Goal: Task Accomplishment & Management: Manage account settings

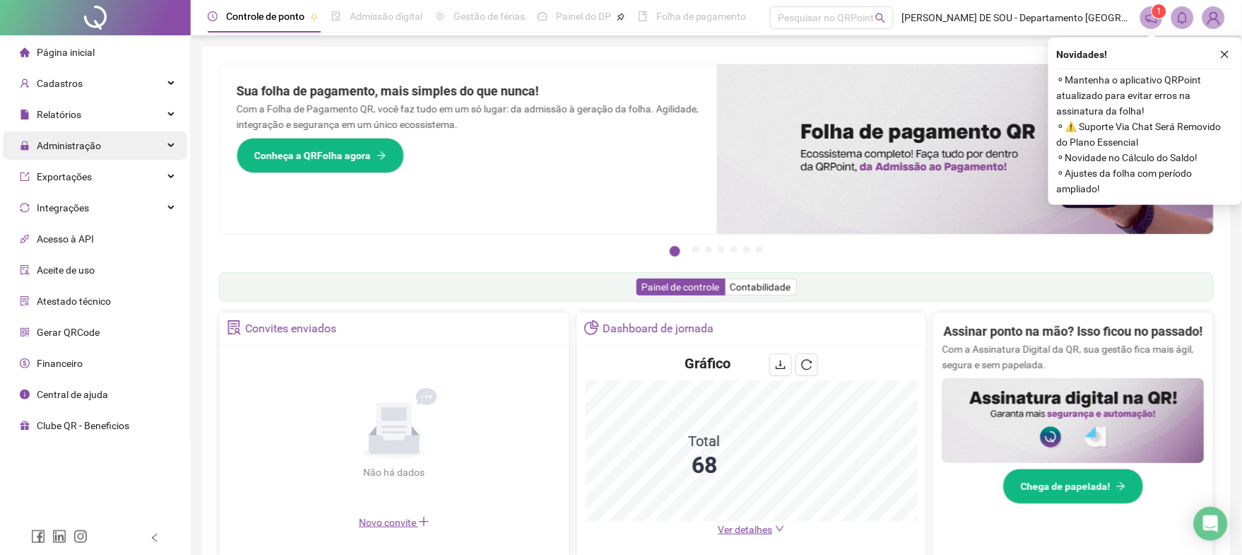
click at [66, 144] on span "Administração" at bounding box center [69, 145] width 64 height 11
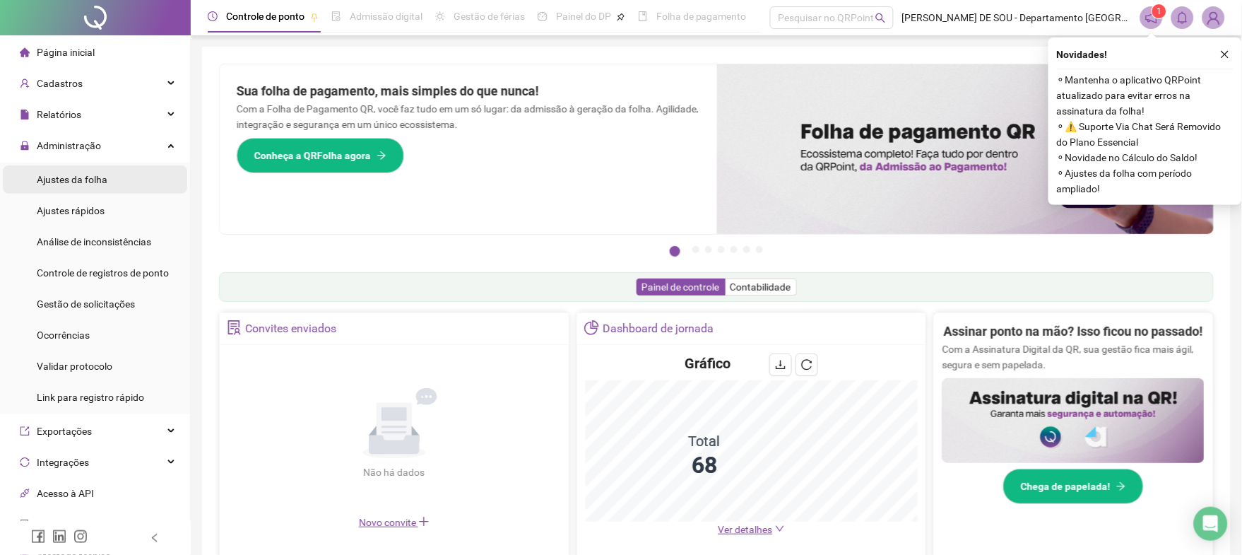
click at [65, 182] on span "Ajustes da folha" at bounding box center [72, 179] width 71 height 11
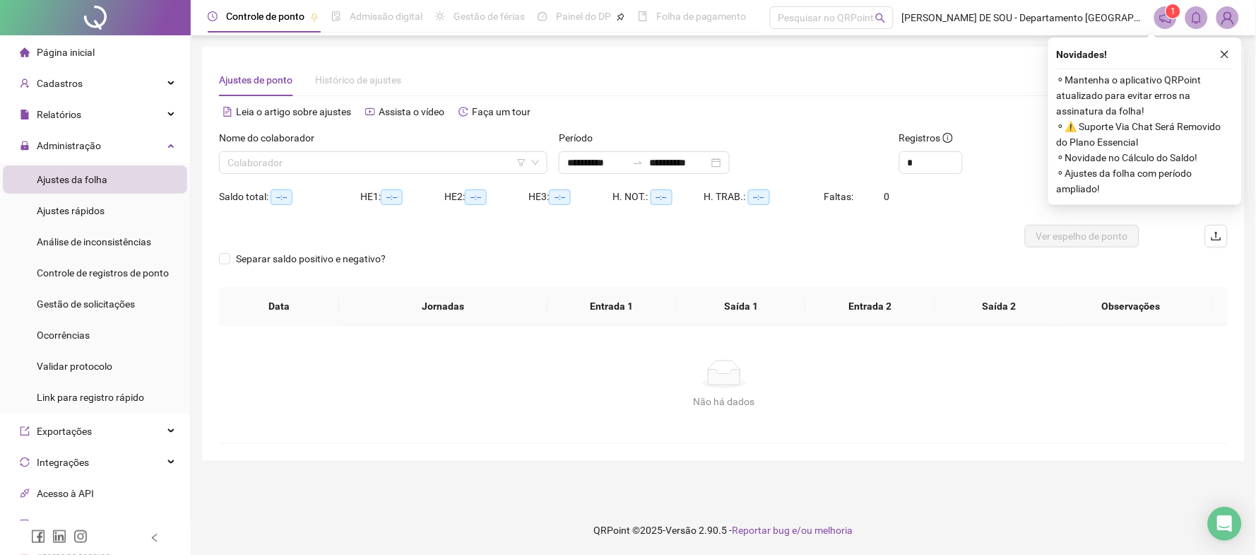
type input "**********"
click at [287, 160] on input "search" at bounding box center [377, 162] width 299 height 21
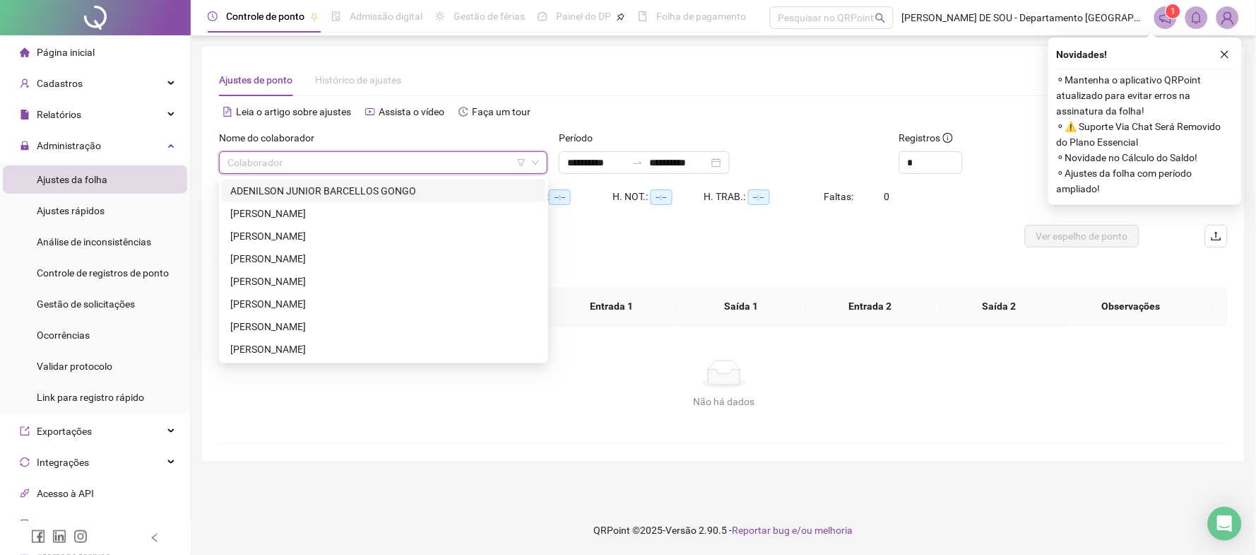
click at [377, 189] on div "ADENILSON JUNIOR BARCELLOS GONGO" at bounding box center [383, 191] width 307 height 16
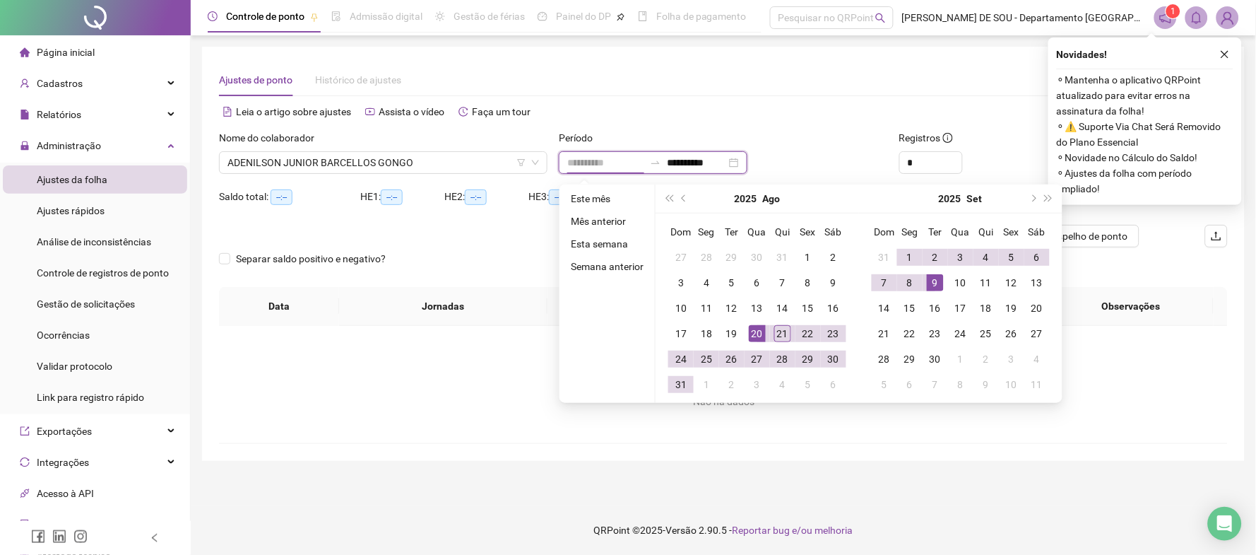
type input "**********"
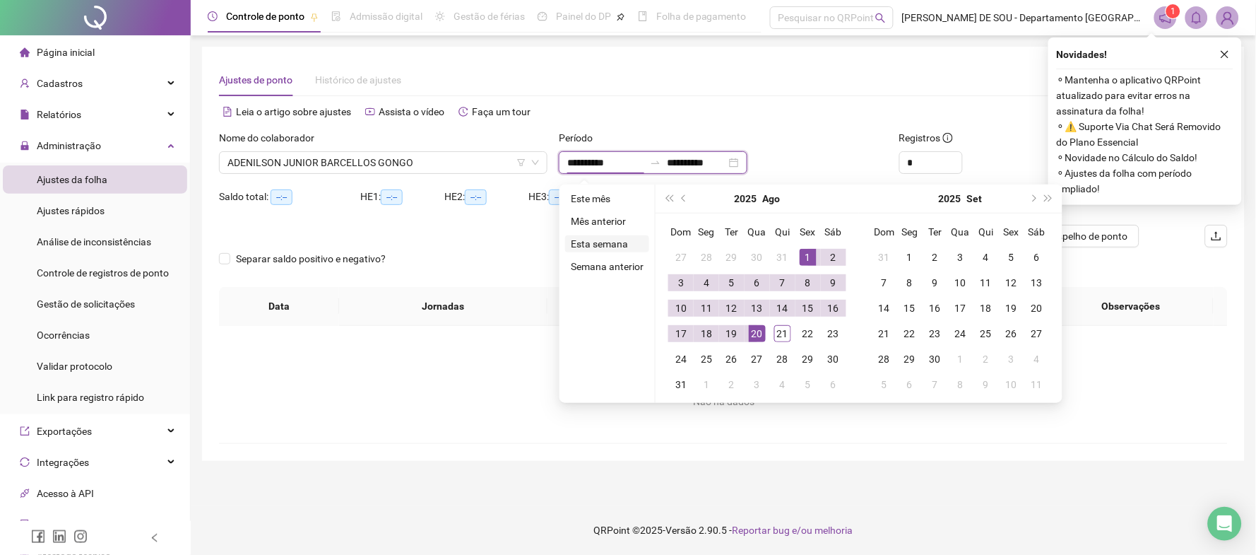
type input "**********"
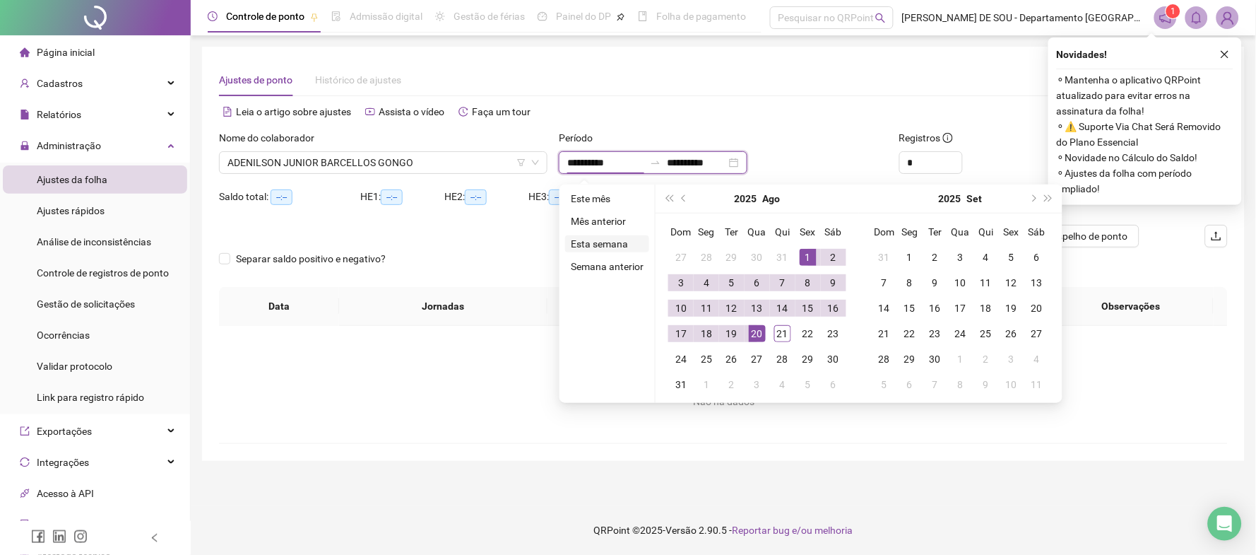
type input "**********"
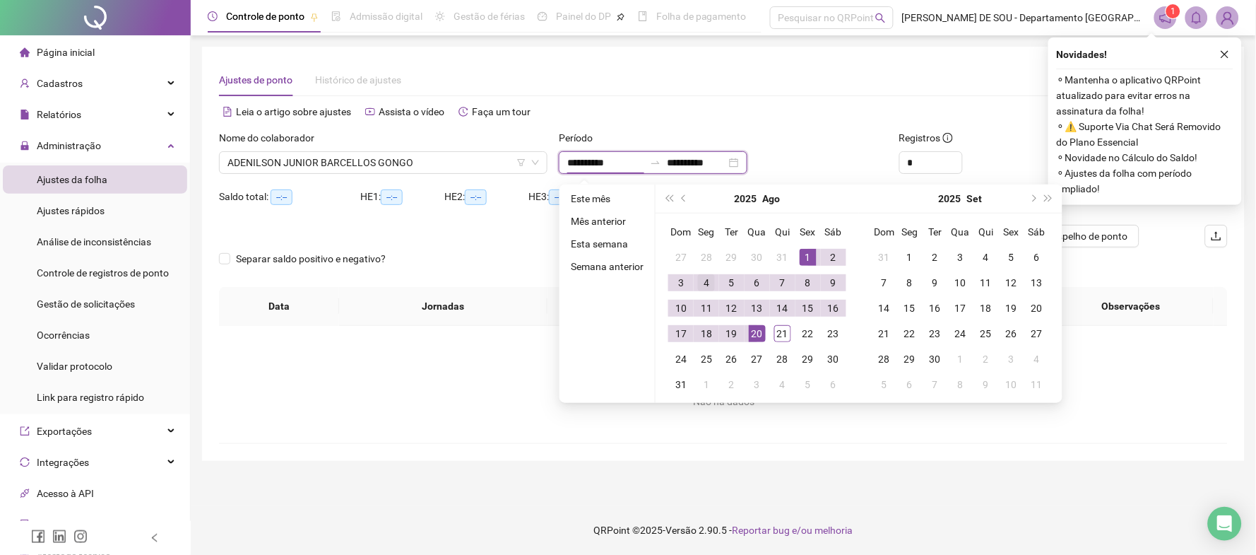
type input "**********"
click at [683, 199] on span "prev-year" at bounding box center [685, 198] width 7 height 7
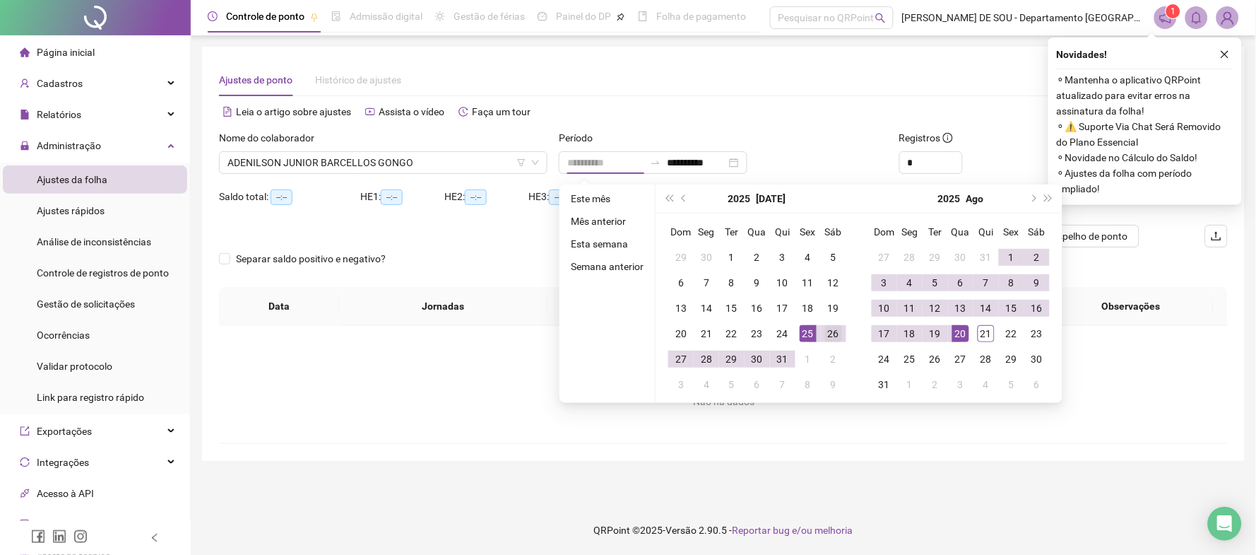
type input "**********"
click at [834, 332] on div "26" at bounding box center [833, 333] width 17 height 17
type input "**********"
click at [991, 333] on div "21" at bounding box center [986, 333] width 17 height 17
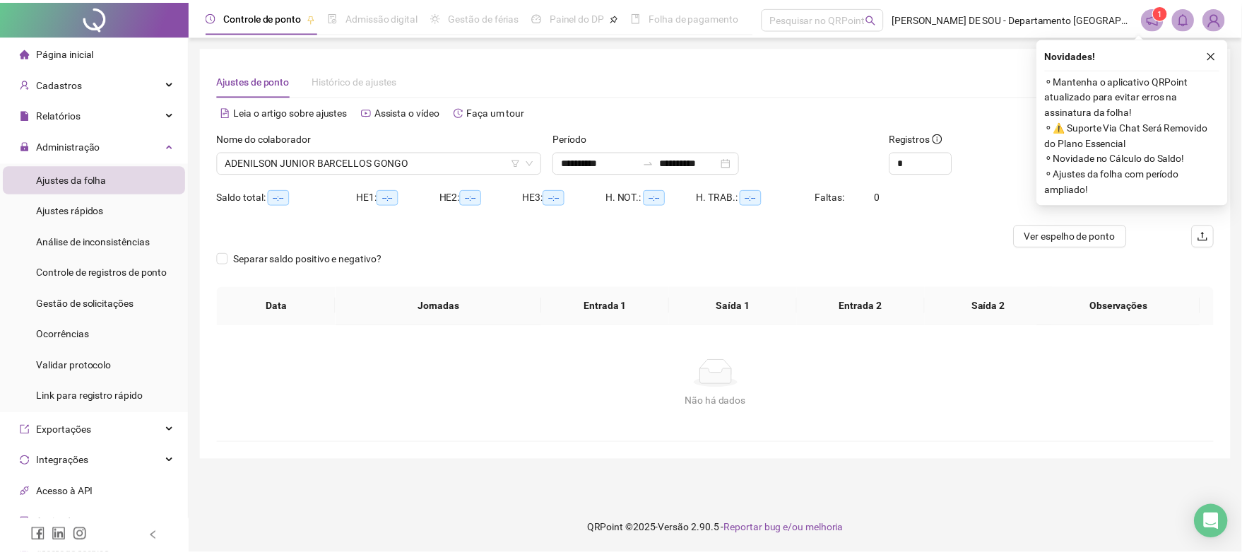
scroll to position [35, 0]
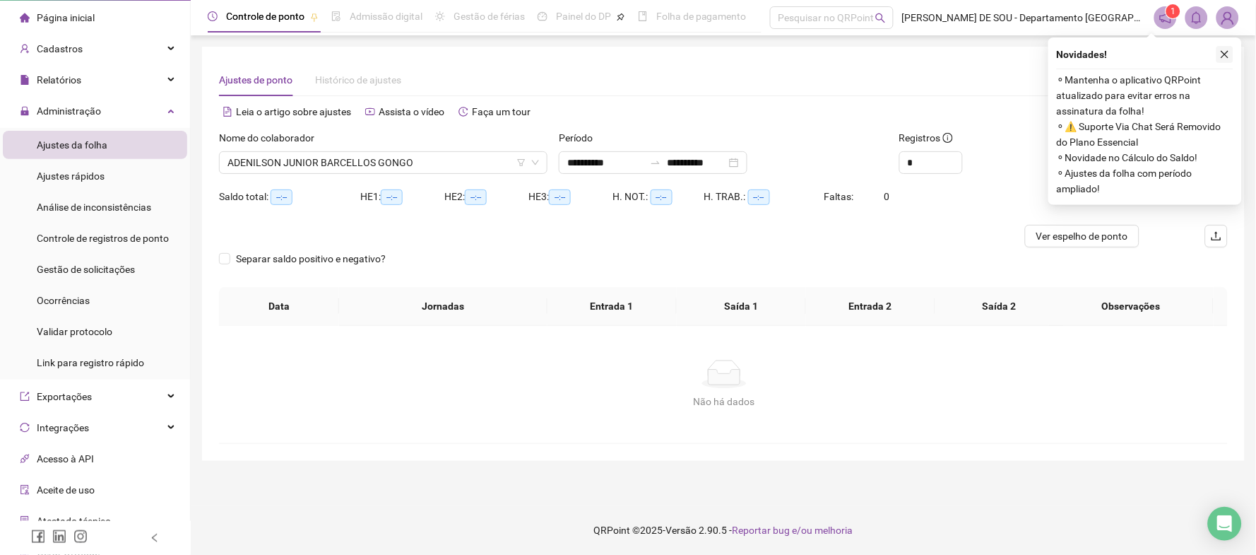
click at [1225, 55] on icon "close" at bounding box center [1225, 54] width 10 height 10
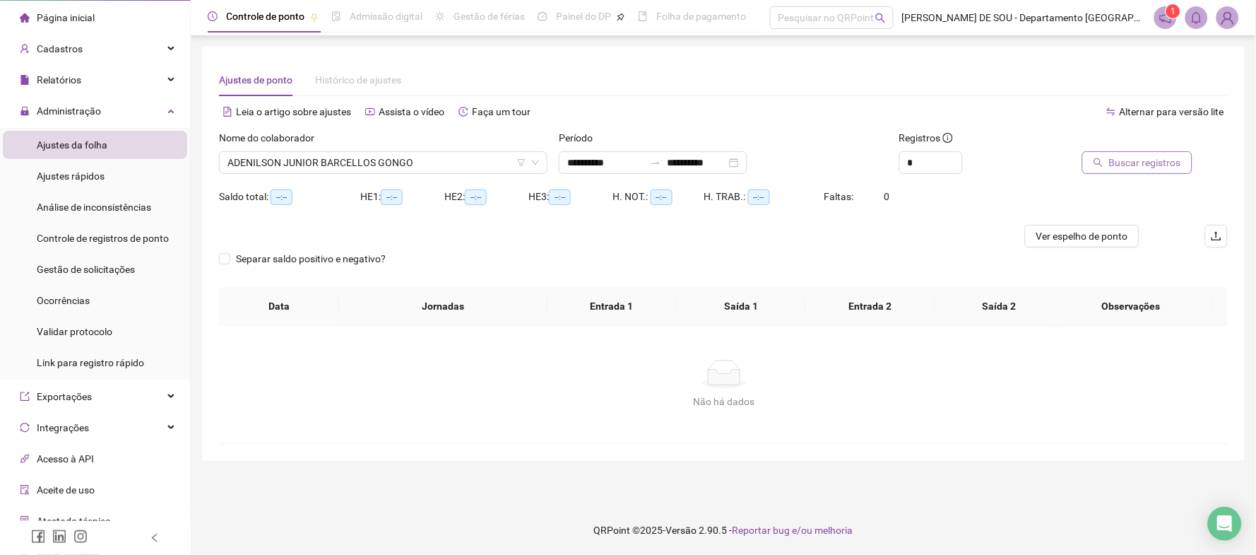
click at [1145, 161] on span "Buscar registros" at bounding box center [1145, 163] width 72 height 16
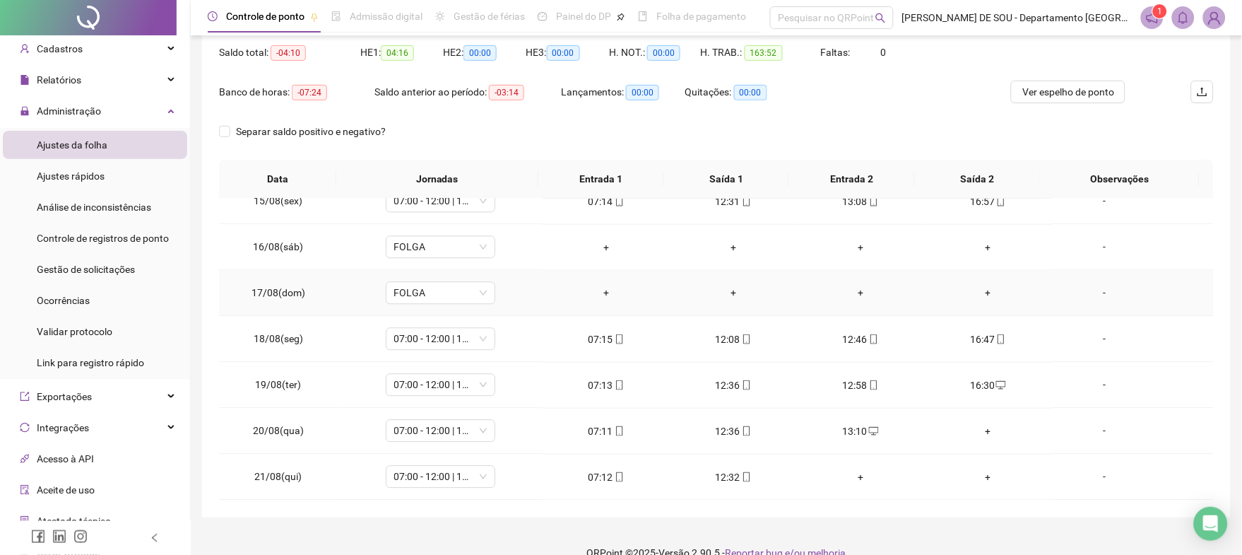
scroll to position [167, 0]
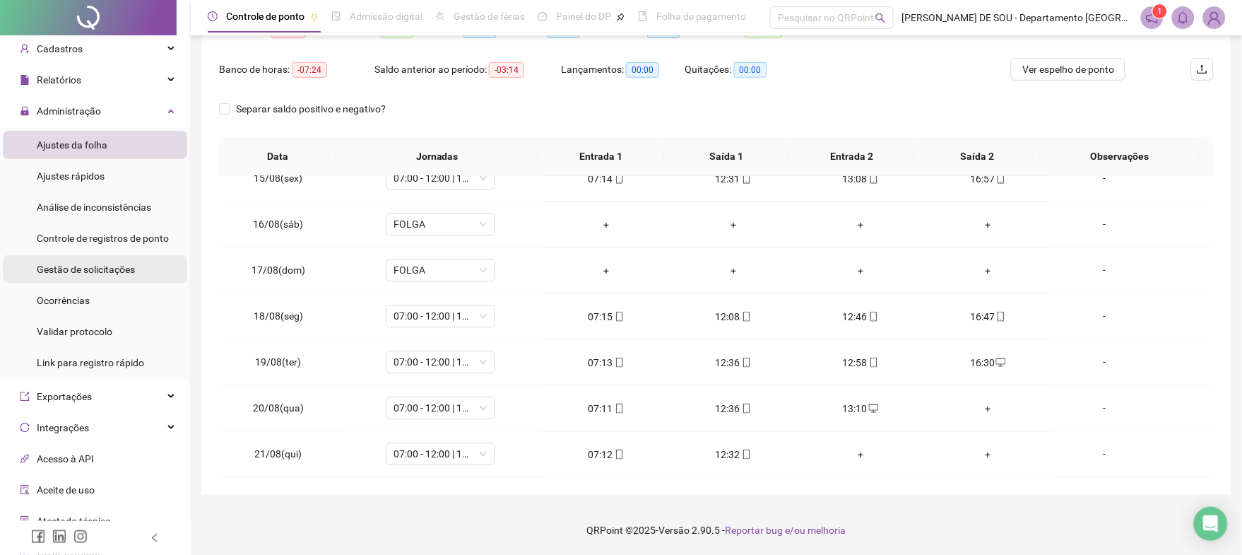
click at [62, 264] on span "Gestão de solicitações" at bounding box center [86, 269] width 98 height 11
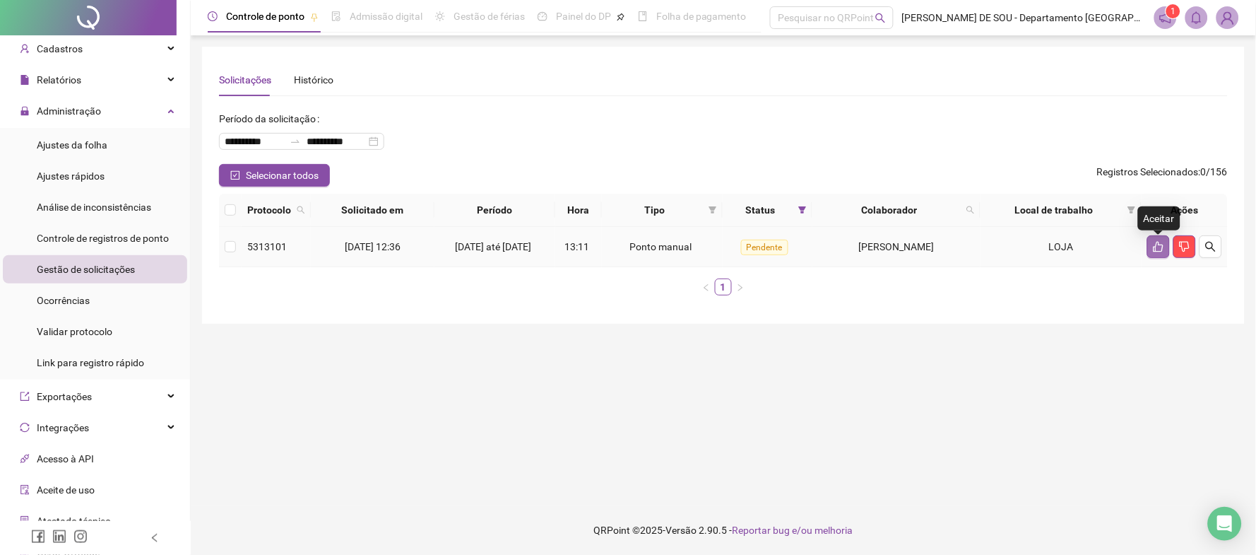
click at [1154, 249] on icon "like" at bounding box center [1158, 246] width 11 height 11
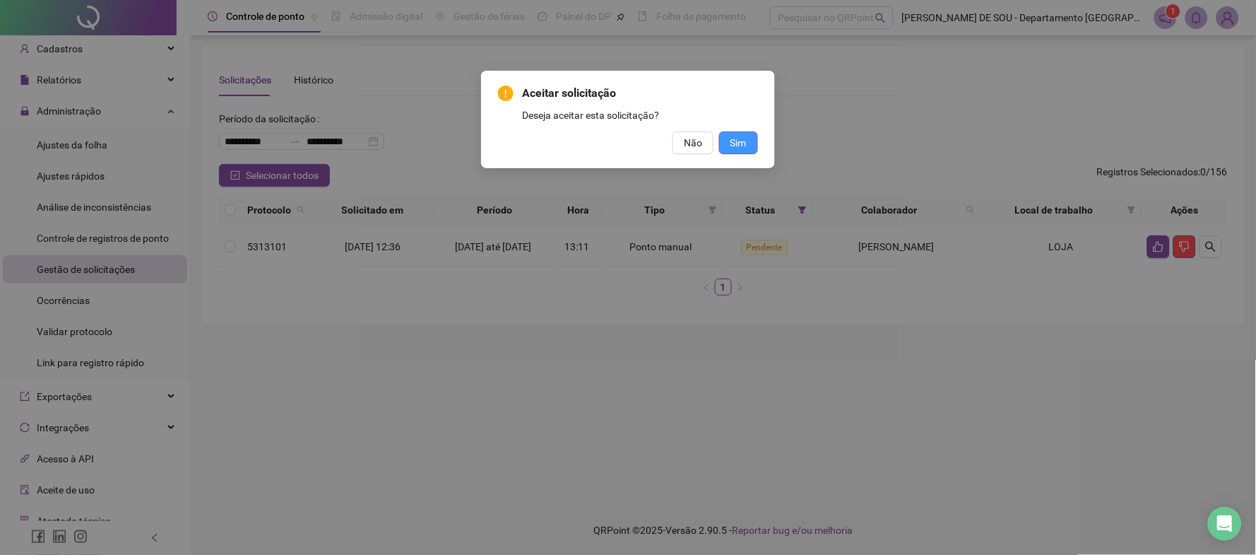
click at [745, 140] on span "Sim" at bounding box center [739, 143] width 16 height 16
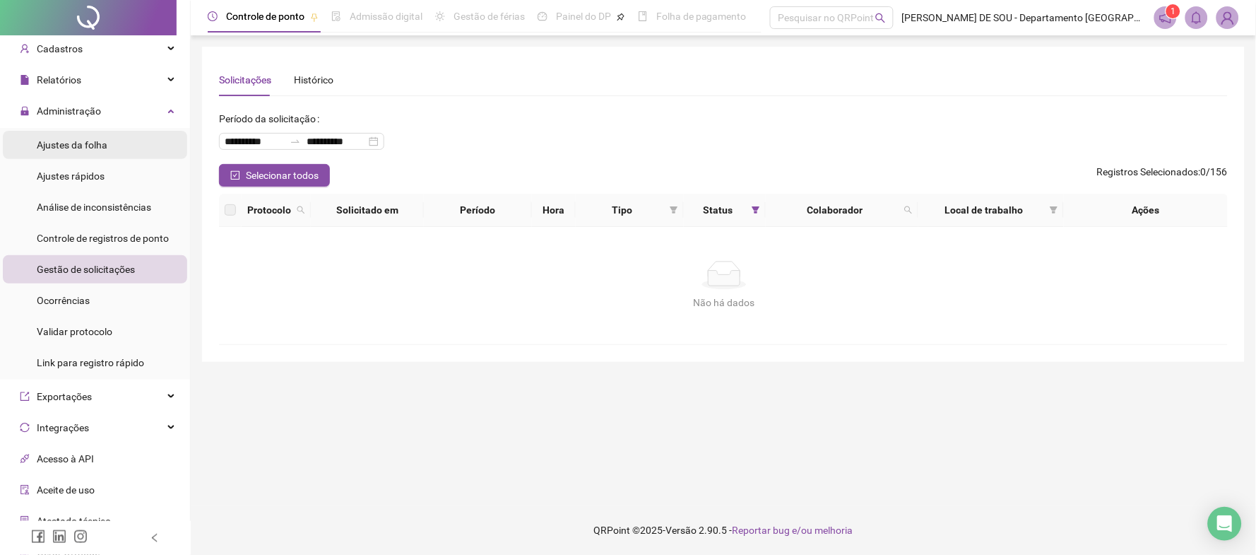
click at [66, 144] on span "Ajustes da folha" at bounding box center [72, 144] width 71 height 11
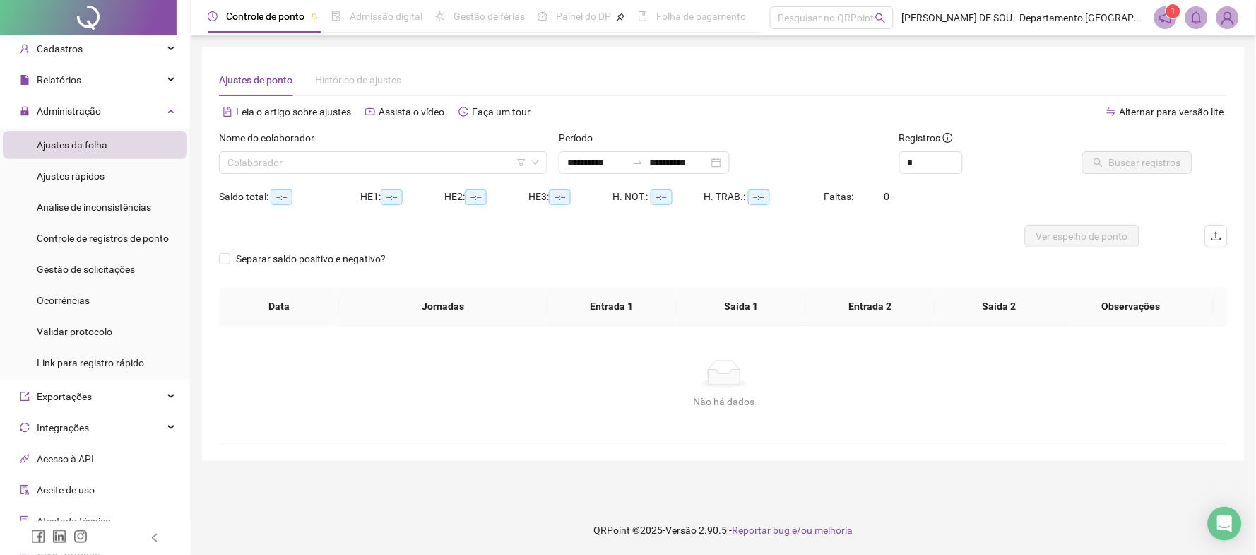
type input "**********"
click at [260, 160] on input "search" at bounding box center [377, 162] width 299 height 21
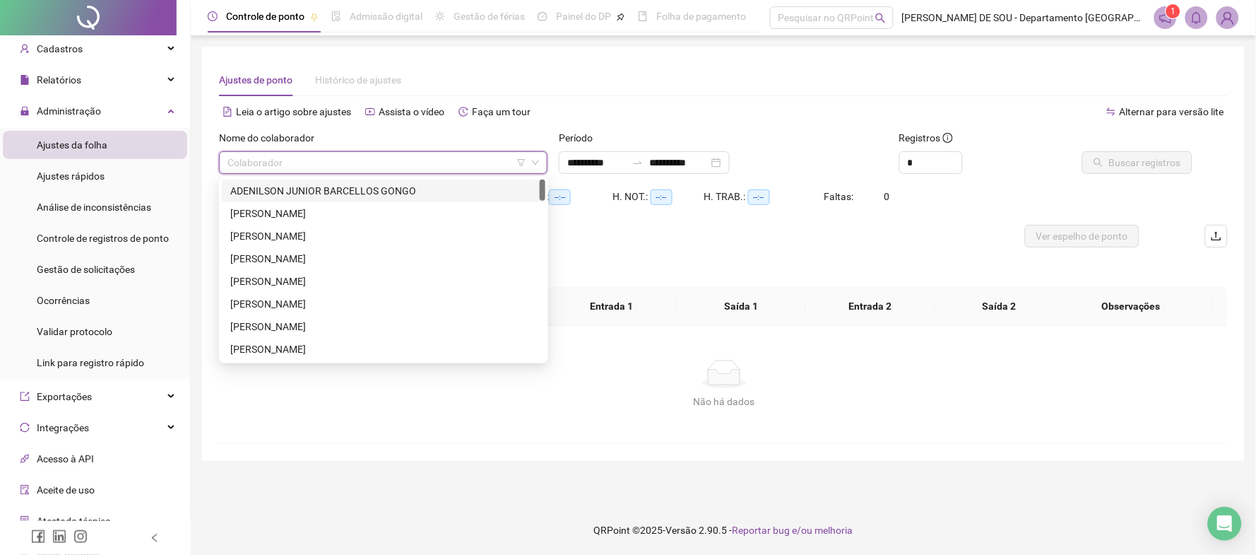
click at [264, 192] on div "ADENILSON JUNIOR BARCELLOS GONGO" at bounding box center [383, 191] width 307 height 16
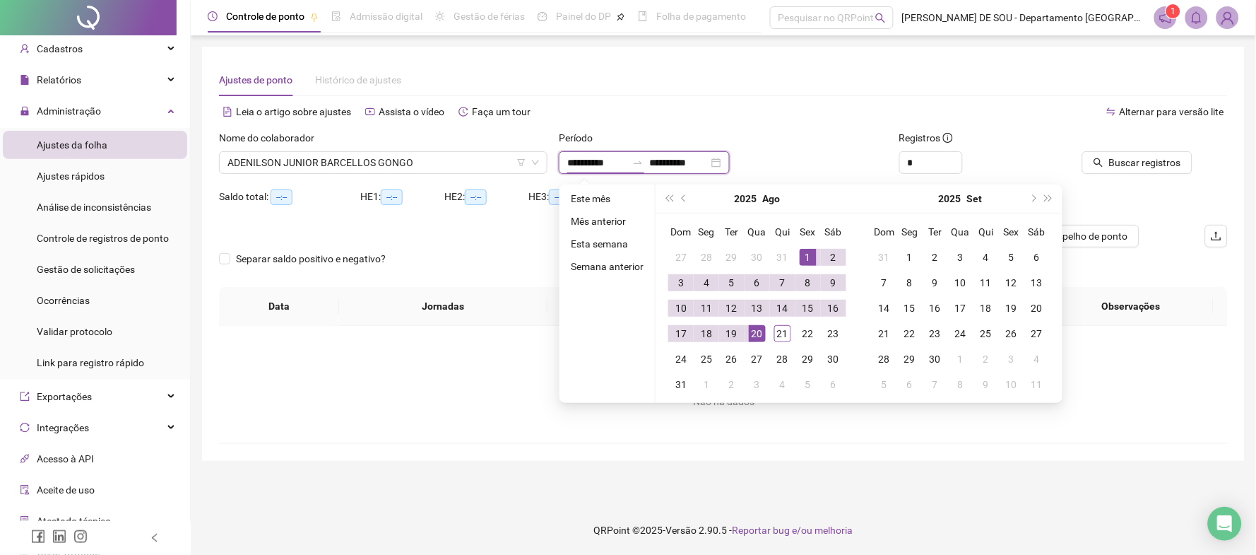
type input "**********"
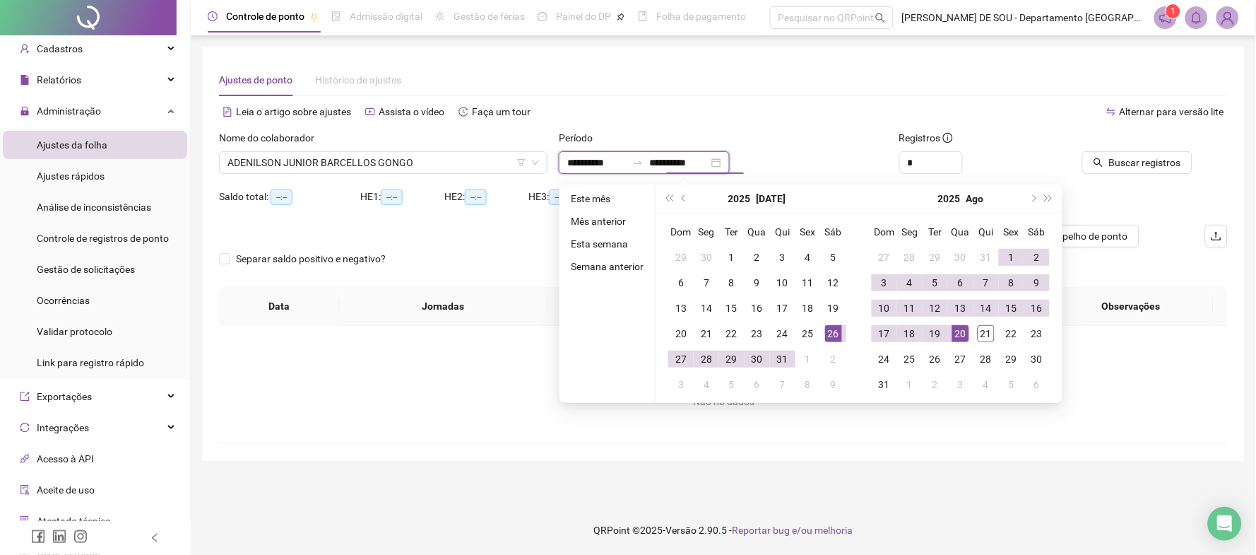
type input "**********"
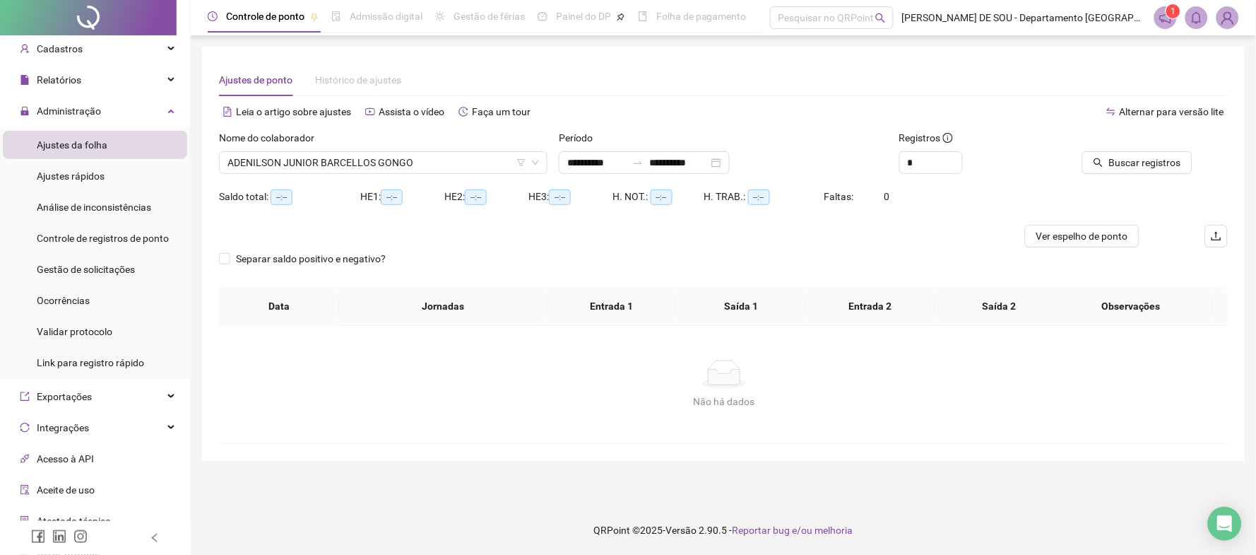
click at [1082, 151] on button "Buscar registros" at bounding box center [1137, 162] width 110 height 23
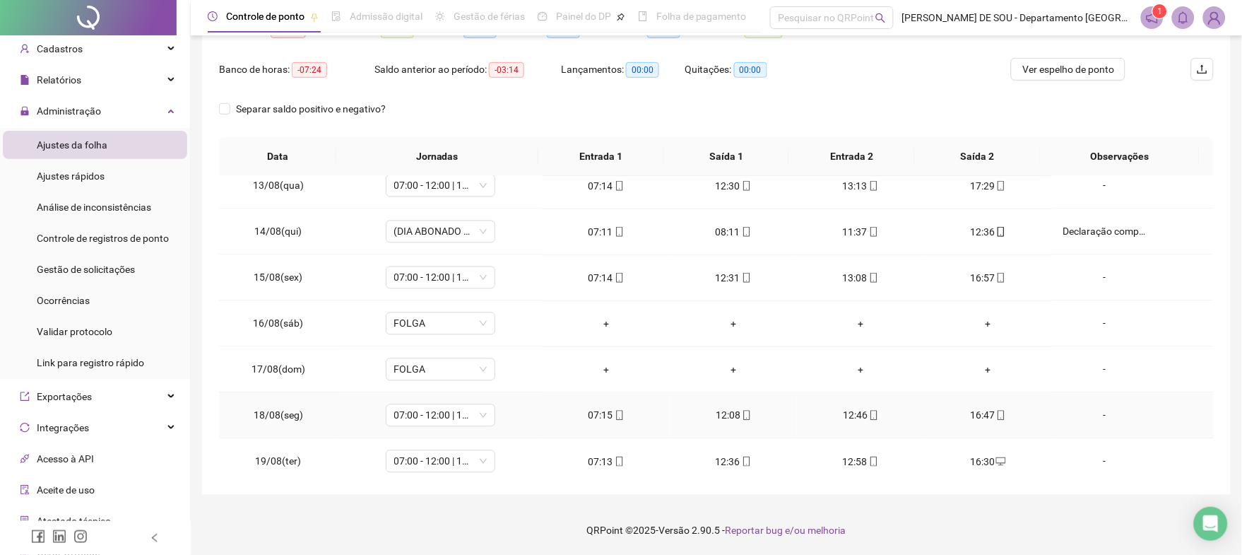
scroll to position [940, 0]
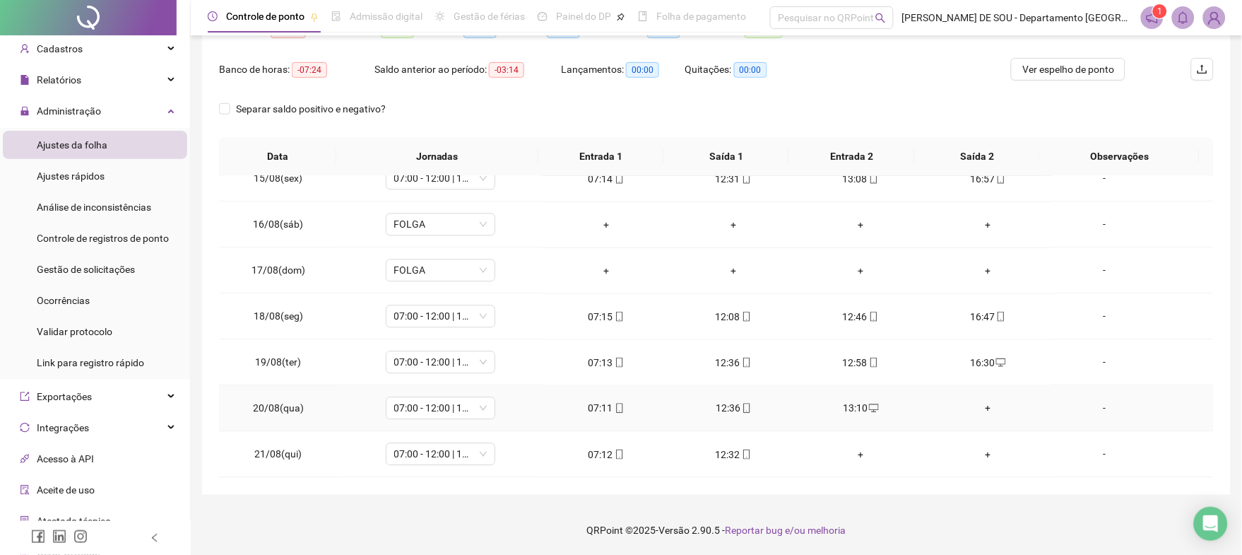
click at [978, 411] on div "+" at bounding box center [988, 409] width 105 height 16
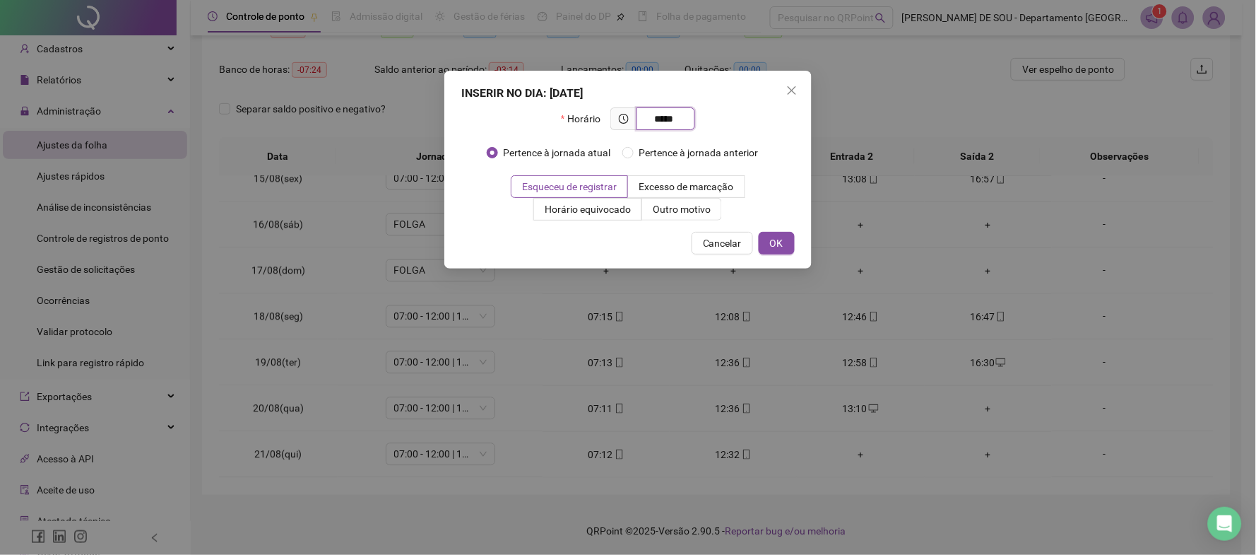
type input "*****"
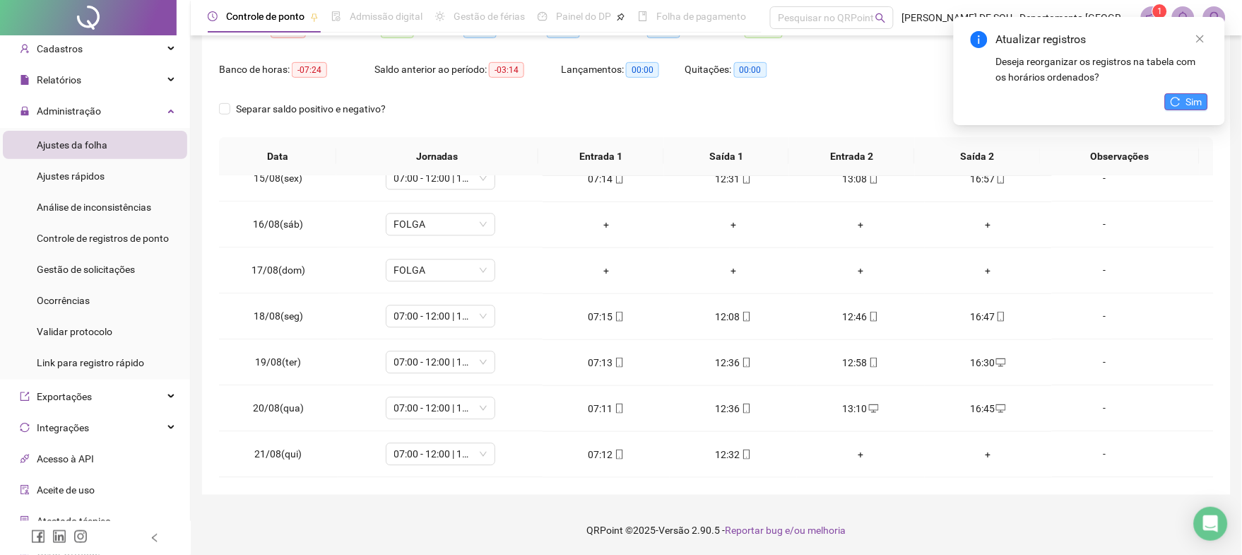
click at [1191, 104] on span "Sim" at bounding box center [1194, 102] width 16 height 16
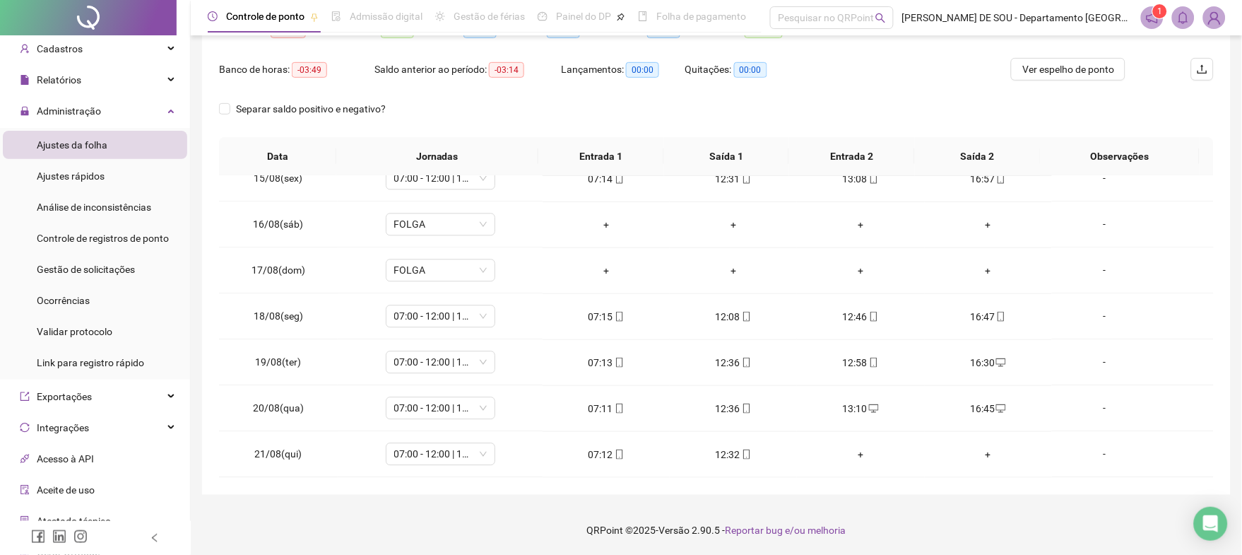
scroll to position [0, 0]
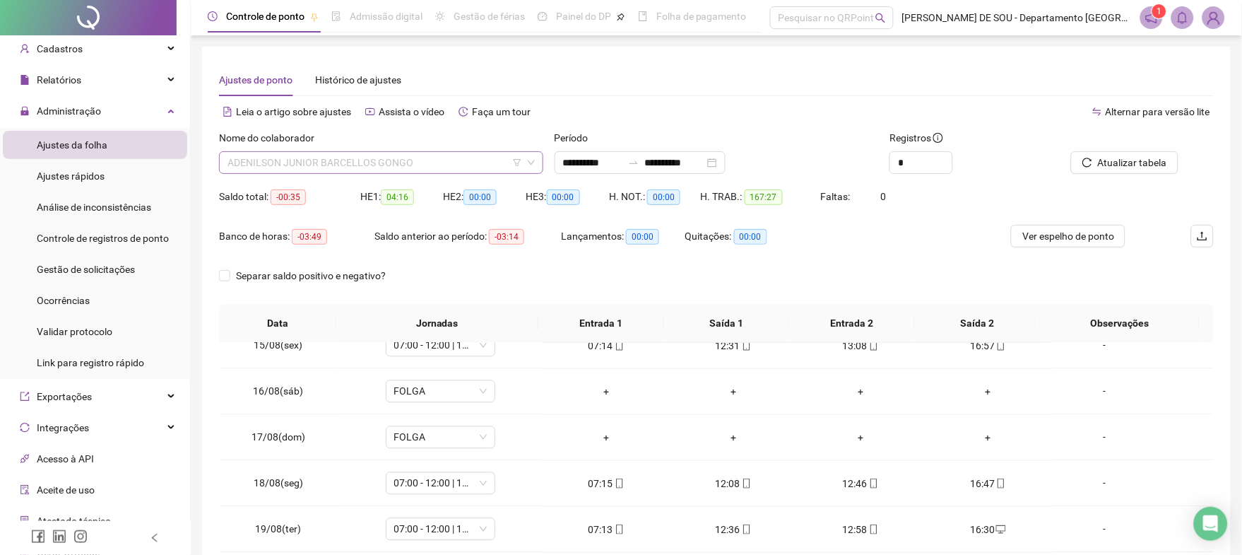
click at [415, 160] on span "ADENILSON JUNIOR BARCELLOS GONGO" at bounding box center [381, 162] width 307 height 21
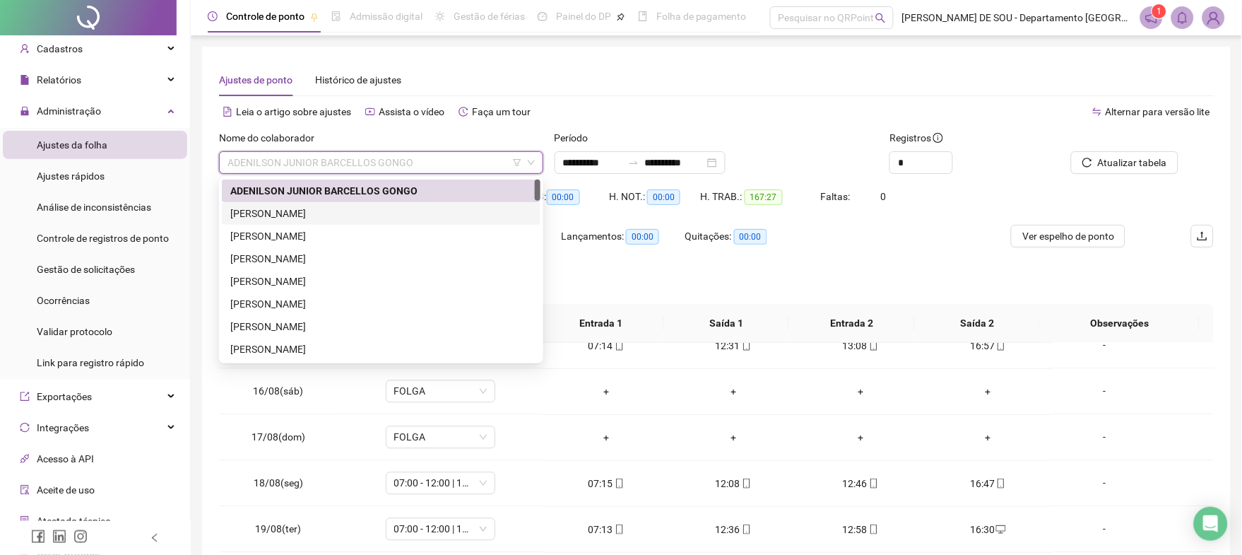
click at [338, 214] on div "[PERSON_NAME]" at bounding box center [381, 214] width 302 height 16
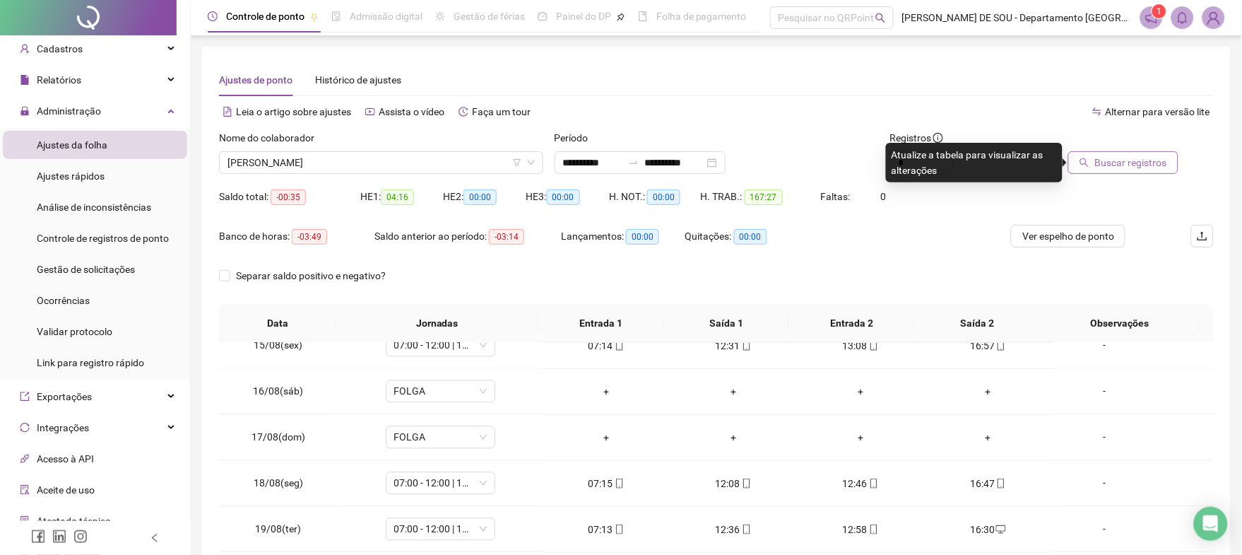
click at [1123, 160] on span "Buscar registros" at bounding box center [1131, 163] width 72 height 16
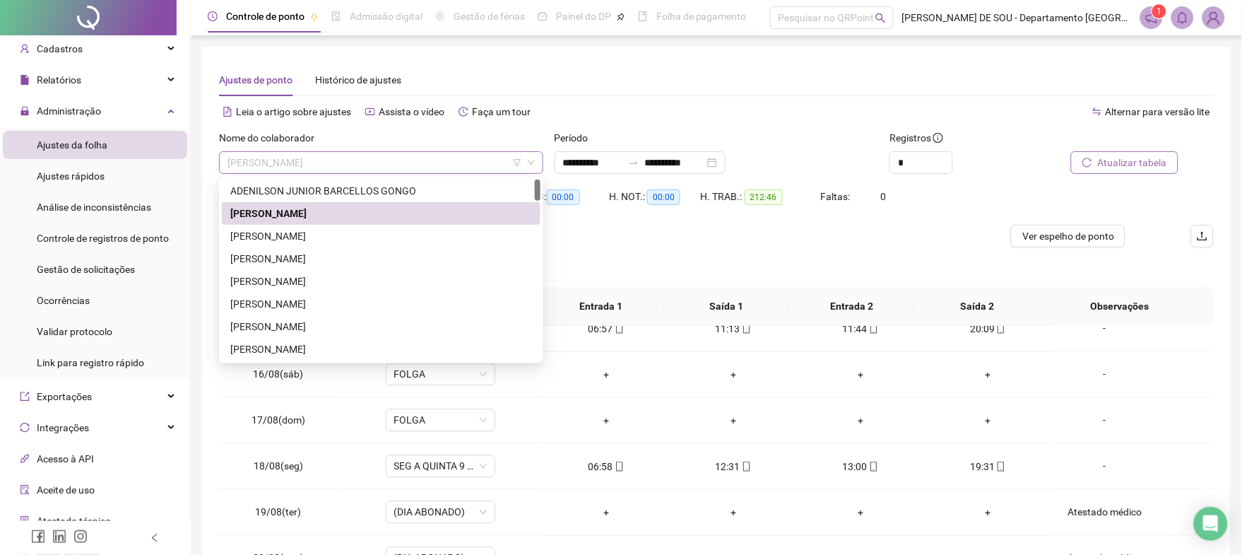
click at [374, 162] on span "[PERSON_NAME]" at bounding box center [381, 162] width 307 height 21
click at [332, 233] on div "[PERSON_NAME]" at bounding box center [381, 236] width 302 height 16
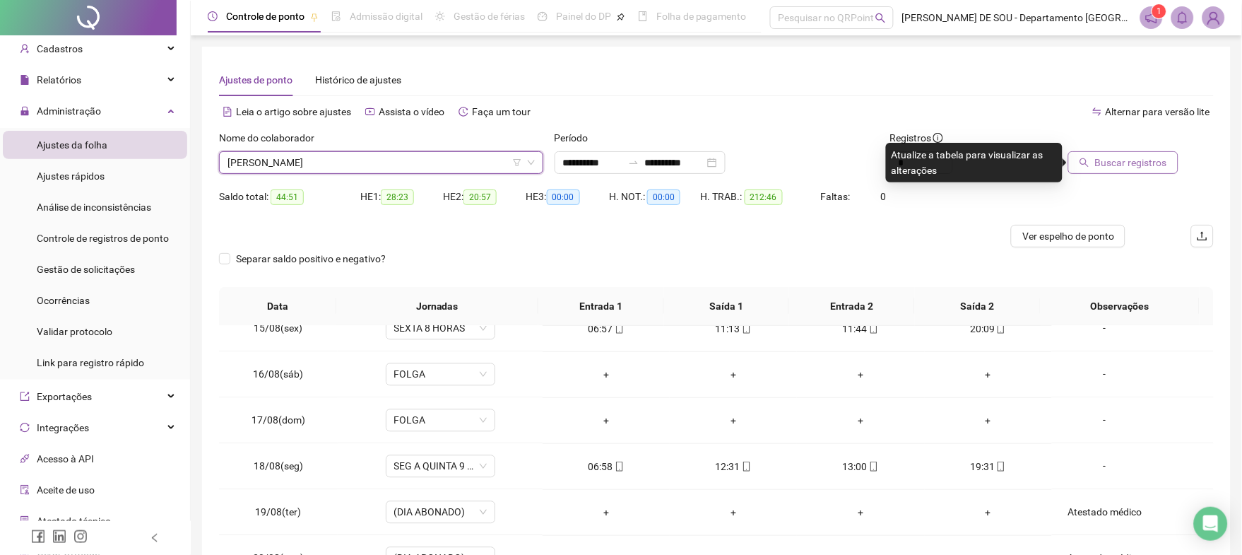
click at [1116, 163] on span "Buscar registros" at bounding box center [1131, 163] width 72 height 16
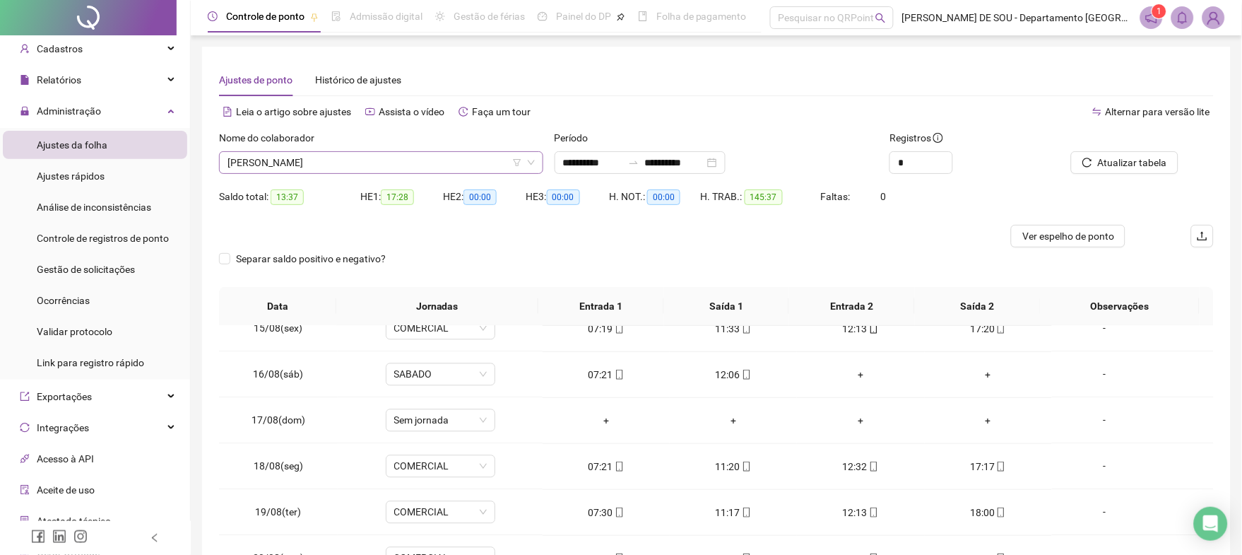
click at [364, 161] on span "[PERSON_NAME]" at bounding box center [381, 162] width 307 height 21
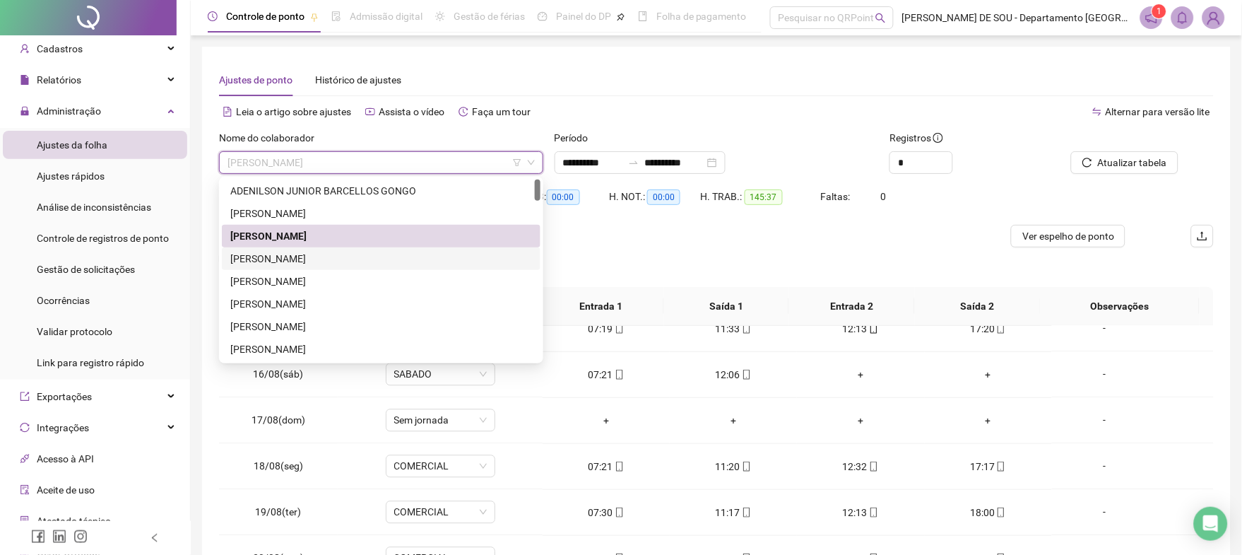
click at [307, 260] on div "[PERSON_NAME]" at bounding box center [381, 259] width 302 height 16
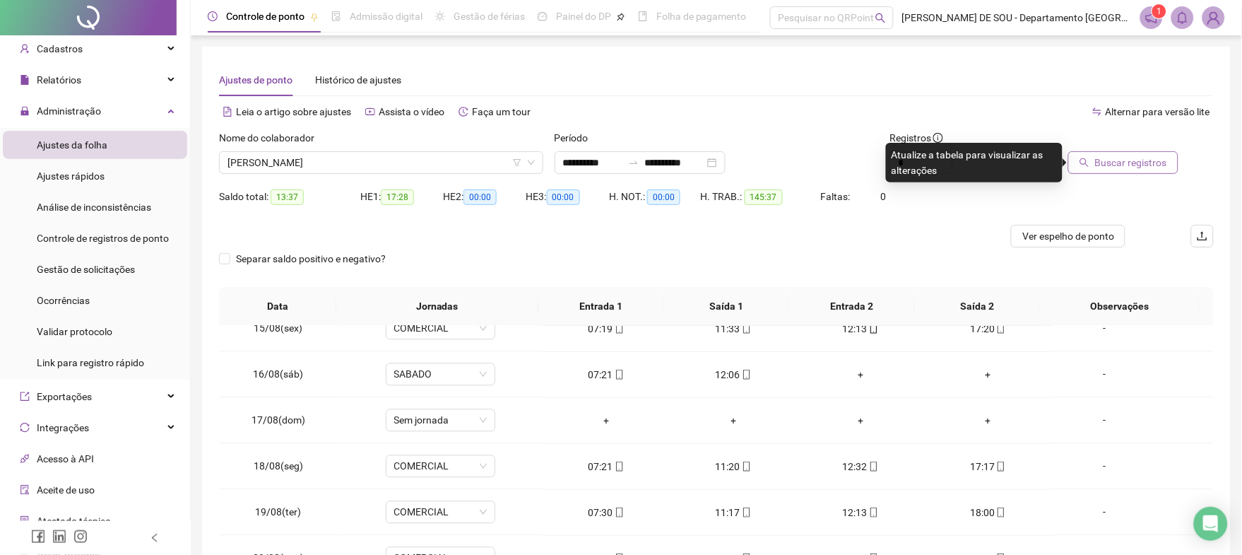
click at [1121, 163] on span "Buscar registros" at bounding box center [1131, 163] width 72 height 16
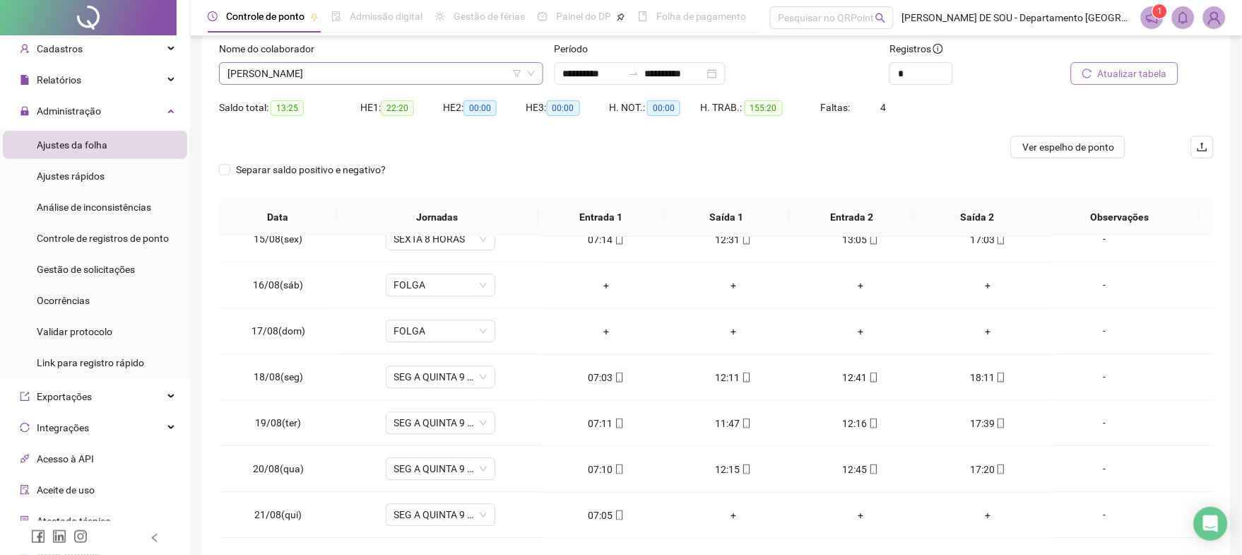
scroll to position [55, 0]
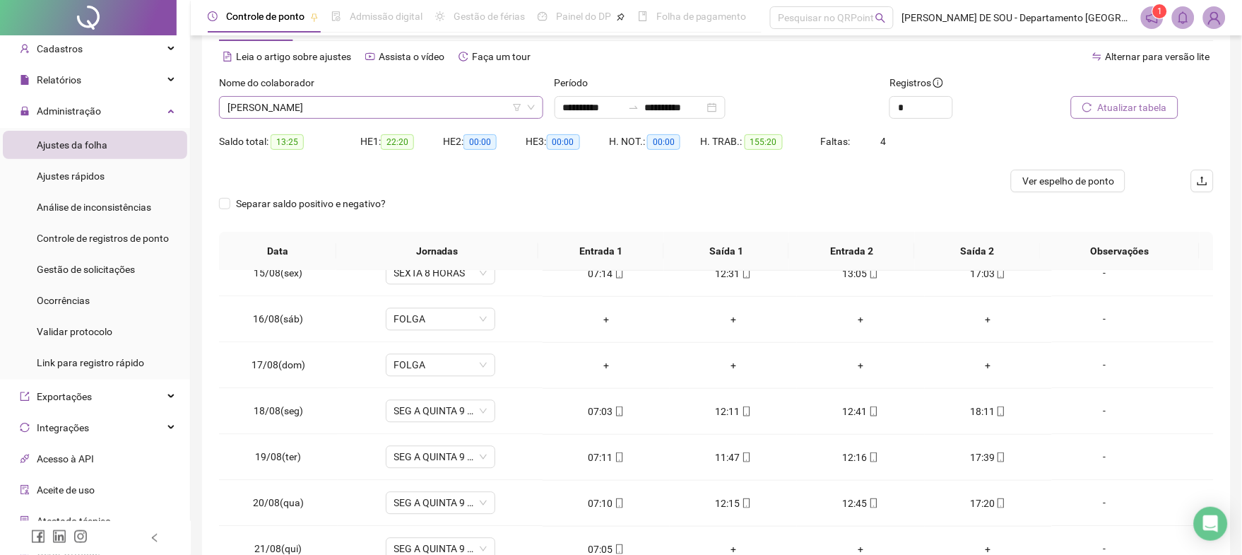
click at [378, 108] on span "[PERSON_NAME]" at bounding box center [381, 107] width 307 height 21
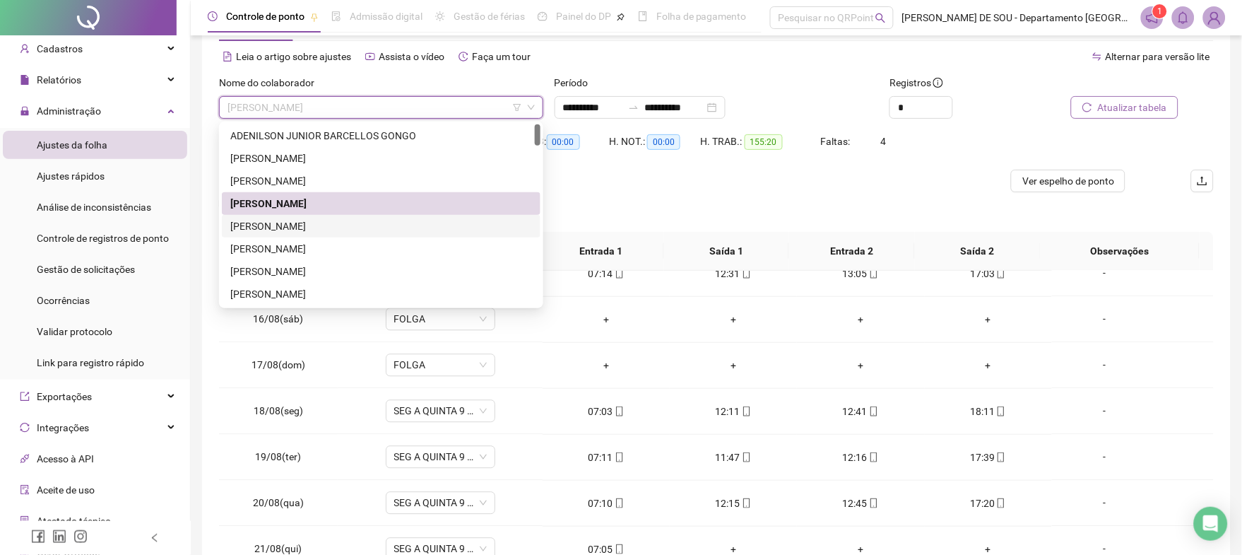
click at [321, 222] on div "[PERSON_NAME]" at bounding box center [381, 226] width 302 height 16
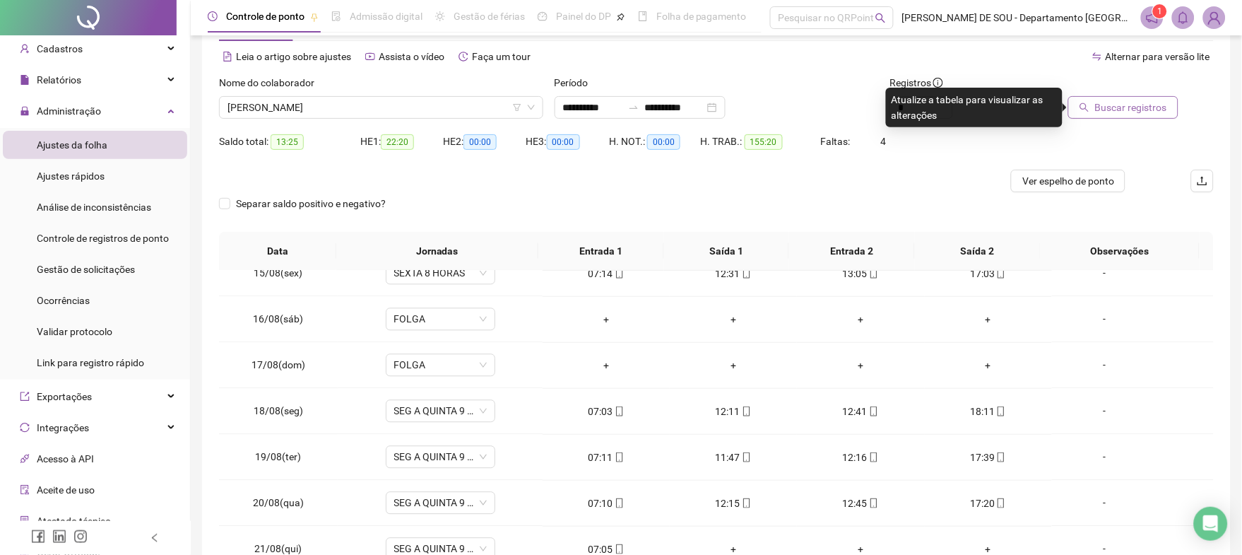
click at [1133, 106] on span "Buscar registros" at bounding box center [1131, 108] width 72 height 16
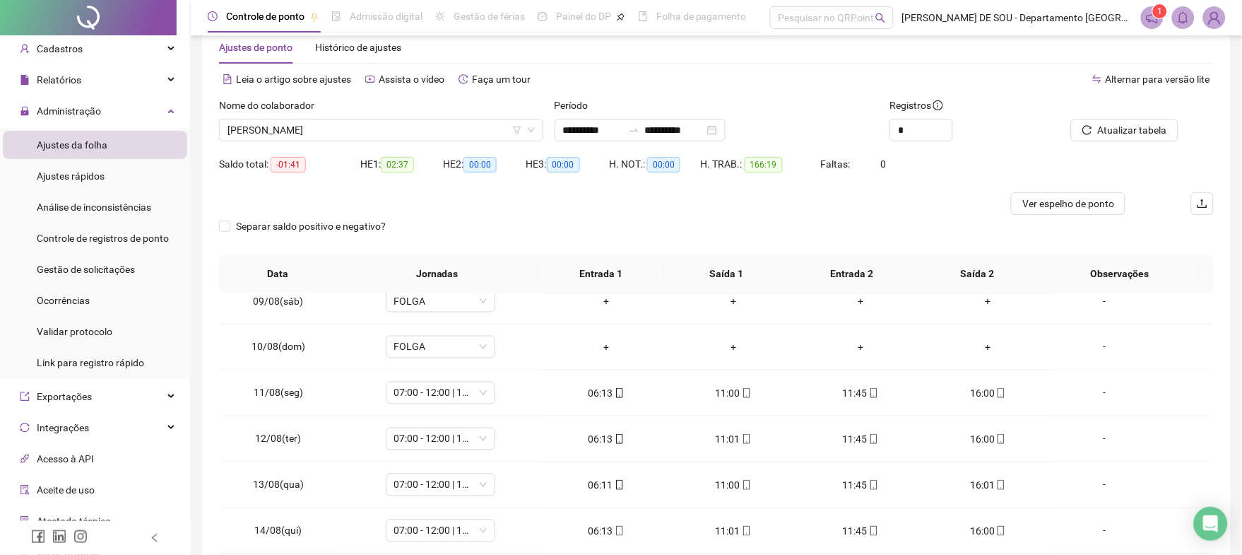
scroll to position [0, 0]
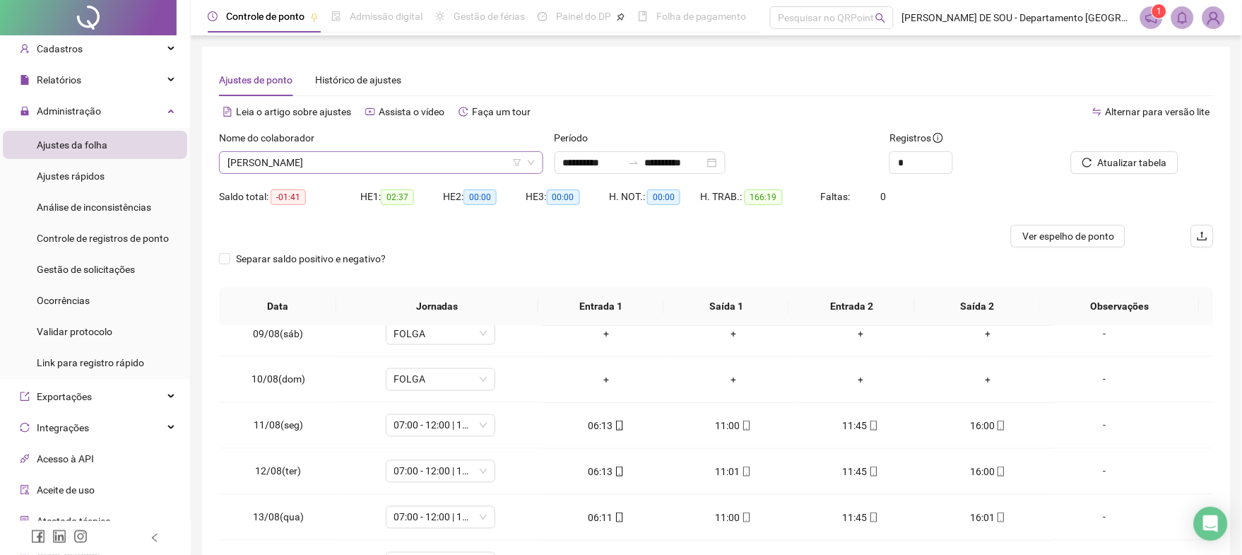
click at [369, 158] on span "[PERSON_NAME]" at bounding box center [381, 162] width 307 height 21
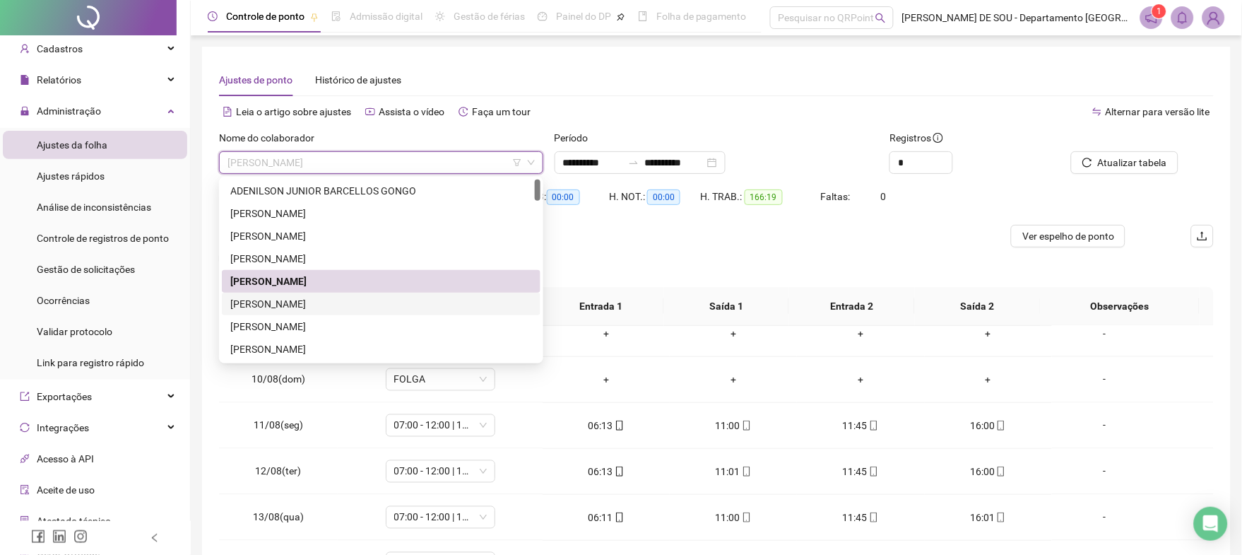
click at [326, 302] on div "[PERSON_NAME]" at bounding box center [381, 304] width 302 height 16
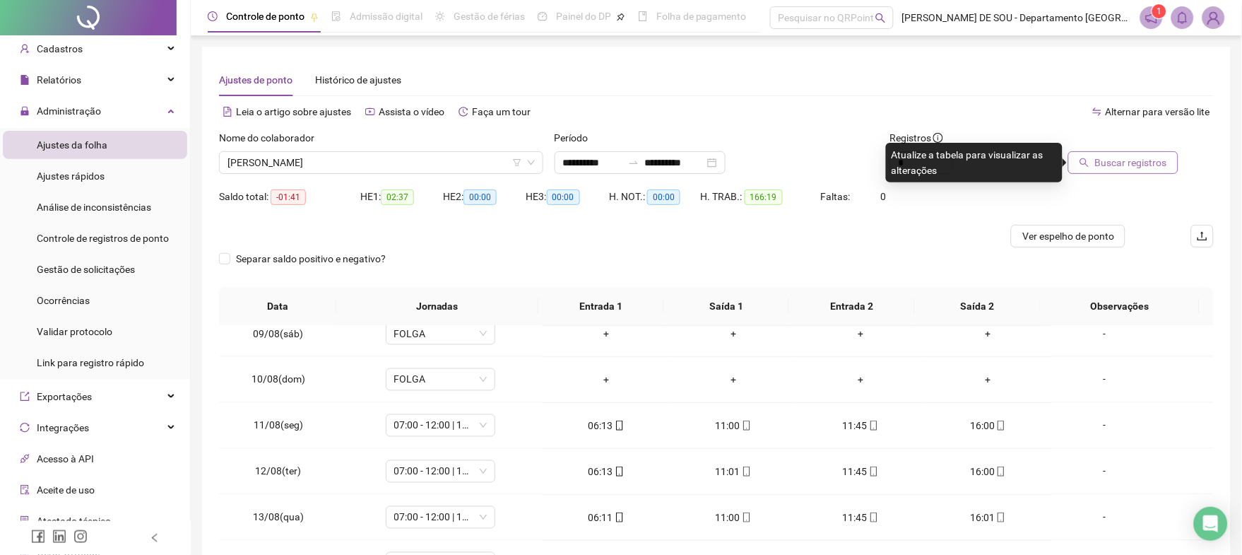
click at [1123, 163] on span "Buscar registros" at bounding box center [1131, 163] width 72 height 16
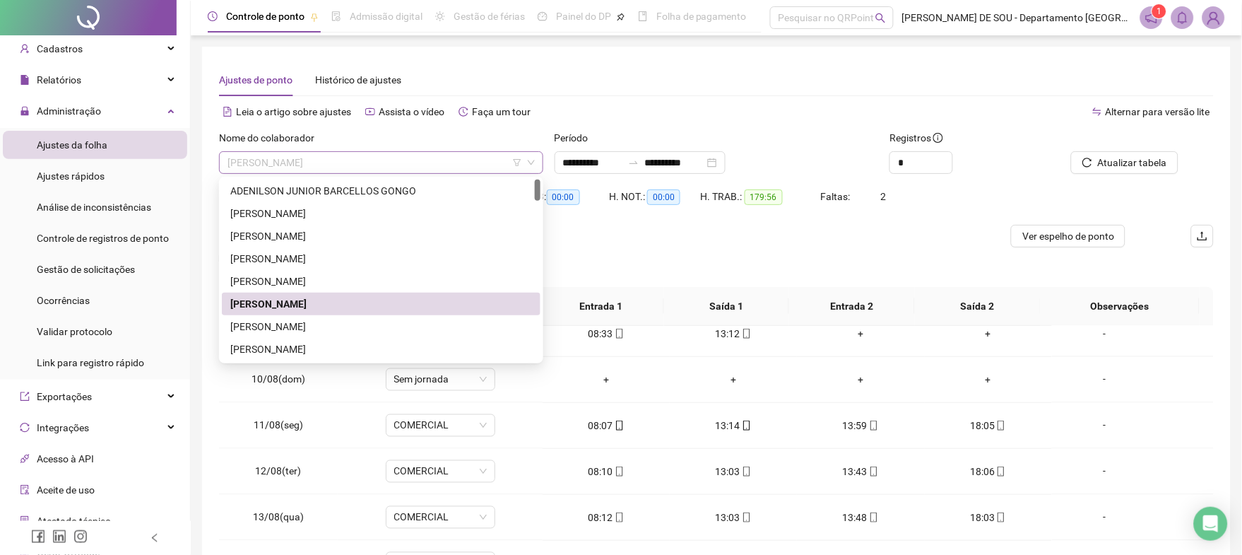
click at [425, 166] on span "[PERSON_NAME]" at bounding box center [381, 162] width 307 height 21
click at [325, 324] on div "[PERSON_NAME]" at bounding box center [381, 327] width 302 height 16
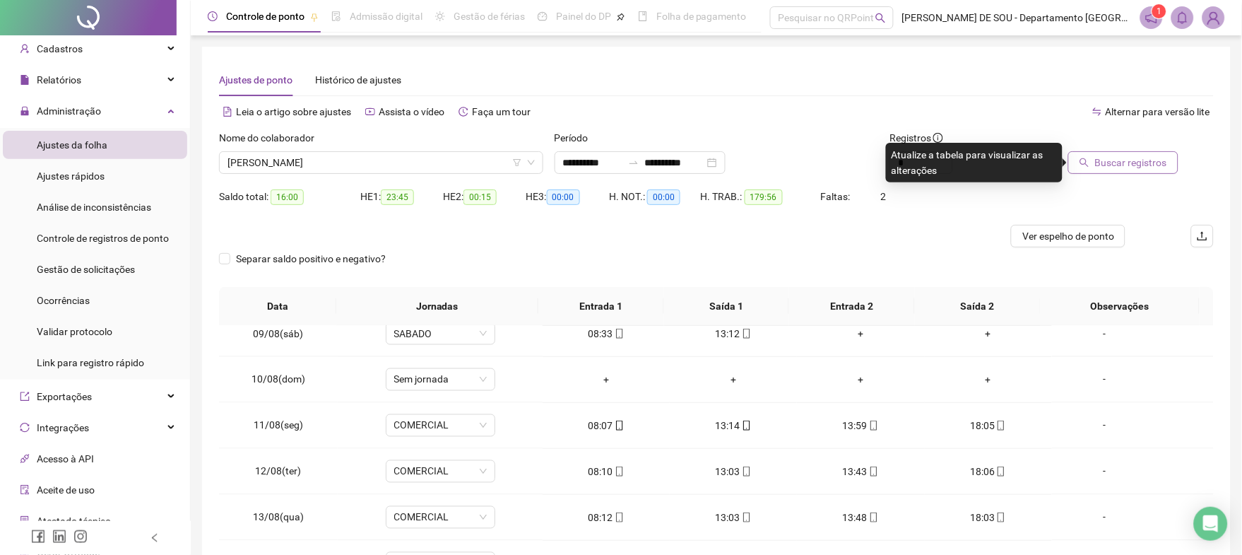
click at [1113, 165] on span "Buscar registros" at bounding box center [1131, 163] width 72 height 16
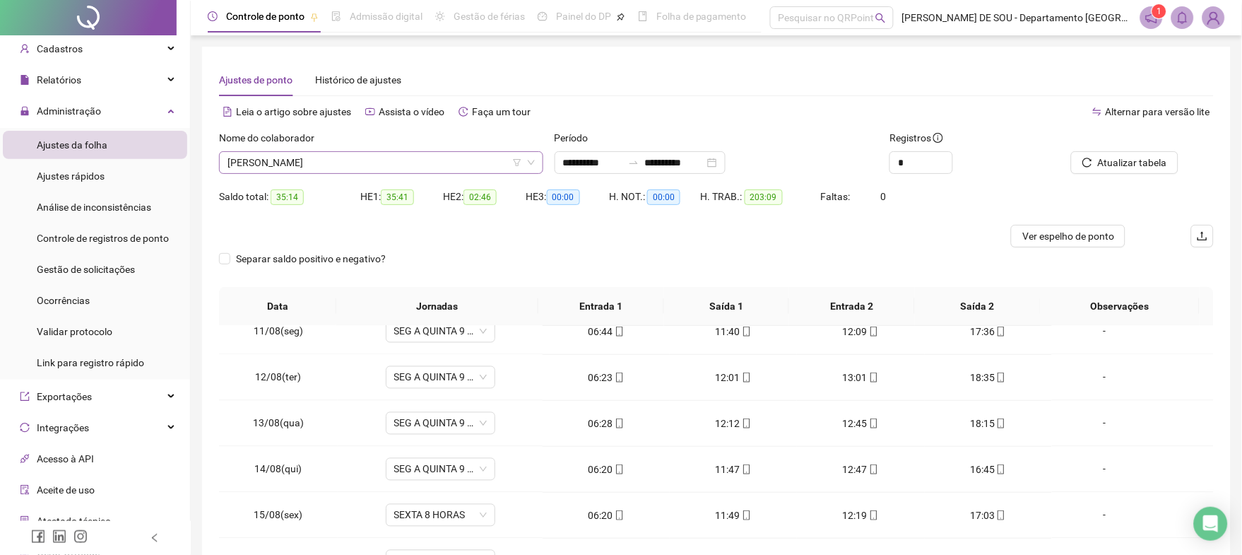
click at [393, 160] on span "[PERSON_NAME]" at bounding box center [381, 162] width 307 height 21
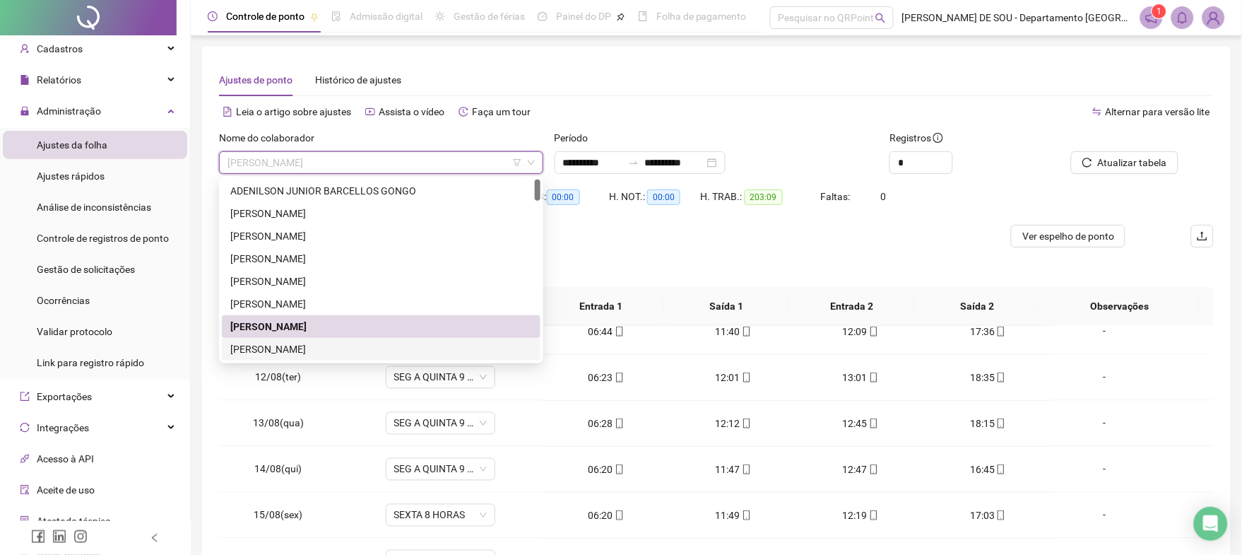
click at [338, 348] on div "[PERSON_NAME]" at bounding box center [381, 349] width 302 height 16
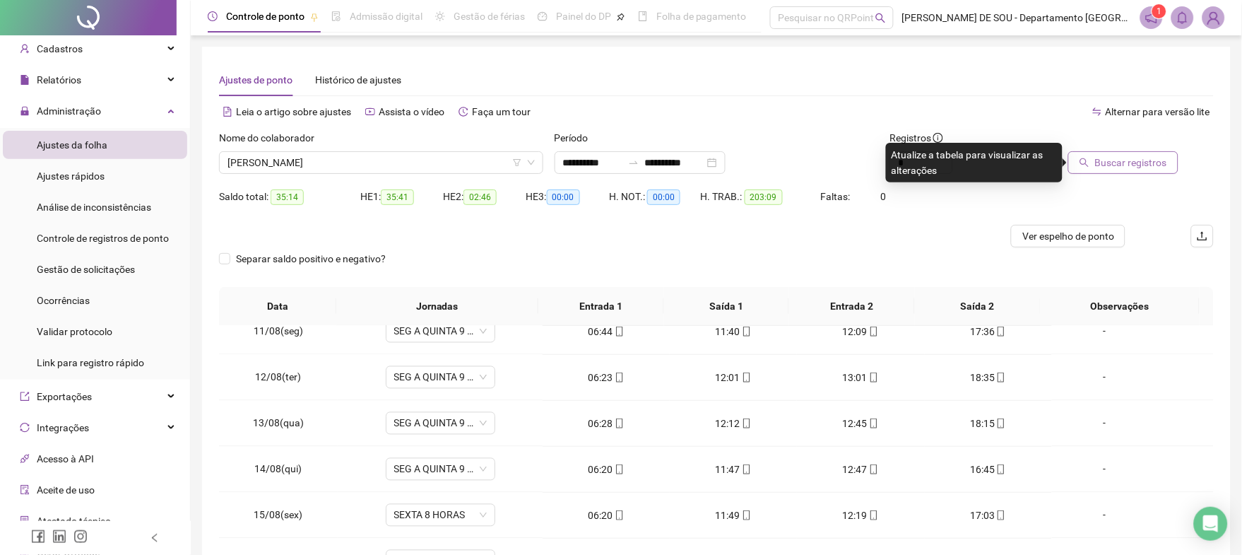
click at [1119, 163] on span "Buscar registros" at bounding box center [1131, 163] width 72 height 16
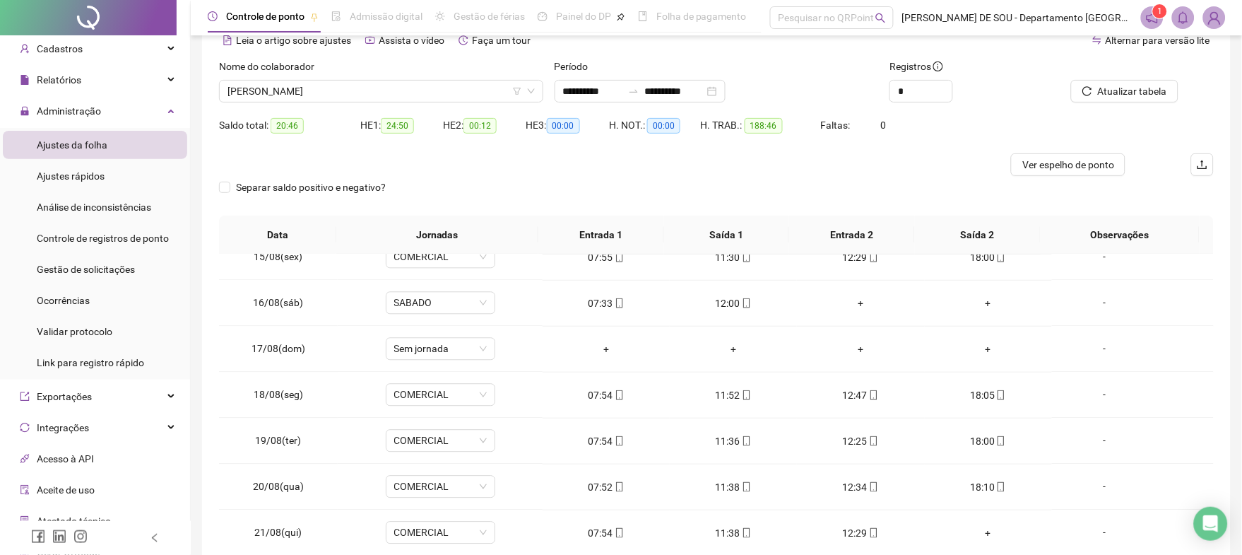
scroll to position [55, 0]
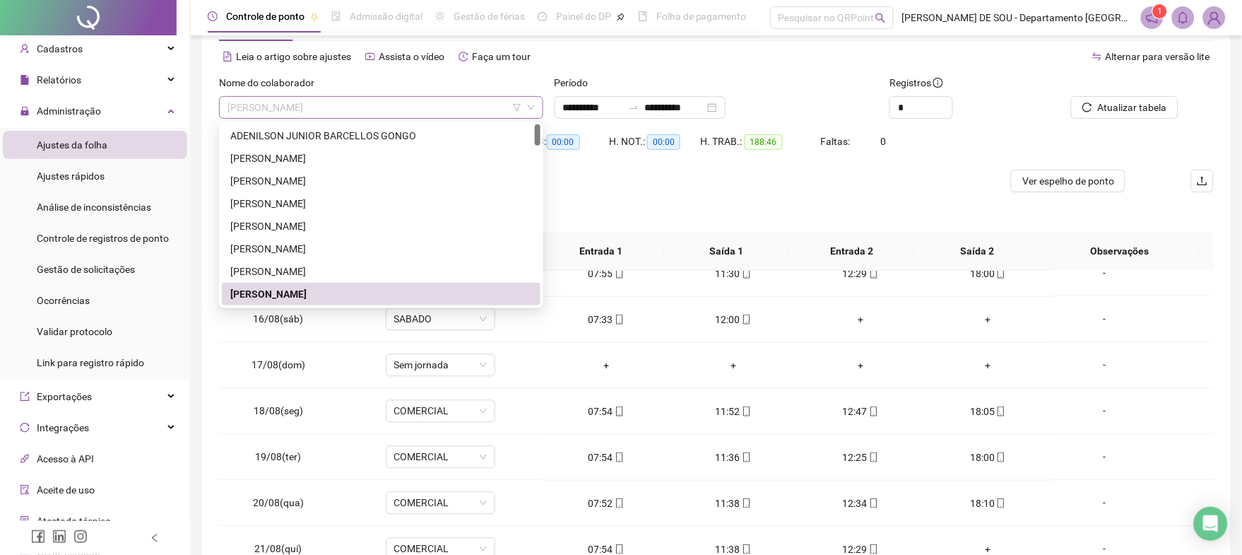
click at [311, 109] on span "[PERSON_NAME]" at bounding box center [381, 107] width 307 height 21
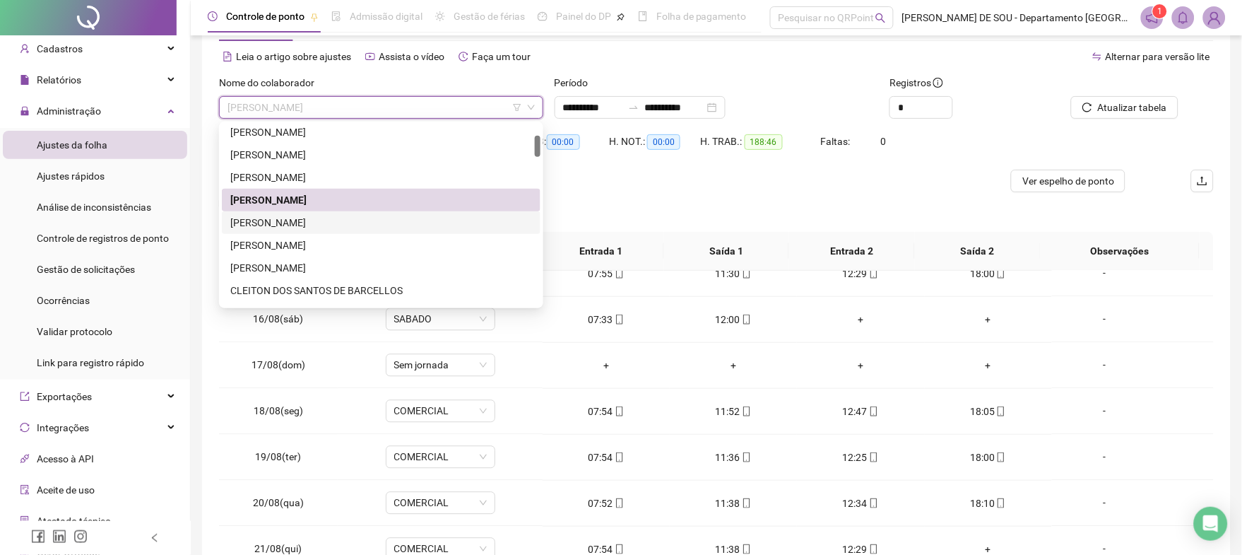
click at [295, 217] on div "[PERSON_NAME]" at bounding box center [381, 223] width 302 height 16
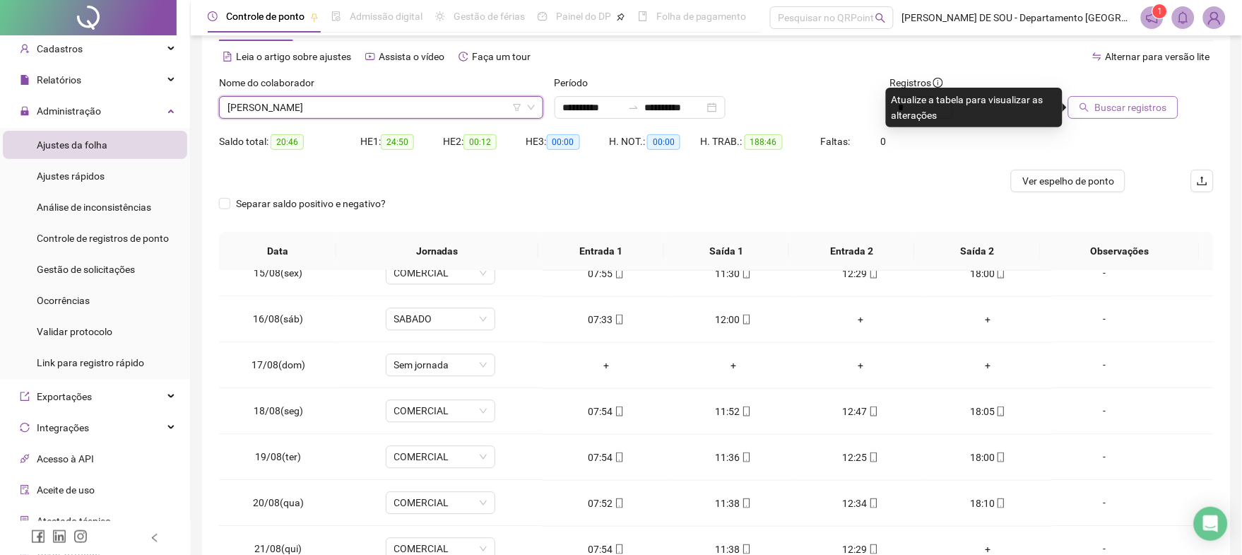
click at [1142, 103] on span "Buscar registros" at bounding box center [1131, 108] width 72 height 16
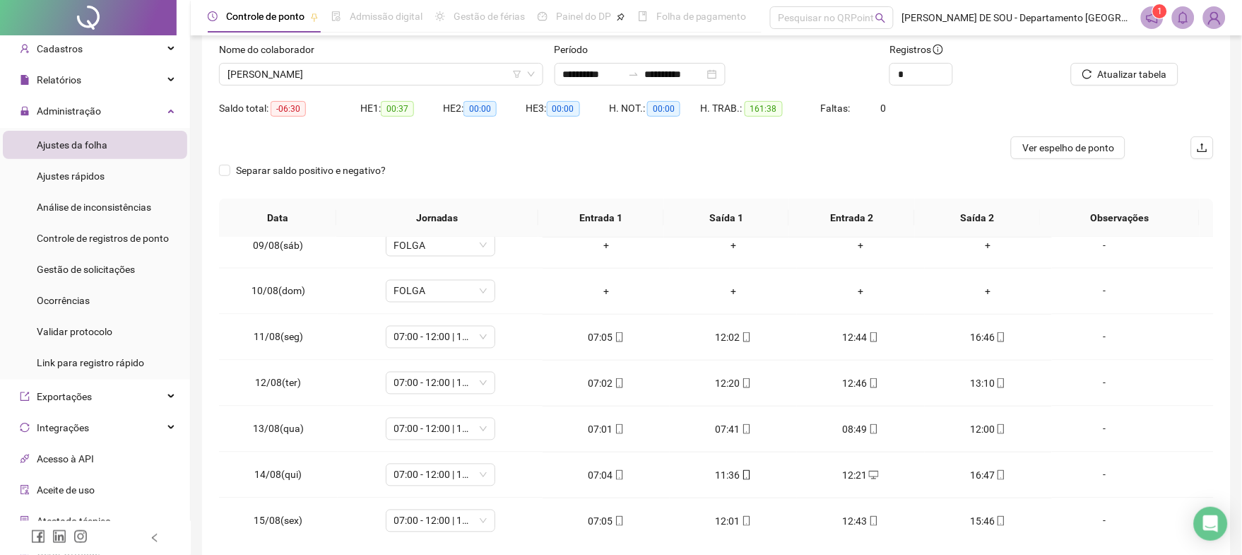
scroll to position [55, 0]
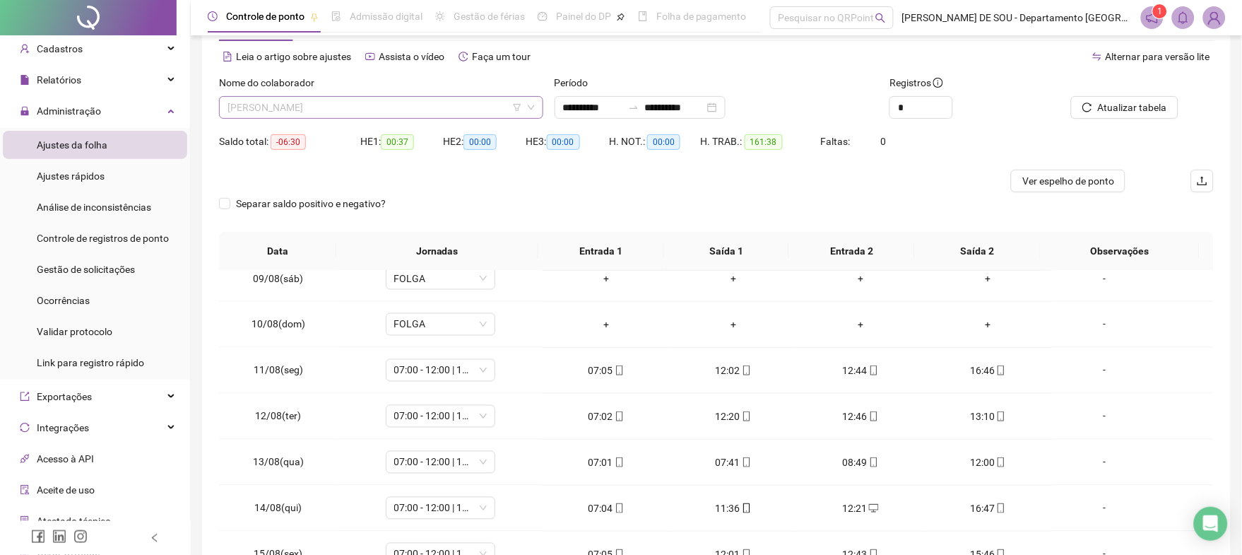
click at [432, 105] on span "[PERSON_NAME]" at bounding box center [381, 107] width 307 height 21
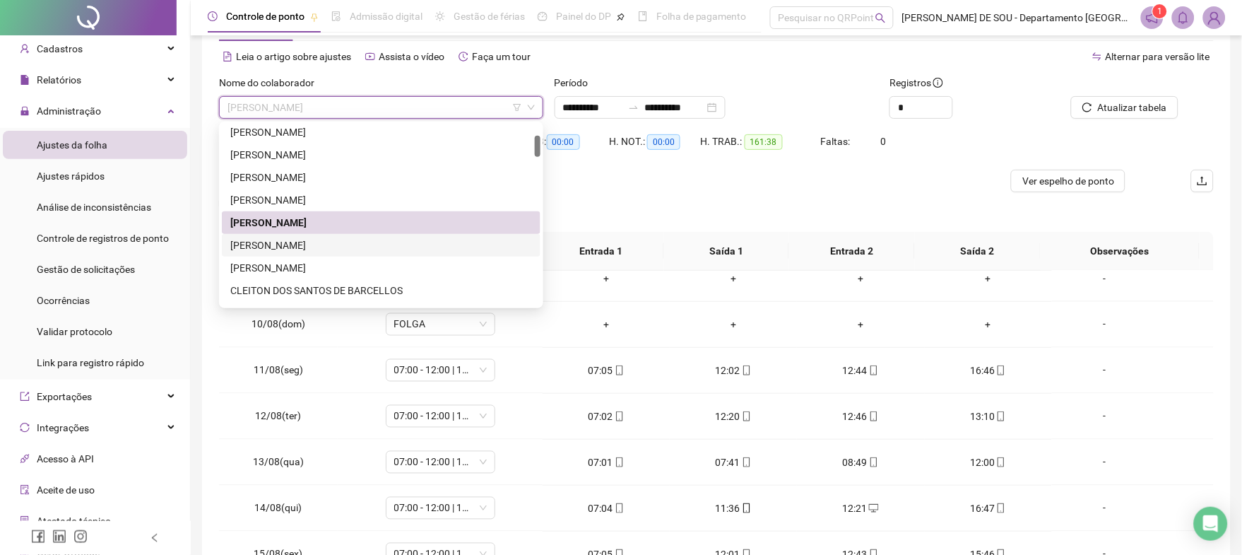
click at [300, 243] on div "[PERSON_NAME]" at bounding box center [381, 245] width 302 height 16
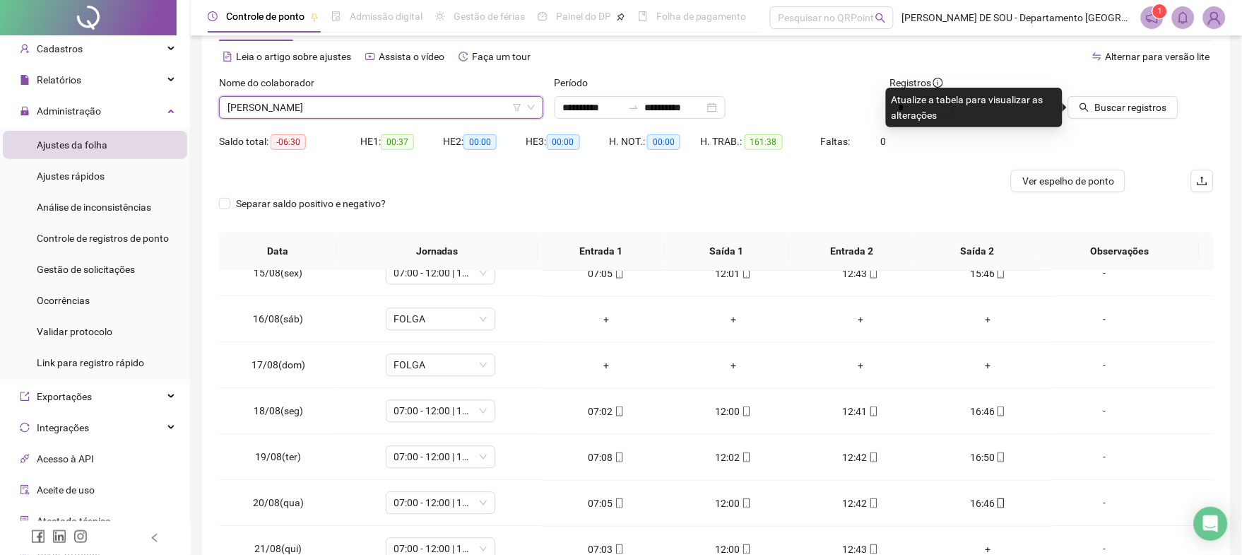
click at [386, 107] on span "[PERSON_NAME]" at bounding box center [381, 107] width 307 height 21
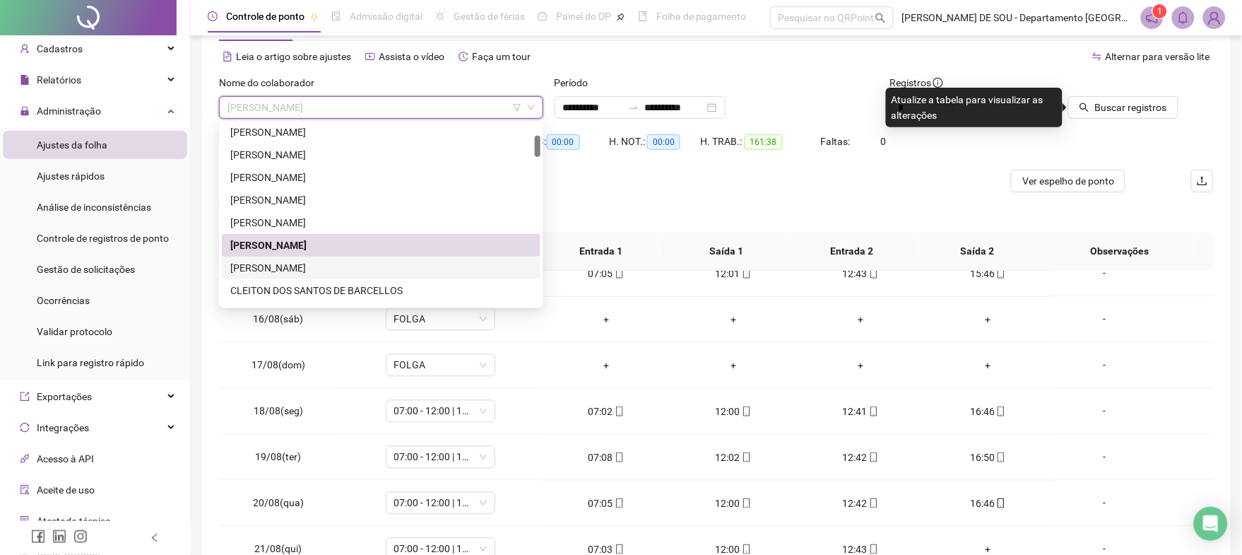
click at [288, 265] on div "[PERSON_NAME]" at bounding box center [381, 268] width 302 height 16
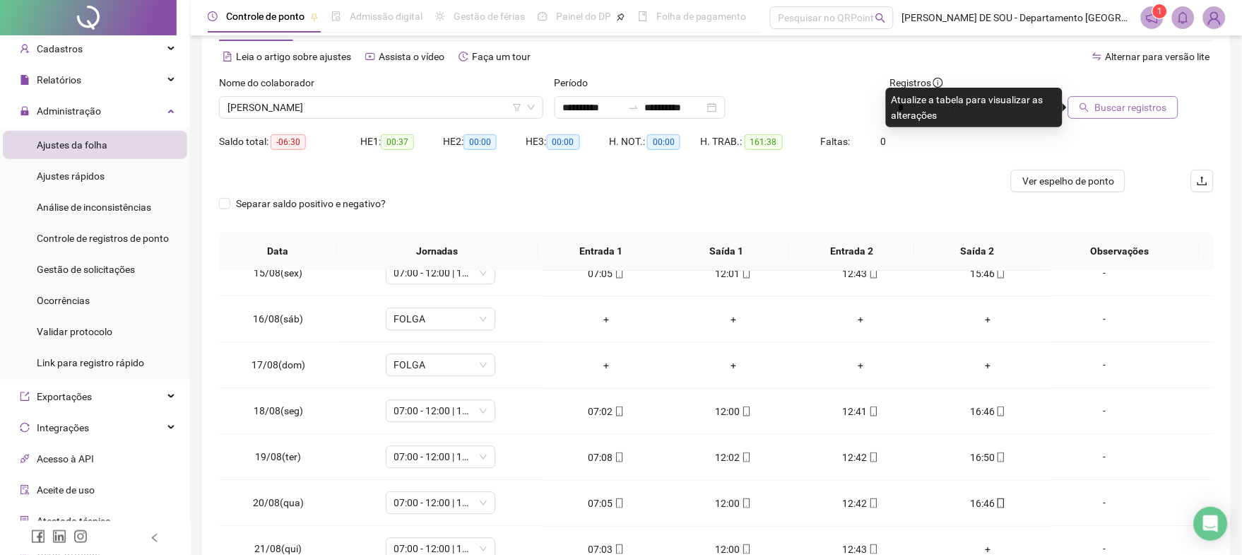
click at [1125, 105] on span "Buscar registros" at bounding box center [1131, 108] width 72 height 16
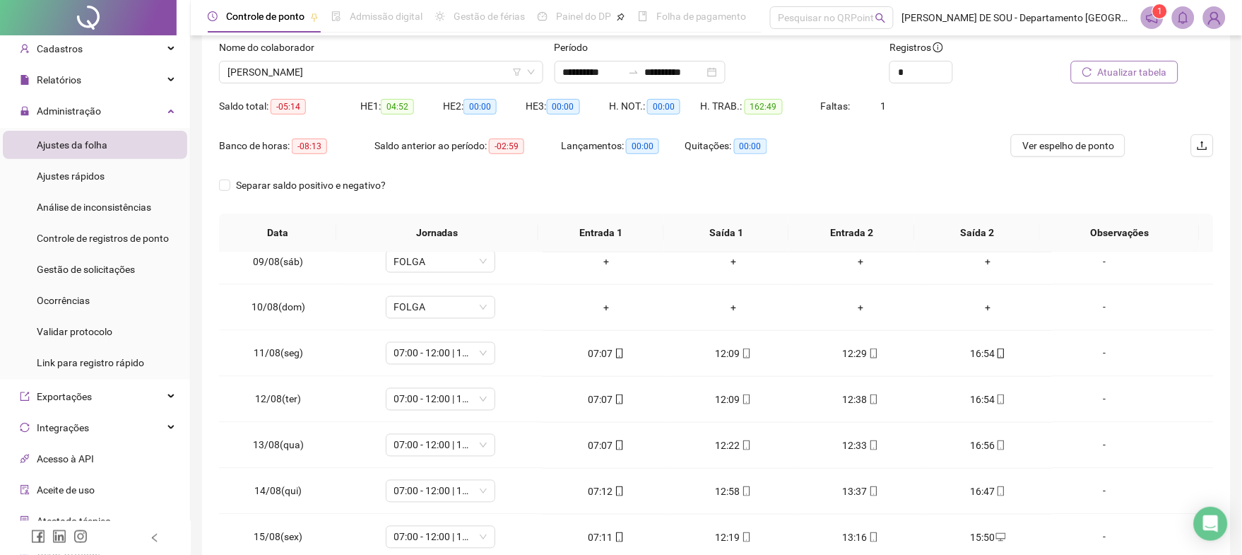
scroll to position [0, 0]
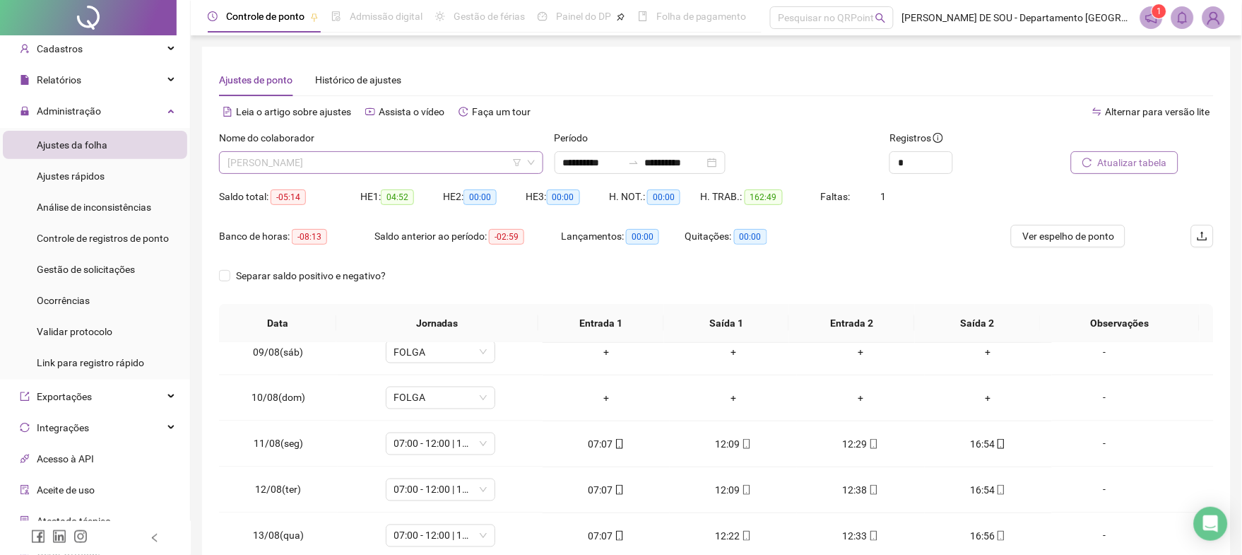
click at [402, 156] on span "[PERSON_NAME]" at bounding box center [381, 162] width 307 height 21
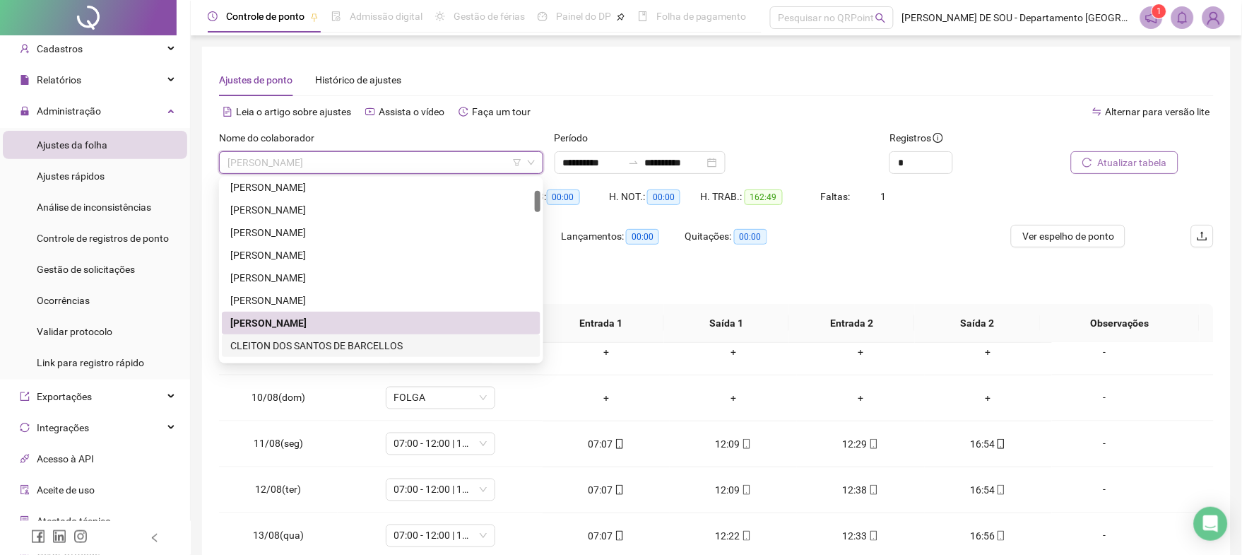
click at [295, 343] on div "CLEITON DOS SANTOS DE BARCELLOS" at bounding box center [381, 346] width 302 height 16
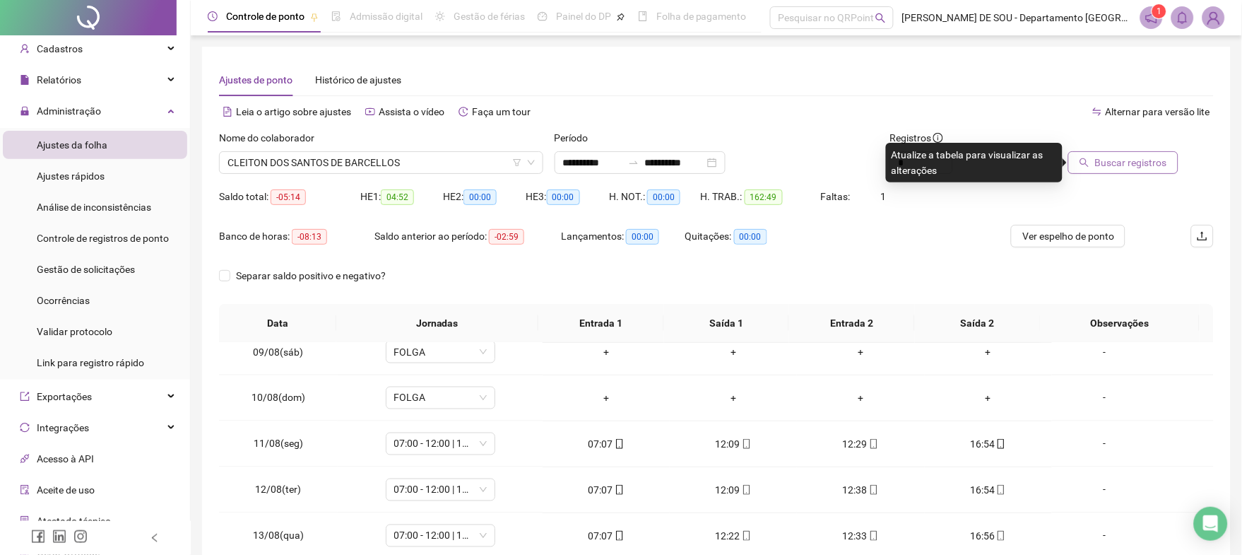
click at [1123, 165] on span "Buscar registros" at bounding box center [1131, 163] width 72 height 16
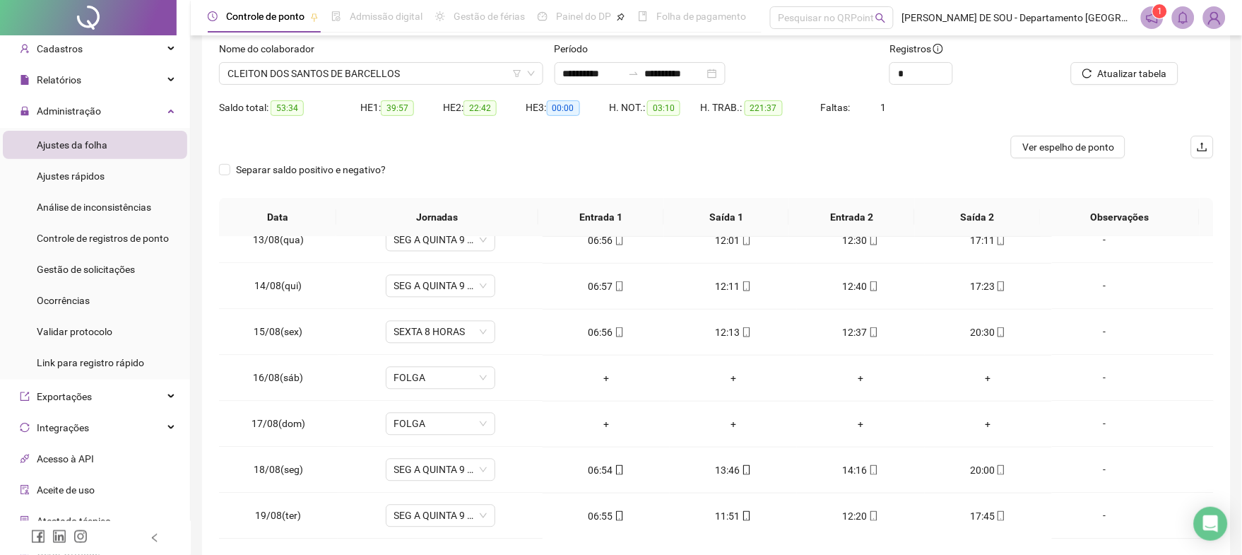
scroll to position [55, 0]
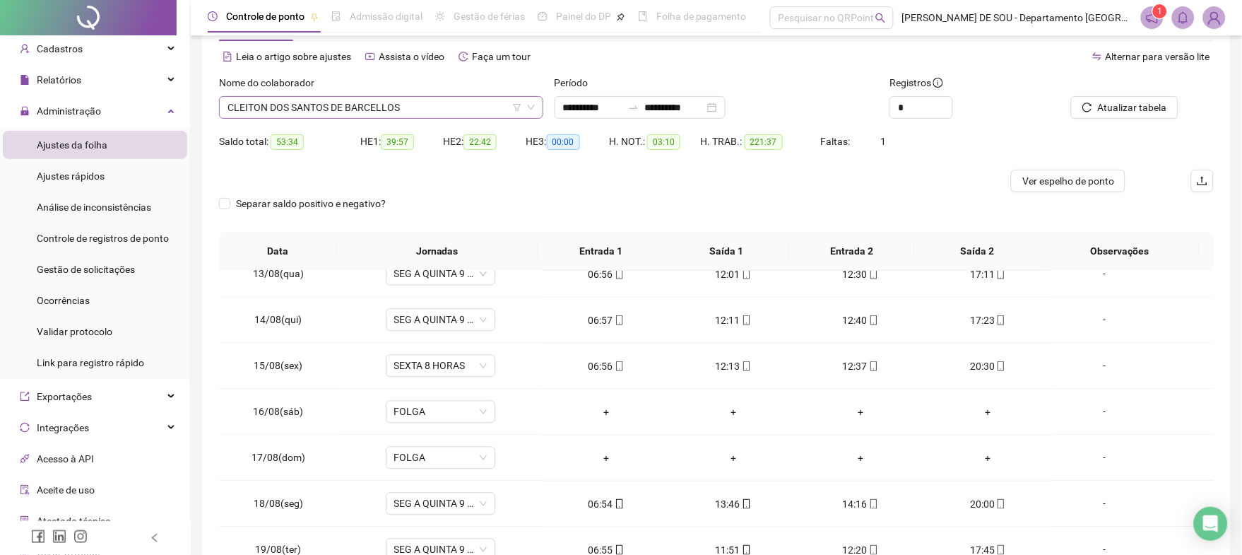
click at [406, 102] on span "CLEITON DOS SANTOS DE BARCELLOS" at bounding box center [381, 107] width 307 height 21
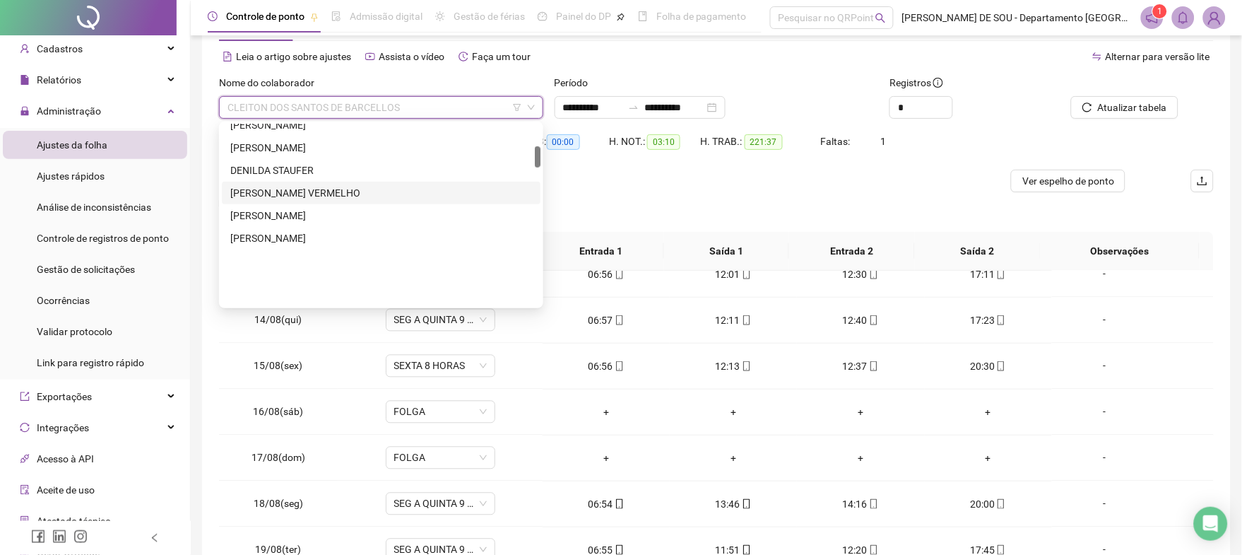
scroll to position [188, 0]
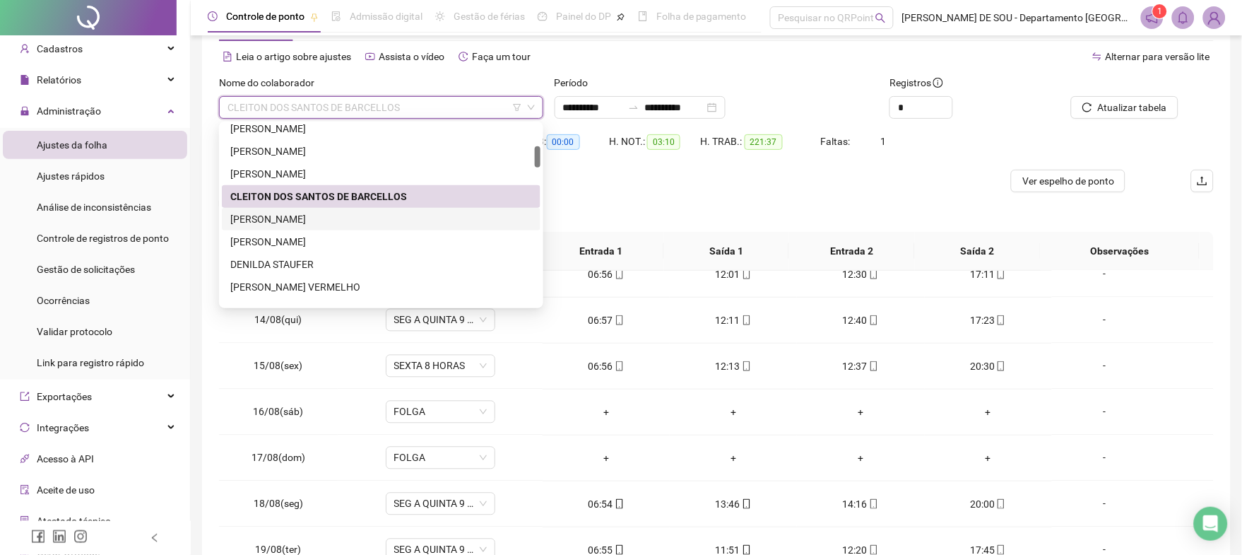
click at [288, 216] on div "[PERSON_NAME]" at bounding box center [381, 219] width 302 height 16
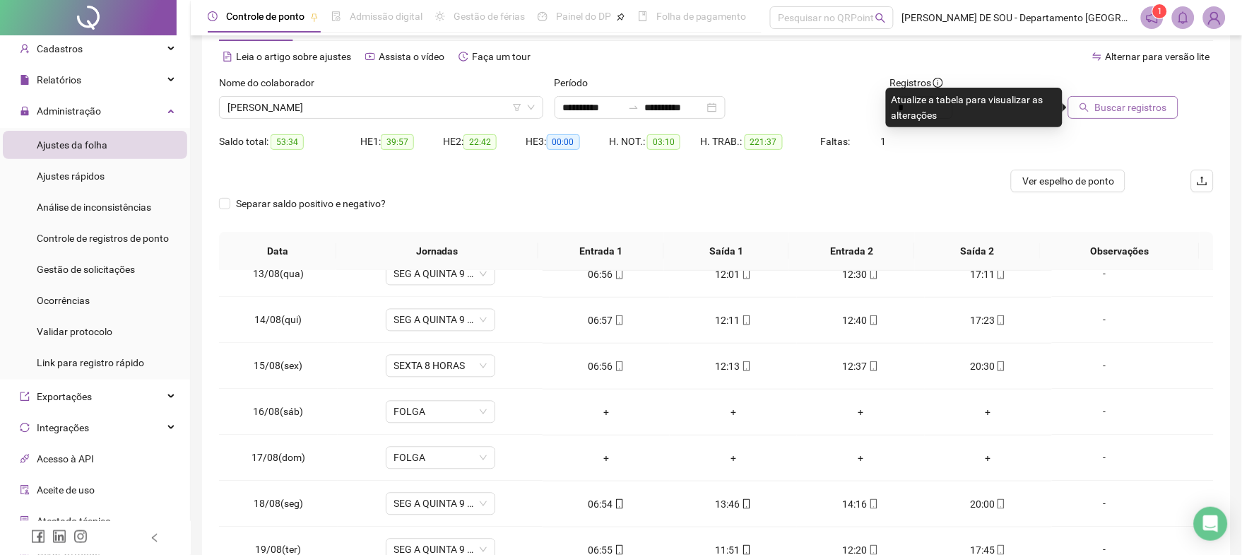
click at [1106, 106] on span "Buscar registros" at bounding box center [1131, 108] width 72 height 16
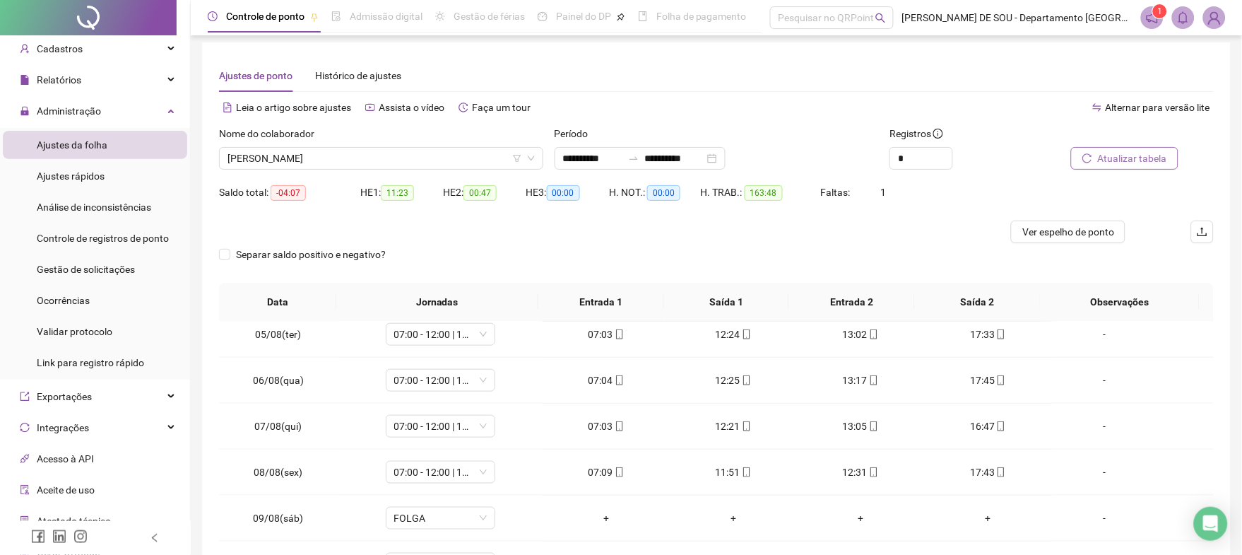
scroll to position [0, 0]
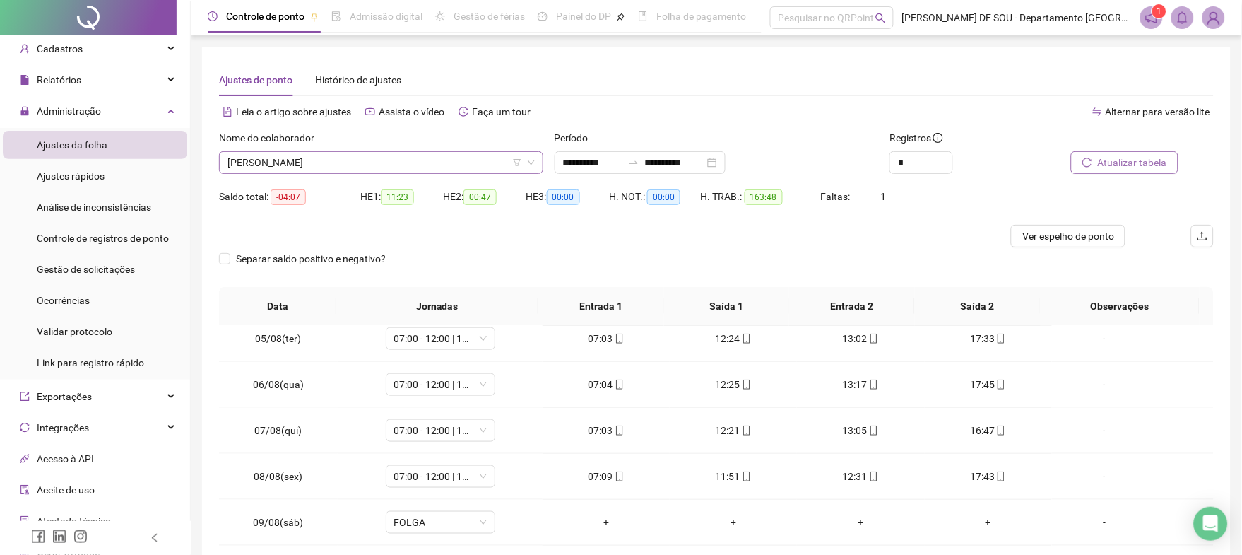
click at [407, 158] on span "[PERSON_NAME]" at bounding box center [381, 162] width 307 height 21
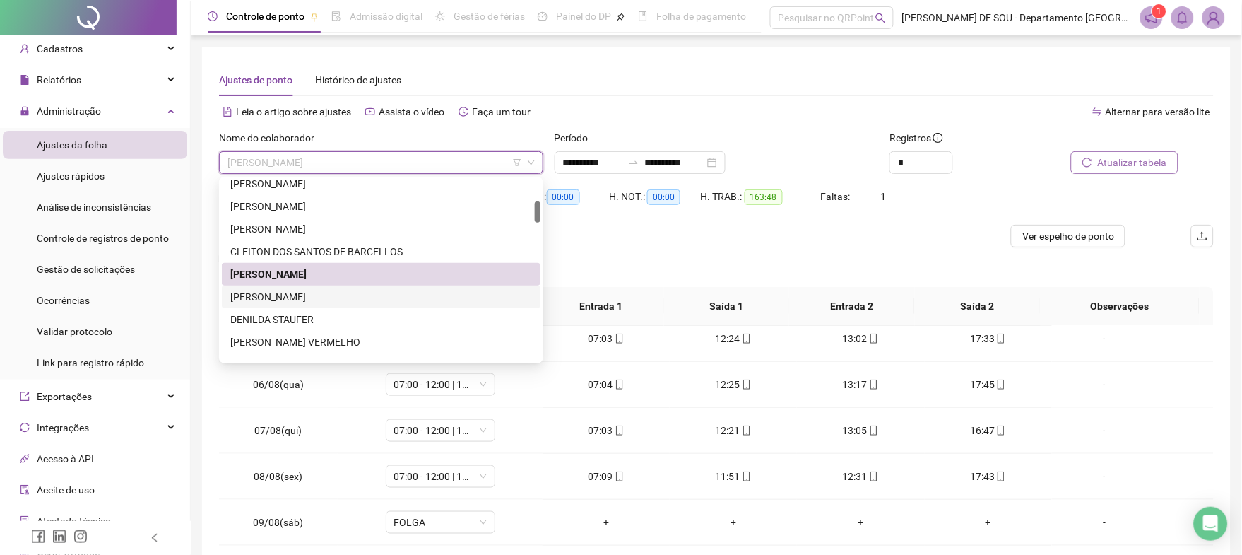
click at [305, 294] on div "[PERSON_NAME]" at bounding box center [381, 297] width 302 height 16
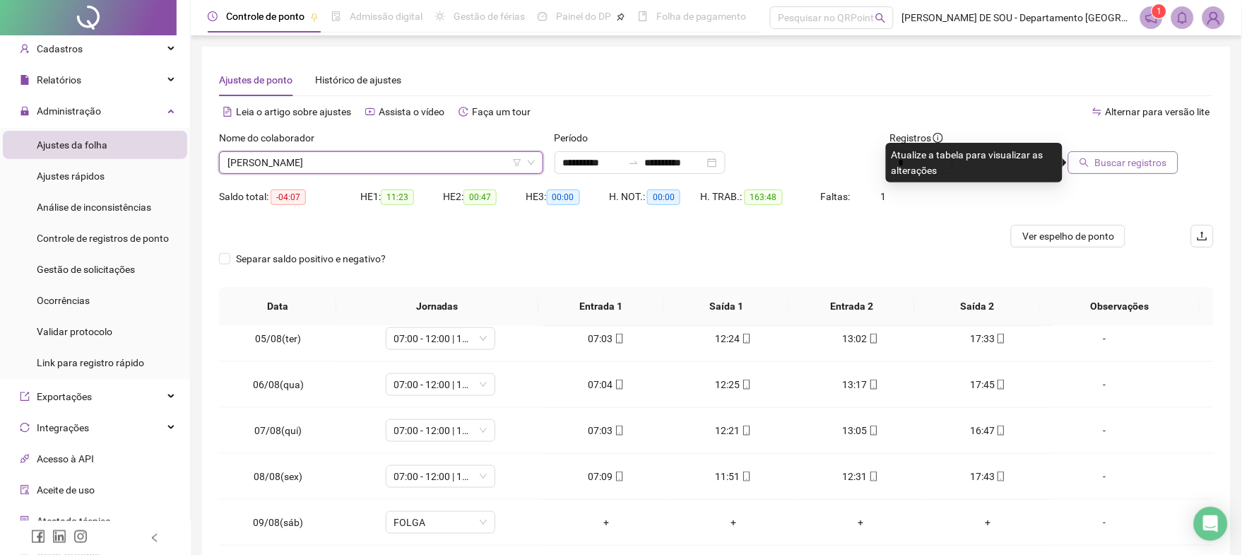
click at [1146, 158] on span "Buscar registros" at bounding box center [1131, 163] width 72 height 16
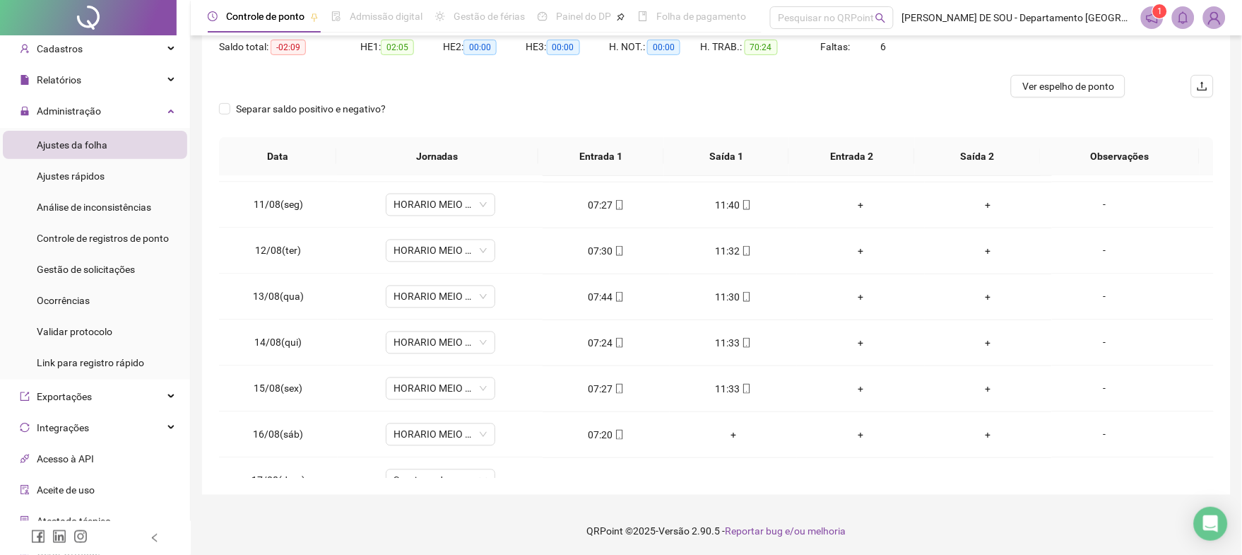
scroll to position [940, 0]
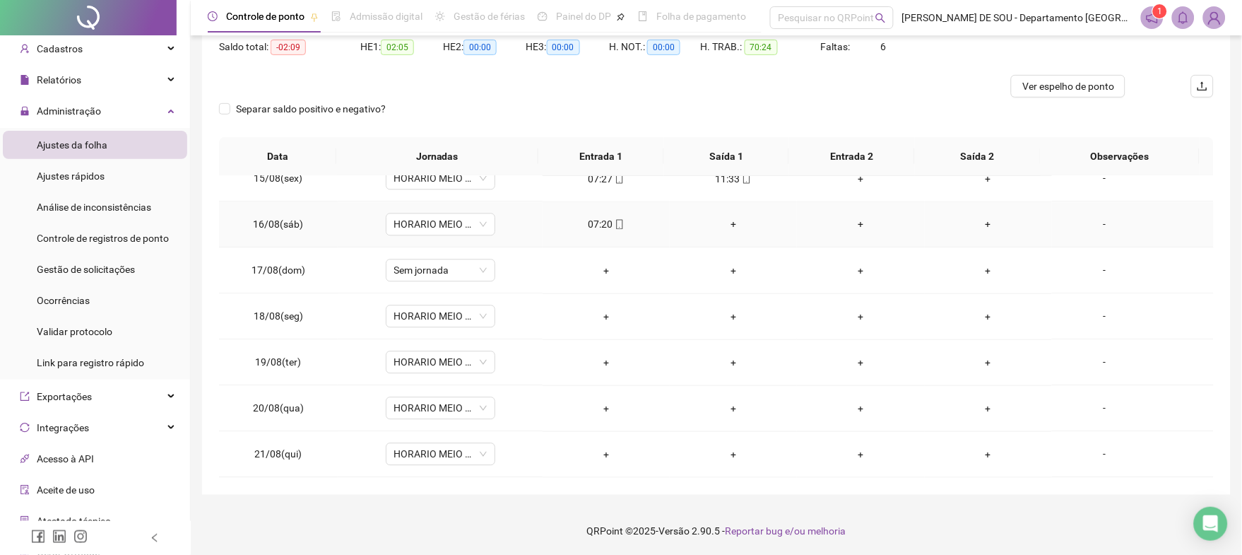
click at [730, 223] on div "+" at bounding box center [733, 225] width 105 height 16
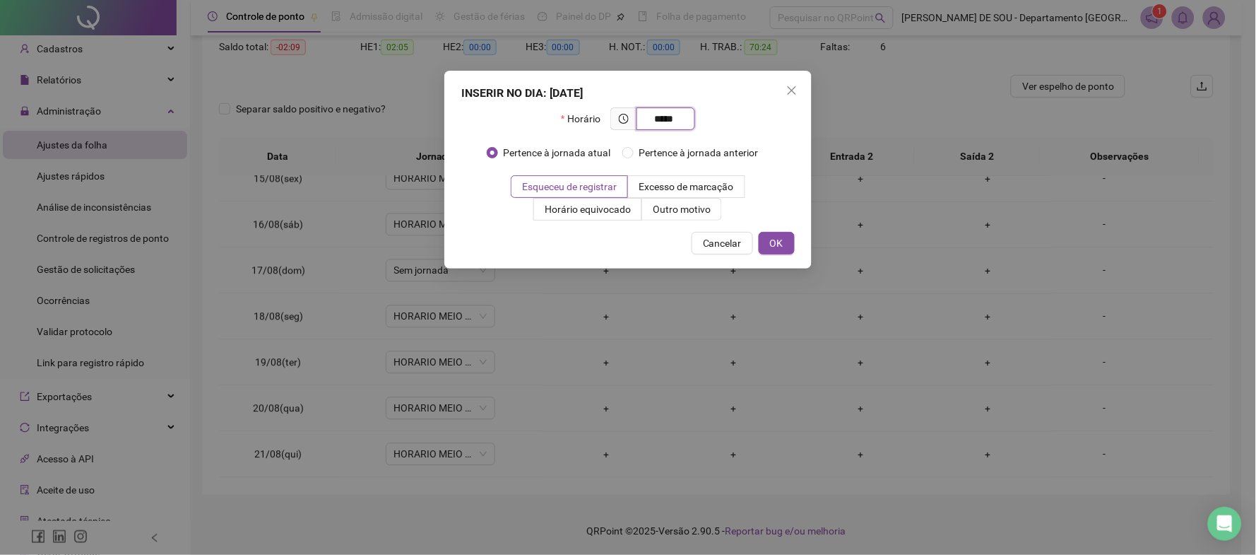
type input "*****"
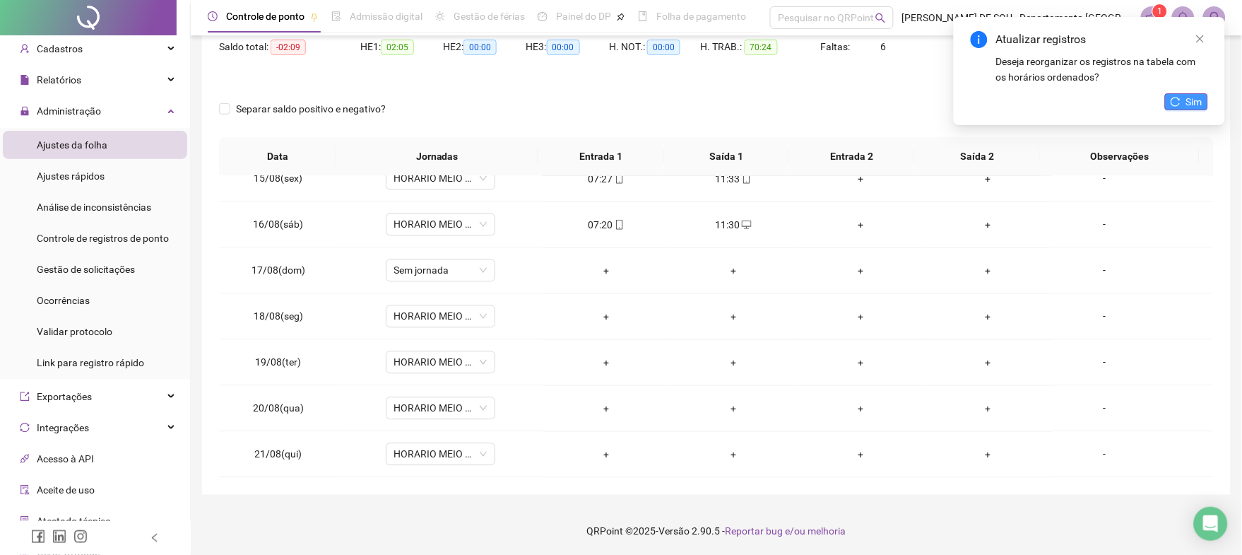
click at [1193, 98] on span "Sim" at bounding box center [1194, 102] width 16 height 16
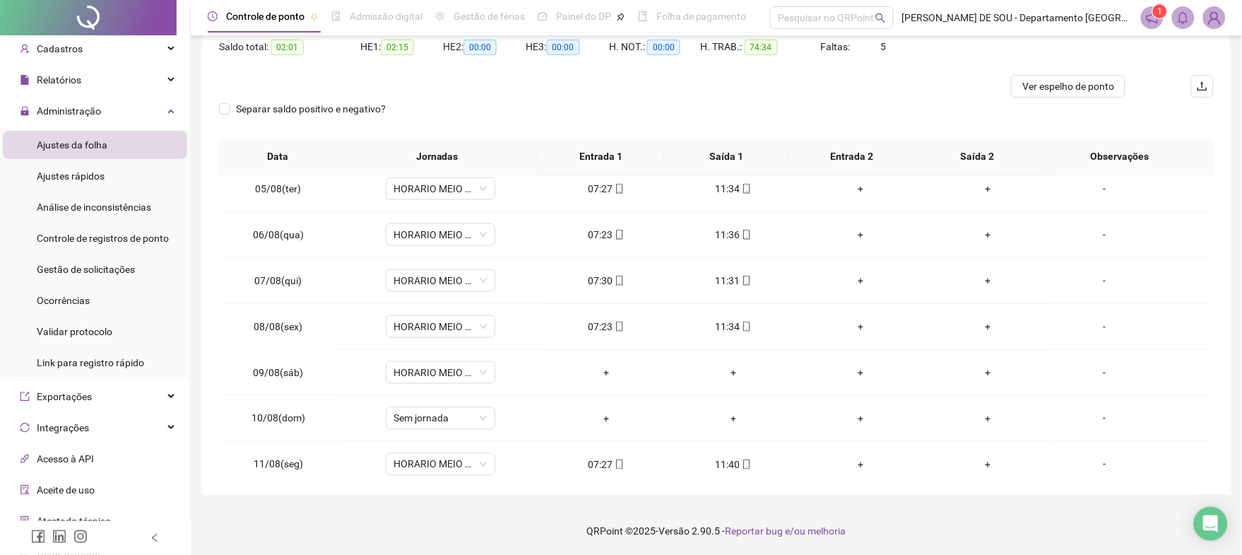
scroll to position [0, 0]
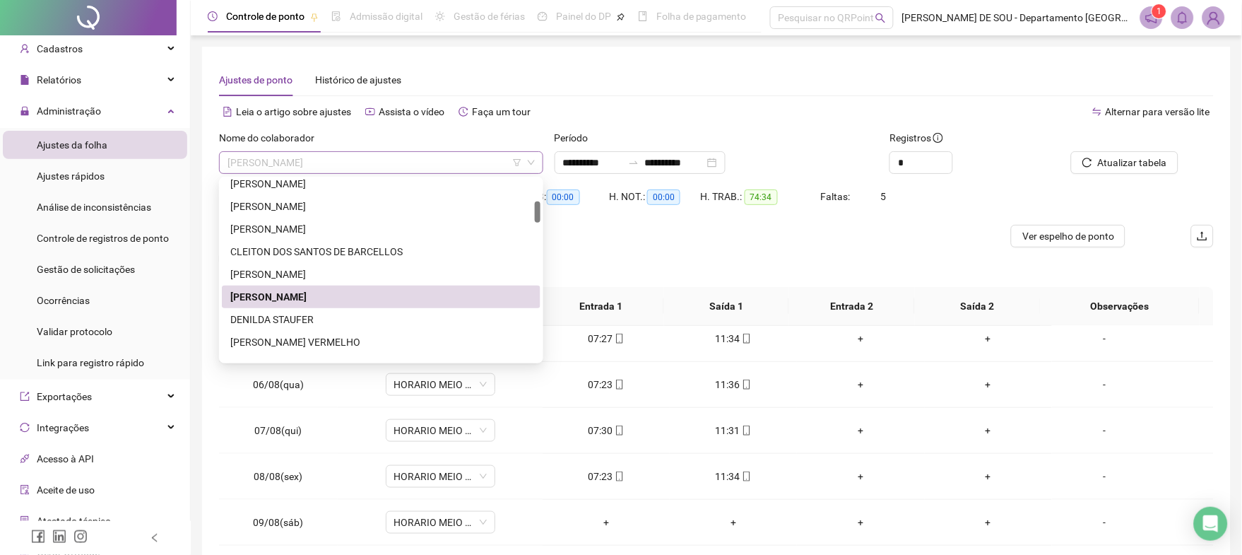
click at [439, 152] on span "[PERSON_NAME]" at bounding box center [381, 162] width 307 height 21
click at [284, 316] on div "DENILDA STAUFER" at bounding box center [381, 320] width 302 height 16
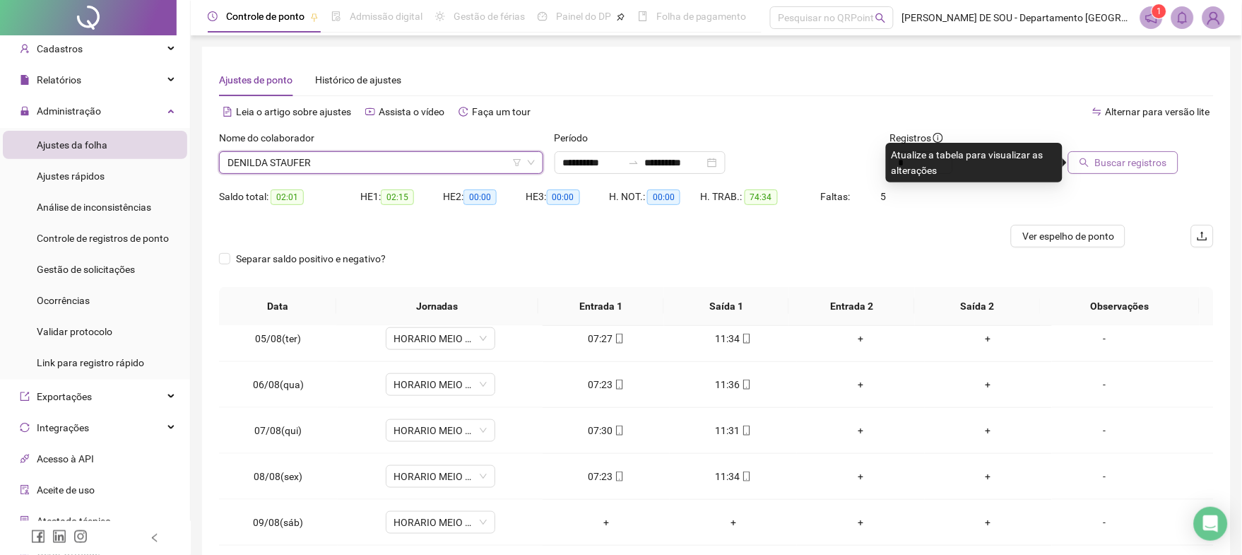
click at [1135, 161] on span "Buscar registros" at bounding box center [1131, 163] width 72 height 16
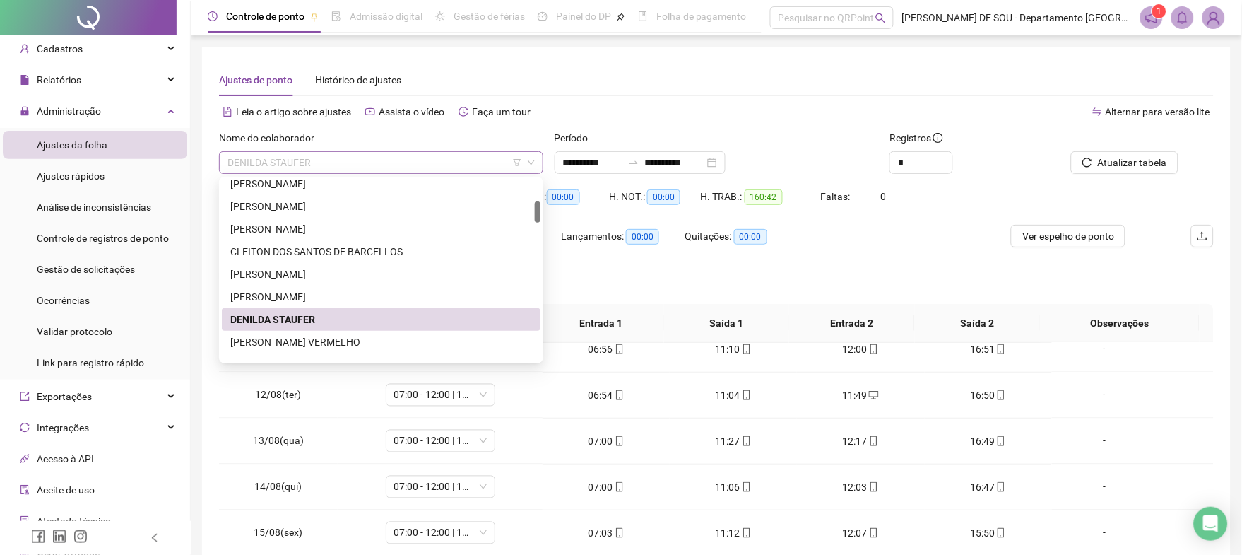
click at [377, 160] on span "DENILDA STAUFER" at bounding box center [381, 162] width 307 height 21
click at [309, 339] on div "[PERSON_NAME] VERMELHO" at bounding box center [381, 342] width 302 height 16
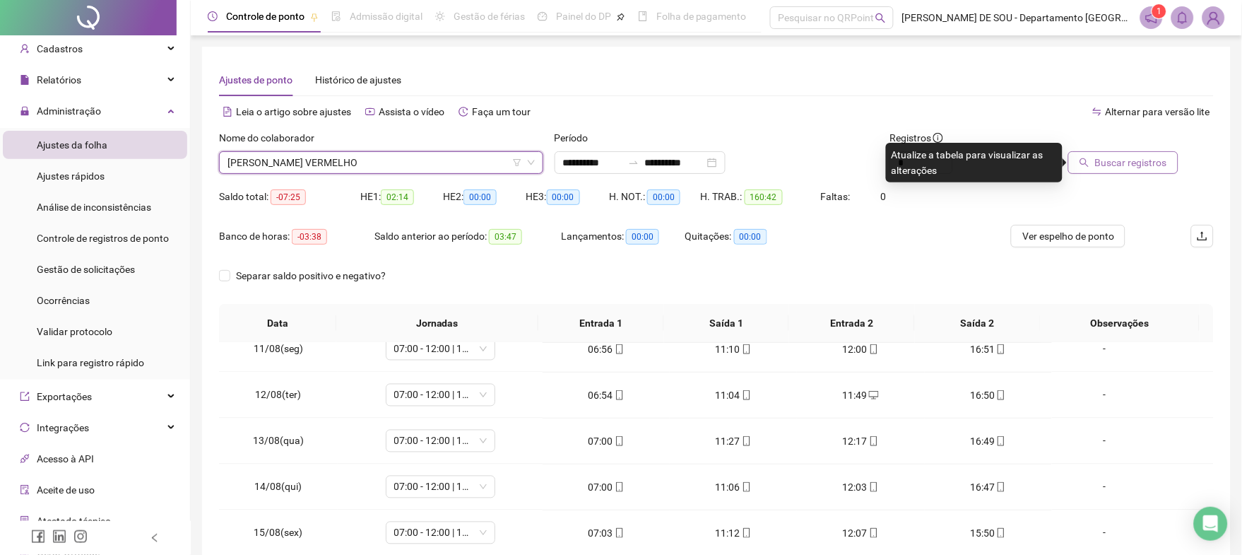
click at [1110, 165] on span "Buscar registros" at bounding box center [1131, 163] width 72 height 16
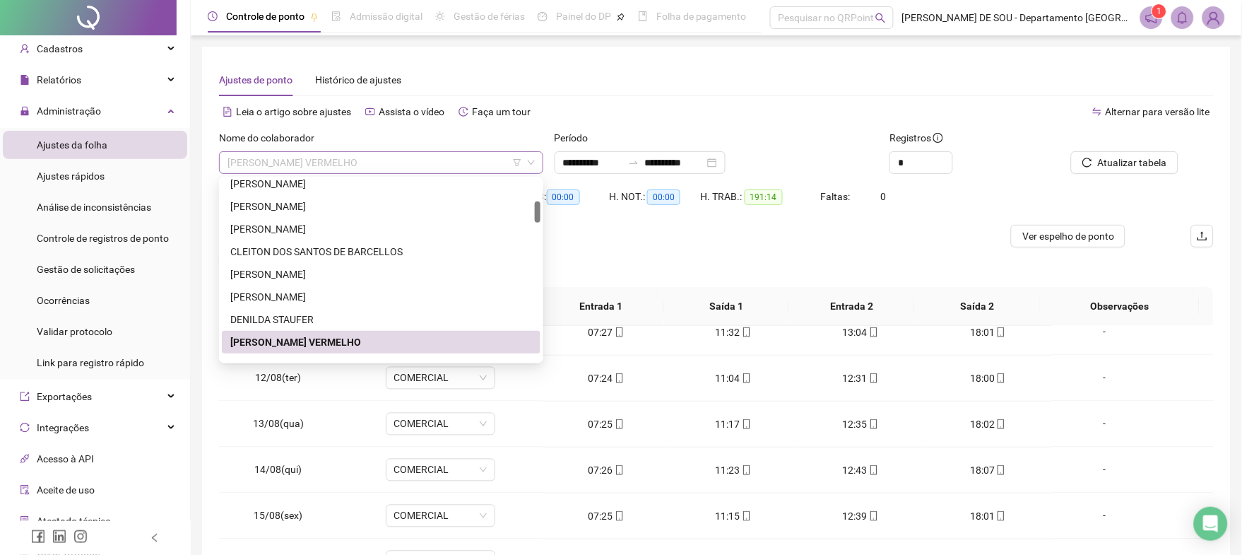
click at [442, 159] on span "[PERSON_NAME] VERMELHO" at bounding box center [381, 162] width 307 height 21
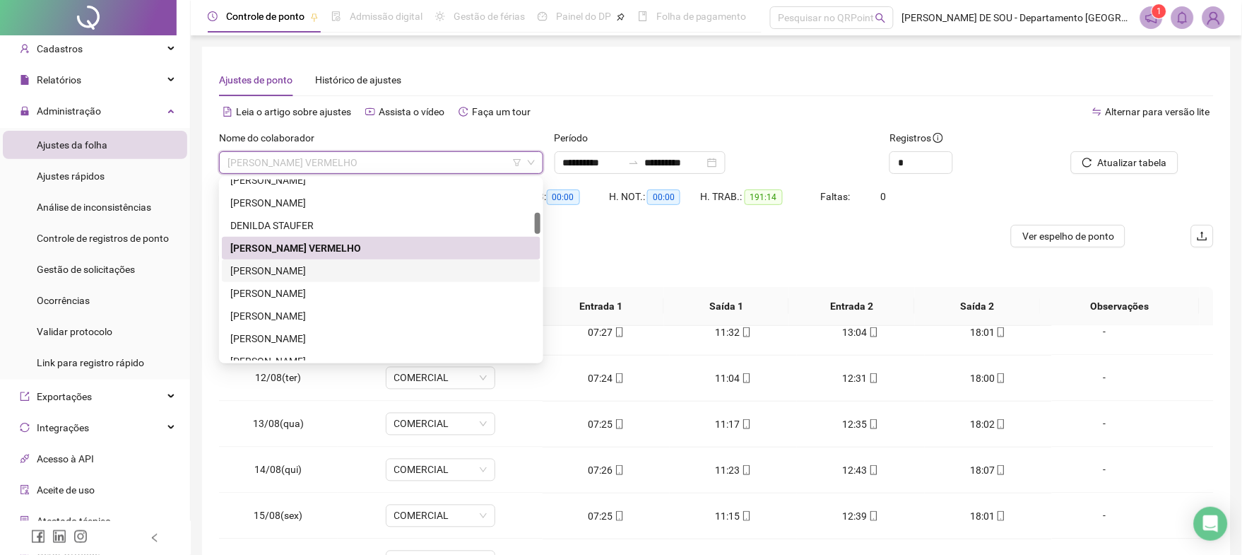
click at [323, 268] on div "[PERSON_NAME]" at bounding box center [381, 271] width 302 height 16
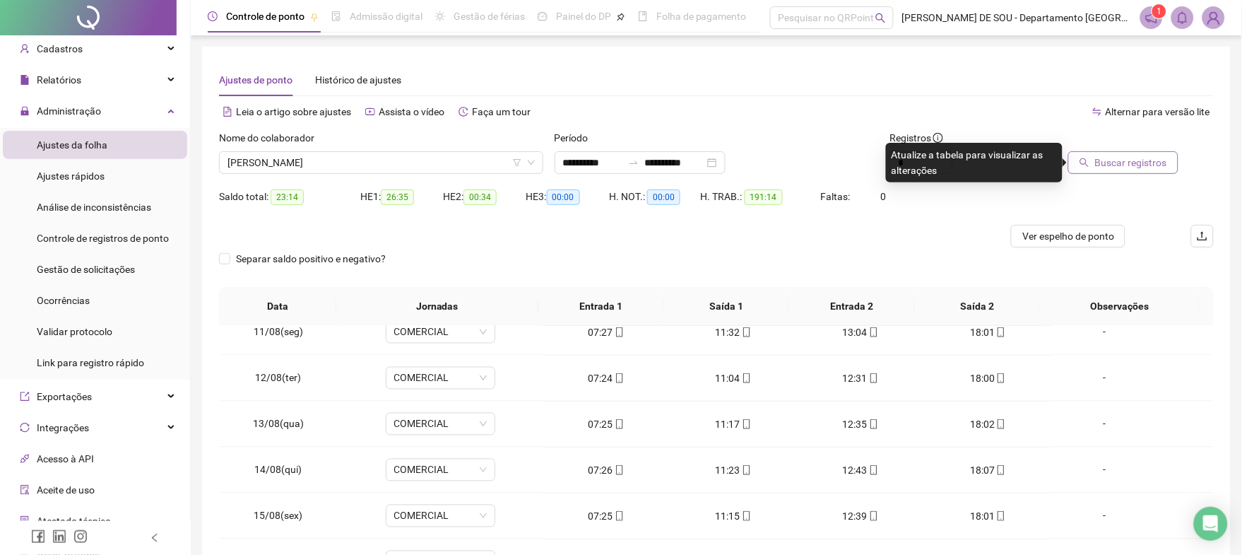
click at [1127, 158] on span "Buscar registros" at bounding box center [1131, 163] width 72 height 16
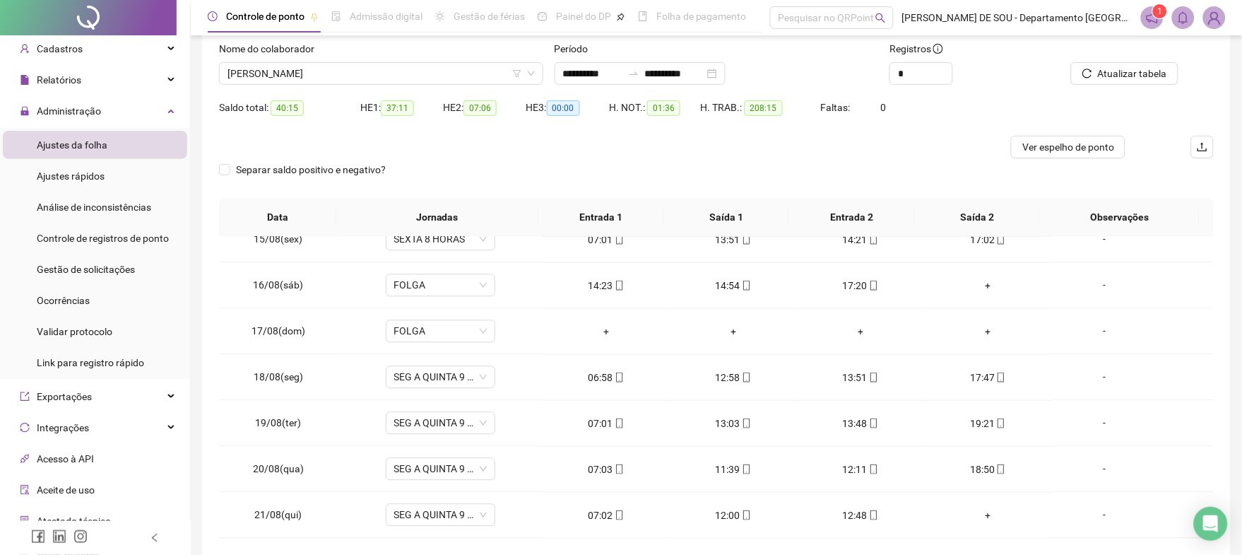
scroll to position [55, 0]
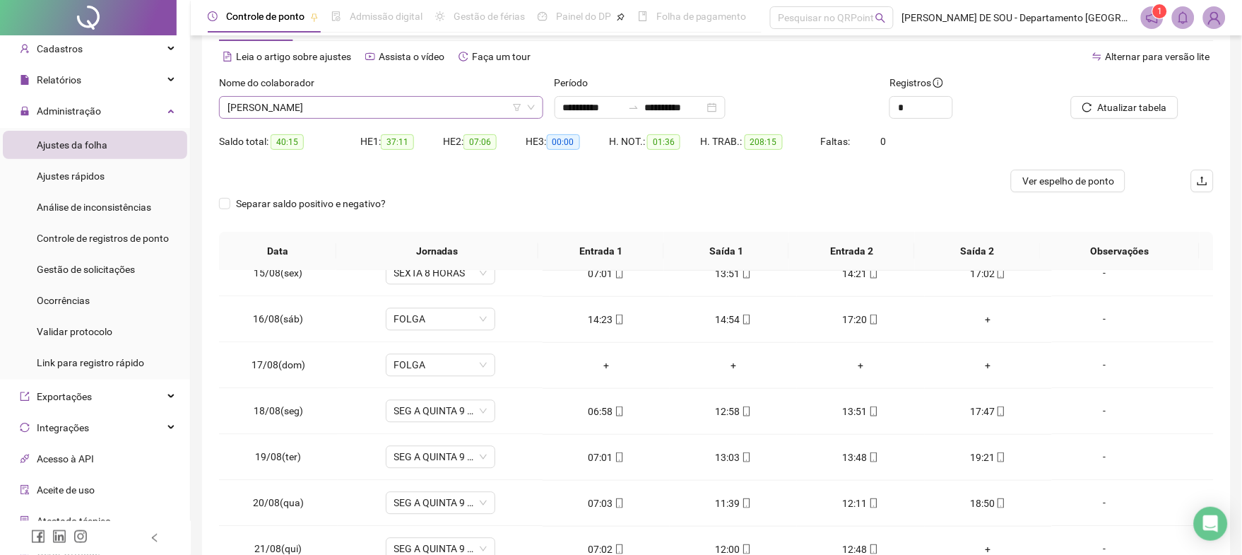
click at [403, 110] on span "[PERSON_NAME]" at bounding box center [381, 107] width 307 height 21
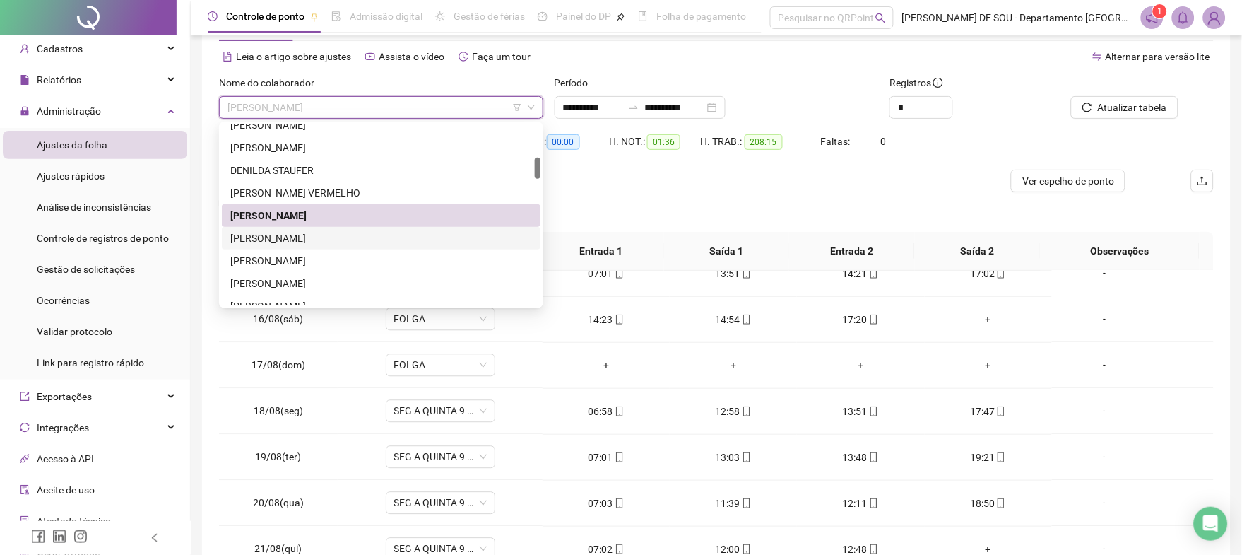
click at [296, 235] on div "[PERSON_NAME]" at bounding box center [381, 238] width 302 height 16
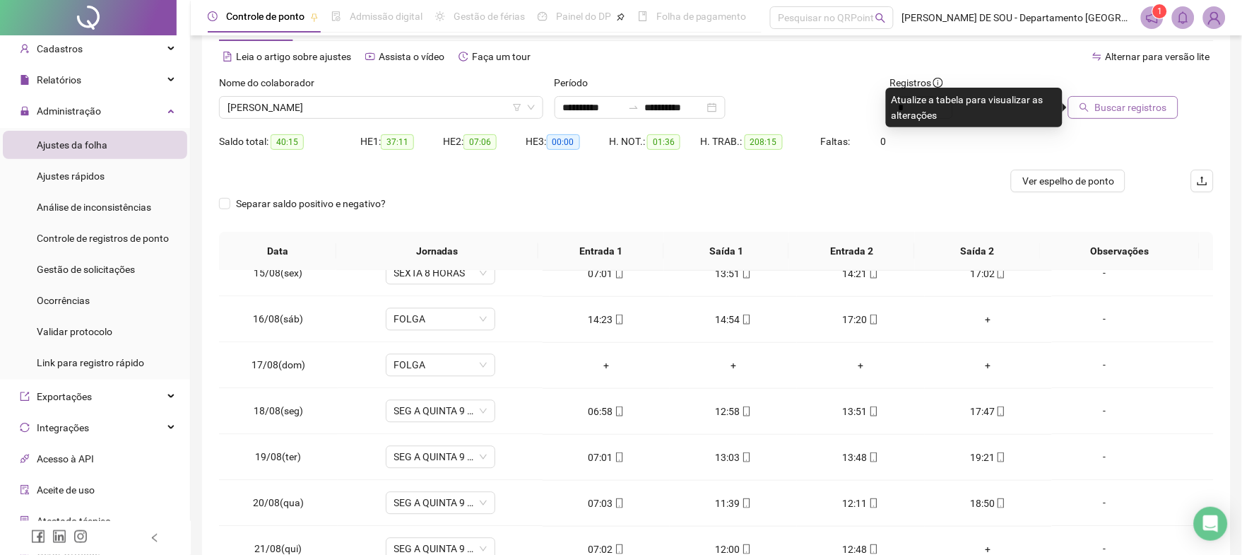
click at [1117, 105] on span "Buscar registros" at bounding box center [1131, 108] width 72 height 16
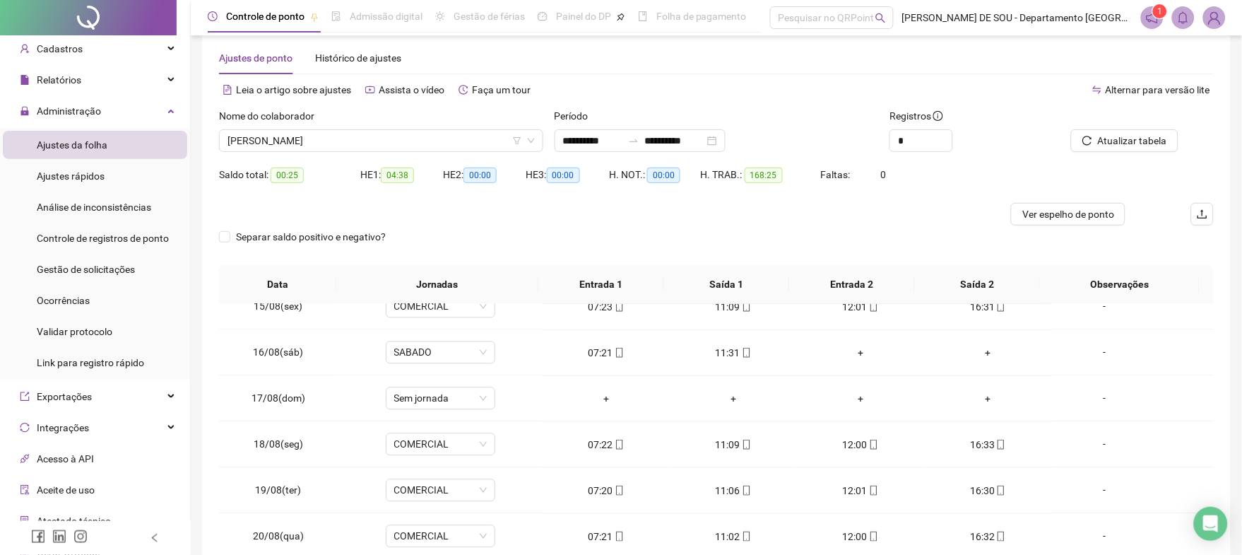
scroll to position [0, 0]
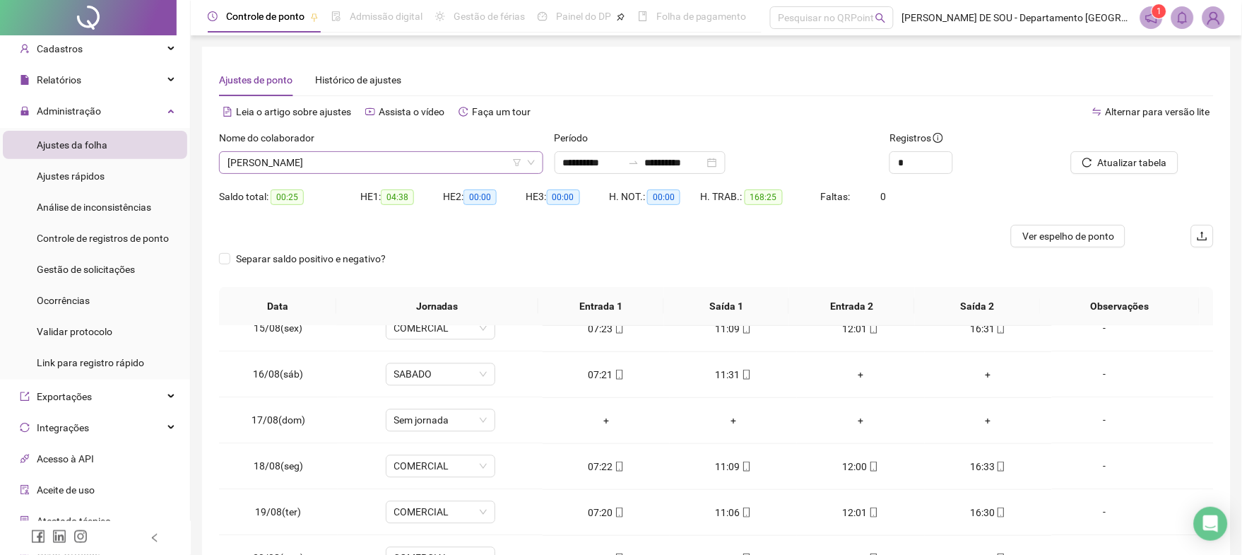
click at [387, 158] on span "[PERSON_NAME]" at bounding box center [381, 162] width 307 height 21
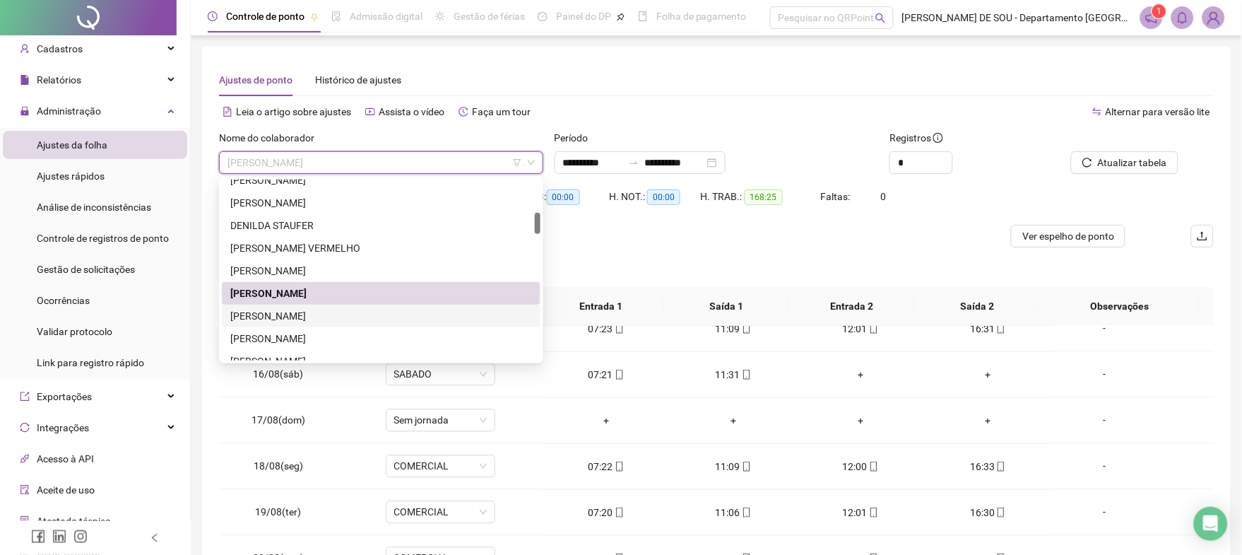
click at [332, 309] on div "[PERSON_NAME]" at bounding box center [381, 316] width 302 height 16
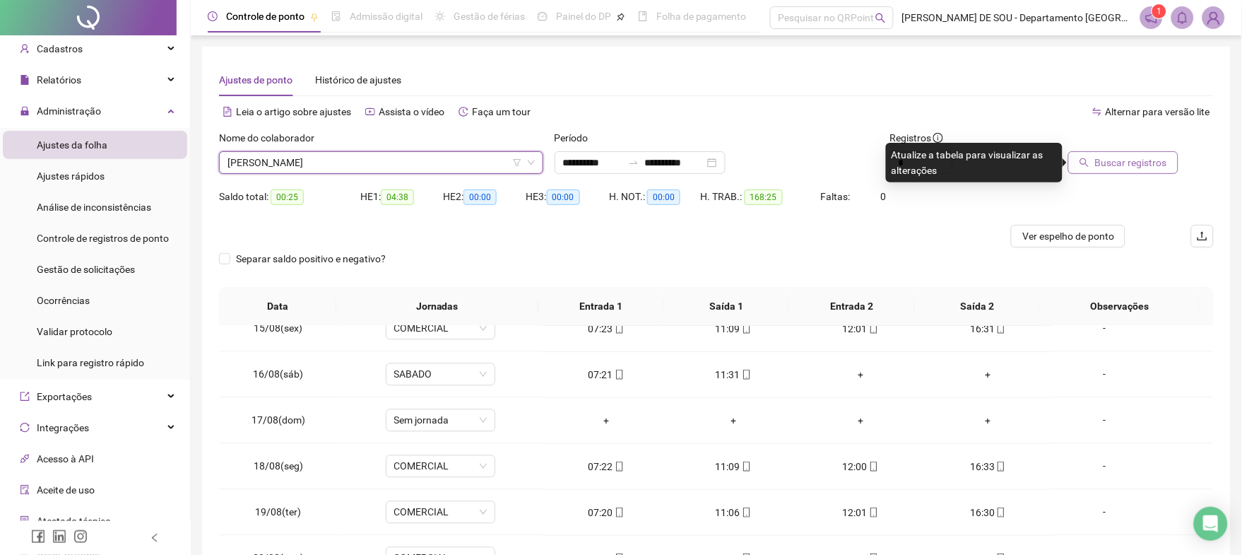
click at [1123, 165] on span "Buscar registros" at bounding box center [1131, 163] width 72 height 16
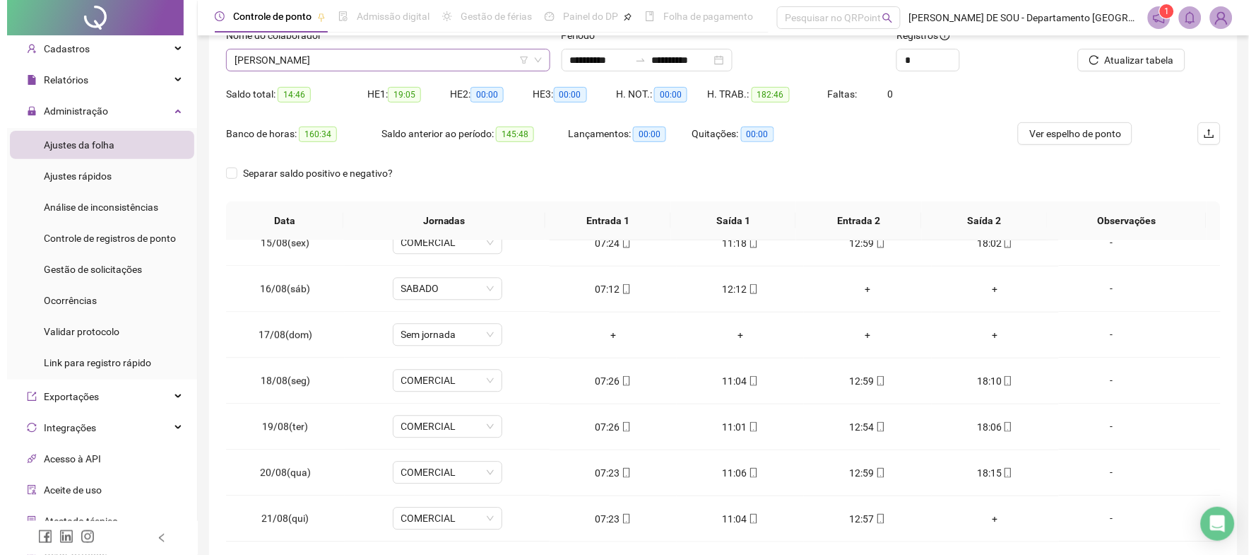
scroll to position [73, 0]
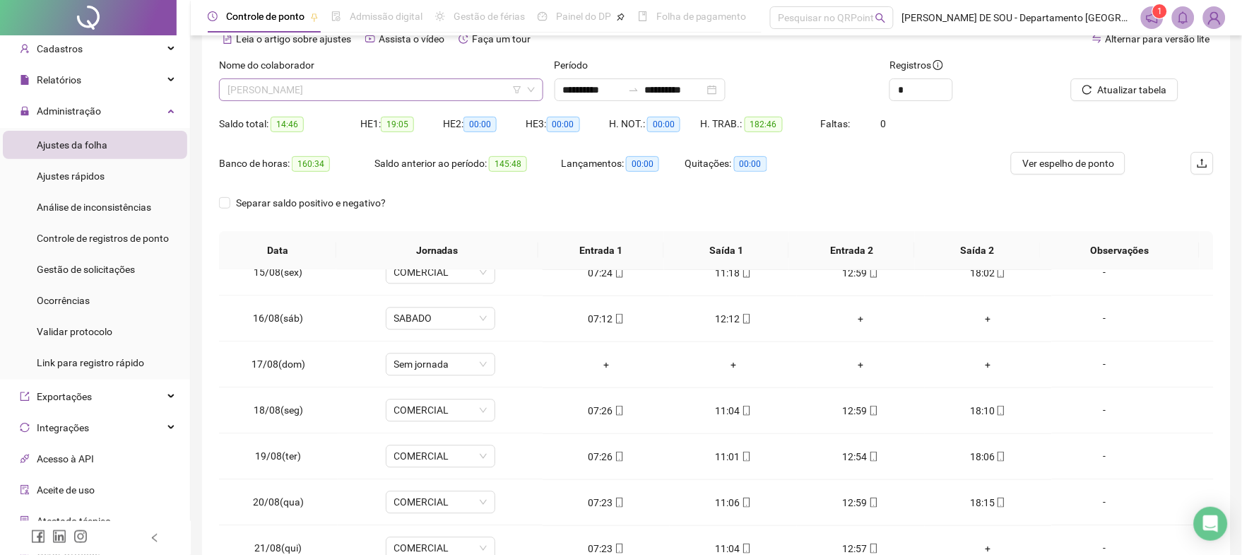
click at [410, 88] on span "[PERSON_NAME]" at bounding box center [381, 89] width 307 height 21
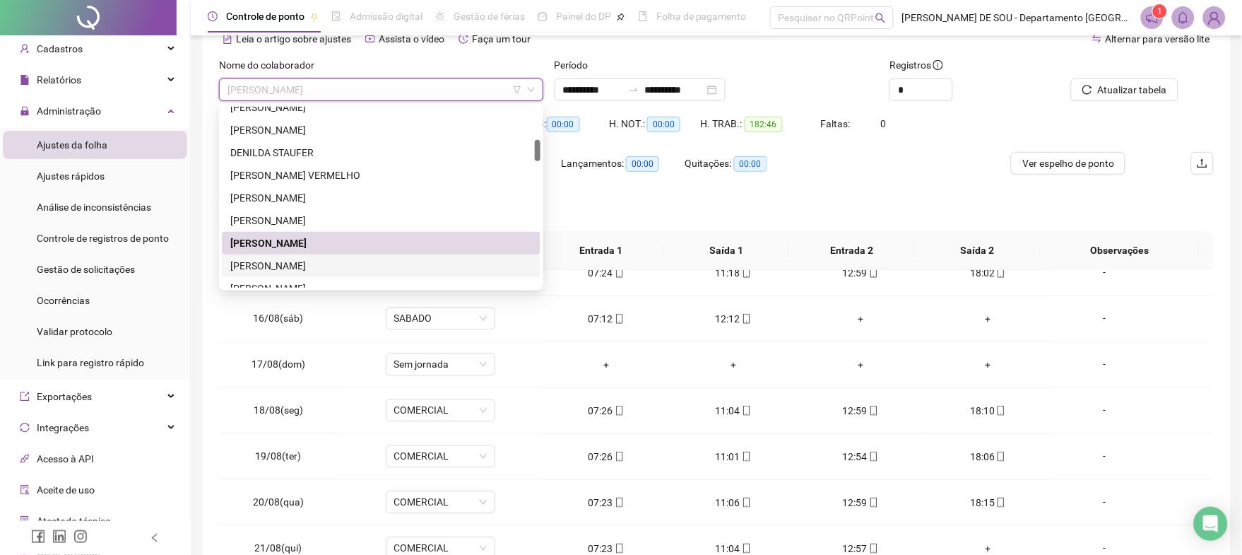
click at [337, 266] on div "[PERSON_NAME]" at bounding box center [381, 266] width 302 height 16
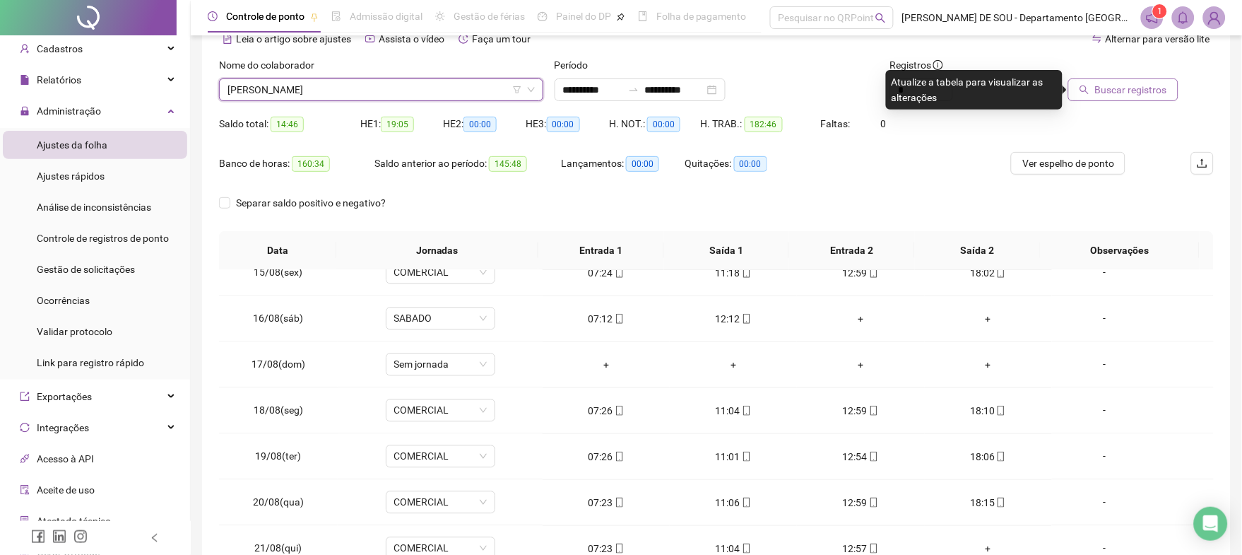
click at [1133, 89] on span "Buscar registros" at bounding box center [1131, 90] width 72 height 16
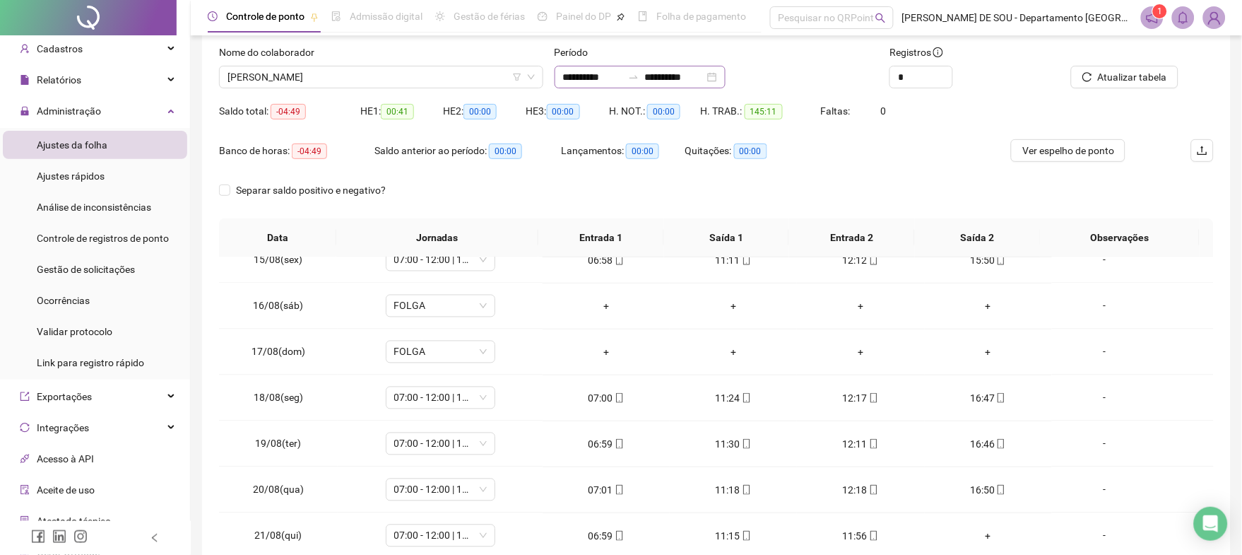
scroll to position [0, 0]
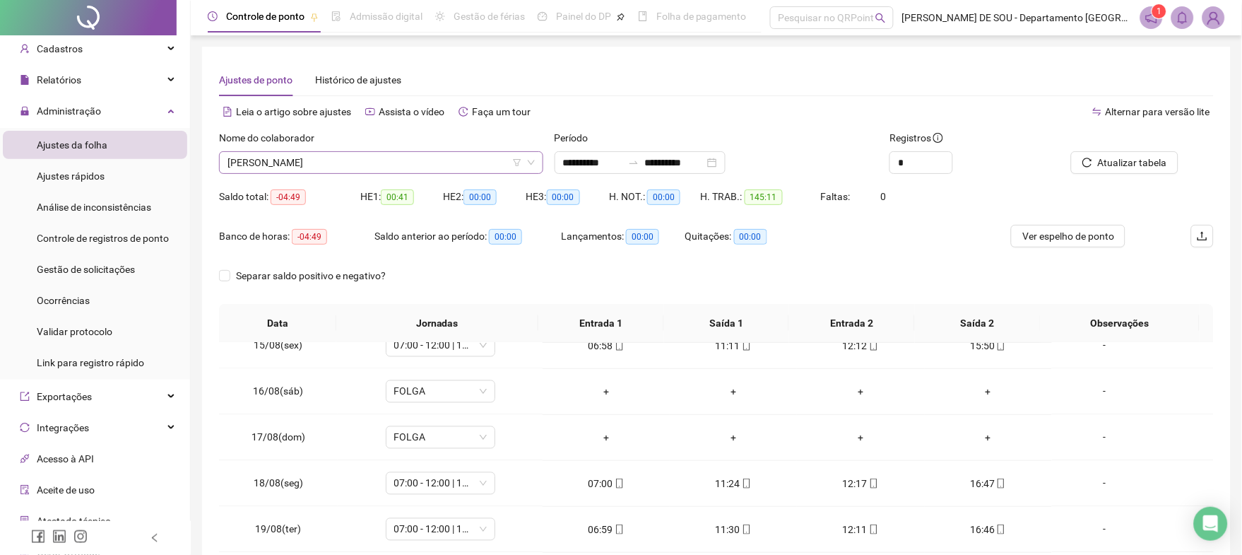
click at [379, 159] on span "[PERSON_NAME]" at bounding box center [381, 162] width 307 height 21
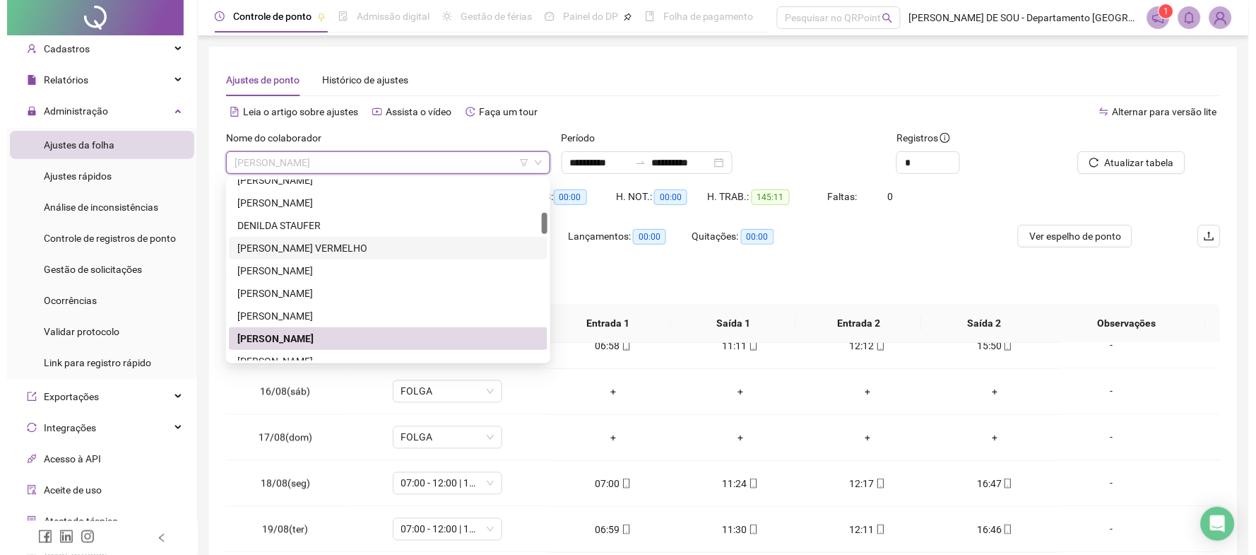
scroll to position [377, 0]
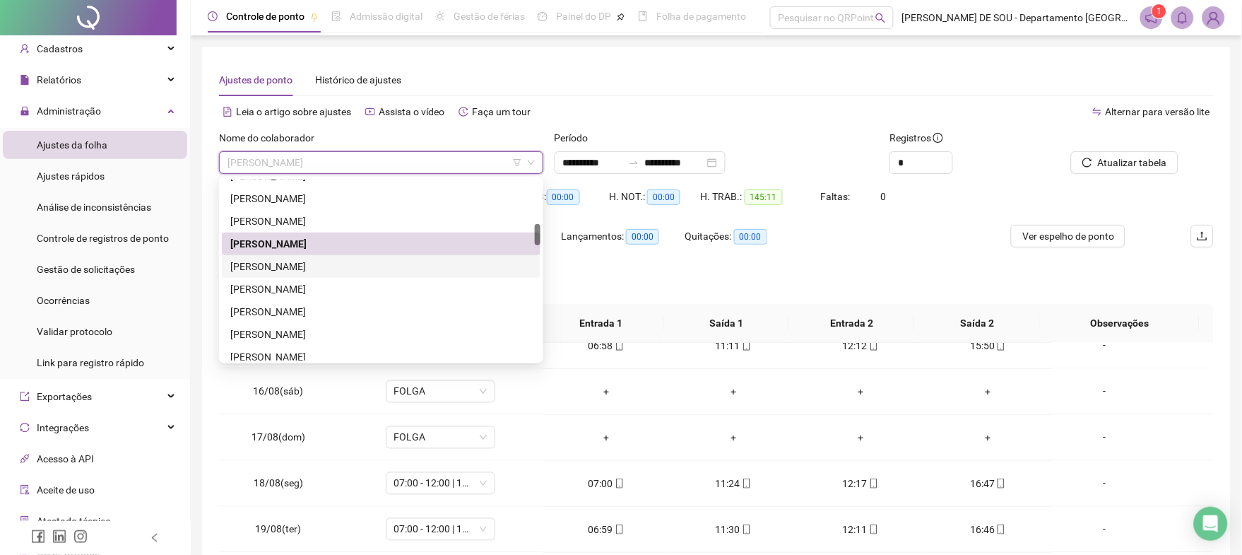
click at [309, 266] on div "[PERSON_NAME]" at bounding box center [381, 267] width 302 height 16
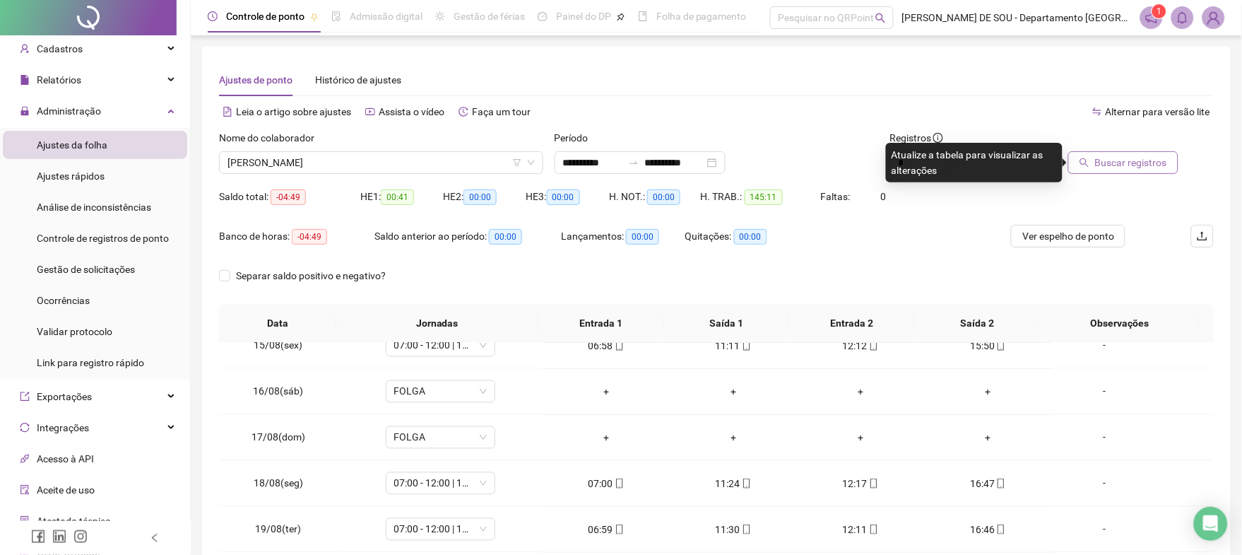
click at [1124, 167] on span "Buscar registros" at bounding box center [1131, 163] width 72 height 16
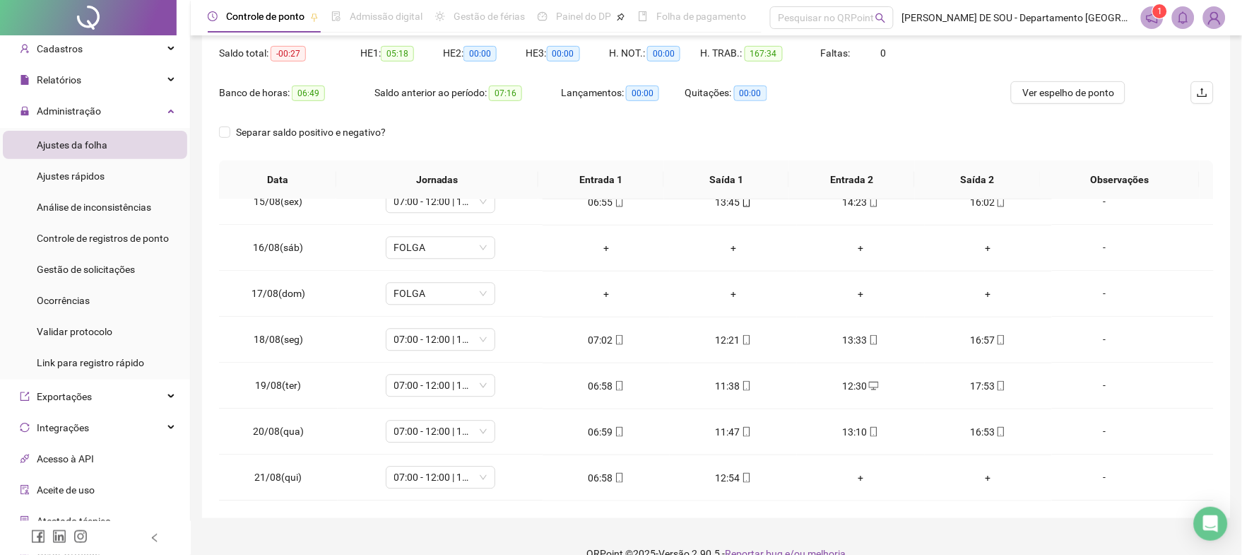
scroll to position [73, 0]
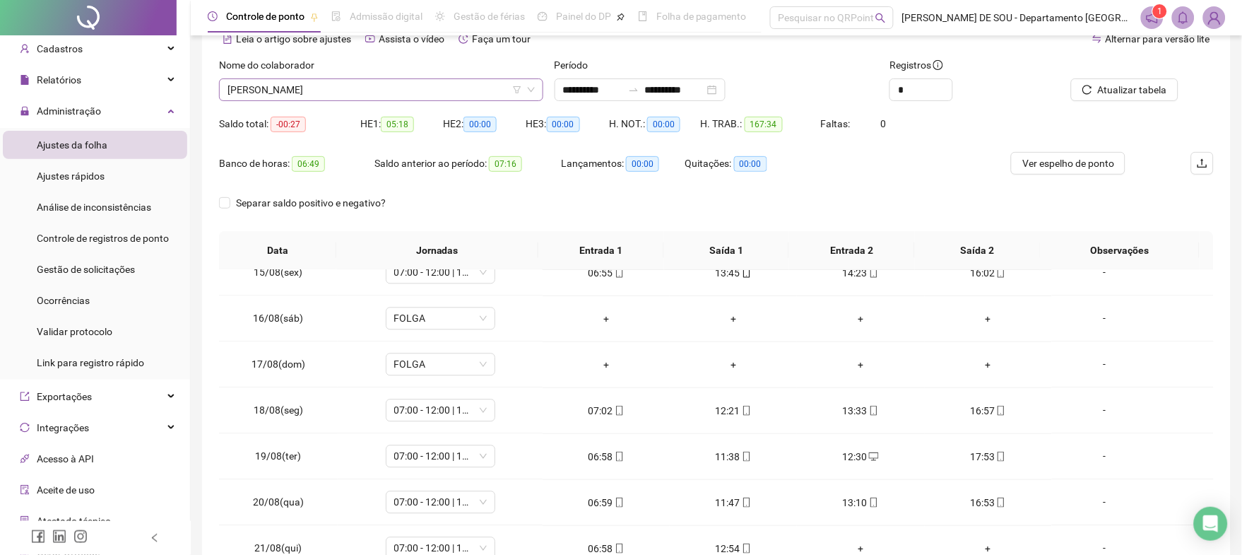
click at [404, 87] on span "[PERSON_NAME]" at bounding box center [381, 89] width 307 height 21
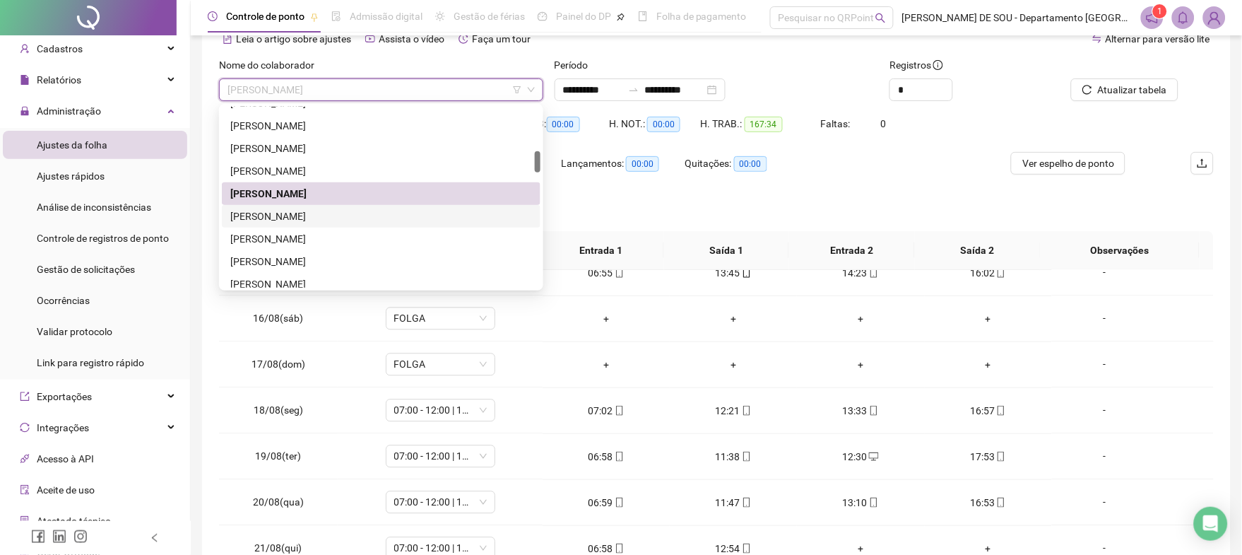
click at [307, 216] on div "[PERSON_NAME]" at bounding box center [381, 216] width 302 height 16
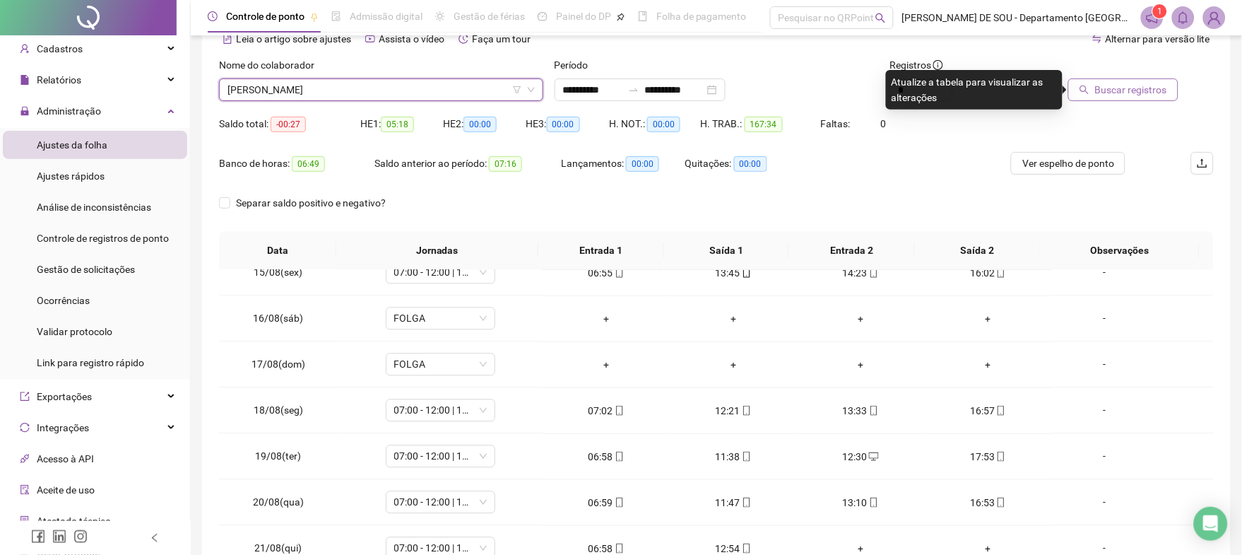
click at [1130, 93] on span "Buscar registros" at bounding box center [1131, 90] width 72 height 16
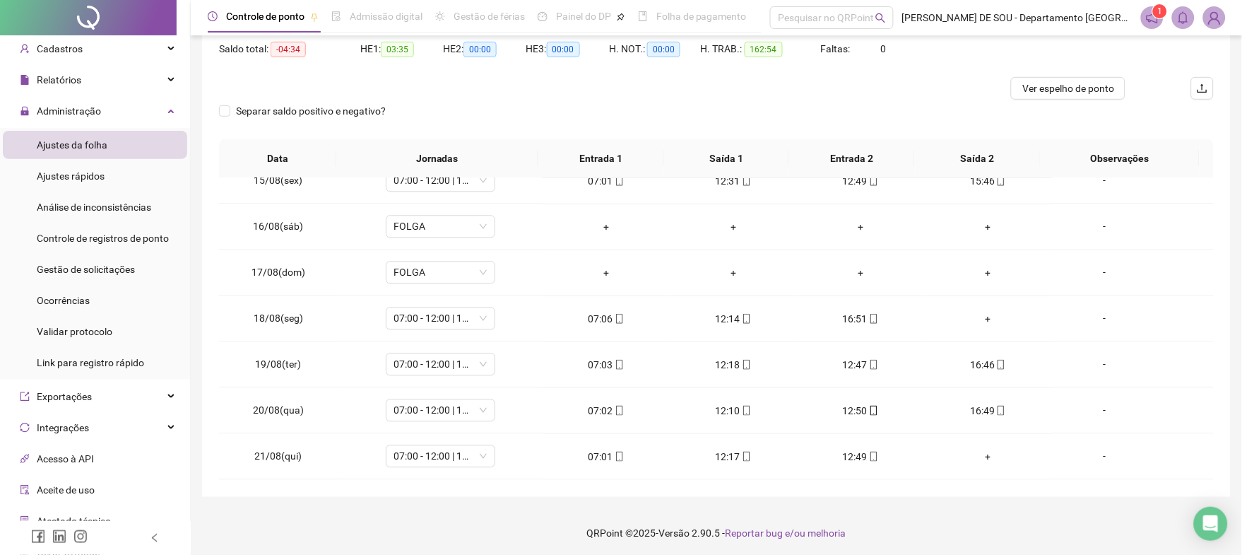
scroll to position [150, 0]
click at [978, 317] on div "+" at bounding box center [988, 317] width 105 height 16
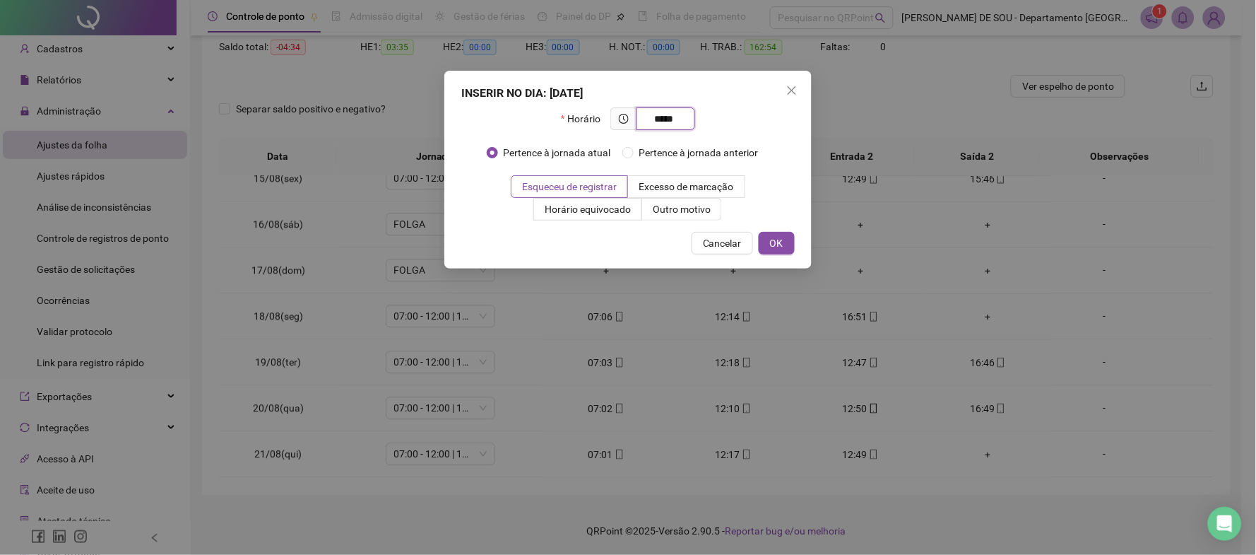
type input "*****"
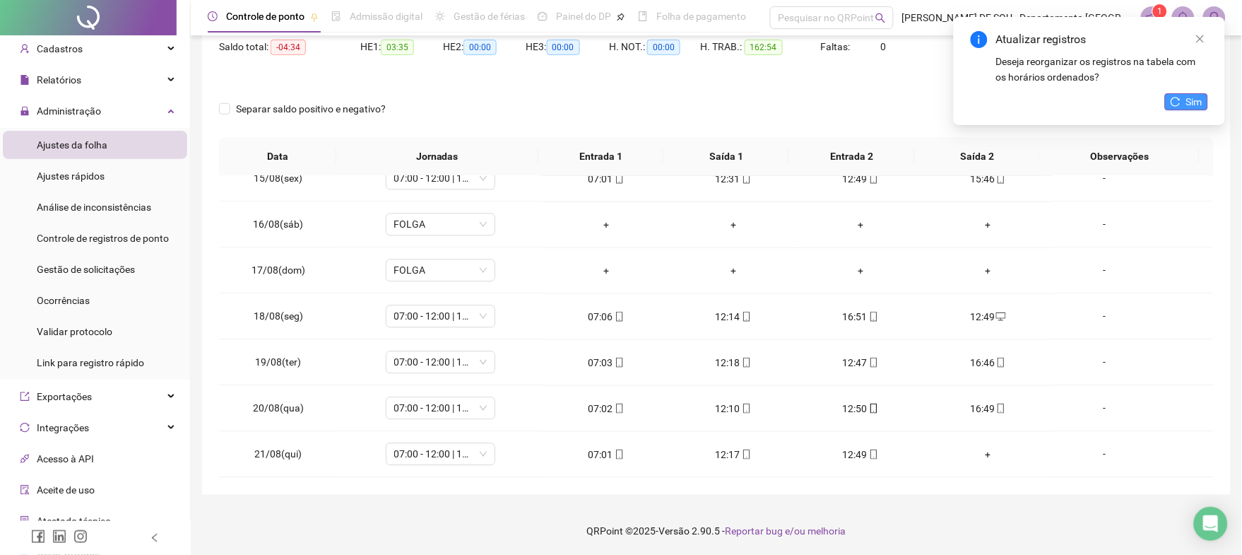
click at [1195, 104] on span "Sim" at bounding box center [1194, 102] width 16 height 16
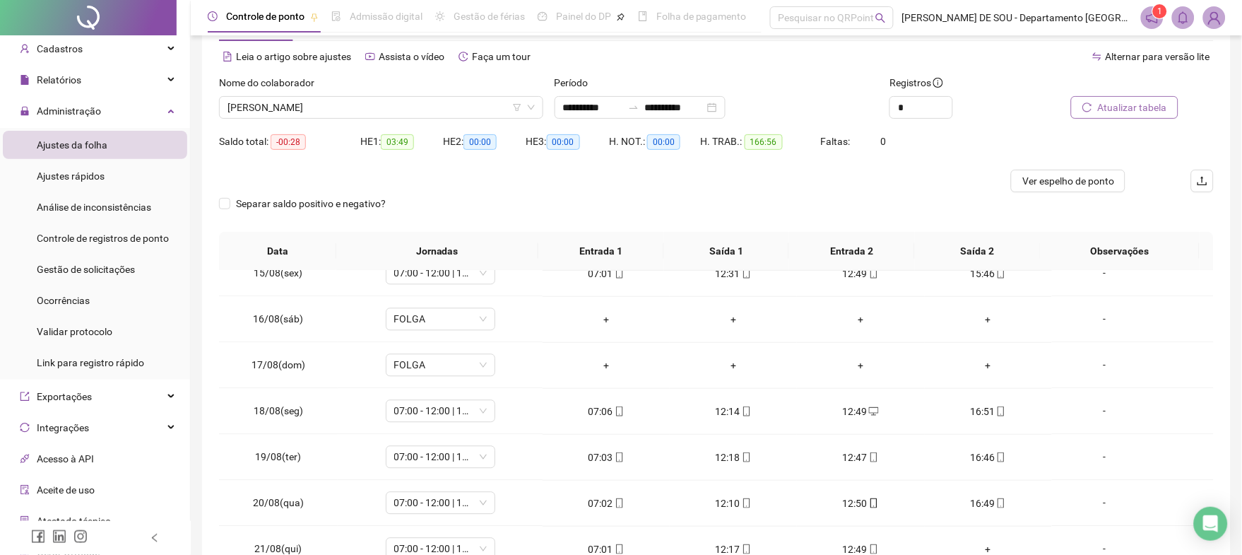
scroll to position [0, 0]
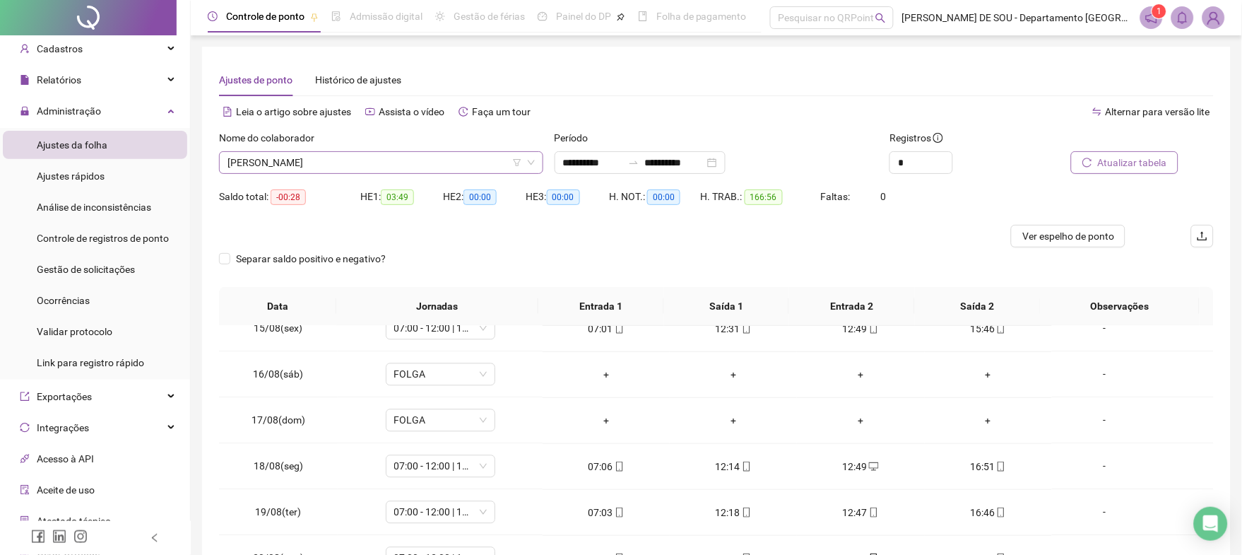
click at [382, 158] on span "[PERSON_NAME]" at bounding box center [381, 162] width 307 height 21
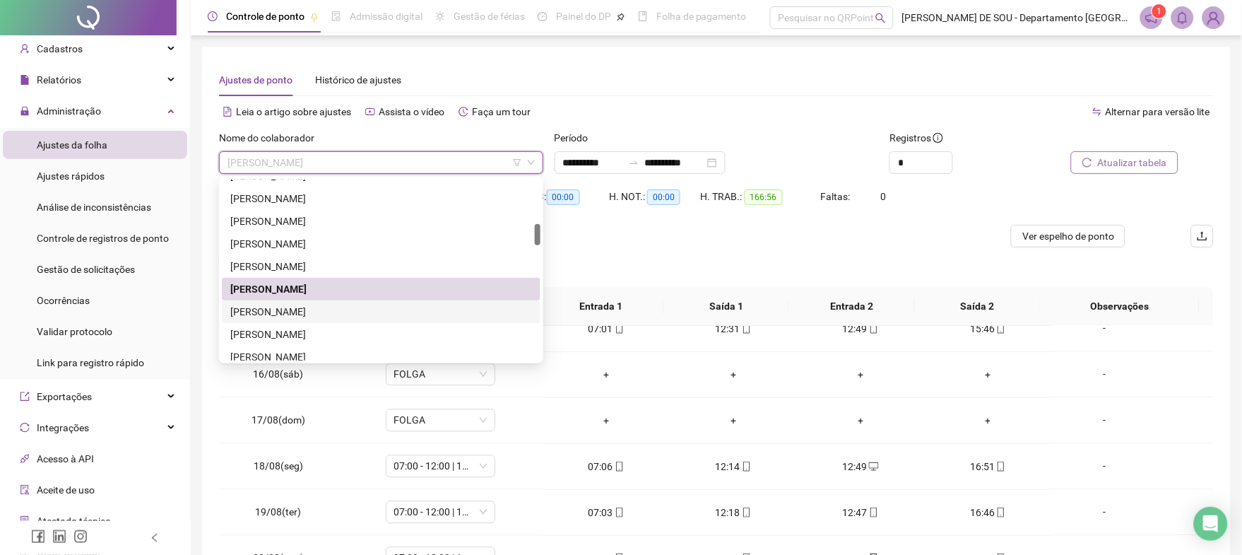
click at [322, 308] on div "[PERSON_NAME]" at bounding box center [381, 312] width 302 height 16
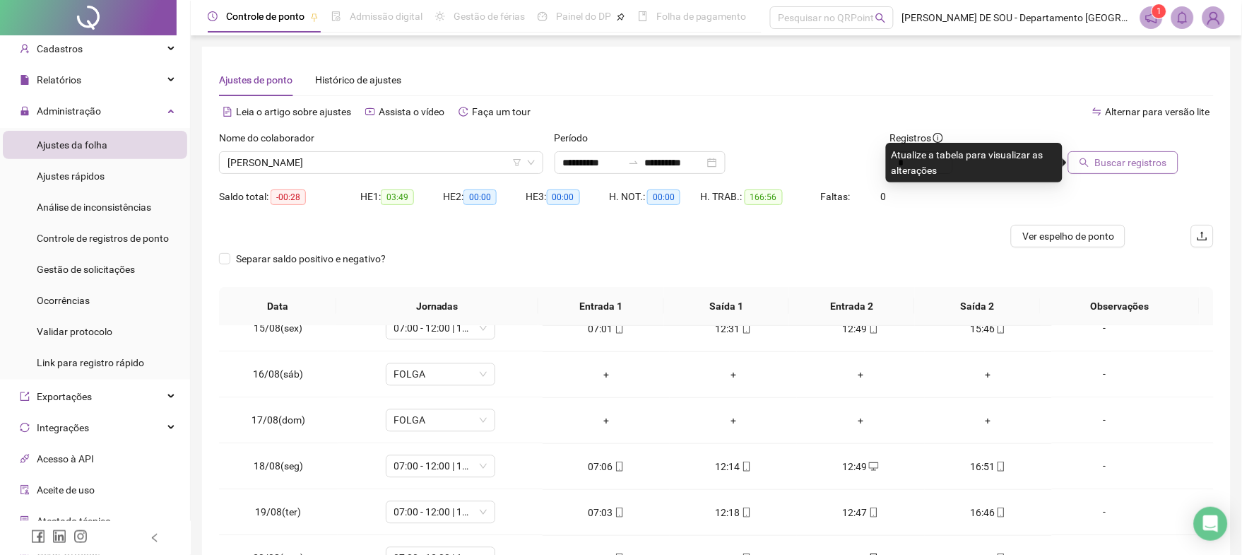
click at [1104, 166] on span "Buscar registros" at bounding box center [1131, 163] width 72 height 16
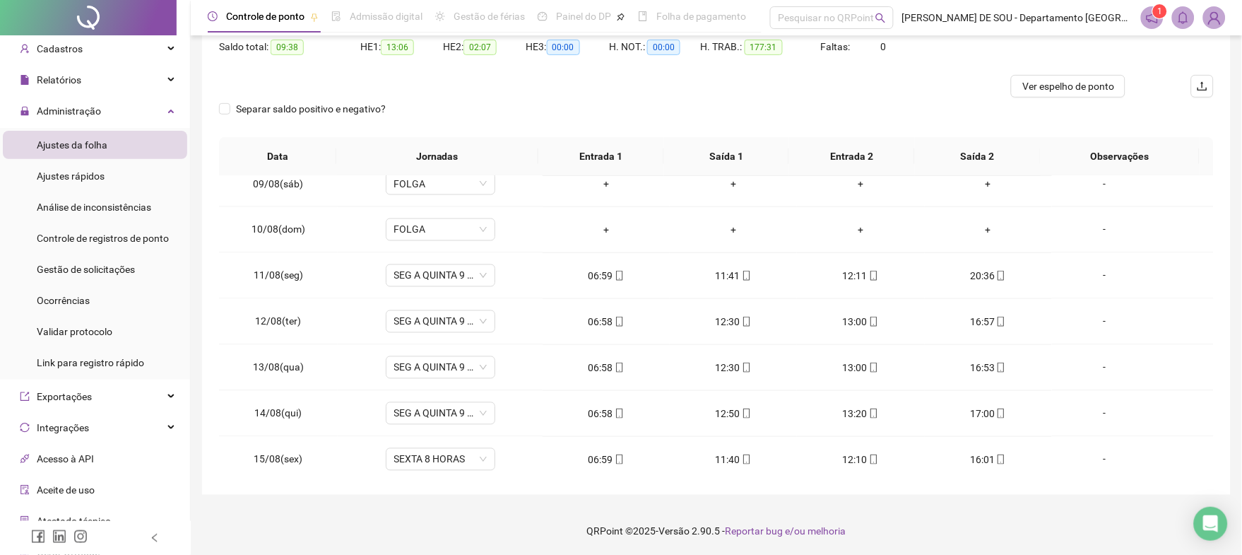
scroll to position [55, 0]
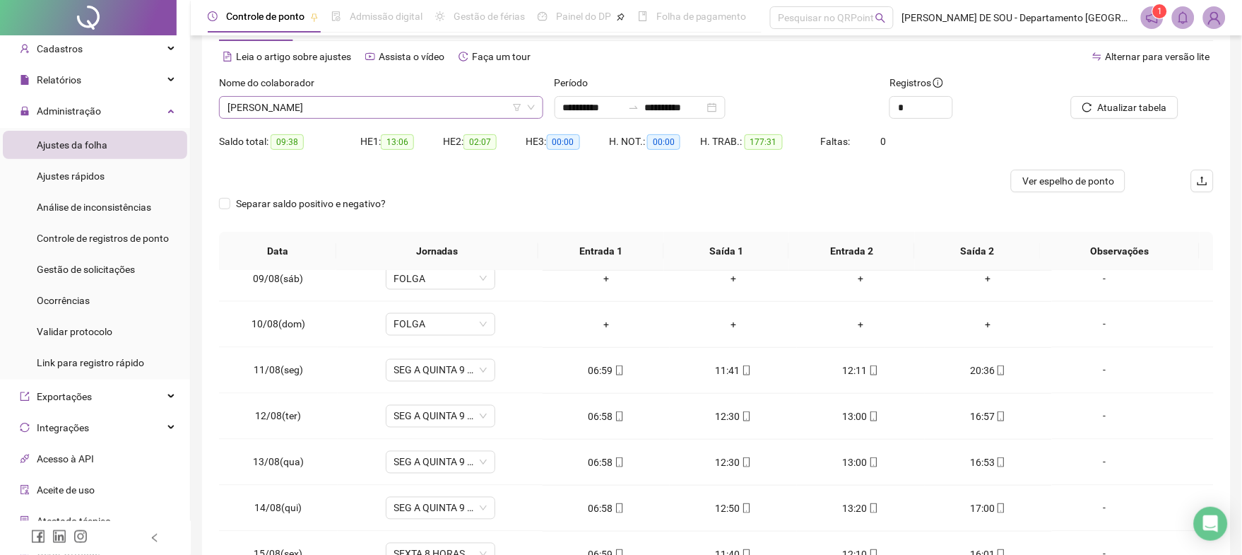
click at [419, 102] on span "[PERSON_NAME]" at bounding box center [381, 107] width 307 height 21
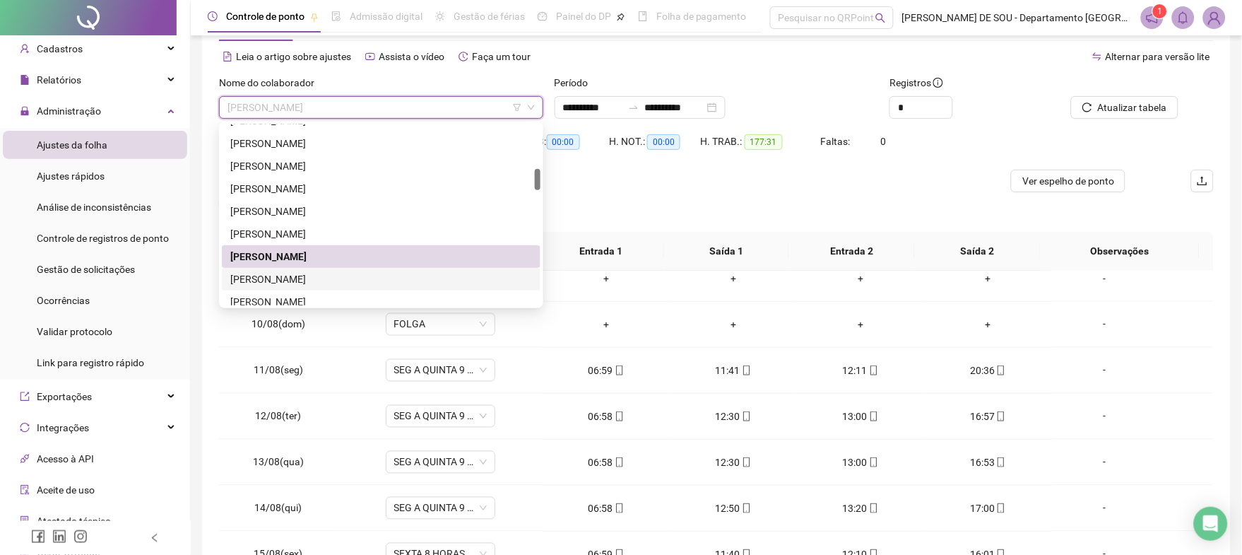
click at [323, 280] on div "[PERSON_NAME]" at bounding box center [381, 279] width 302 height 16
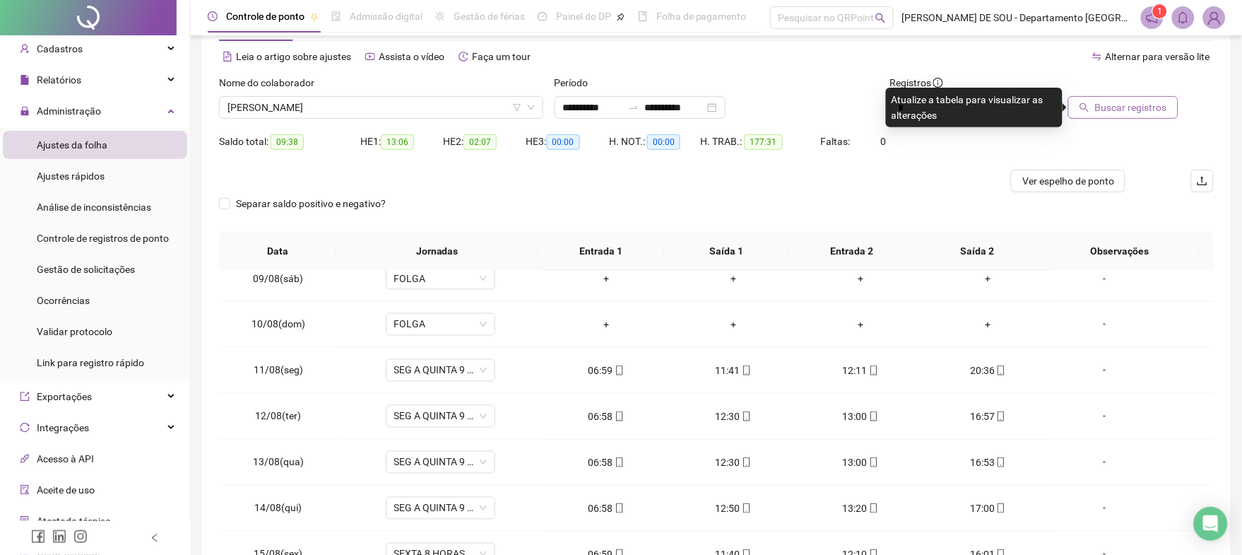
click at [1127, 107] on span "Buscar registros" at bounding box center [1131, 108] width 72 height 16
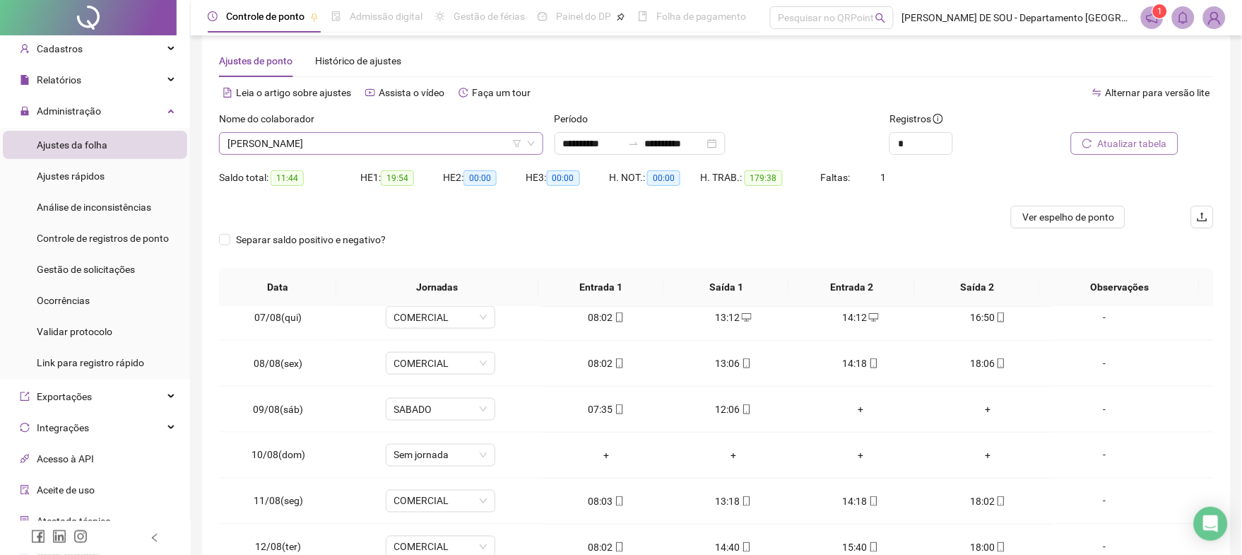
scroll to position [0, 0]
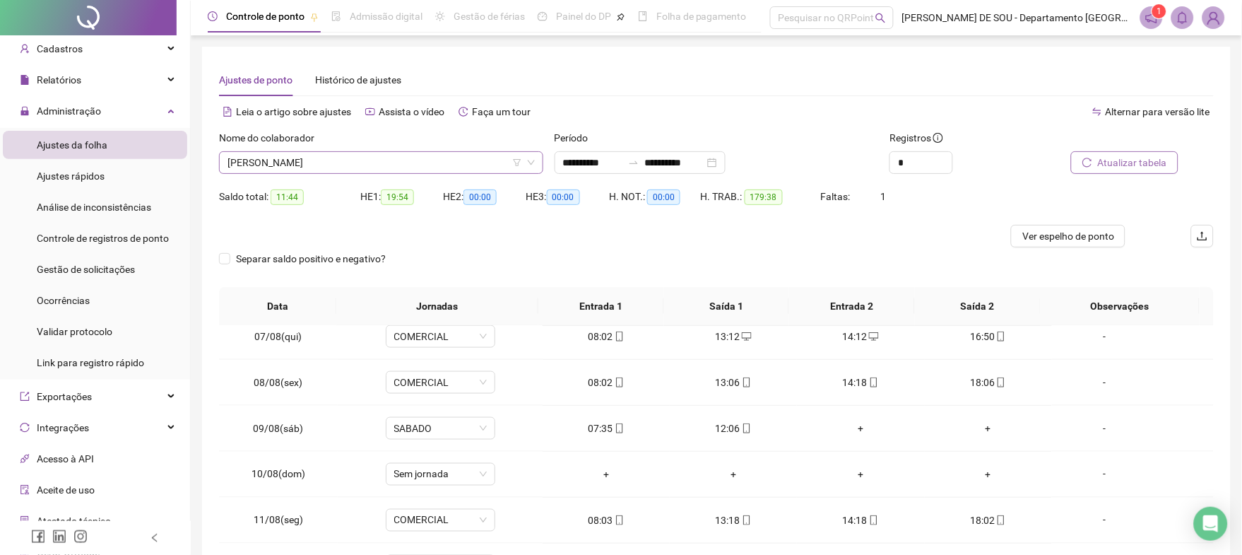
click at [419, 160] on span "[PERSON_NAME]" at bounding box center [381, 162] width 307 height 21
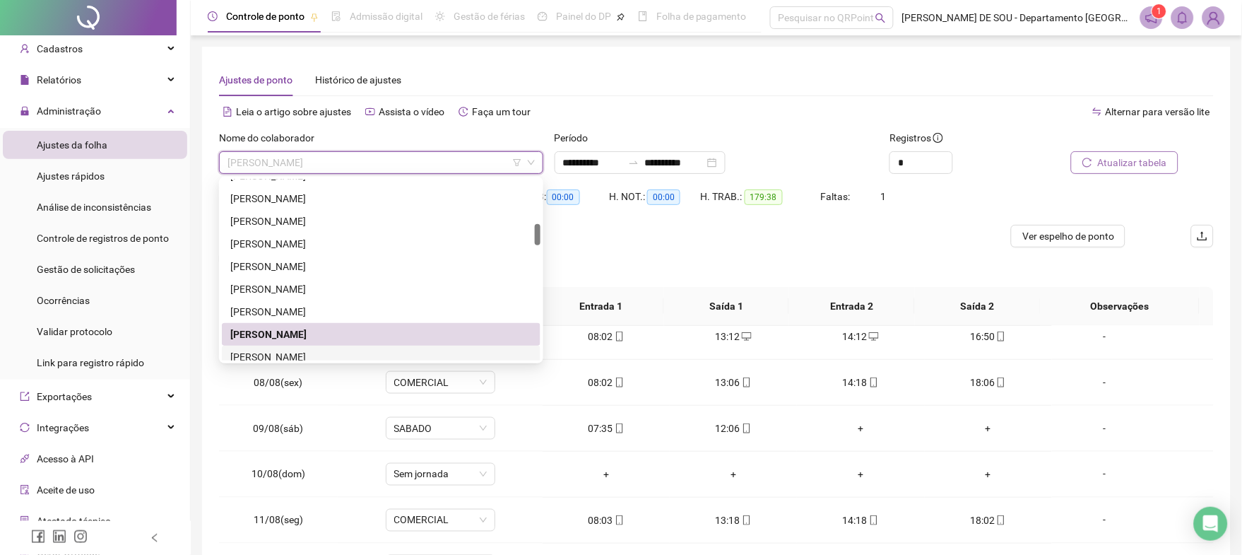
click at [330, 359] on div "[PERSON_NAME]" at bounding box center [381, 357] width 302 height 16
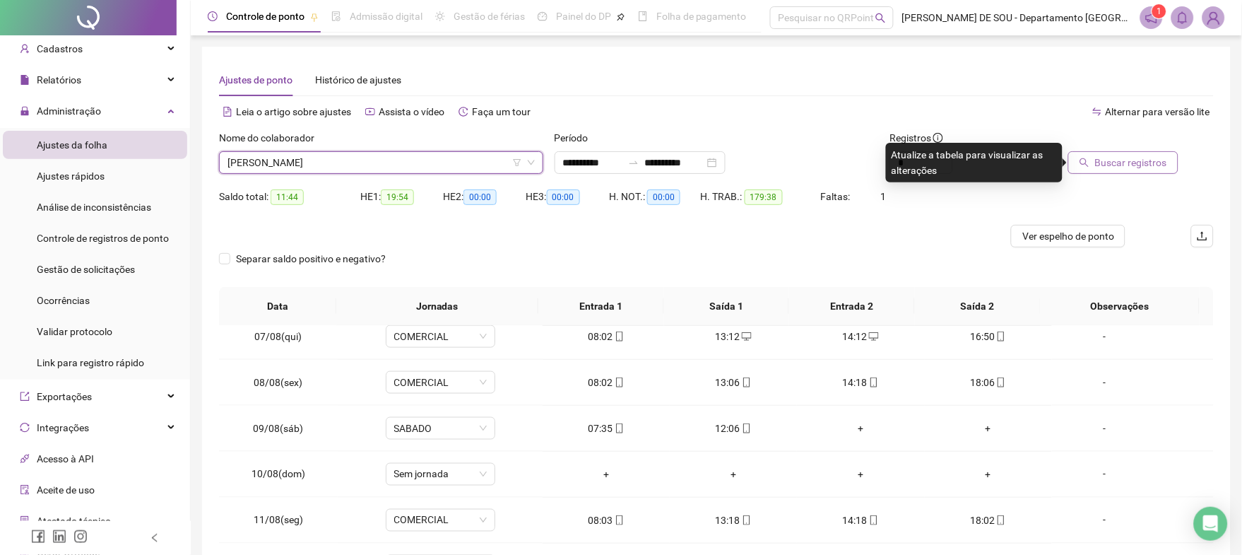
click at [1140, 162] on span "Buscar registros" at bounding box center [1131, 163] width 72 height 16
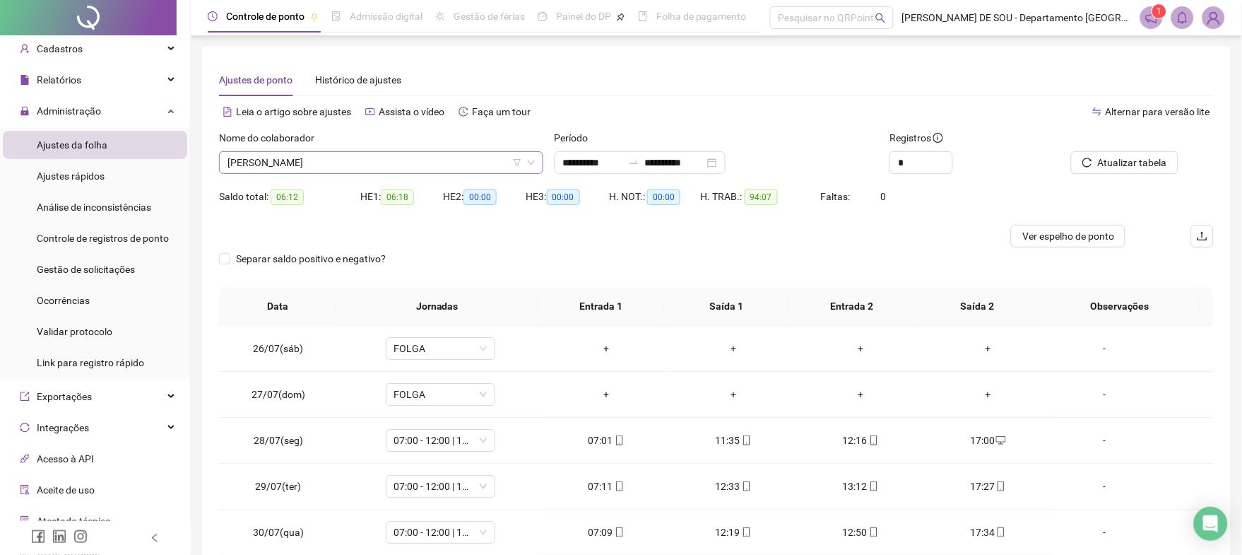
click at [416, 160] on span "[PERSON_NAME]" at bounding box center [381, 162] width 307 height 21
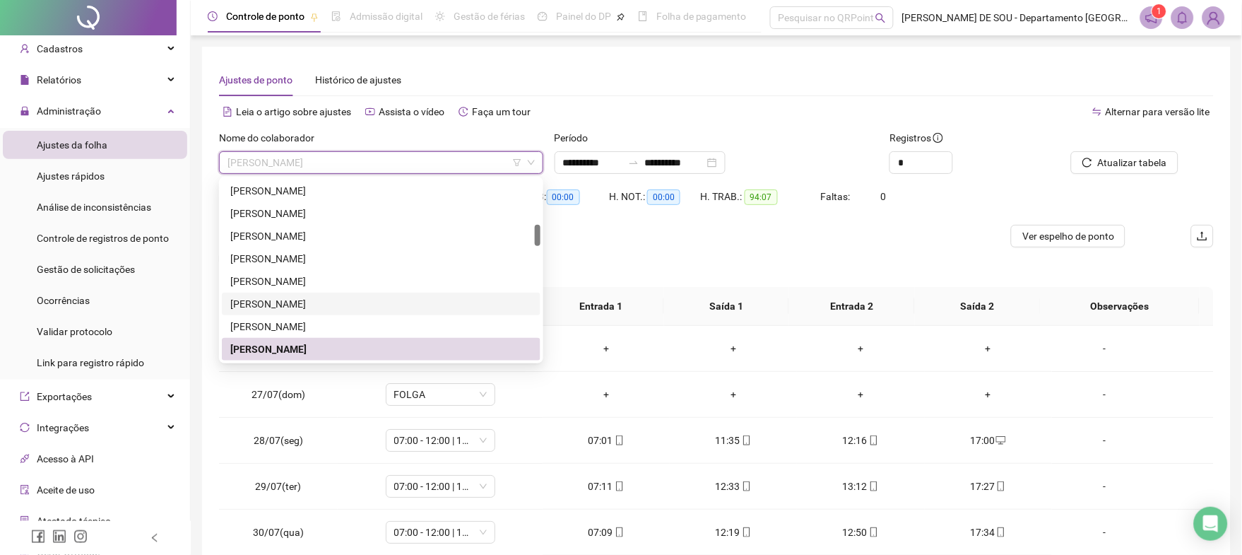
scroll to position [478, 0]
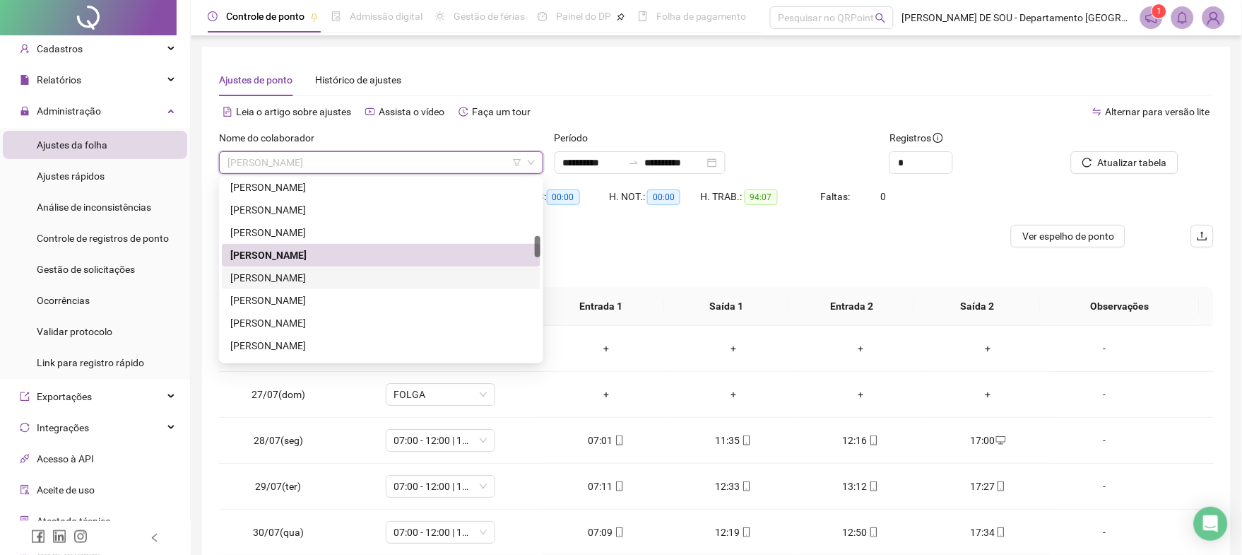
click at [312, 278] on div "[PERSON_NAME]" at bounding box center [381, 278] width 302 height 16
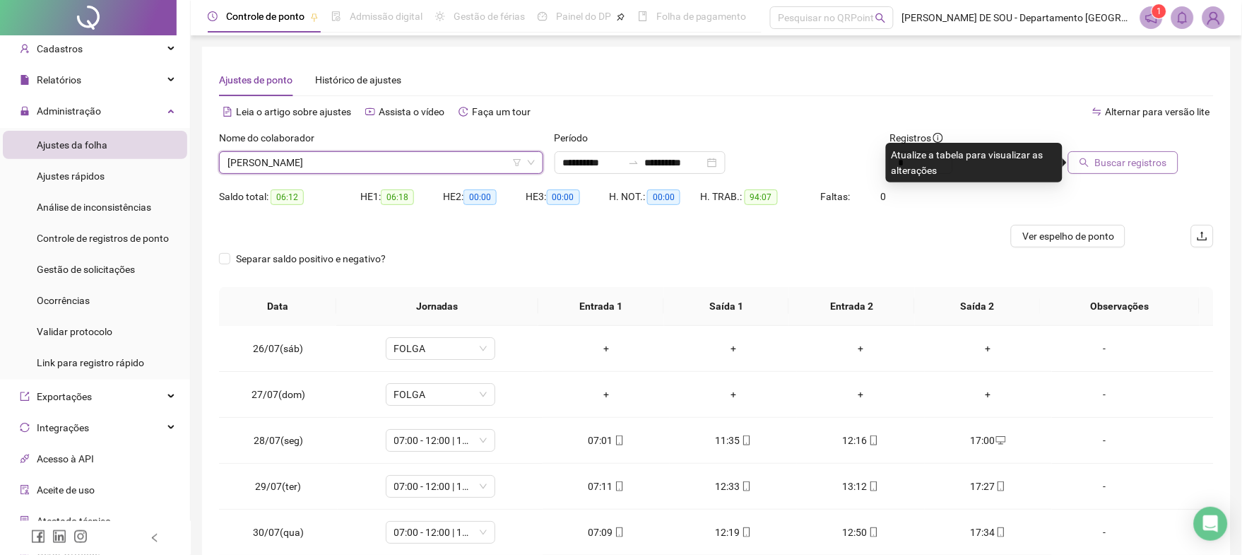
click at [1114, 162] on span "Buscar registros" at bounding box center [1131, 163] width 72 height 16
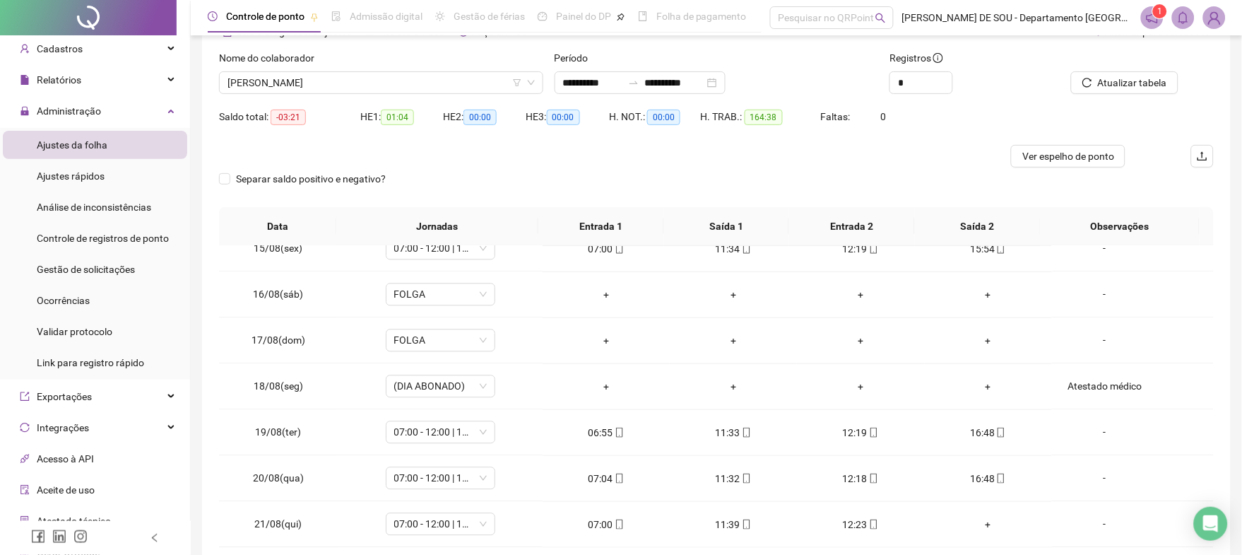
scroll to position [0, 0]
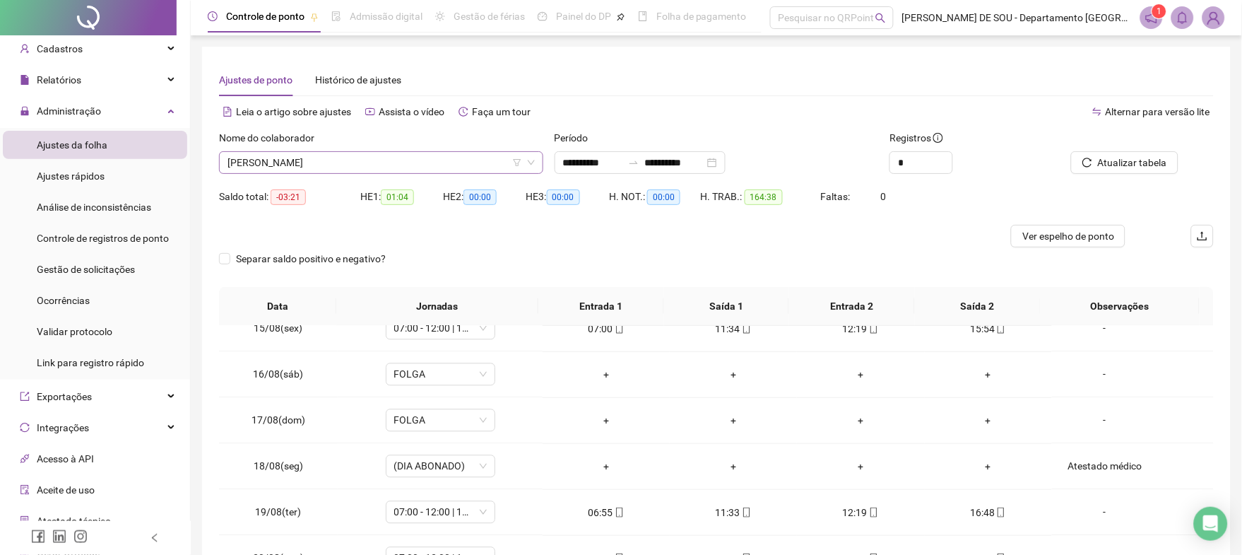
click at [419, 160] on span "[PERSON_NAME]" at bounding box center [381, 162] width 307 height 21
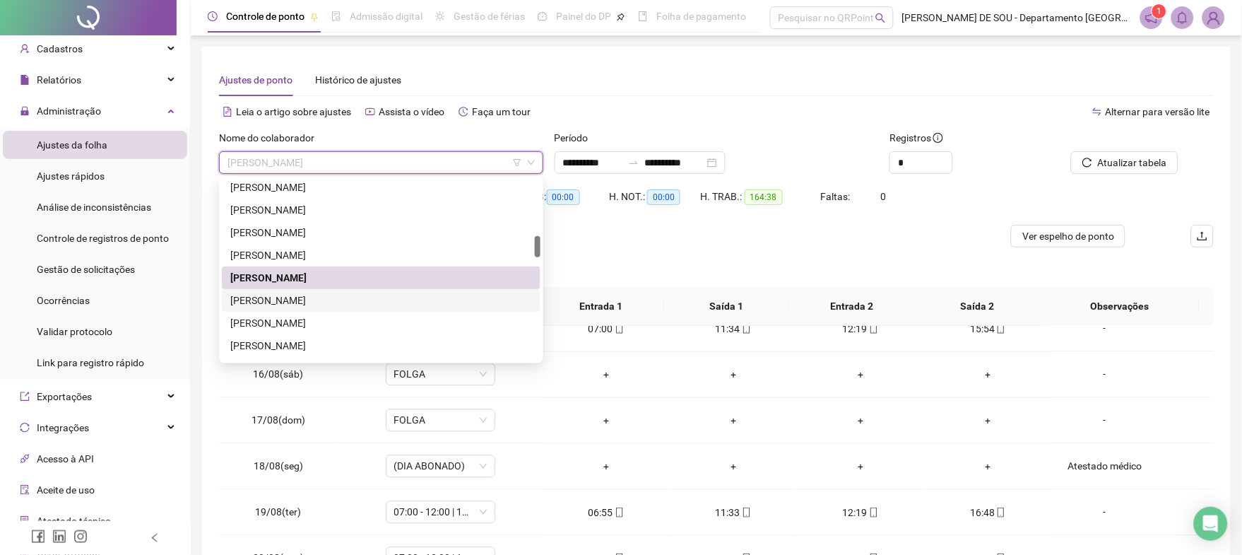
click at [321, 295] on div "[PERSON_NAME]" at bounding box center [381, 301] width 302 height 16
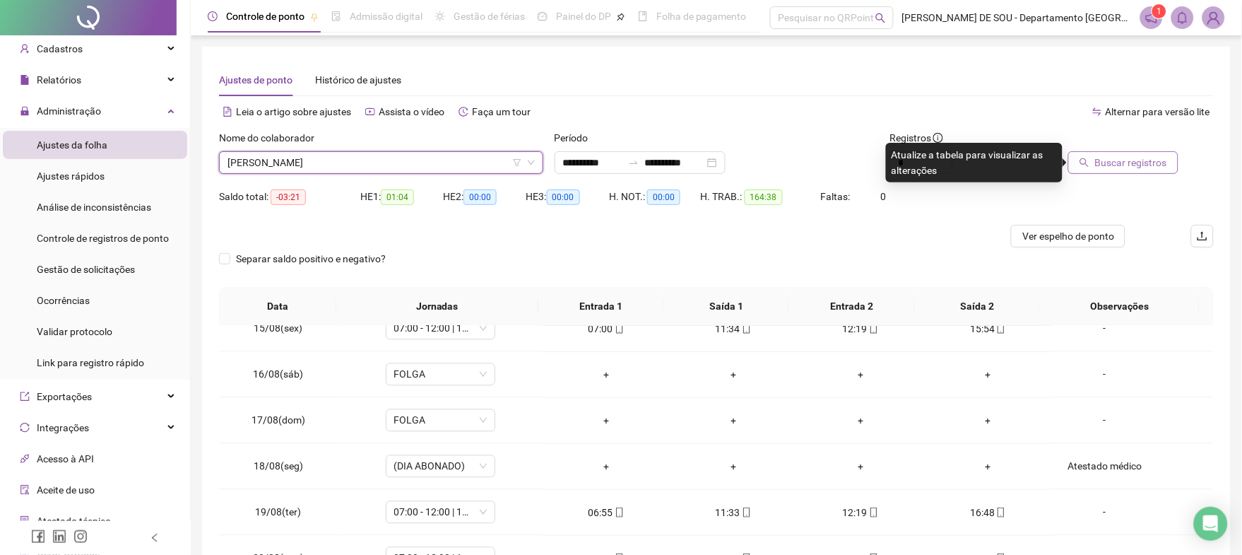
click at [1126, 163] on span "Buscar registros" at bounding box center [1131, 163] width 72 height 16
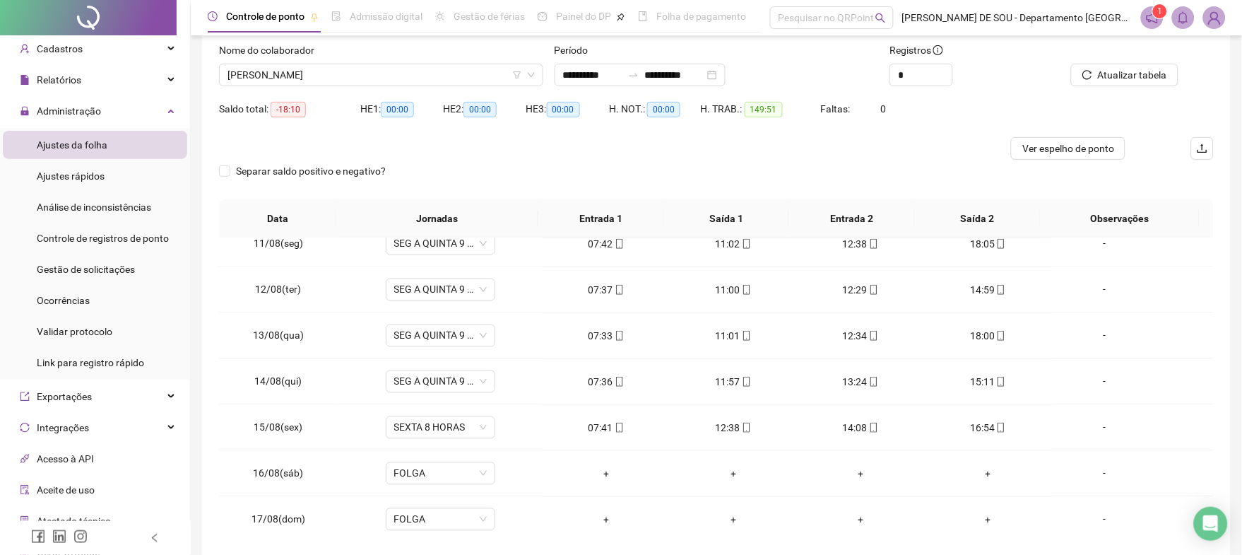
scroll to position [55, 0]
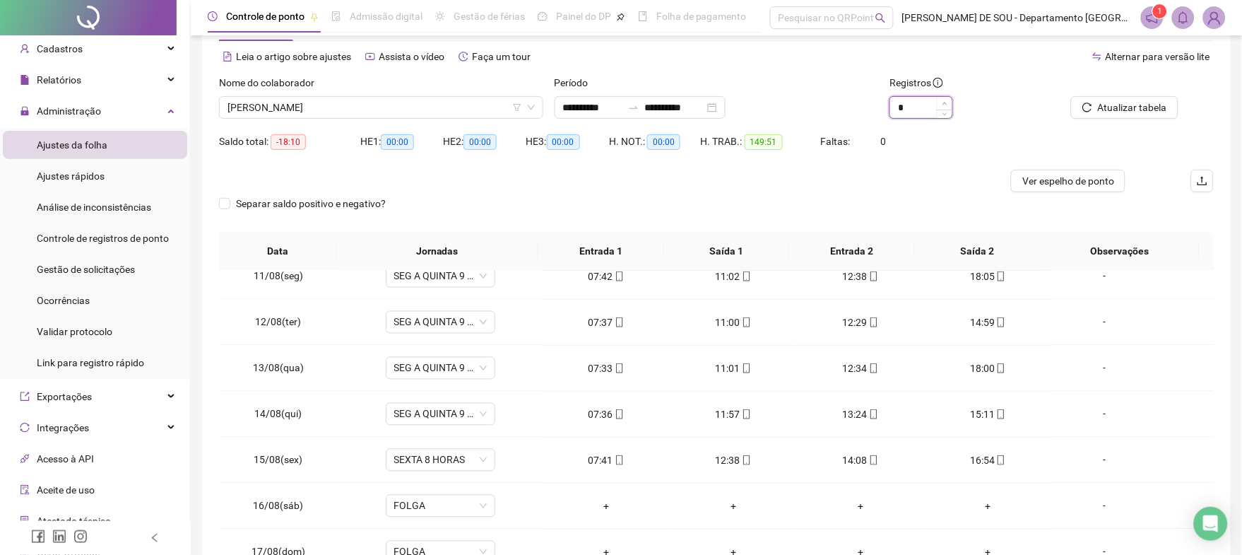
click at [945, 103] on icon "up" at bounding box center [945, 103] width 5 height 5
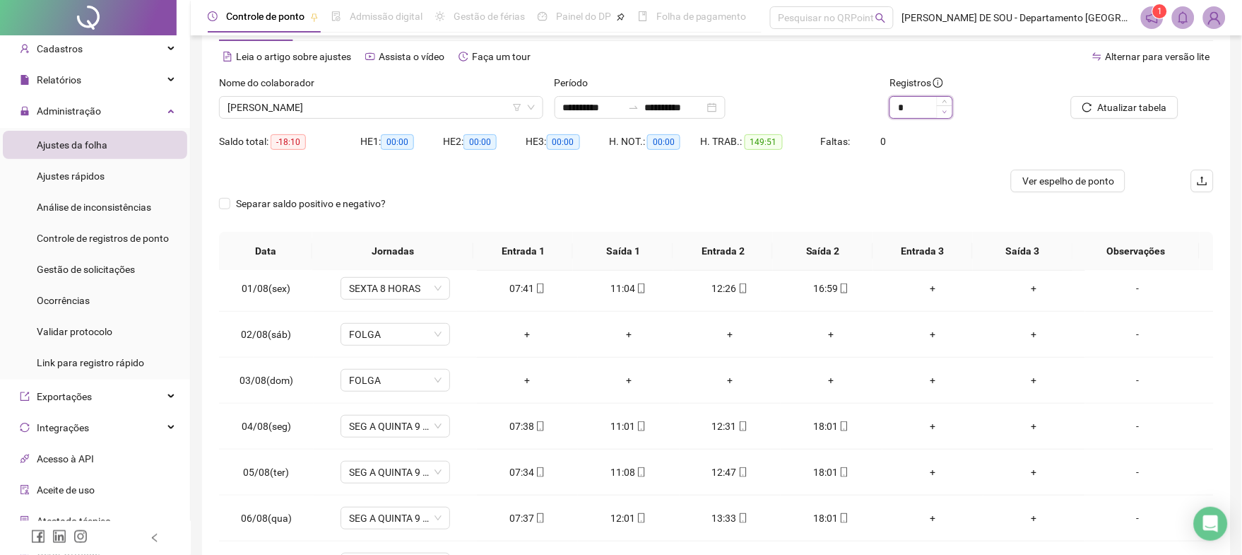
click at [946, 111] on icon "down" at bounding box center [945, 112] width 4 height 3
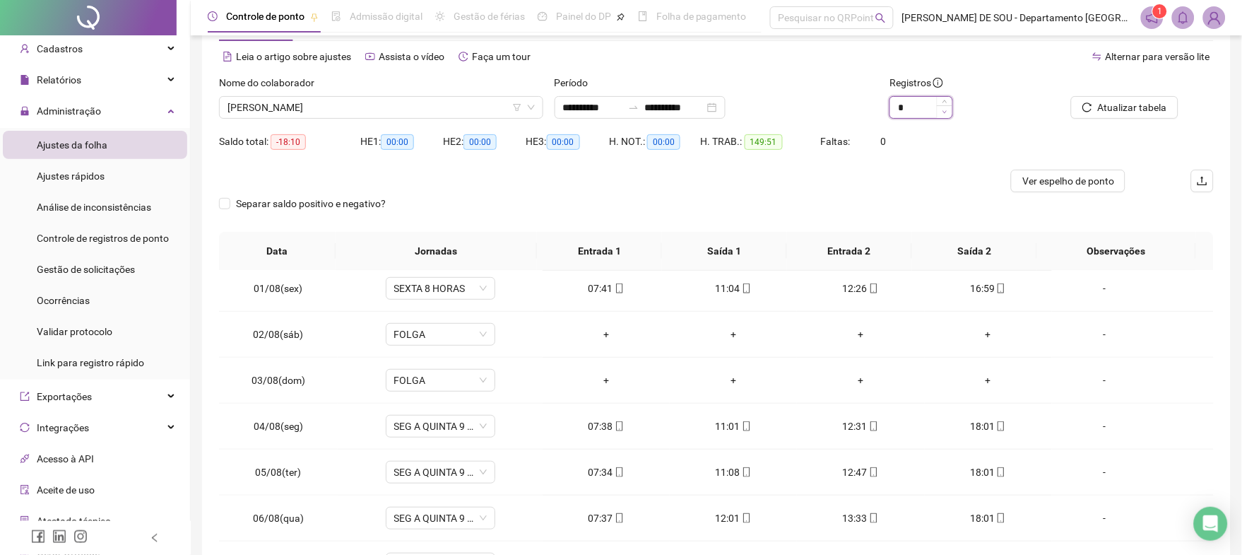
type input "*"
click at [396, 106] on span "[PERSON_NAME]" at bounding box center [381, 107] width 307 height 21
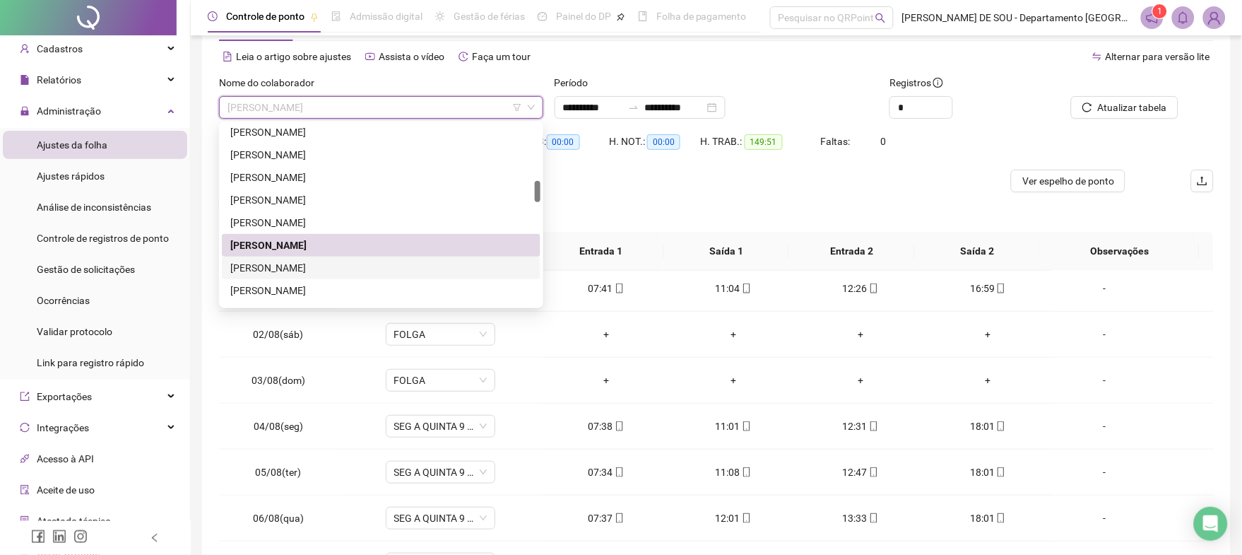
click at [337, 271] on div "[PERSON_NAME]" at bounding box center [381, 268] width 302 height 16
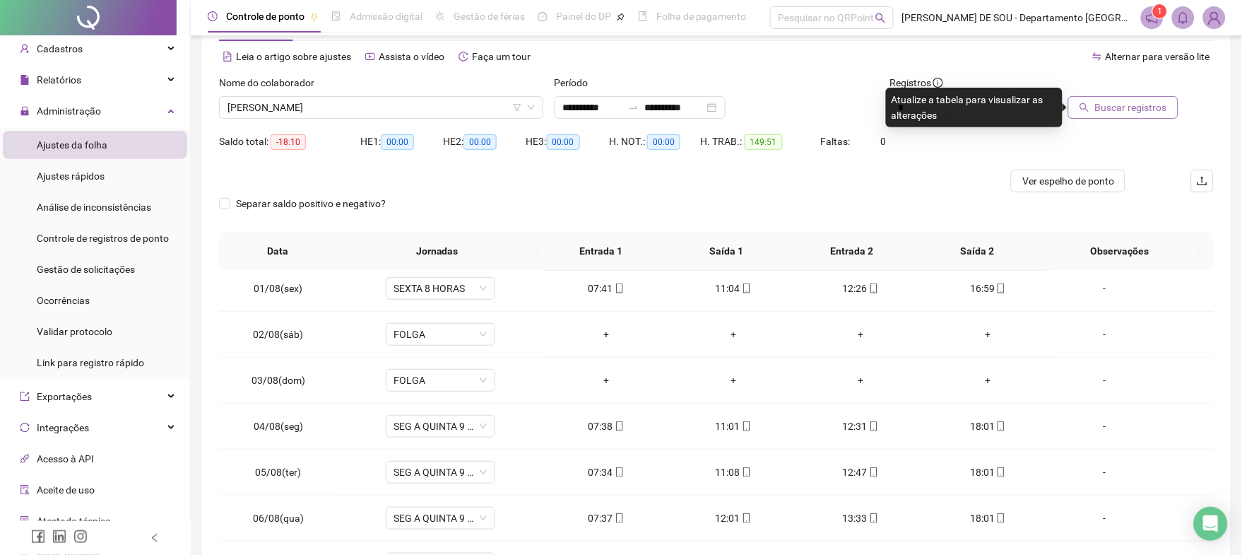
click at [1116, 105] on span "Buscar registros" at bounding box center [1131, 108] width 72 height 16
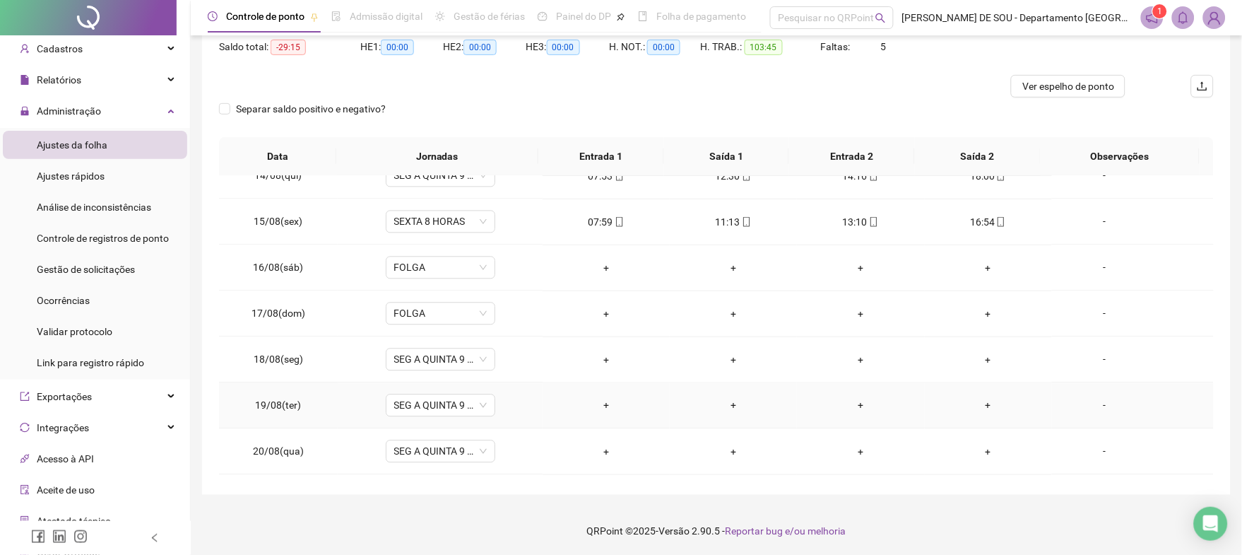
scroll to position [940, 0]
click at [1090, 314] on div "-" at bounding box center [1104, 317] width 83 height 16
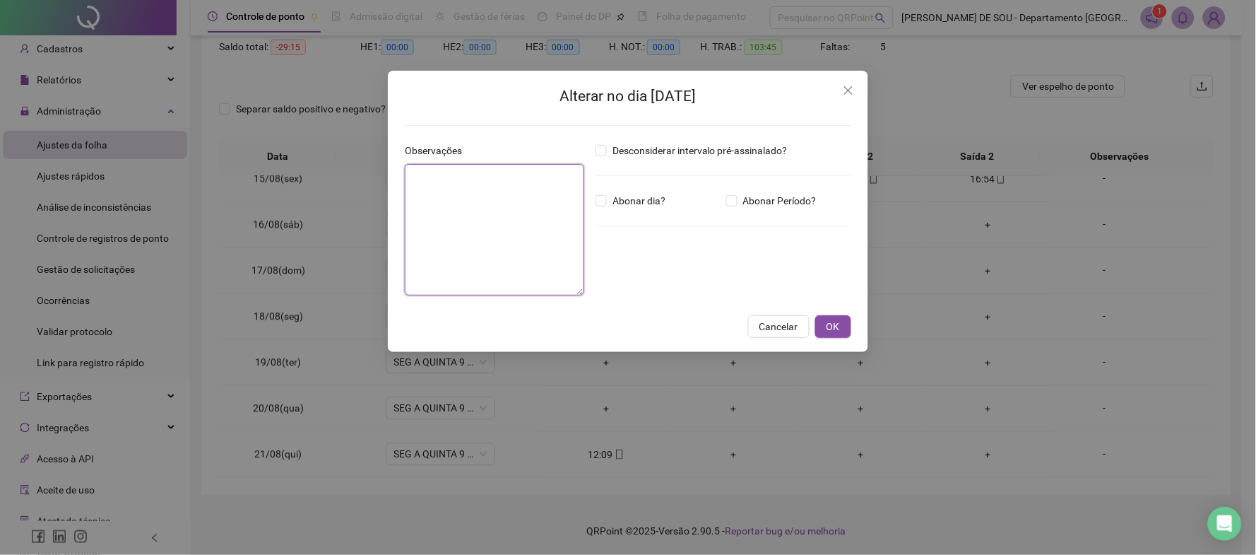
click at [460, 172] on textarea at bounding box center [494, 229] width 179 height 131
type textarea "*"
type textarea "*****"
click at [827, 328] on span "OK" at bounding box center [833, 327] width 13 height 16
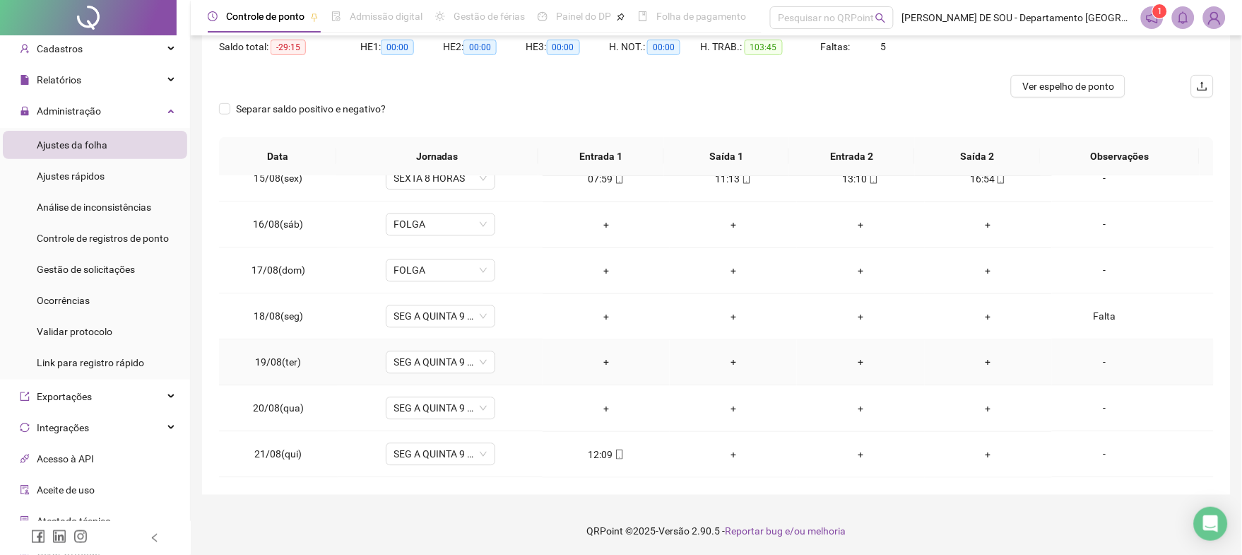
click at [1092, 360] on div "-" at bounding box center [1104, 363] width 83 height 16
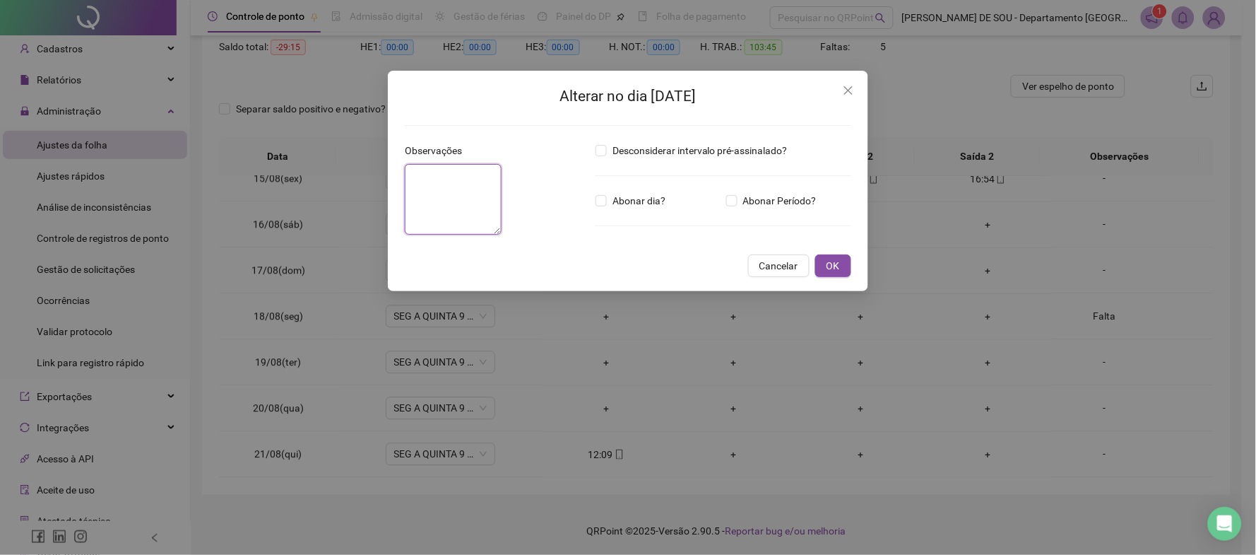
click at [442, 172] on textarea at bounding box center [453, 199] width 97 height 71
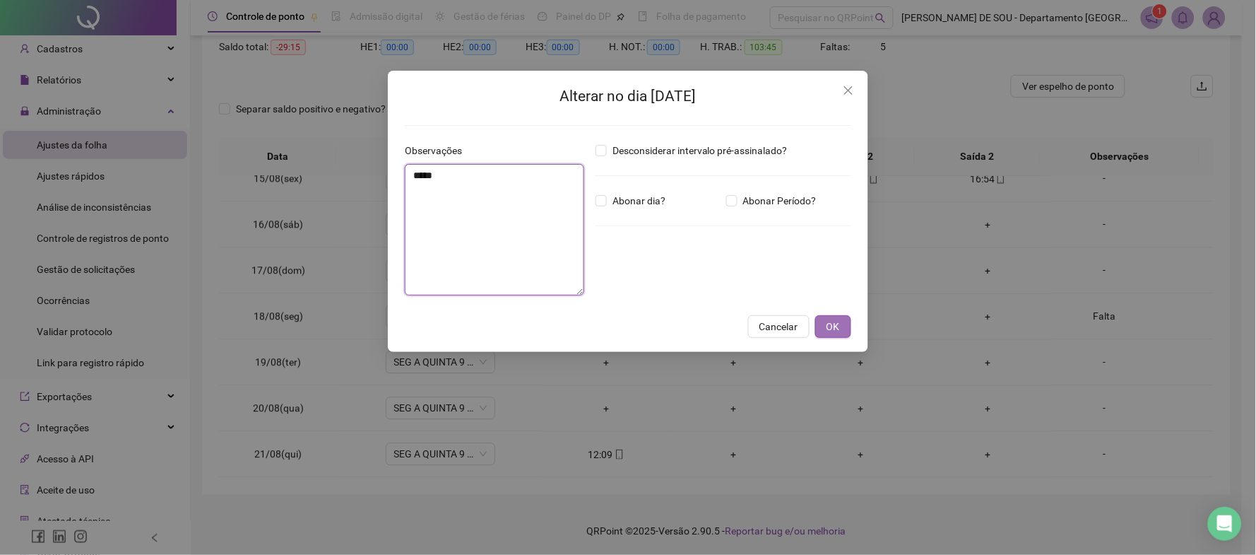
type textarea "*****"
click at [834, 322] on span "OK" at bounding box center [833, 327] width 13 height 16
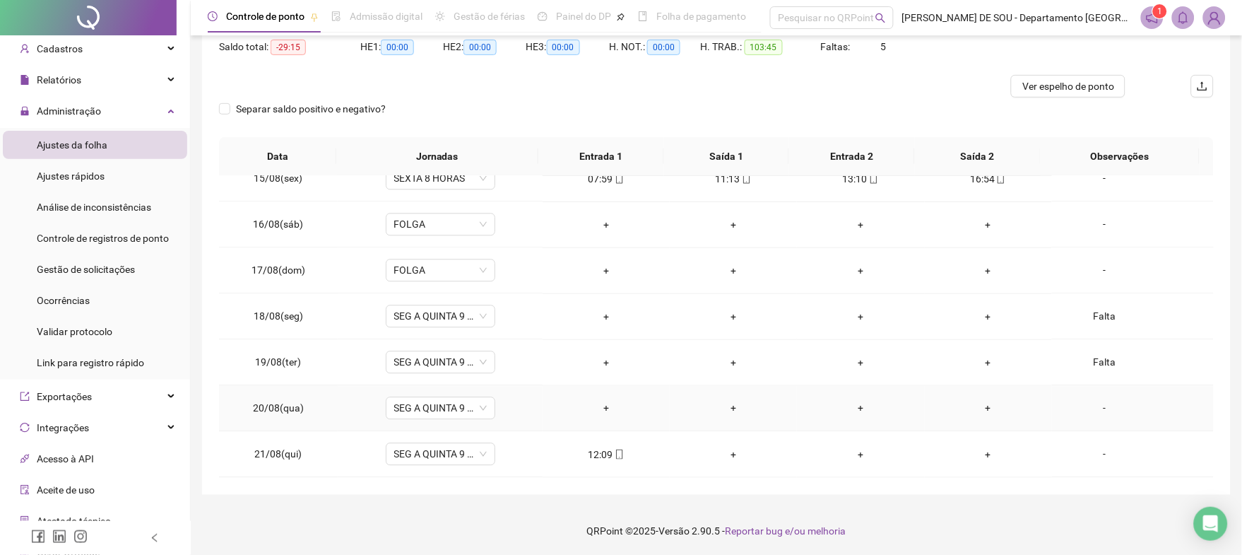
click at [1094, 408] on div "-" at bounding box center [1104, 409] width 83 height 16
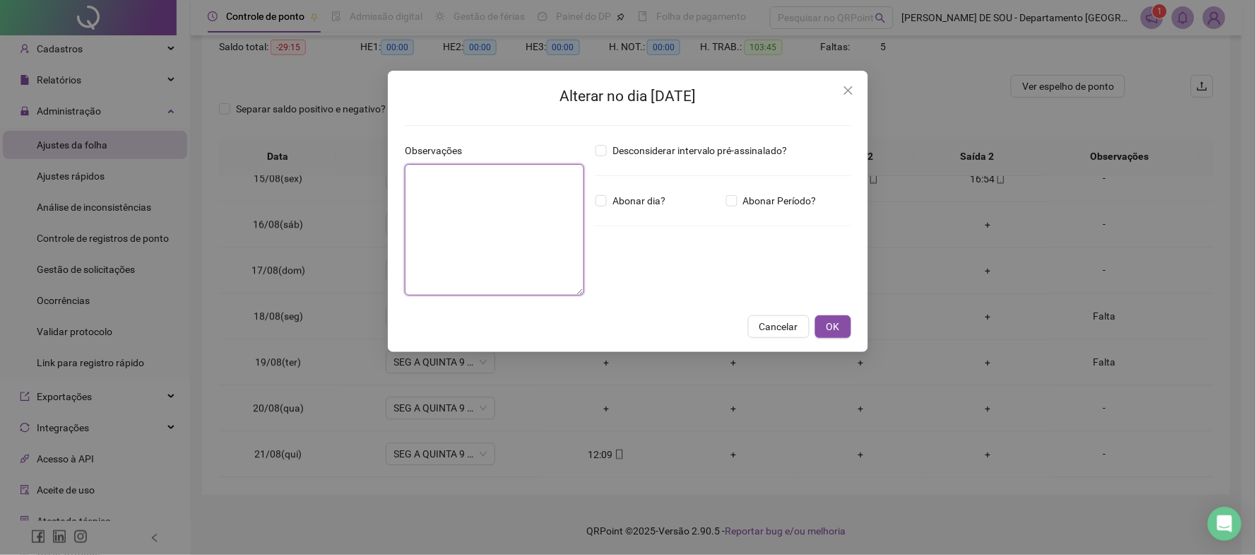
click at [428, 174] on textarea at bounding box center [494, 229] width 179 height 131
type textarea "*****"
click at [832, 324] on span "OK" at bounding box center [833, 327] width 13 height 16
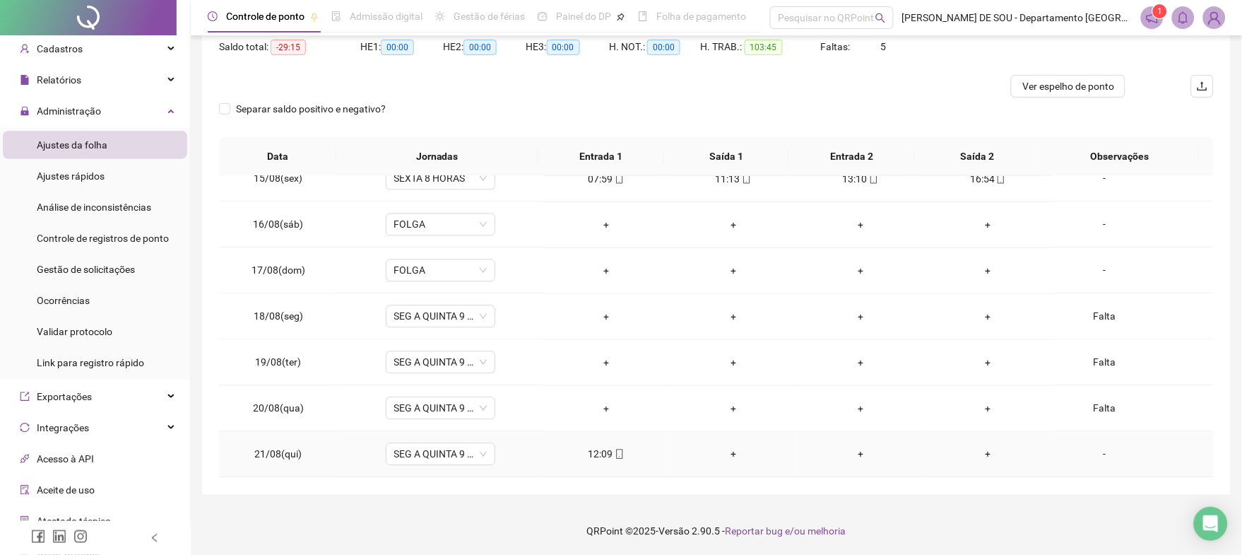
click at [978, 451] on div "+" at bounding box center [988, 455] width 105 height 16
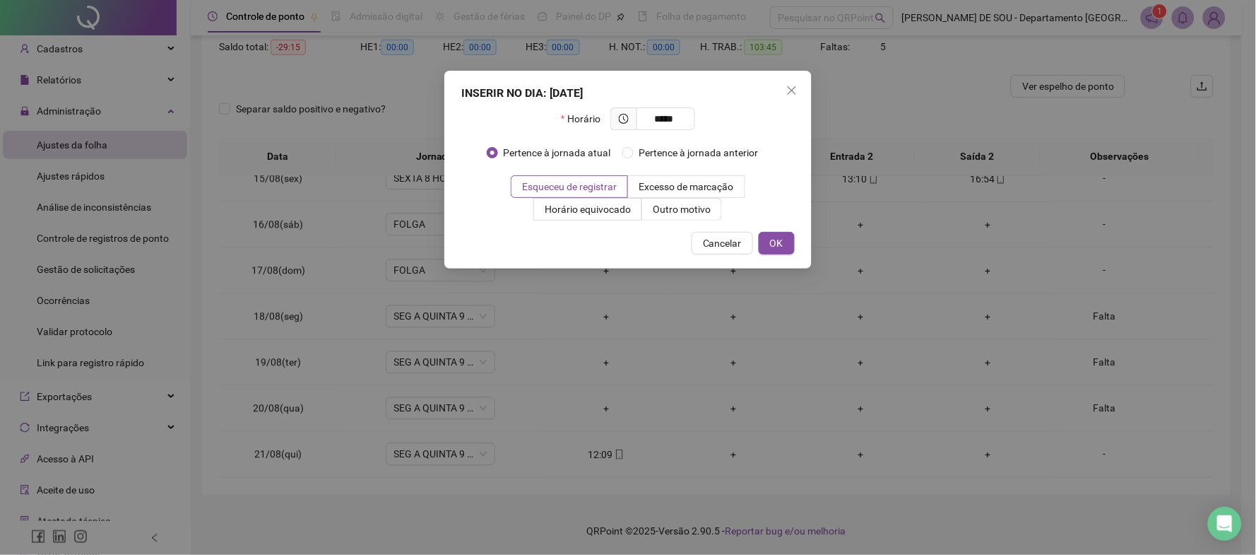
type input "*****"
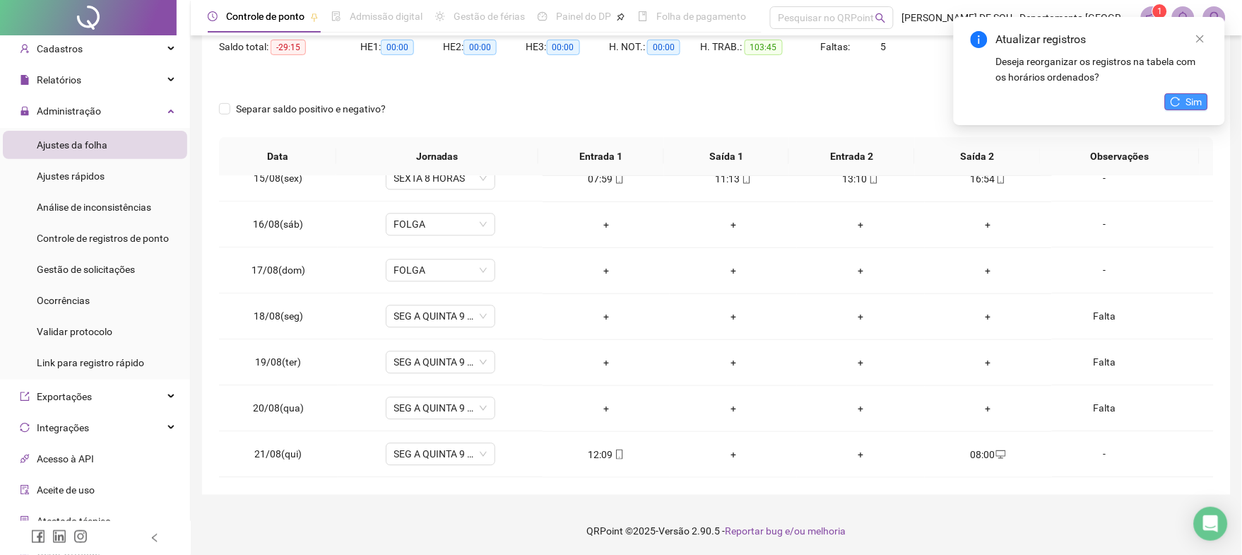
click at [1191, 96] on span "Sim" at bounding box center [1194, 102] width 16 height 16
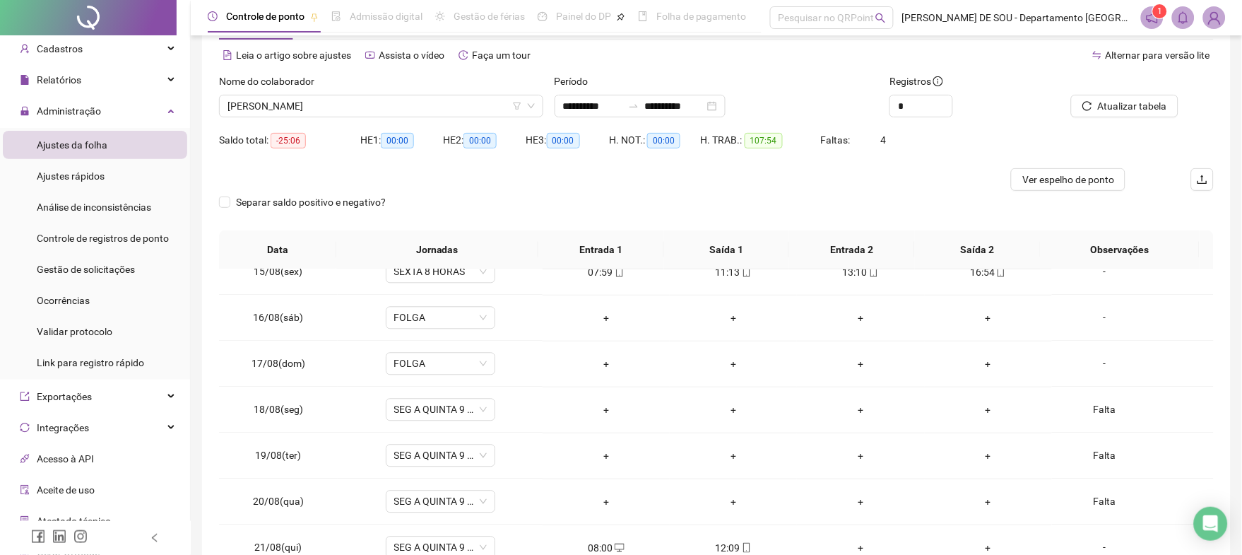
scroll to position [0, 0]
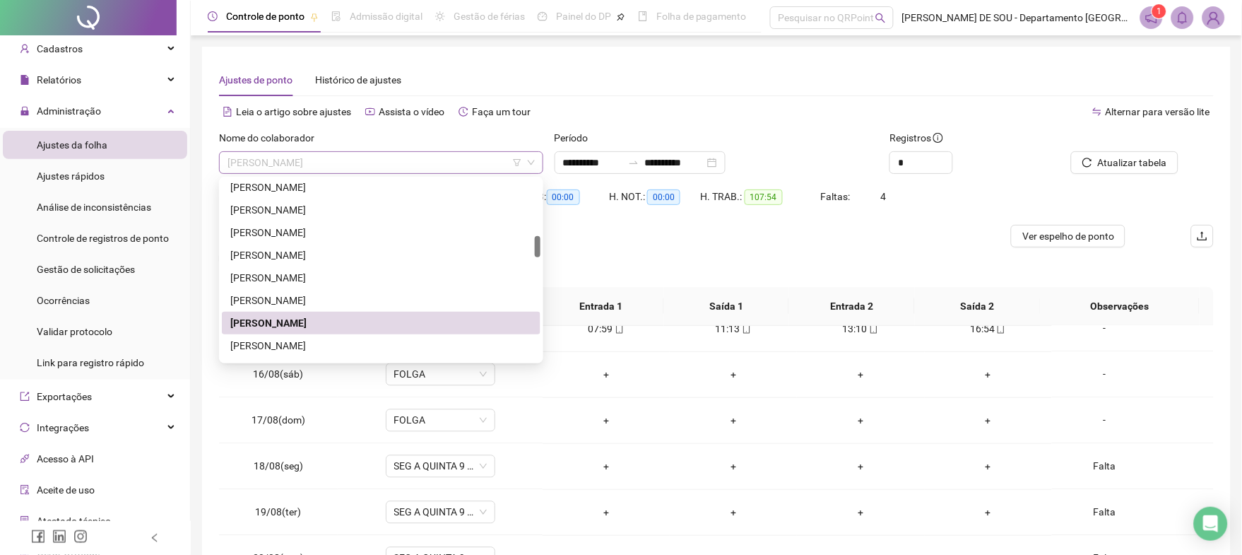
click at [413, 163] on span "[PERSON_NAME]" at bounding box center [381, 162] width 307 height 21
click at [300, 345] on div "[PERSON_NAME]" at bounding box center [381, 346] width 302 height 16
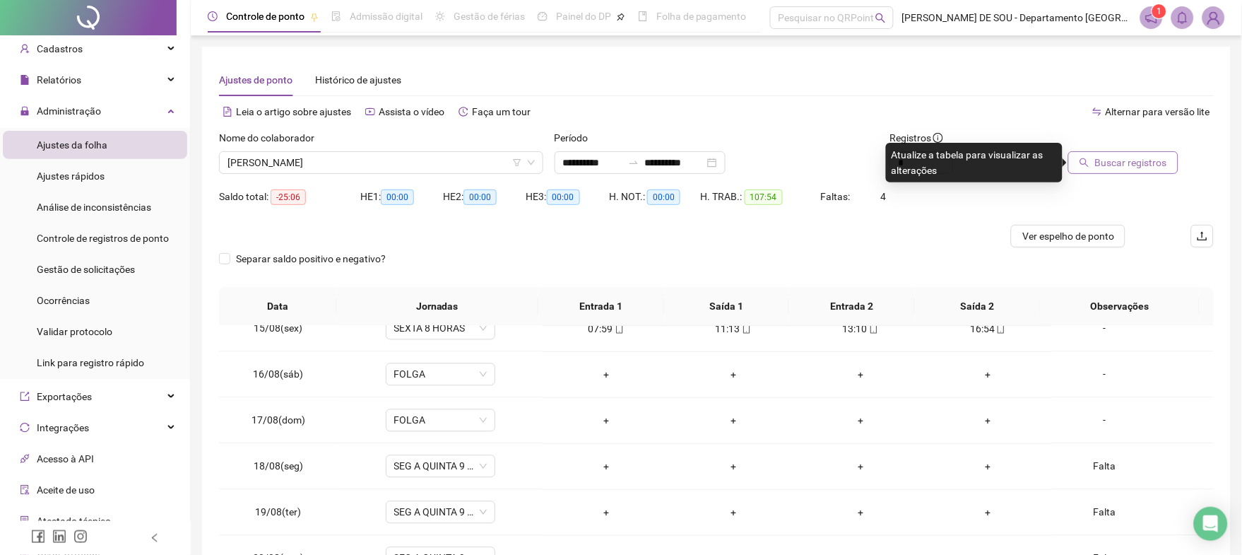
click at [1140, 160] on span "Buscar registros" at bounding box center [1131, 163] width 72 height 16
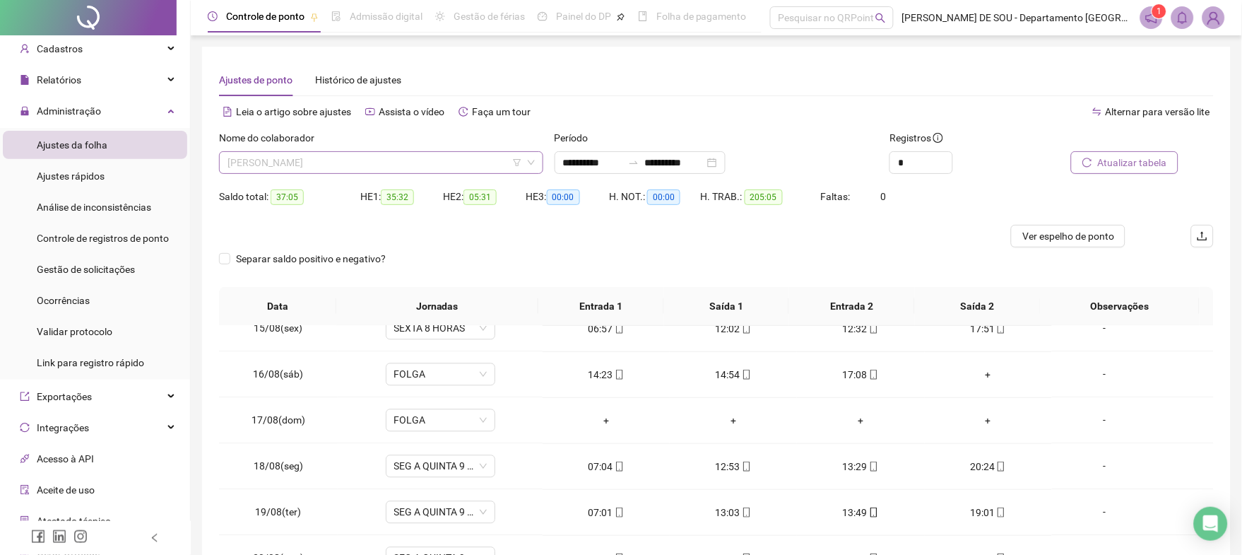
click at [384, 160] on span "[PERSON_NAME]" at bounding box center [381, 162] width 307 height 21
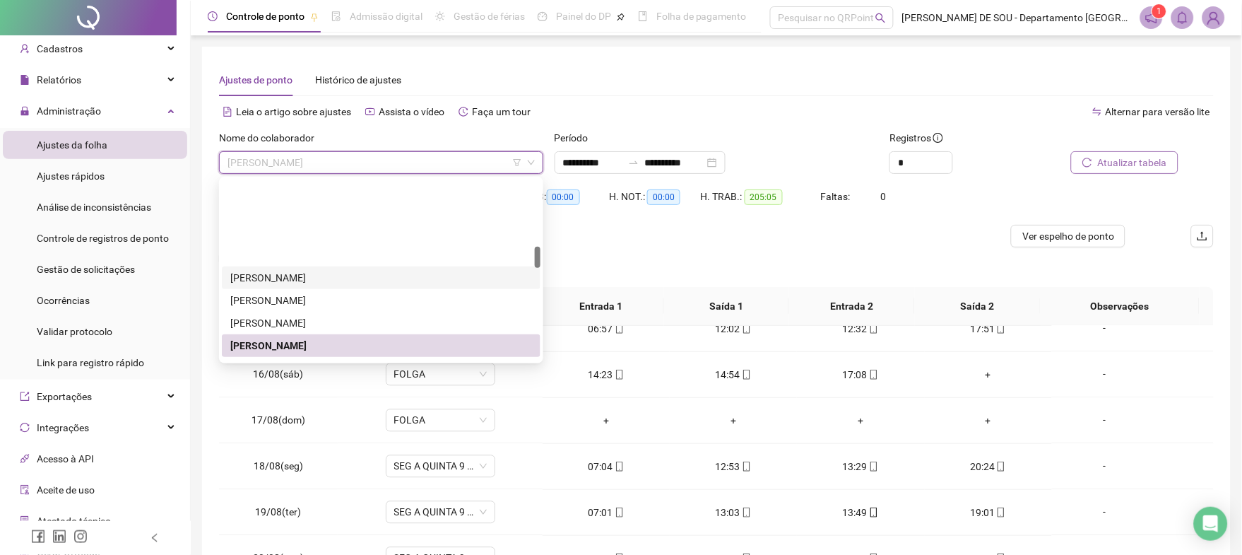
scroll to position [573, 0]
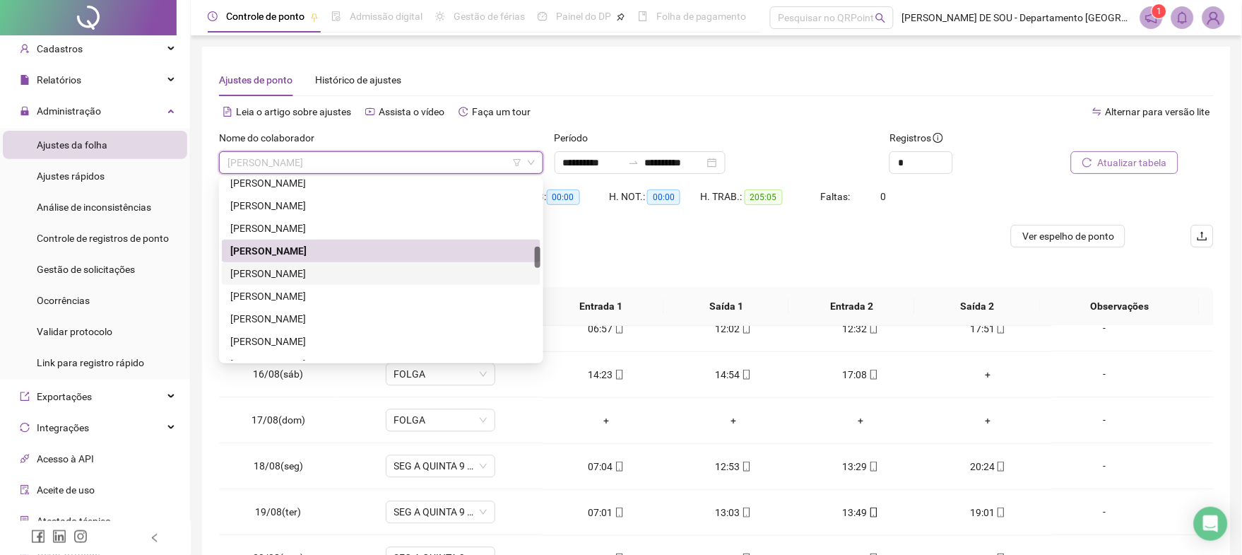
click at [291, 273] on div "[PERSON_NAME]" at bounding box center [381, 274] width 302 height 16
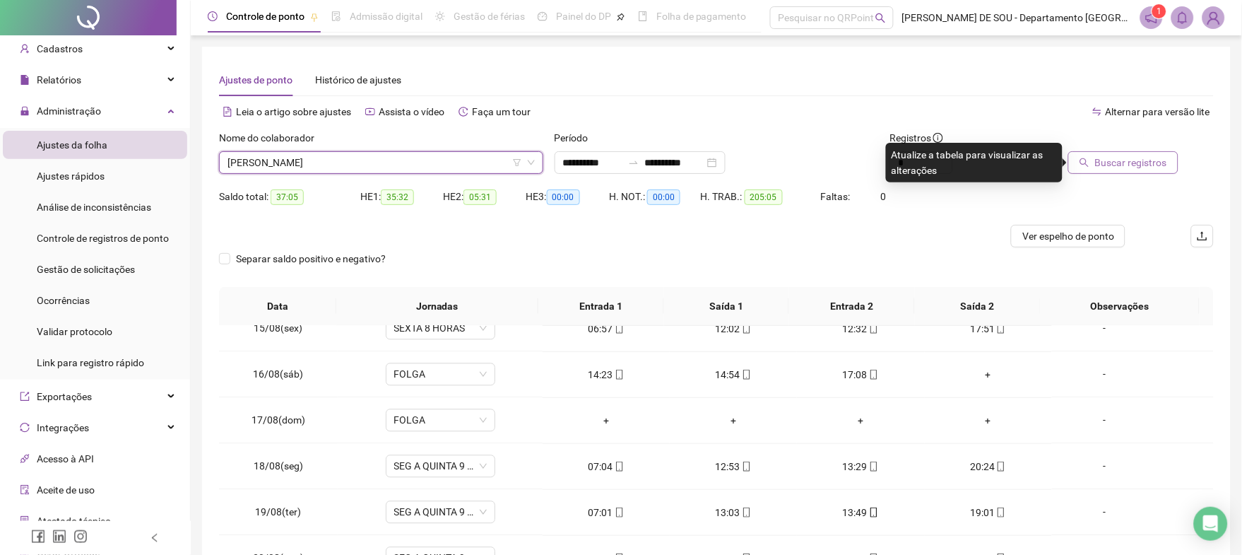
click at [1128, 167] on span "Buscar registros" at bounding box center [1131, 163] width 72 height 16
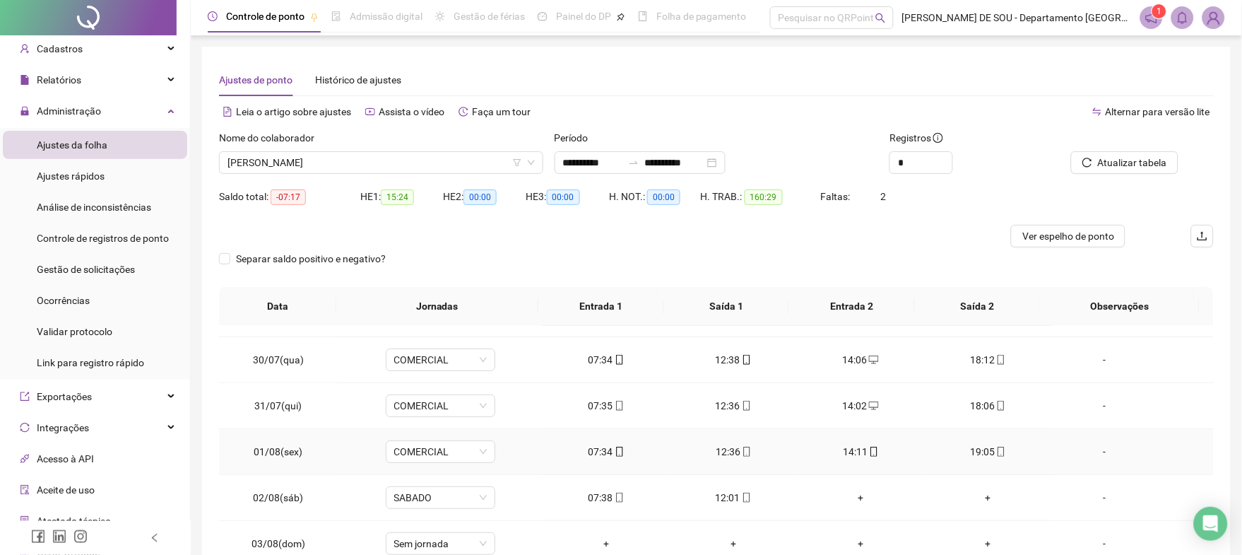
scroll to position [0, 0]
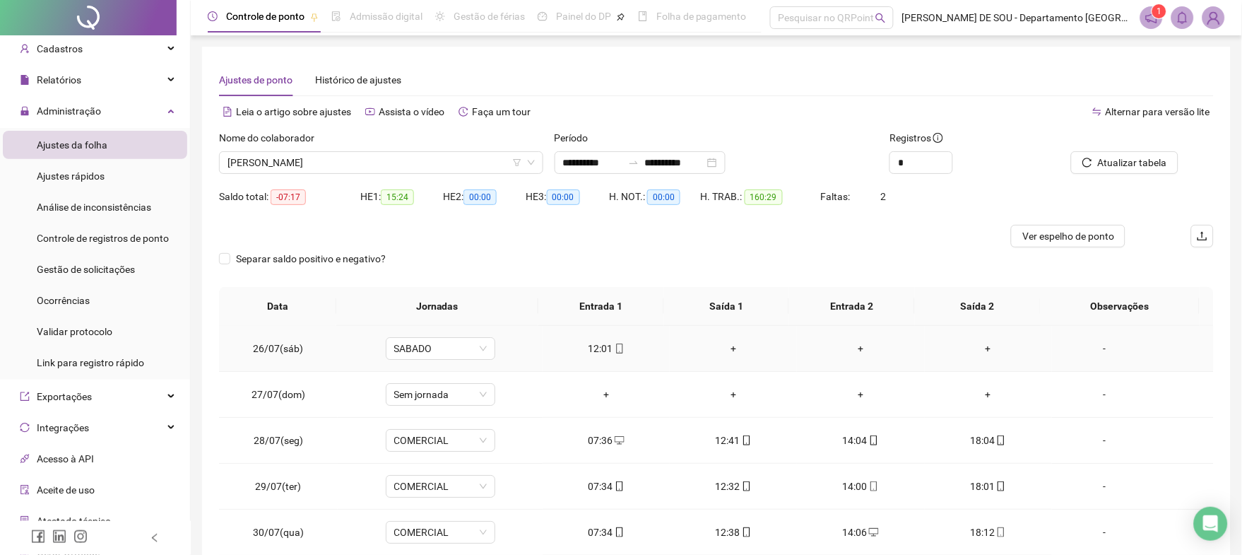
click at [726, 349] on div "+" at bounding box center [733, 349] width 105 height 16
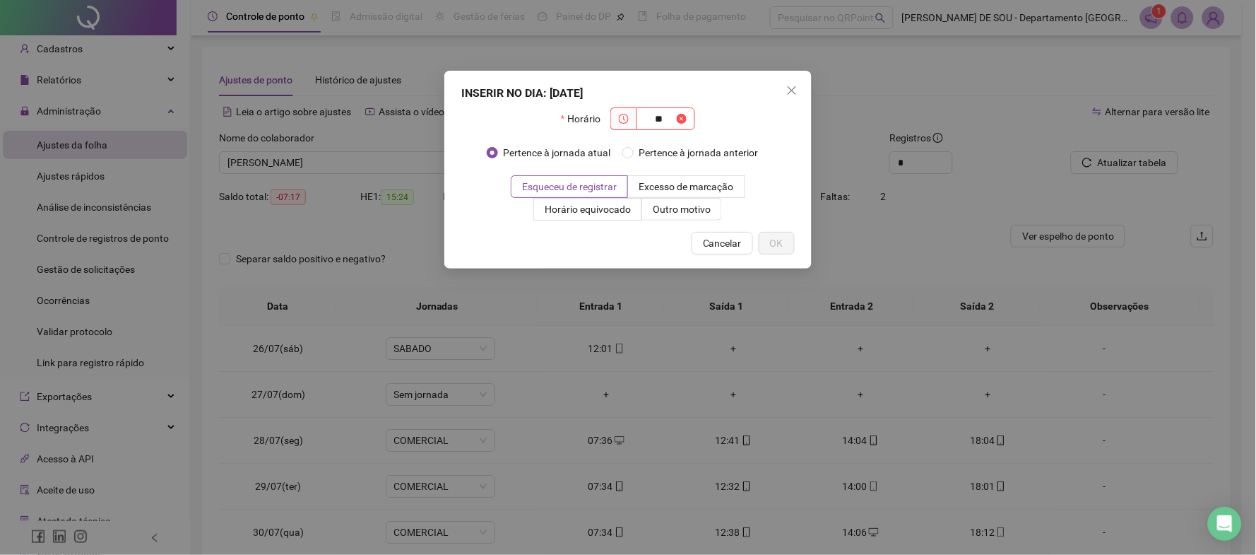
type input "*"
click at [791, 89] on icon "close" at bounding box center [792, 90] width 8 height 8
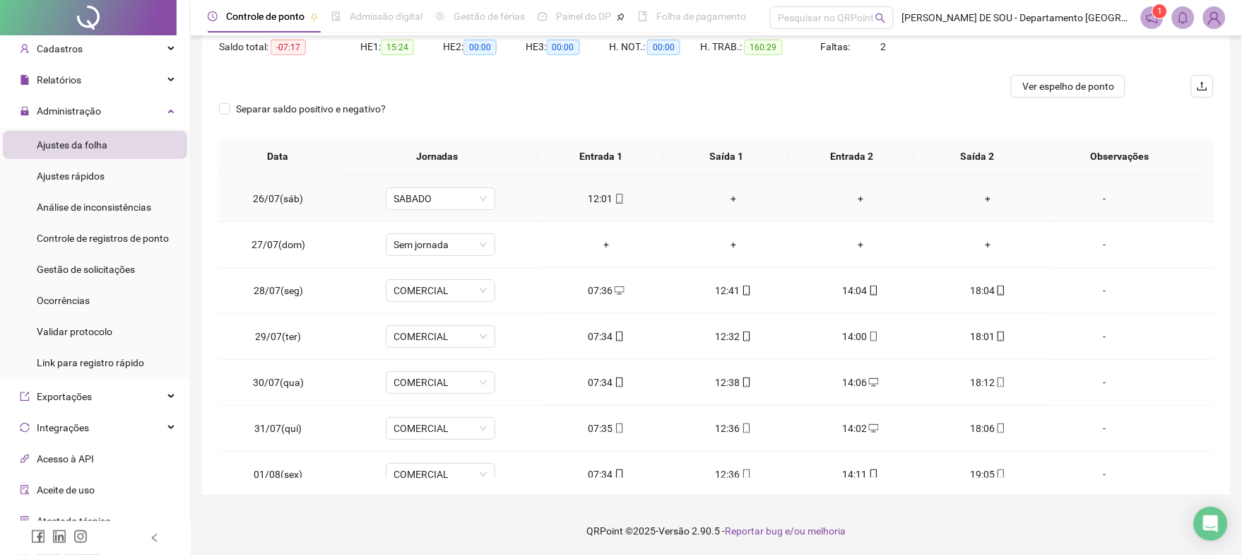
click at [728, 196] on div "+" at bounding box center [733, 199] width 105 height 16
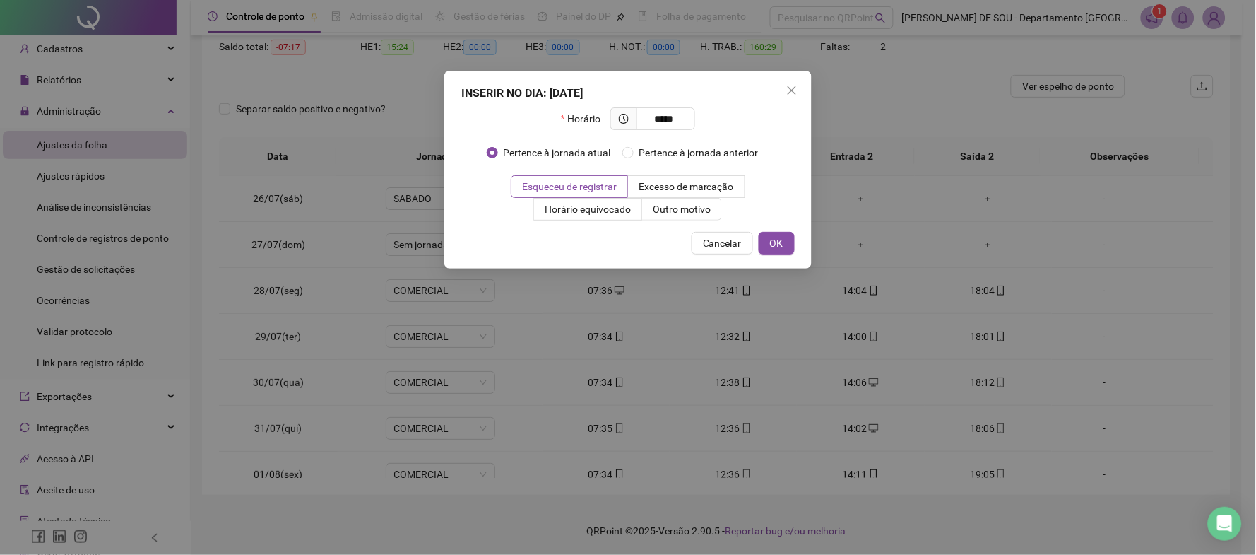
type input "*****"
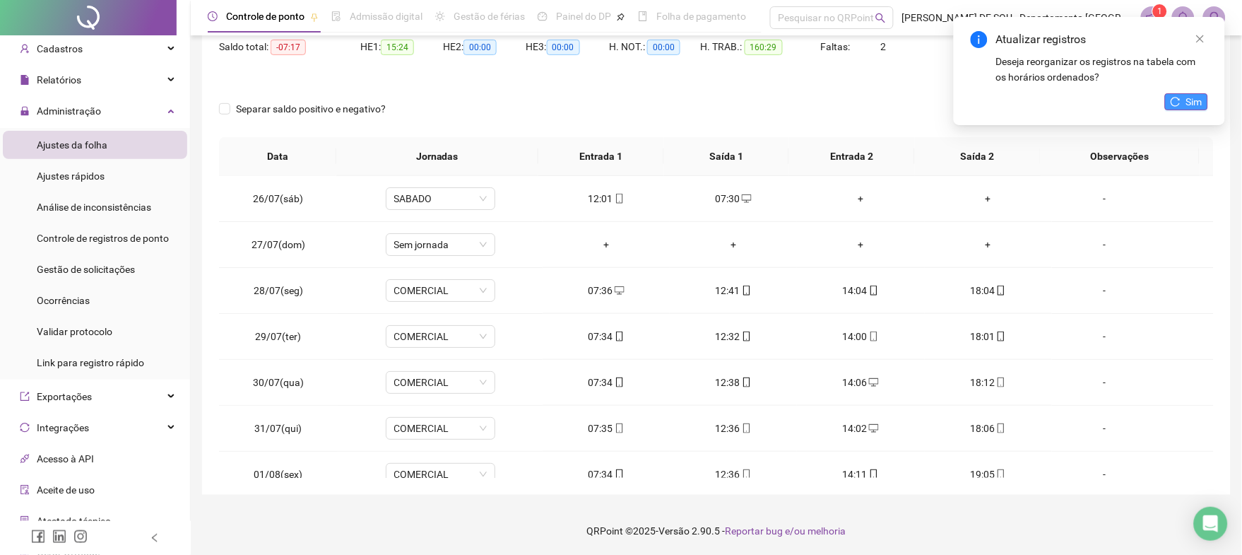
click at [1186, 102] on span "Sim" at bounding box center [1194, 102] width 16 height 16
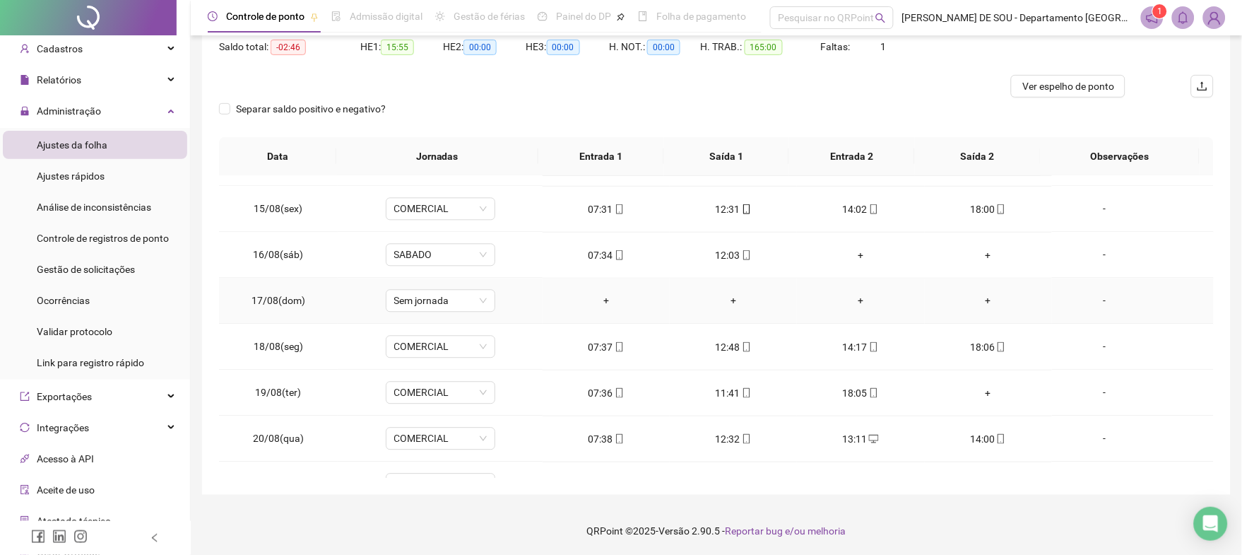
scroll to position [940, 0]
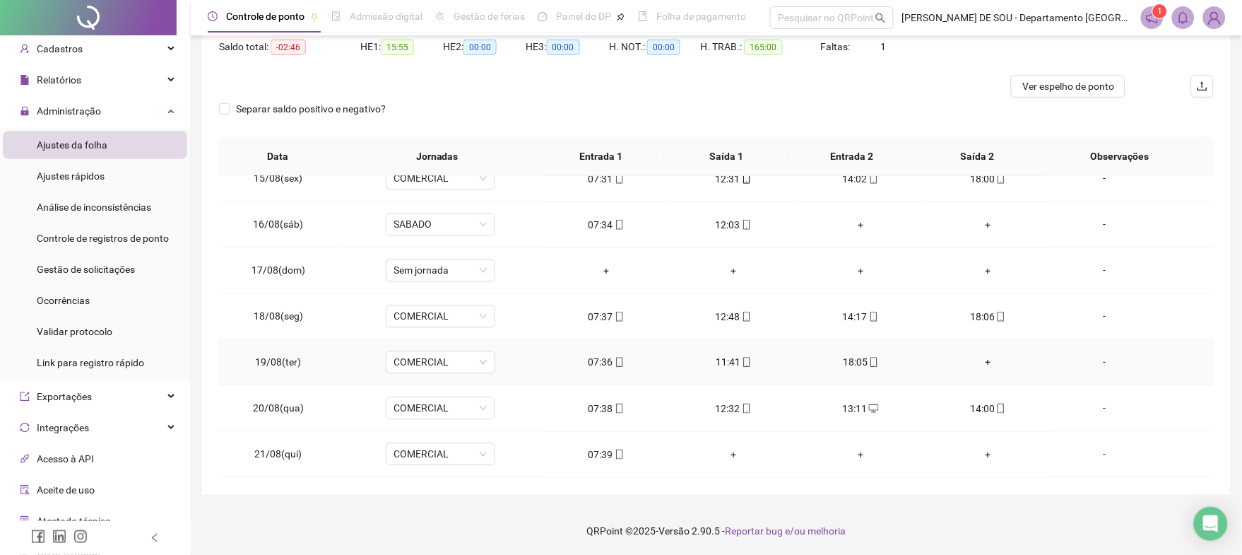
click at [980, 360] on div "+" at bounding box center [988, 363] width 105 height 16
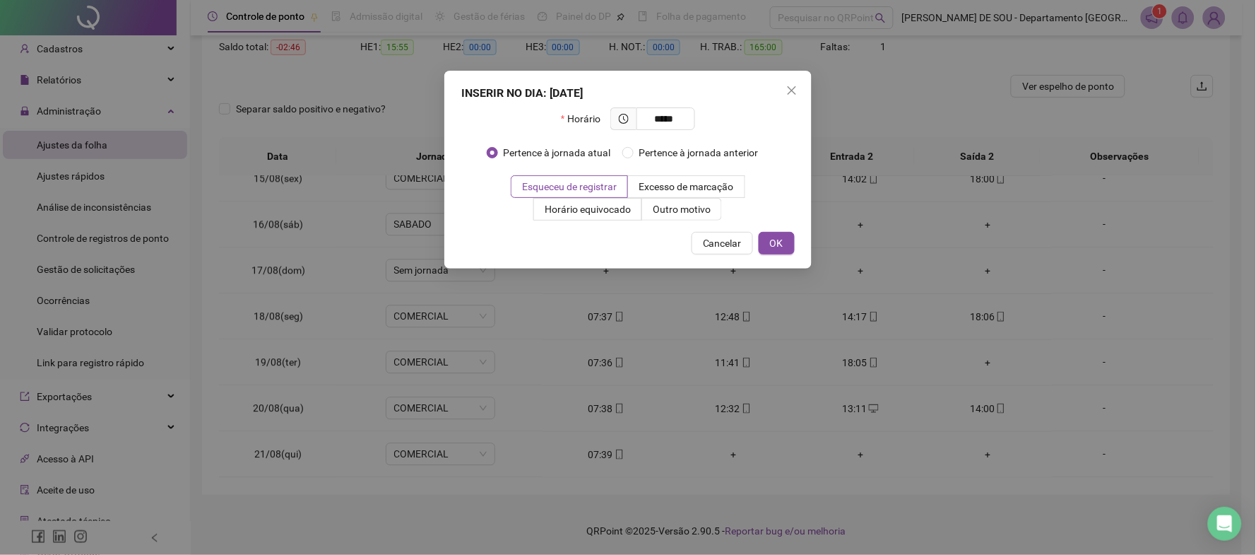
type input "*****"
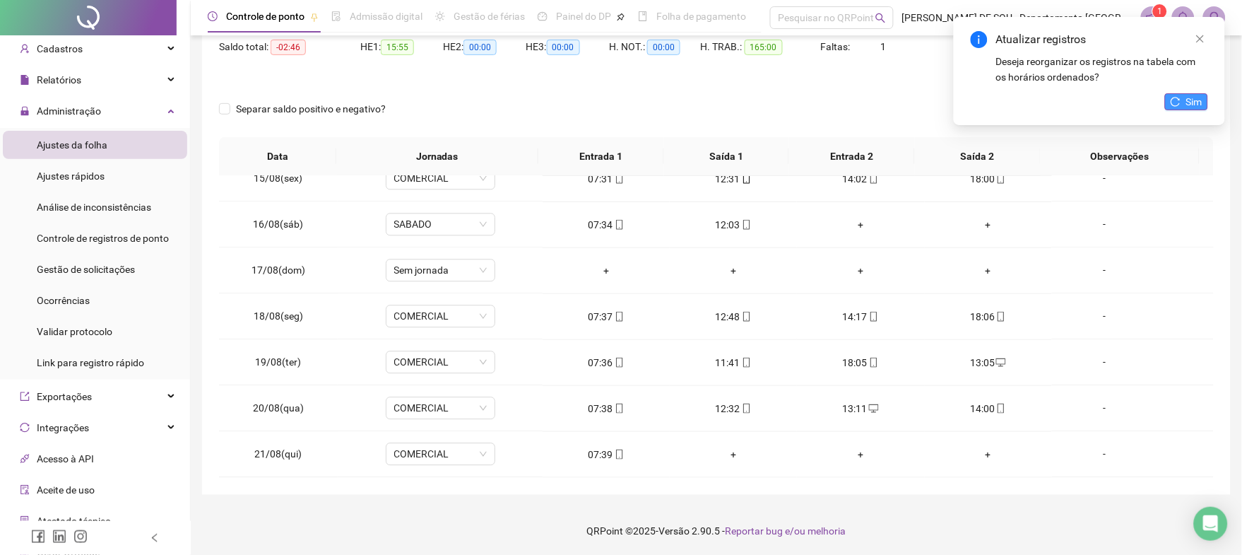
click at [1195, 99] on span "Sim" at bounding box center [1194, 102] width 16 height 16
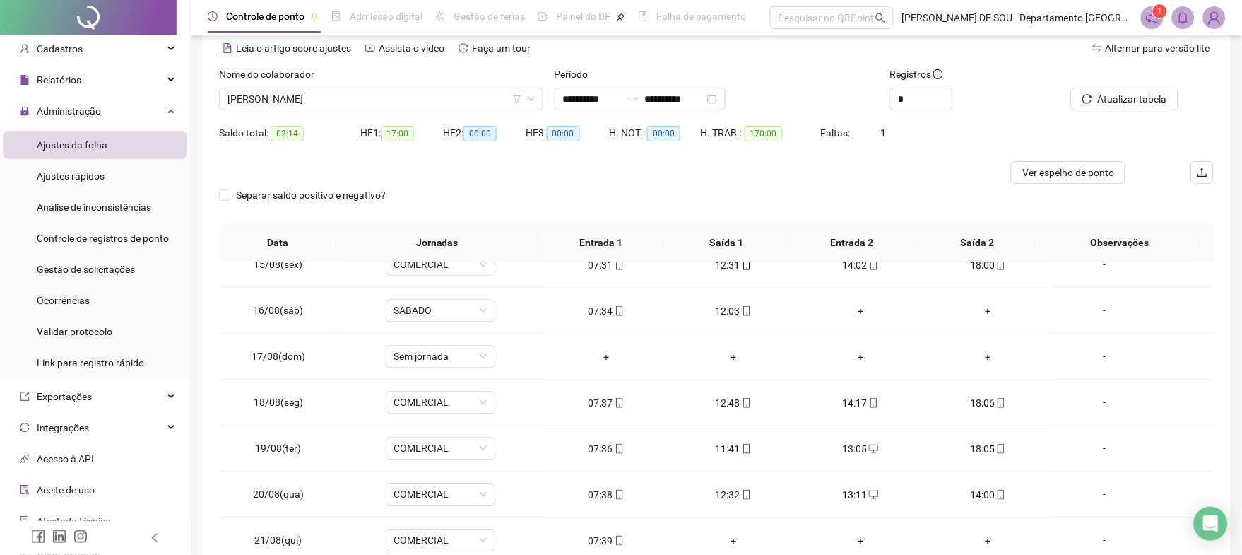
scroll to position [0, 0]
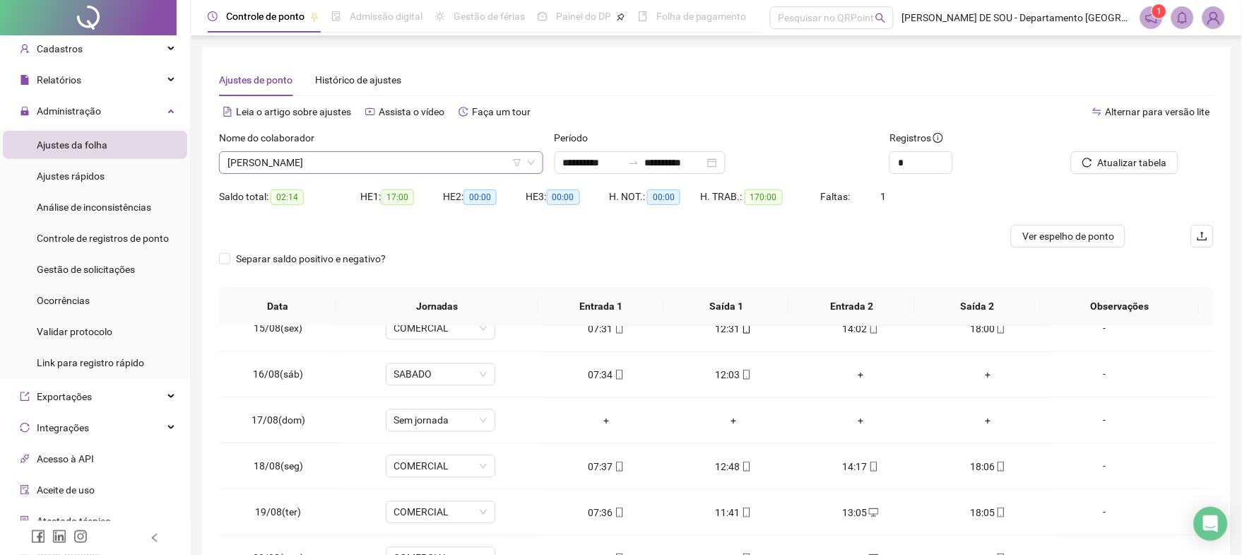
click at [383, 158] on span "[PERSON_NAME]" at bounding box center [381, 162] width 307 height 21
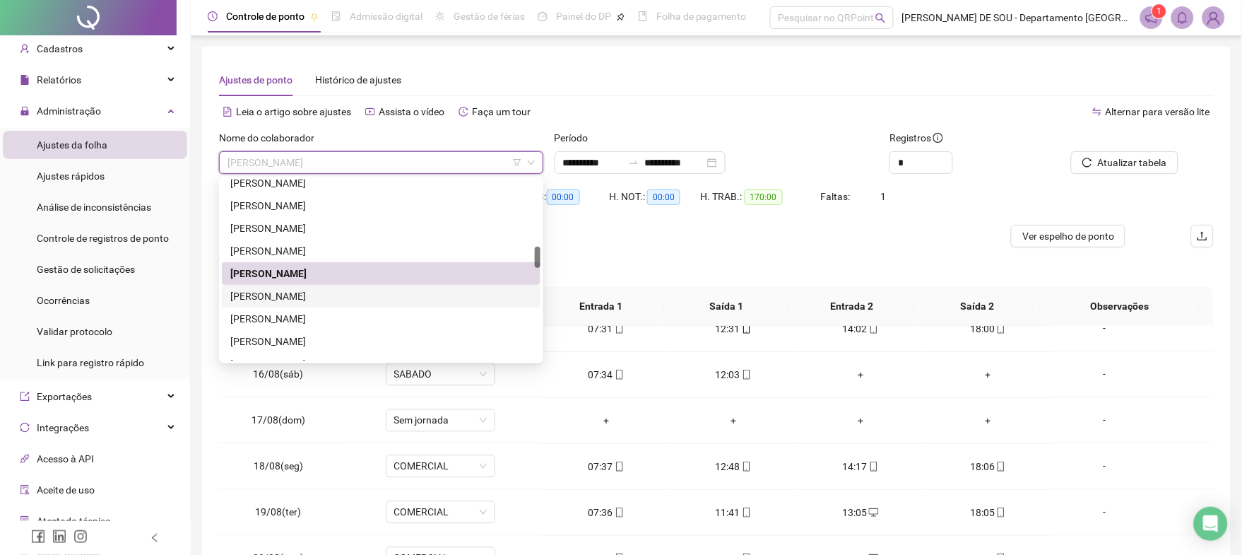
click at [300, 292] on div "[PERSON_NAME]" at bounding box center [381, 296] width 302 height 16
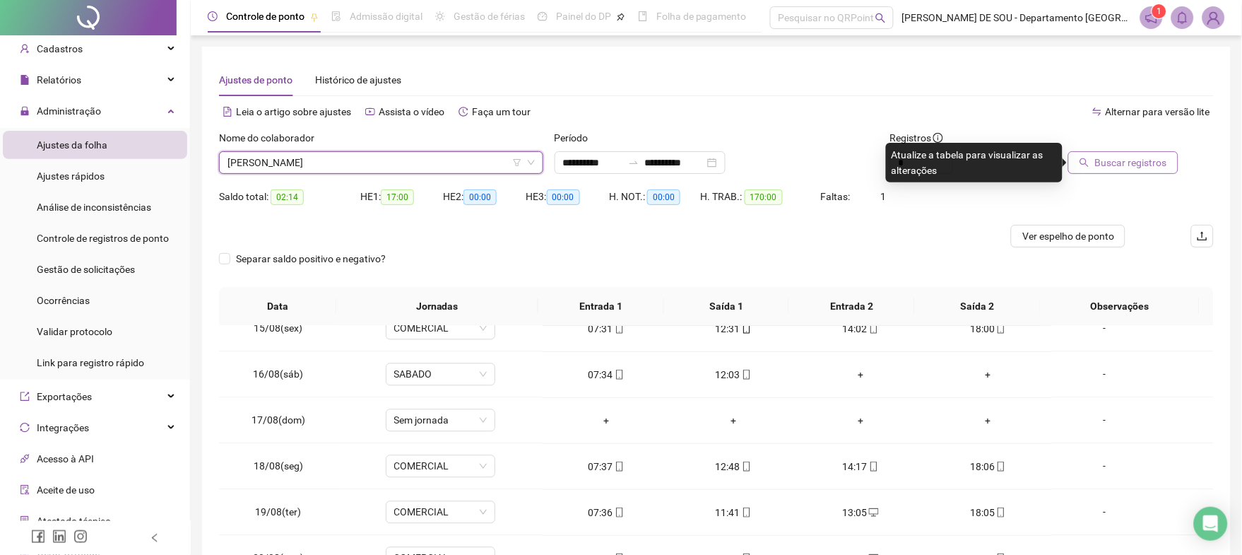
click at [1125, 166] on span "Buscar registros" at bounding box center [1131, 163] width 72 height 16
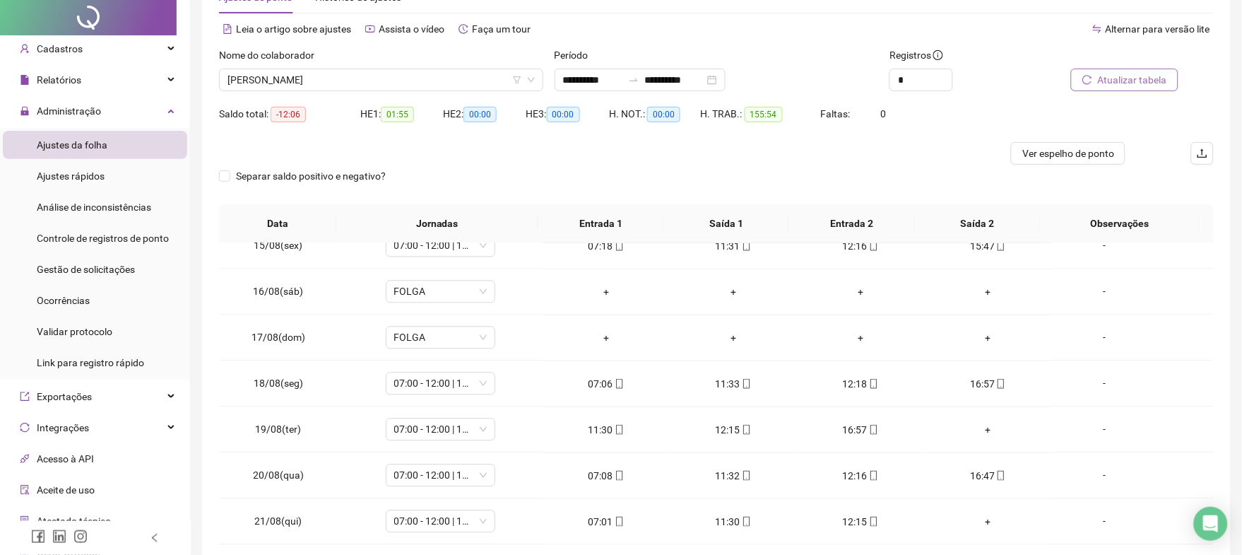
scroll to position [150, 0]
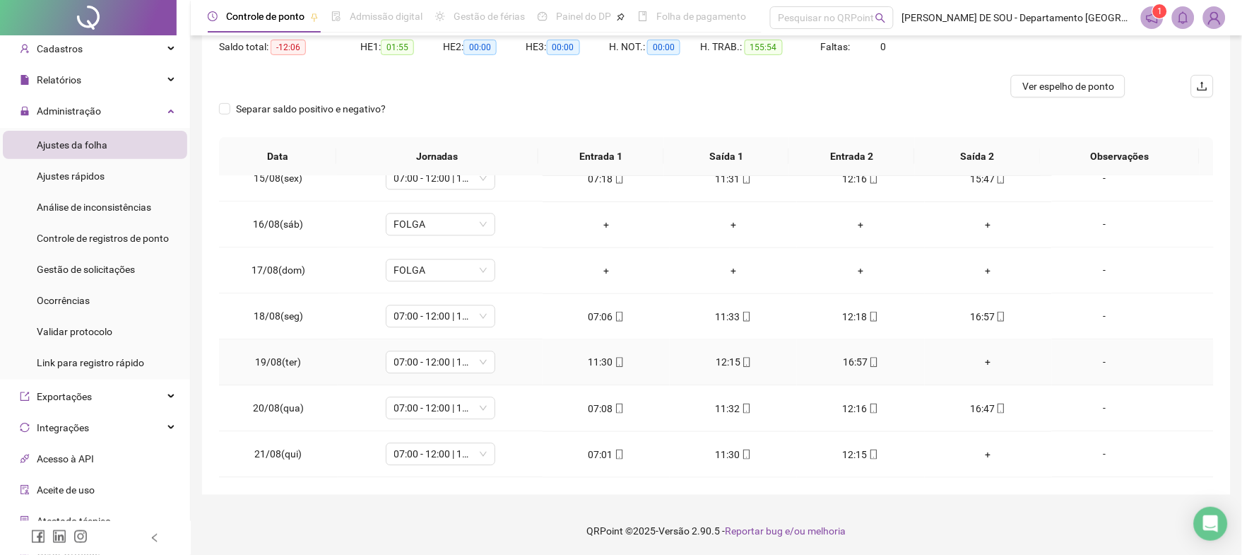
click at [977, 360] on div "+" at bounding box center [988, 363] width 105 height 16
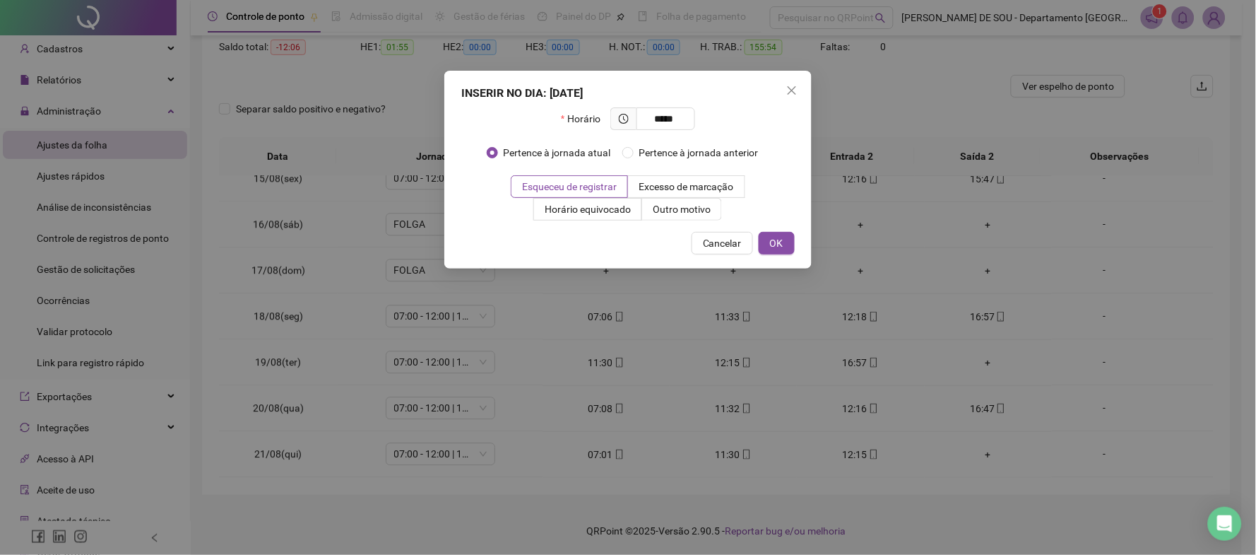
type input "*****"
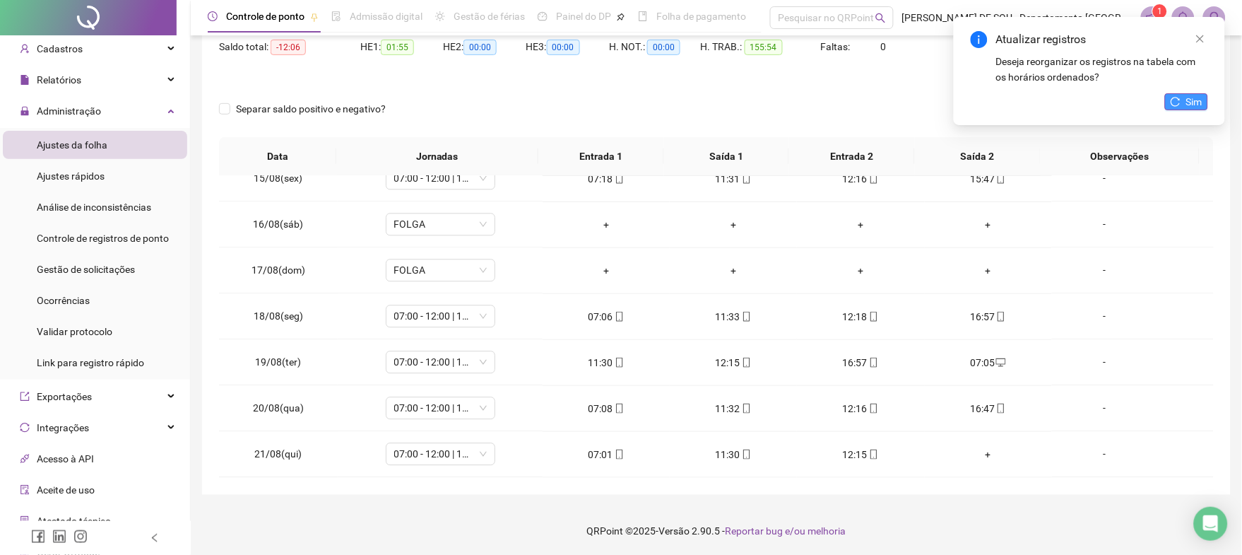
click at [1193, 100] on span "Sim" at bounding box center [1194, 102] width 16 height 16
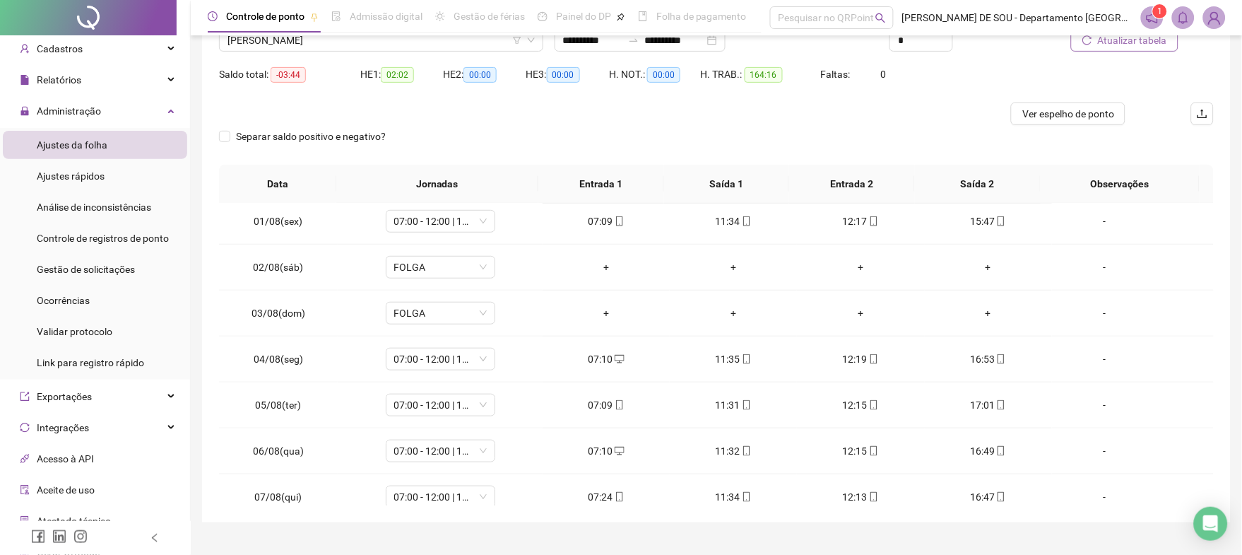
scroll to position [0, 0]
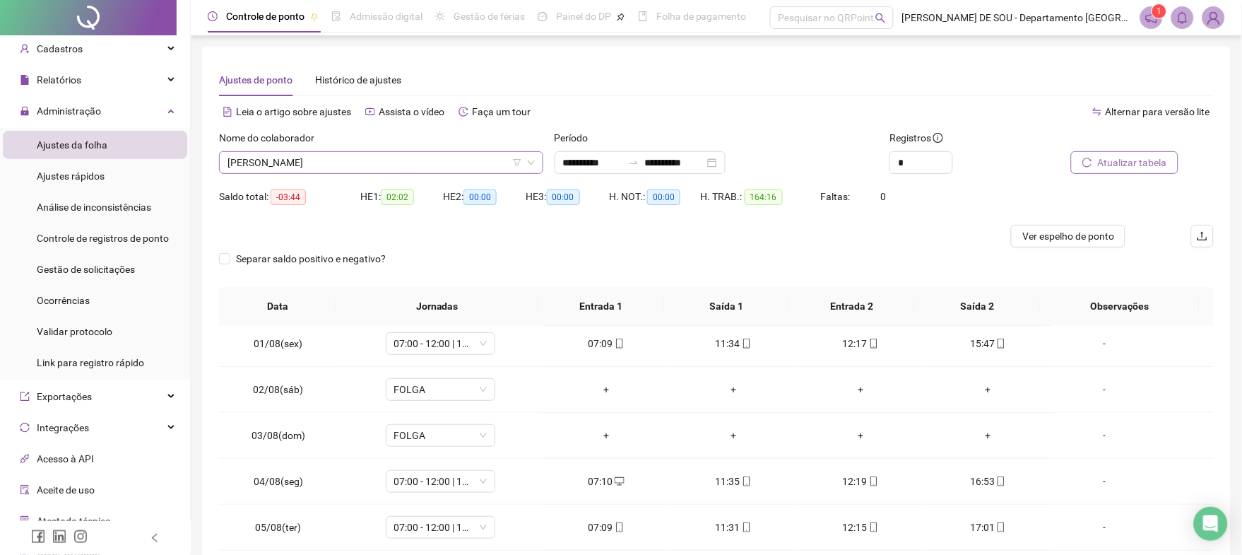
click at [437, 168] on span "[PERSON_NAME]" at bounding box center [381, 162] width 307 height 21
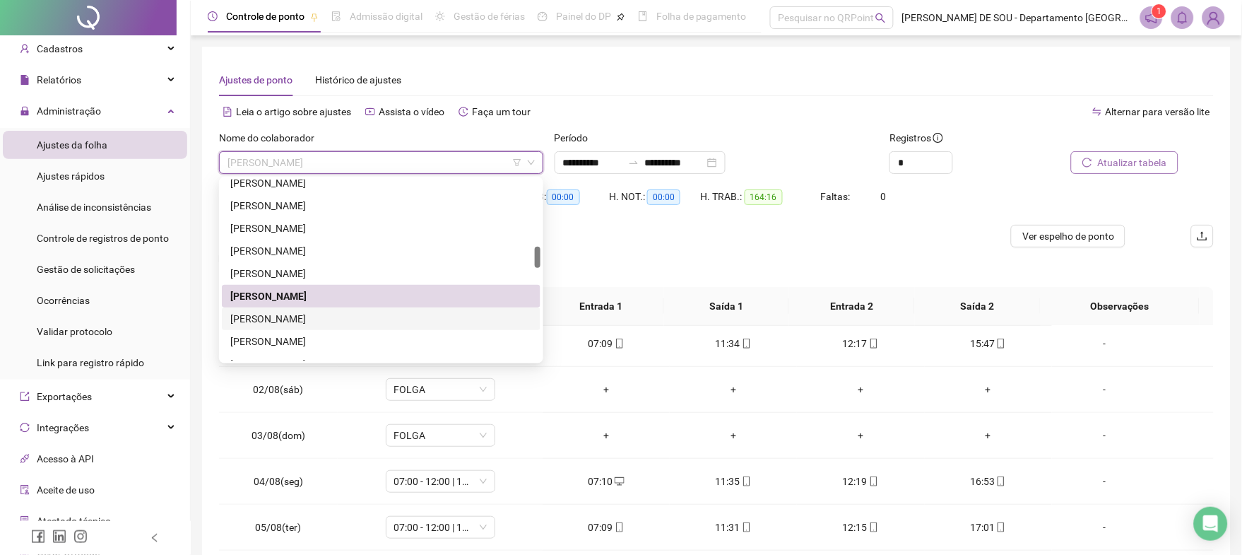
click at [318, 317] on div "[PERSON_NAME]" at bounding box center [381, 319] width 302 height 16
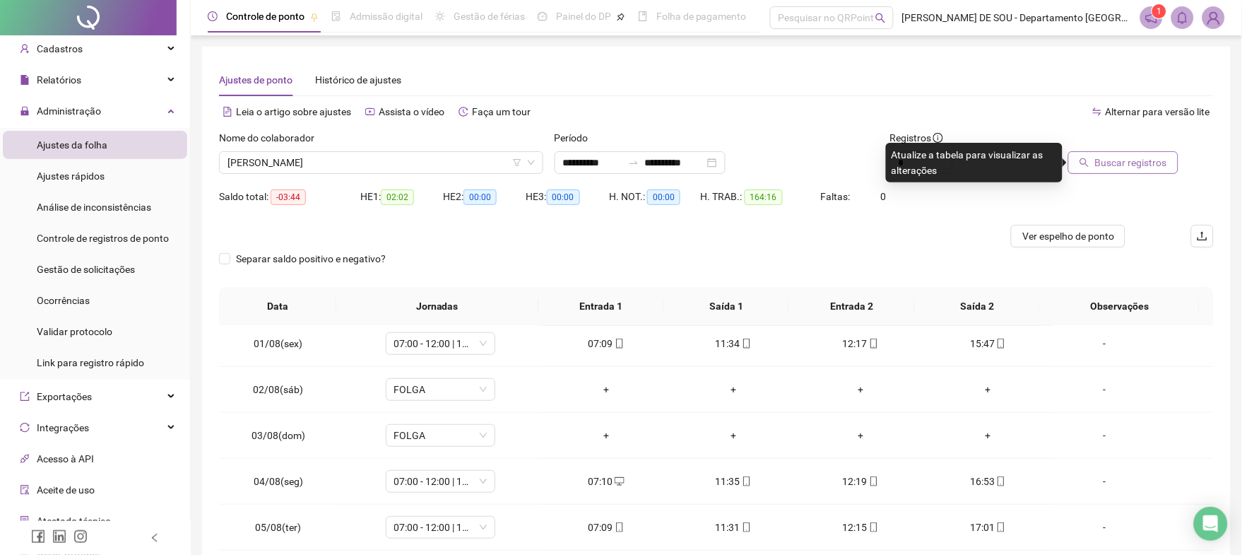
click at [1130, 155] on span "Buscar registros" at bounding box center [1131, 163] width 72 height 16
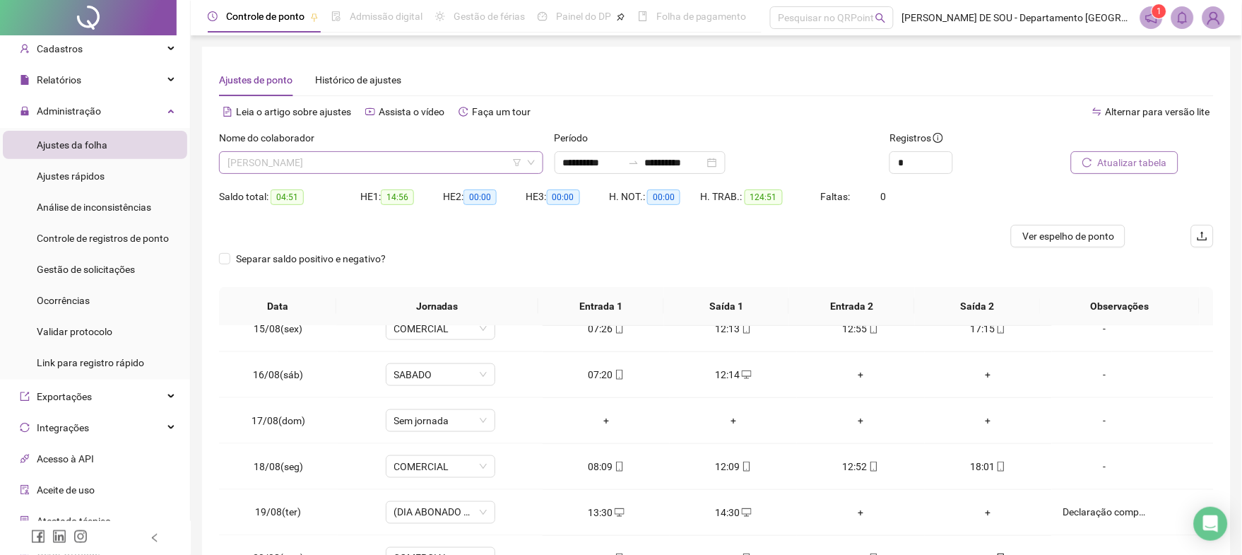
click at [433, 153] on span "[PERSON_NAME]" at bounding box center [381, 162] width 307 height 21
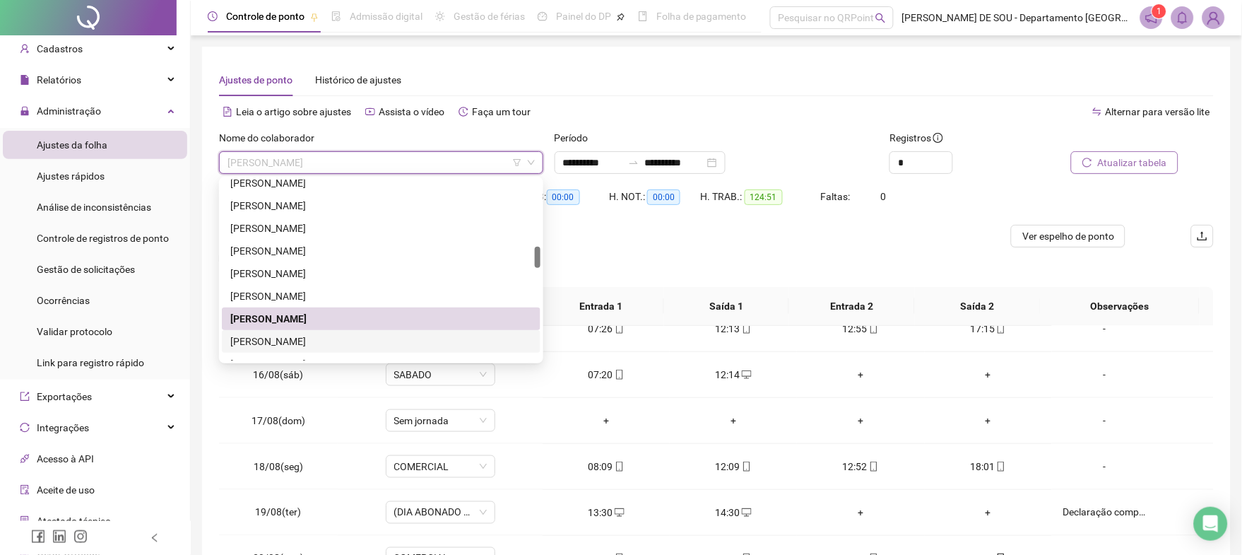
click at [331, 341] on div "[PERSON_NAME]" at bounding box center [381, 341] width 302 height 16
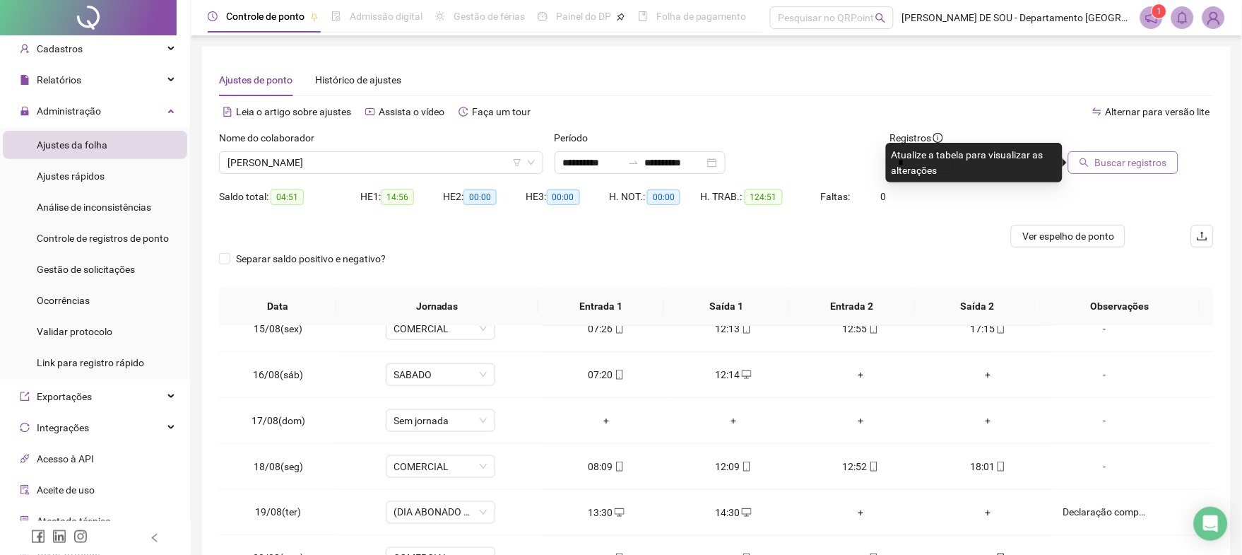
click at [1119, 165] on span "Buscar registros" at bounding box center [1131, 163] width 72 height 16
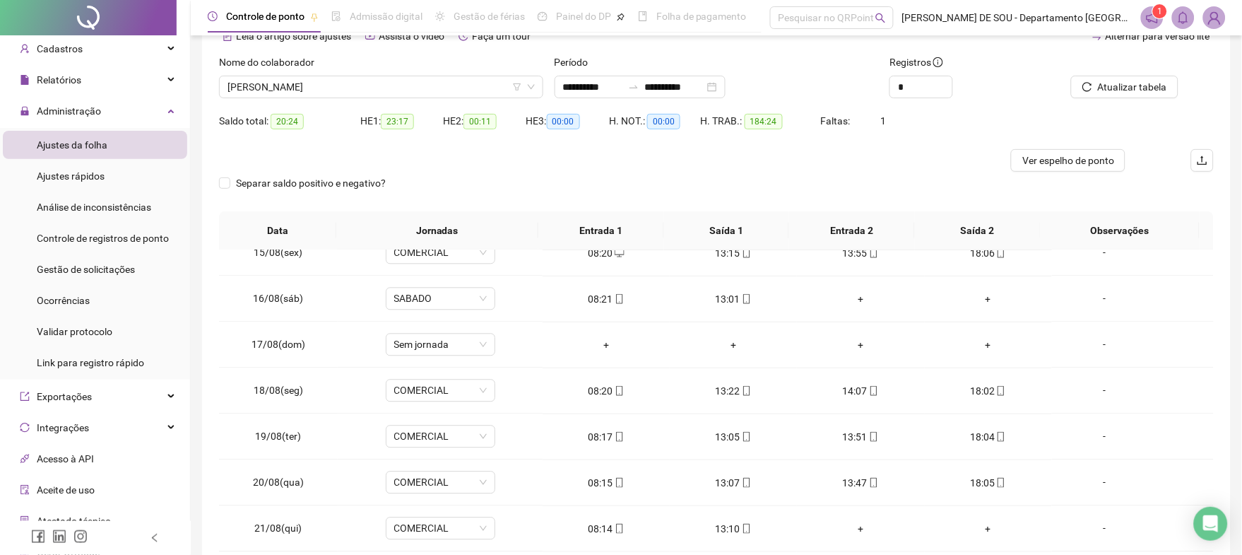
scroll to position [55, 0]
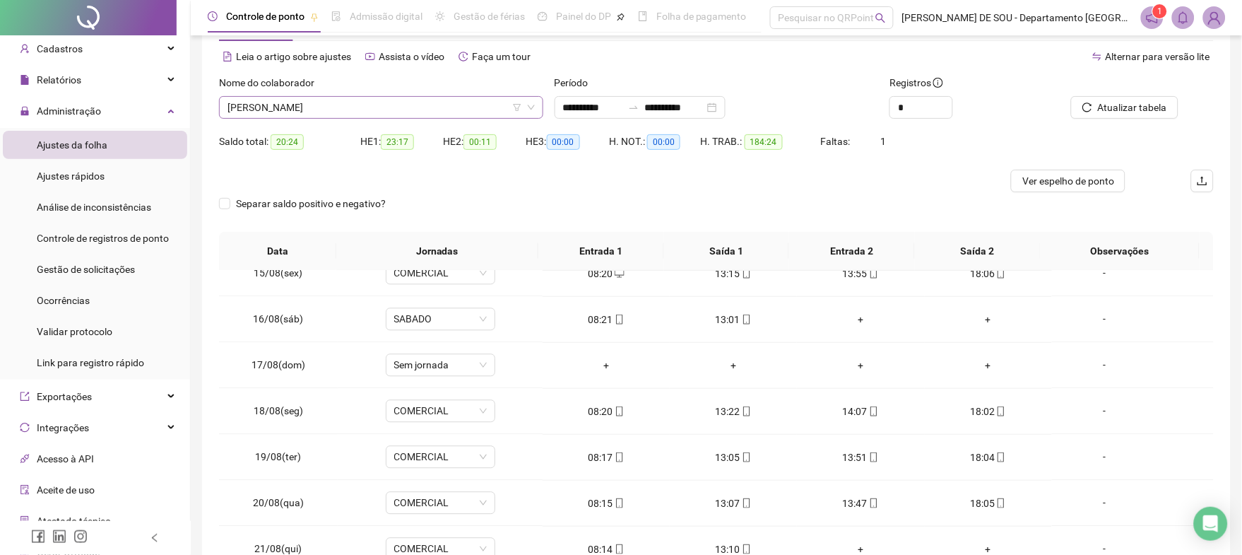
click at [347, 106] on span "[PERSON_NAME]" at bounding box center [381, 107] width 307 height 21
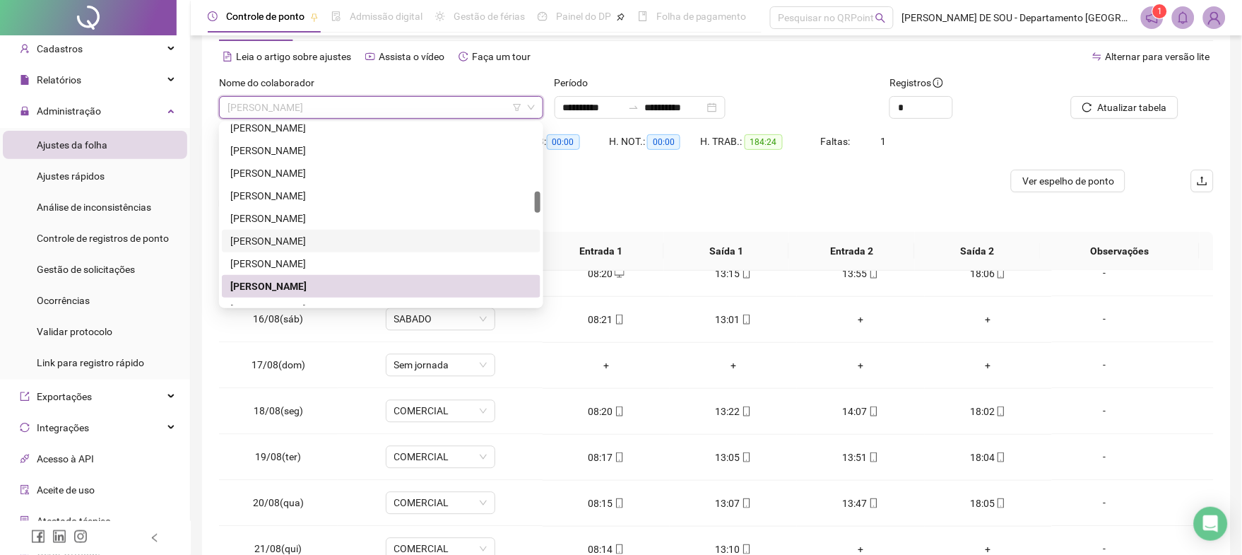
scroll to position [667, 0]
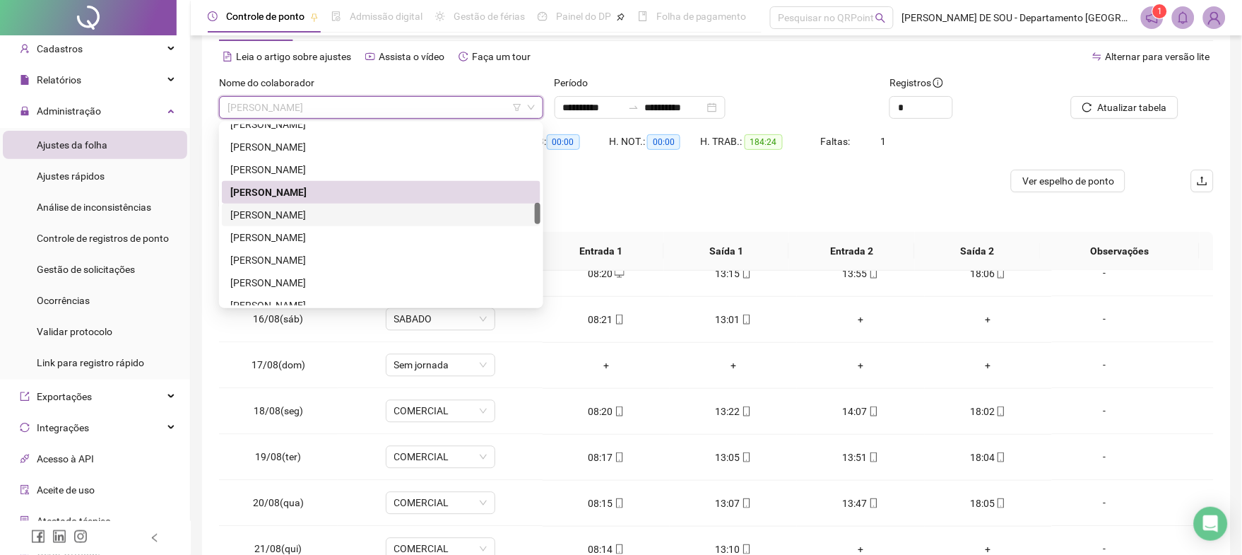
click at [309, 213] on div "[PERSON_NAME]" at bounding box center [381, 215] width 302 height 16
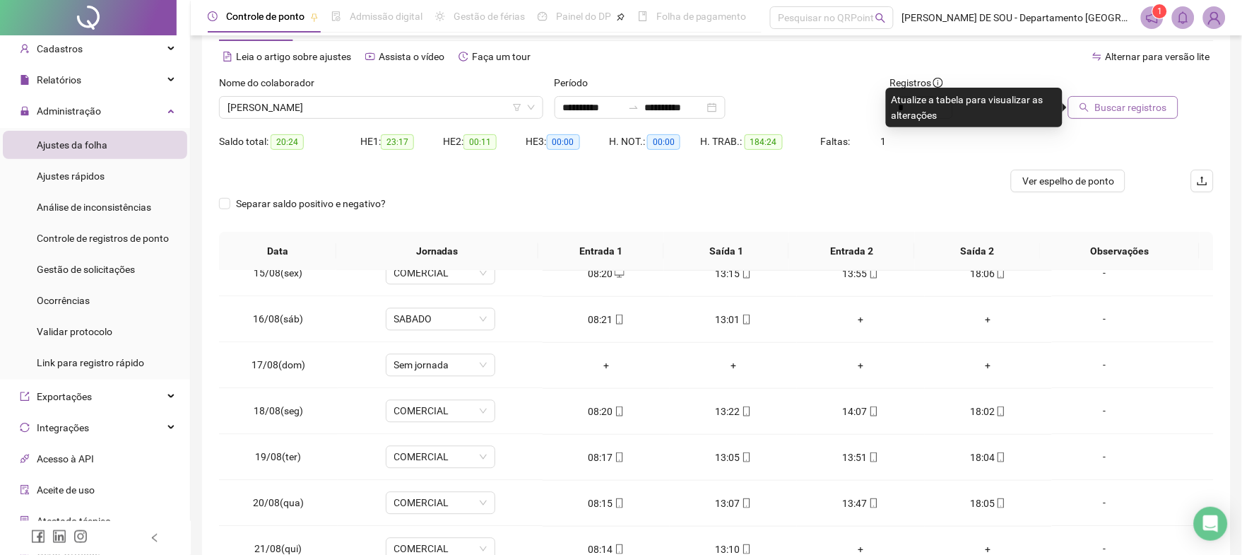
click at [1111, 108] on span "Buscar registros" at bounding box center [1131, 108] width 72 height 16
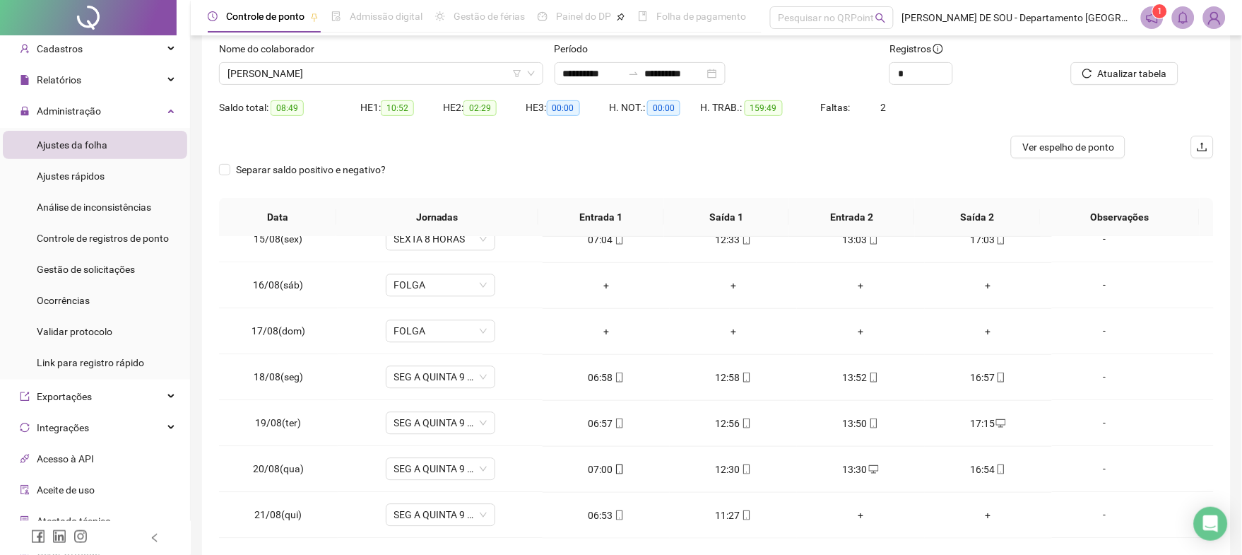
scroll to position [55, 0]
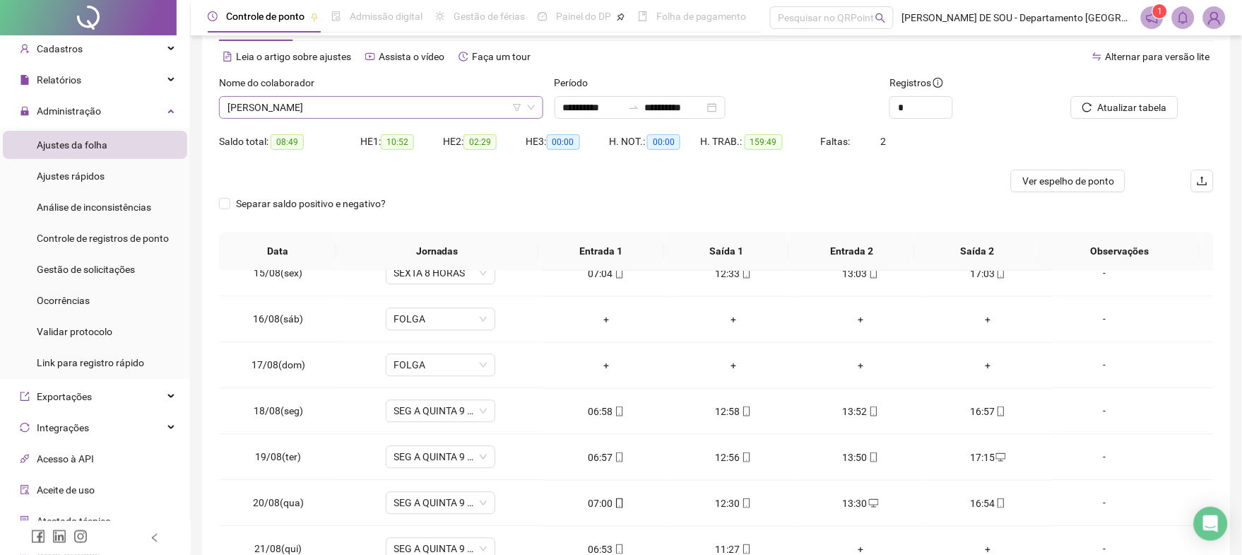
click at [402, 105] on span "[PERSON_NAME]" at bounding box center [381, 107] width 307 height 21
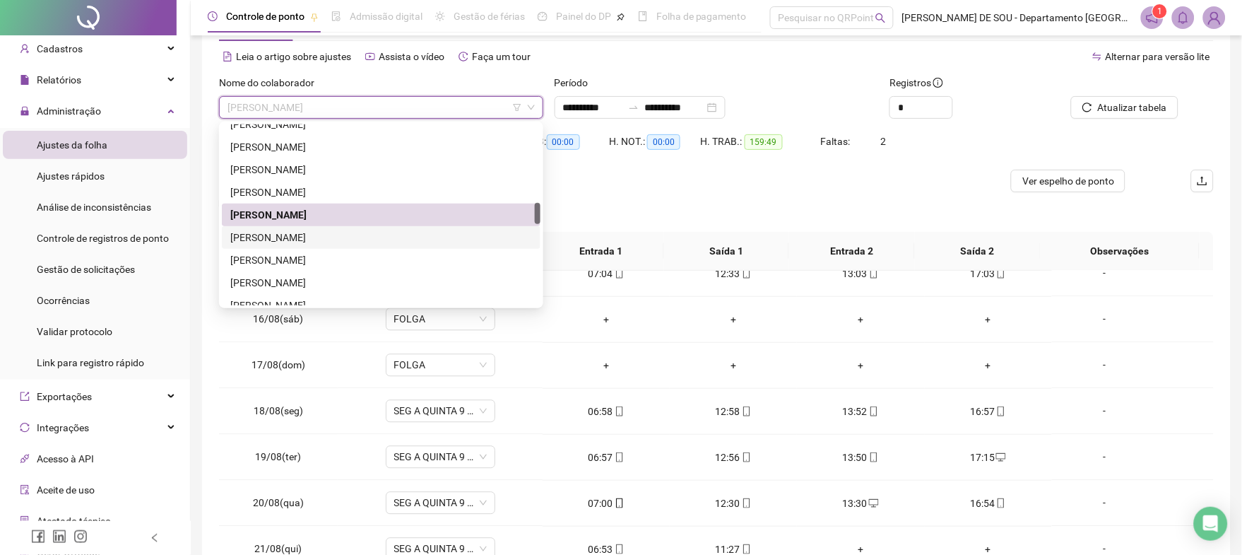
click at [301, 236] on div "[PERSON_NAME]" at bounding box center [381, 238] width 302 height 16
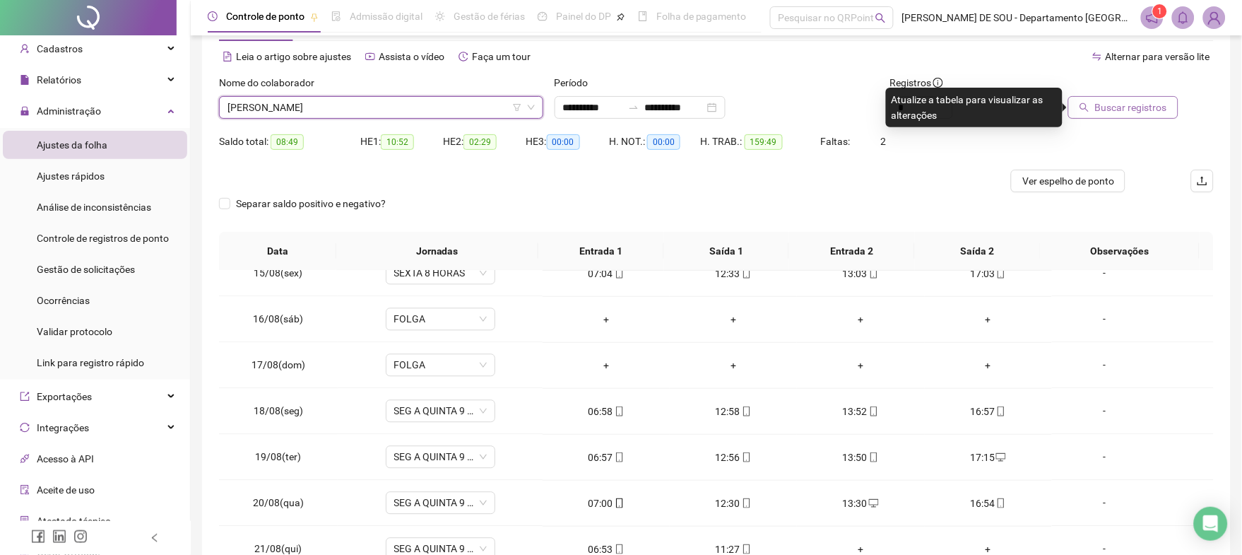
click at [1165, 102] on span "Buscar registros" at bounding box center [1131, 108] width 72 height 16
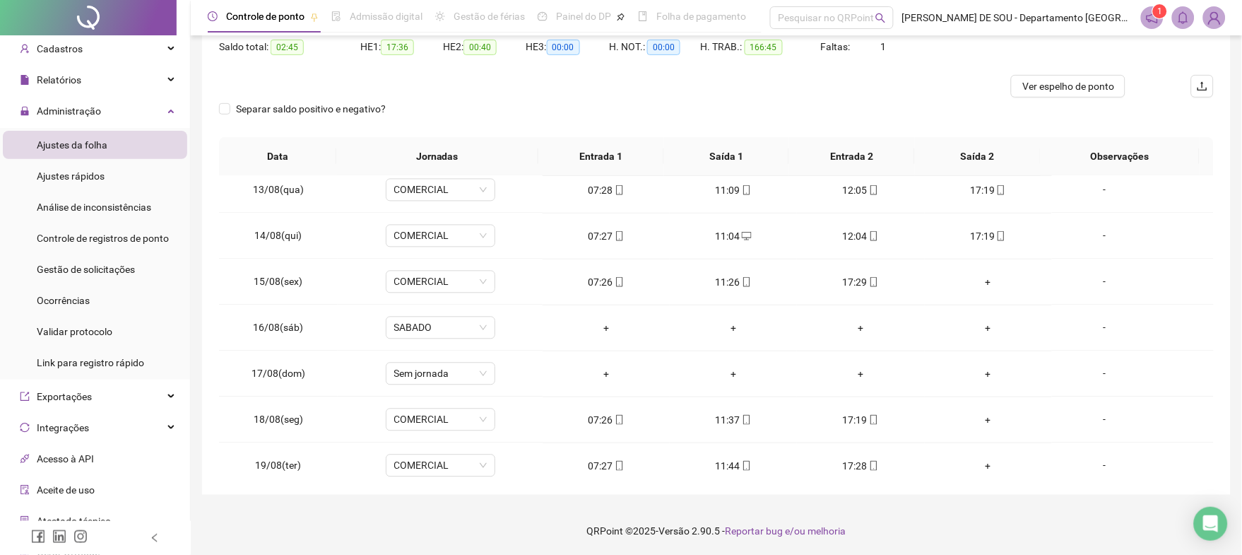
scroll to position [848, 0]
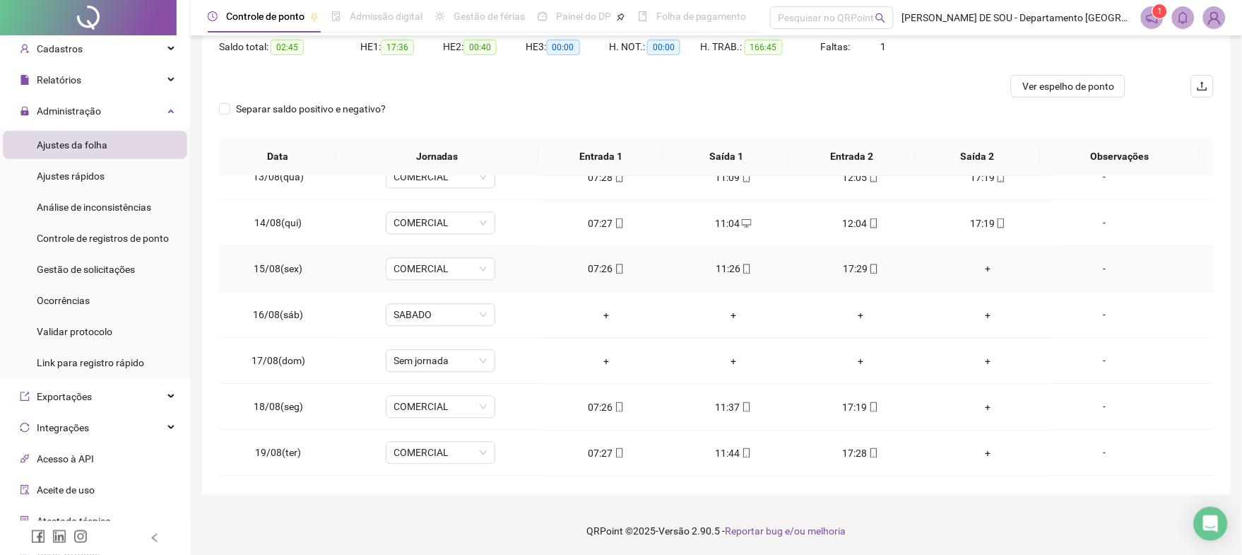
click at [976, 270] on div "+" at bounding box center [988, 269] width 105 height 16
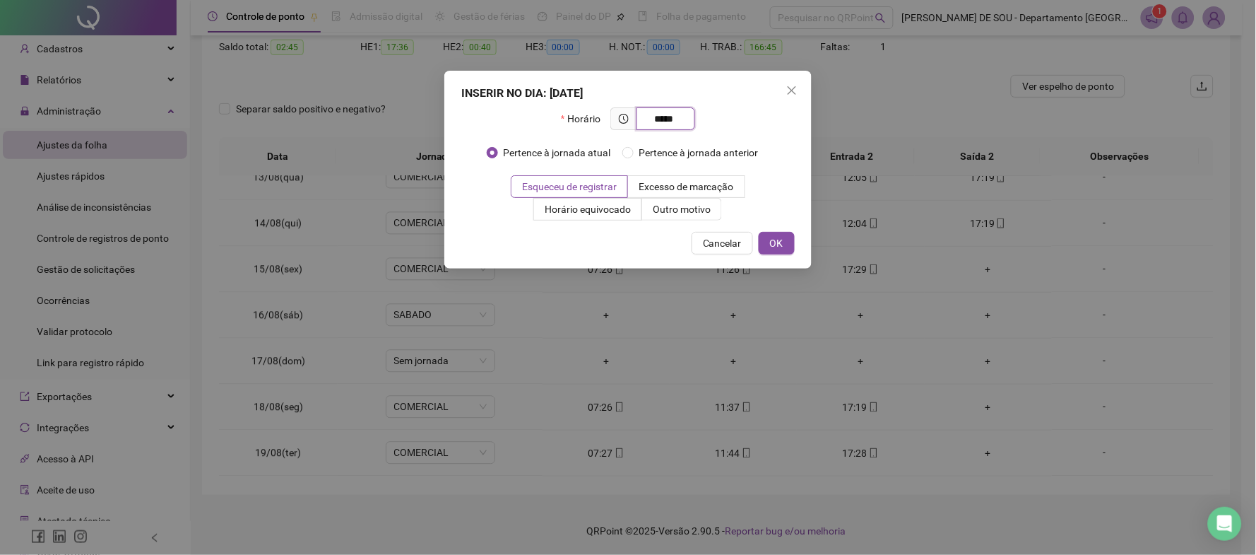
type input "*****"
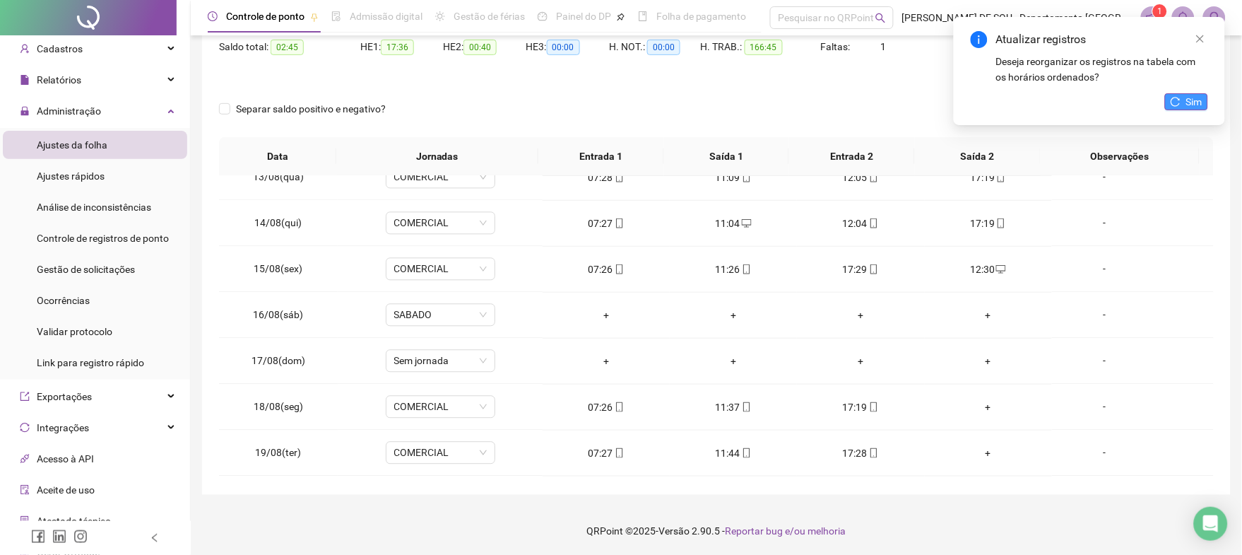
click at [1186, 105] on span "Sim" at bounding box center [1194, 102] width 16 height 16
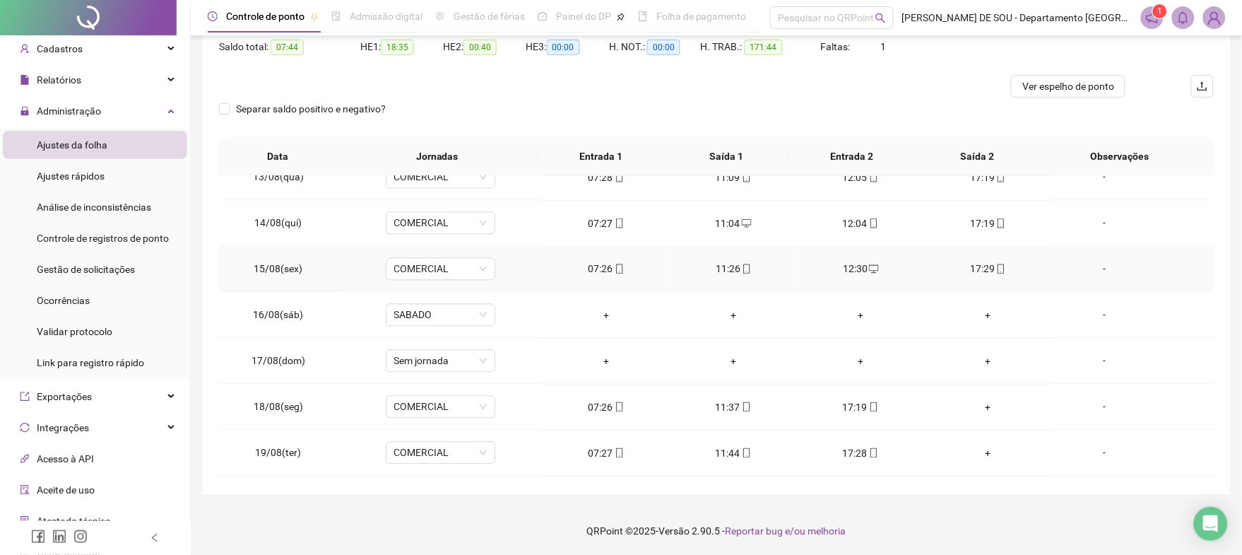
scroll to position [940, 0]
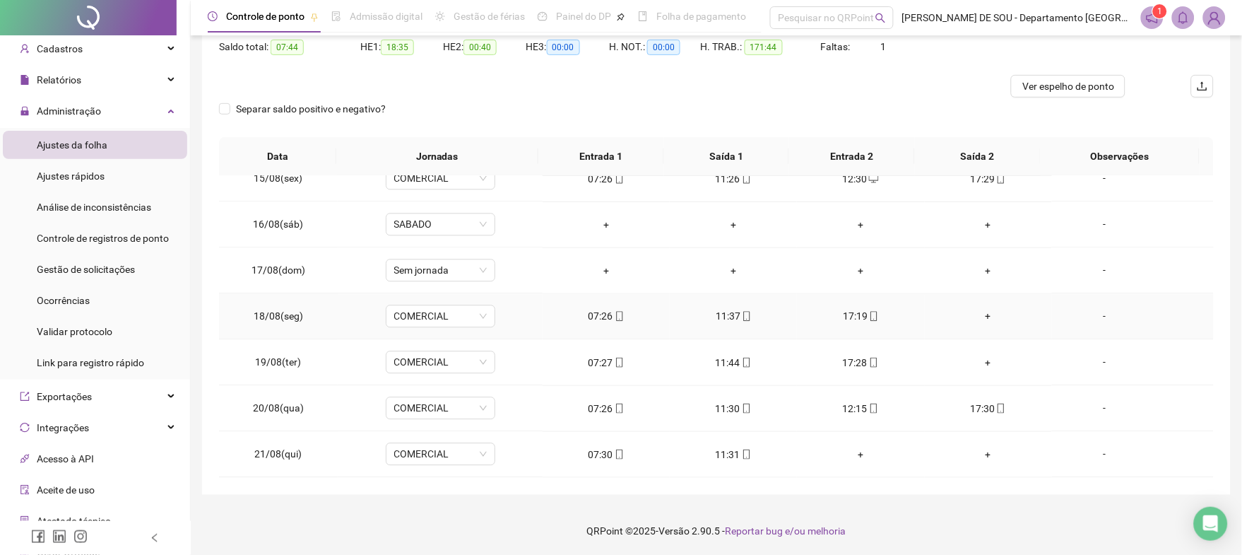
click at [979, 317] on div "+" at bounding box center [988, 317] width 105 height 16
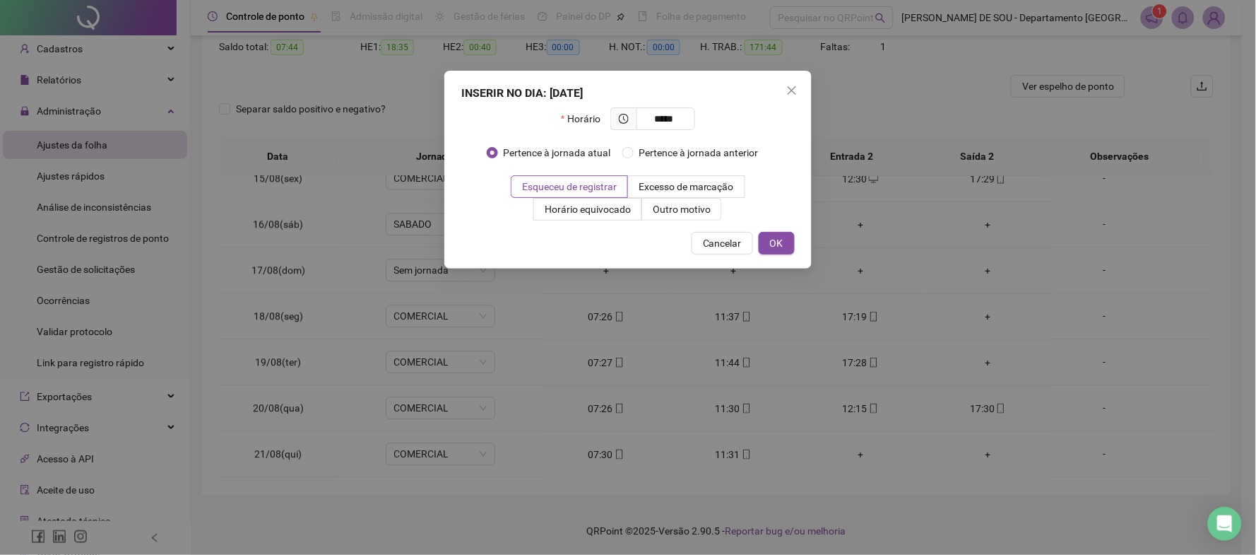
type input "*****"
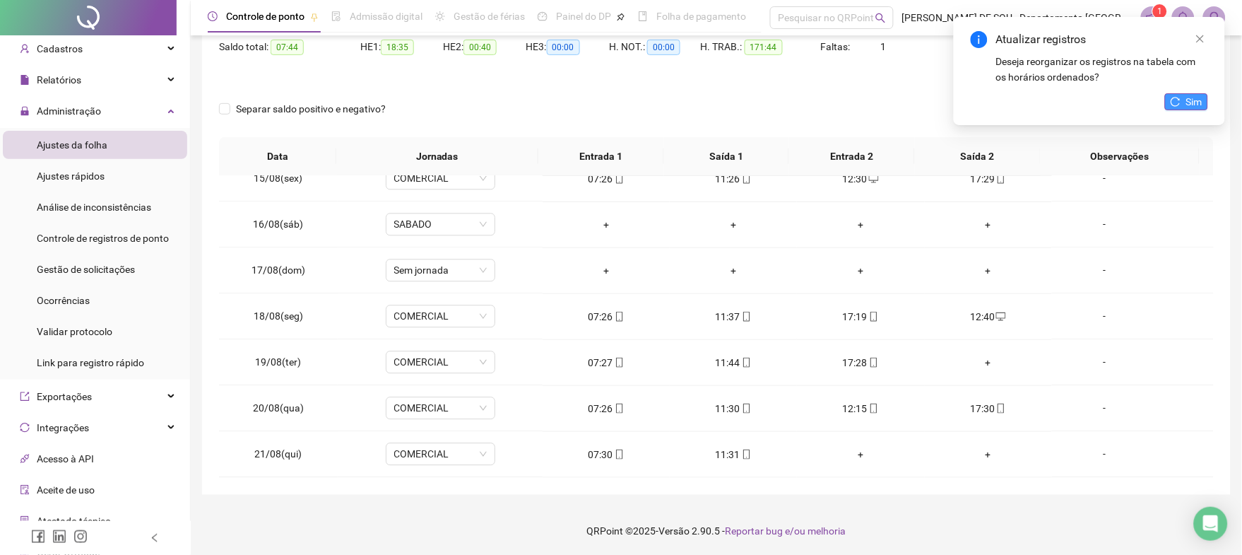
click at [1197, 98] on span "Sim" at bounding box center [1194, 102] width 16 height 16
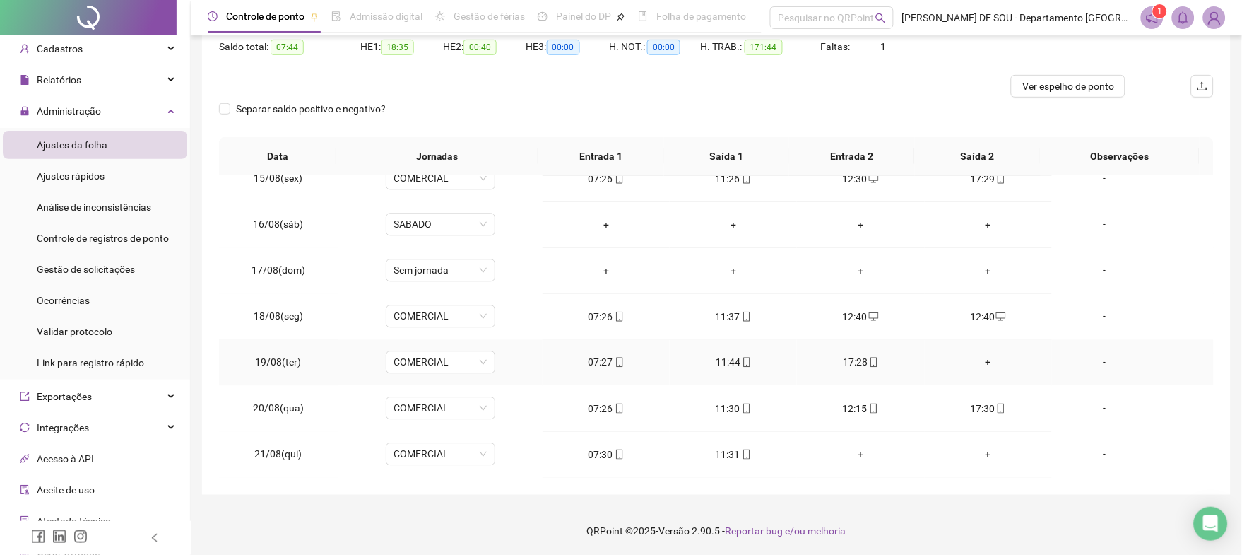
click at [974, 360] on div "+" at bounding box center [988, 363] width 105 height 16
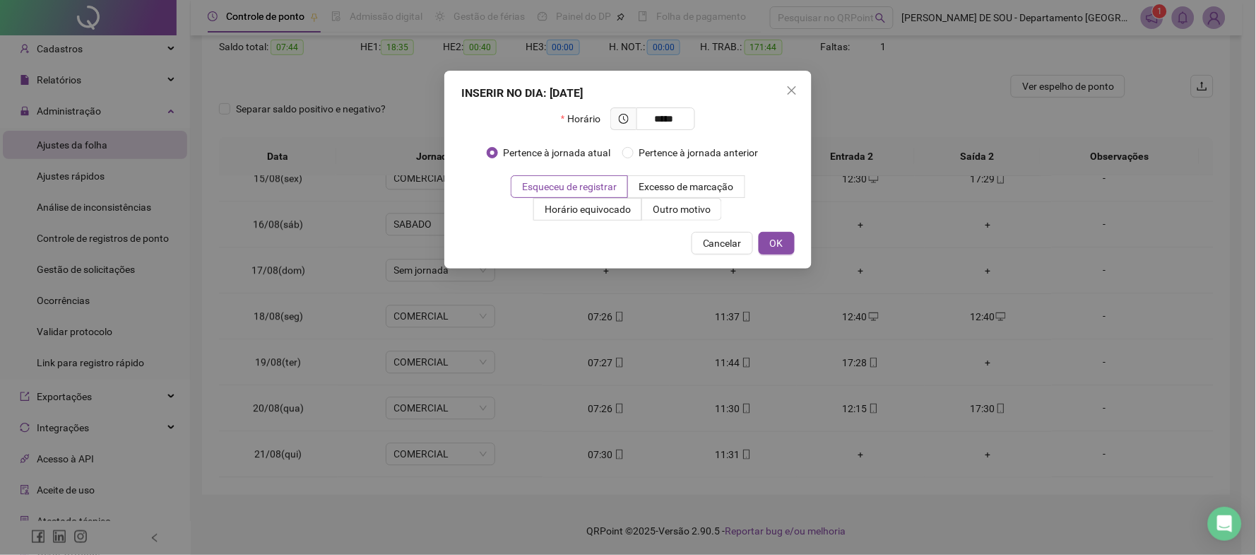
type input "*****"
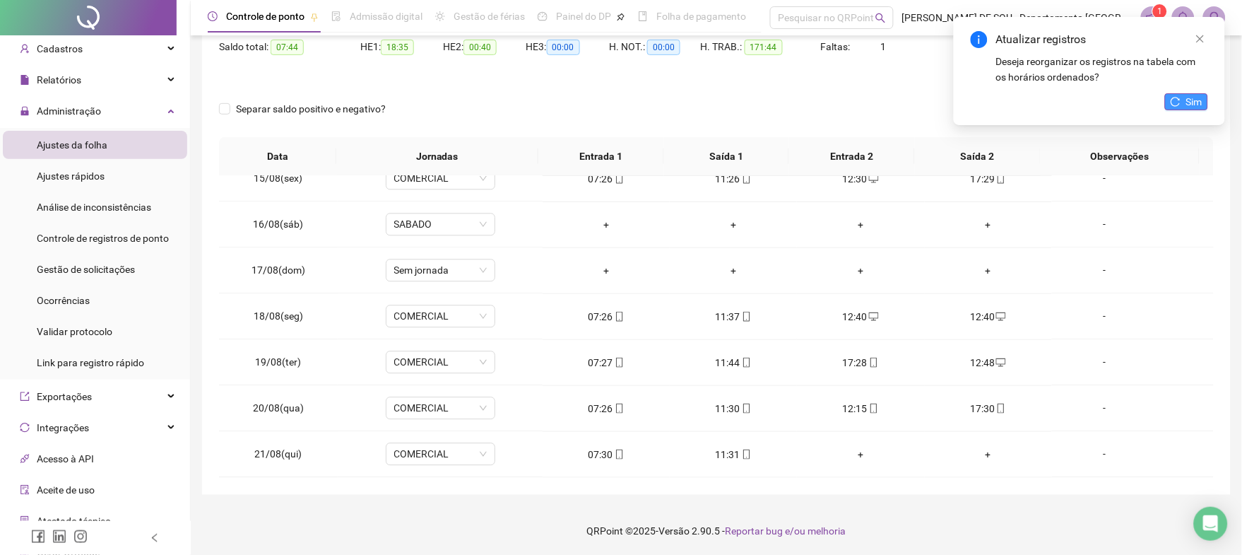
click at [1195, 99] on span "Sim" at bounding box center [1194, 102] width 16 height 16
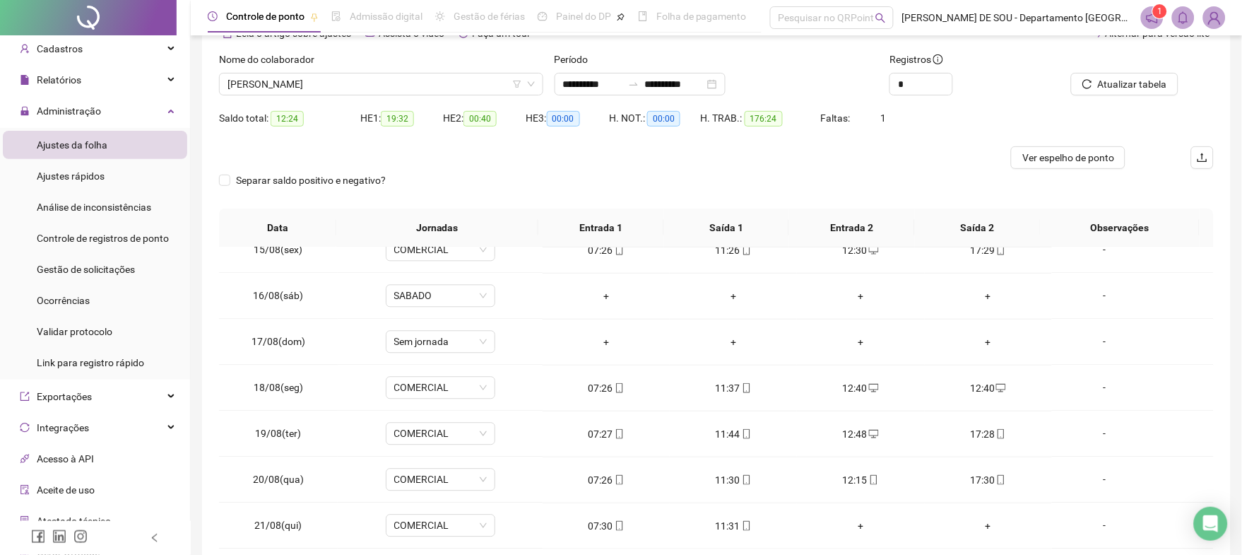
scroll to position [0, 0]
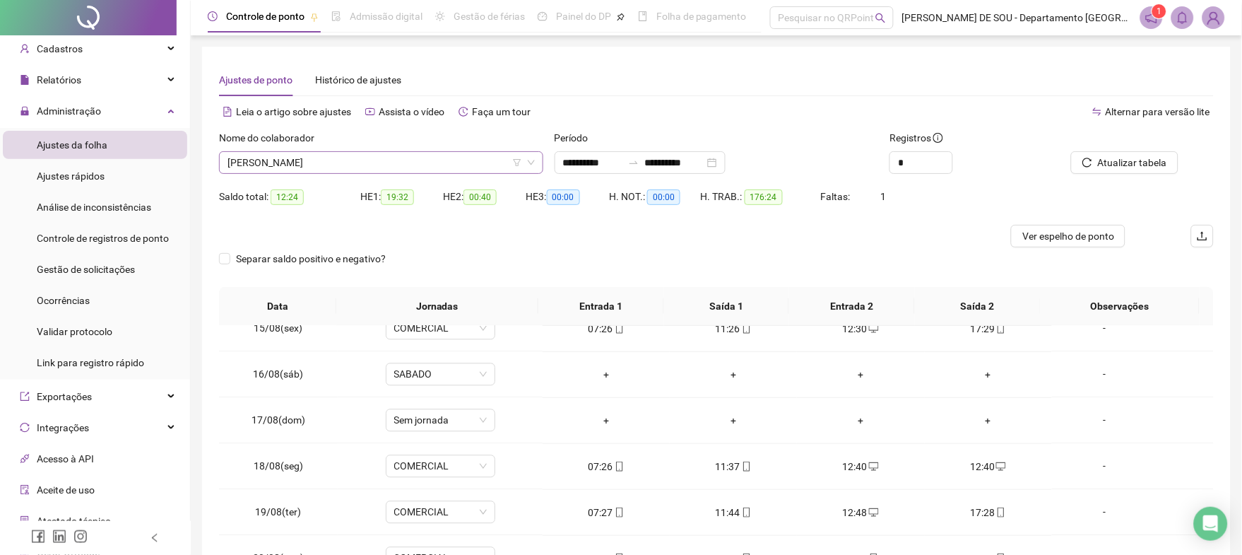
click at [353, 160] on span "[PERSON_NAME]" at bounding box center [381, 162] width 307 height 21
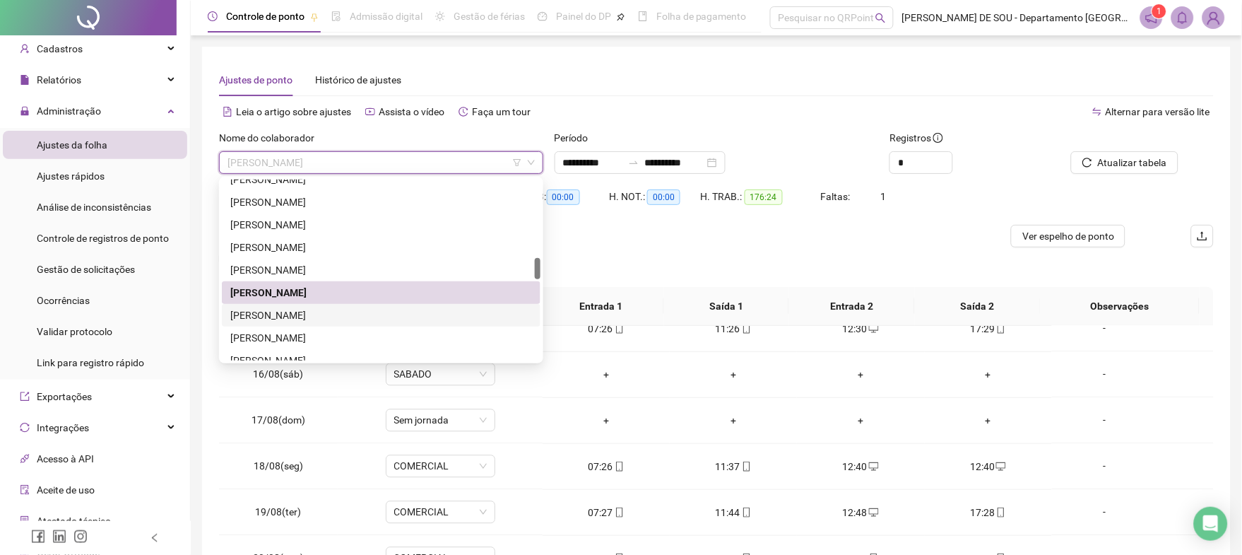
click at [320, 317] on div "[PERSON_NAME]" at bounding box center [381, 315] width 302 height 16
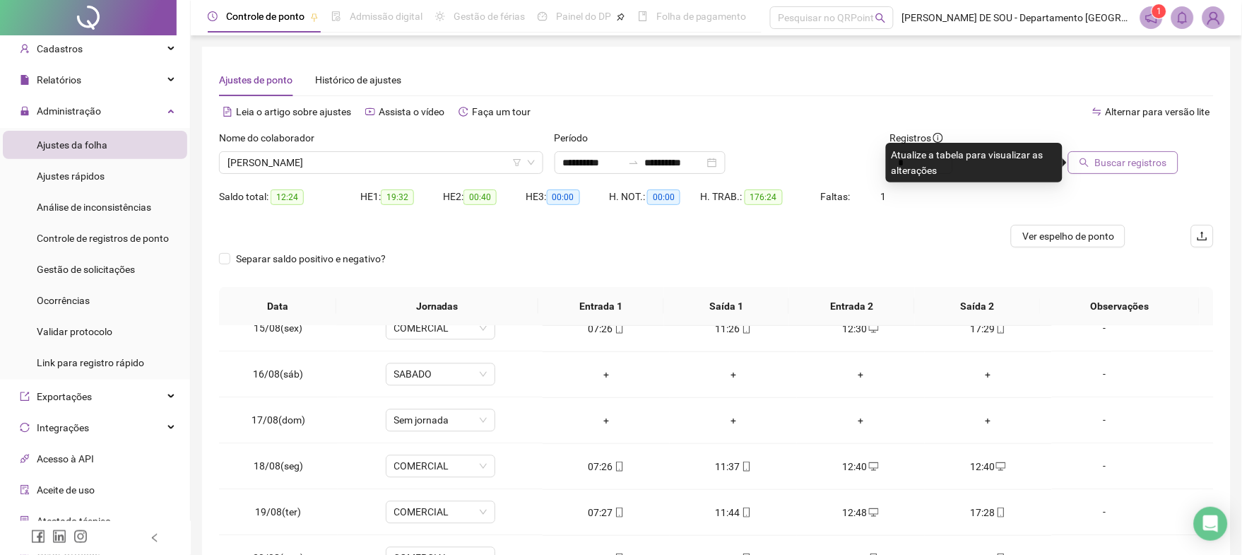
click at [1133, 163] on span "Buscar registros" at bounding box center [1131, 163] width 72 height 16
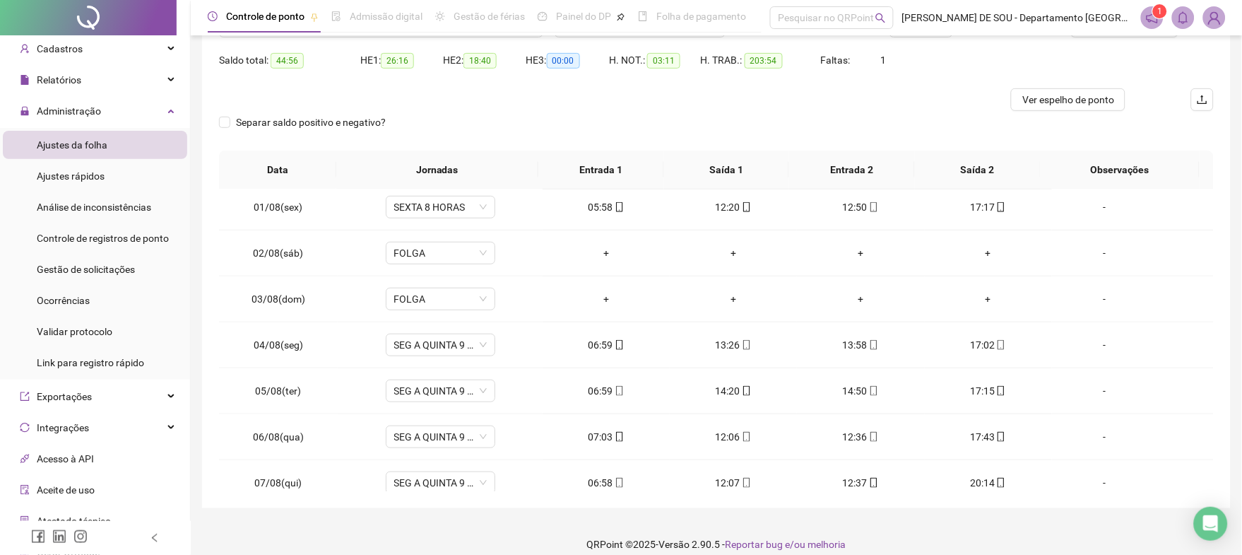
scroll to position [55, 0]
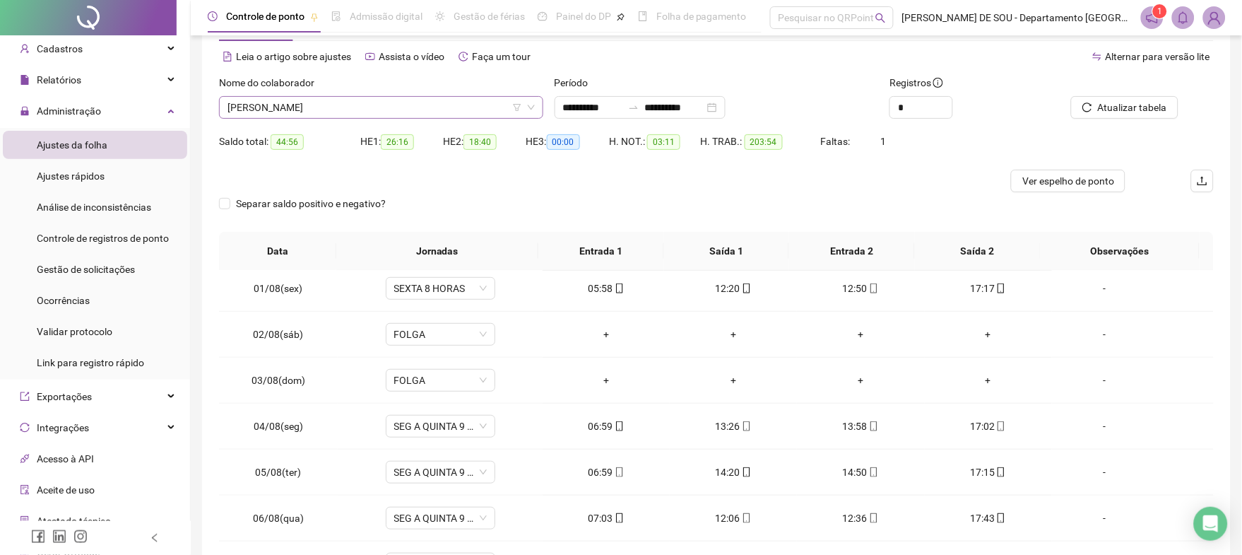
click at [392, 107] on span "[PERSON_NAME]" at bounding box center [381, 107] width 307 height 21
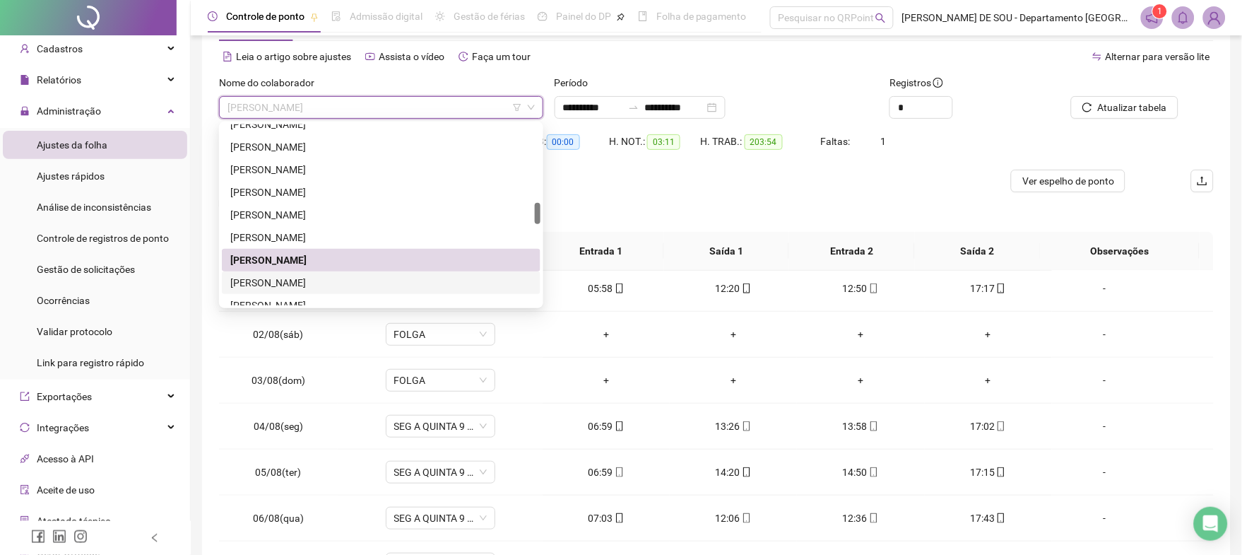
click at [289, 281] on div "[PERSON_NAME]" at bounding box center [381, 283] width 302 height 16
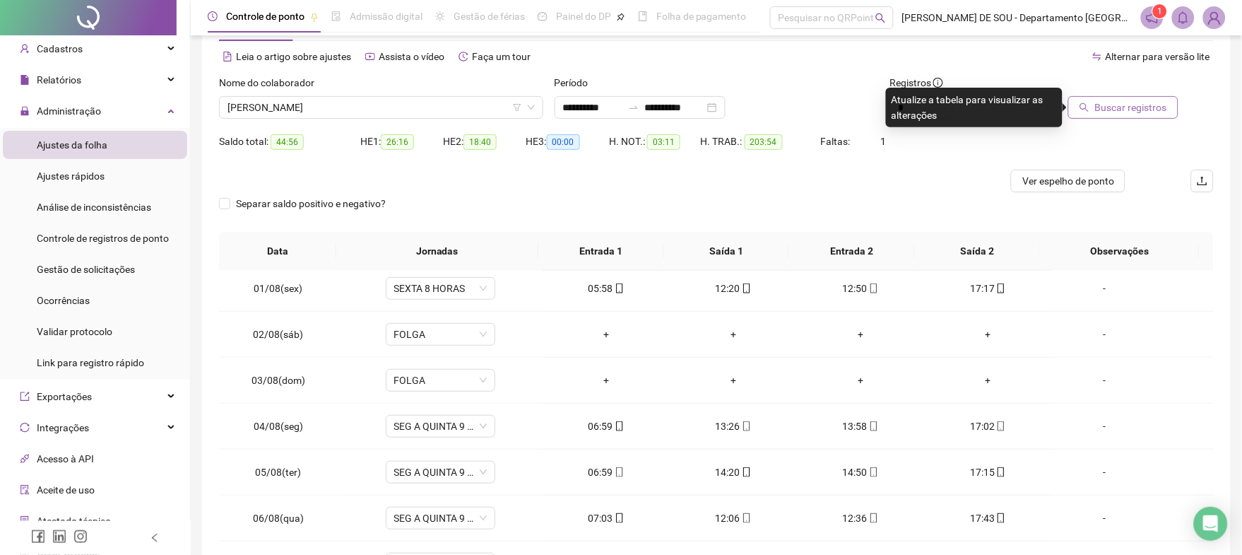
click at [1149, 107] on span "Buscar registros" at bounding box center [1131, 108] width 72 height 16
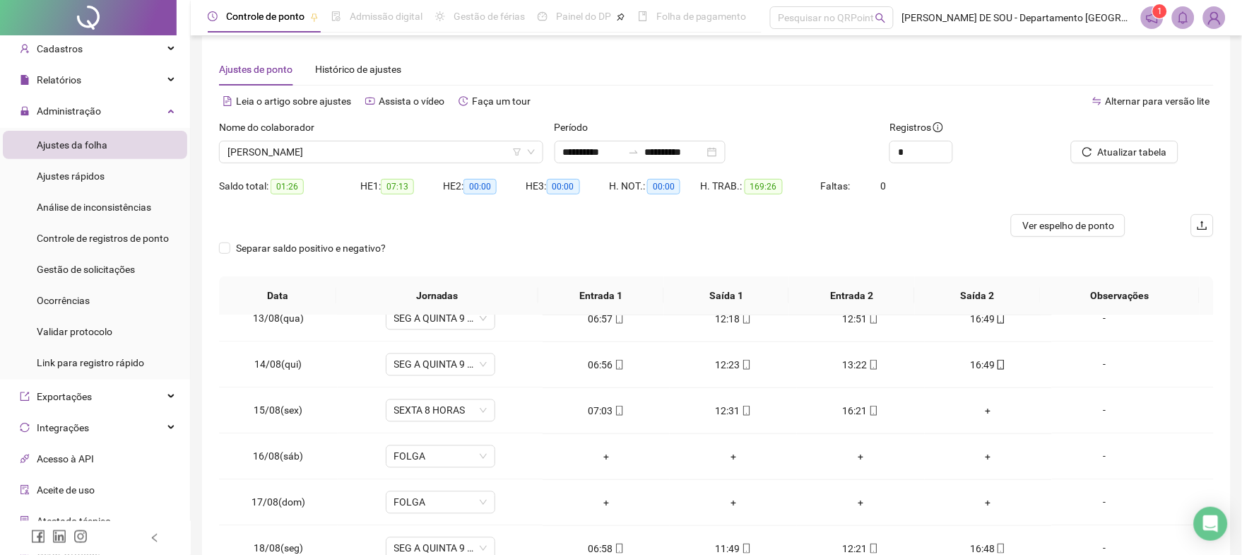
scroll to position [0, 0]
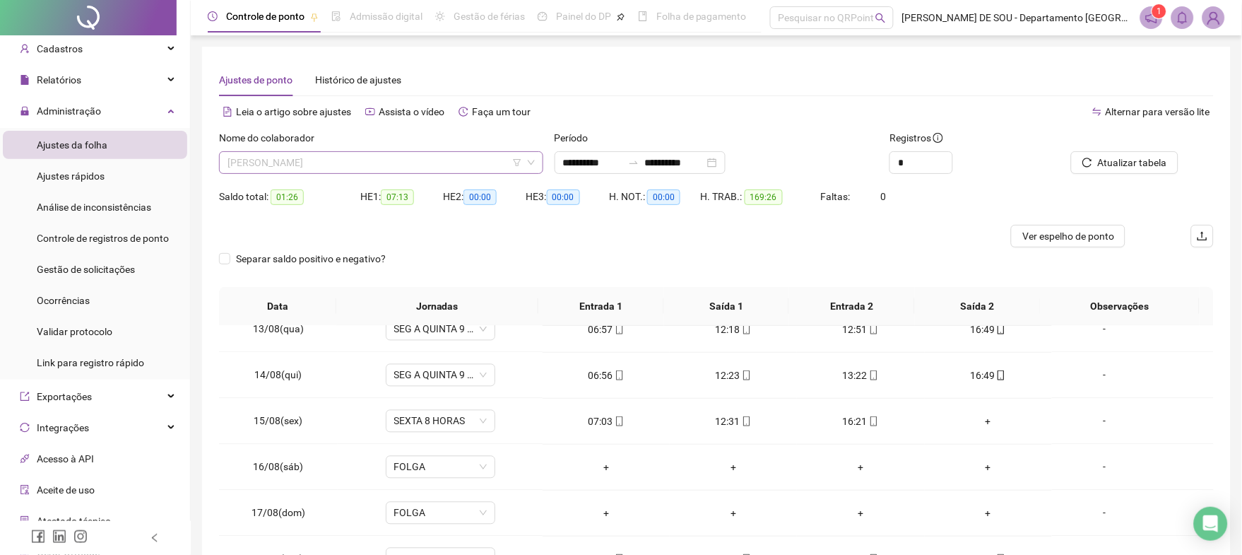
click at [394, 161] on span "[PERSON_NAME]" at bounding box center [381, 162] width 307 height 21
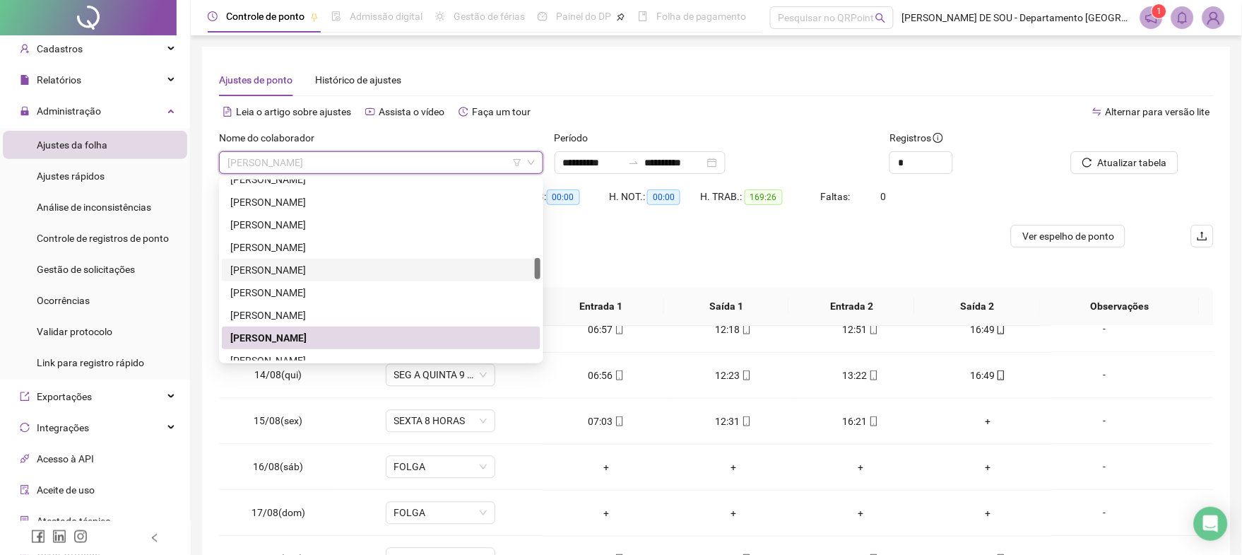
scroll to position [761, 0]
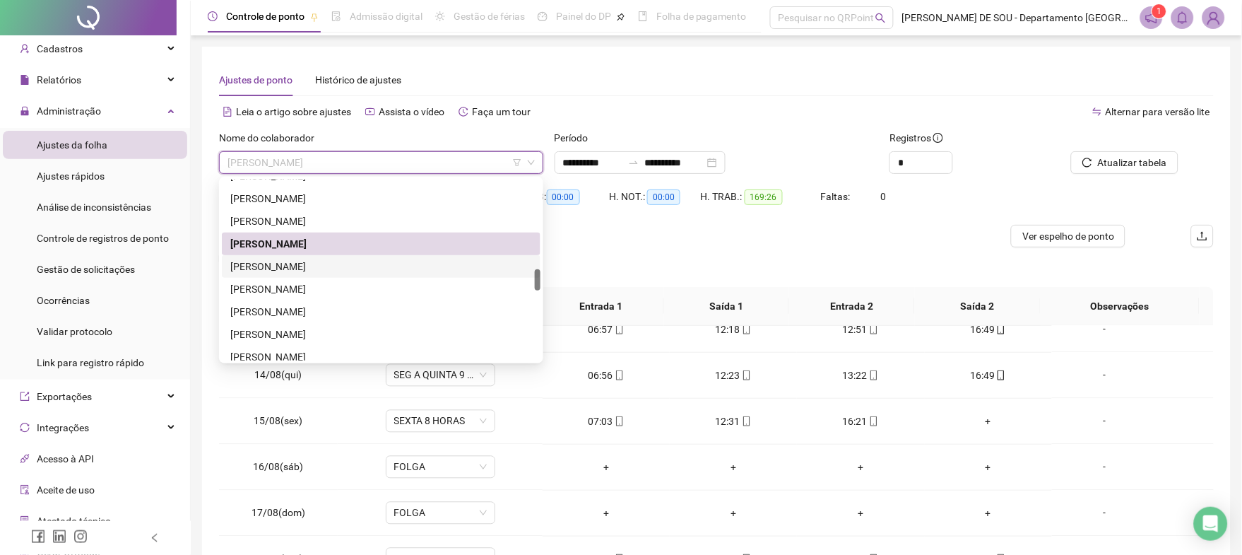
click at [321, 266] on div "[PERSON_NAME]" at bounding box center [381, 267] width 302 height 16
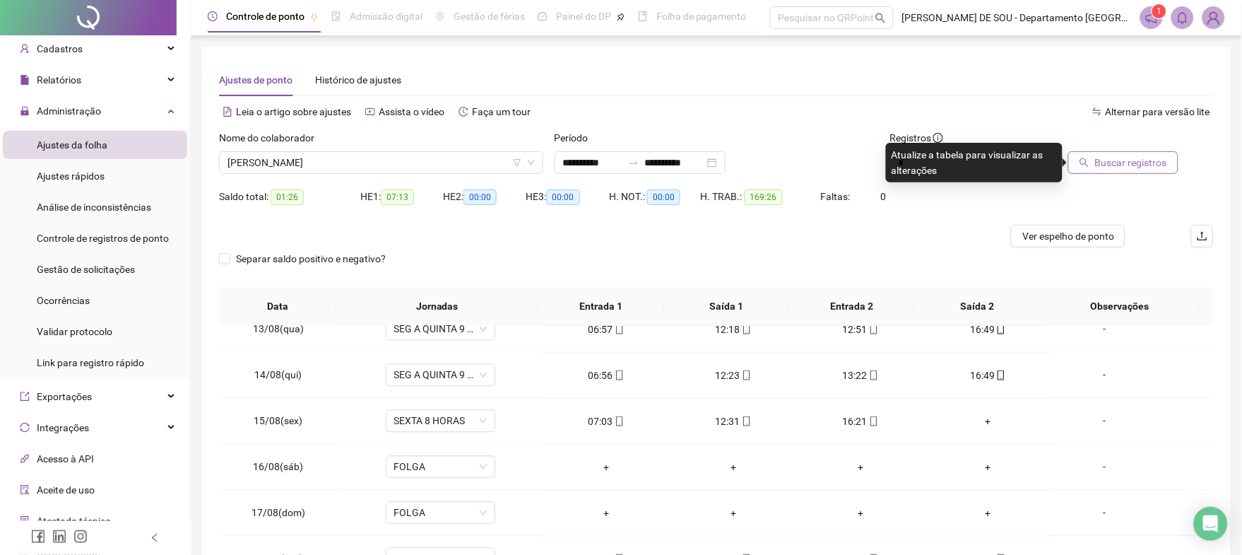
click at [1136, 165] on span "Buscar registros" at bounding box center [1131, 163] width 72 height 16
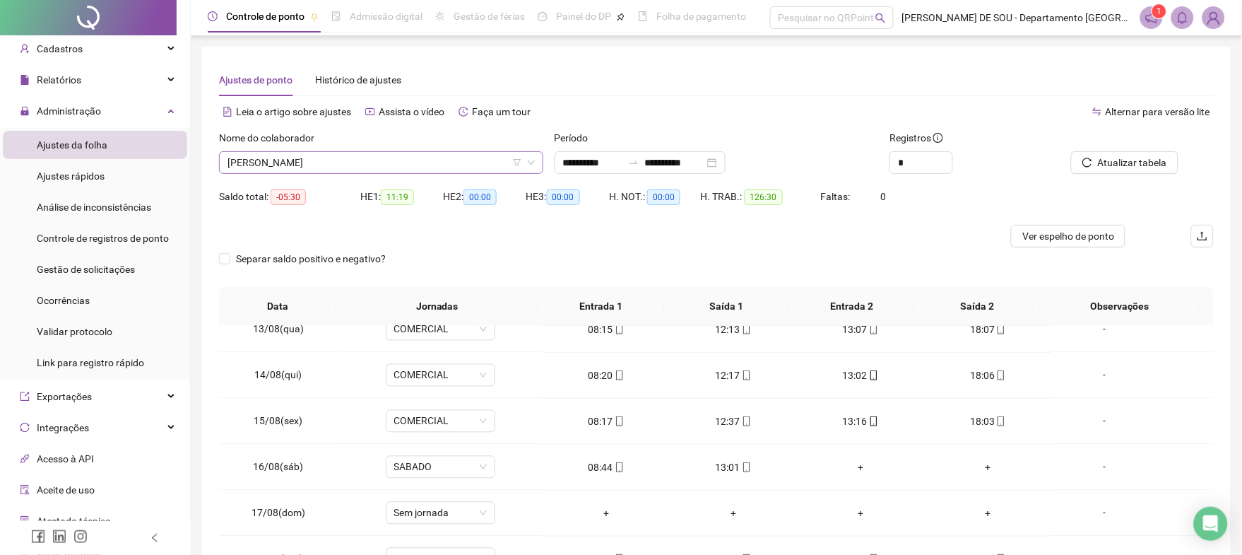
click at [404, 162] on span "[PERSON_NAME]" at bounding box center [381, 162] width 307 height 21
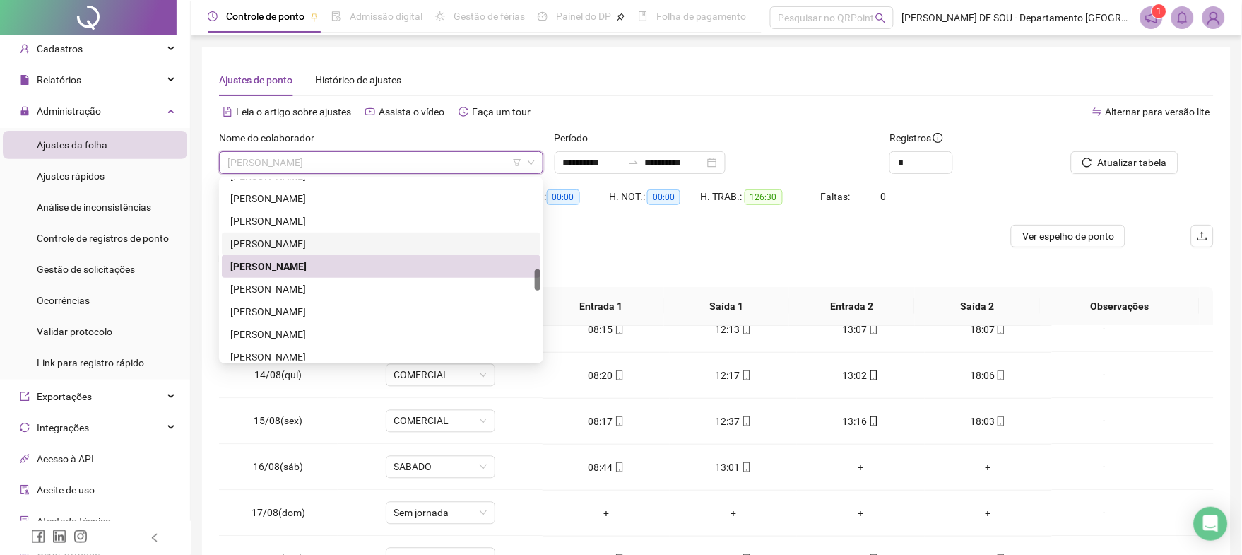
click at [336, 244] on div "[PERSON_NAME]" at bounding box center [381, 244] width 302 height 16
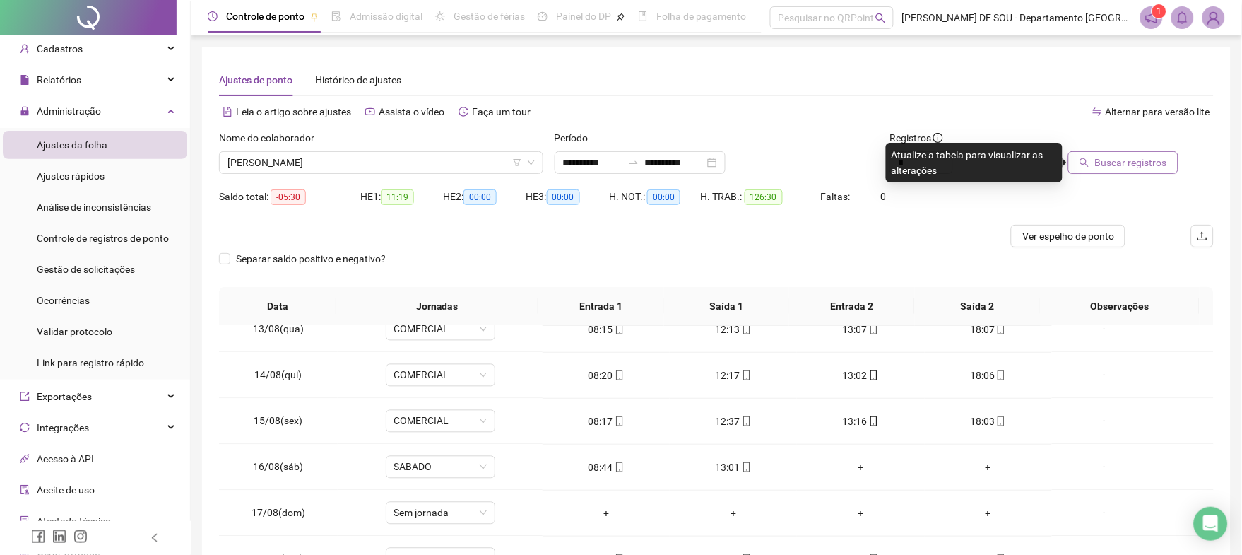
click at [1154, 166] on span "Buscar registros" at bounding box center [1131, 163] width 72 height 16
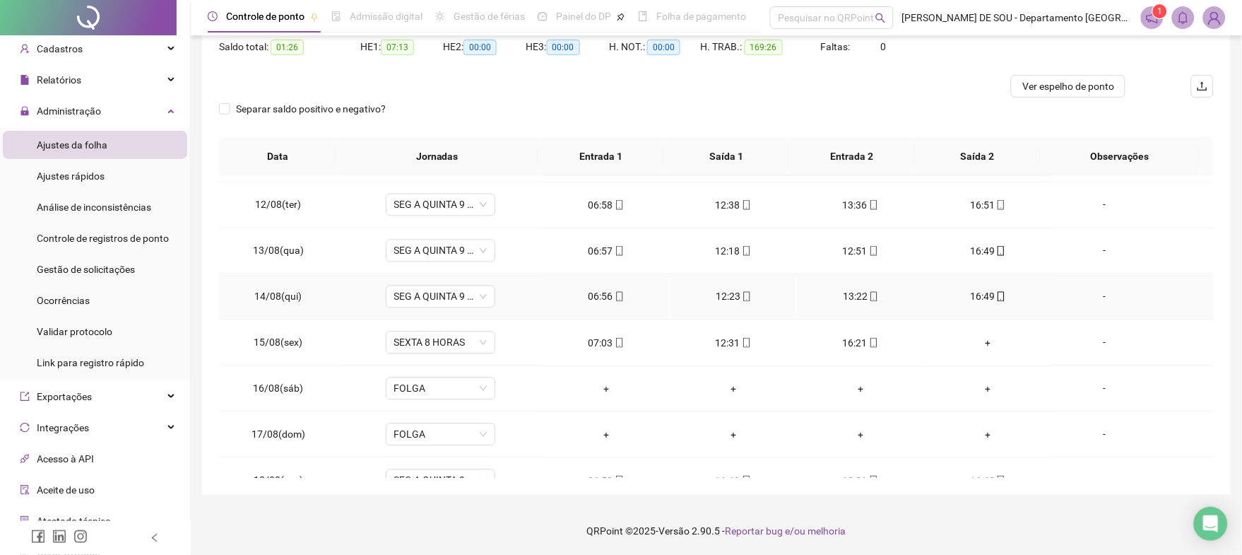
scroll to position [752, 0]
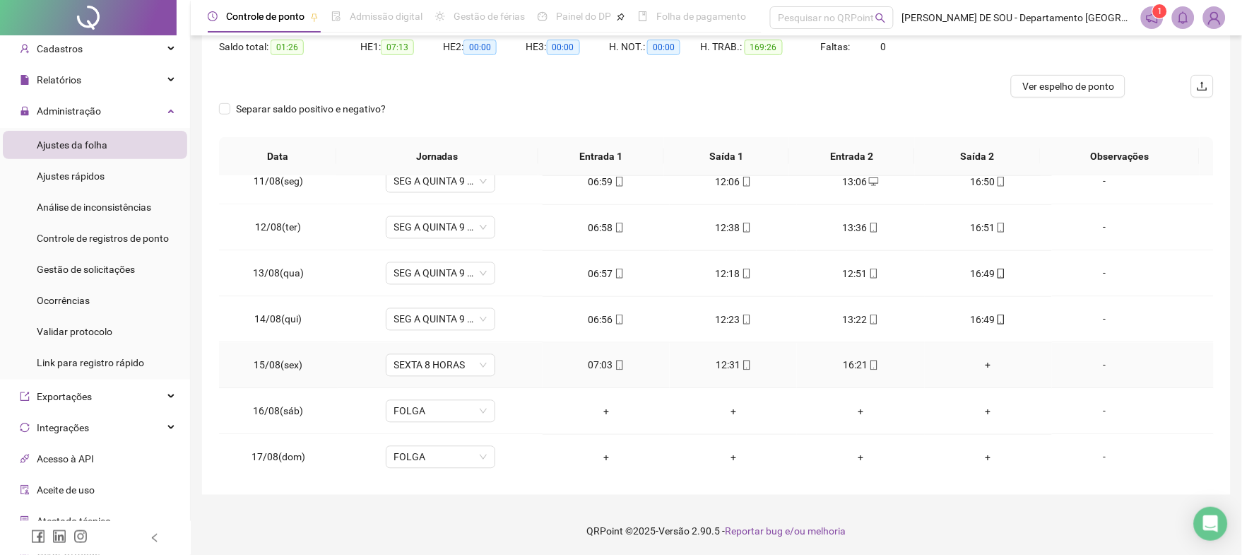
click at [979, 364] on div "+" at bounding box center [988, 366] width 105 height 16
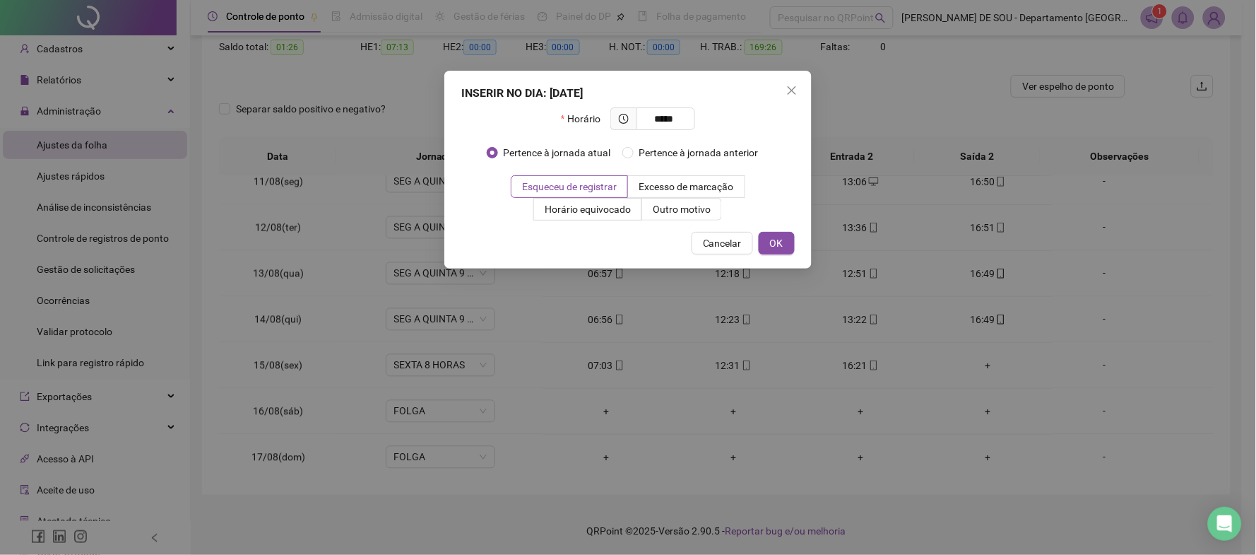
type input "*****"
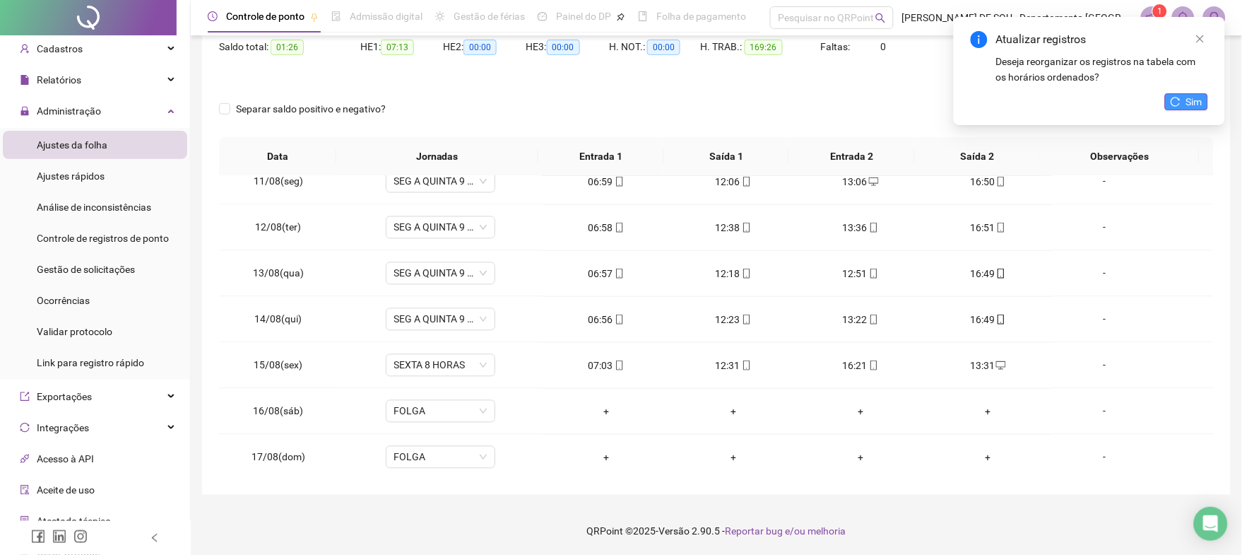
click at [1199, 105] on span "Sim" at bounding box center [1194, 102] width 16 height 16
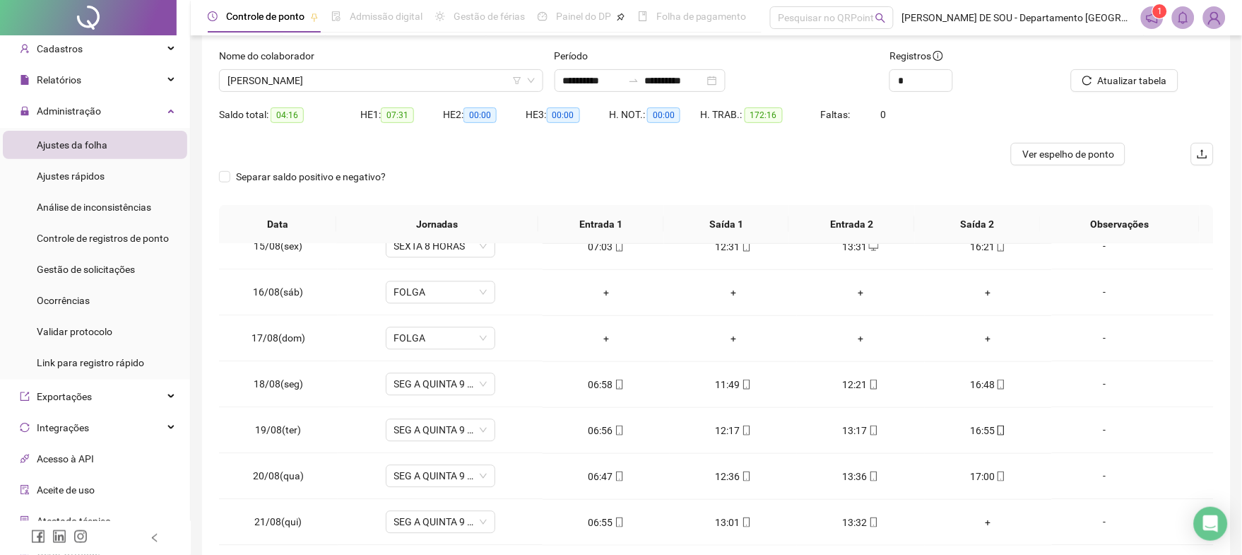
scroll to position [0, 0]
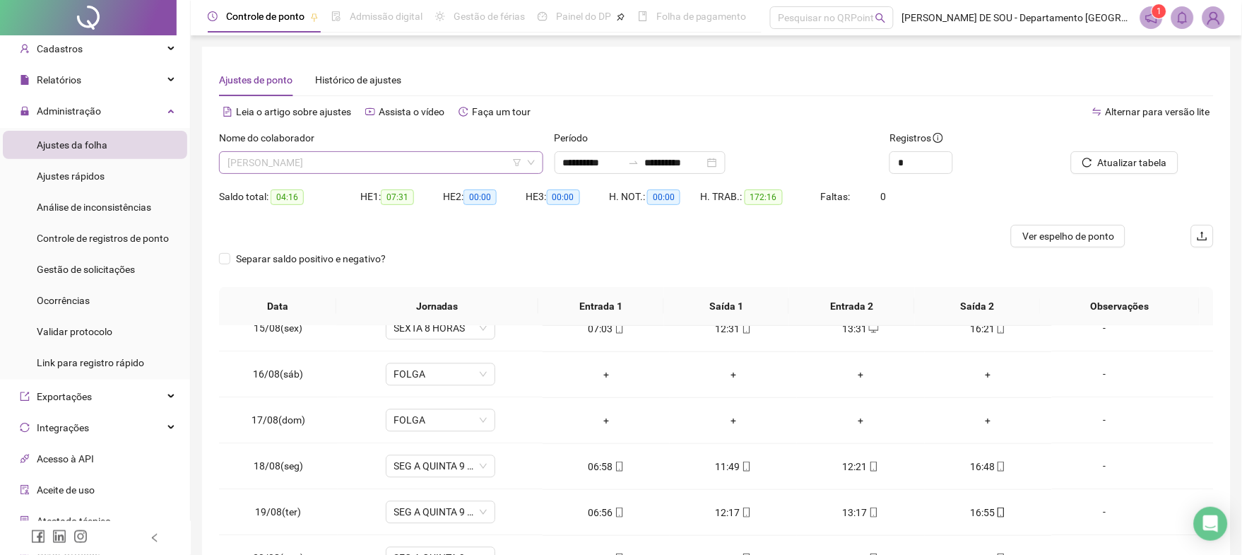
click at [384, 160] on span "[PERSON_NAME]" at bounding box center [381, 162] width 307 height 21
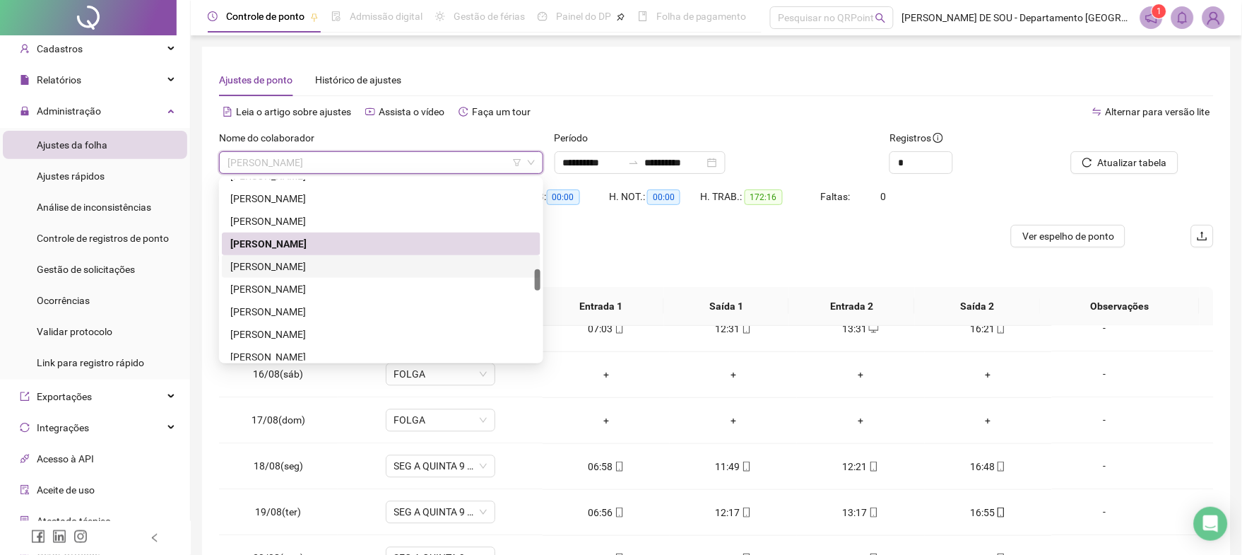
click at [312, 267] on div "[PERSON_NAME]" at bounding box center [381, 267] width 302 height 16
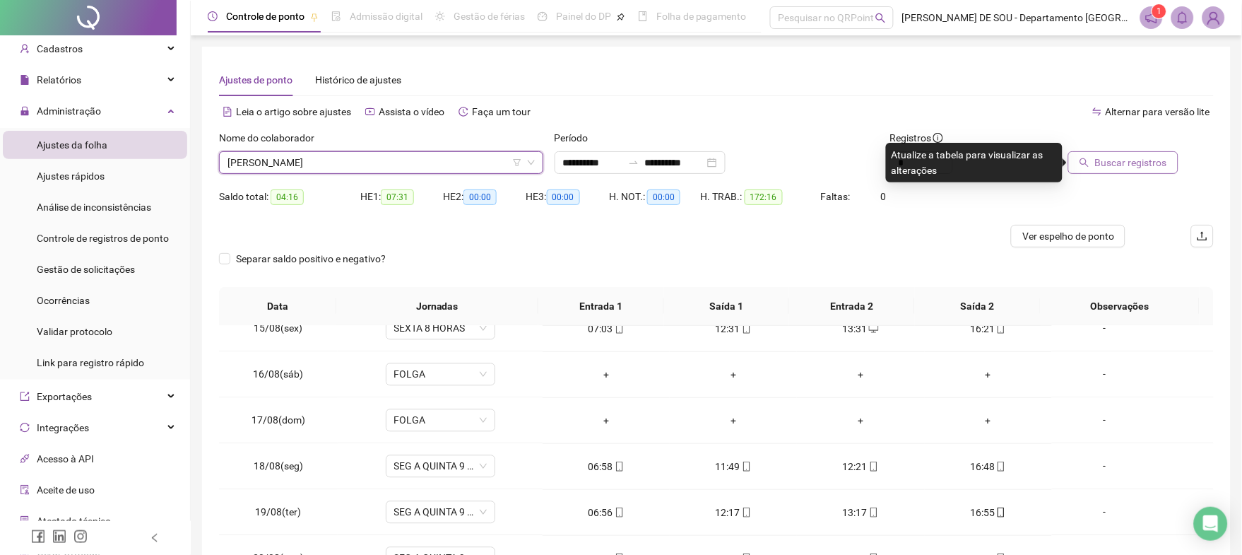
click at [1121, 165] on span "Buscar registros" at bounding box center [1131, 163] width 72 height 16
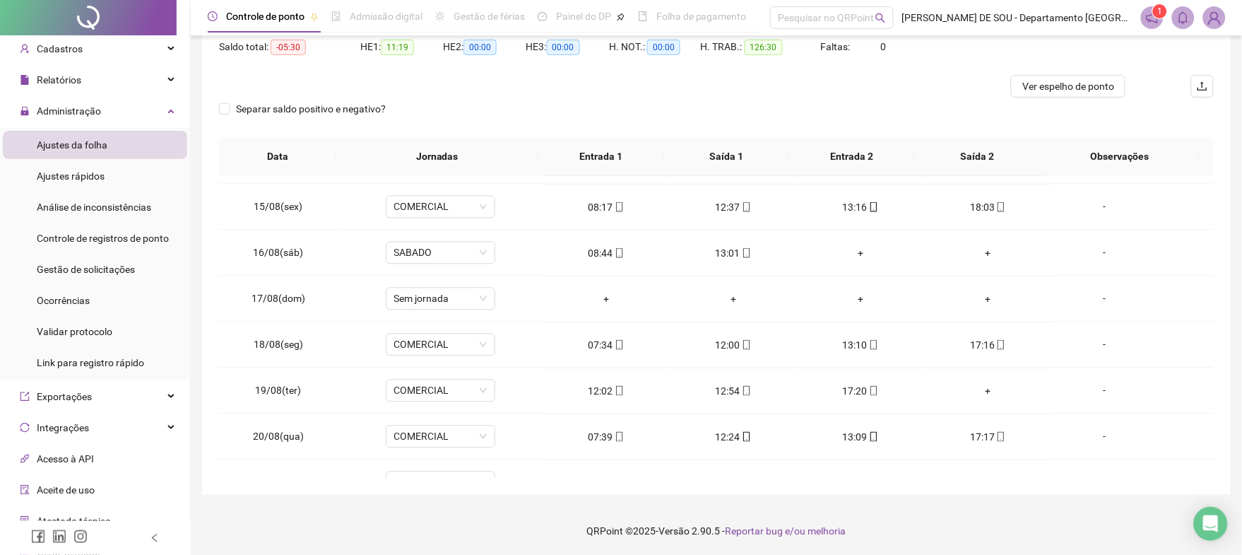
scroll to position [940, 0]
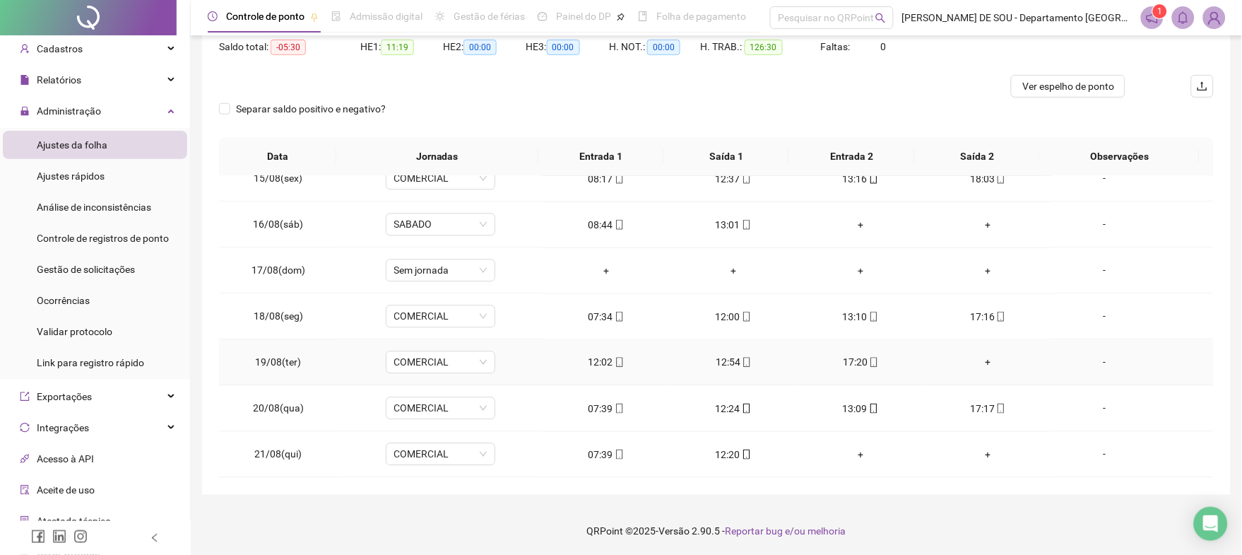
click at [980, 362] on div "+" at bounding box center [988, 363] width 105 height 16
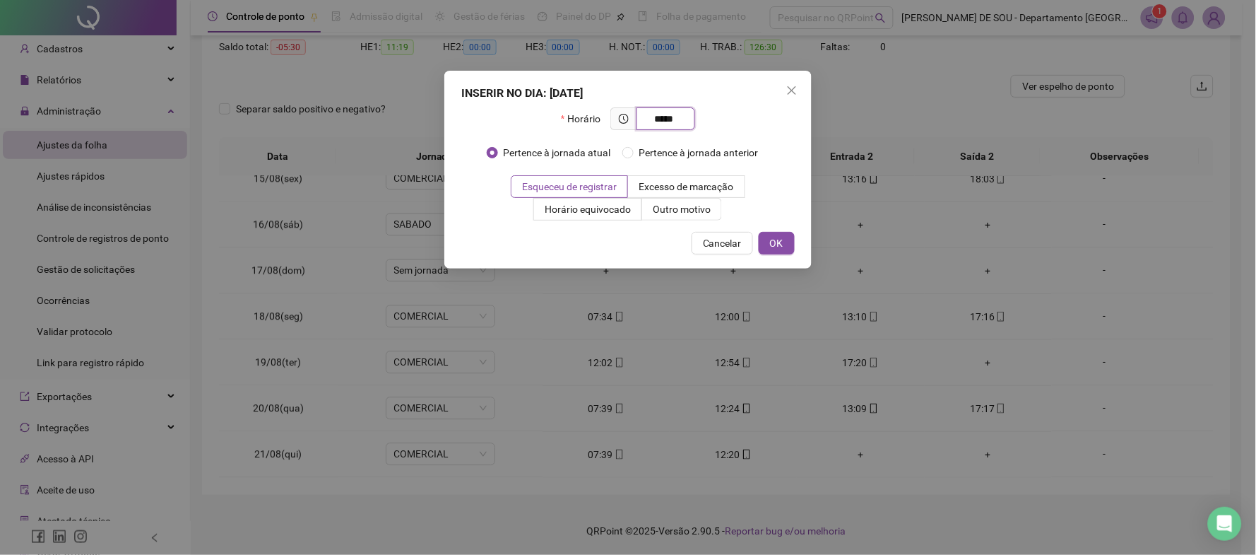
type input "*****"
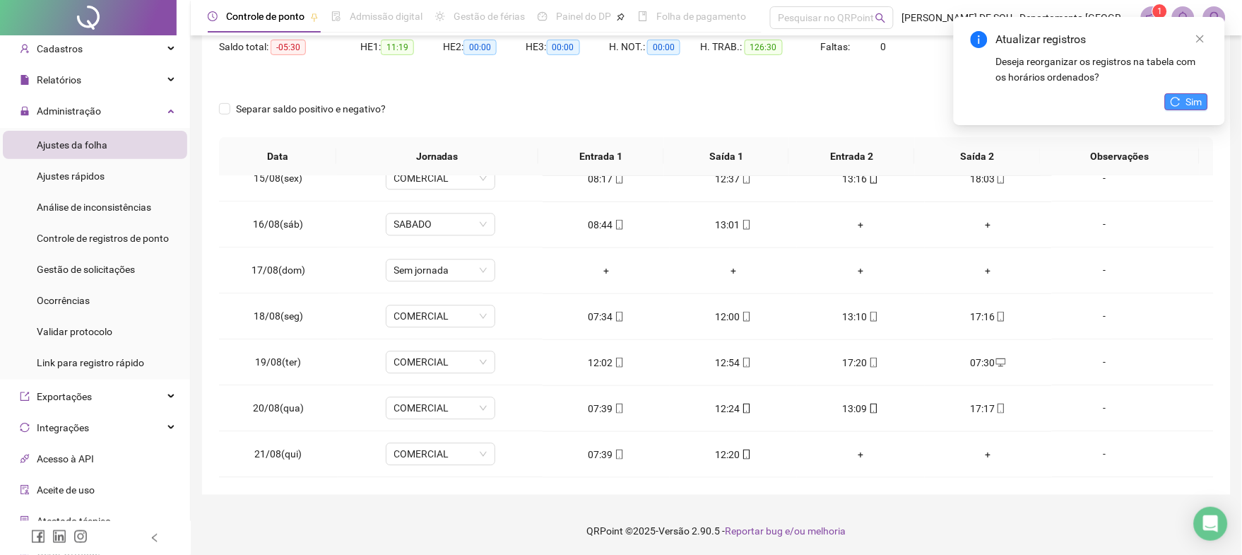
click at [1191, 97] on span "Sim" at bounding box center [1194, 102] width 16 height 16
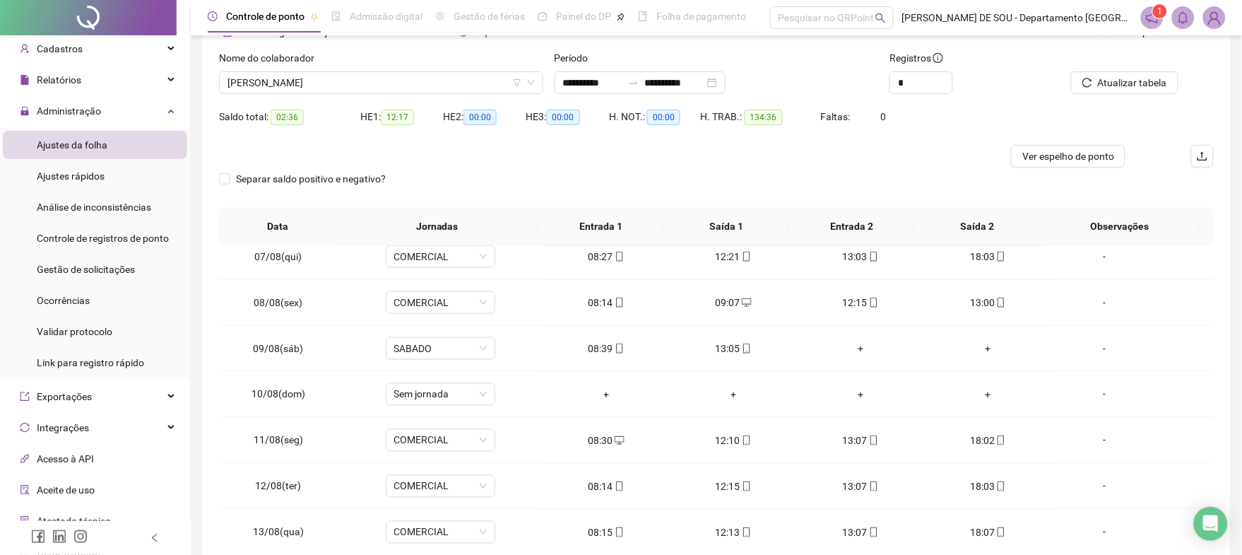
scroll to position [0, 0]
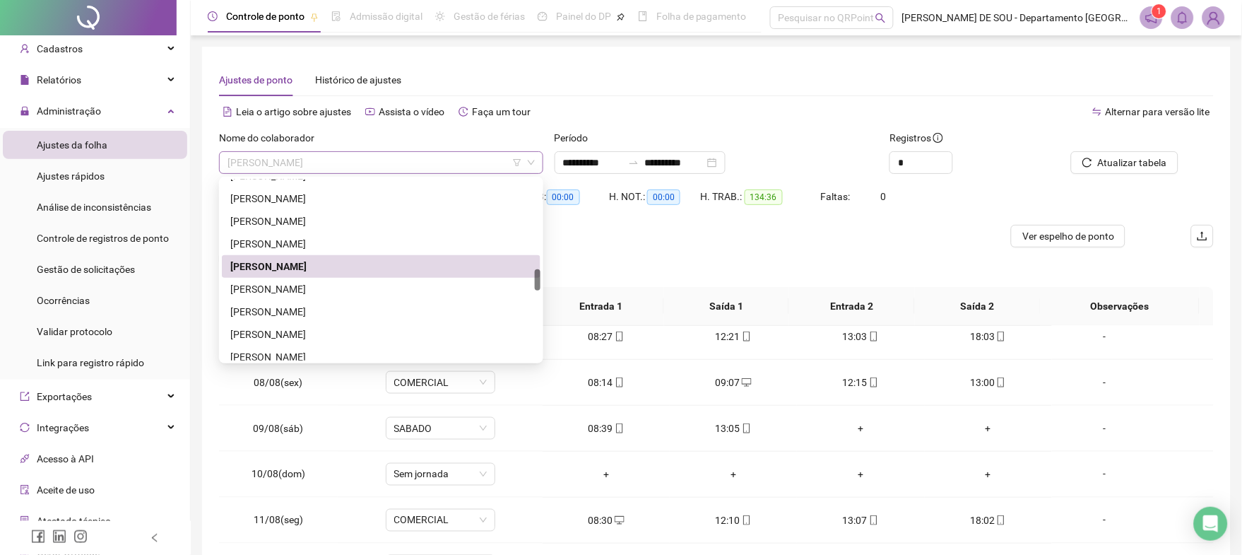
click at [364, 154] on span "[PERSON_NAME]" at bounding box center [381, 162] width 307 height 21
drag, startPoint x: 283, startPoint y: 288, endPoint x: 321, endPoint y: 288, distance: 38.2
click at [290, 288] on div "[PERSON_NAME]" at bounding box center [381, 289] width 302 height 16
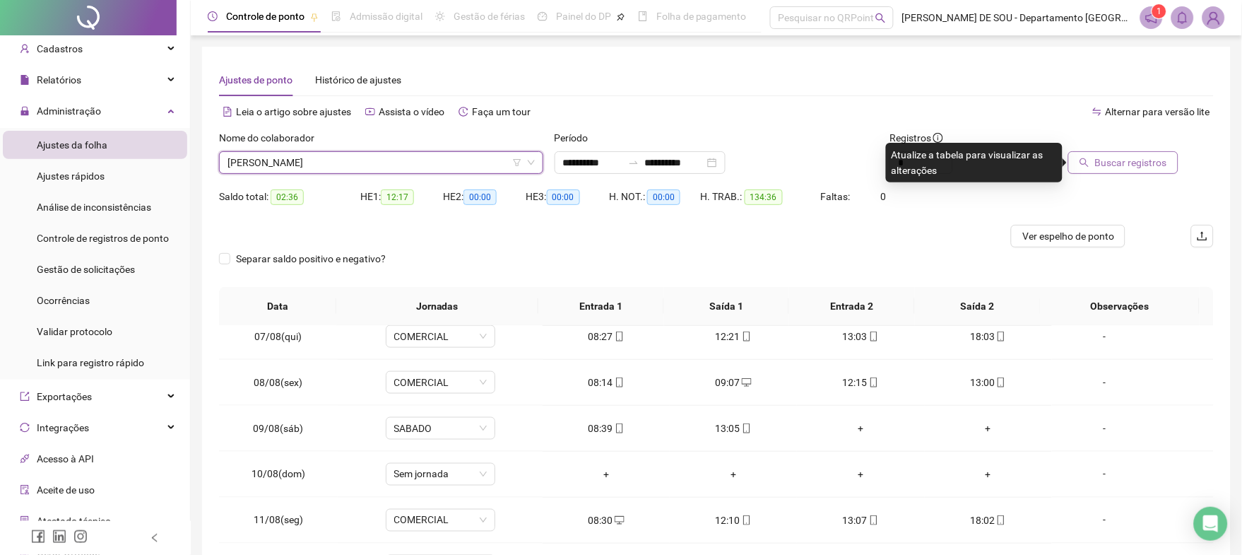
click at [1130, 162] on span "Buscar registros" at bounding box center [1131, 163] width 72 height 16
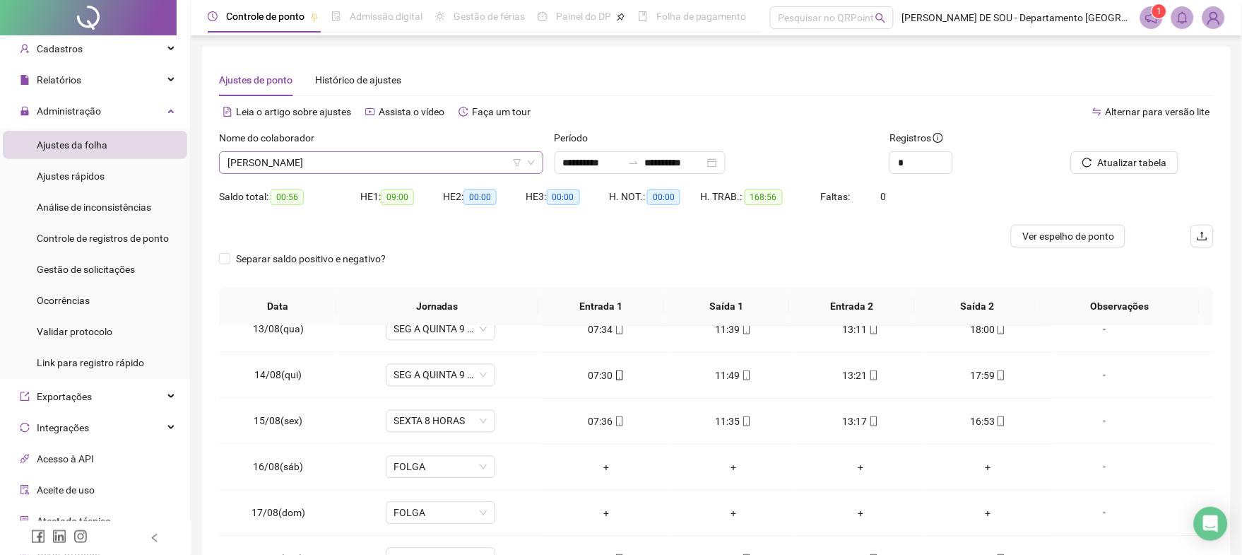
click at [356, 162] on span "[PERSON_NAME]" at bounding box center [381, 162] width 307 height 21
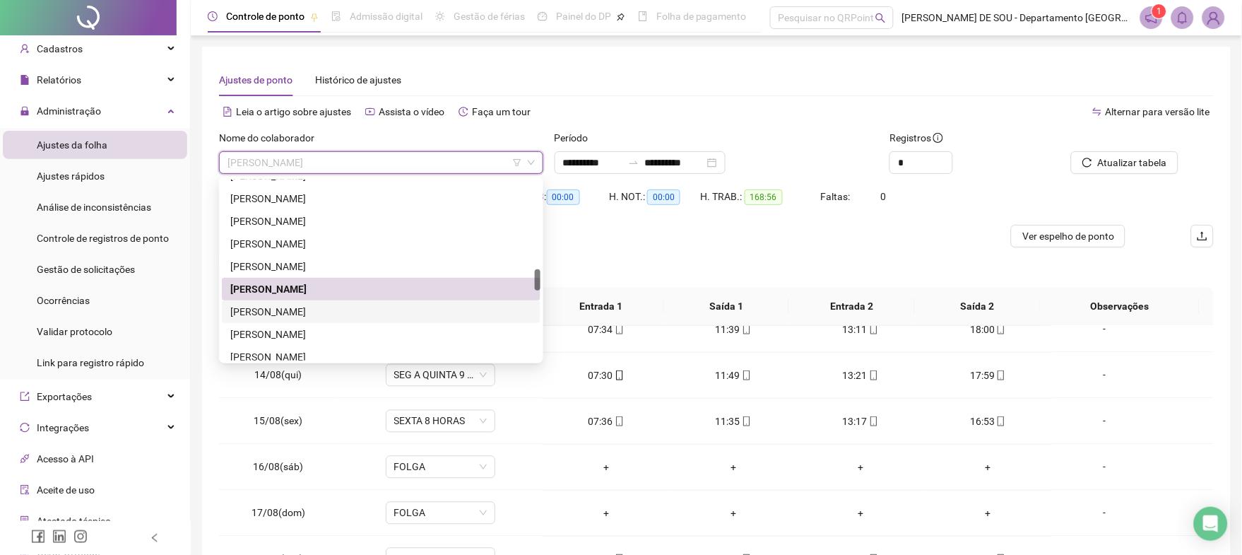
click at [280, 311] on div "[PERSON_NAME]" at bounding box center [381, 312] width 302 height 16
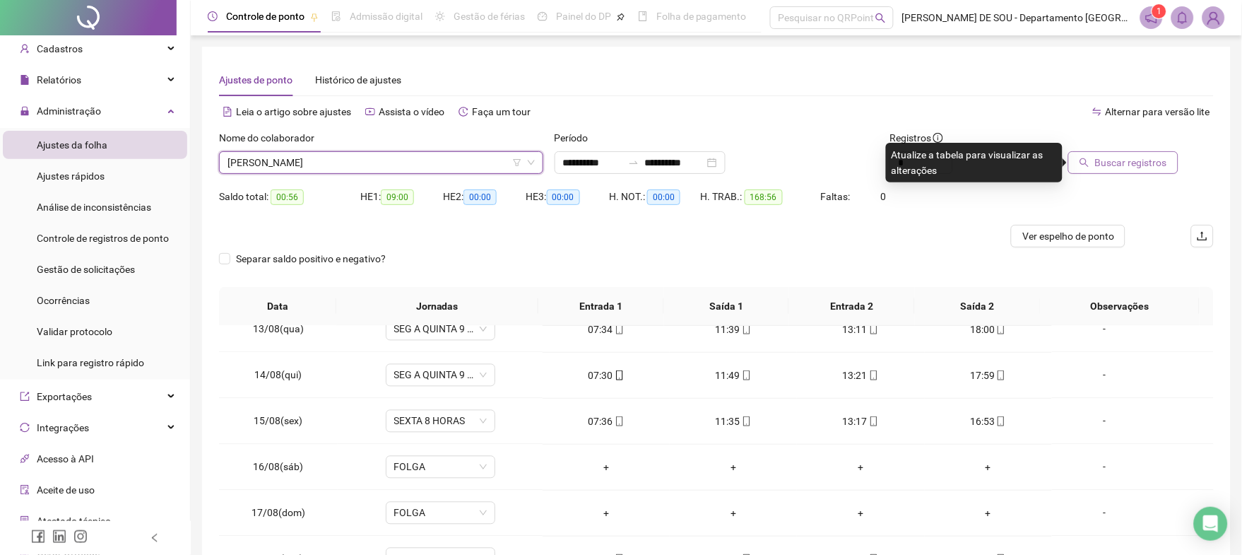
click at [1109, 160] on span "Buscar registros" at bounding box center [1131, 163] width 72 height 16
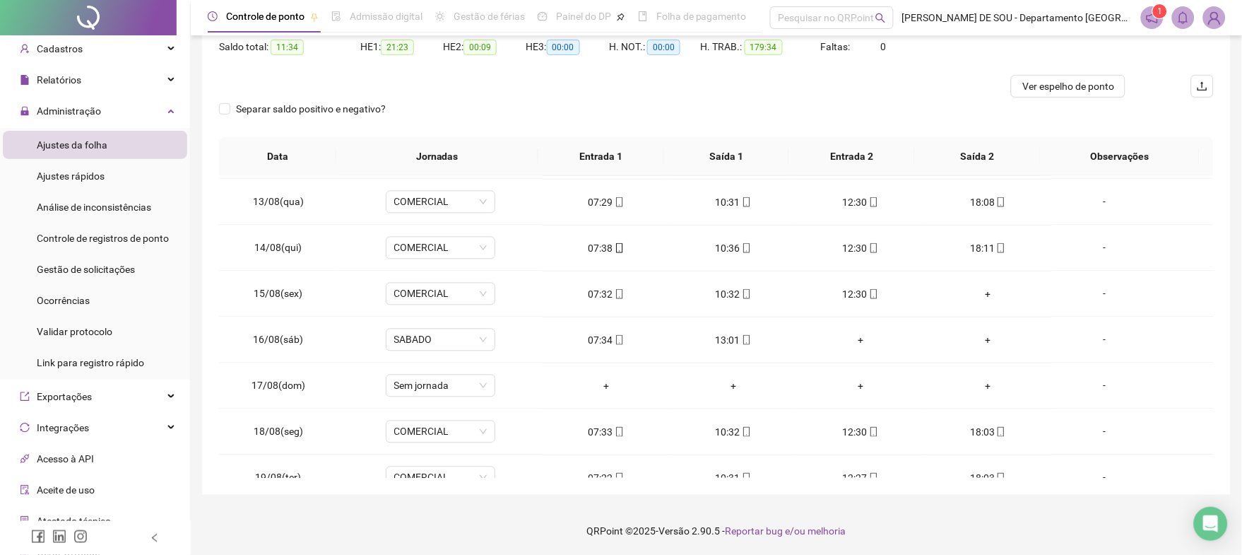
scroll to position [846, 0]
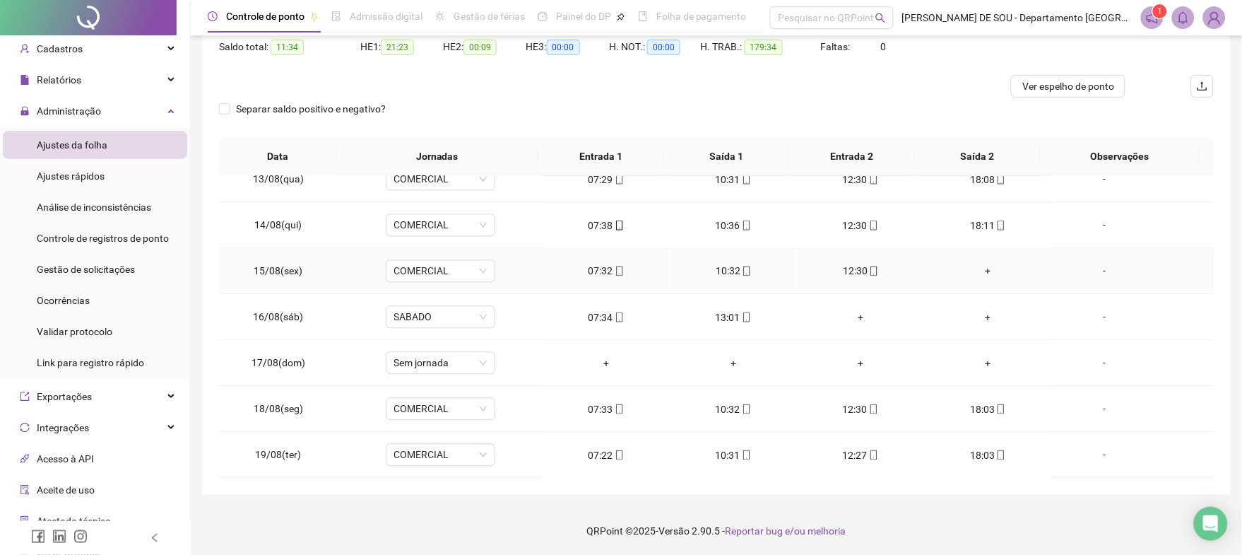
click at [976, 271] on div "+" at bounding box center [988, 272] width 105 height 16
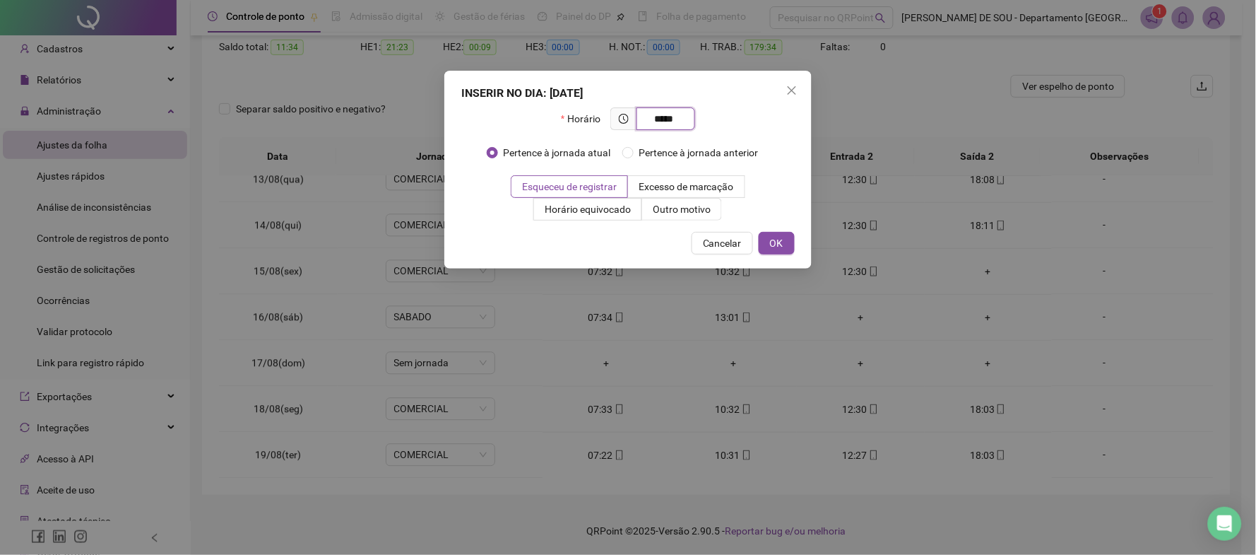
type input "*****"
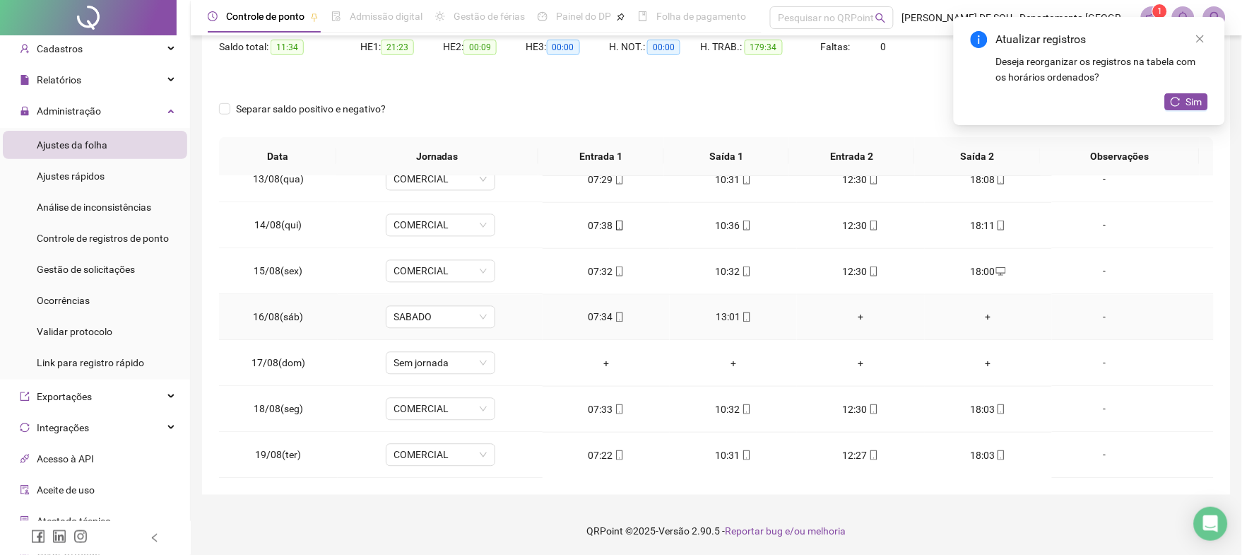
scroll to position [940, 0]
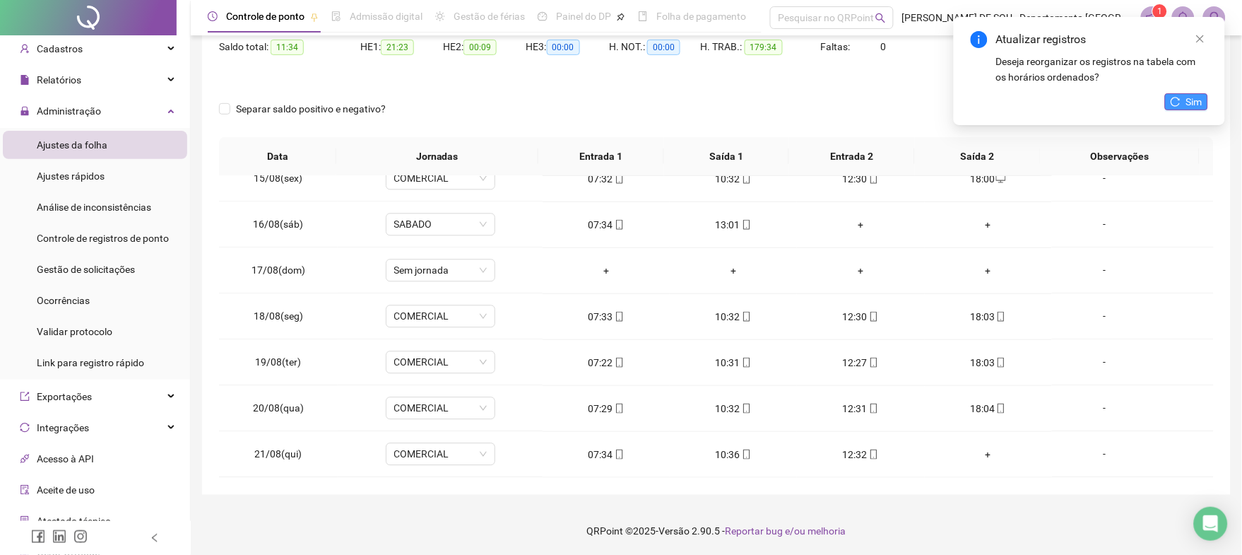
click at [1191, 102] on span "Sim" at bounding box center [1194, 102] width 16 height 16
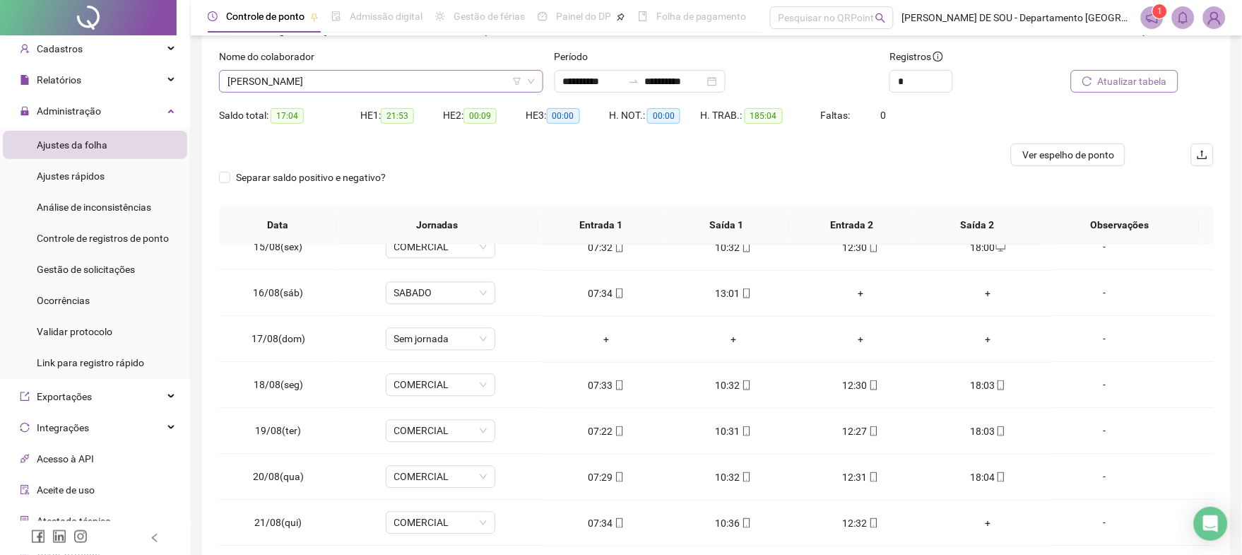
scroll to position [0, 0]
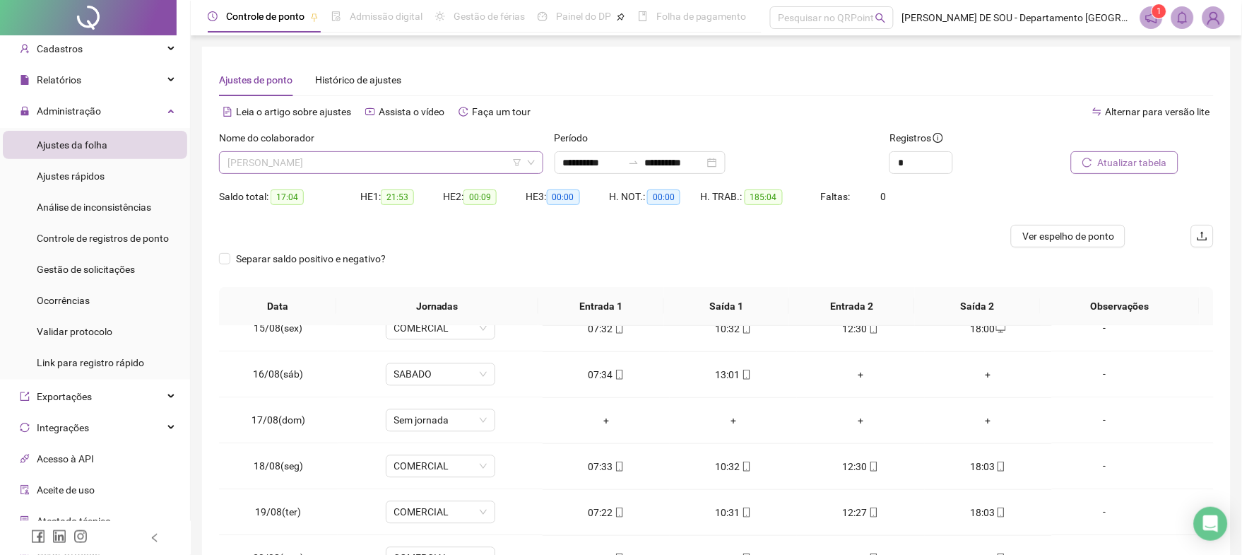
click at [330, 165] on span "[PERSON_NAME]" at bounding box center [381, 162] width 307 height 21
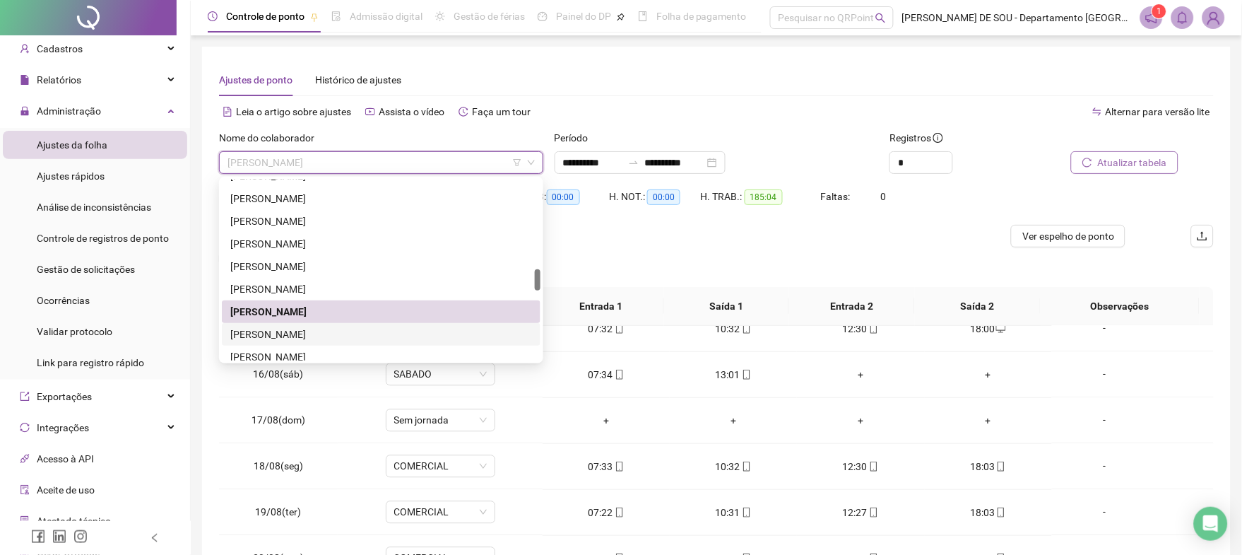
click at [291, 335] on div "[PERSON_NAME]" at bounding box center [381, 334] width 302 height 16
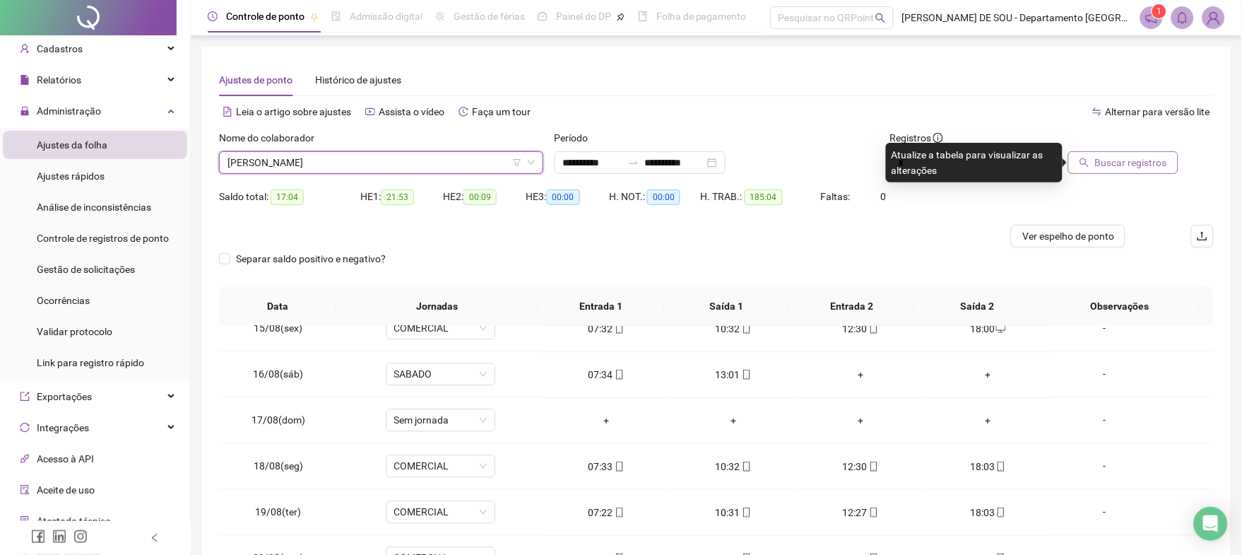
click at [1106, 162] on span "Buscar registros" at bounding box center [1131, 163] width 72 height 16
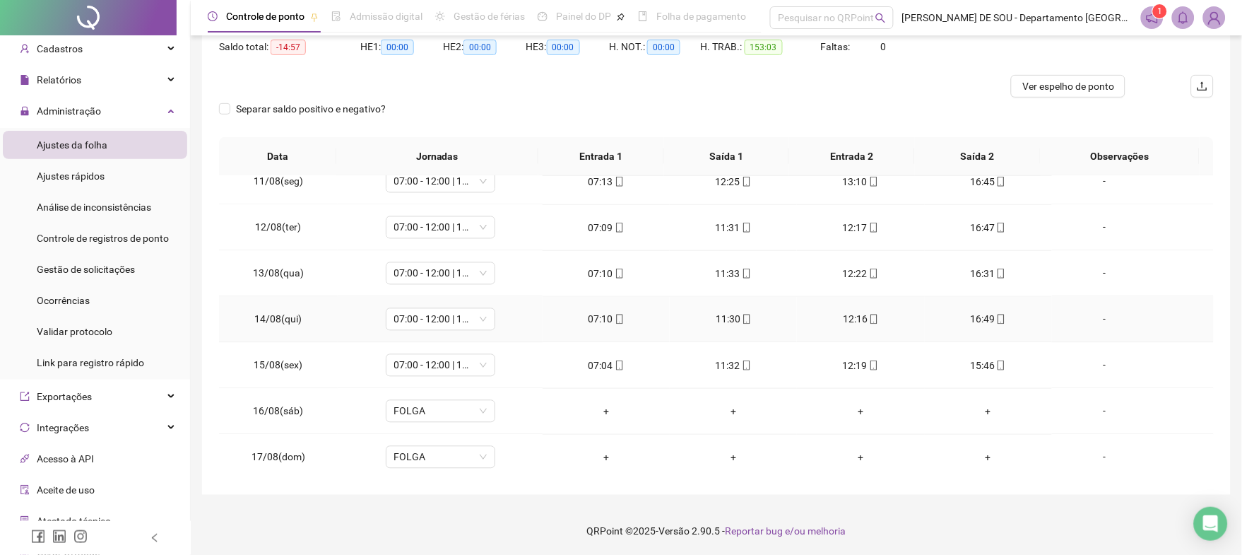
scroll to position [940, 0]
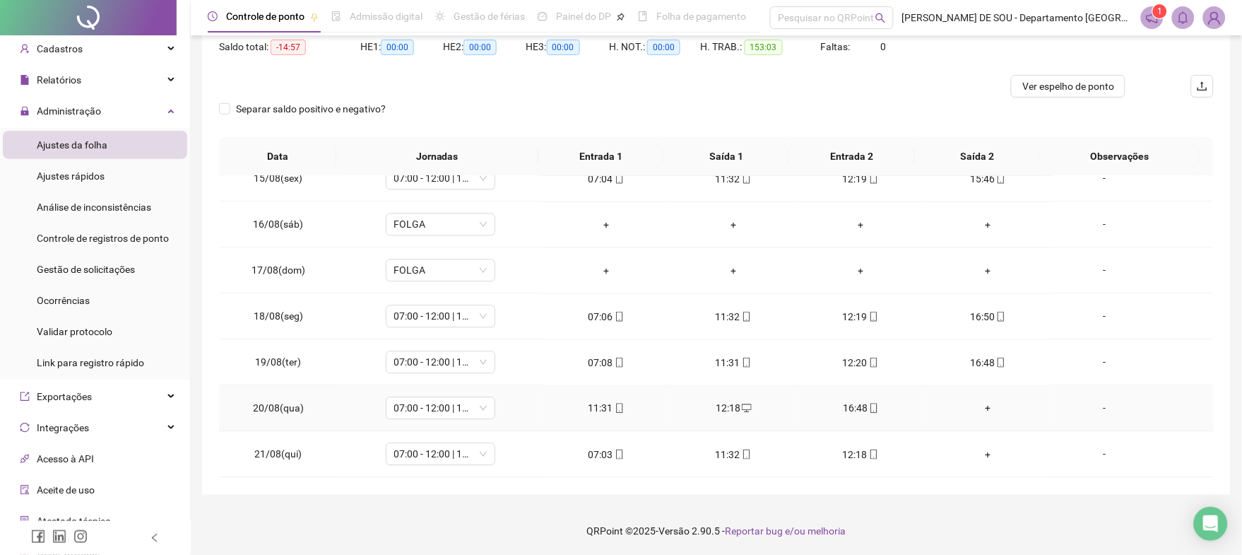
click at [981, 408] on div "+" at bounding box center [988, 409] width 105 height 16
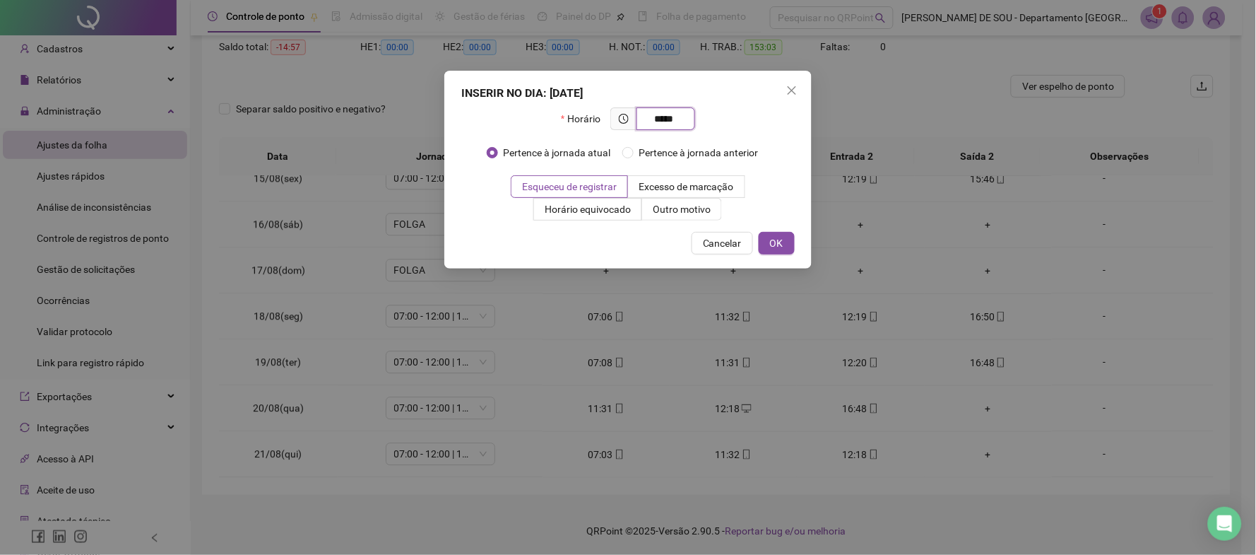
type input "*****"
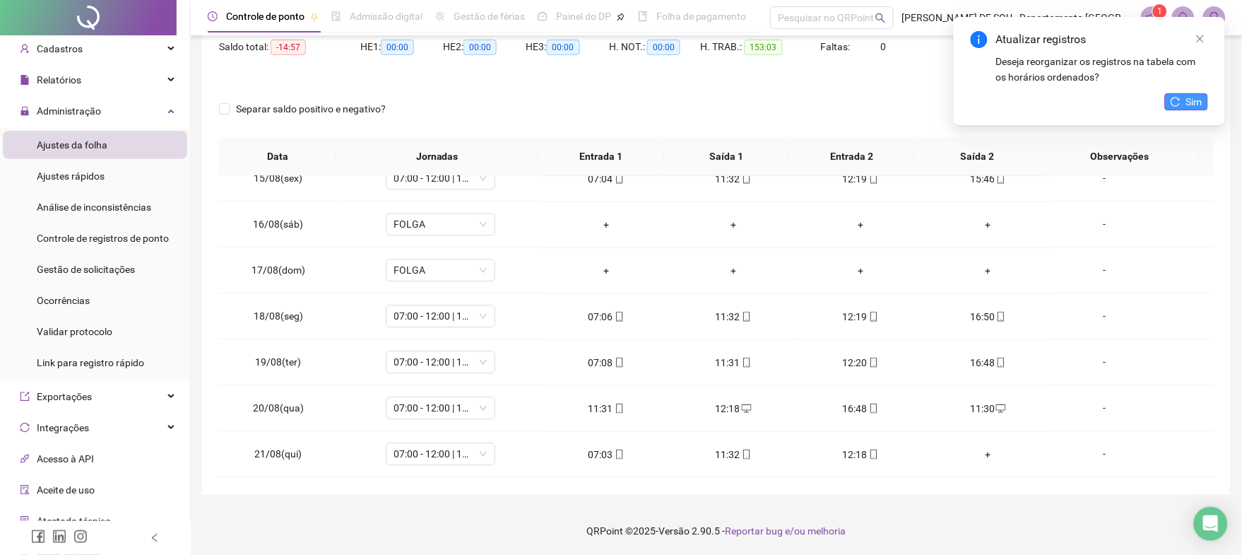
click at [1192, 99] on span "Sim" at bounding box center [1194, 102] width 16 height 16
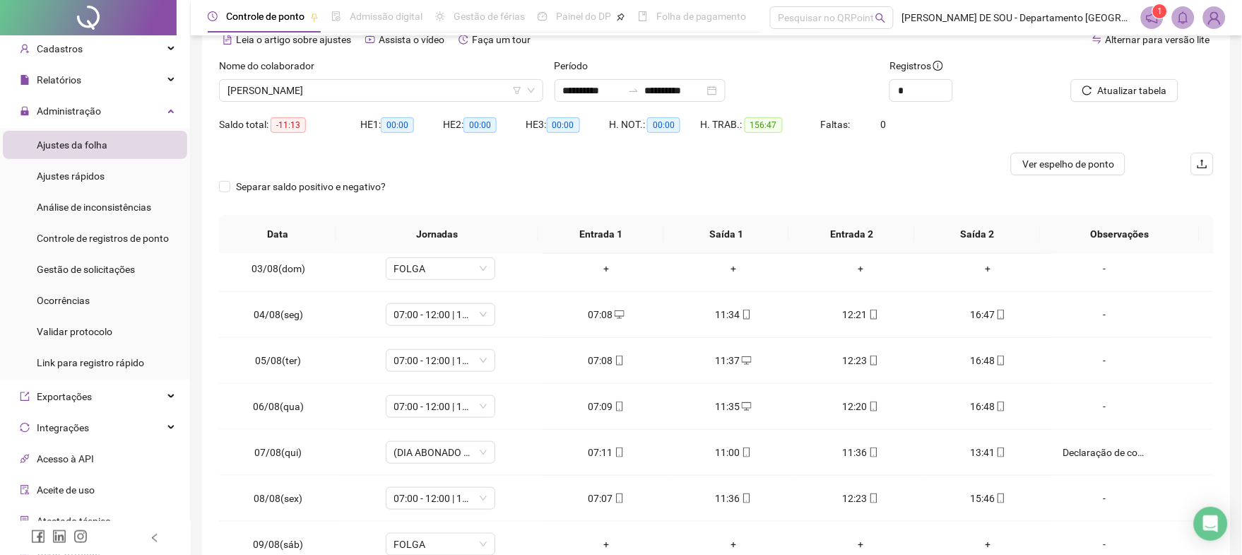
scroll to position [0, 0]
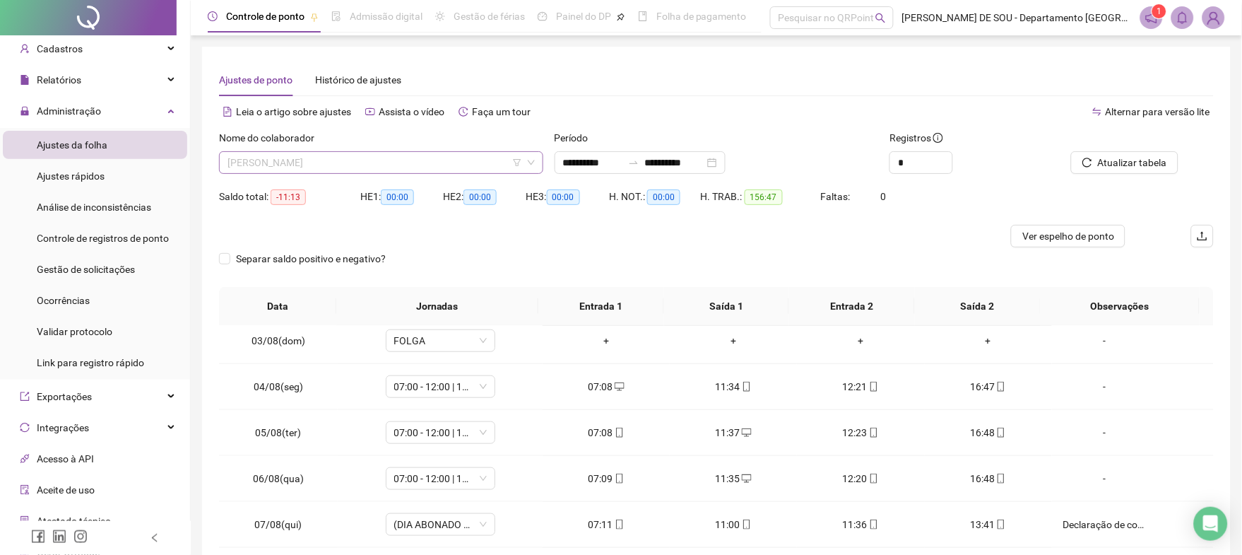
click at [377, 163] on span "[PERSON_NAME]" at bounding box center [381, 162] width 307 height 21
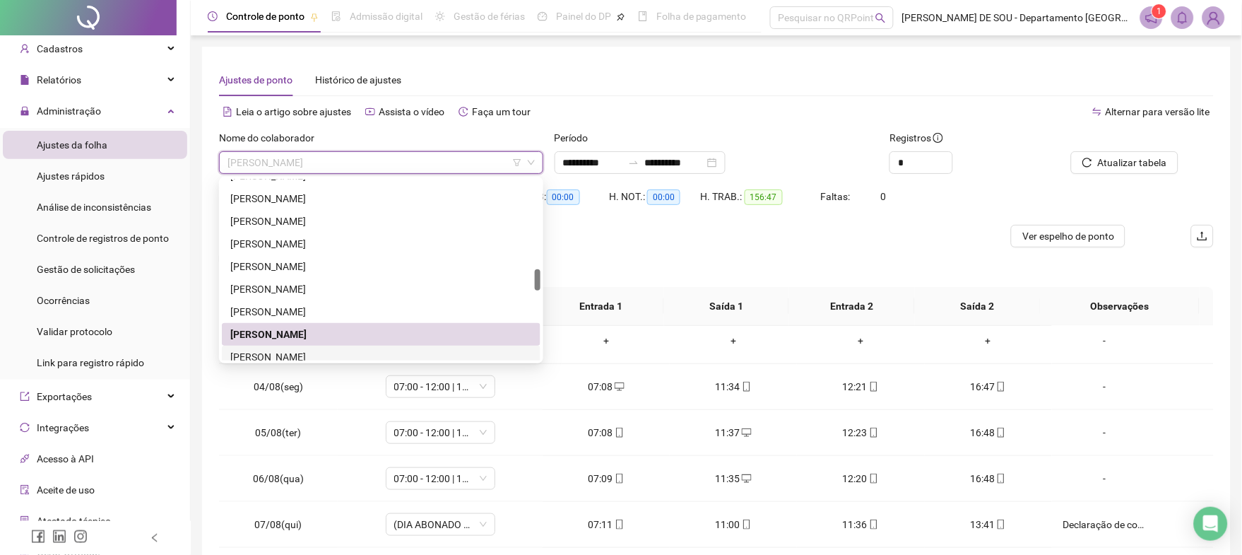
click at [309, 349] on div "[PERSON_NAME]" at bounding box center [381, 357] width 302 height 16
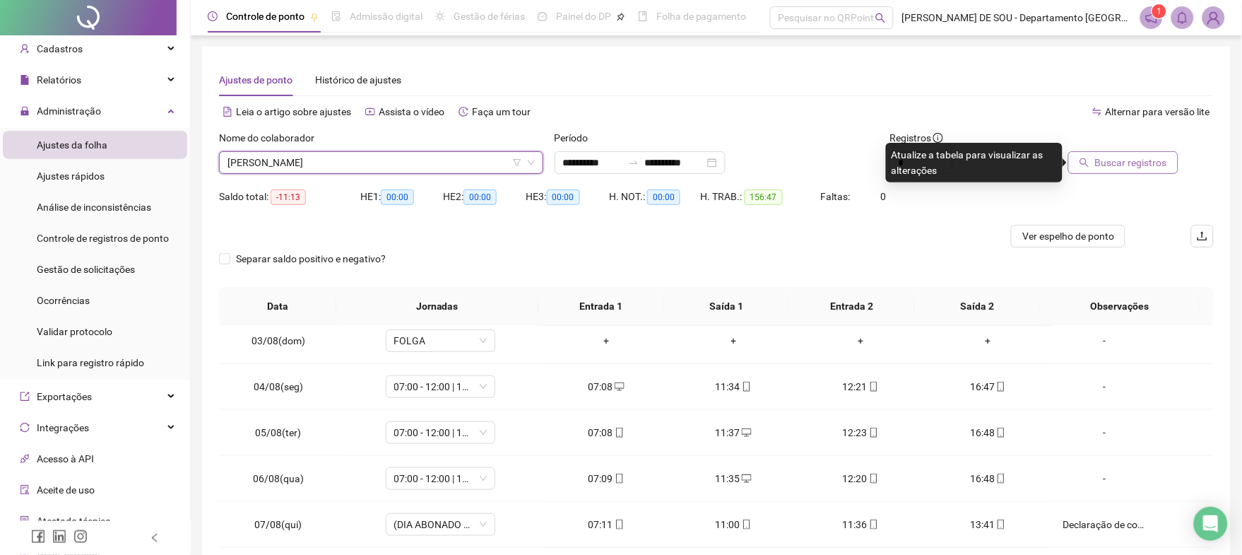
click at [1135, 161] on span "Buscar registros" at bounding box center [1131, 163] width 72 height 16
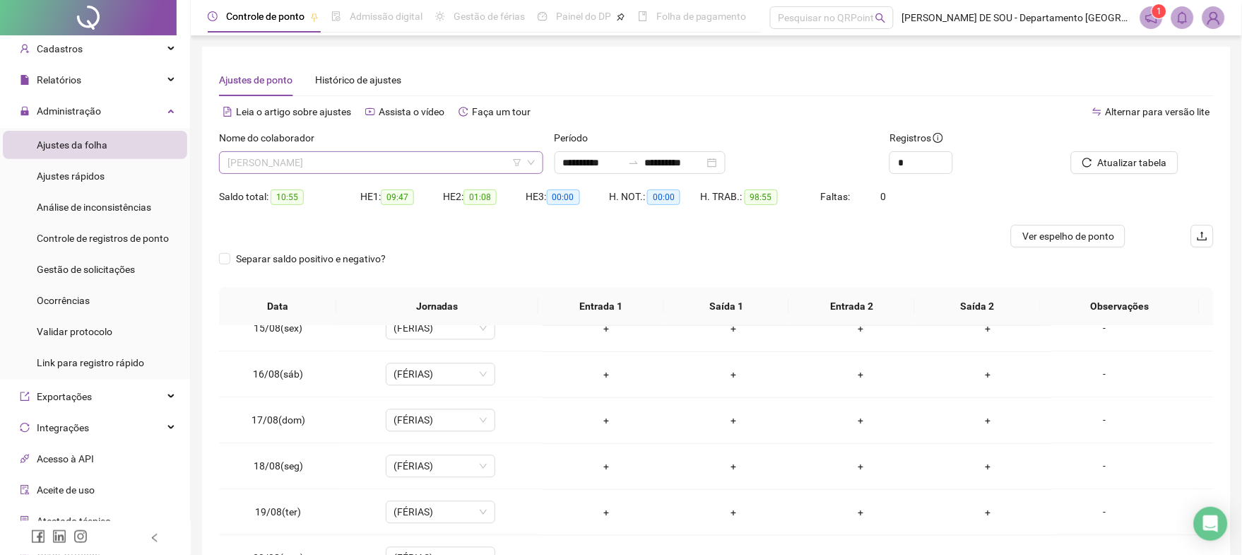
scroll to position [768, 0]
click at [384, 163] on span "[PERSON_NAME]" at bounding box center [381, 162] width 307 height 21
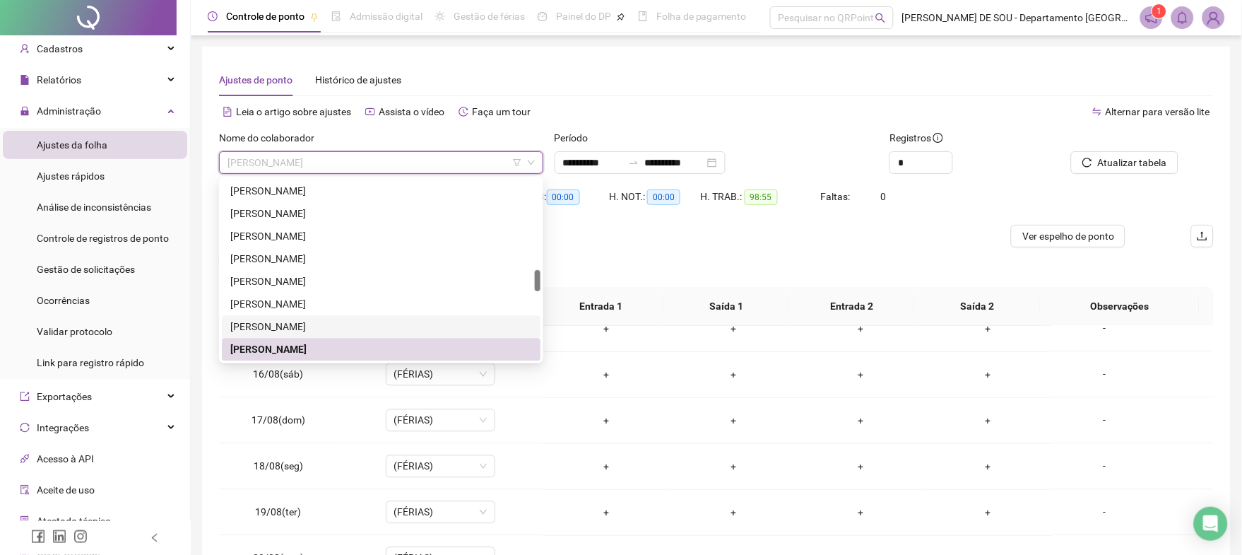
scroll to position [863, 0]
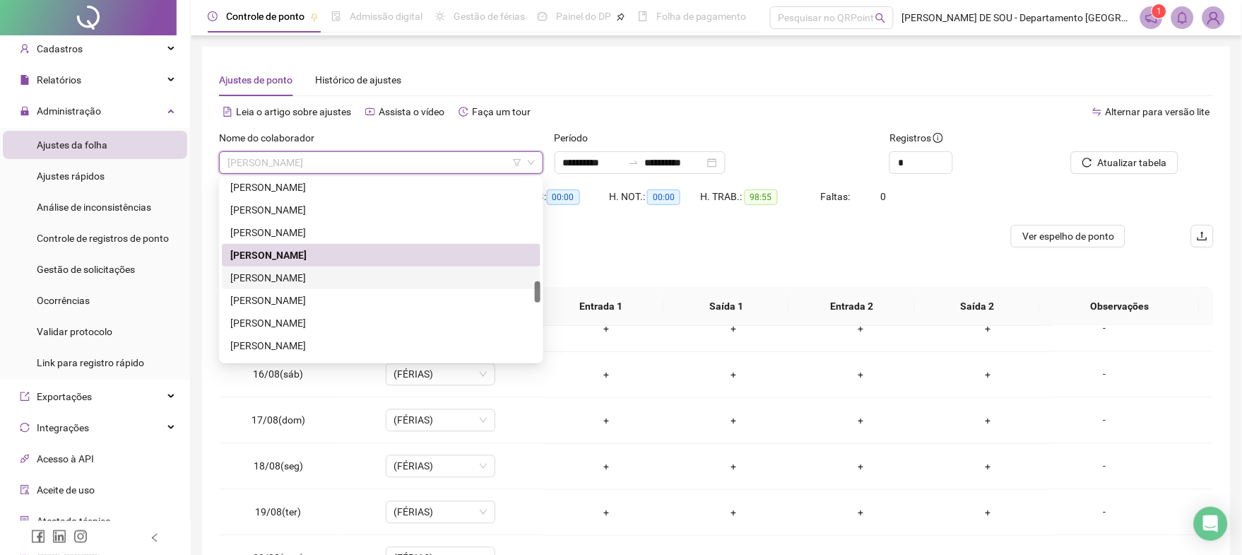
click at [315, 279] on div "[PERSON_NAME]" at bounding box center [381, 278] width 302 height 16
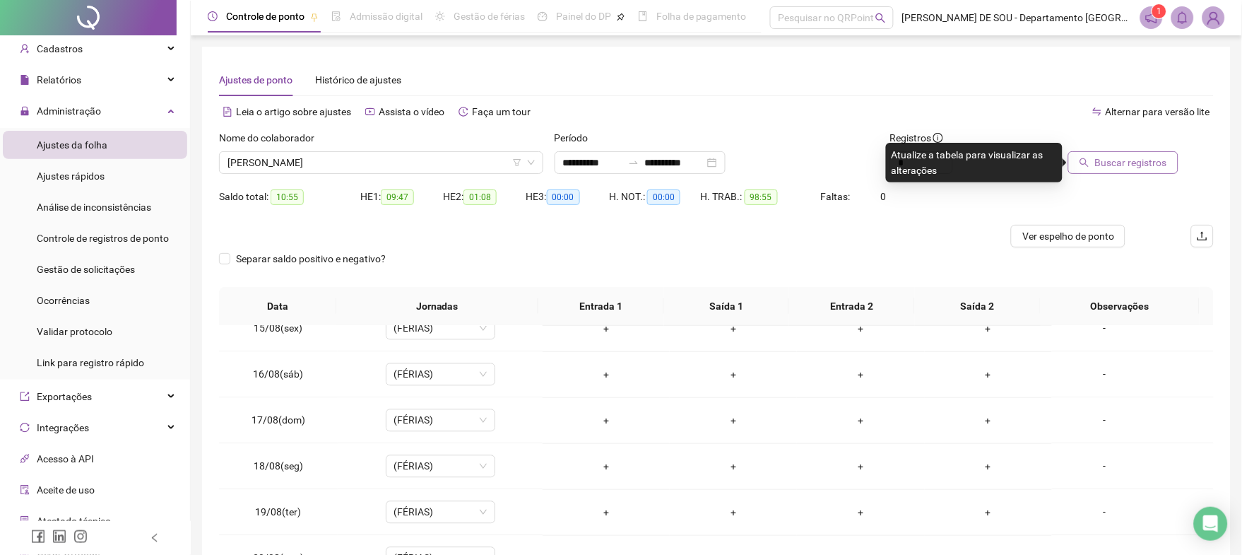
click at [1127, 160] on span "Buscar registros" at bounding box center [1131, 163] width 72 height 16
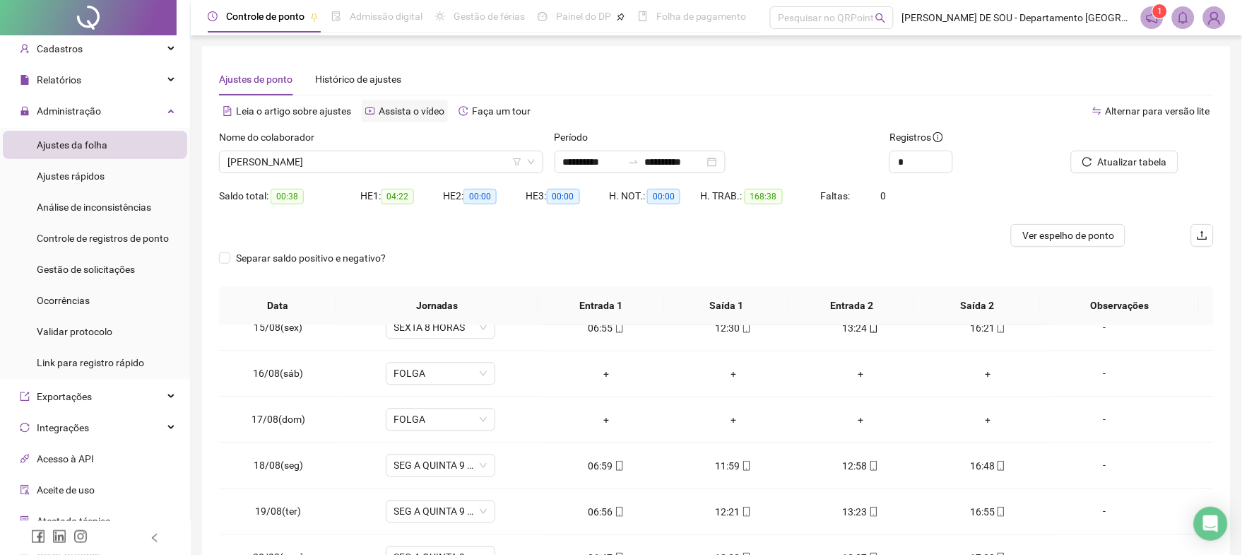
scroll to position [0, 0]
click at [387, 155] on span "[PERSON_NAME]" at bounding box center [381, 162] width 307 height 21
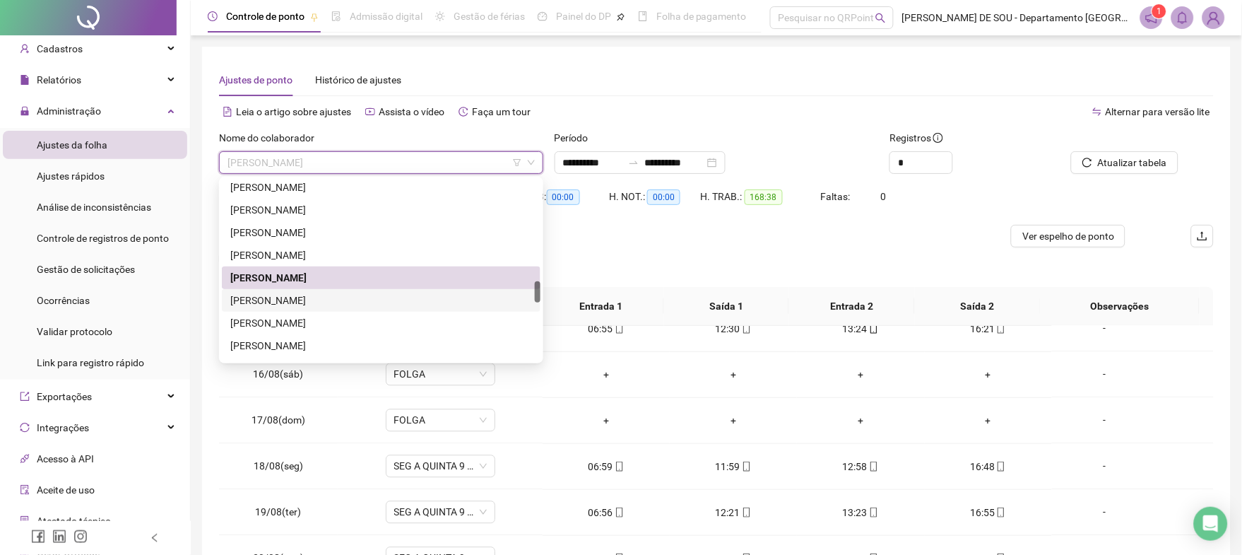
click at [286, 295] on div "[PERSON_NAME]" at bounding box center [381, 301] width 302 height 16
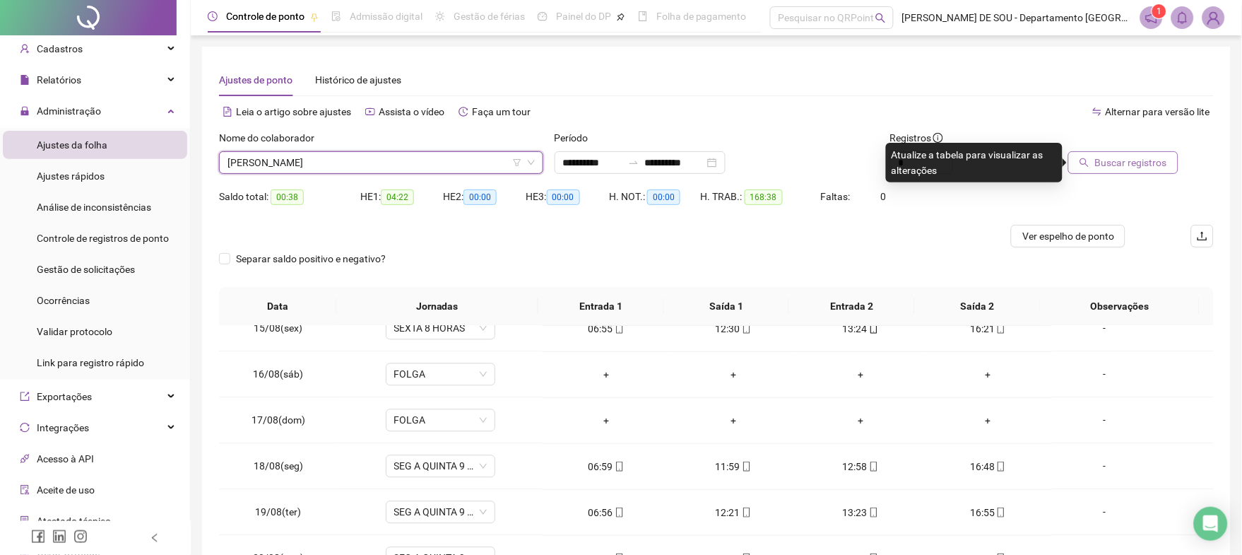
click at [1148, 165] on span "Buscar registros" at bounding box center [1131, 163] width 72 height 16
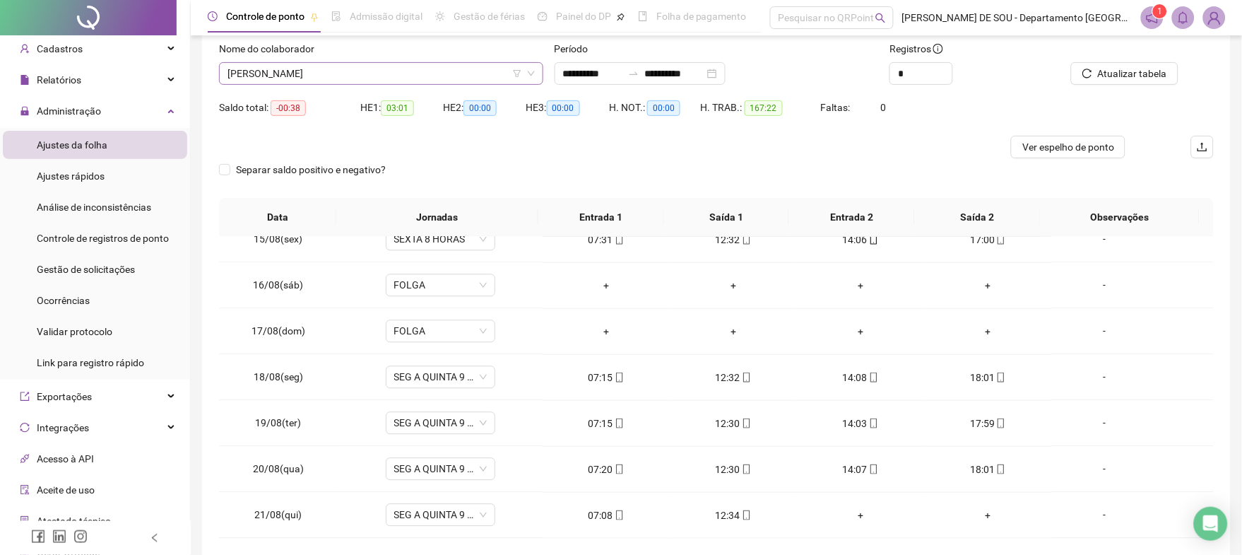
scroll to position [55, 0]
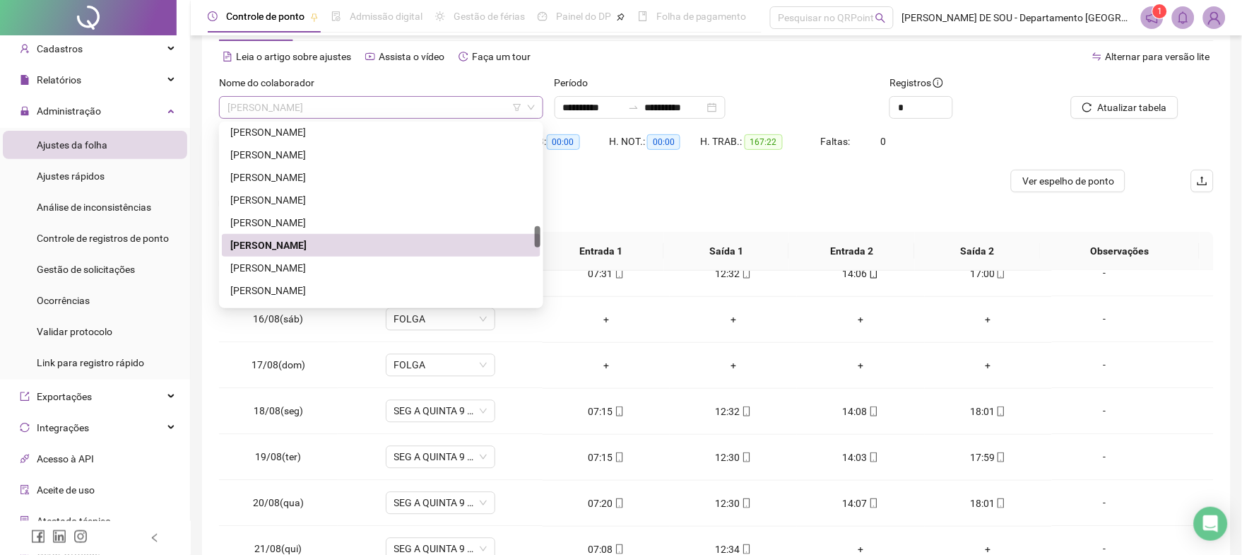
click at [312, 107] on span "[PERSON_NAME]" at bounding box center [381, 107] width 307 height 21
click at [305, 271] on div "[PERSON_NAME]" at bounding box center [381, 268] width 302 height 16
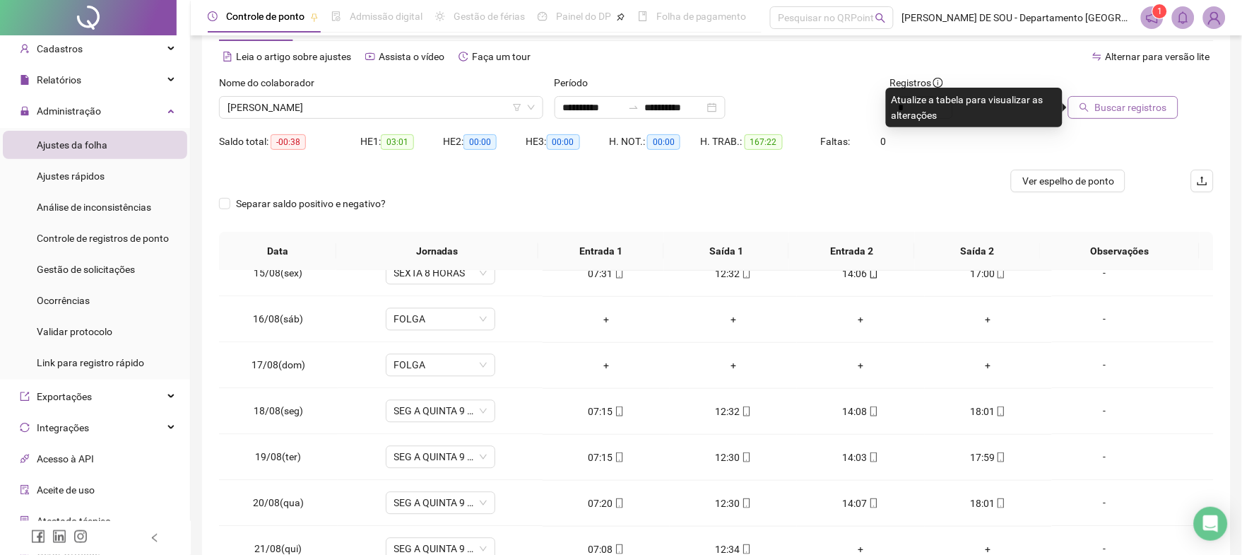
click at [1126, 105] on span "Buscar registros" at bounding box center [1131, 108] width 72 height 16
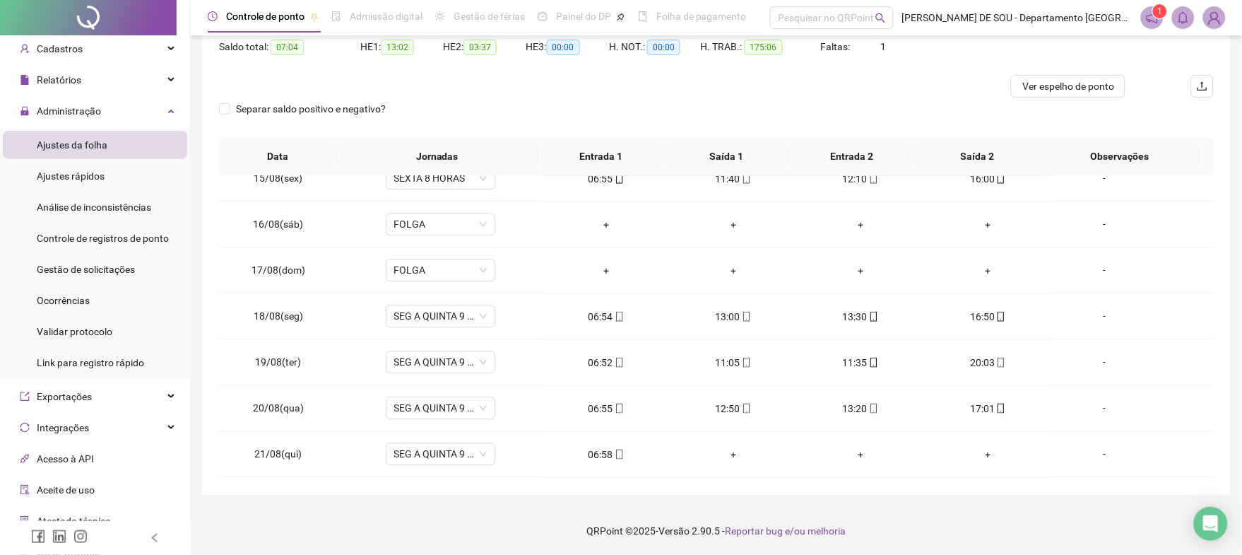
scroll to position [0, 0]
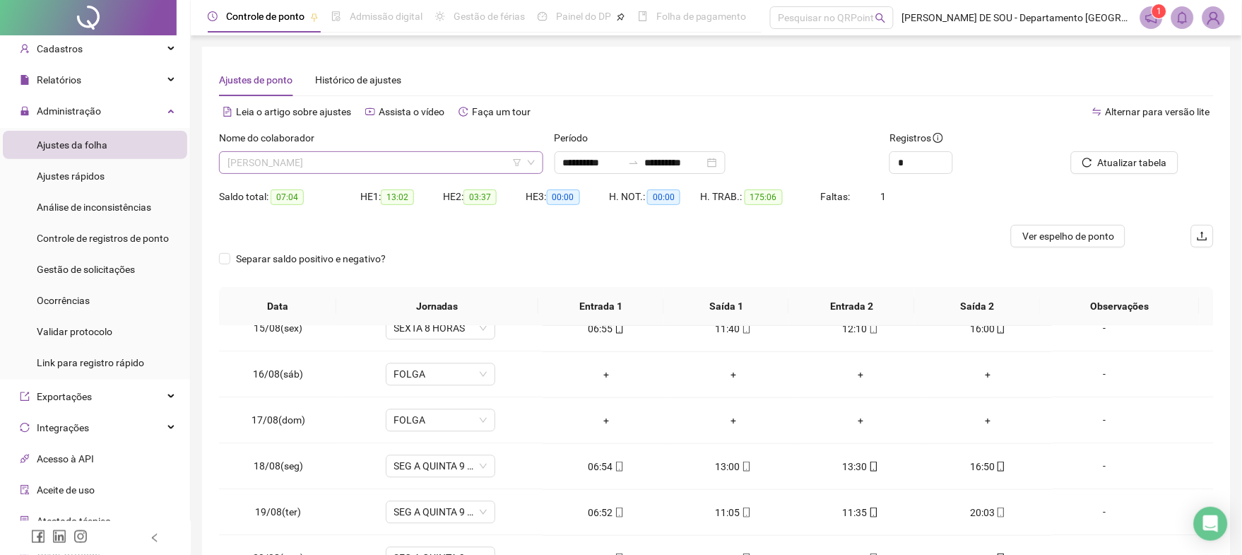
click at [359, 166] on span "[PERSON_NAME]" at bounding box center [381, 162] width 307 height 21
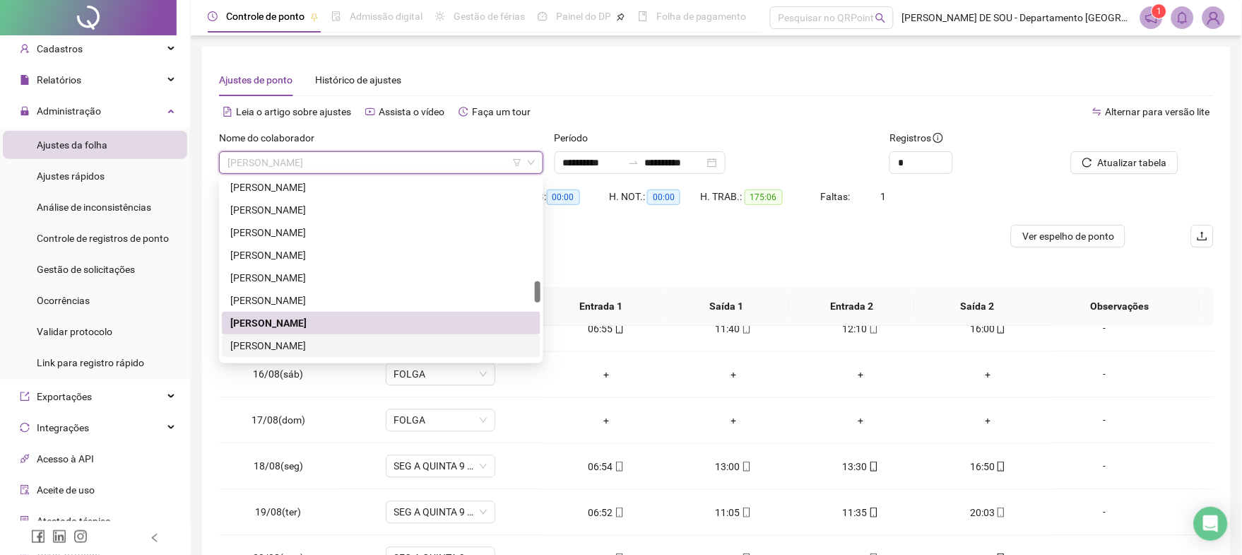
click at [348, 346] on div "[PERSON_NAME]" at bounding box center [381, 346] width 302 height 16
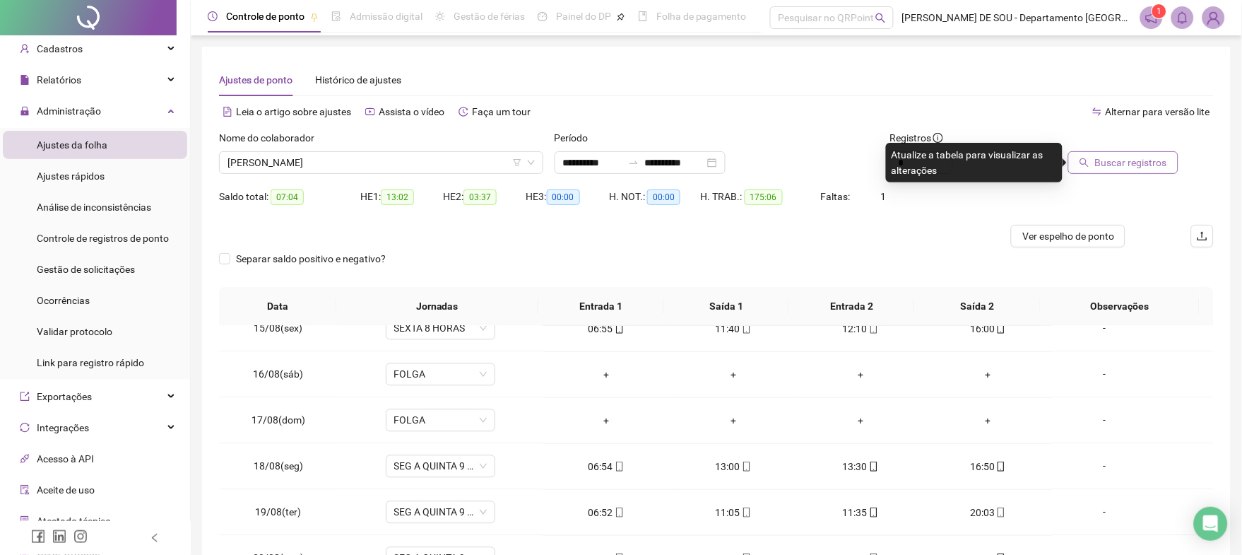
click at [1116, 165] on span "Buscar registros" at bounding box center [1131, 163] width 72 height 16
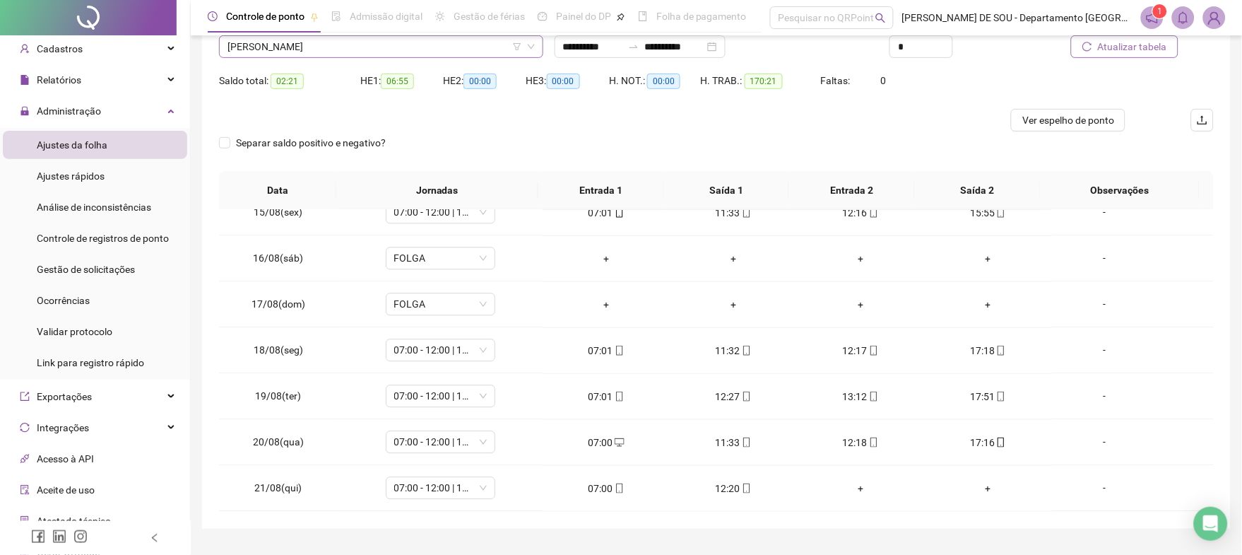
scroll to position [55, 0]
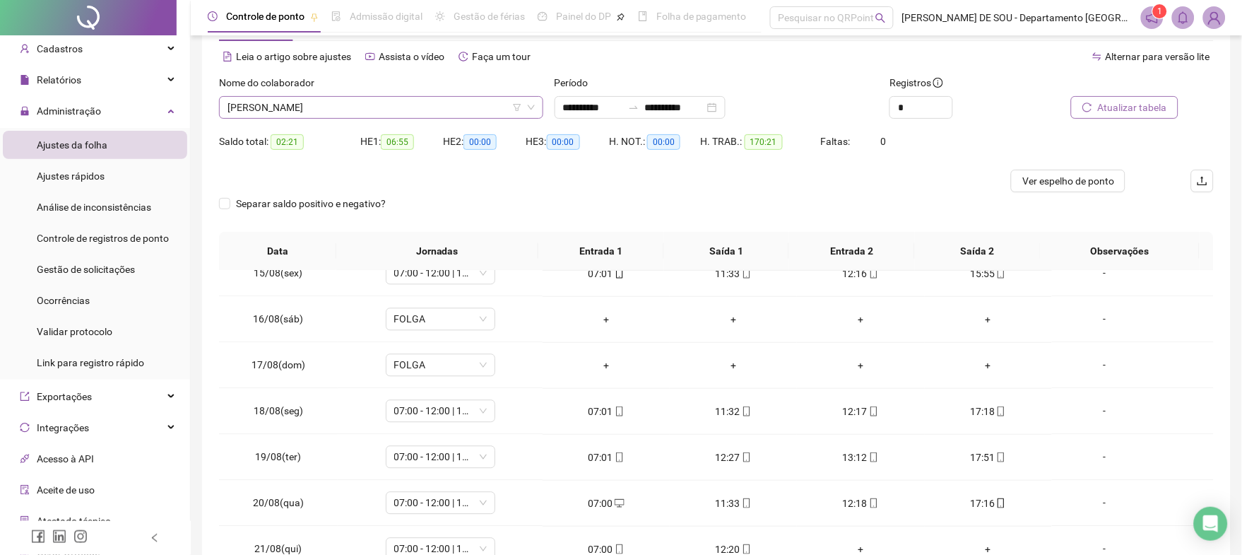
click at [427, 105] on span "[PERSON_NAME]" at bounding box center [381, 107] width 307 height 21
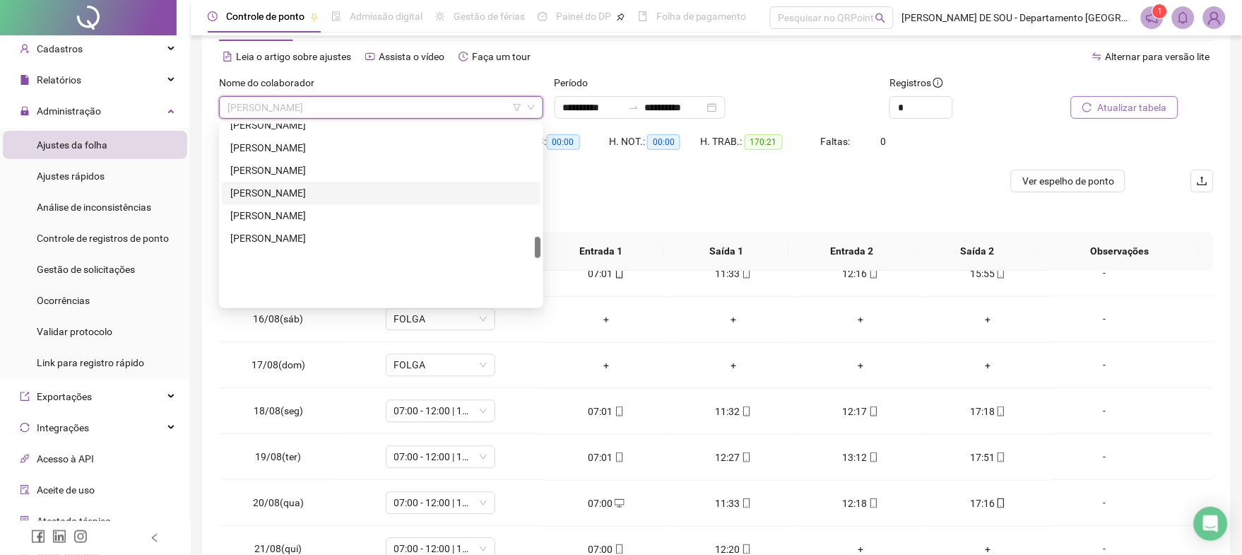
scroll to position [957, 0]
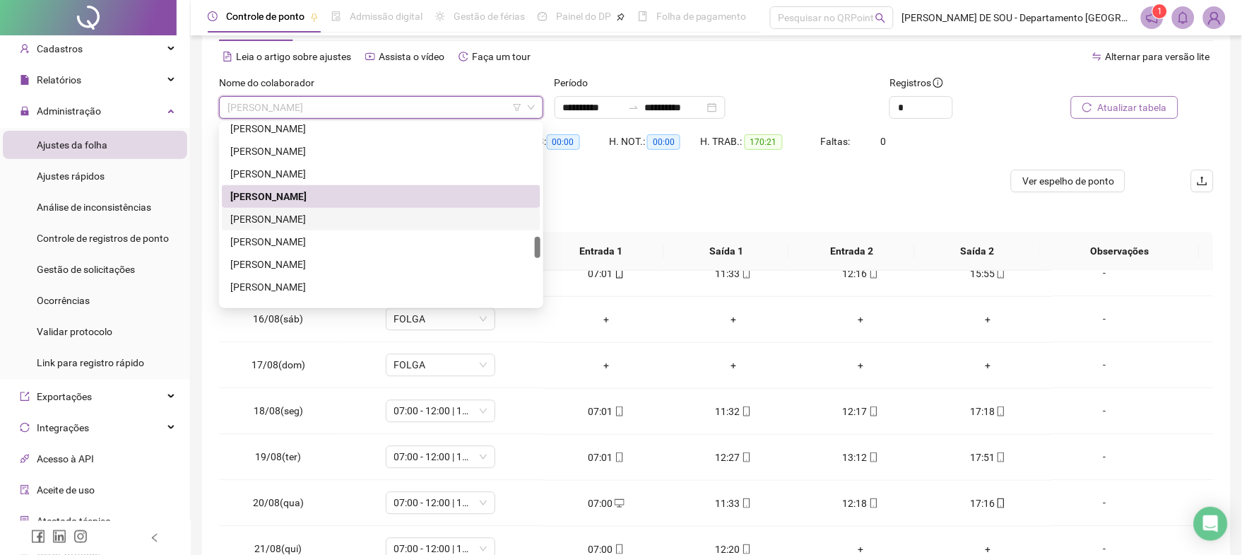
click at [320, 215] on div "[PERSON_NAME]" at bounding box center [381, 219] width 302 height 16
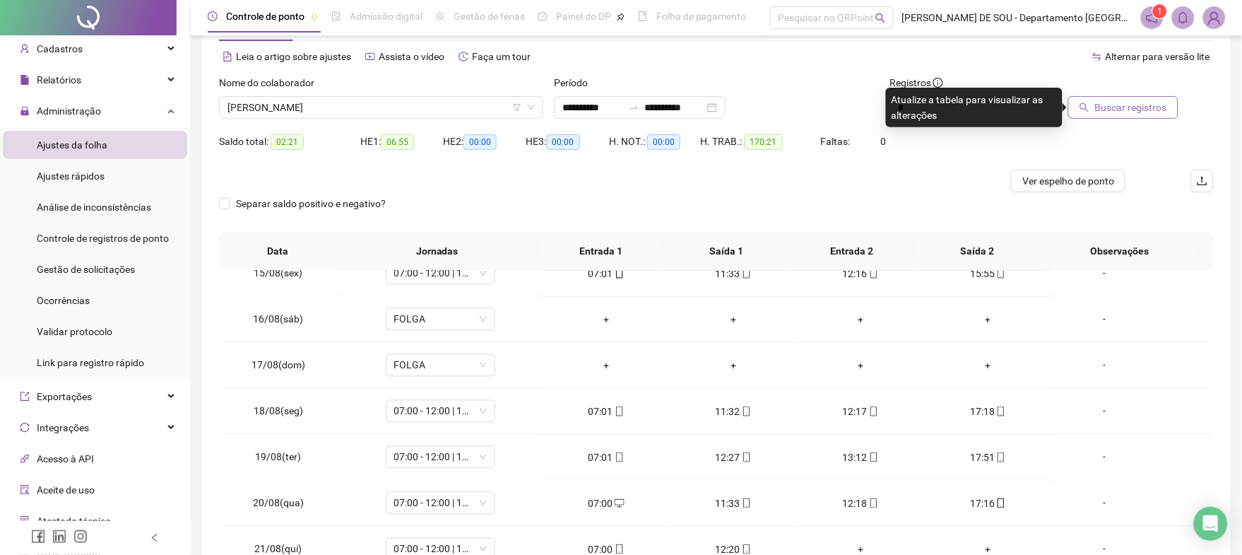
click at [1130, 105] on span "Buscar registros" at bounding box center [1131, 108] width 72 height 16
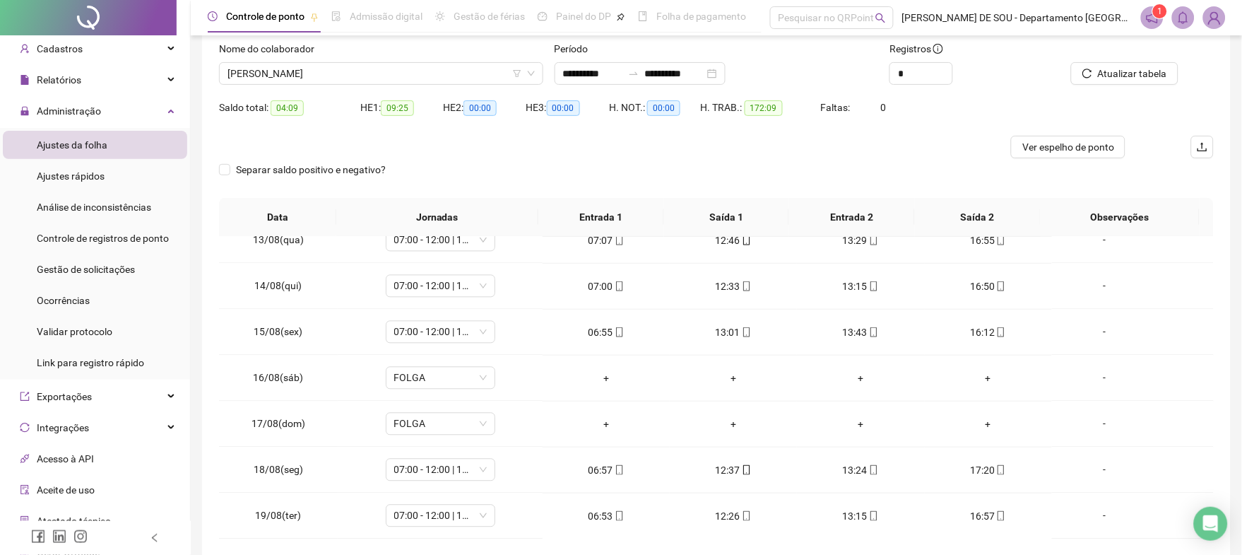
scroll to position [55, 0]
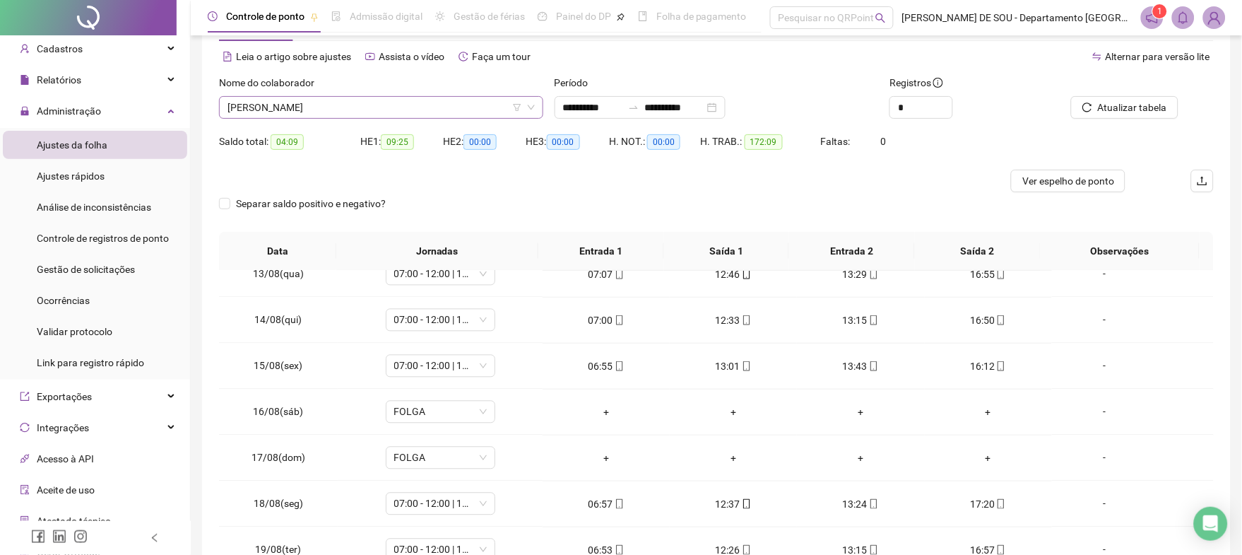
click at [451, 109] on span "[PERSON_NAME]" at bounding box center [381, 107] width 307 height 21
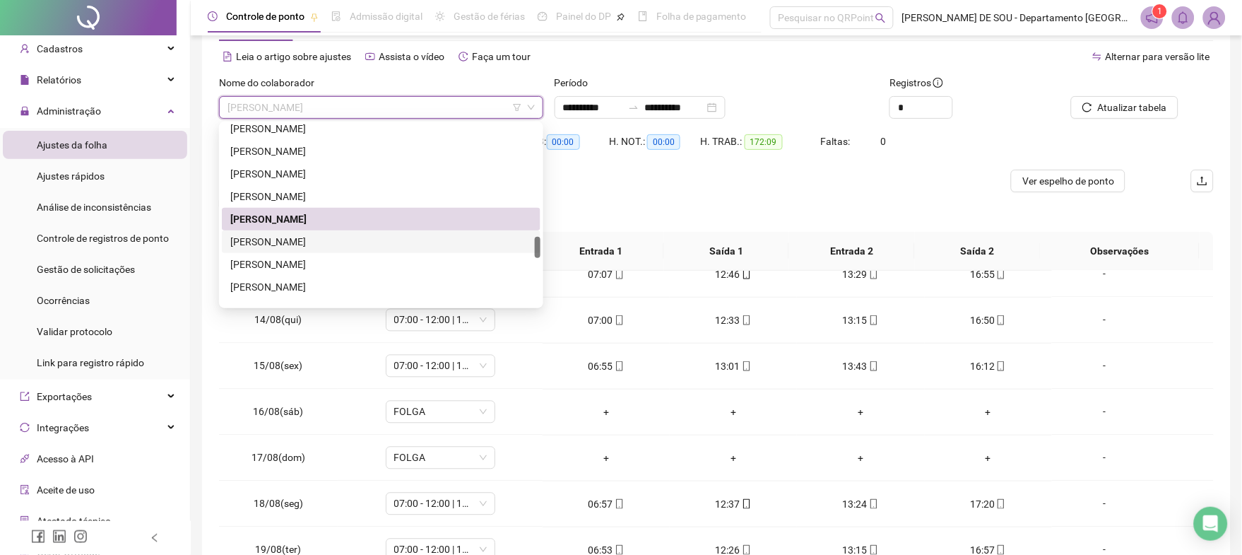
click at [343, 242] on div "[PERSON_NAME]" at bounding box center [381, 242] width 302 height 16
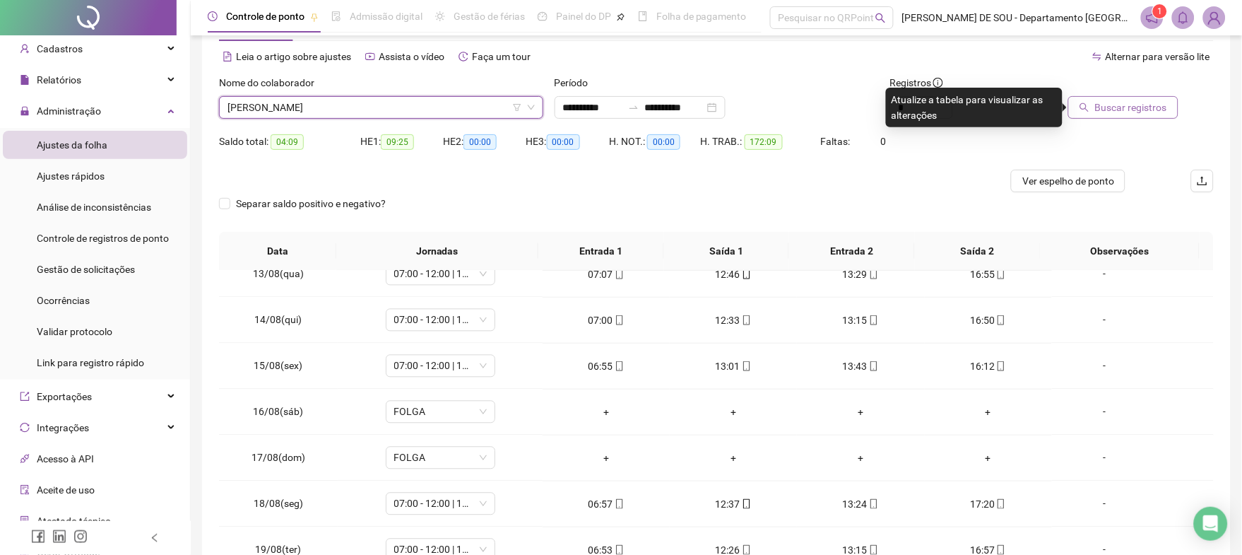
click at [1124, 105] on span "Buscar registros" at bounding box center [1131, 108] width 72 height 16
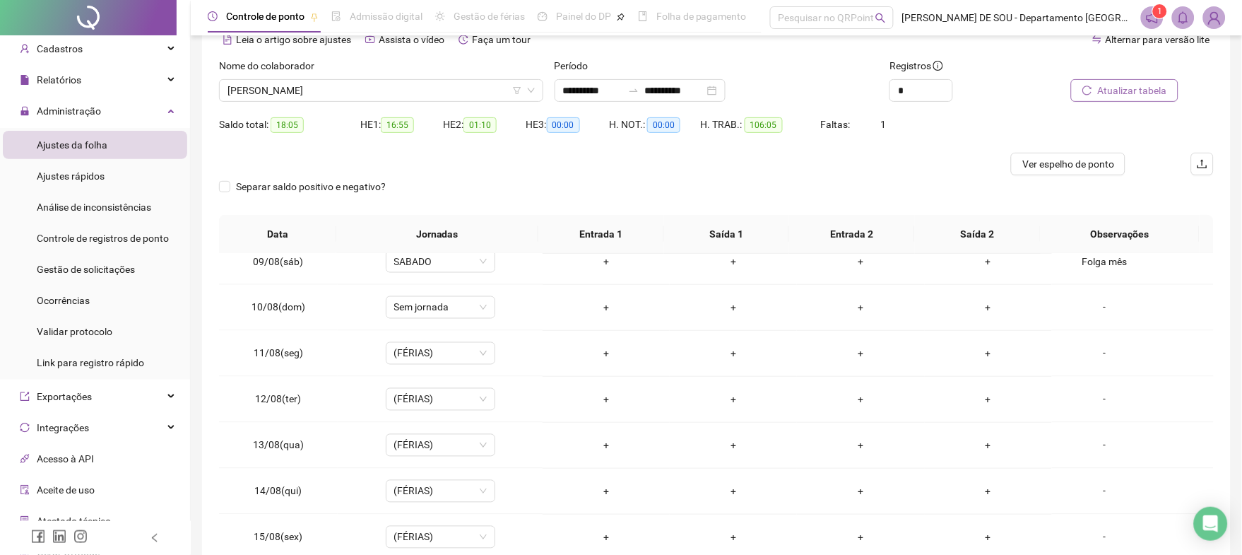
scroll to position [0, 0]
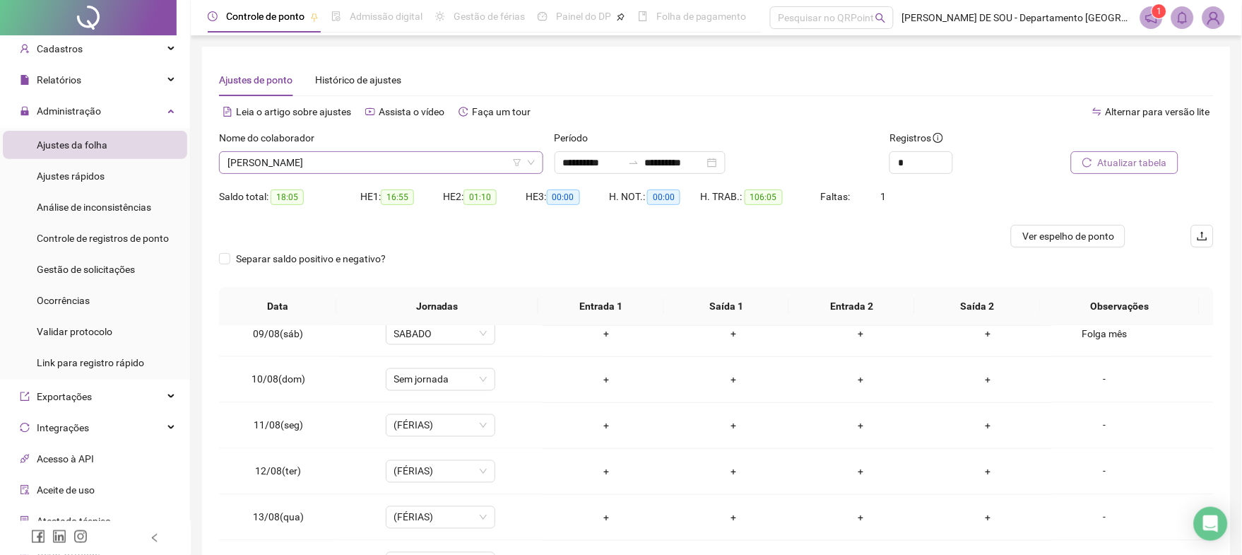
click at [429, 158] on span "[PERSON_NAME]" at bounding box center [381, 162] width 307 height 21
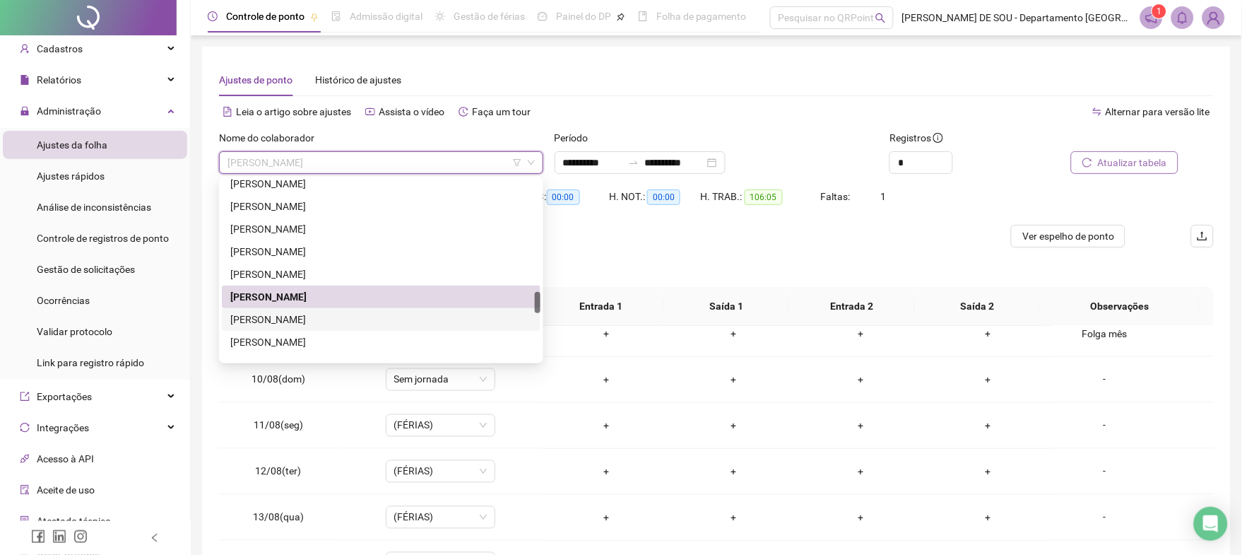
click at [329, 317] on div "[PERSON_NAME]" at bounding box center [381, 320] width 302 height 16
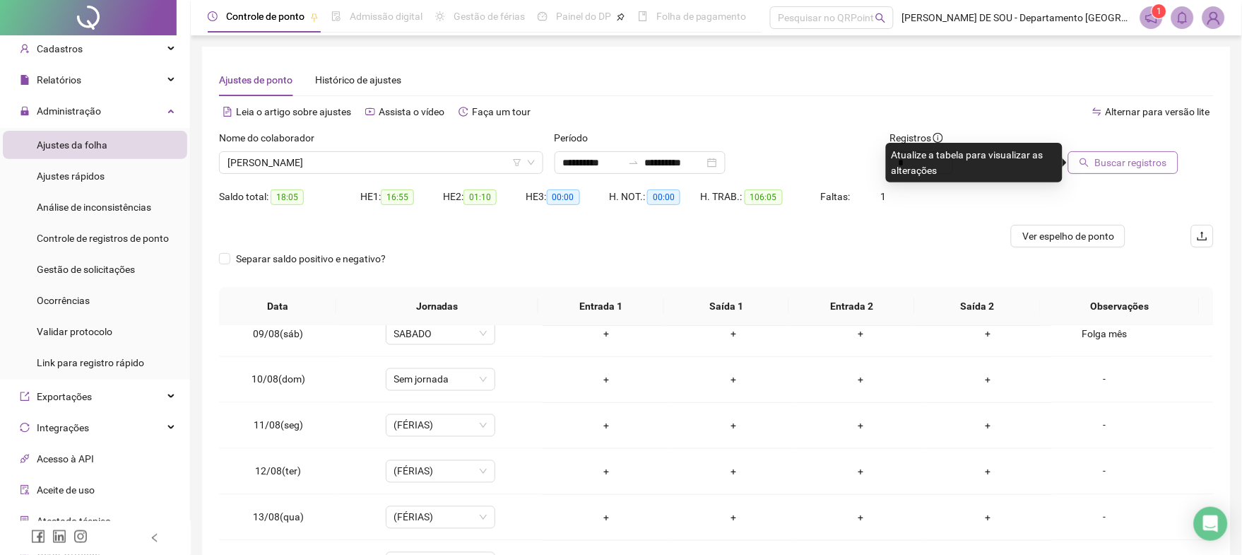
click at [1120, 161] on span "Buscar registros" at bounding box center [1131, 163] width 72 height 16
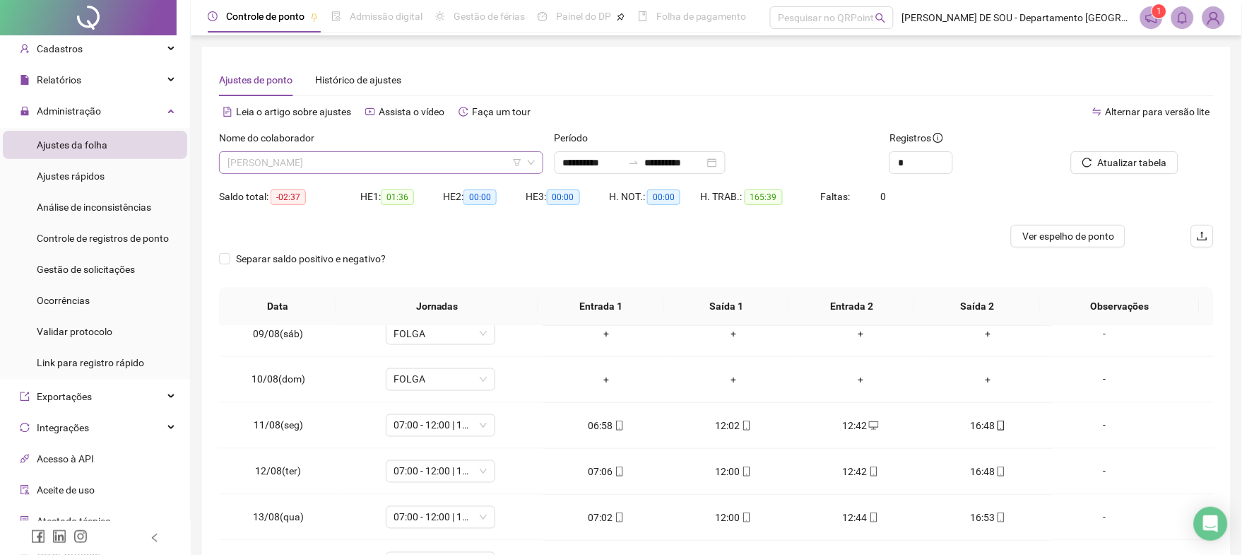
click at [396, 153] on span "[PERSON_NAME]" at bounding box center [381, 162] width 307 height 21
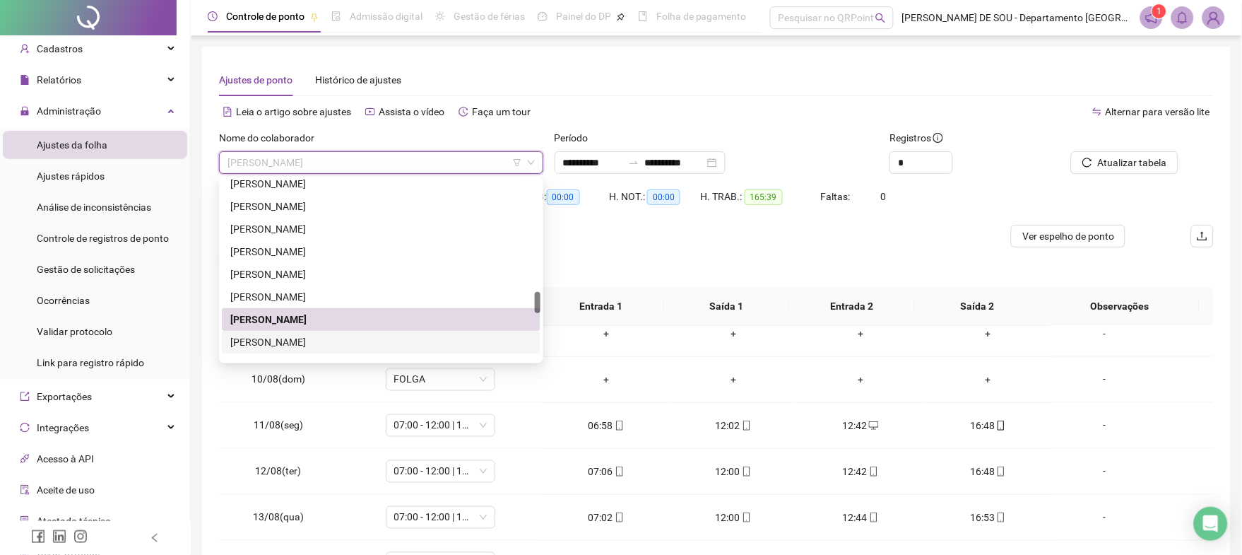
click at [335, 338] on div "[PERSON_NAME]" at bounding box center [381, 342] width 302 height 16
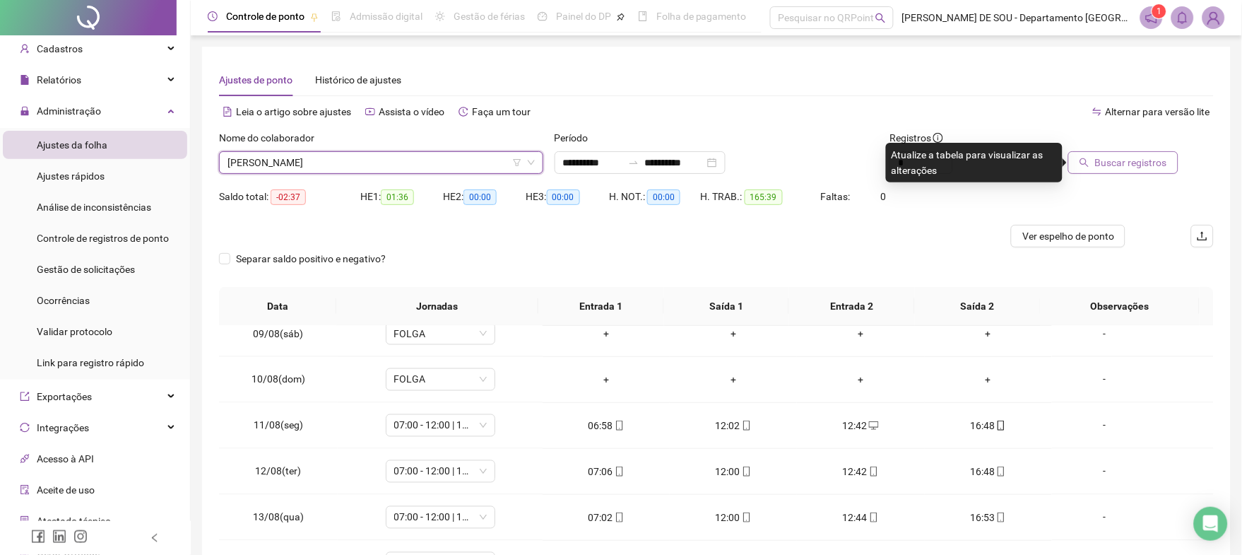
click at [1118, 170] on button "Buscar registros" at bounding box center [1123, 162] width 110 height 23
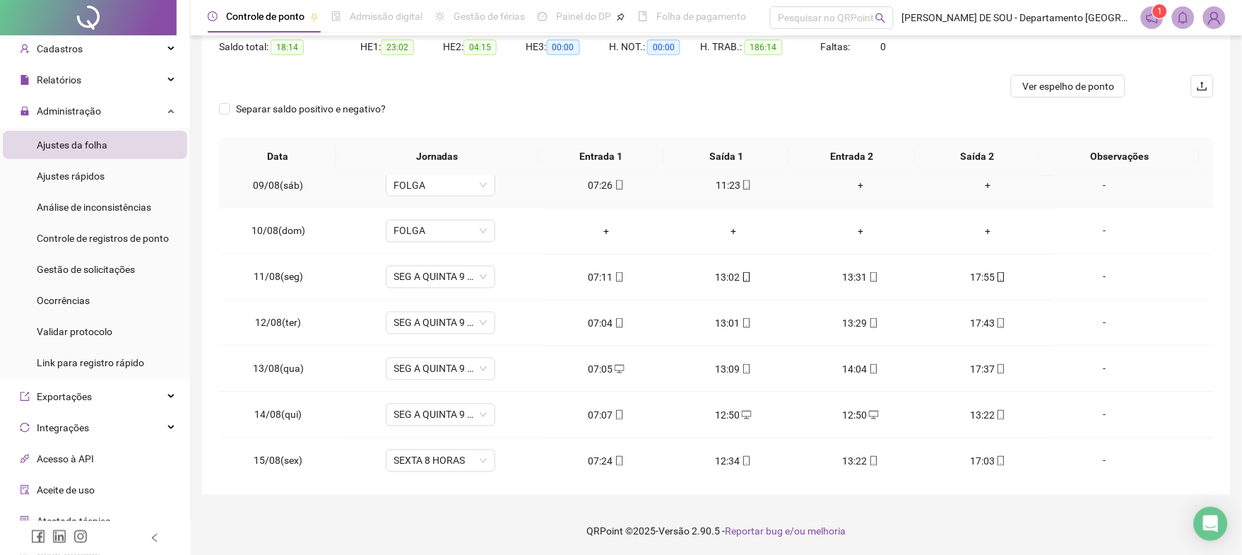
scroll to position [658, 0]
click at [1077, 85] on span "Ver espelho de ponto" at bounding box center [1068, 86] width 92 height 16
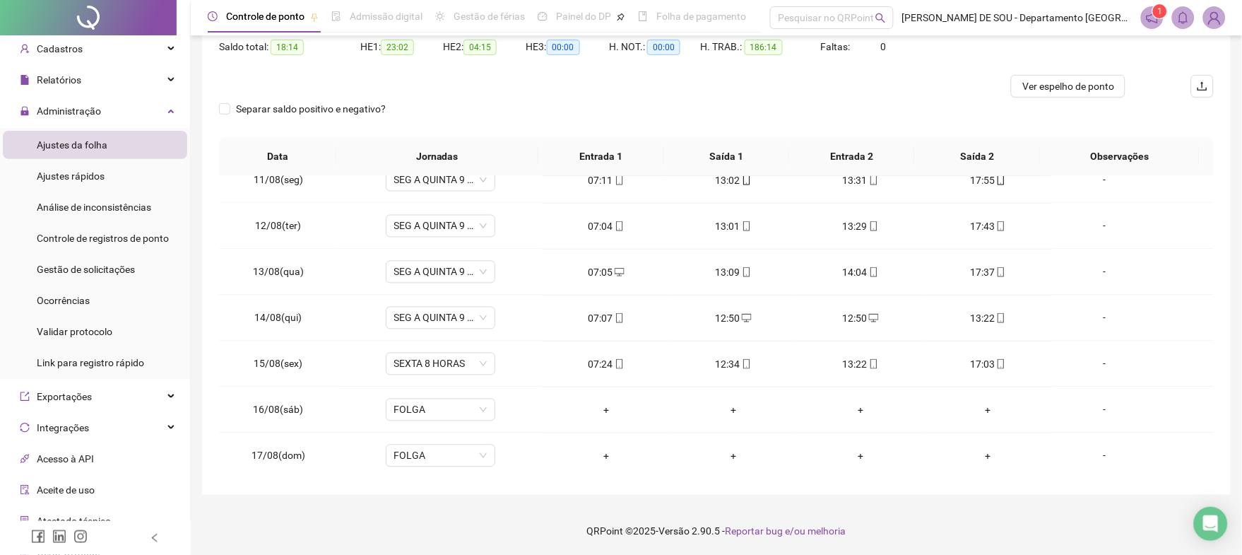
scroll to position [940, 0]
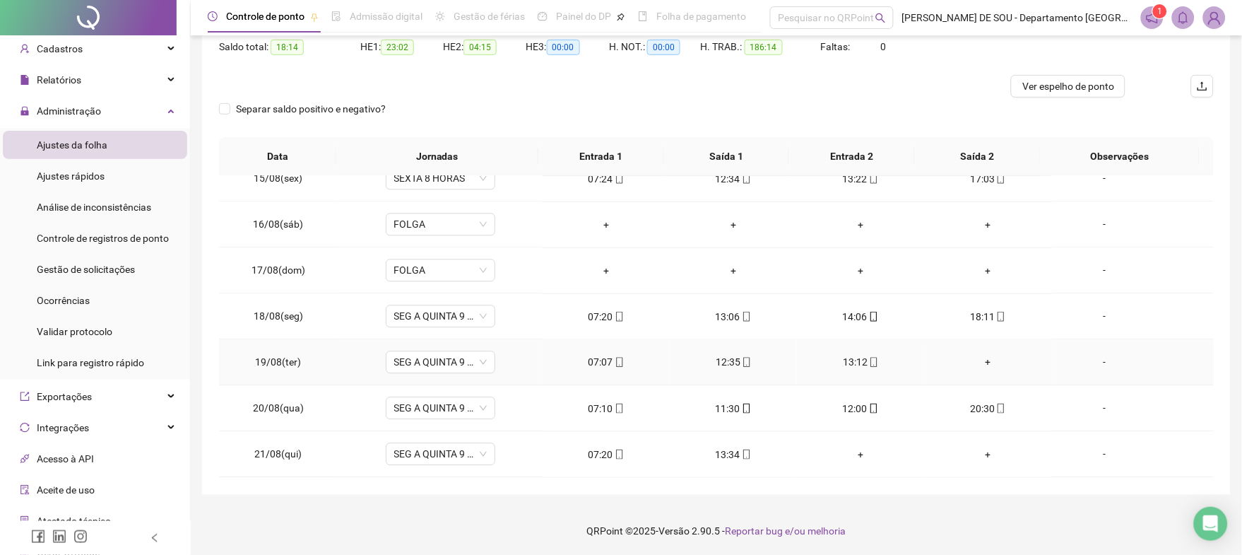
click at [981, 362] on div "+" at bounding box center [988, 363] width 105 height 16
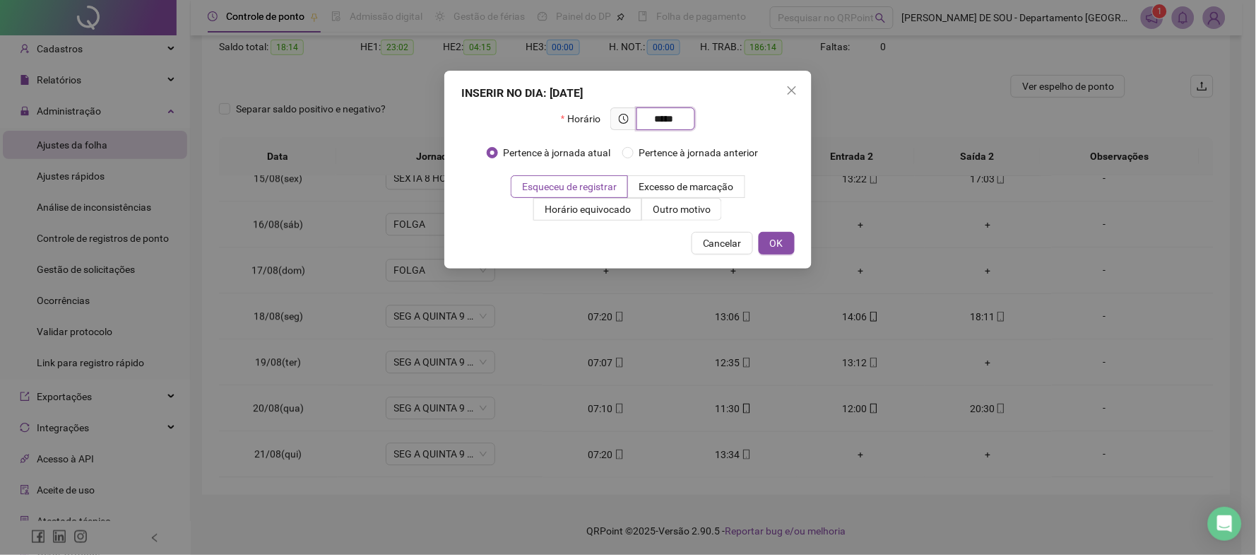
type input "*****"
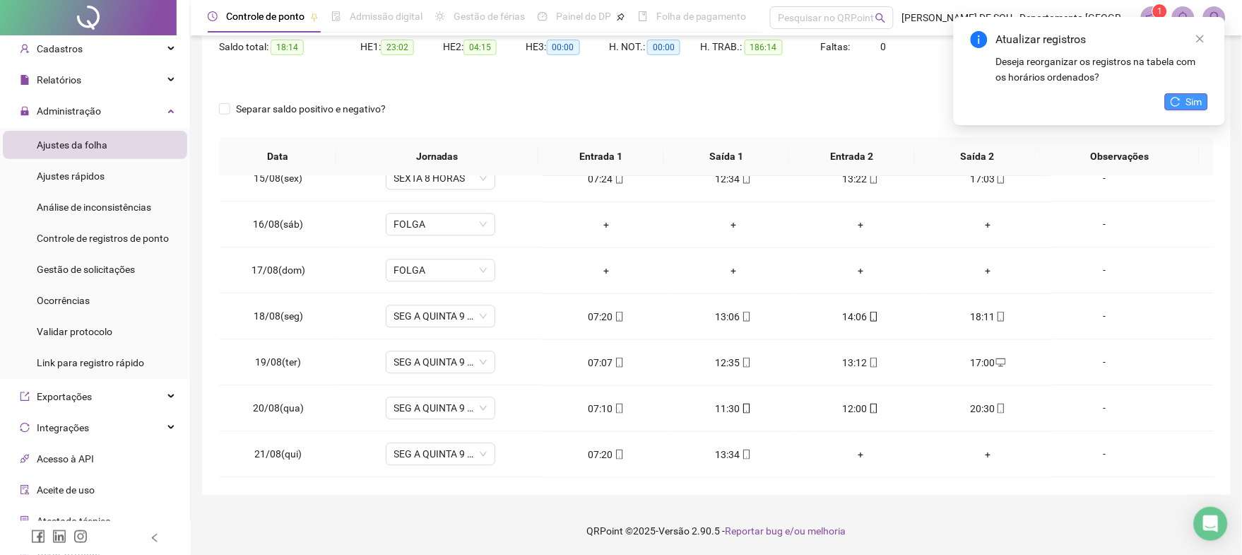
click at [1190, 102] on span "Sim" at bounding box center [1194, 102] width 16 height 16
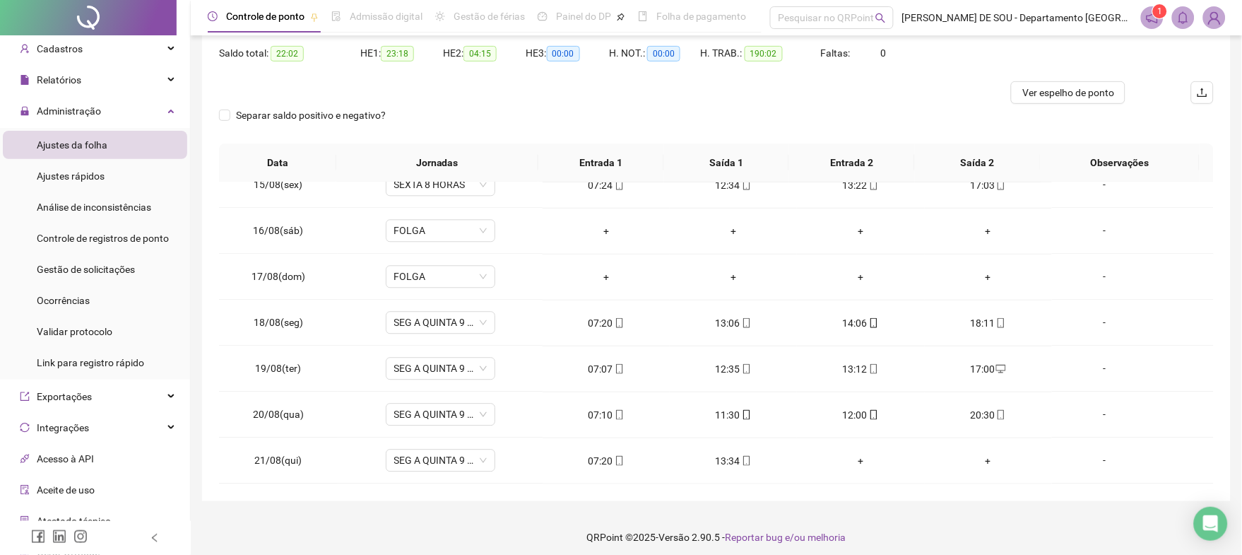
scroll to position [0, 0]
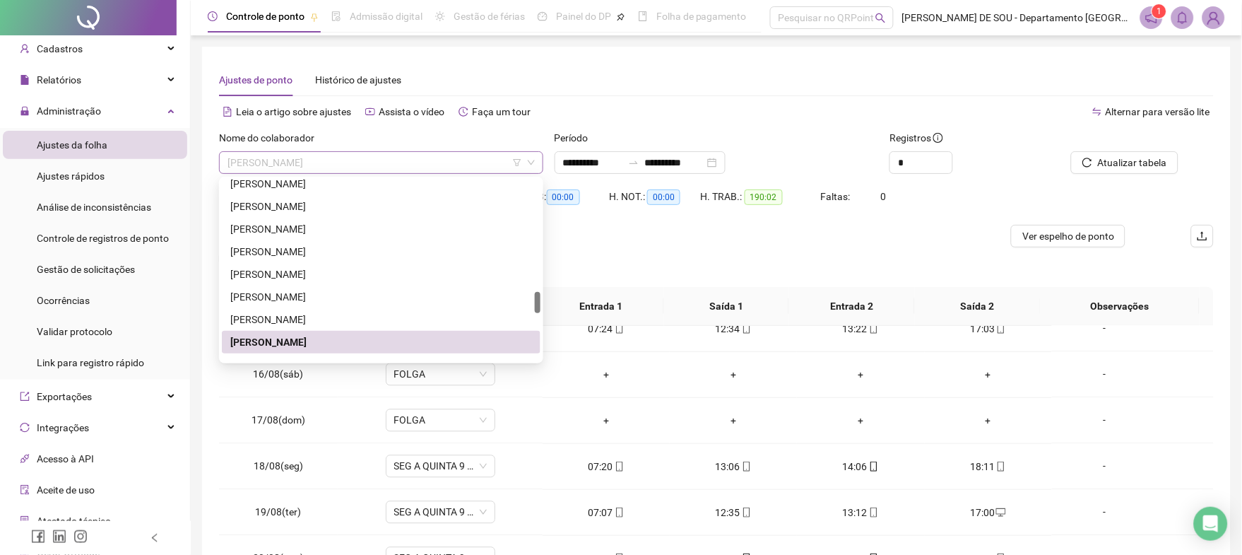
click at [414, 159] on span "[PERSON_NAME]" at bounding box center [381, 162] width 307 height 21
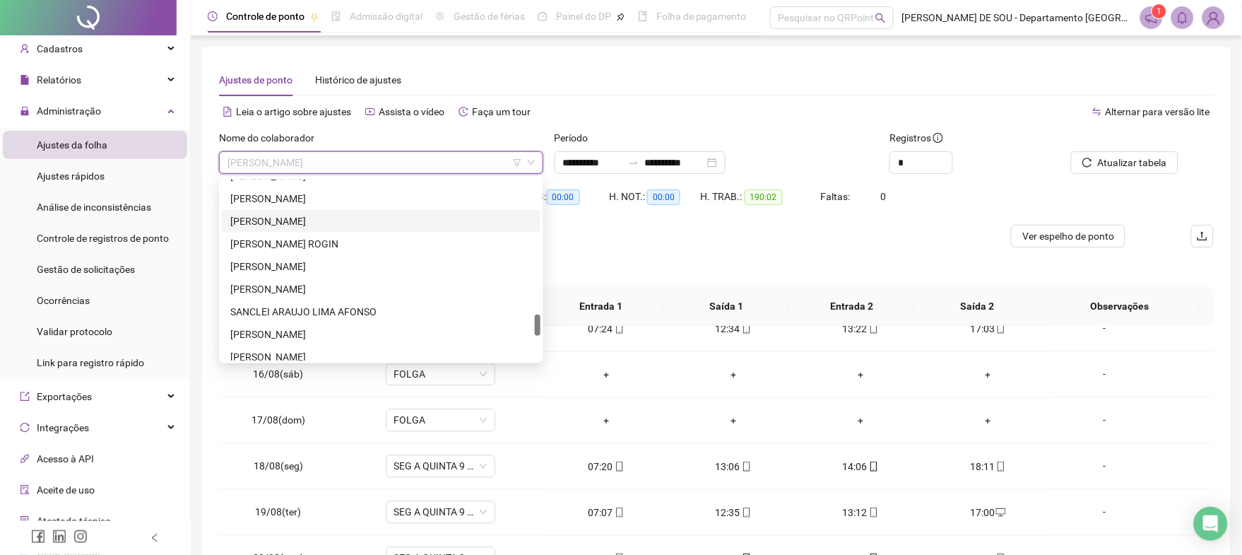
scroll to position [1051, 0]
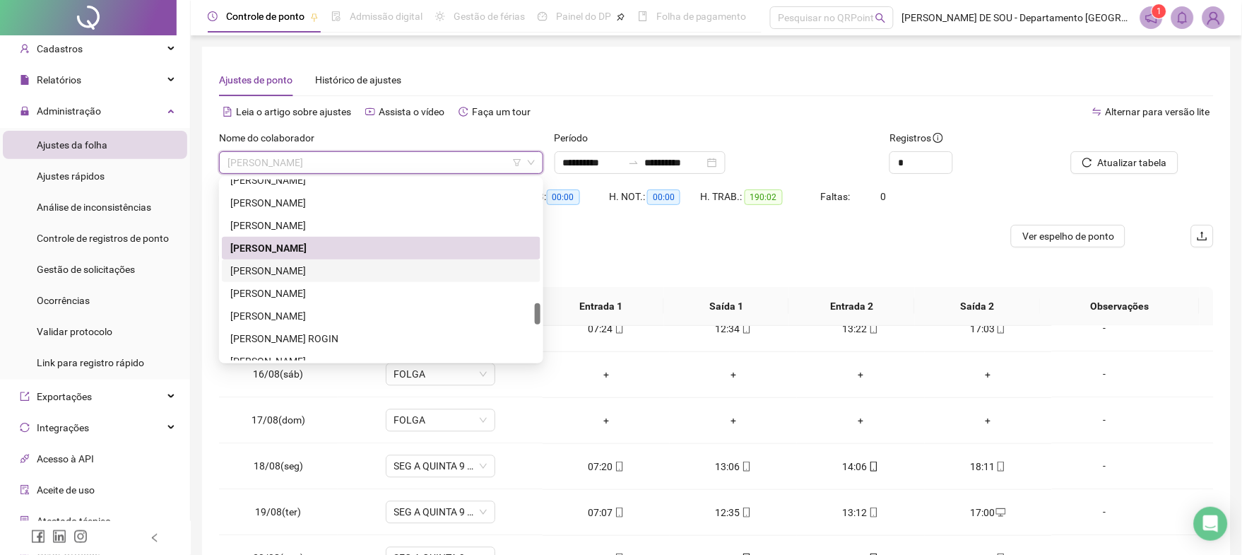
click at [285, 270] on div "[PERSON_NAME]" at bounding box center [381, 271] width 302 height 16
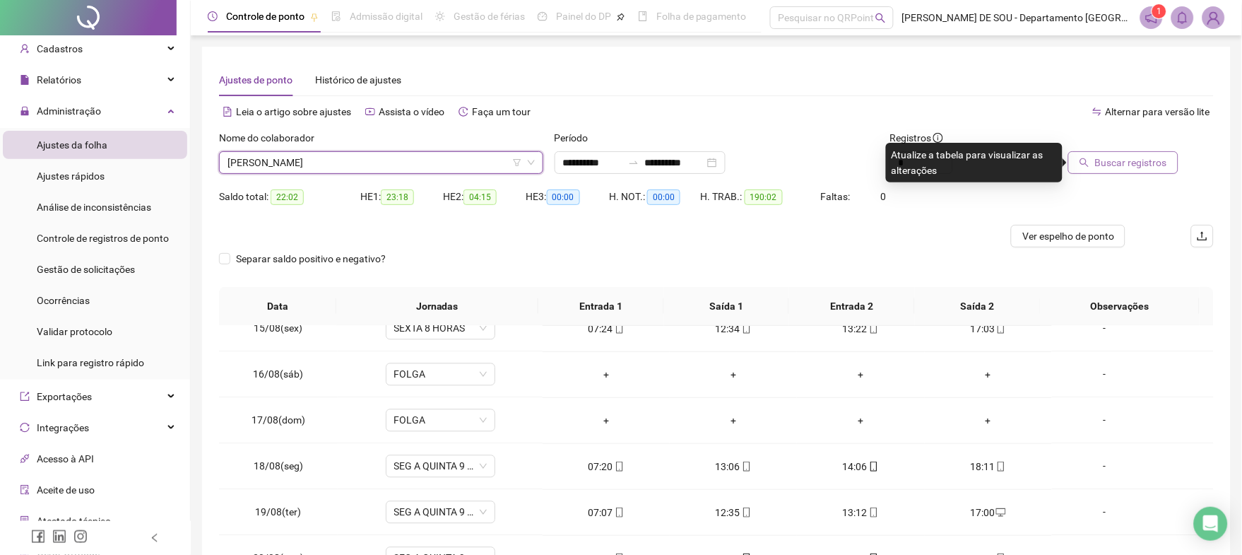
click at [1143, 159] on span "Buscar registros" at bounding box center [1131, 163] width 72 height 16
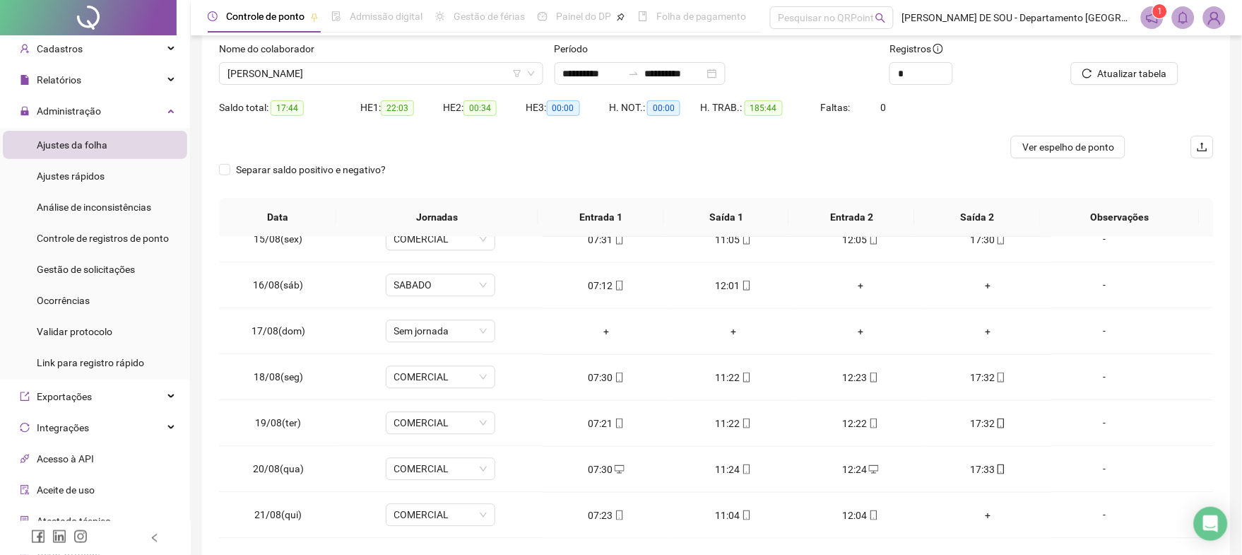
scroll to position [55, 0]
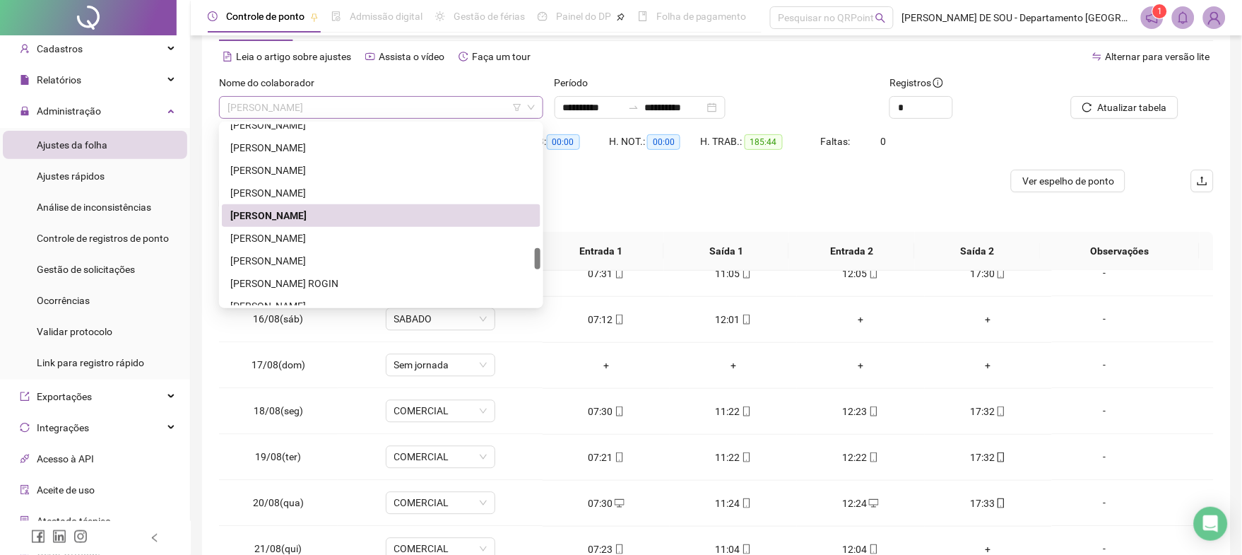
click at [420, 106] on span "[PERSON_NAME]" at bounding box center [381, 107] width 307 height 21
click at [295, 230] on div "[PERSON_NAME]" at bounding box center [381, 238] width 302 height 16
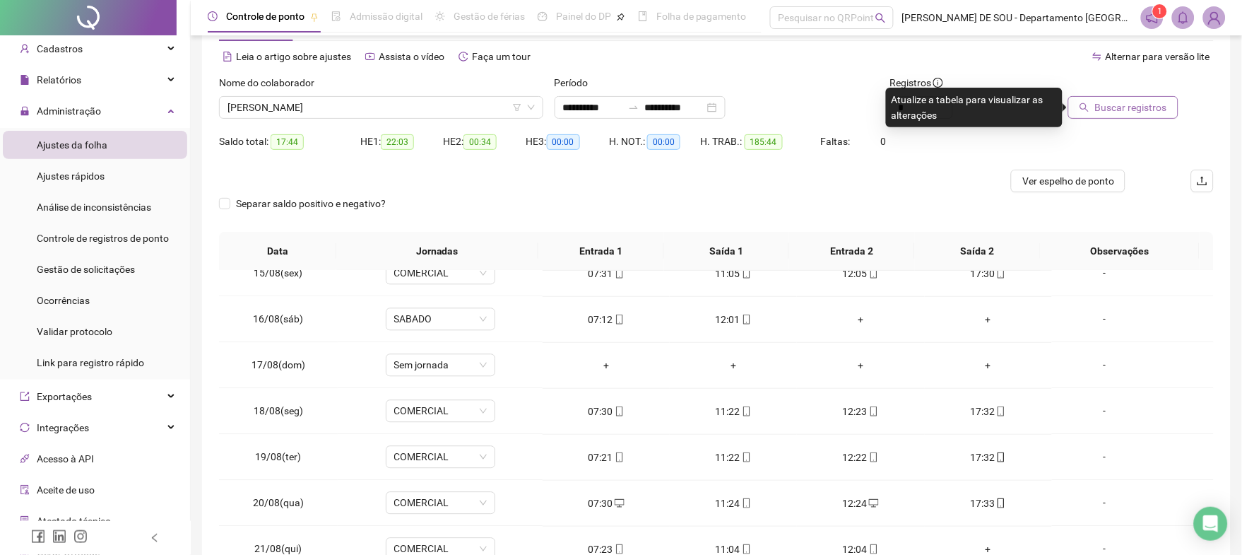
click at [1119, 100] on span "Buscar registros" at bounding box center [1131, 108] width 72 height 16
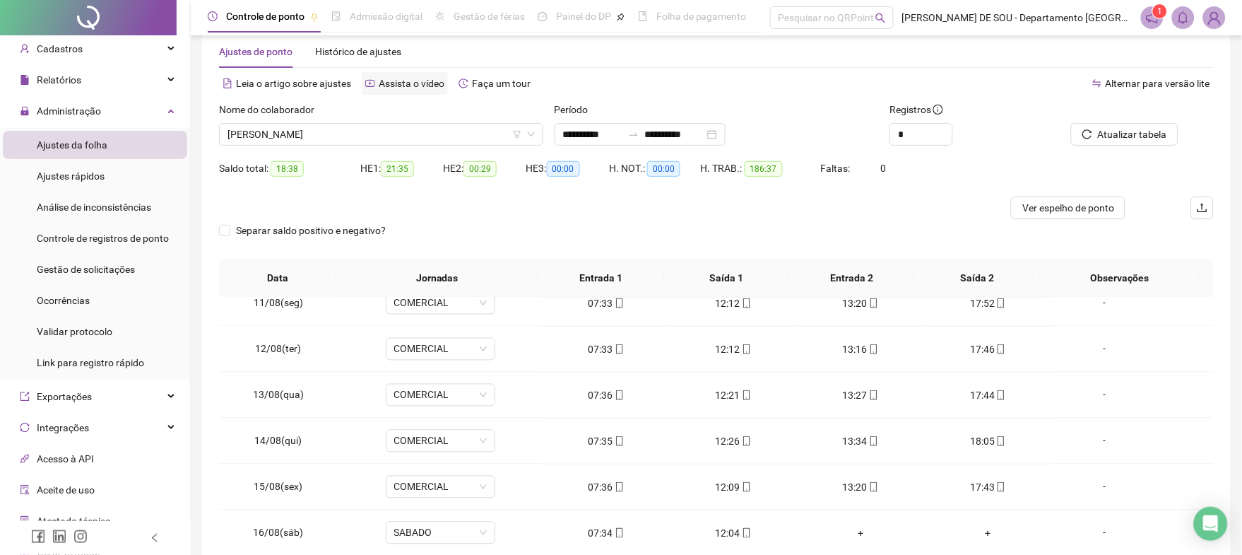
scroll to position [0, 0]
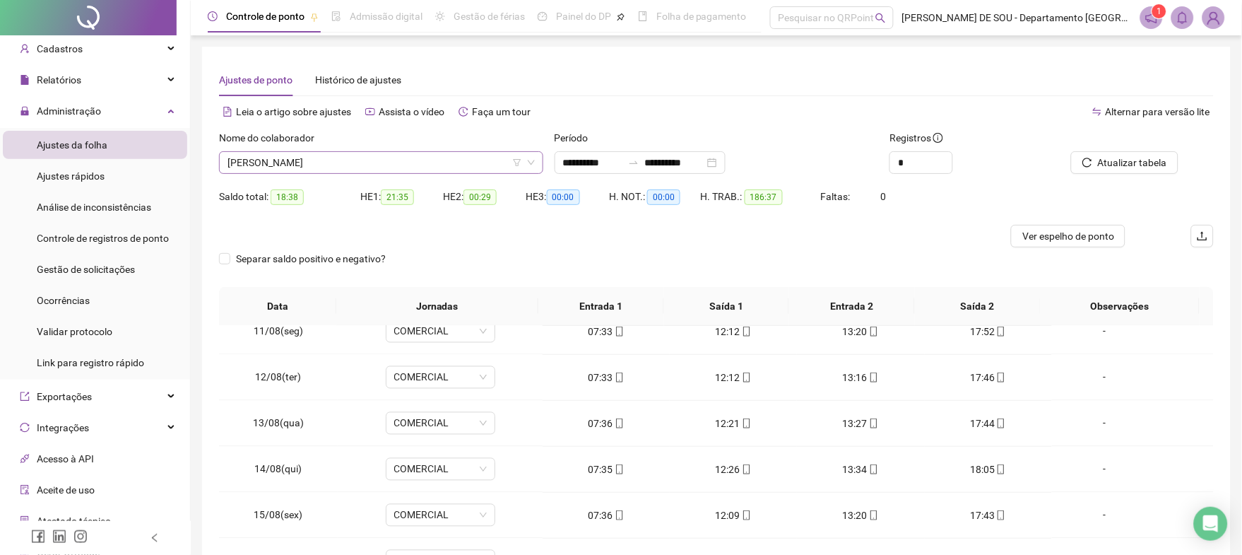
click at [367, 158] on span "[PERSON_NAME]" at bounding box center [381, 162] width 307 height 21
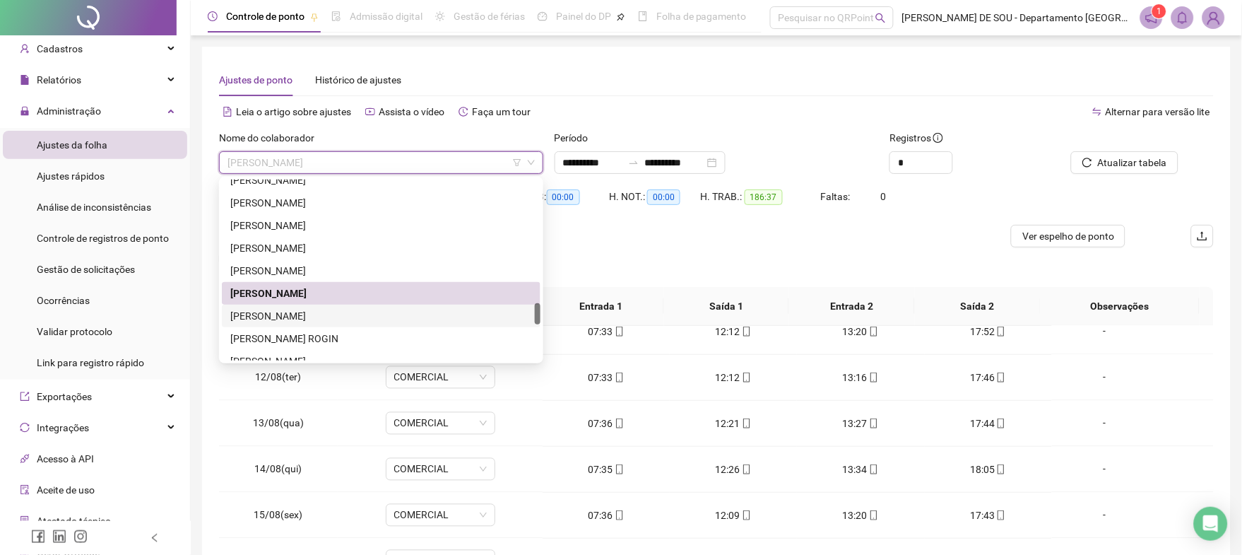
click at [289, 316] on div "[PERSON_NAME]" at bounding box center [381, 316] width 302 height 16
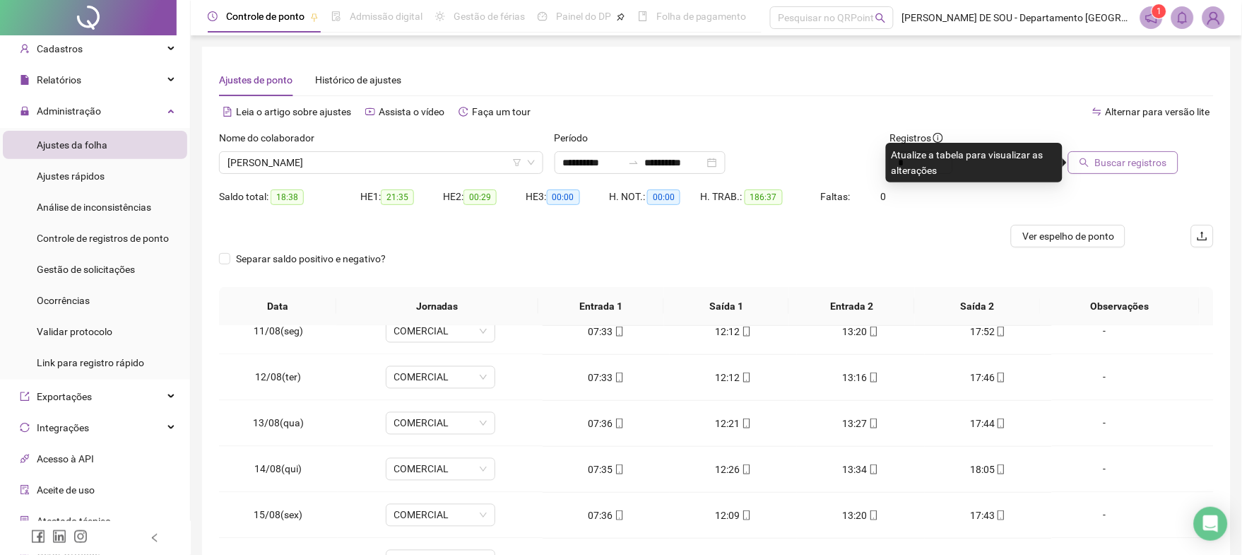
click at [1126, 160] on span "Buscar registros" at bounding box center [1131, 163] width 72 height 16
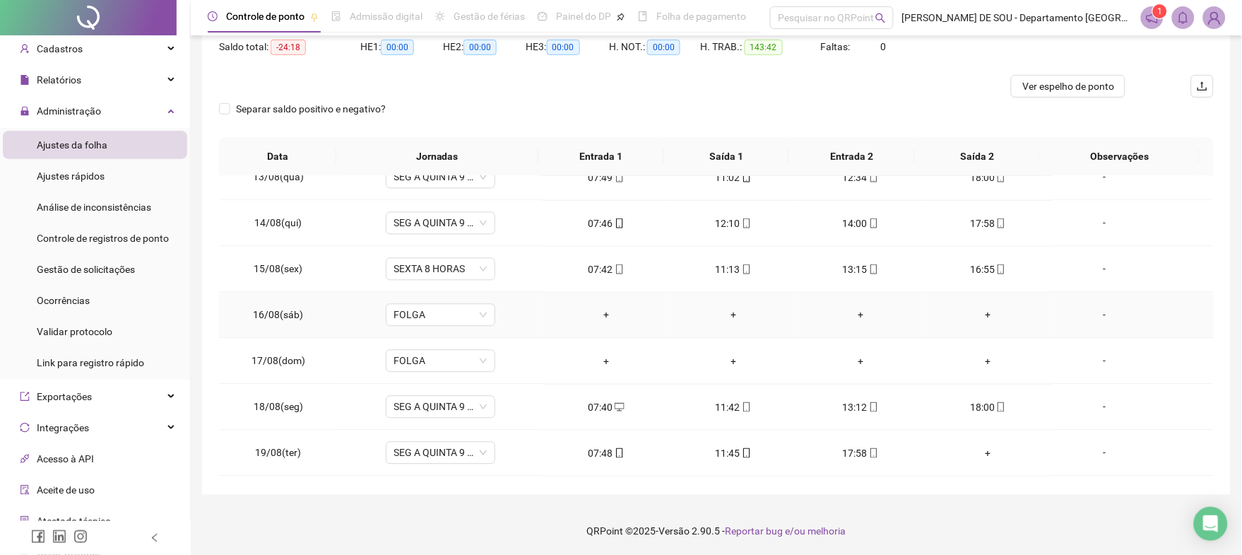
scroll to position [940, 0]
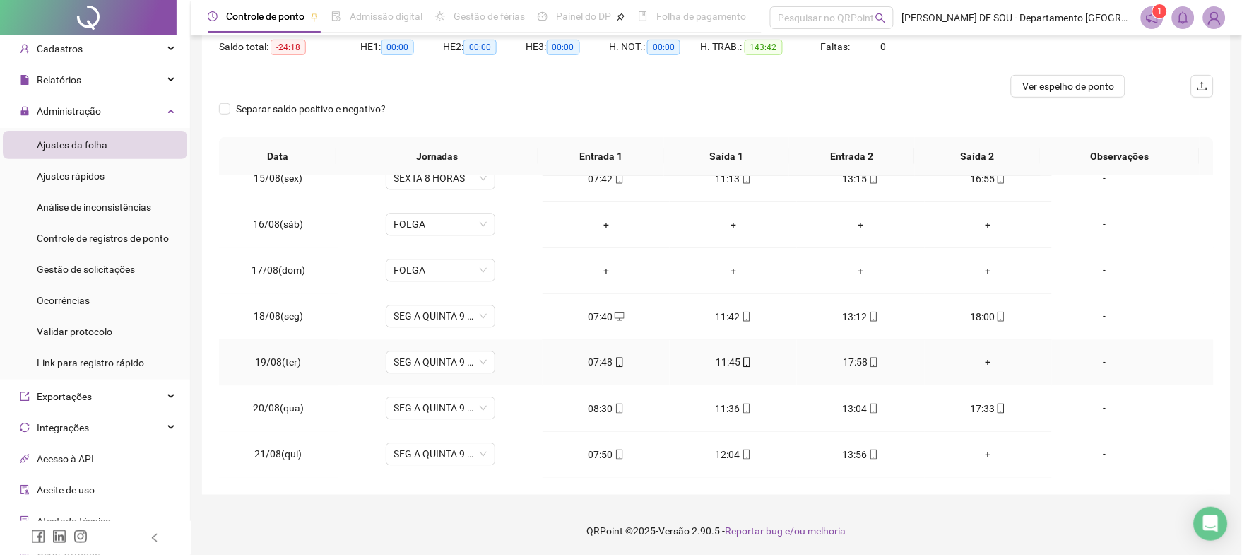
click at [978, 358] on div "+" at bounding box center [988, 363] width 105 height 16
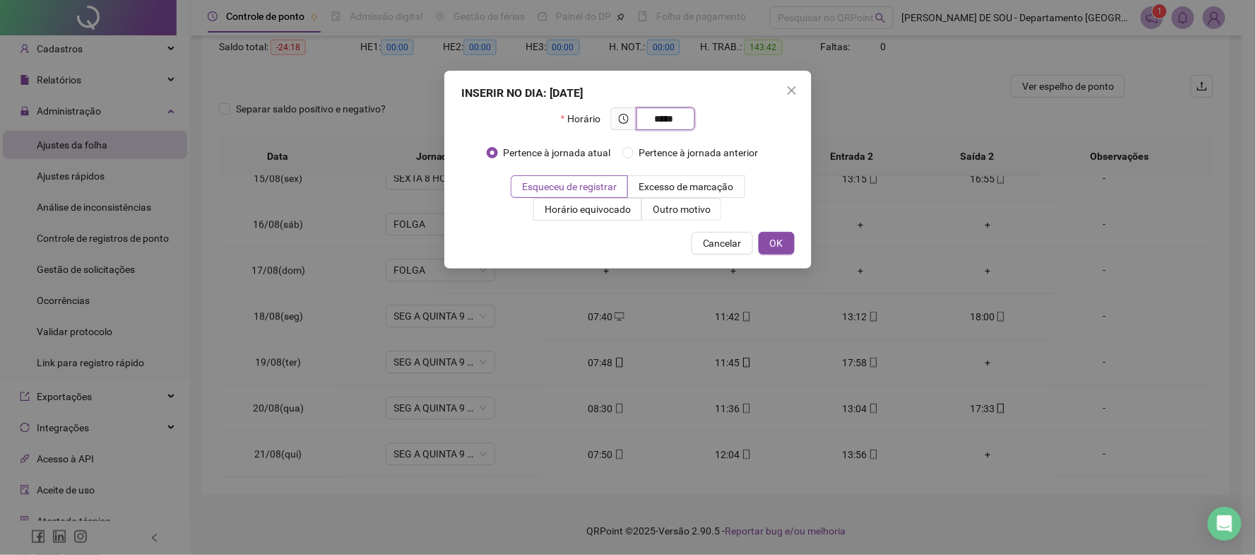
type input "*****"
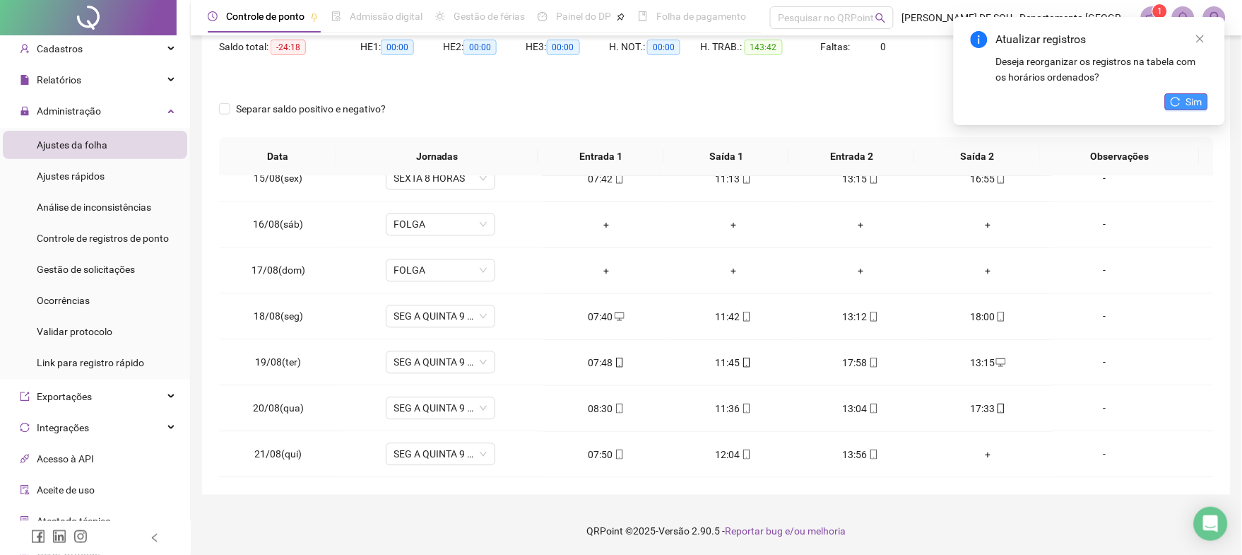
click at [1191, 103] on span "Sim" at bounding box center [1194, 102] width 16 height 16
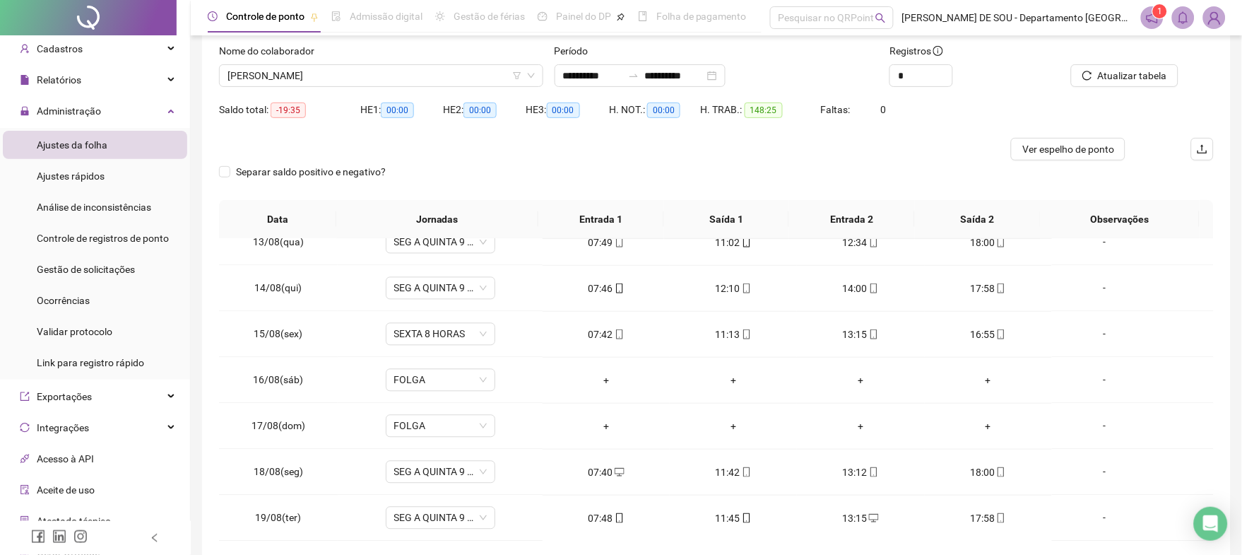
scroll to position [0, 0]
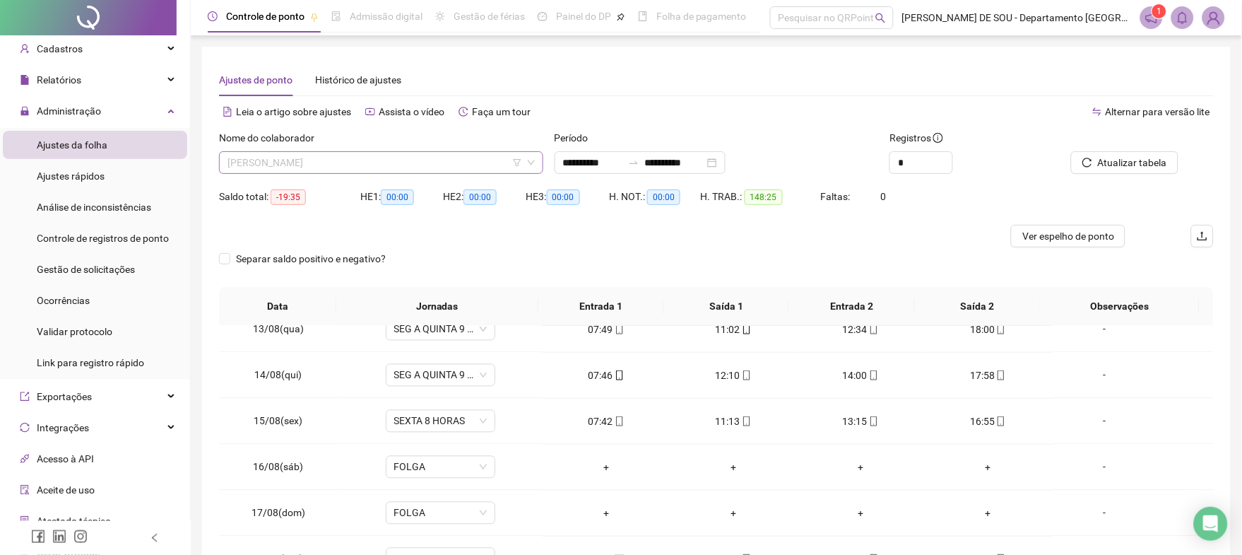
click at [355, 158] on span "[PERSON_NAME]" at bounding box center [381, 162] width 307 height 21
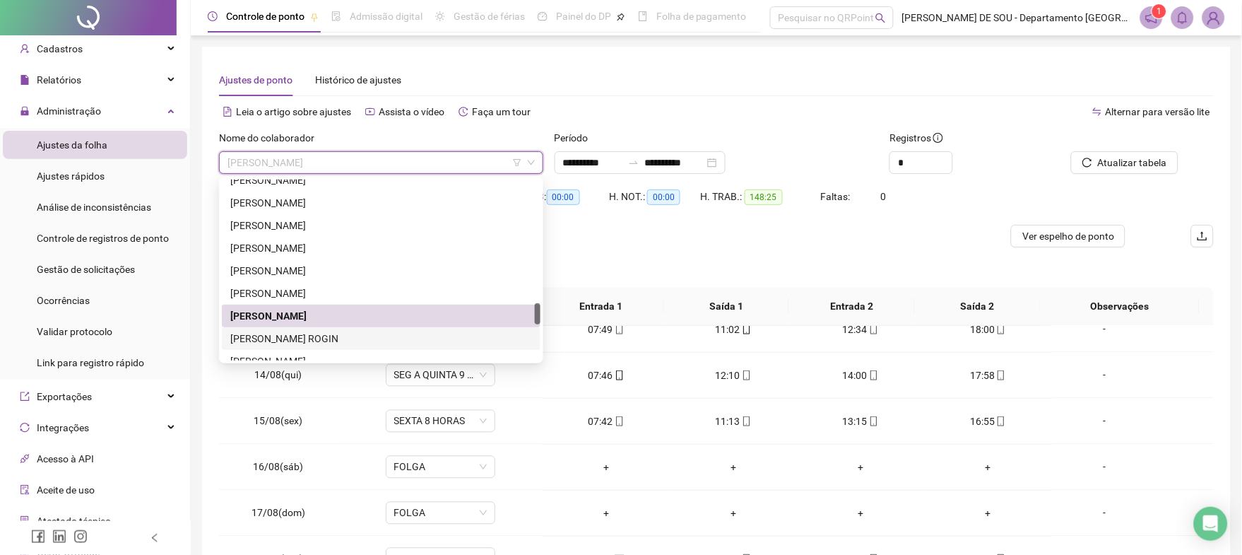
click at [294, 338] on div "[PERSON_NAME] ROGIN" at bounding box center [381, 339] width 302 height 16
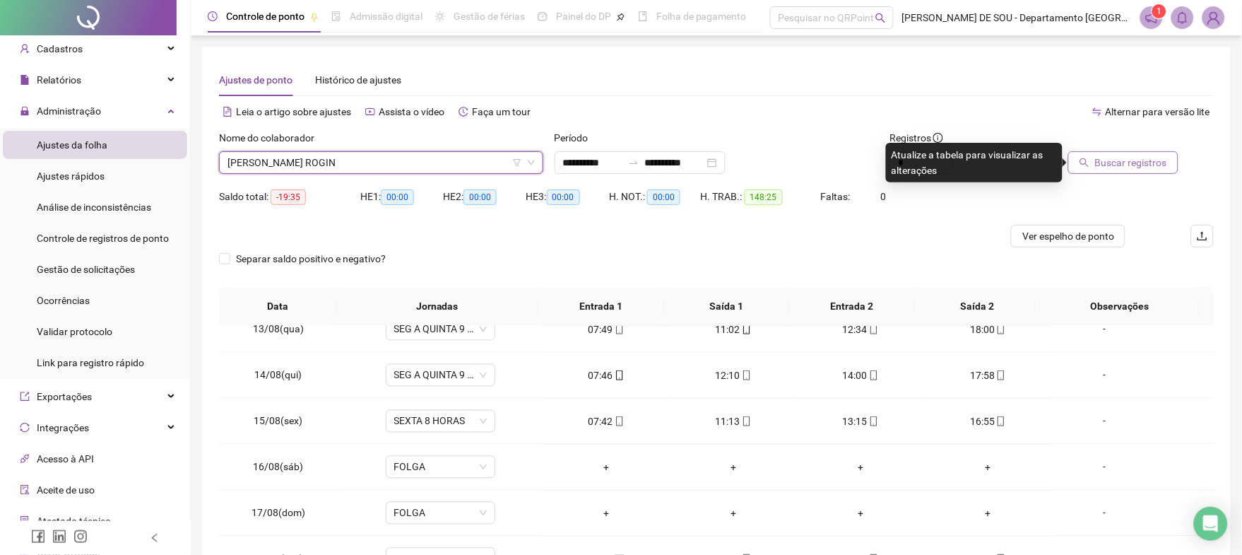
click at [1121, 161] on span "Buscar registros" at bounding box center [1131, 163] width 72 height 16
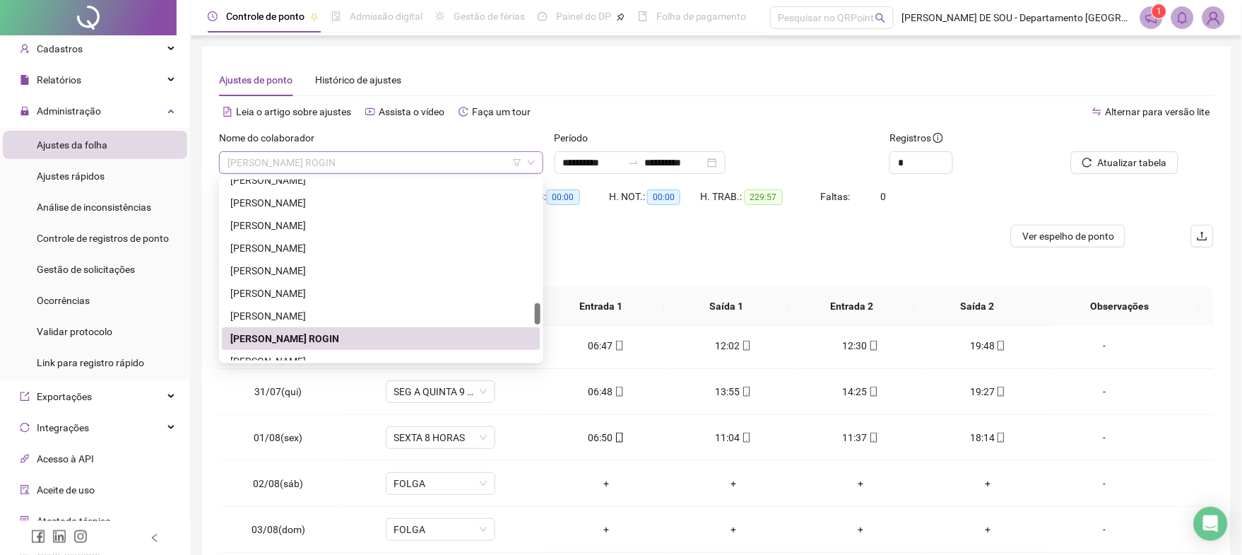
click at [441, 161] on span "[PERSON_NAME] ROGIN" at bounding box center [381, 162] width 307 height 21
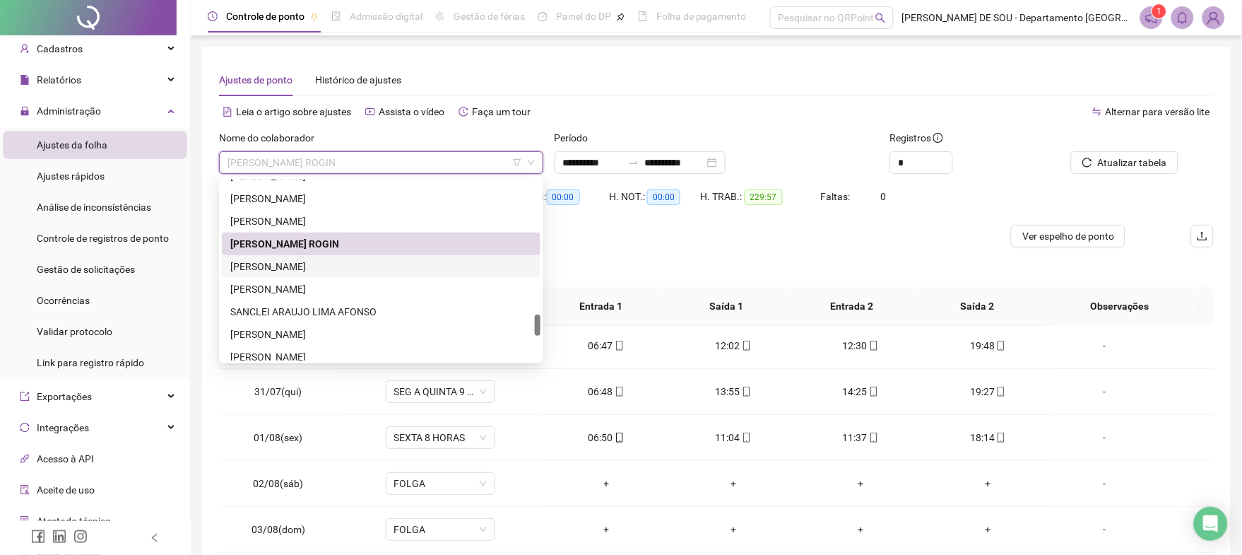
click at [286, 267] on div "[PERSON_NAME]" at bounding box center [381, 267] width 302 height 16
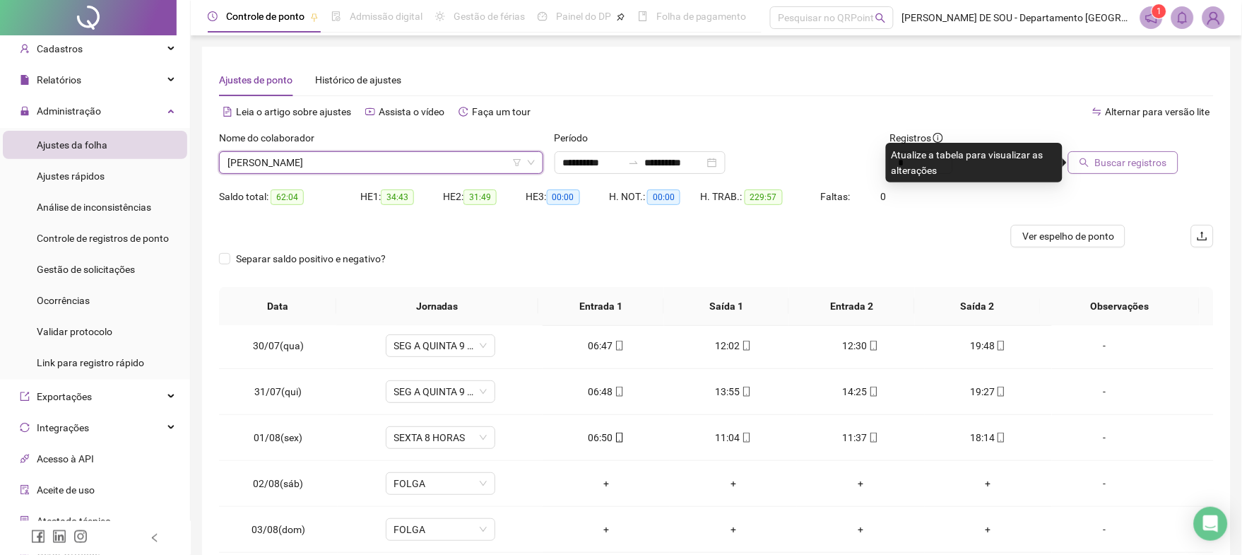
click at [1131, 165] on span "Buscar registros" at bounding box center [1131, 163] width 72 height 16
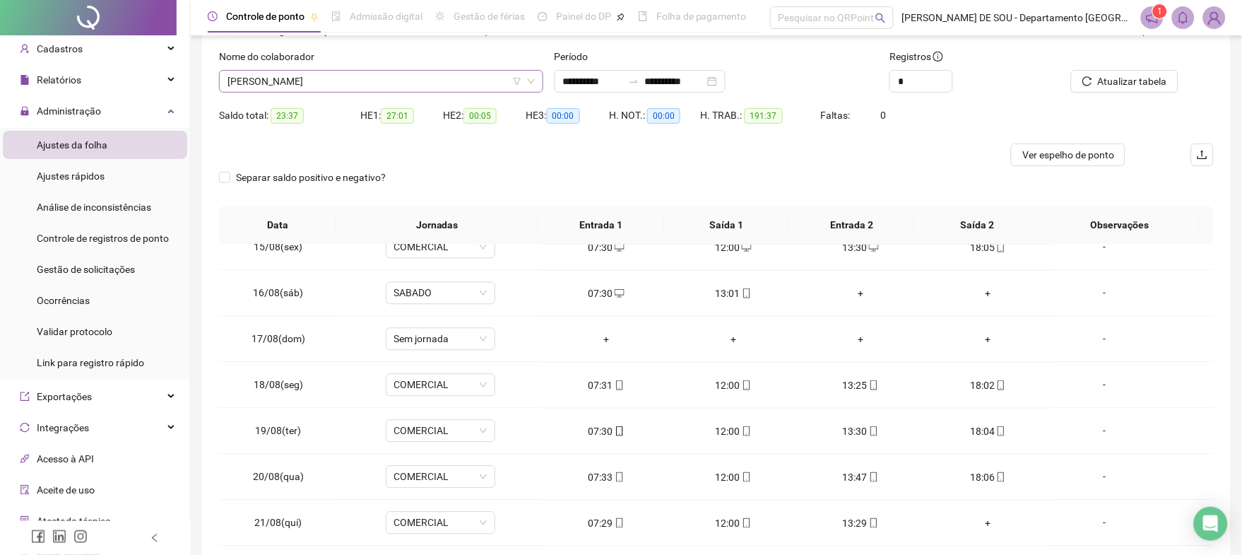
scroll to position [0, 0]
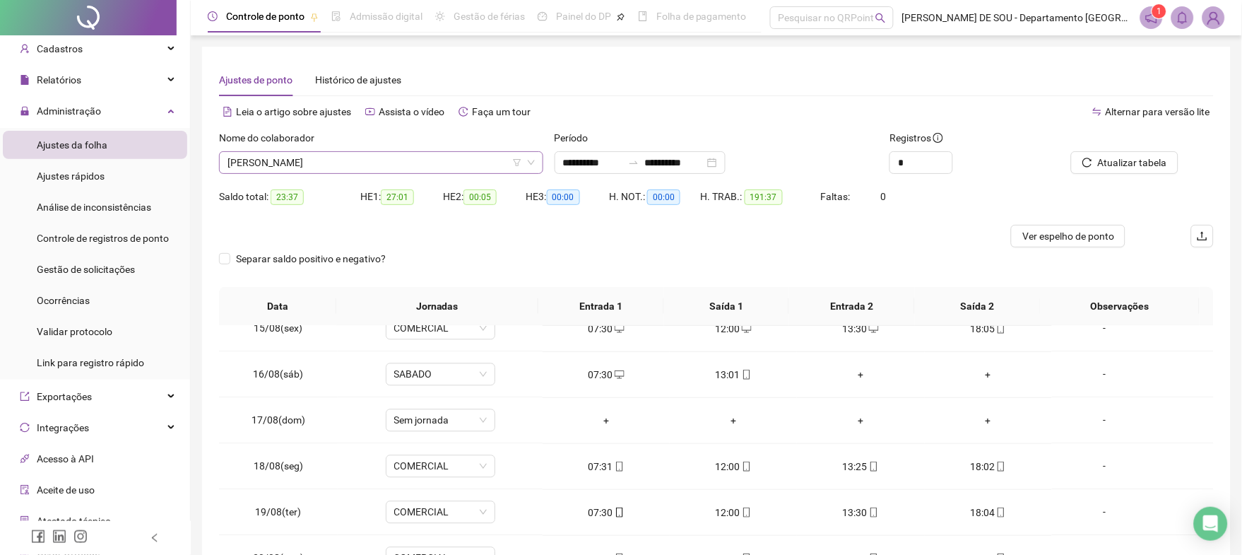
click at [440, 156] on span "[PERSON_NAME]" at bounding box center [381, 162] width 307 height 21
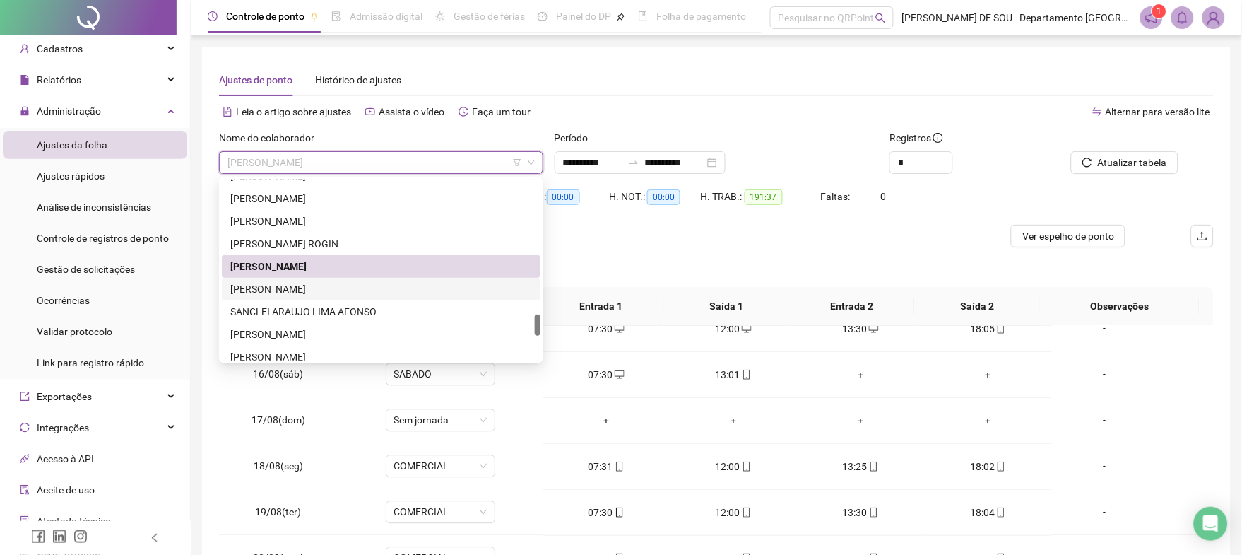
click at [314, 288] on div "[PERSON_NAME]" at bounding box center [381, 289] width 302 height 16
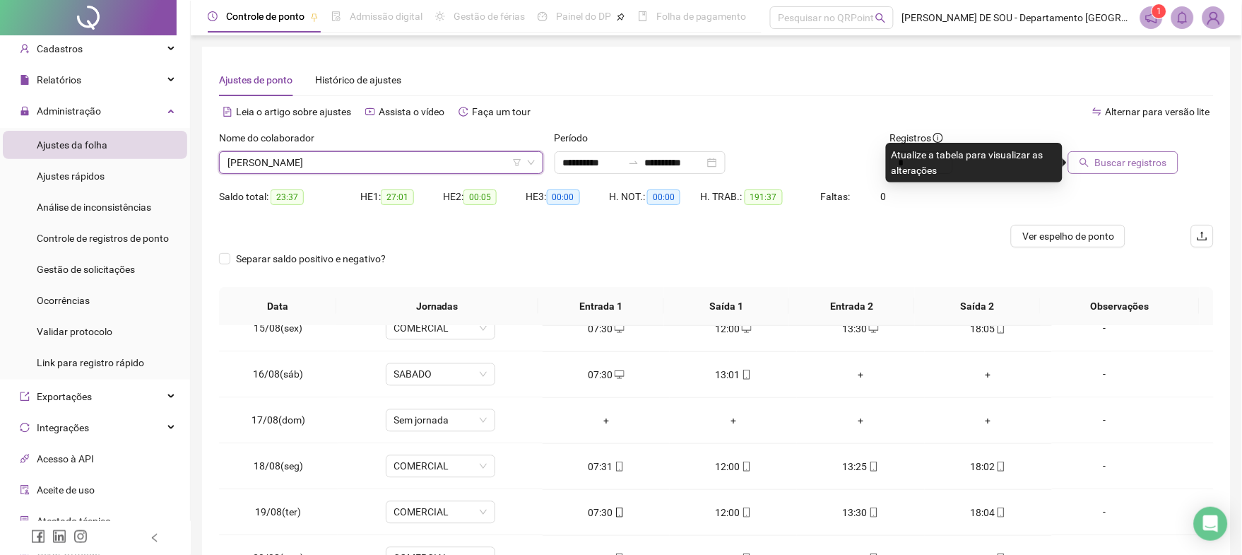
click at [1115, 166] on span "Buscar registros" at bounding box center [1131, 163] width 72 height 16
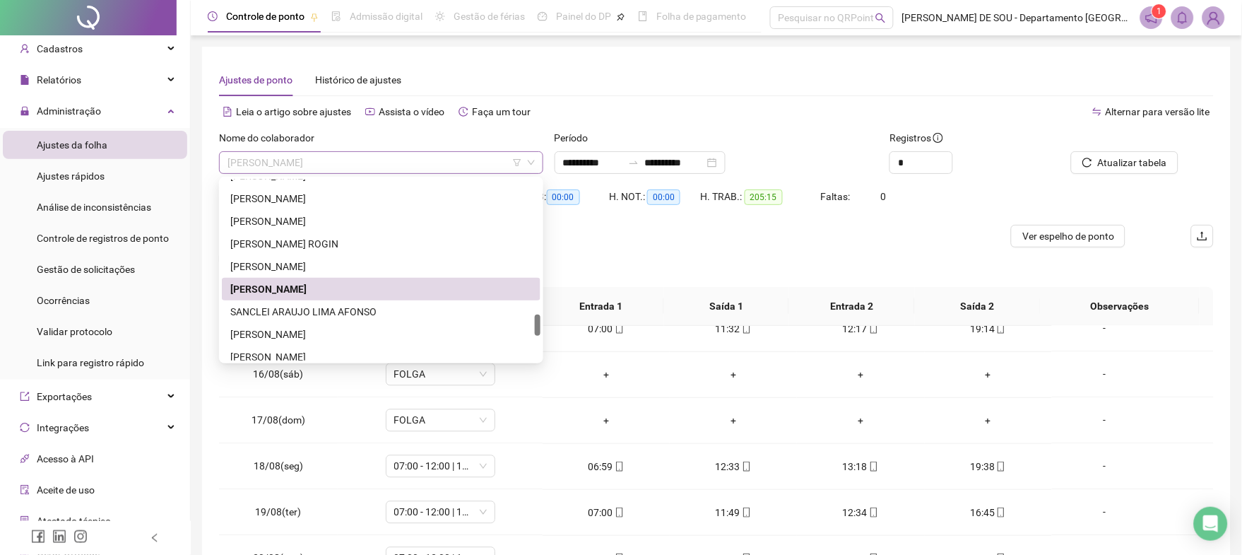
click at [442, 159] on span "[PERSON_NAME]" at bounding box center [381, 162] width 307 height 21
click at [316, 314] on div "SANCLEI ARAUJO LIMA AFONSO" at bounding box center [381, 312] width 302 height 16
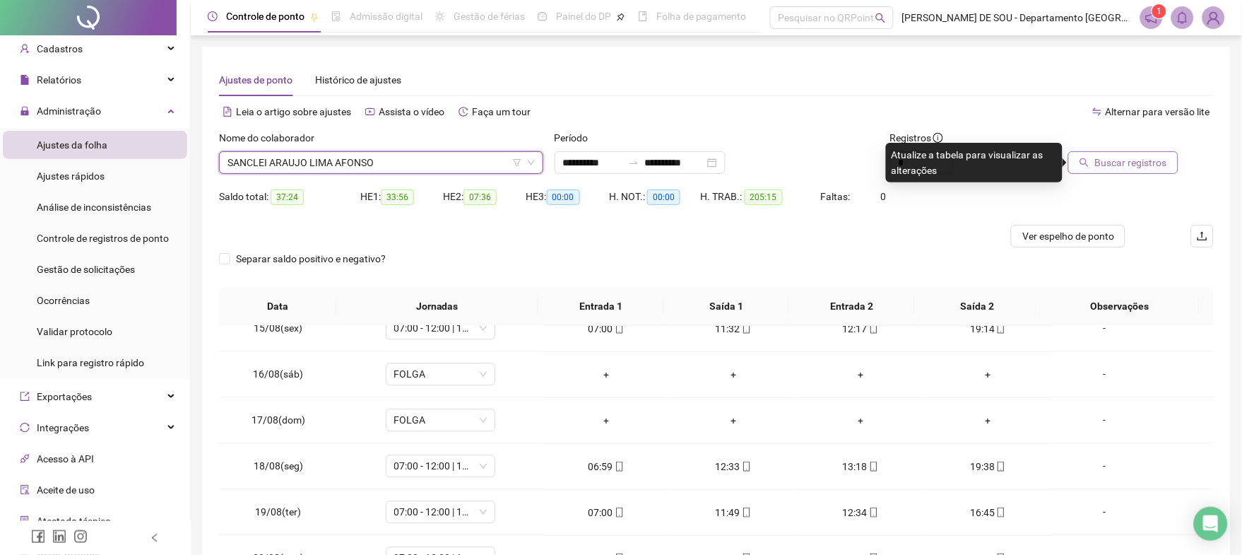
click at [1131, 160] on span "Buscar registros" at bounding box center [1131, 163] width 72 height 16
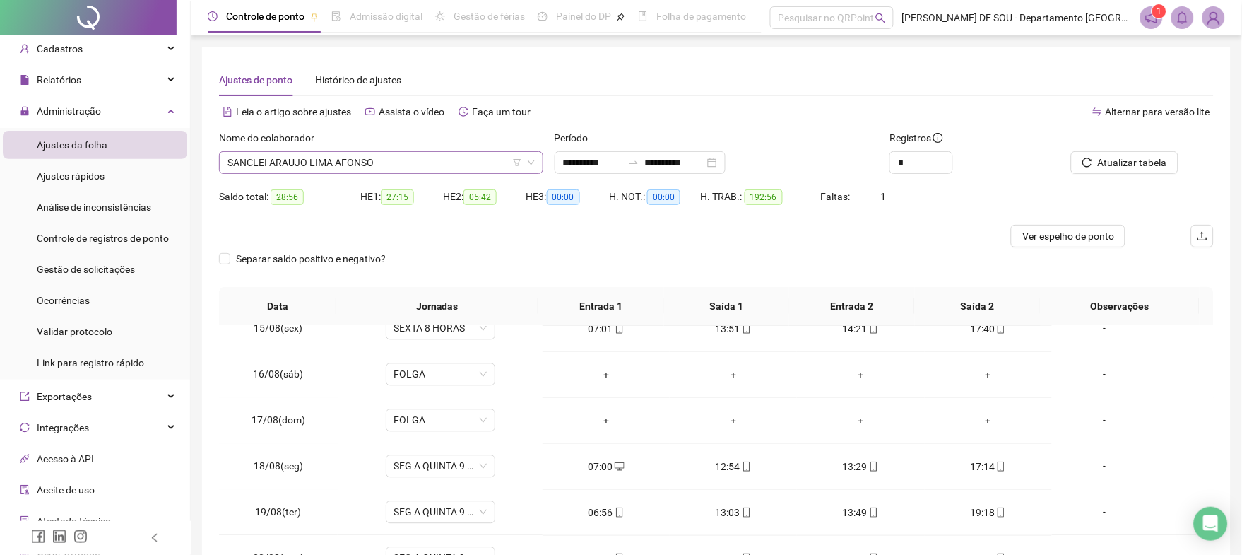
click at [383, 166] on span "SANCLEI ARAUJO LIMA AFONSO" at bounding box center [381, 162] width 307 height 21
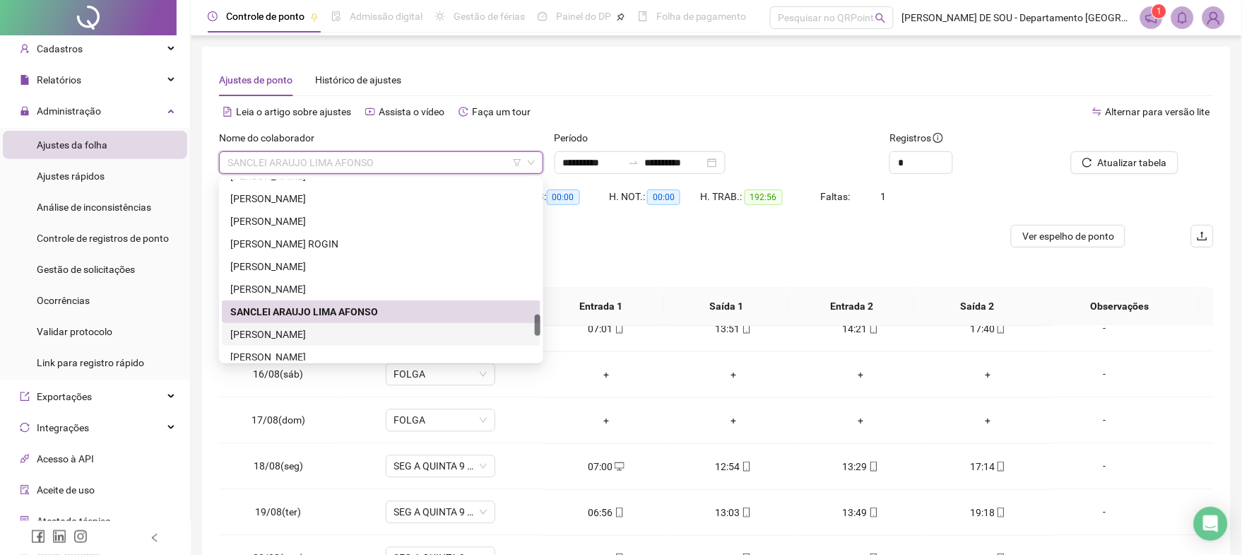
click at [307, 336] on div "[PERSON_NAME]" at bounding box center [381, 334] width 302 height 16
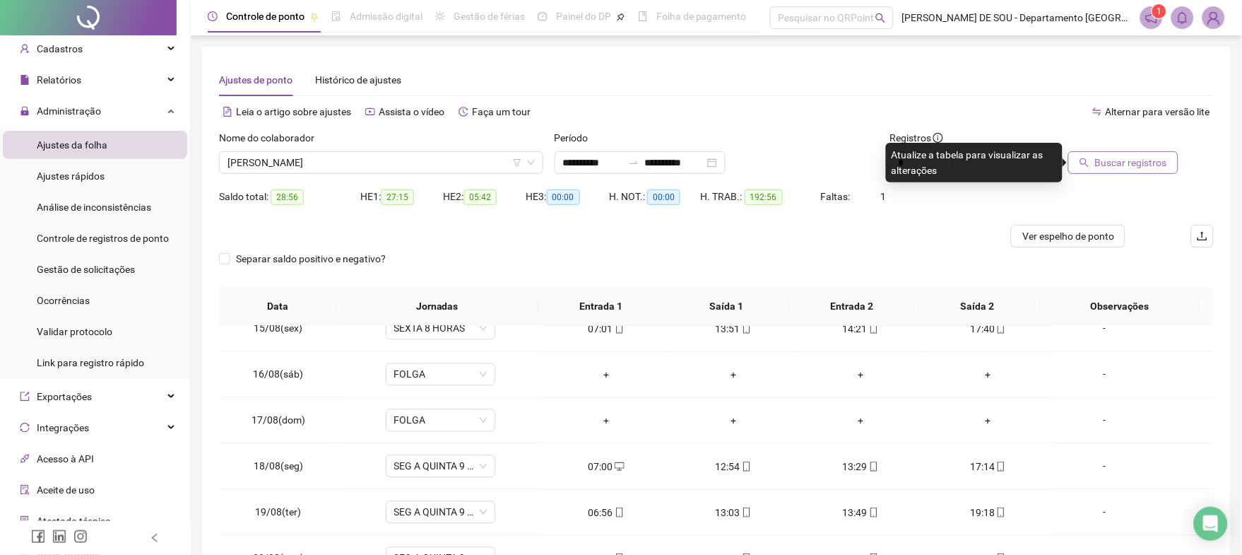
click at [1133, 162] on span "Buscar registros" at bounding box center [1131, 163] width 72 height 16
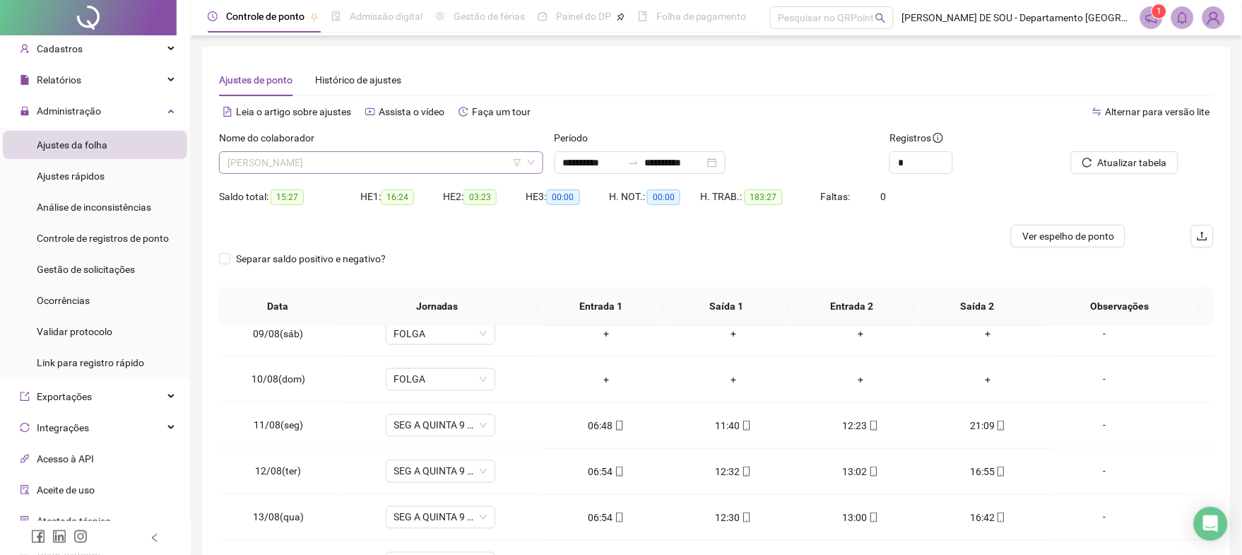
click at [370, 165] on span "[PERSON_NAME]" at bounding box center [381, 162] width 307 height 21
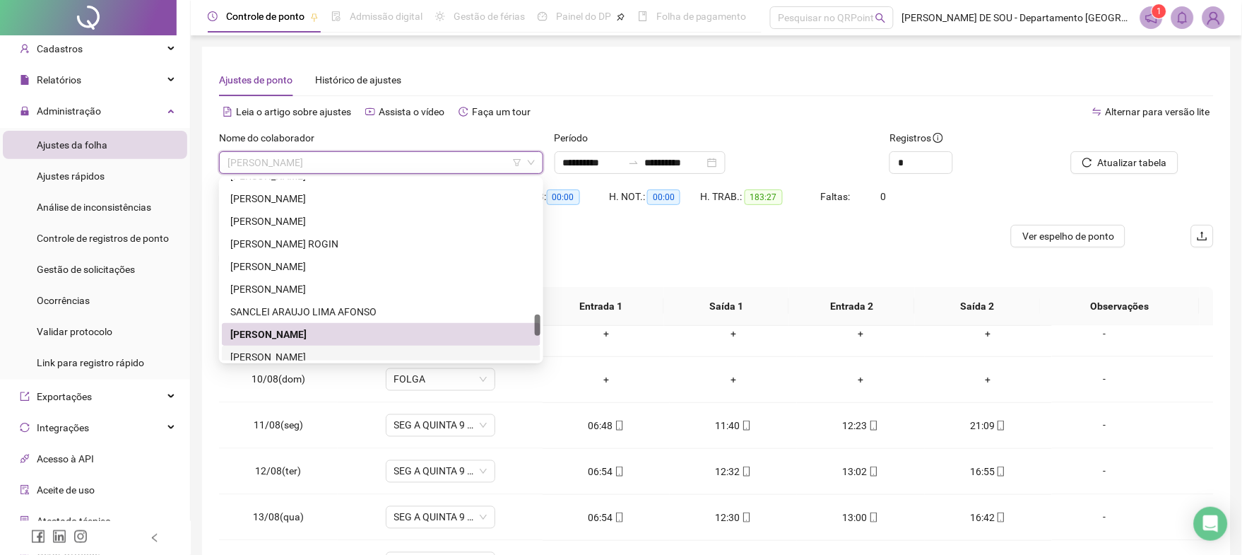
click at [276, 355] on div "[PERSON_NAME]" at bounding box center [381, 357] width 302 height 16
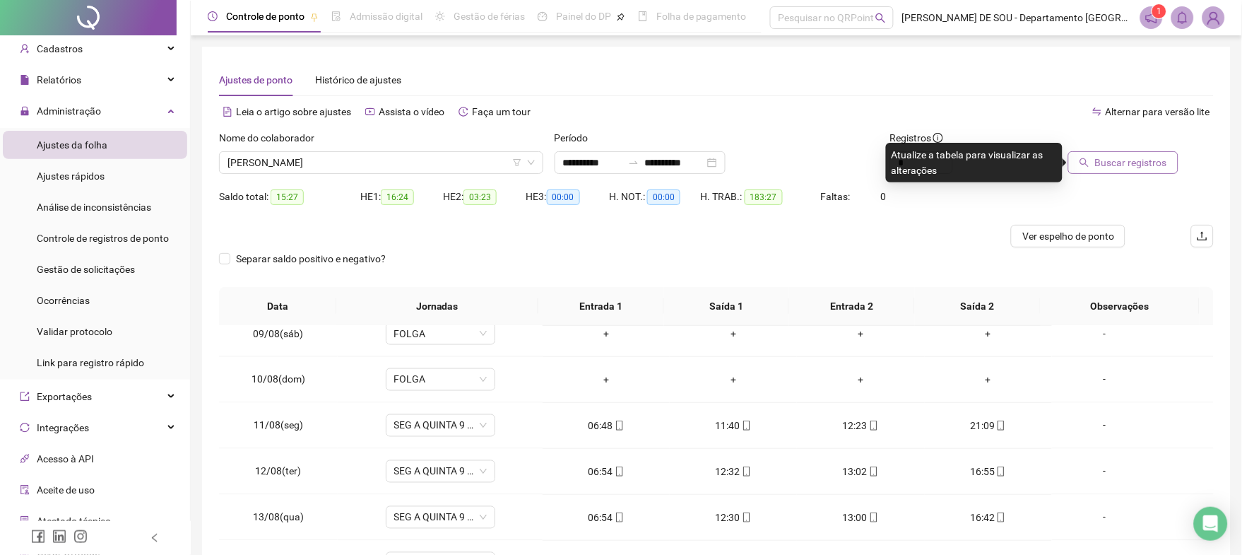
click at [1113, 163] on span "Buscar registros" at bounding box center [1131, 163] width 72 height 16
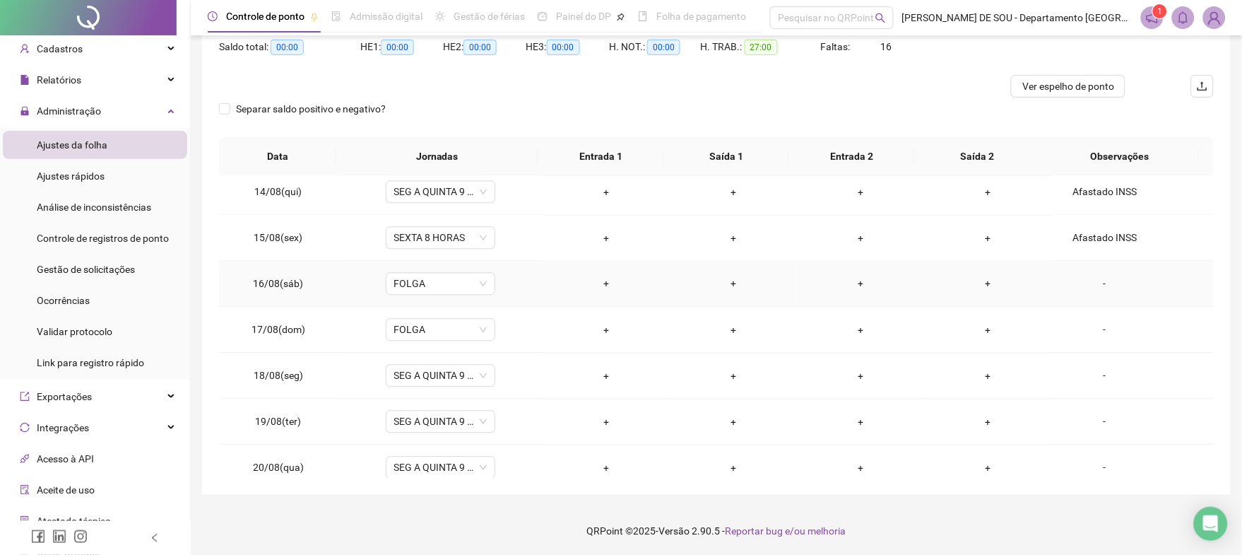
scroll to position [846, 0]
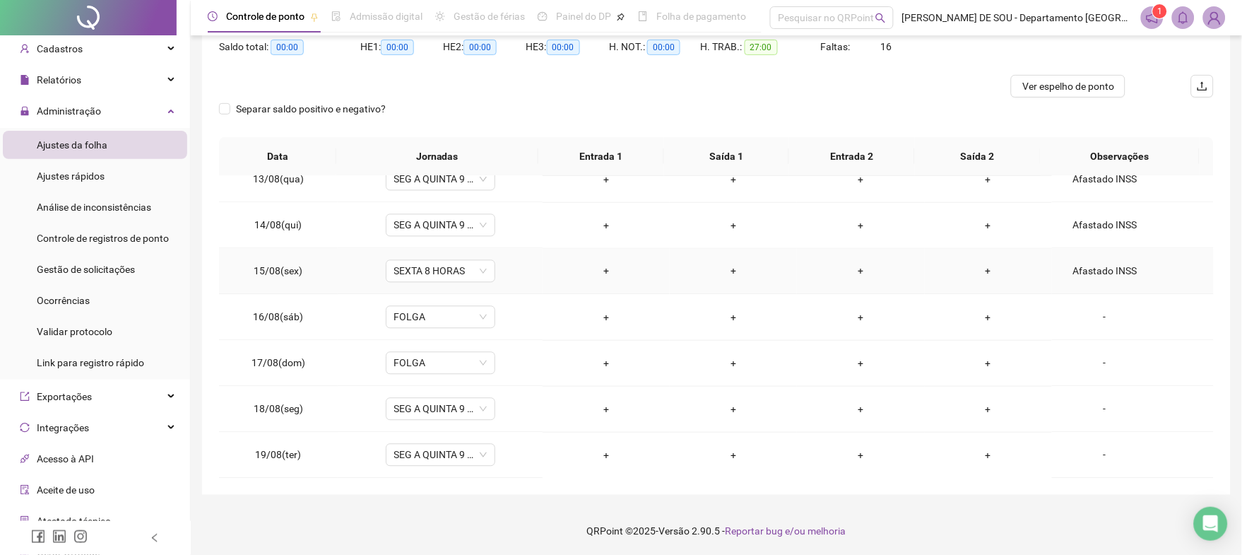
click at [1090, 271] on div "Afastado INSS" at bounding box center [1104, 272] width 83 height 16
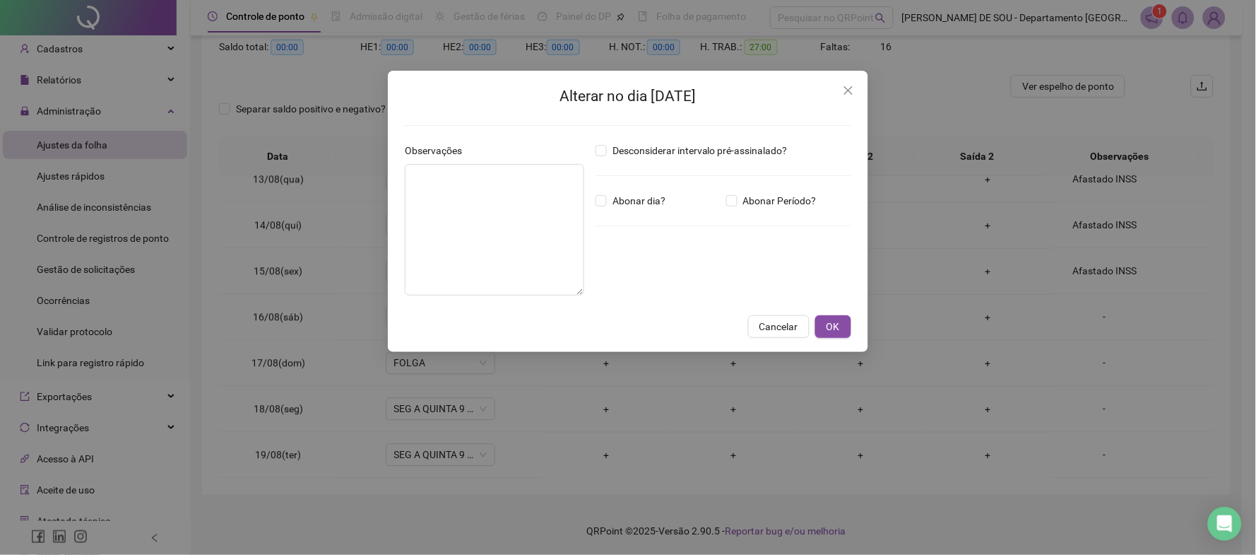
type textarea "**********"
drag, startPoint x: 490, startPoint y: 174, endPoint x: 333, endPoint y: 177, distance: 156.9
click at [333, 177] on div "**********" at bounding box center [628, 277] width 1256 height 555
click at [785, 325] on span "Cancelar" at bounding box center [779, 327] width 39 height 16
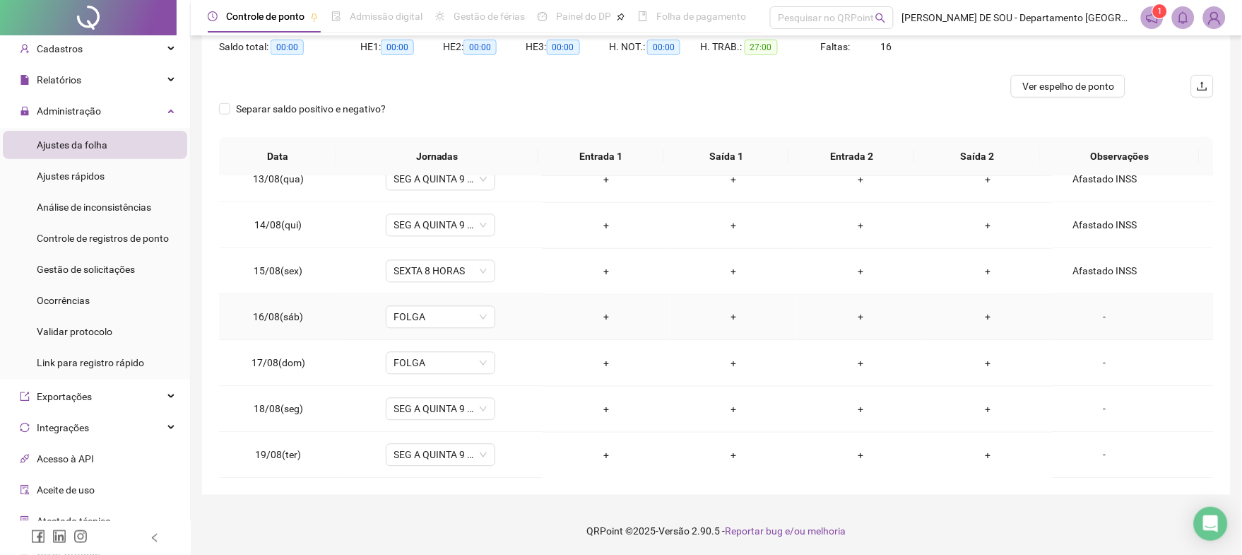
click at [1094, 314] on div "-" at bounding box center [1104, 317] width 83 height 16
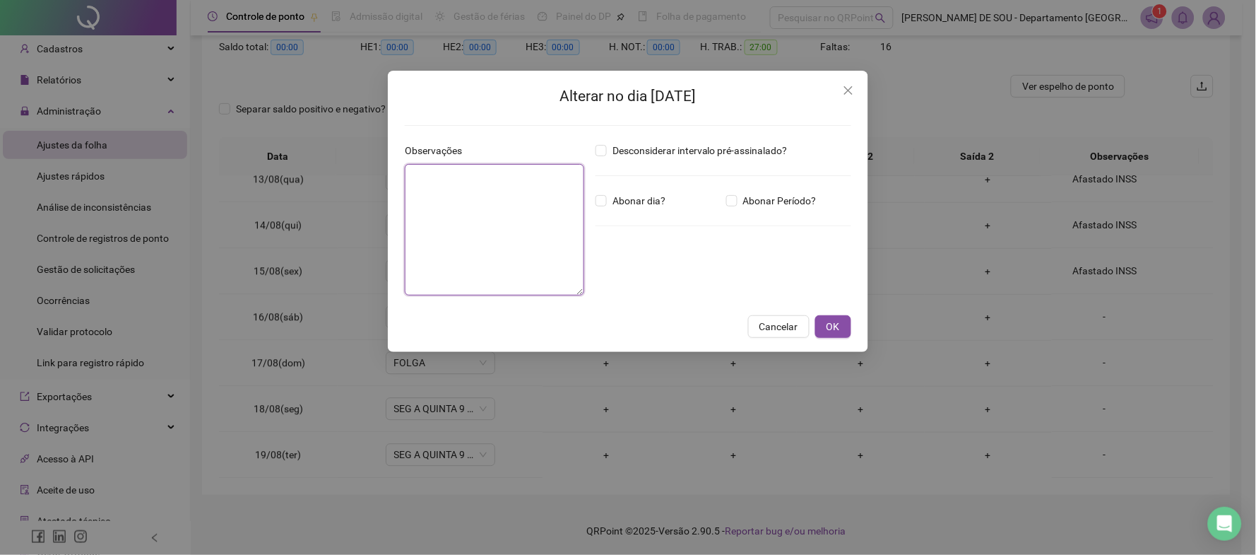
click at [463, 181] on textarea at bounding box center [494, 229] width 179 height 131
paste textarea "**********"
type textarea "**********"
click at [836, 321] on span "OK" at bounding box center [833, 327] width 13 height 16
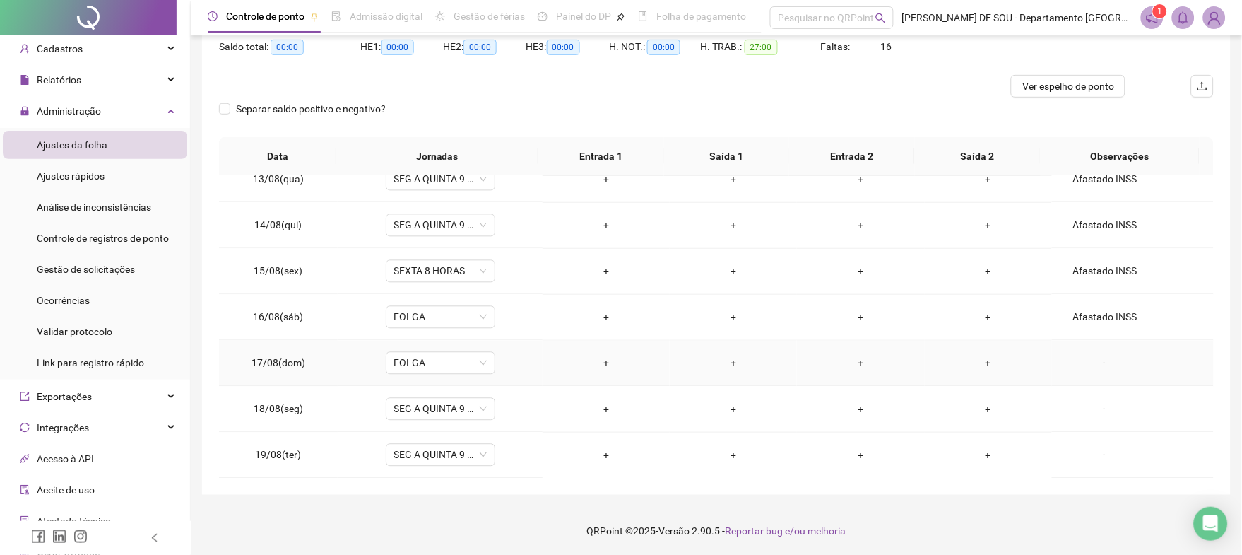
click at [1094, 363] on div "-" at bounding box center [1104, 363] width 83 height 16
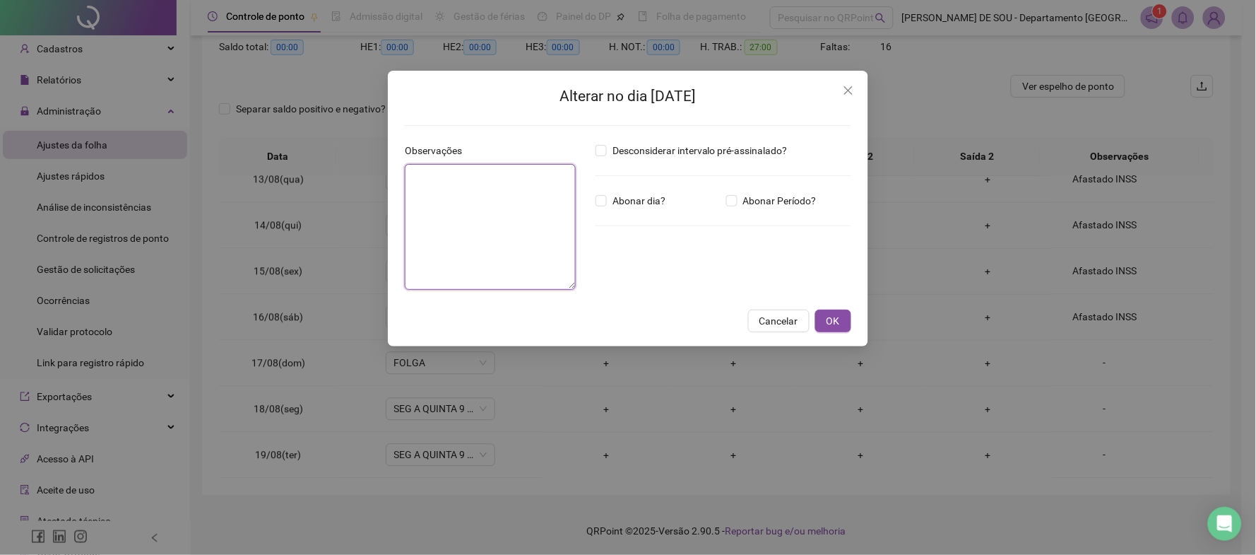
paste textarea "**********"
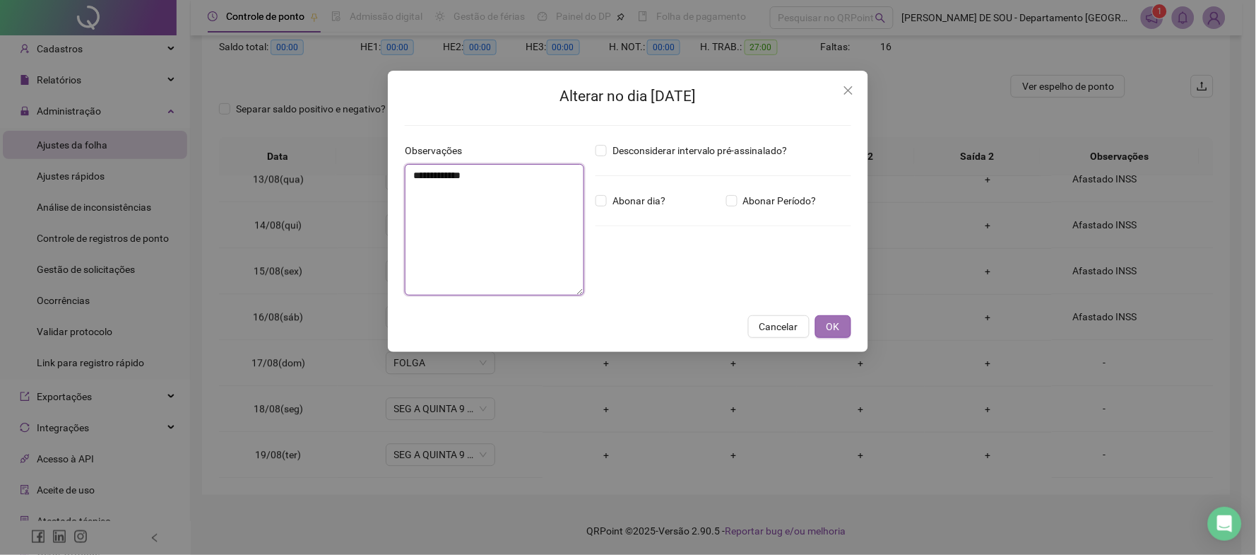
type textarea "**********"
click at [837, 325] on span "OK" at bounding box center [833, 327] width 13 height 16
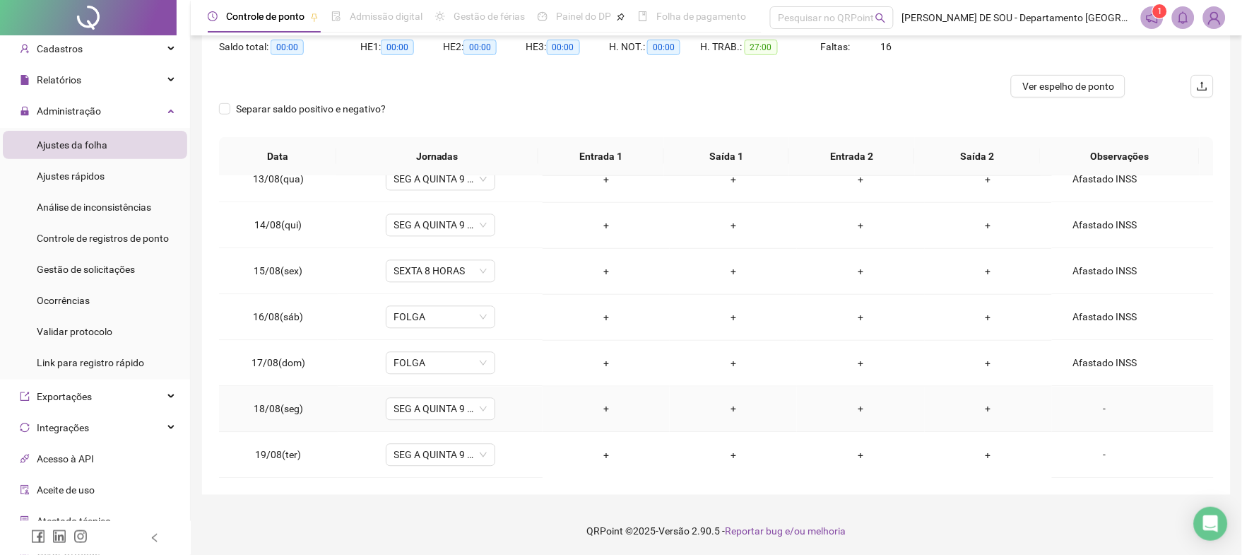
click at [1093, 411] on div "-" at bounding box center [1104, 409] width 83 height 16
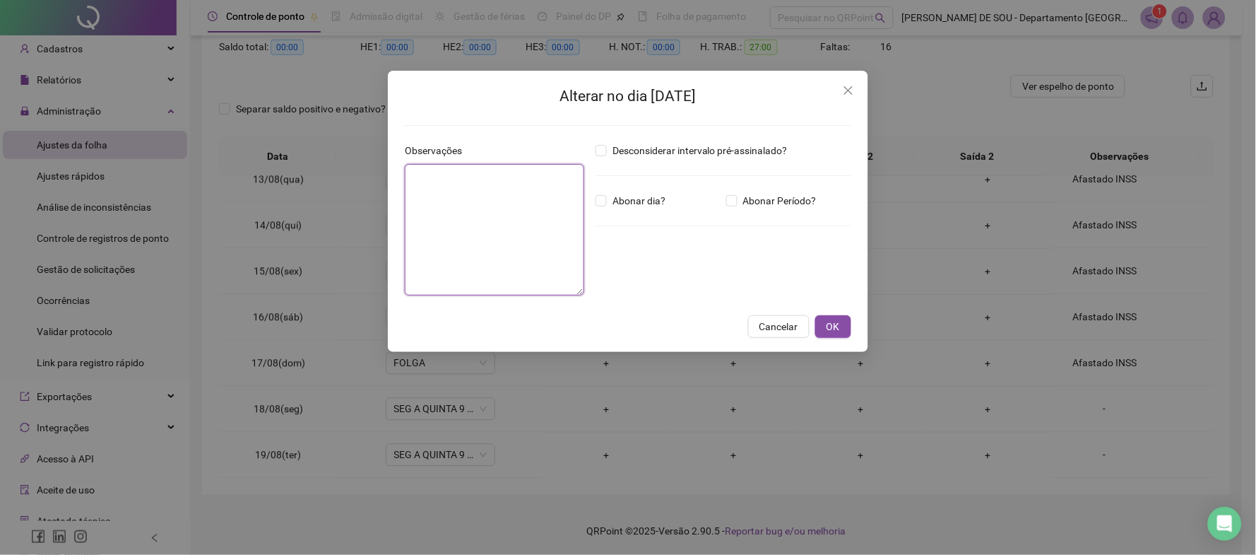
click at [451, 188] on textarea at bounding box center [494, 229] width 179 height 131
paste textarea "**********"
type textarea "**********"
click at [829, 326] on span "OK" at bounding box center [833, 327] width 13 height 16
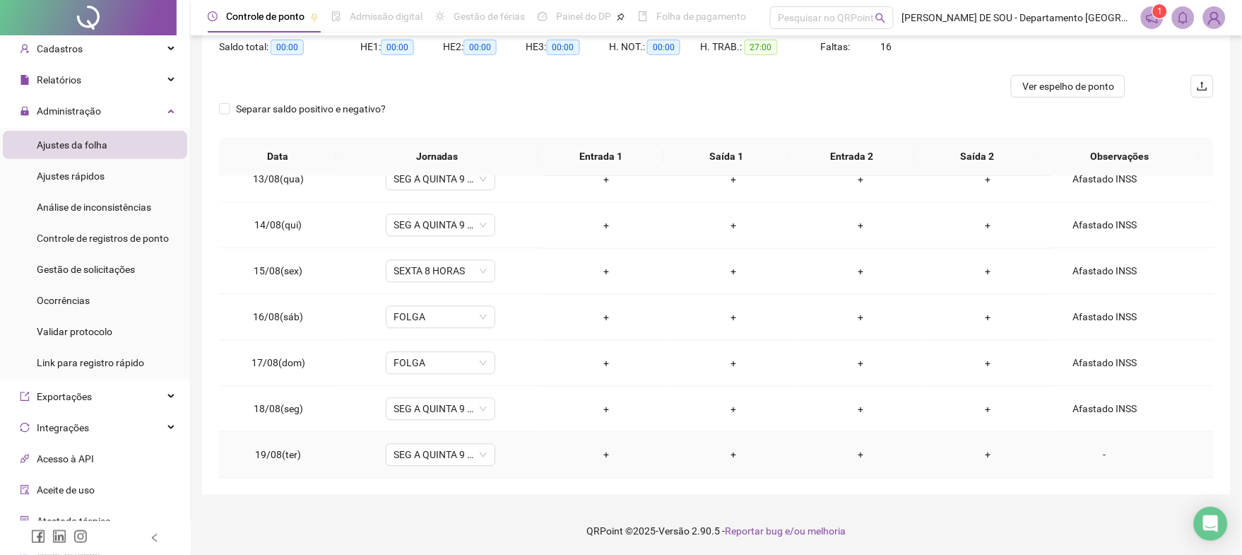
click at [1096, 456] on div "-" at bounding box center [1104, 455] width 83 height 16
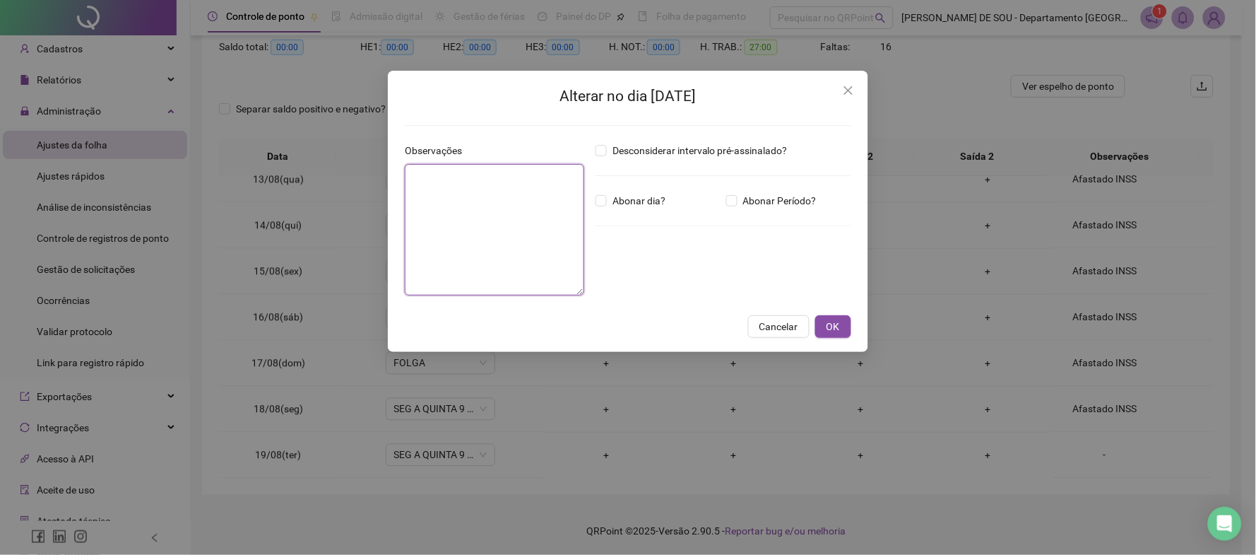
click at [475, 181] on textarea at bounding box center [494, 229] width 179 height 131
paste textarea "**********"
type textarea "**********"
click at [836, 324] on span "OK" at bounding box center [833, 327] width 13 height 16
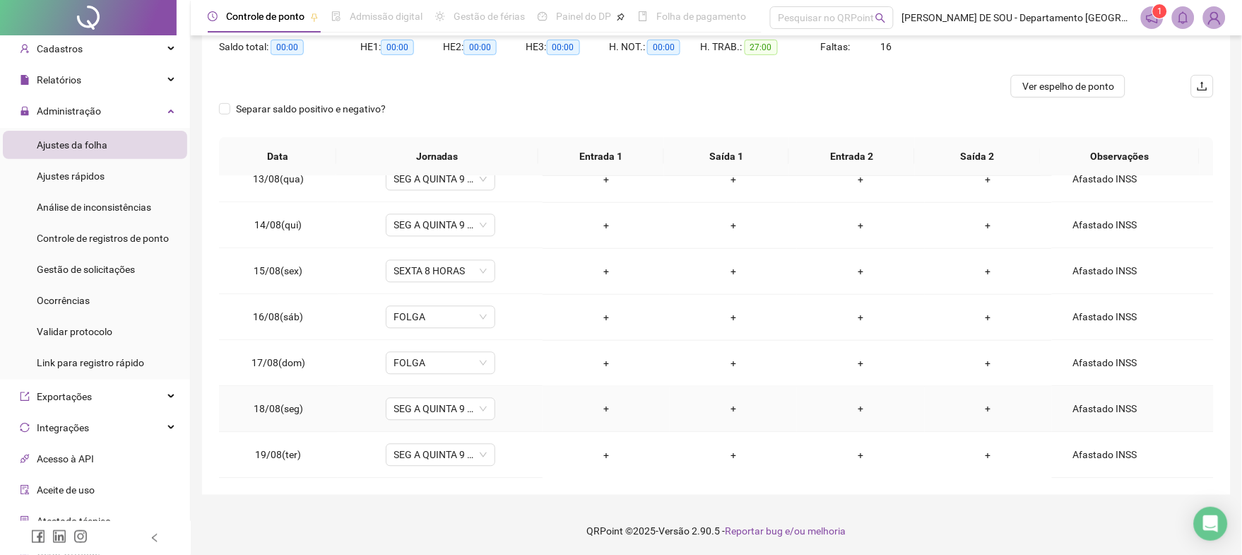
scroll to position [940, 0]
click at [1097, 407] on div "-" at bounding box center [1104, 409] width 83 height 16
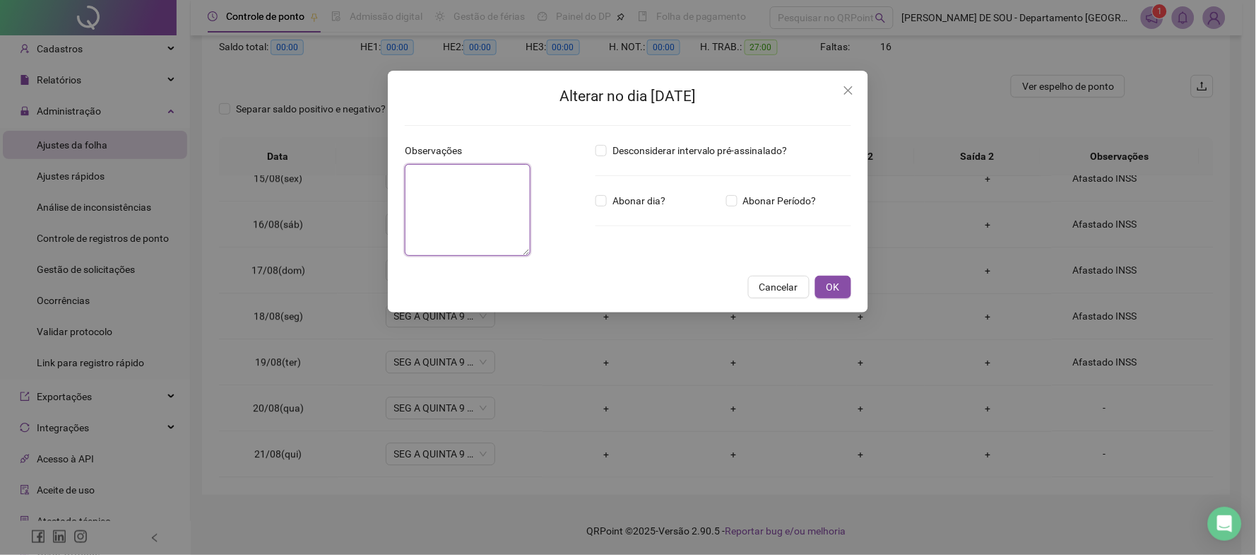
click at [448, 184] on textarea at bounding box center [468, 210] width 126 height 92
paste textarea "**********"
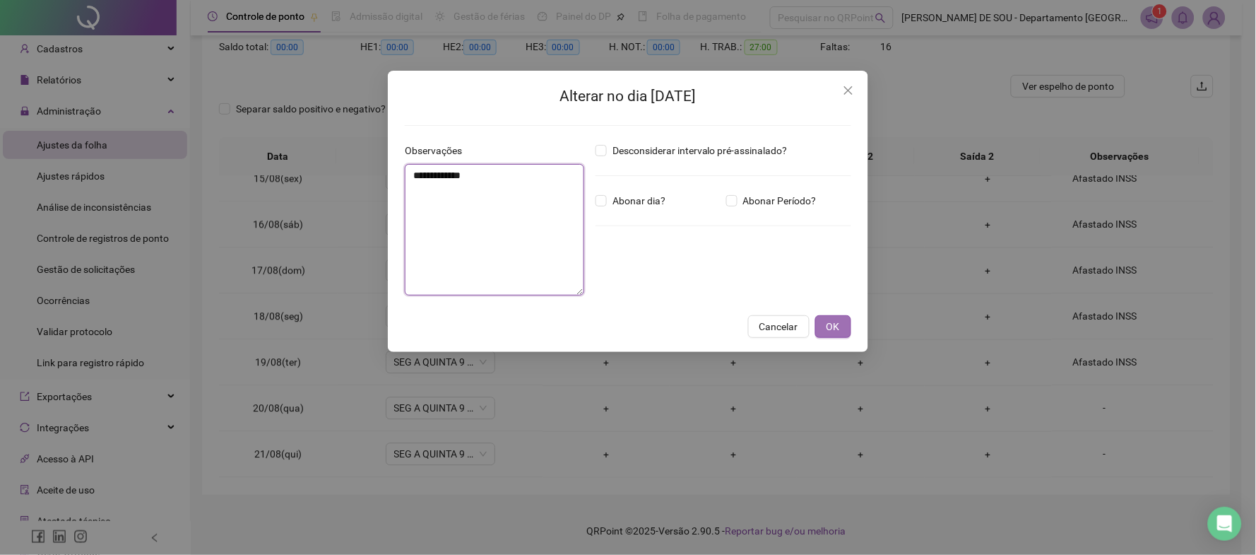
type textarea "**********"
click at [835, 322] on span "OK" at bounding box center [833, 327] width 13 height 16
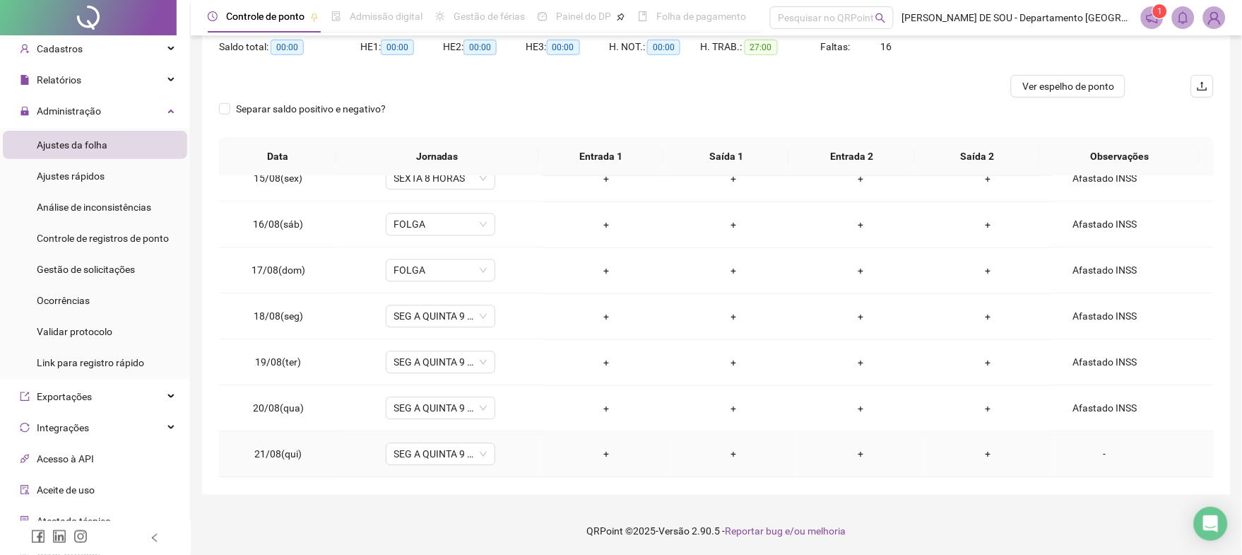
click at [1094, 456] on div "-" at bounding box center [1104, 455] width 83 height 16
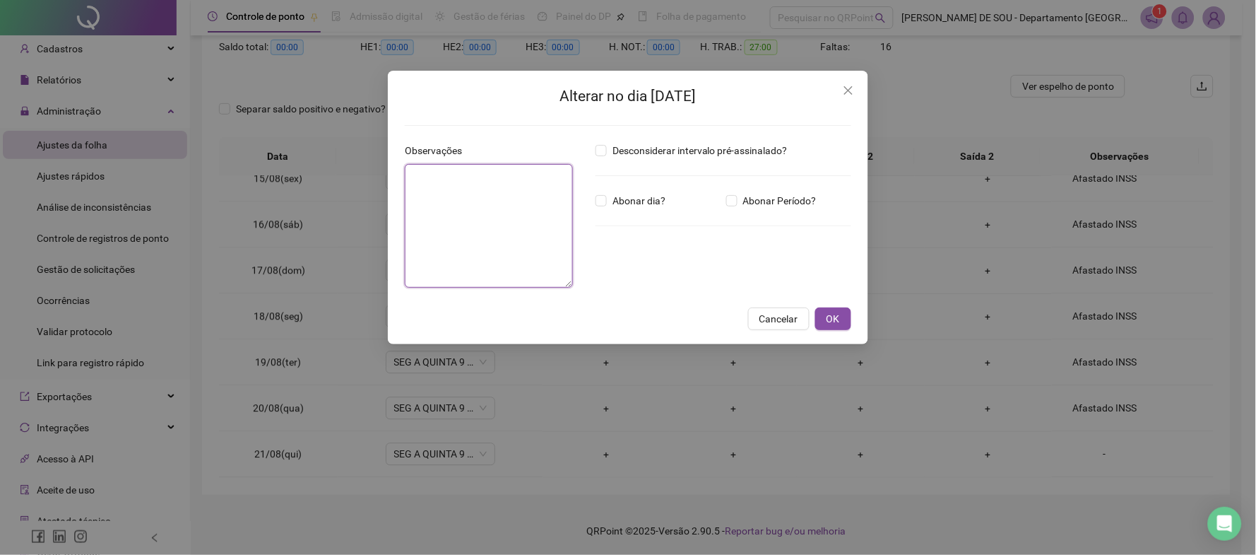
click at [419, 179] on textarea at bounding box center [489, 226] width 168 height 124
paste textarea "**********"
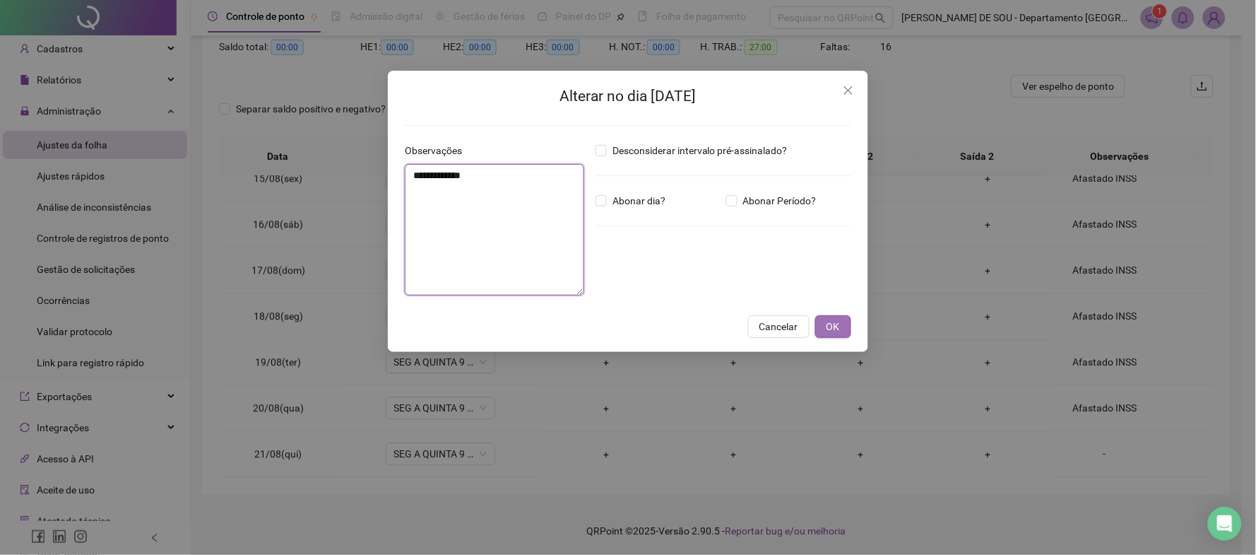
type textarea "**********"
click at [832, 324] on span "OK" at bounding box center [833, 327] width 13 height 16
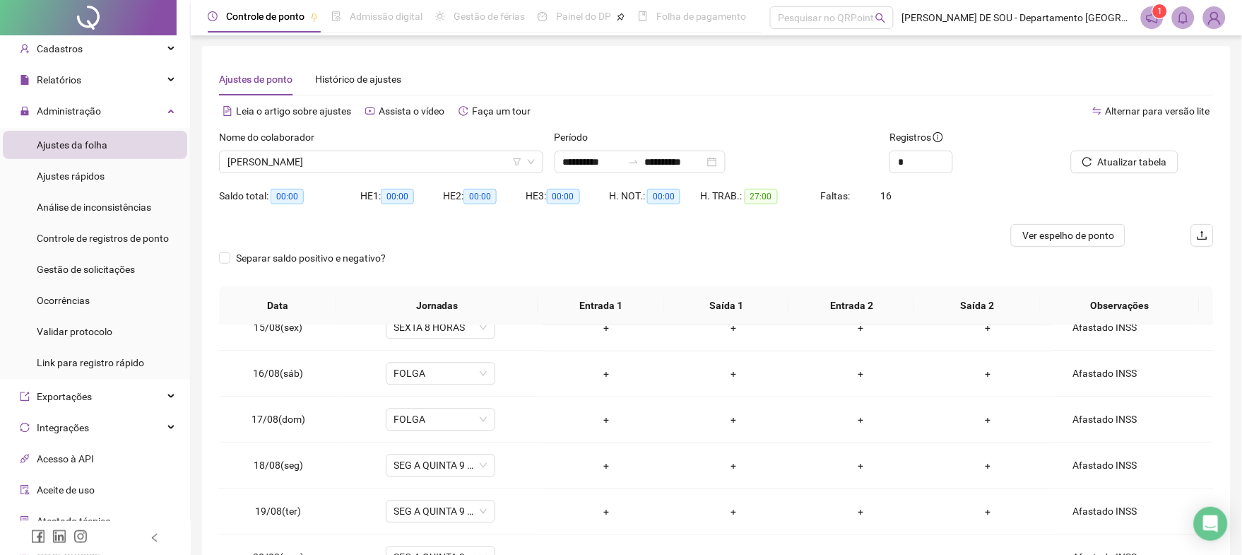
scroll to position [0, 0]
click at [358, 158] on span "[PERSON_NAME]" at bounding box center [381, 162] width 307 height 21
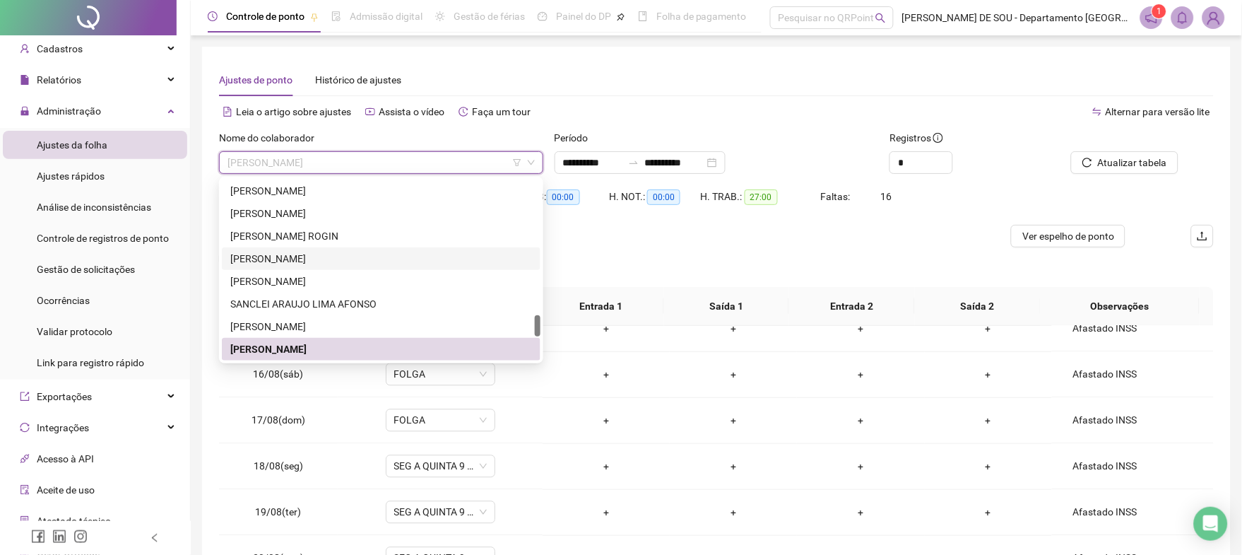
scroll to position [1247, 0]
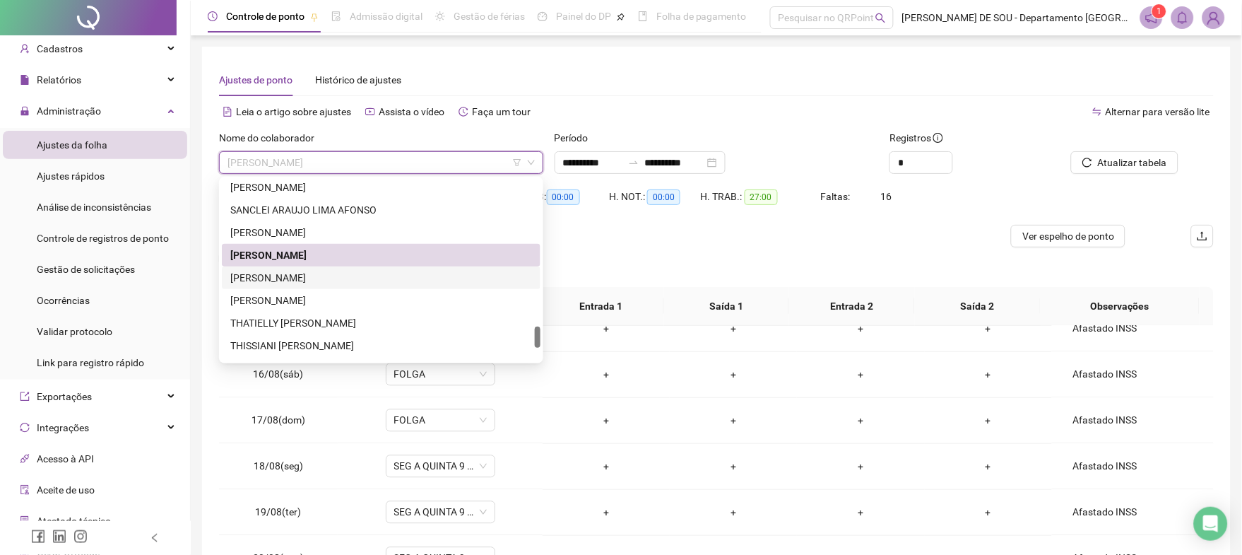
click at [309, 273] on div "[PERSON_NAME]" at bounding box center [381, 278] width 302 height 16
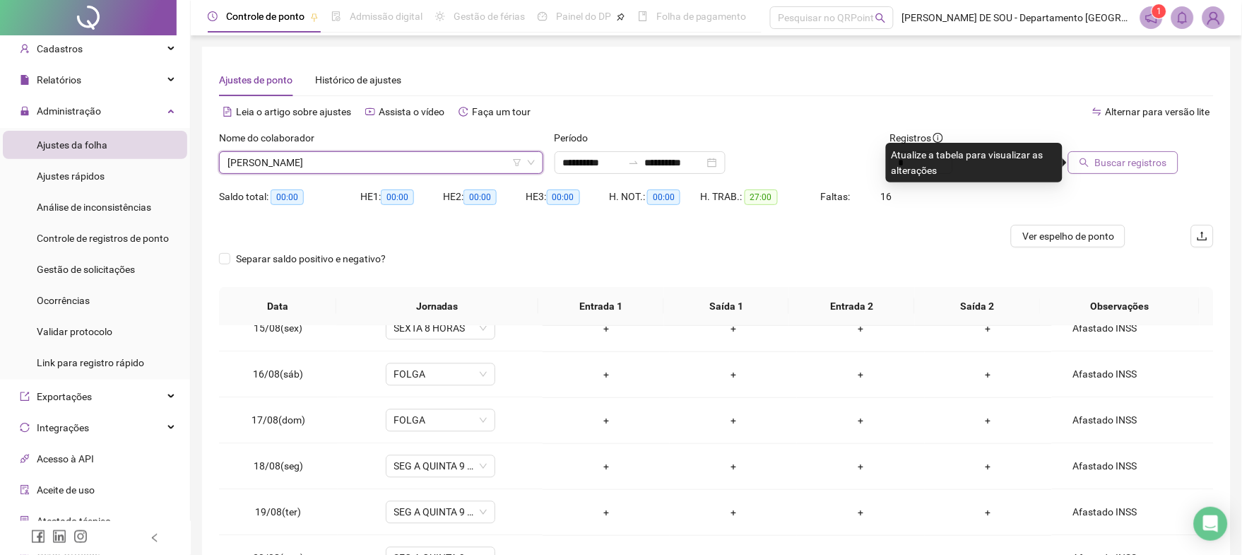
click at [1140, 163] on span "Buscar registros" at bounding box center [1131, 163] width 72 height 16
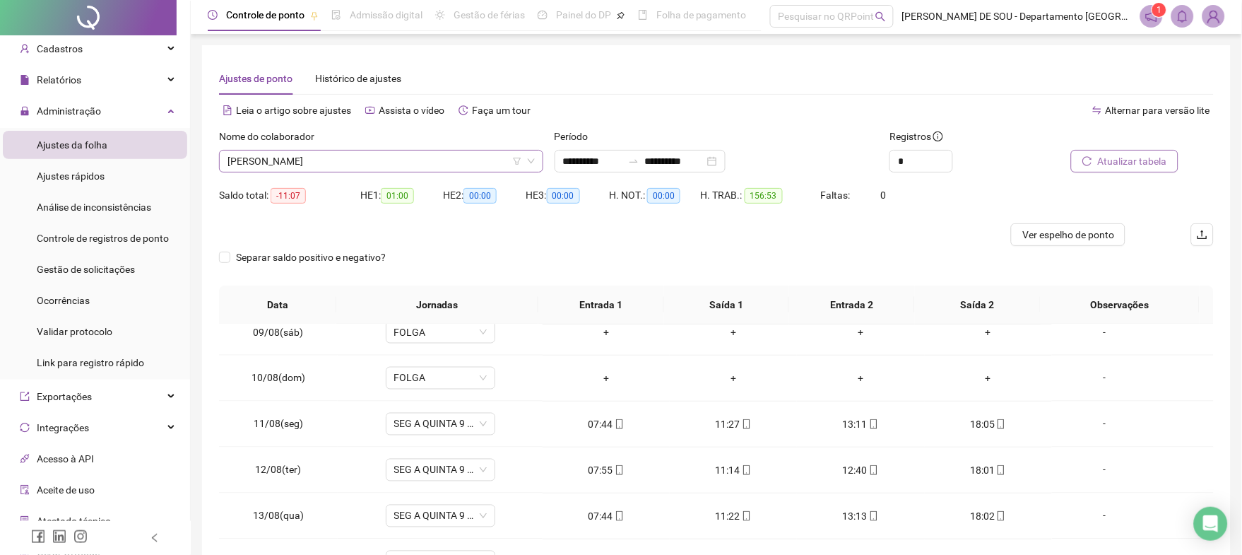
scroll to position [0, 0]
click at [357, 163] on span "[PERSON_NAME]" at bounding box center [381, 162] width 307 height 21
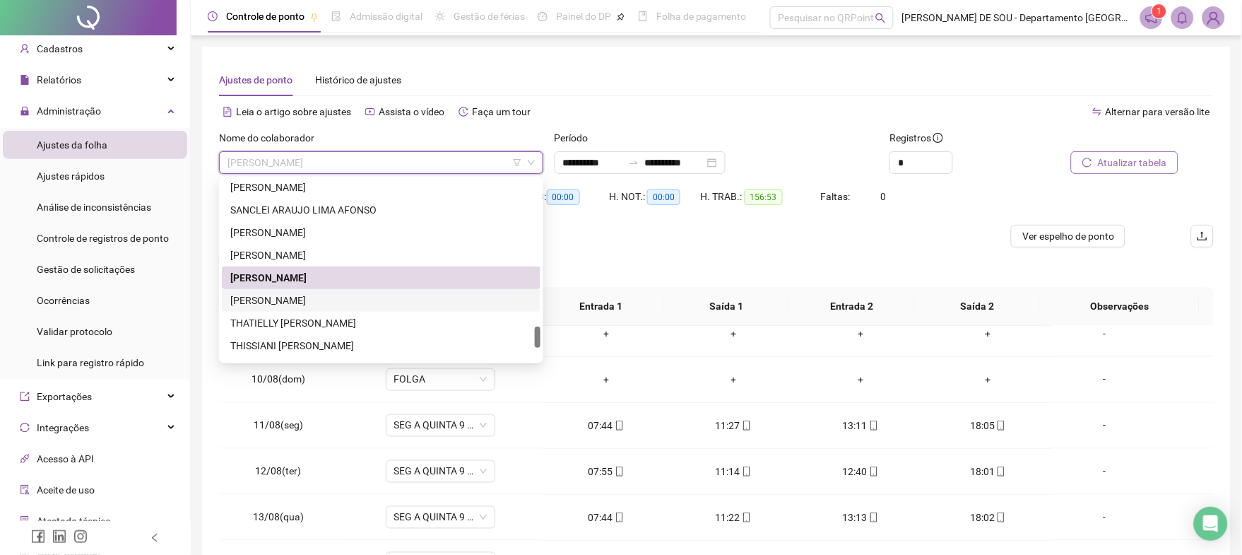
click at [294, 303] on div "[PERSON_NAME]" at bounding box center [381, 301] width 302 height 16
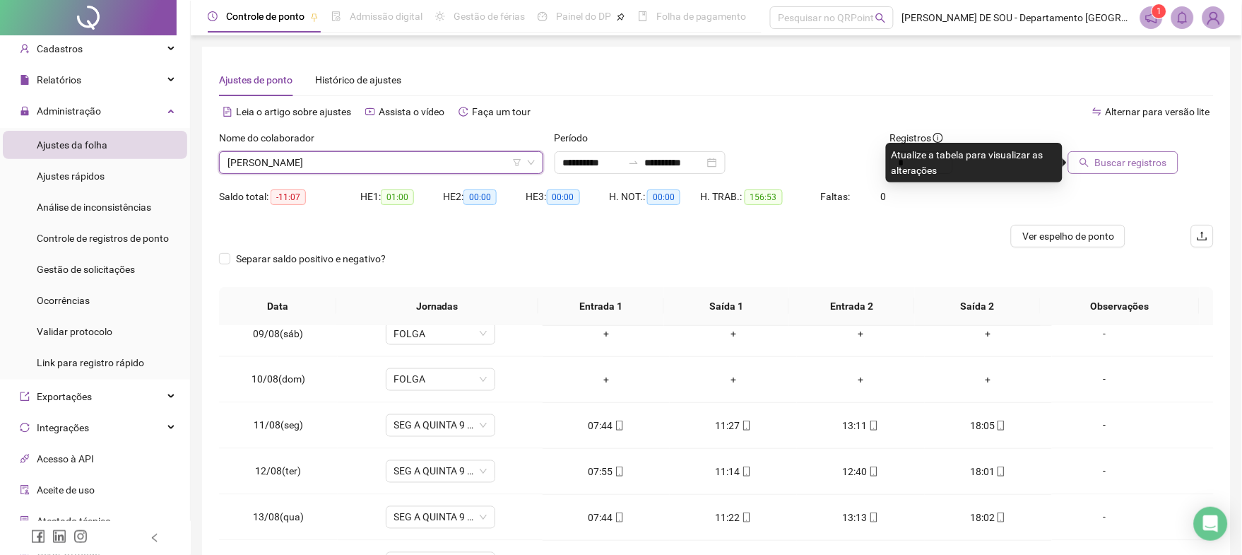
click at [1116, 160] on span "Buscar registros" at bounding box center [1131, 163] width 72 height 16
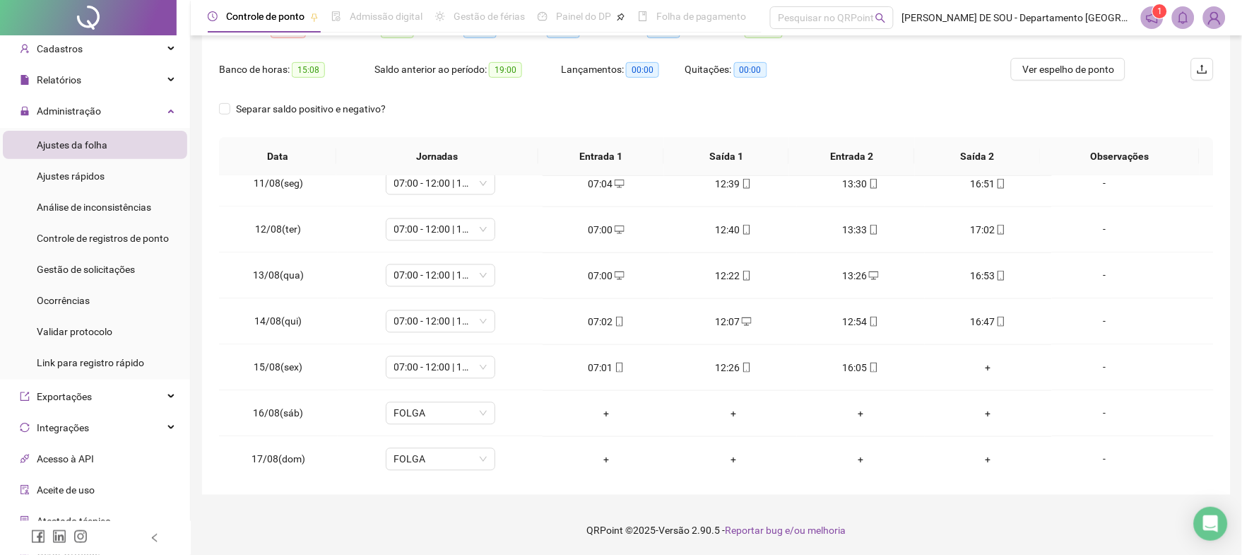
scroll to position [753, 0]
click at [976, 363] on div "+" at bounding box center [988, 364] width 105 height 16
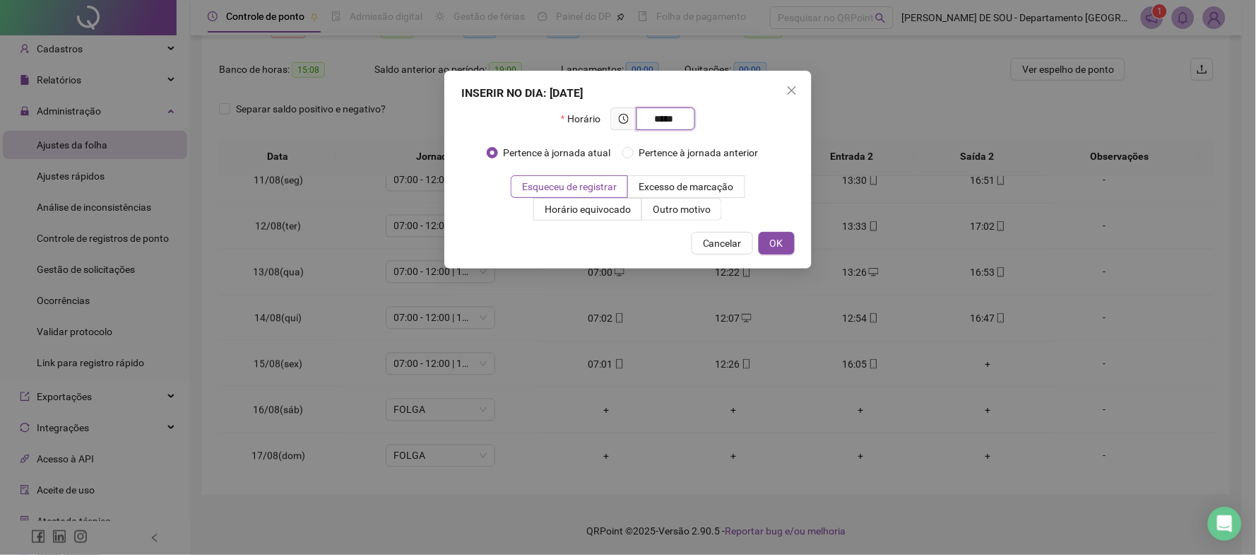
type input "*****"
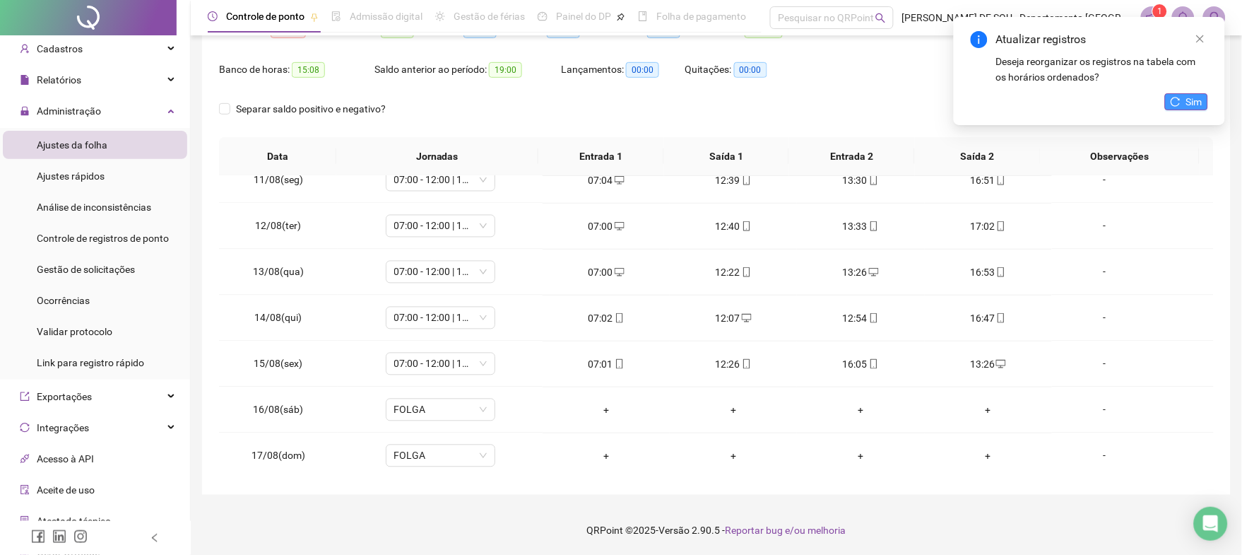
click at [1195, 102] on span "Sim" at bounding box center [1194, 102] width 16 height 16
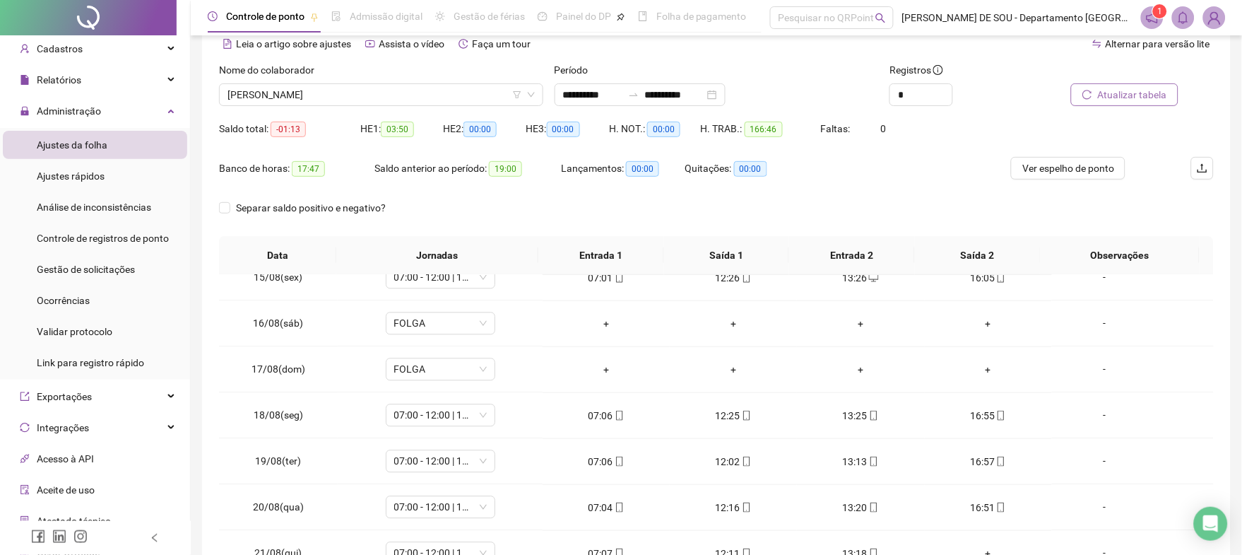
scroll to position [0, 0]
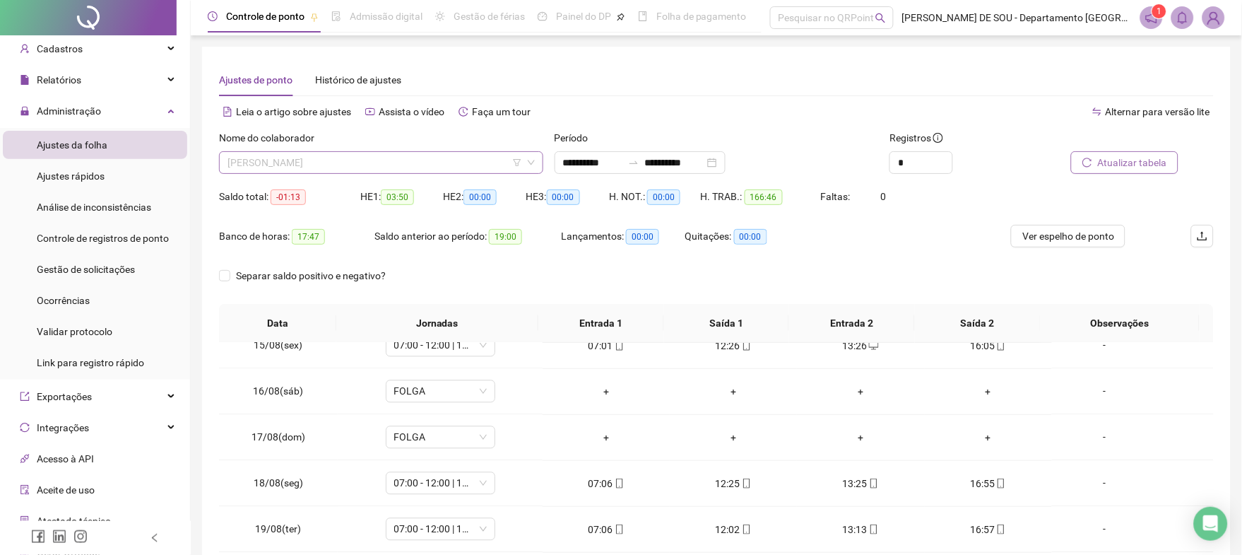
click at [392, 160] on span "[PERSON_NAME]" at bounding box center [381, 162] width 307 height 21
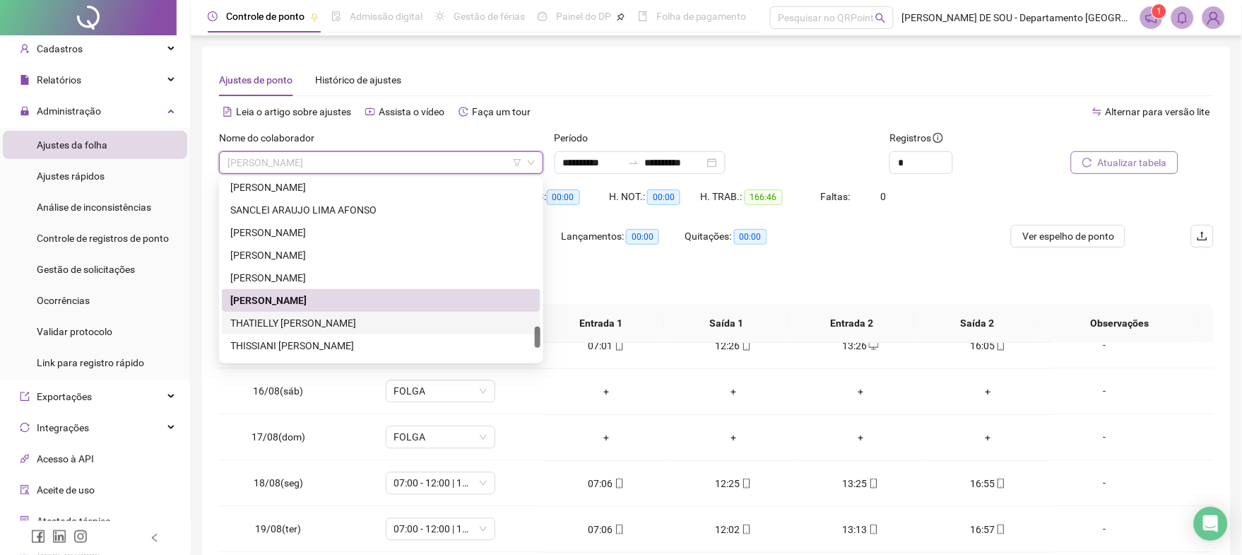
click at [302, 325] on div "THATIELLY [PERSON_NAME]" at bounding box center [381, 323] width 302 height 16
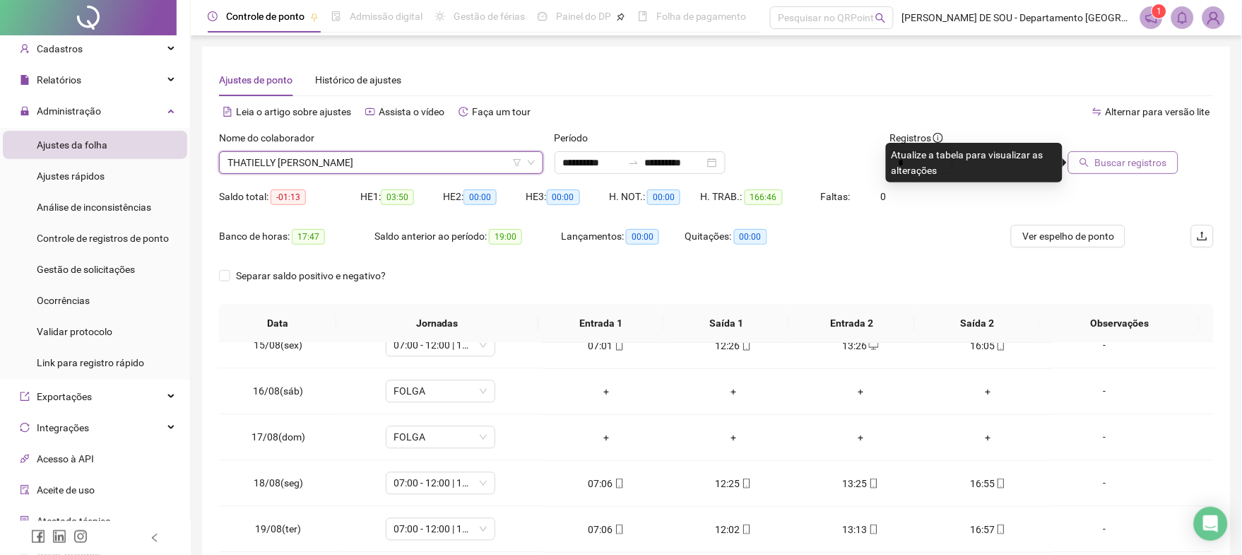
click at [1113, 162] on span "Buscar registros" at bounding box center [1131, 163] width 72 height 16
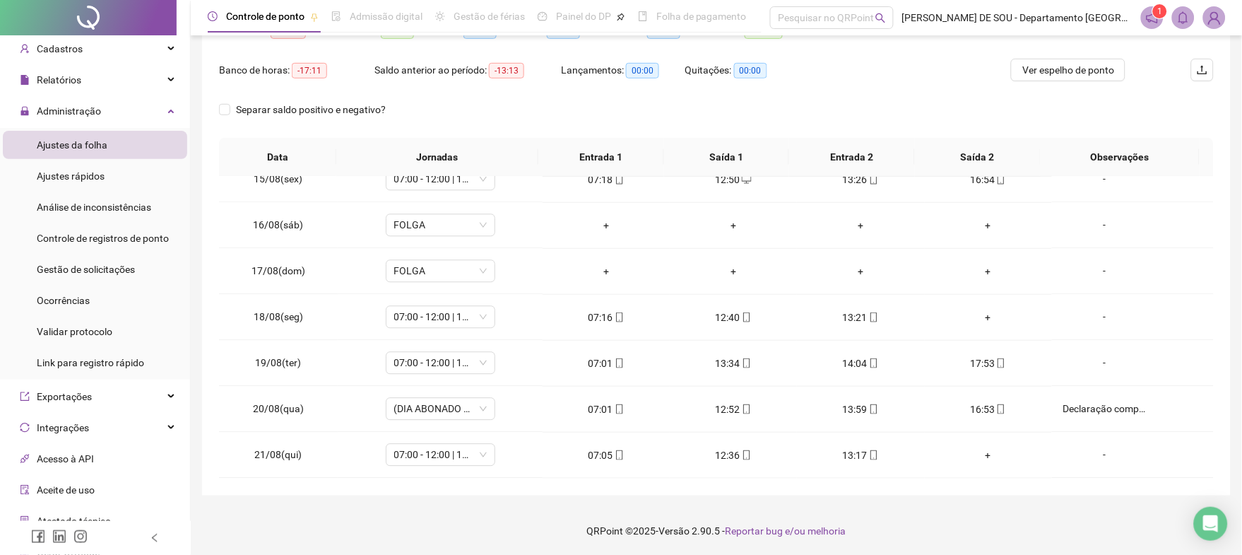
scroll to position [167, 0]
click at [976, 314] on div "+" at bounding box center [988, 317] width 105 height 16
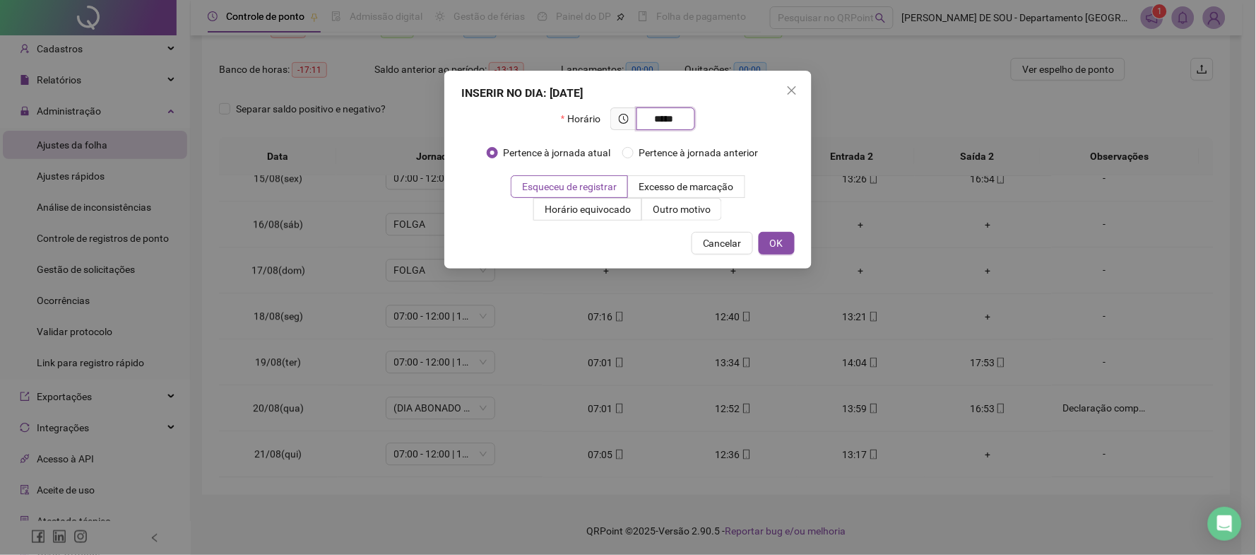
type input "*****"
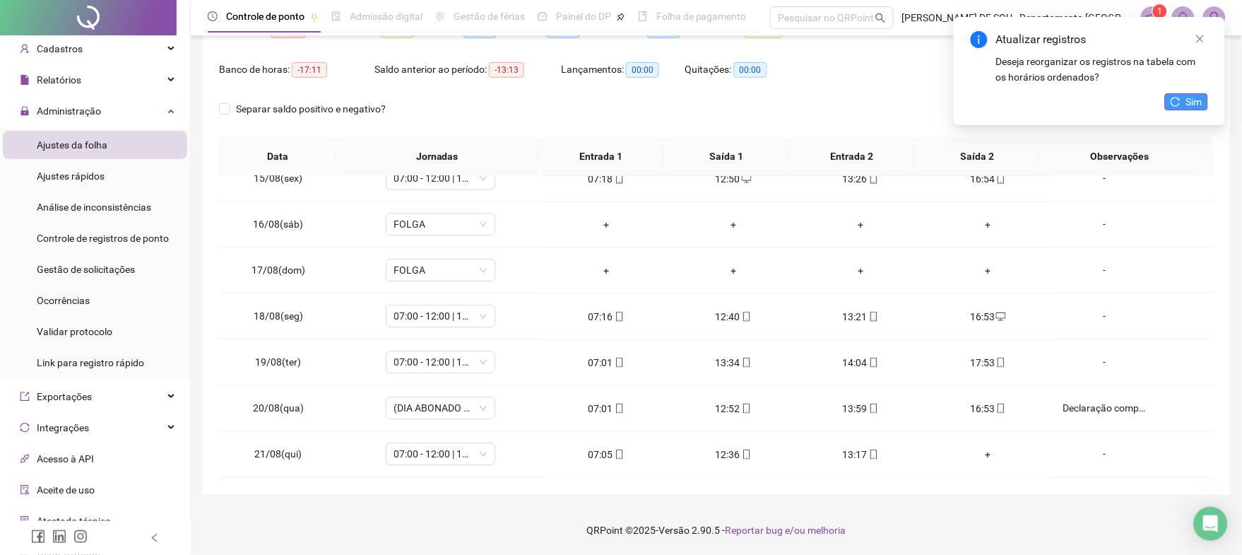
click at [1192, 94] on span "Sim" at bounding box center [1194, 102] width 16 height 16
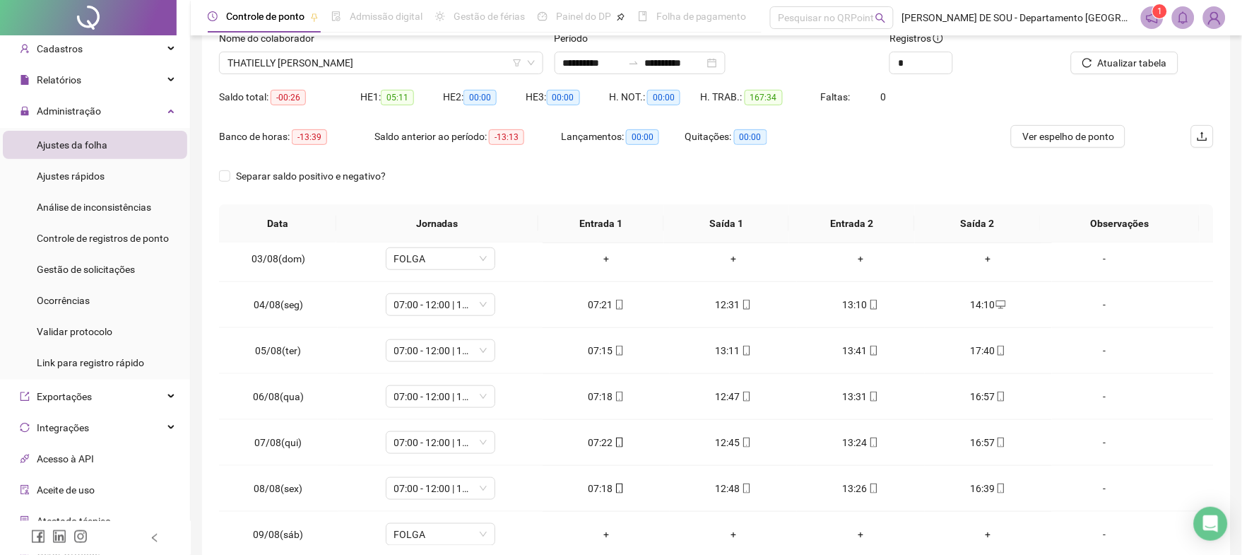
scroll to position [73, 0]
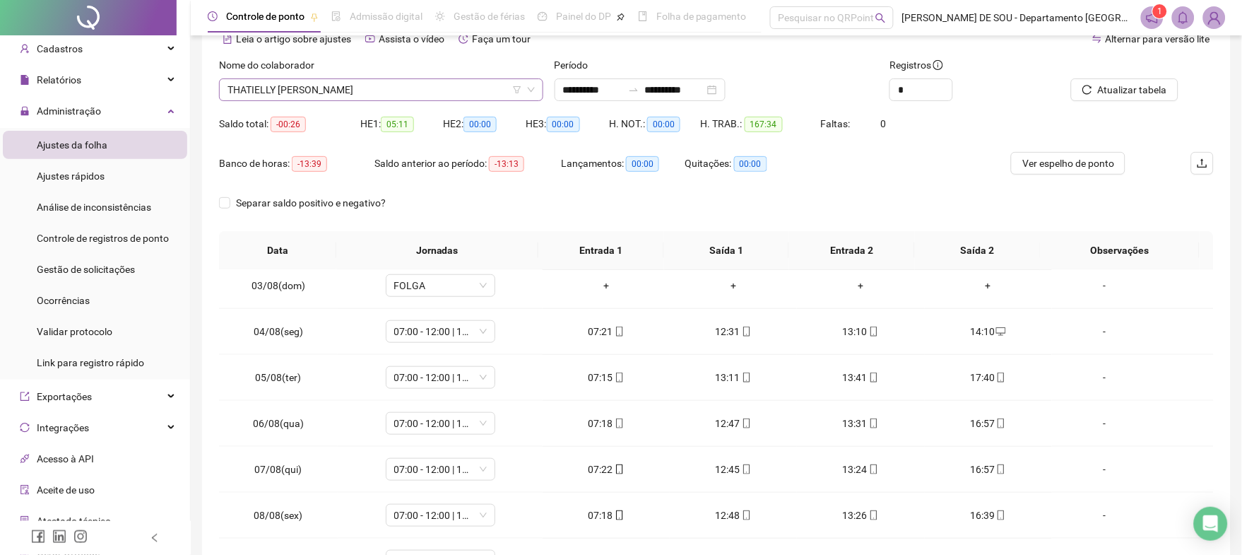
click at [331, 93] on span "THATIELLY [PERSON_NAME]" at bounding box center [381, 89] width 307 height 21
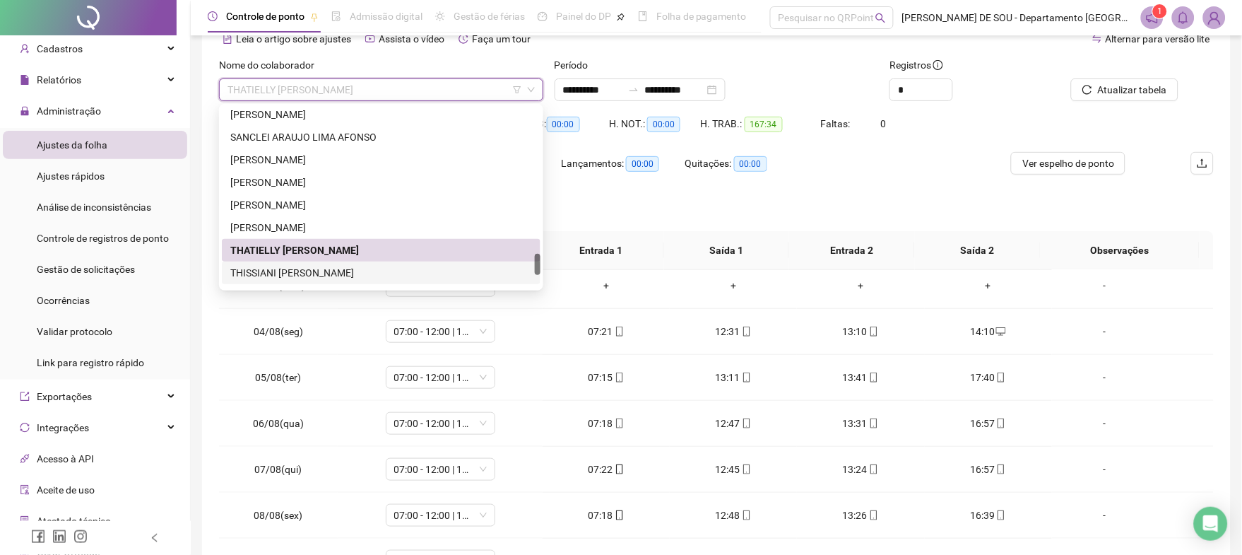
click at [276, 268] on div "THISSIANI [PERSON_NAME]" at bounding box center [381, 273] width 302 height 16
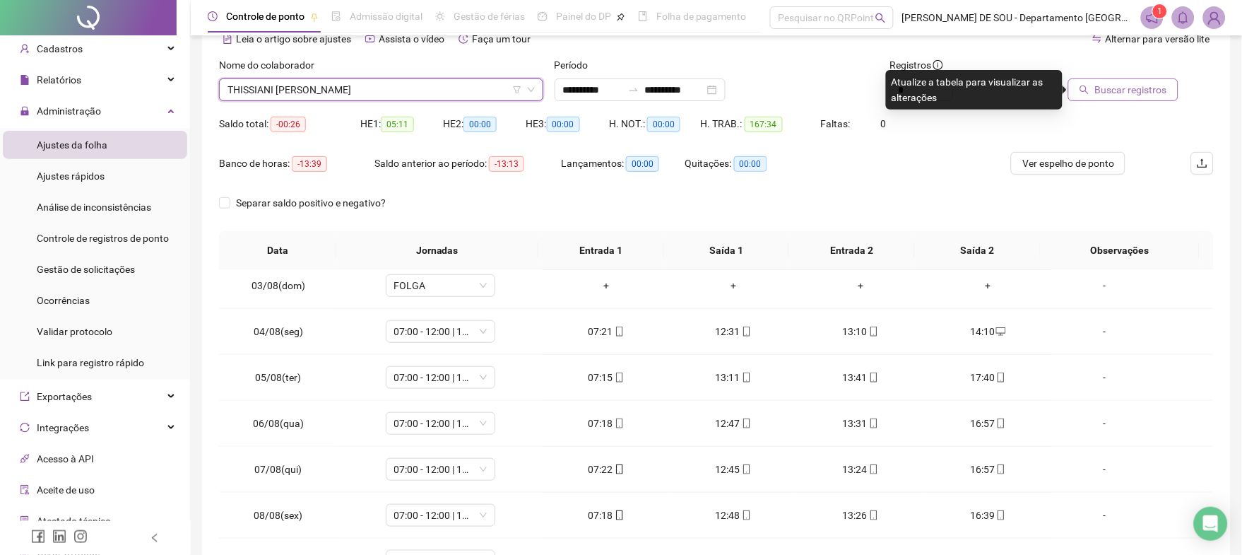
click at [1128, 85] on span "Buscar registros" at bounding box center [1131, 90] width 72 height 16
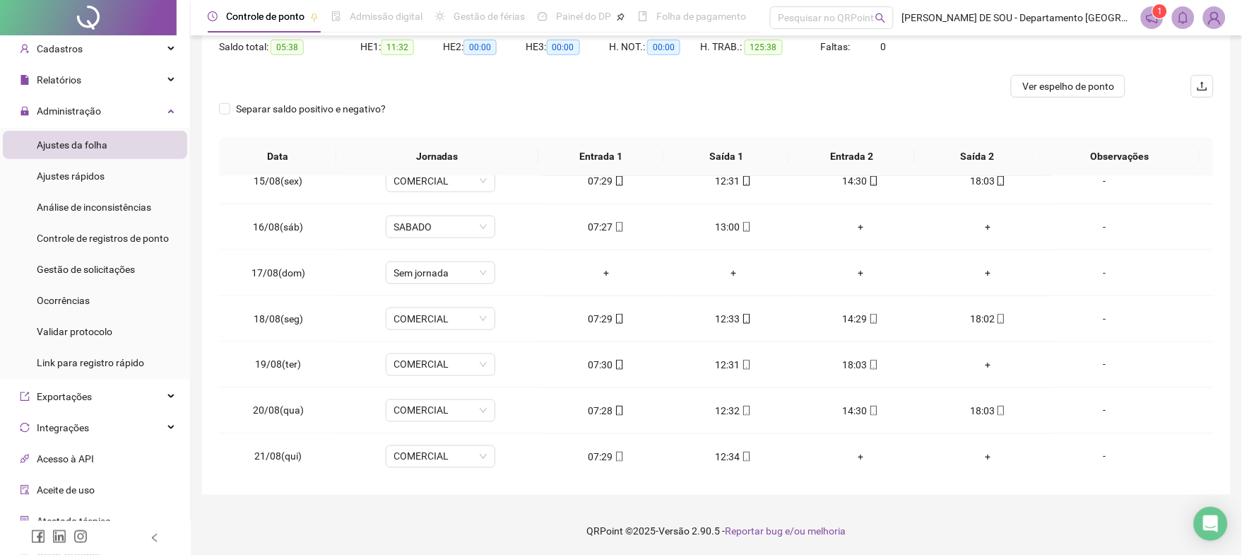
scroll to position [526, 0]
click at [976, 362] on div "+" at bounding box center [988, 363] width 105 height 16
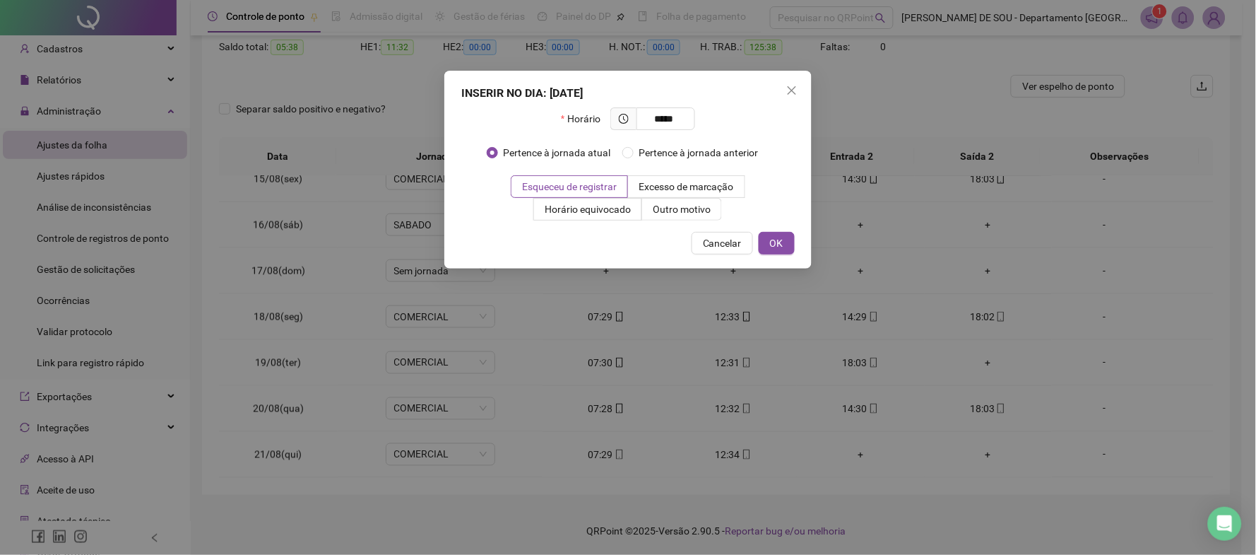
type input "*****"
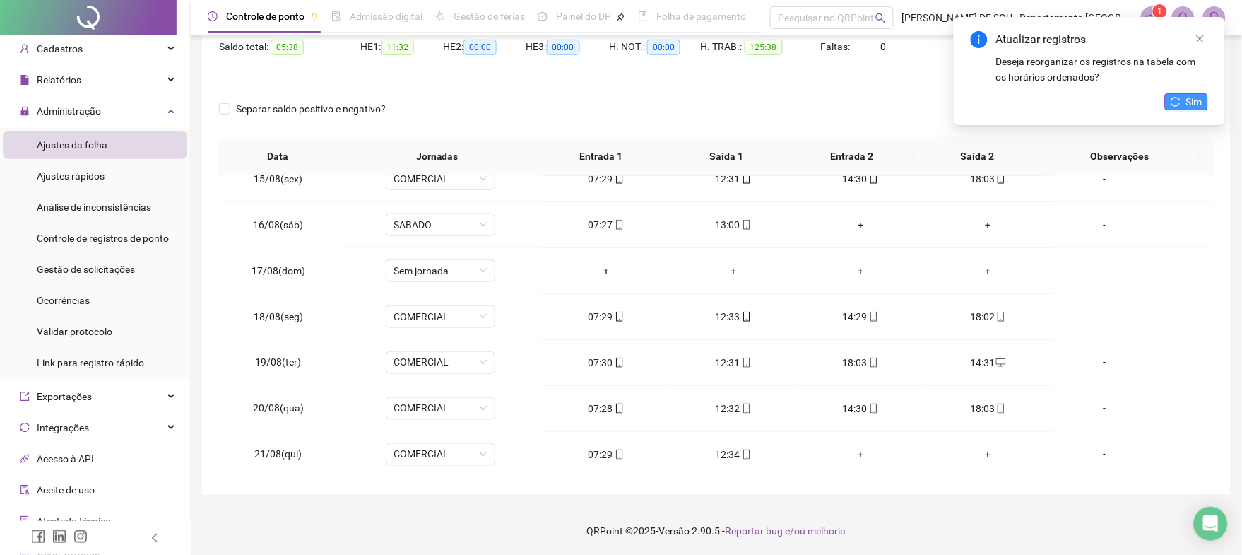
click at [1190, 98] on span "Sim" at bounding box center [1194, 102] width 16 height 16
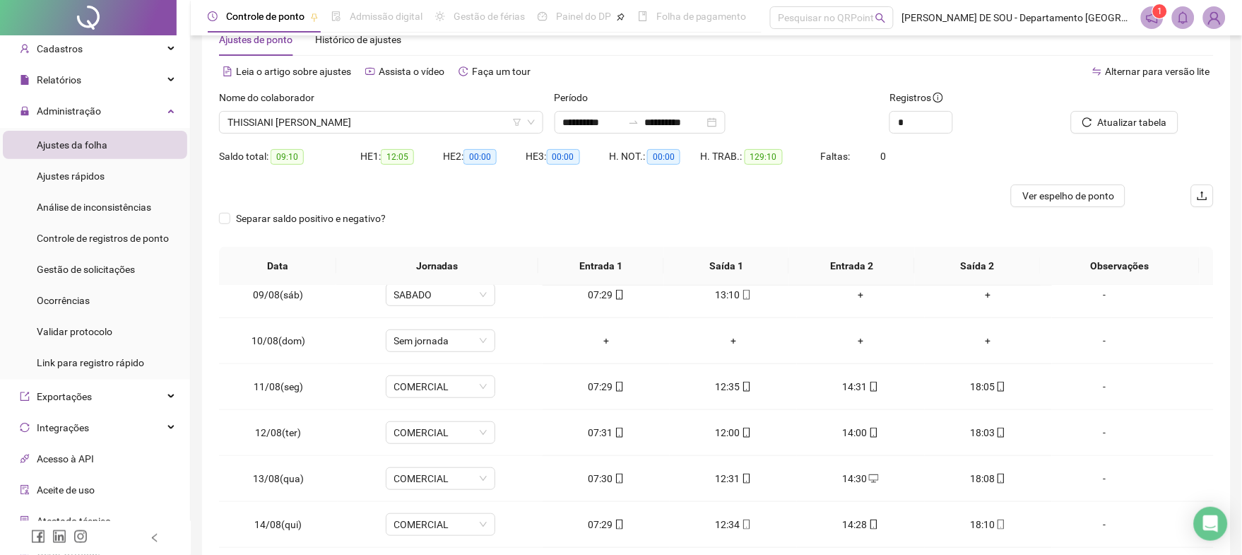
scroll to position [0, 0]
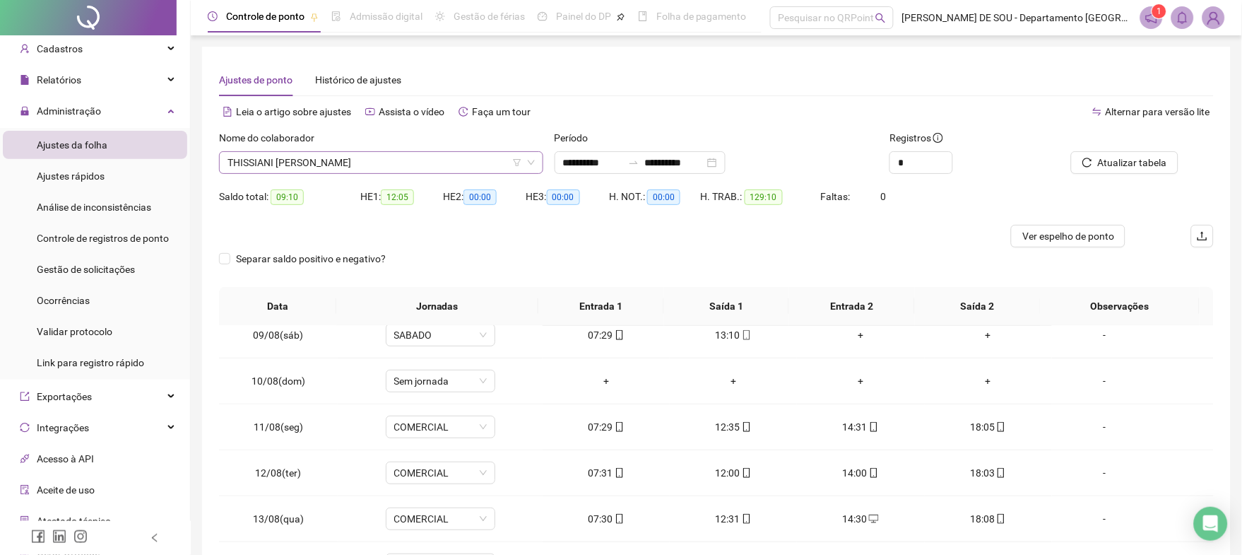
click at [365, 161] on span "THISSIANI [PERSON_NAME]" at bounding box center [381, 162] width 307 height 21
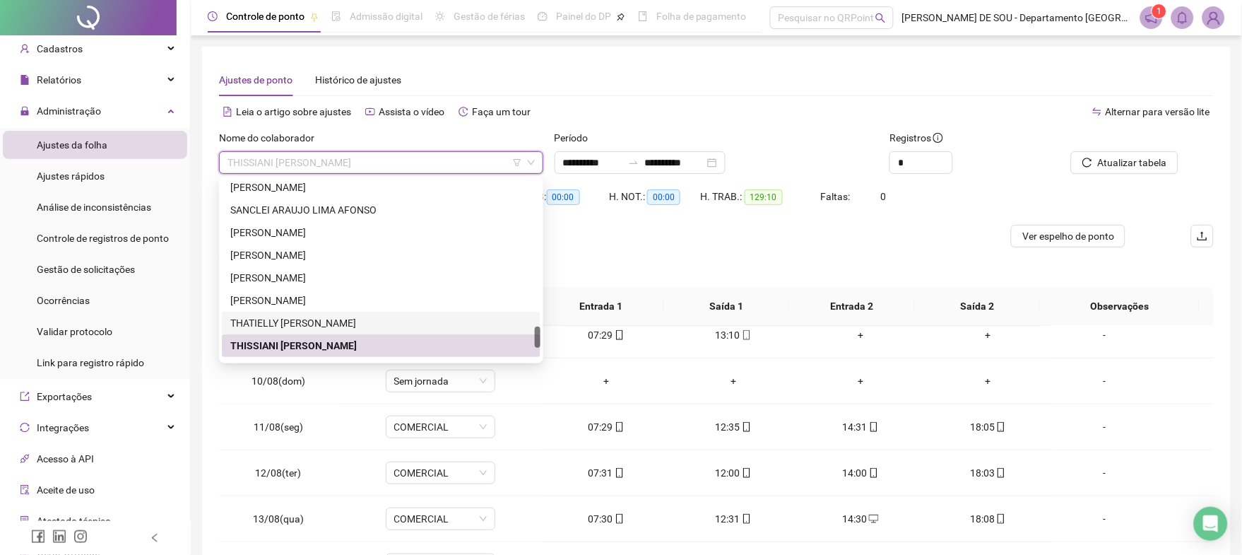
scroll to position [1341, 0]
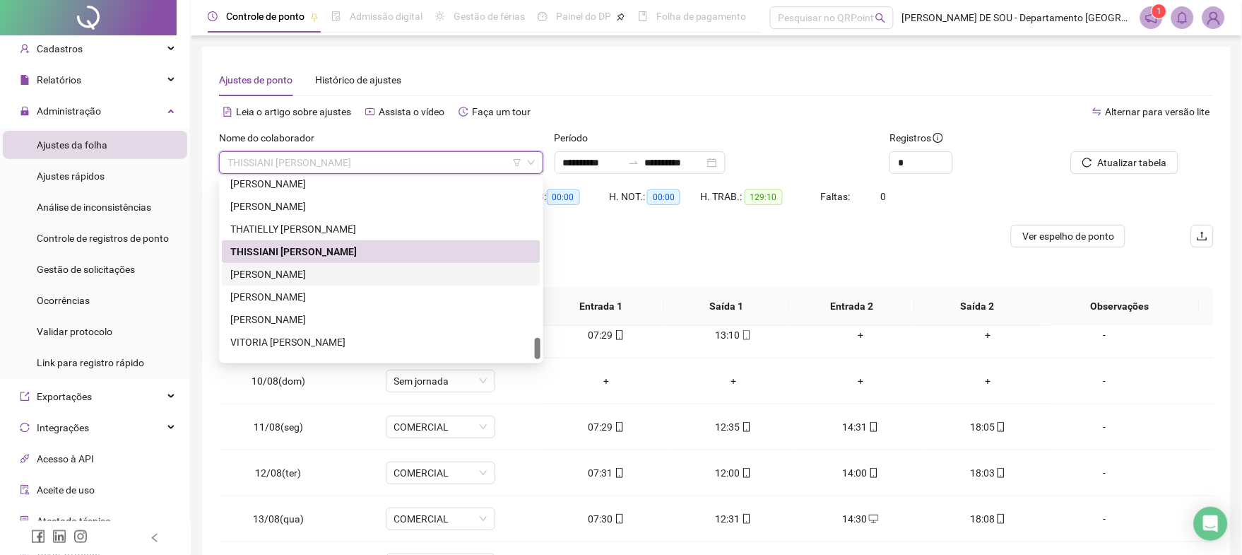
click at [278, 273] on div "[PERSON_NAME]" at bounding box center [381, 274] width 302 height 16
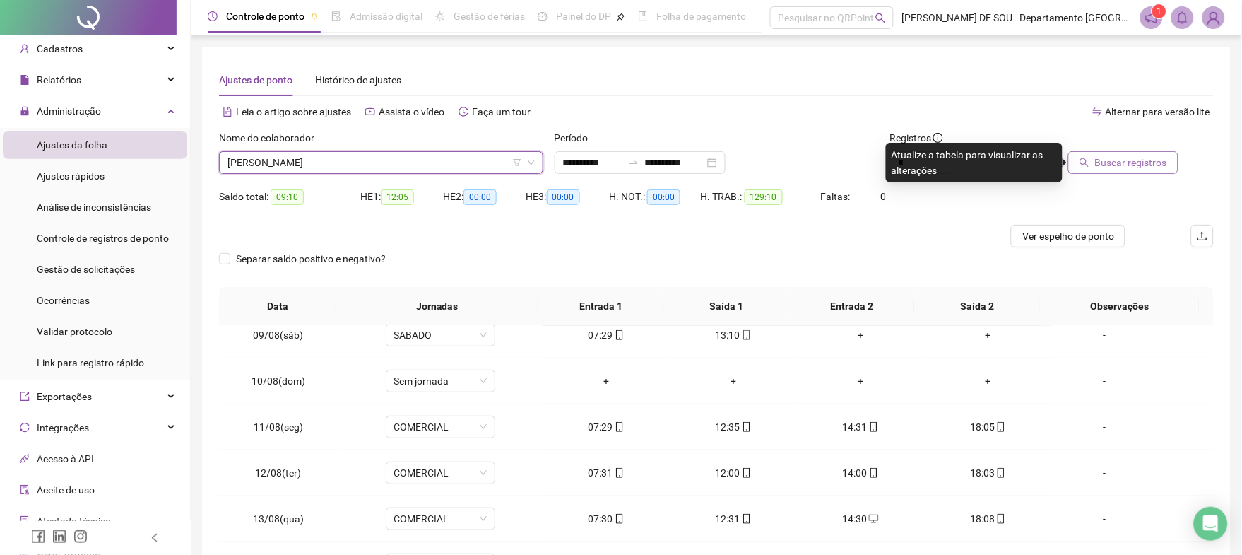
click at [1119, 156] on span "Buscar registros" at bounding box center [1131, 163] width 72 height 16
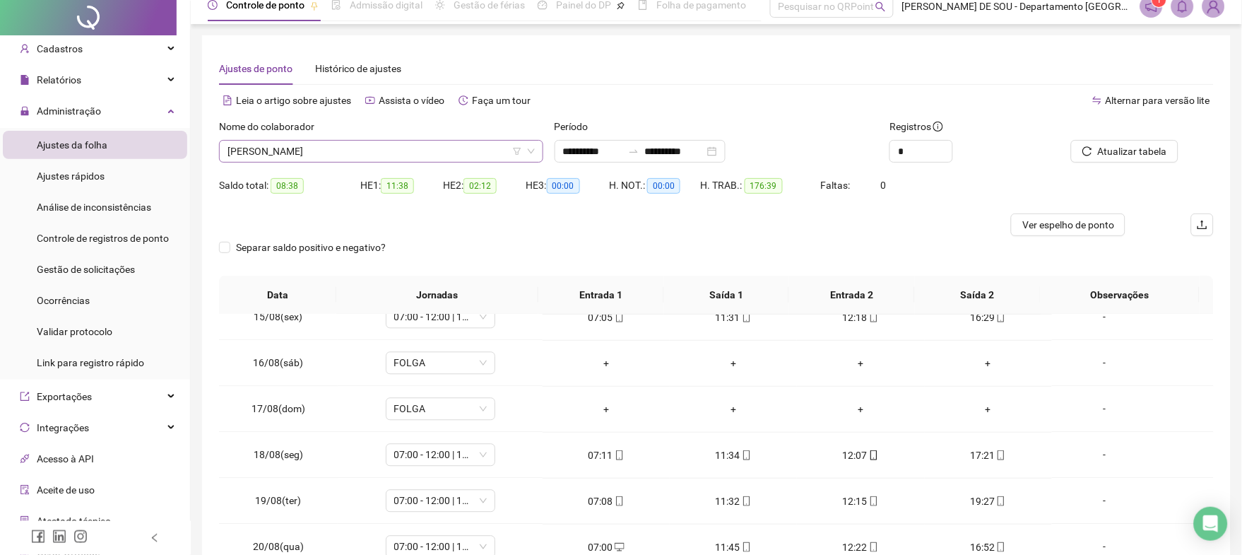
scroll to position [0, 0]
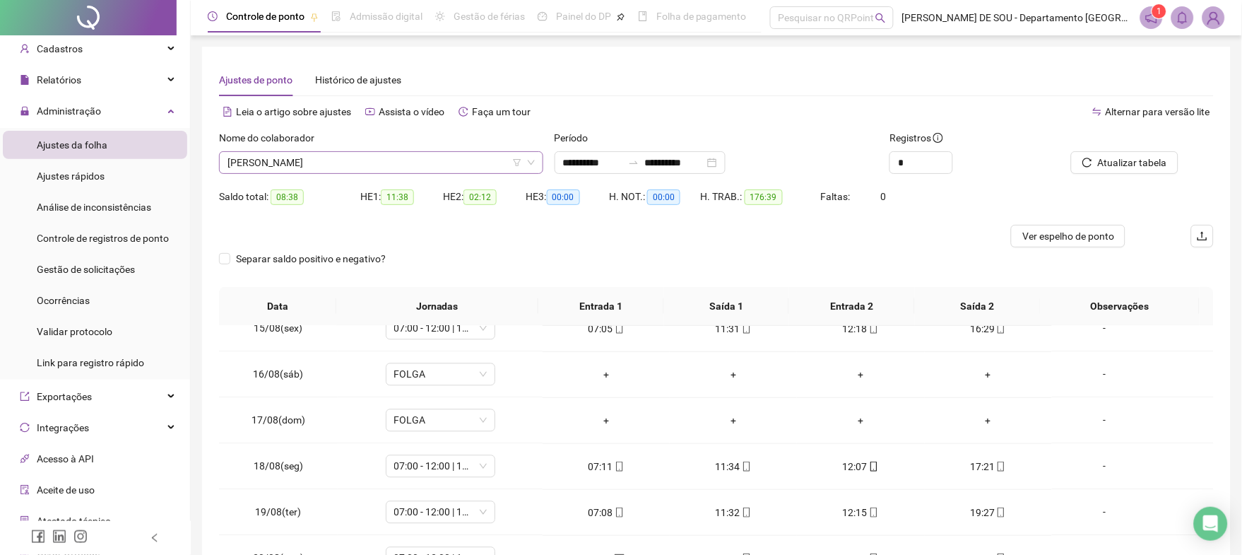
click at [358, 170] on span "[PERSON_NAME]" at bounding box center [381, 162] width 307 height 21
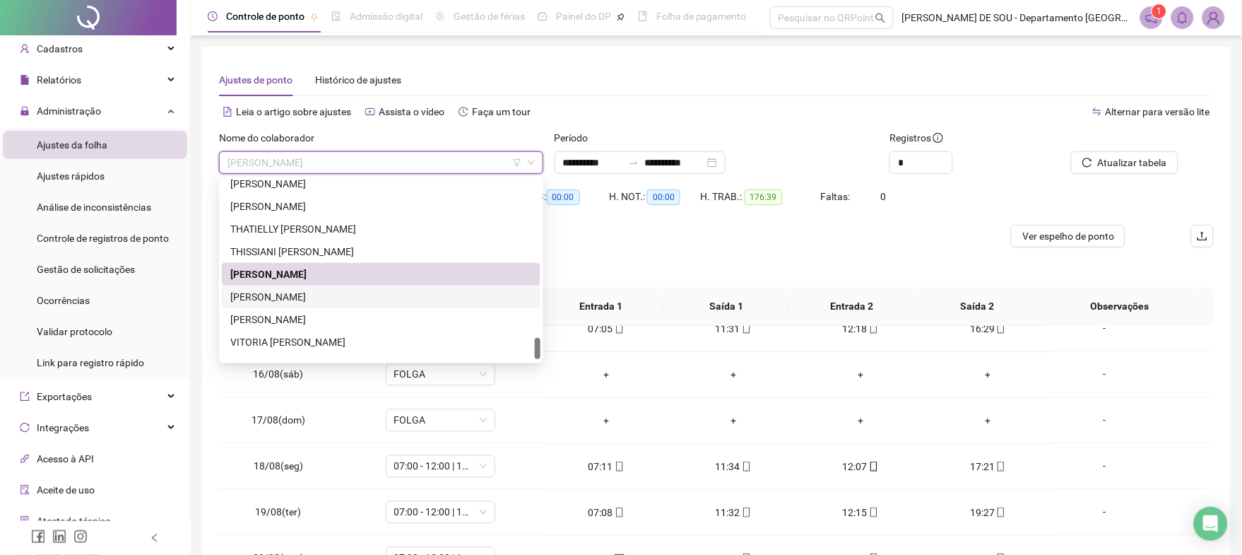
click at [304, 295] on div "[PERSON_NAME]" at bounding box center [381, 297] width 302 height 16
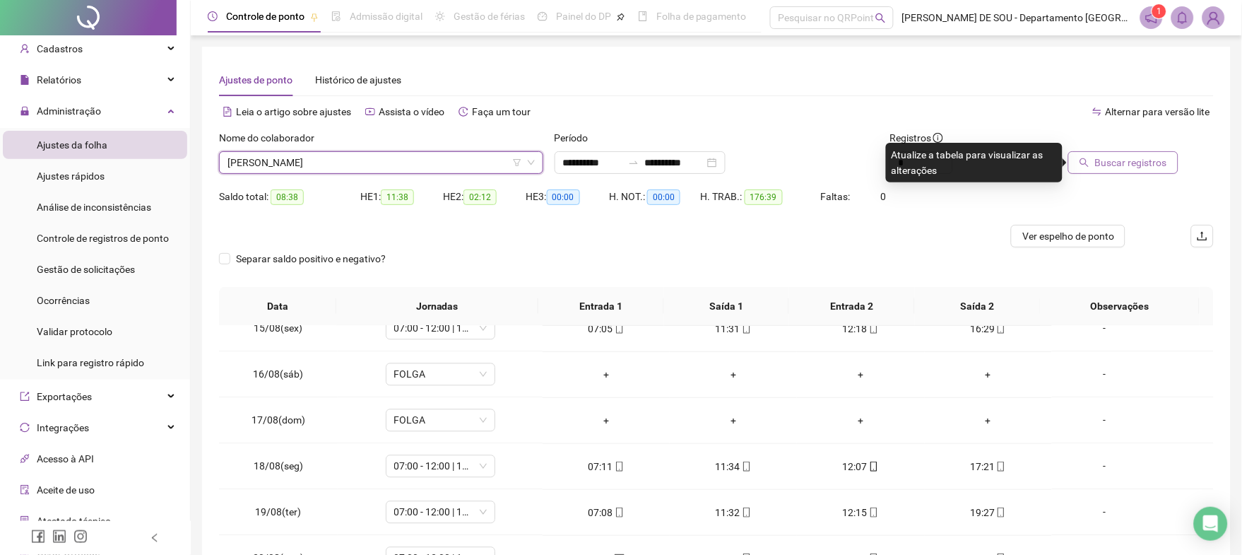
click at [1131, 155] on button "Buscar registros" at bounding box center [1123, 162] width 110 height 23
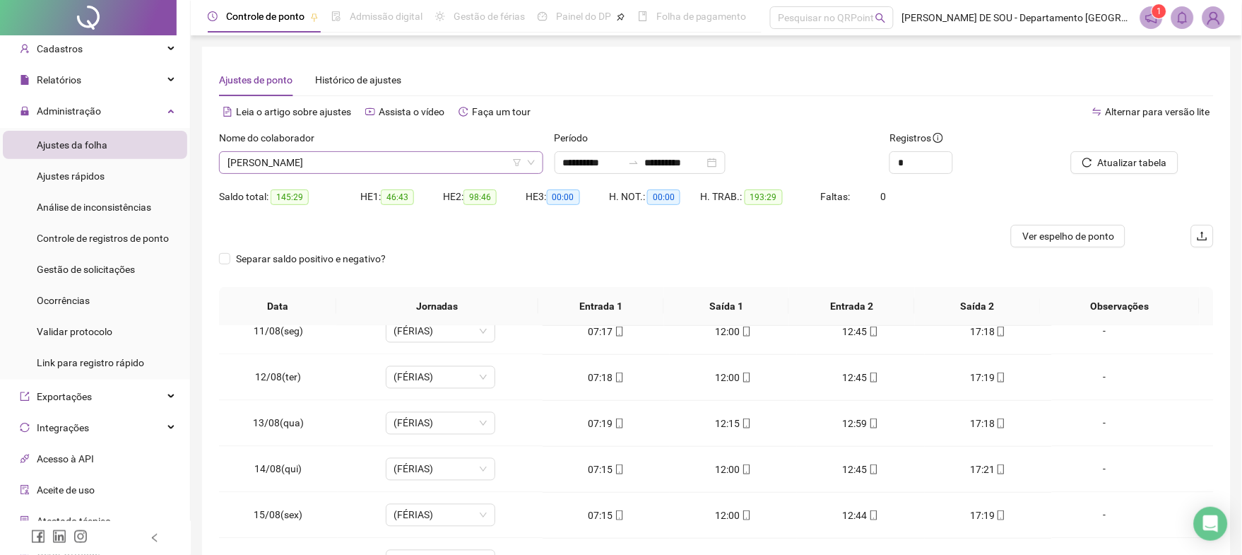
click at [357, 160] on span "[PERSON_NAME]" at bounding box center [381, 162] width 307 height 21
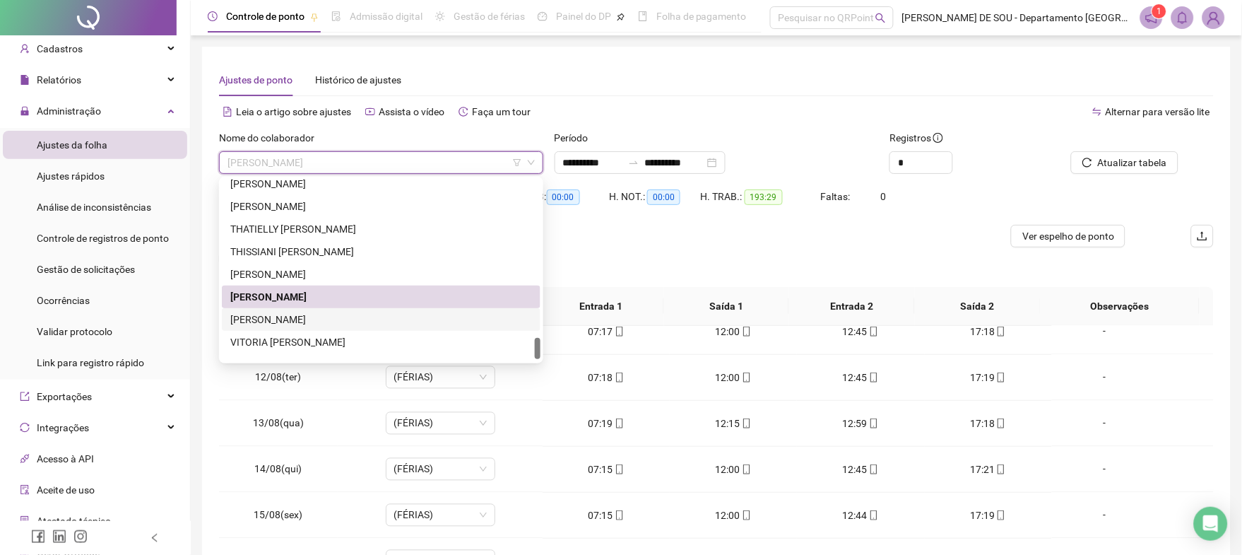
click at [305, 321] on div "[PERSON_NAME]" at bounding box center [381, 320] width 302 height 16
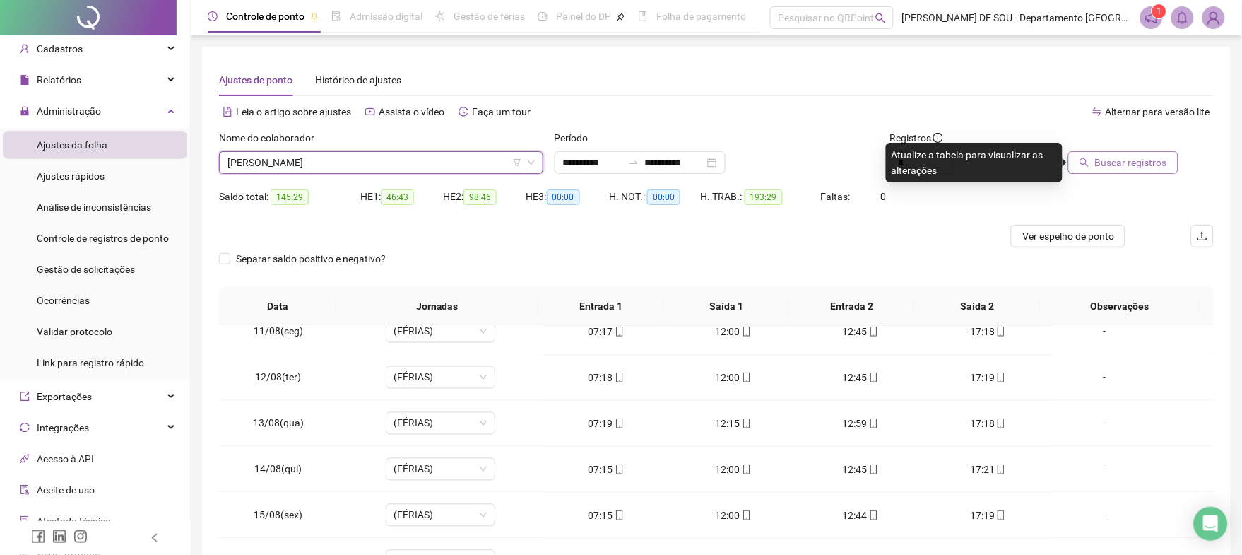
click at [1124, 163] on span "Buscar registros" at bounding box center [1131, 163] width 72 height 16
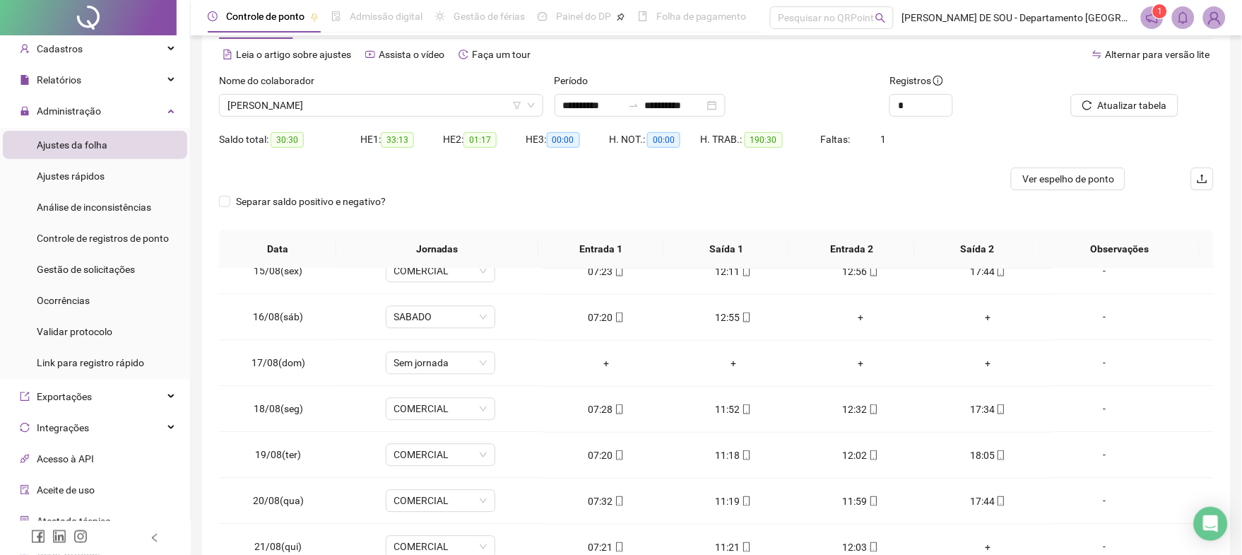
scroll to position [55, 0]
click at [305, 106] on span "[PERSON_NAME]" at bounding box center [381, 107] width 307 height 21
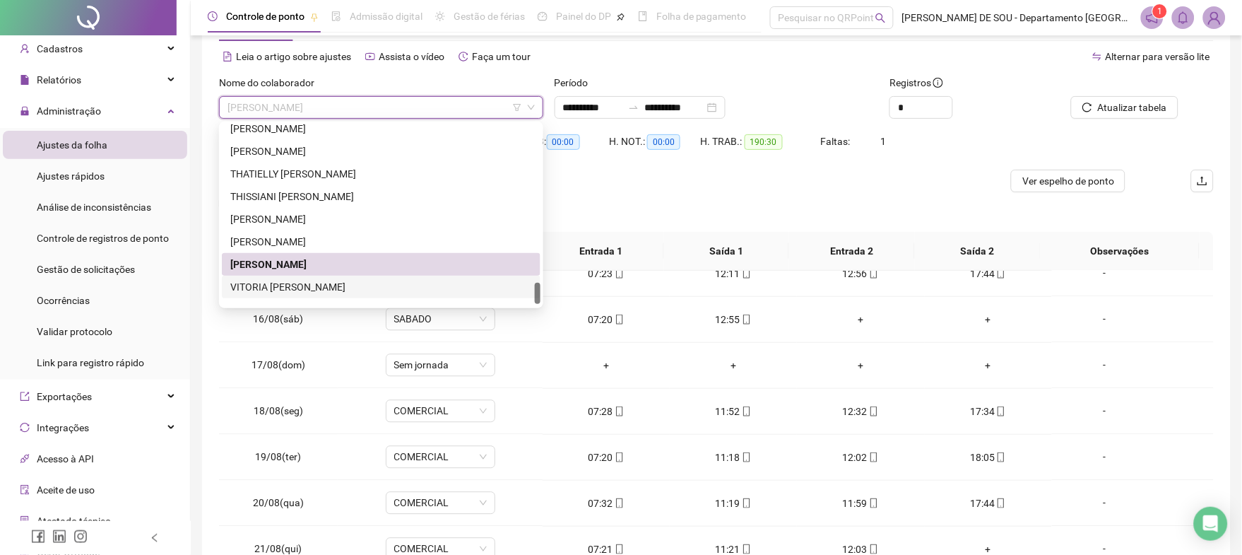
click at [282, 285] on div "VITORIA [PERSON_NAME]" at bounding box center [381, 287] width 302 height 16
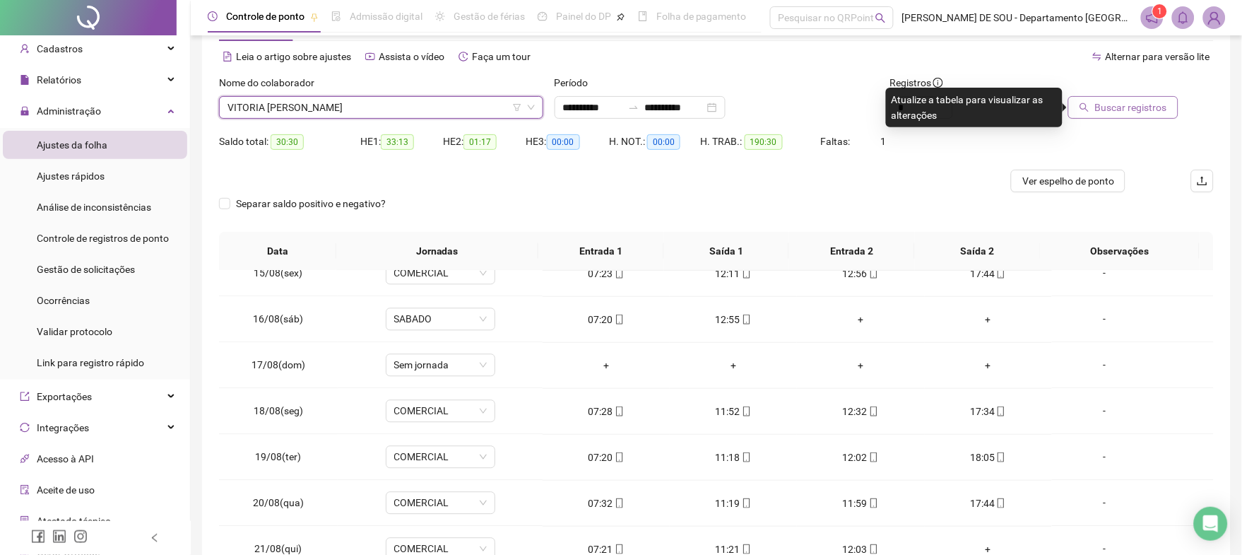
click at [1118, 105] on span "Buscar registros" at bounding box center [1131, 108] width 72 height 16
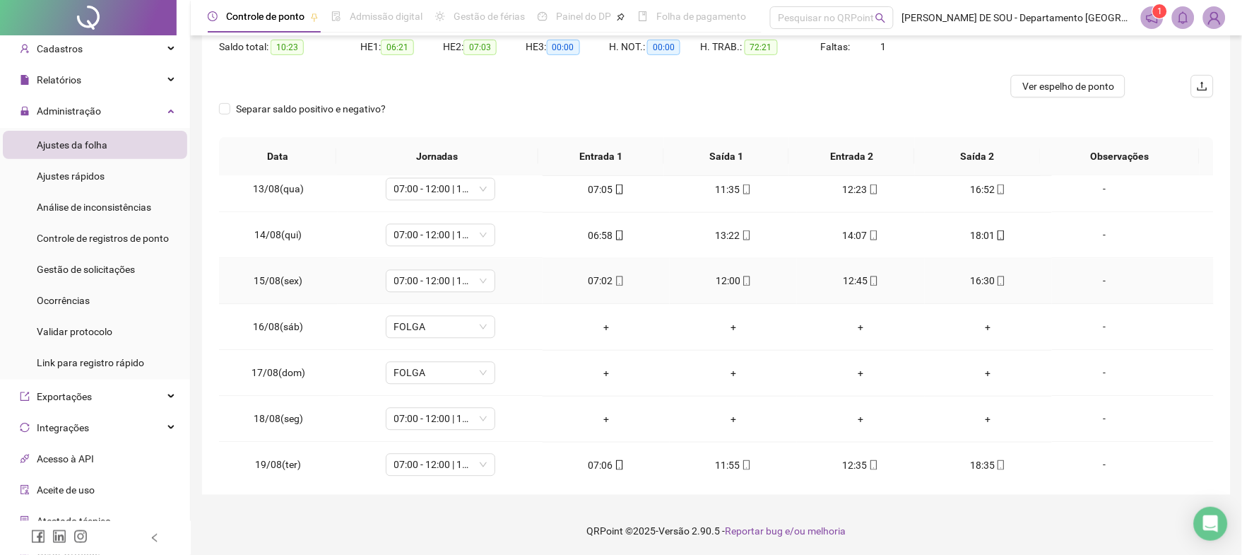
scroll to position [940, 0]
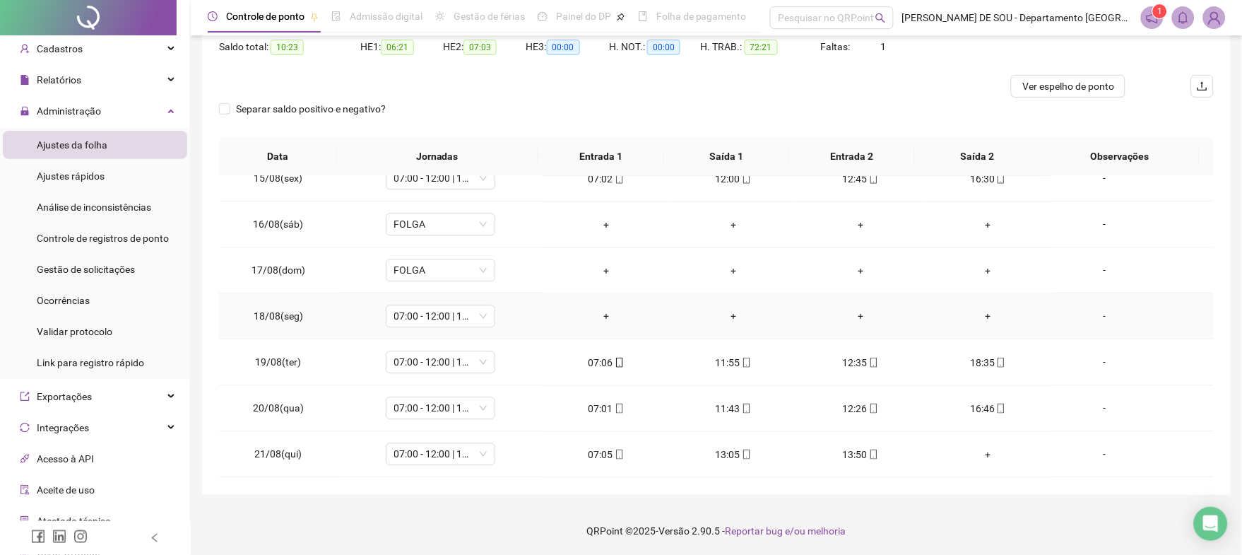
click at [601, 312] on div "+" at bounding box center [606, 317] width 105 height 16
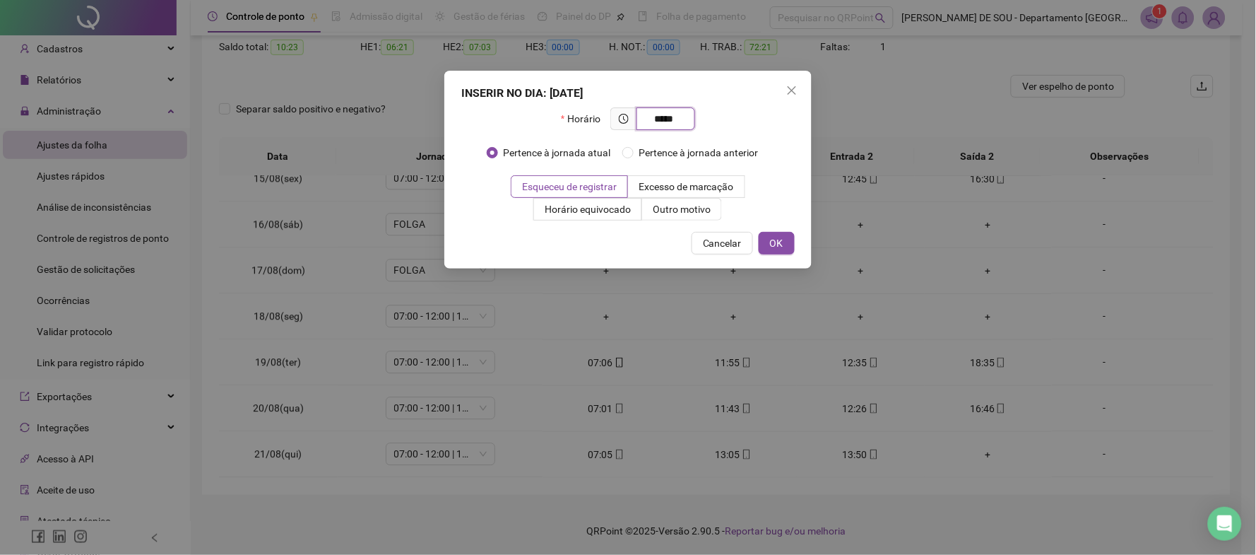
type input "*****"
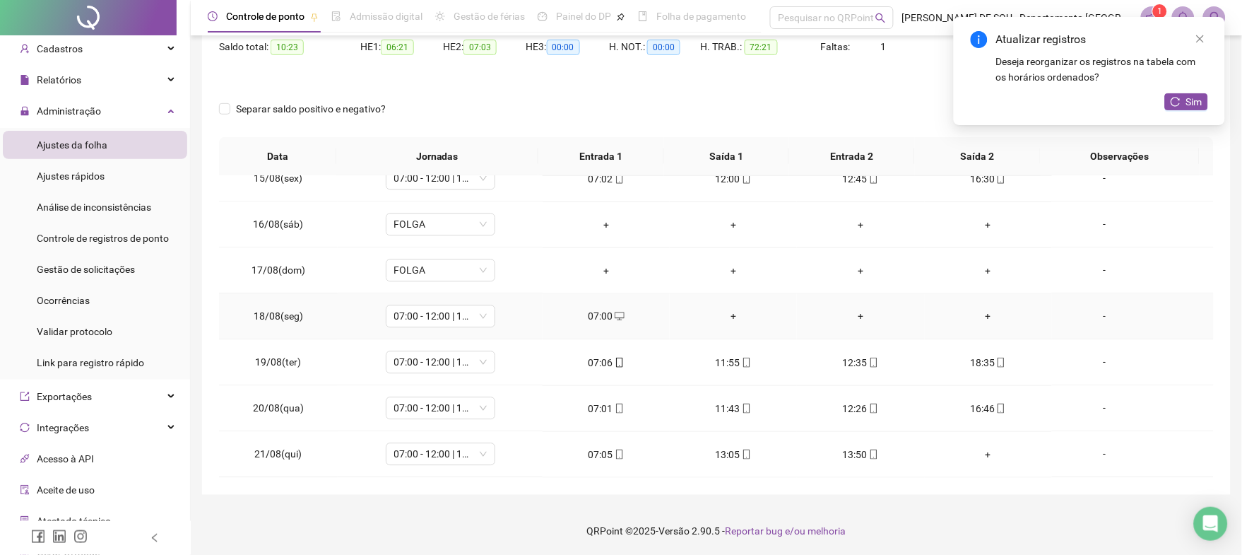
click at [728, 314] on div "+" at bounding box center [733, 317] width 105 height 16
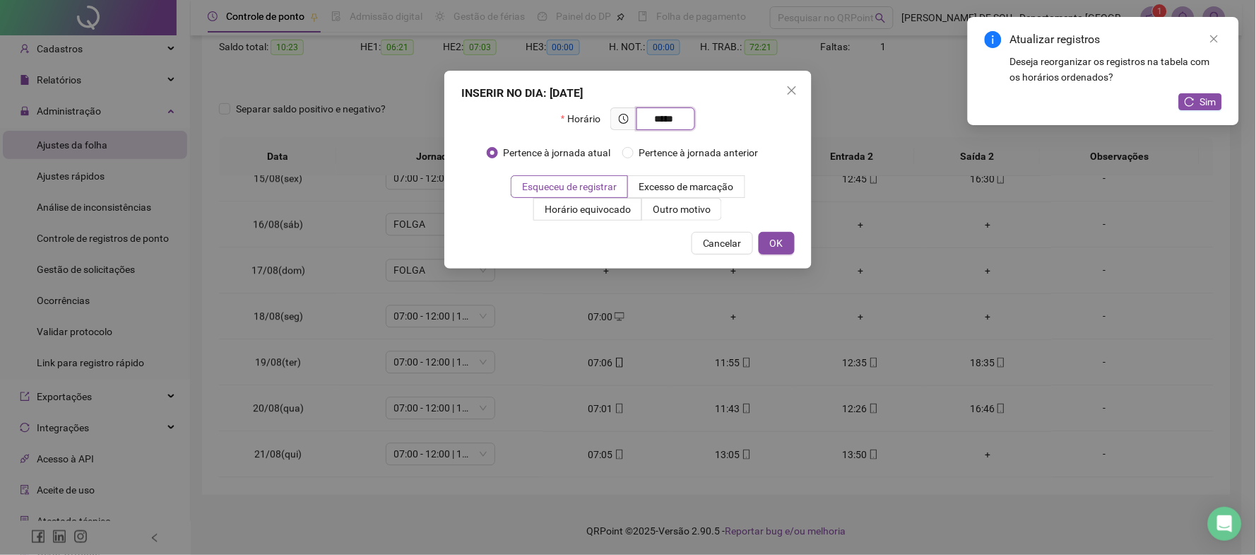
type input "*****"
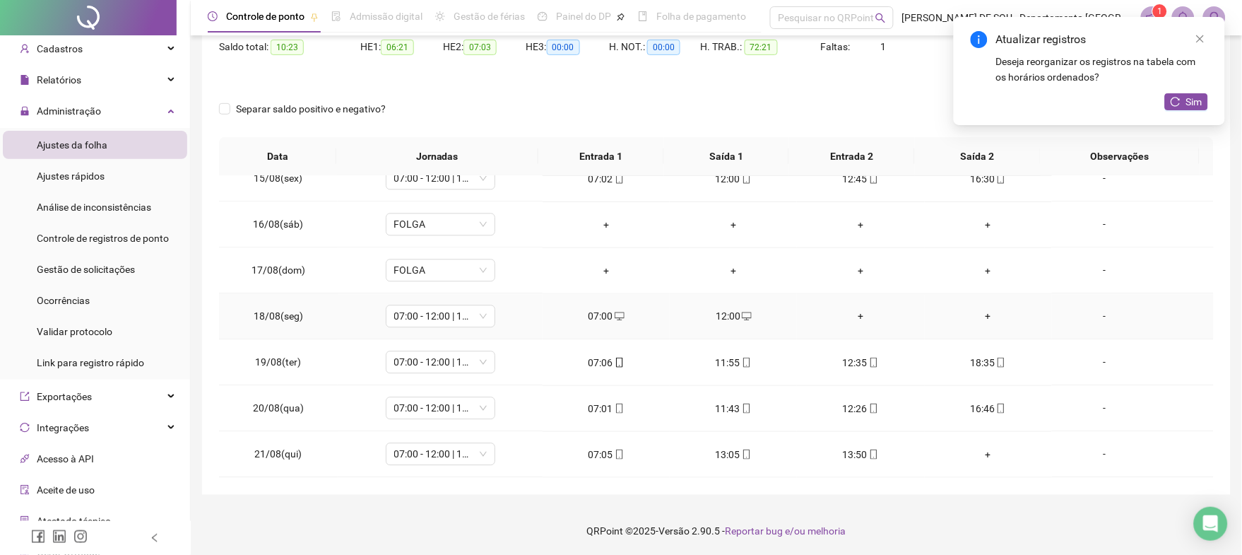
click at [852, 314] on div "+" at bounding box center [860, 317] width 105 height 16
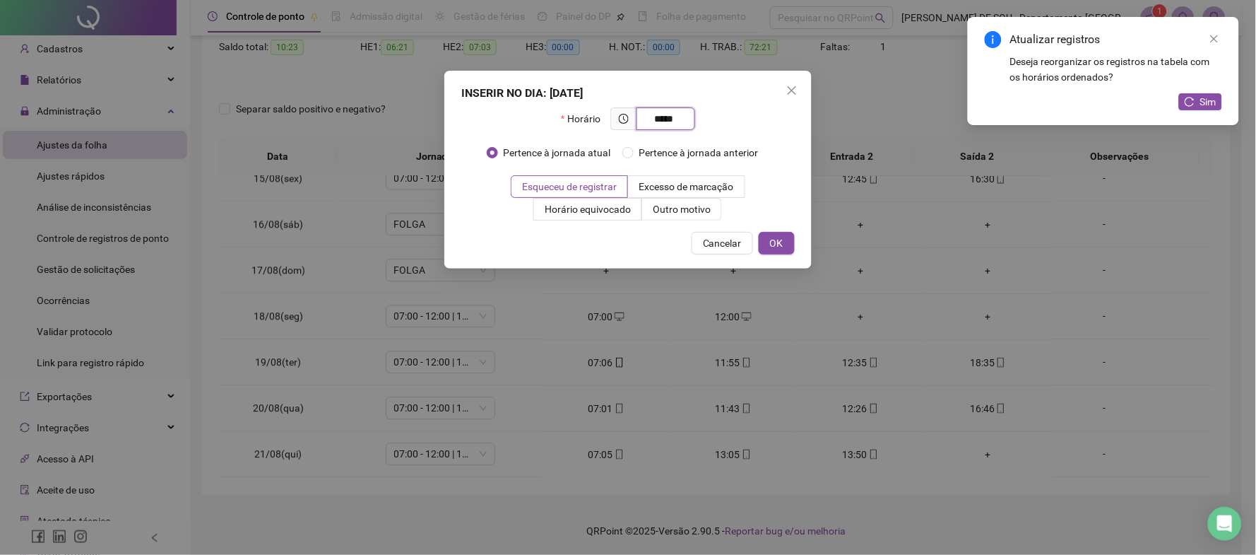
type input "*****"
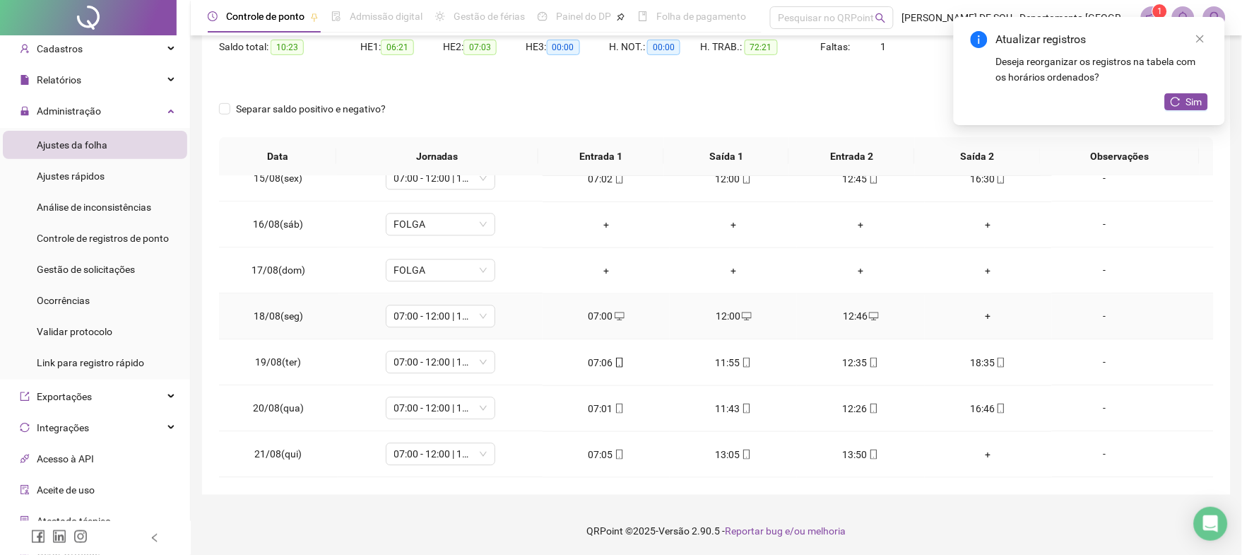
click at [973, 314] on div "+" at bounding box center [988, 317] width 105 height 16
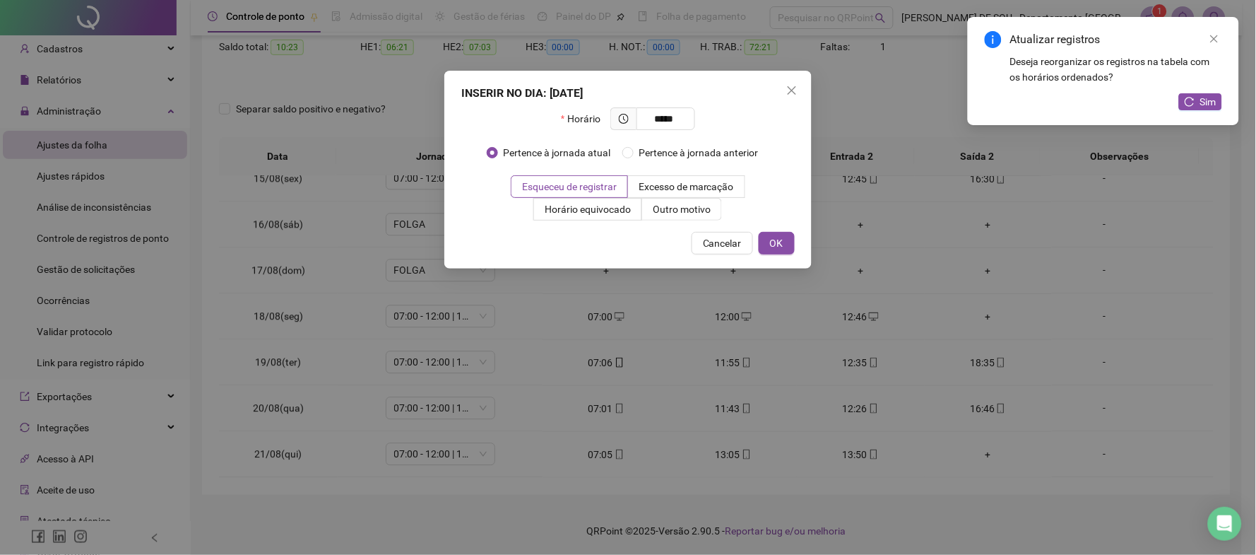
type input "*****"
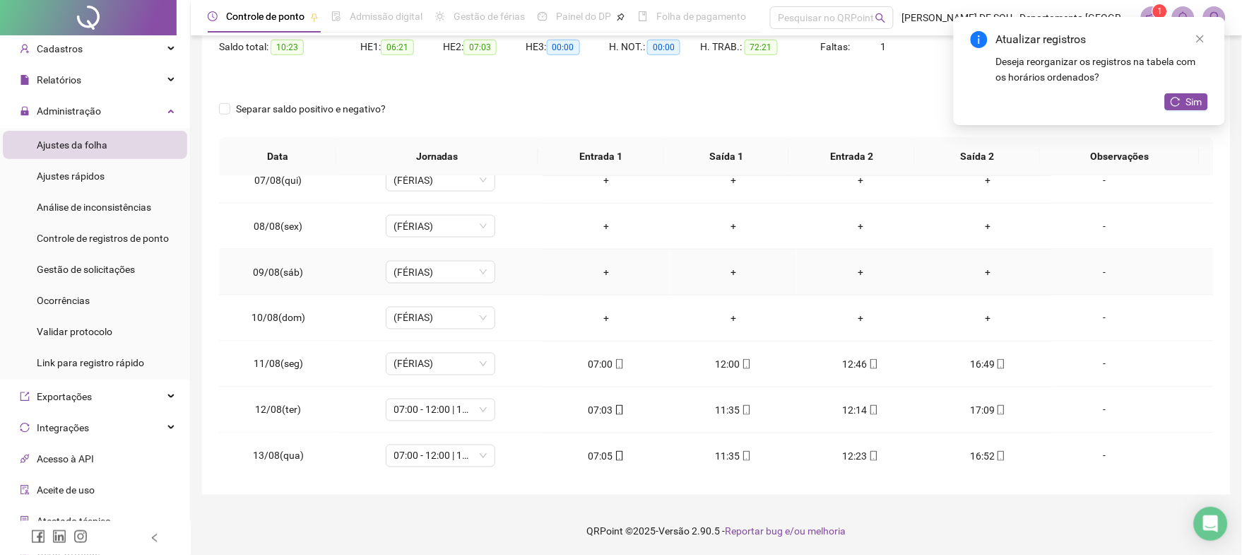
scroll to position [563, 0]
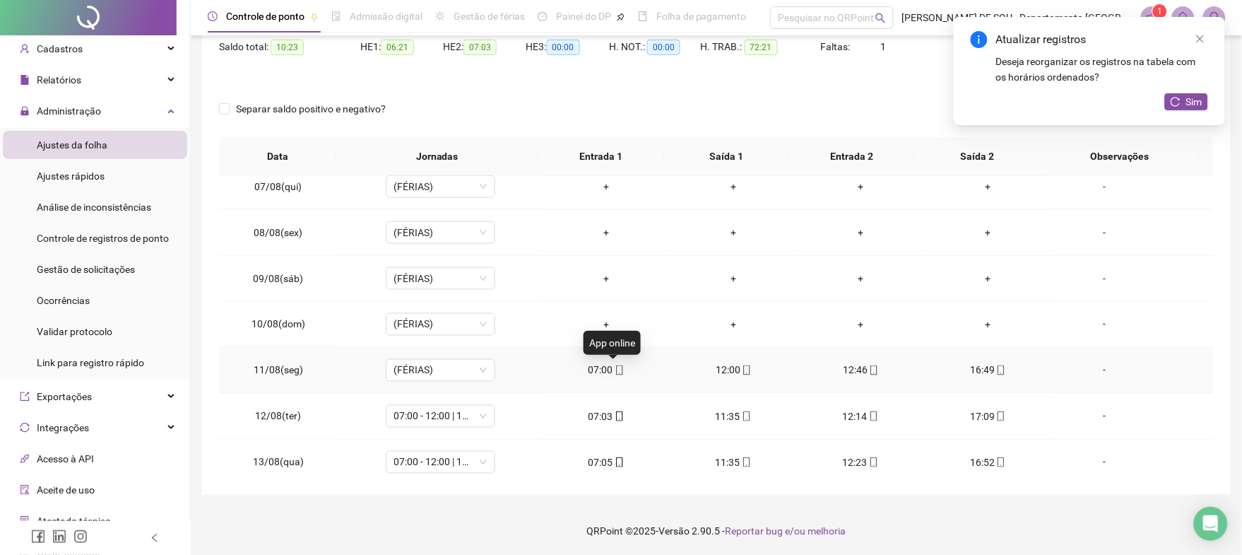
click at [615, 372] on icon "mobile" at bounding box center [620, 370] width 10 height 10
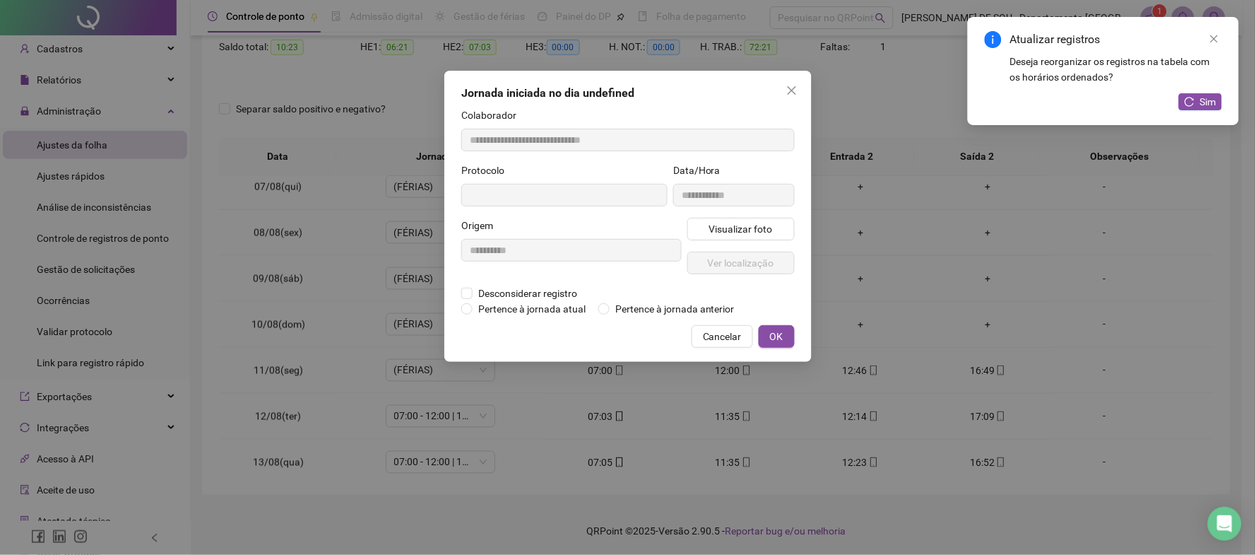
type input "**********"
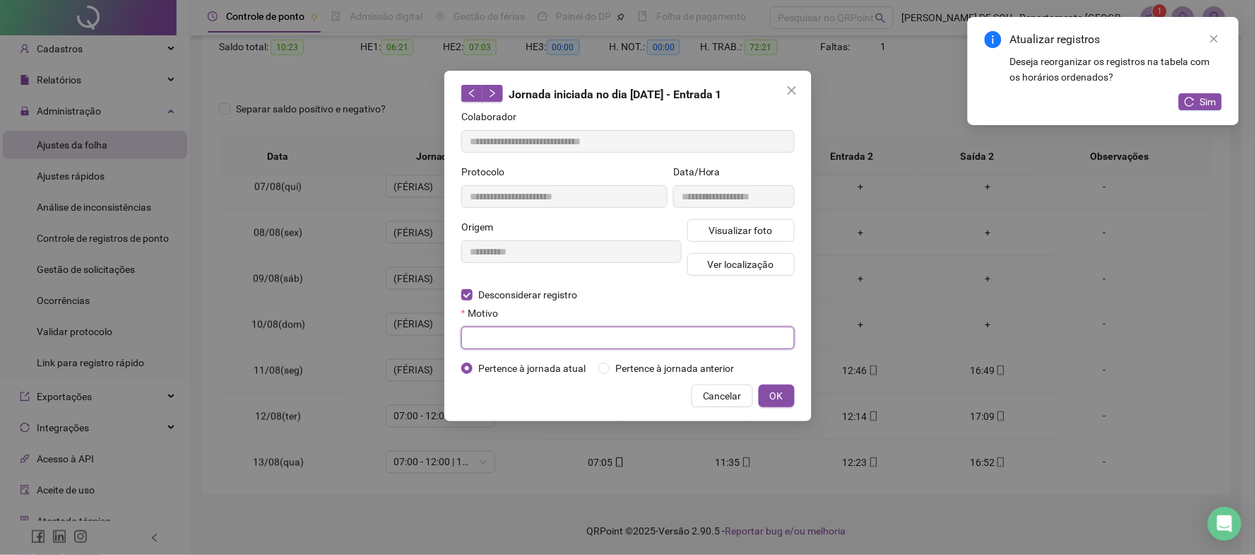
click at [494, 336] on input "text" at bounding box center [627, 337] width 333 height 23
drag, startPoint x: 611, startPoint y: 341, endPoint x: 439, endPoint y: 341, distance: 172.4
click at [439, 341] on div "**********" at bounding box center [628, 277] width 1256 height 555
click at [543, 338] on input "**********" at bounding box center [627, 337] width 333 height 23
drag, startPoint x: 545, startPoint y: 338, endPoint x: 429, endPoint y: 338, distance: 116.6
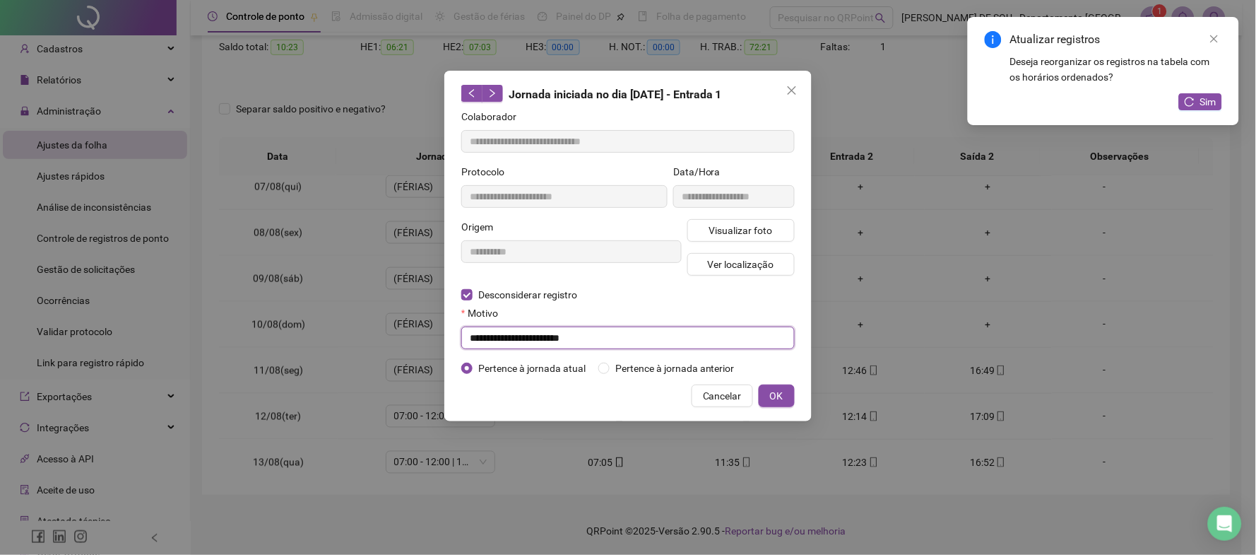
click at [429, 338] on div "**********" at bounding box center [628, 277] width 1256 height 555
drag, startPoint x: 636, startPoint y: 343, endPoint x: 383, endPoint y: 335, distance: 253.1
click at [383, 335] on div "**********" at bounding box center [628, 277] width 1256 height 555
type input "**********"
click at [774, 397] on span "OK" at bounding box center [776, 396] width 13 height 16
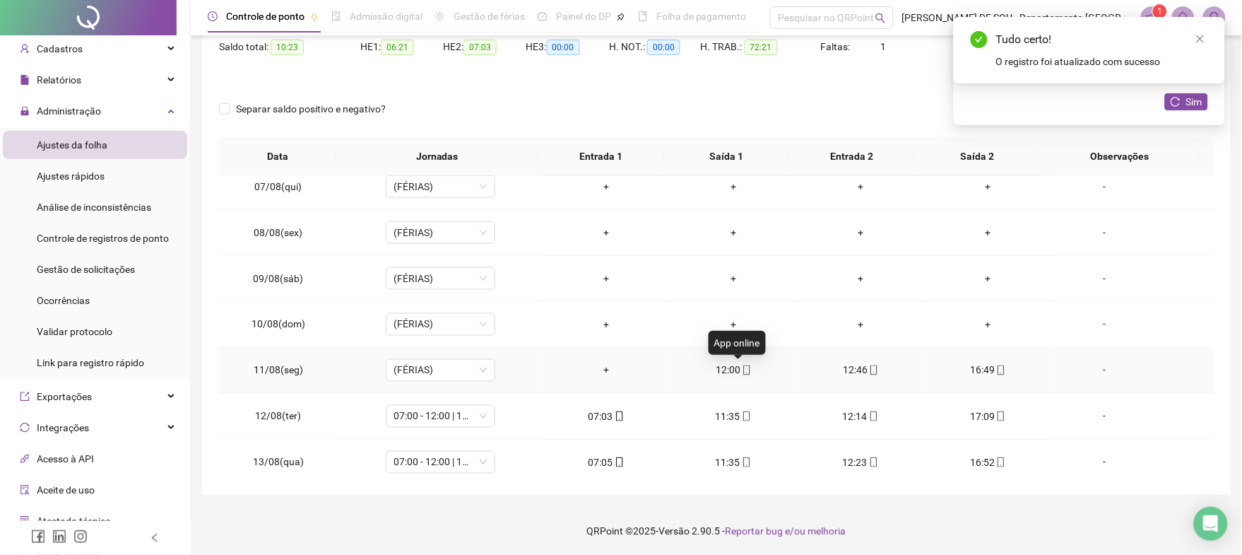
click at [742, 370] on icon "mobile" at bounding box center [747, 370] width 10 height 10
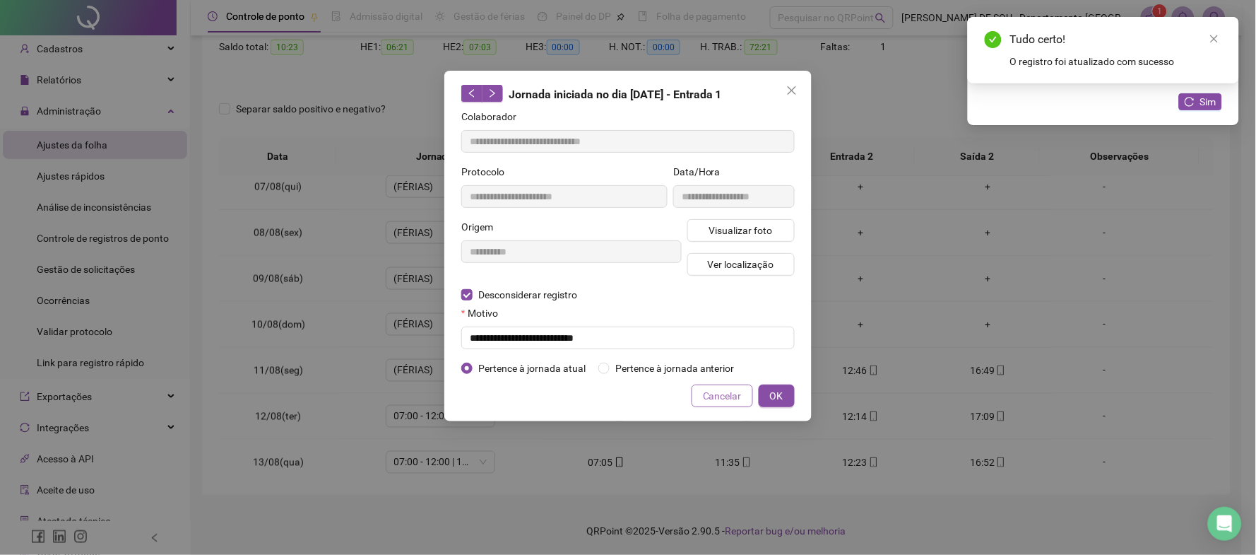
type input "**********"
click at [480, 337] on input "text" at bounding box center [627, 337] width 333 height 23
paste input "**********"
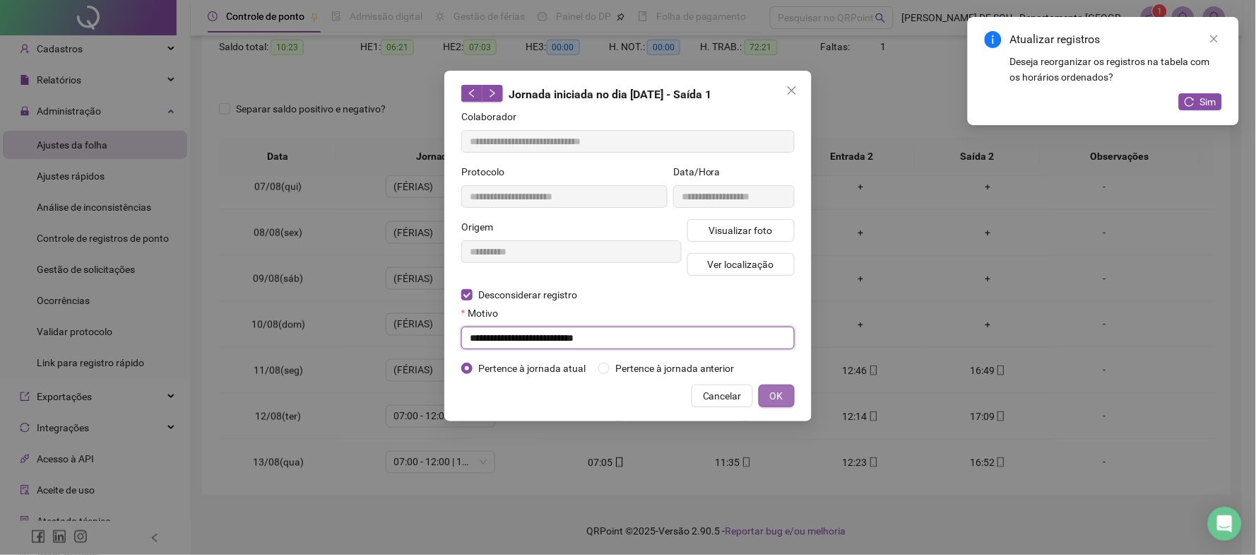
type input "**********"
click at [782, 394] on span "OK" at bounding box center [776, 396] width 13 height 16
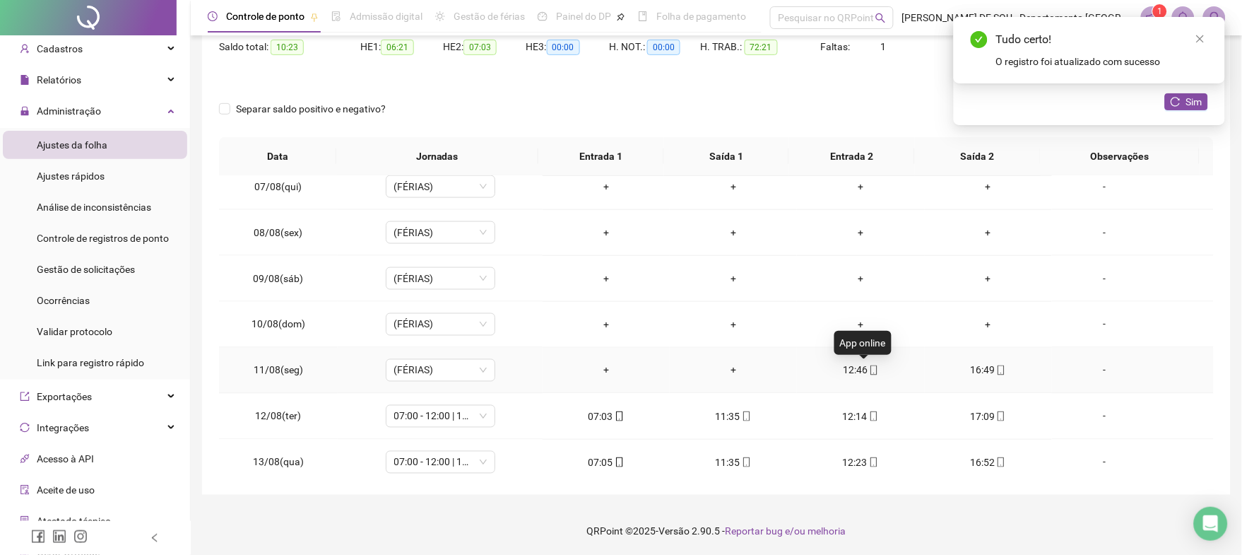
click at [869, 370] on icon "mobile" at bounding box center [874, 370] width 10 height 10
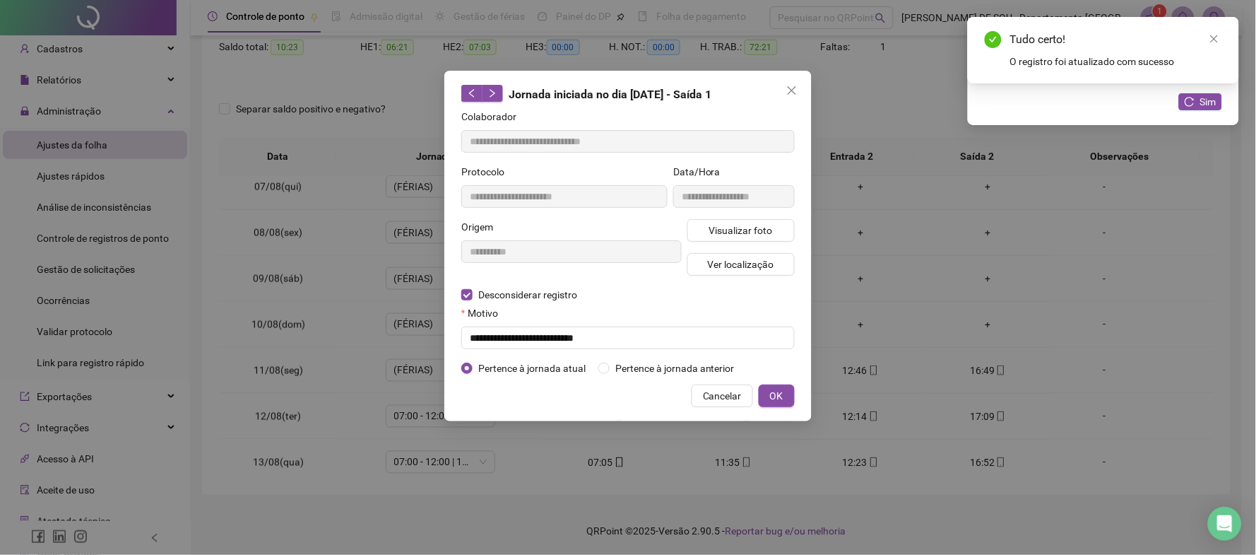
type input "**********"
click at [483, 337] on input "text" at bounding box center [627, 337] width 333 height 23
paste input "**********"
type input "**********"
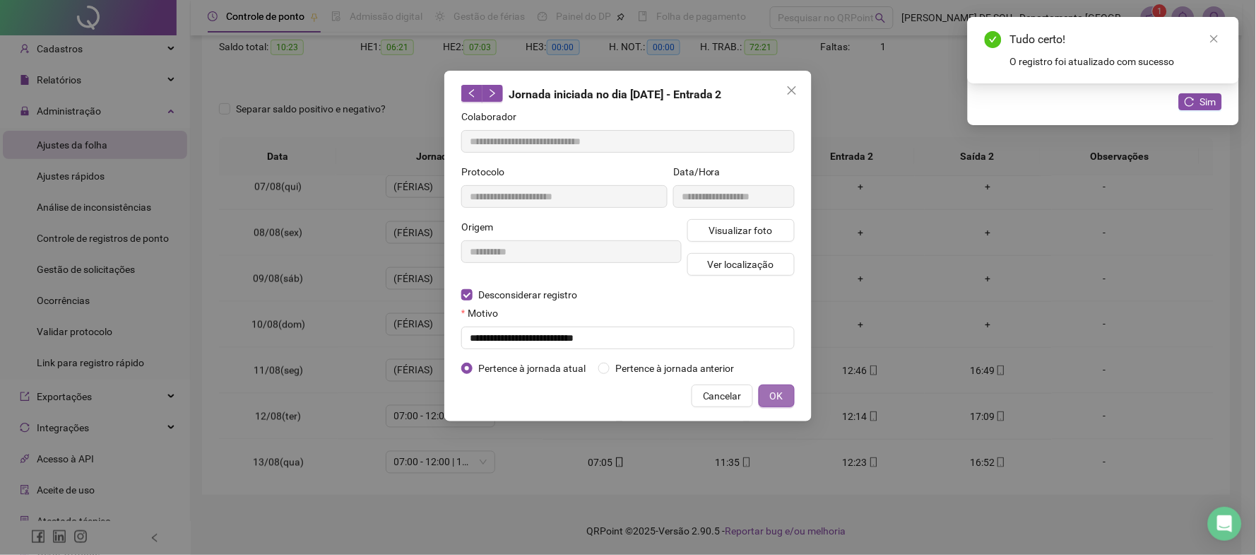
click at [775, 393] on span "OK" at bounding box center [776, 396] width 13 height 16
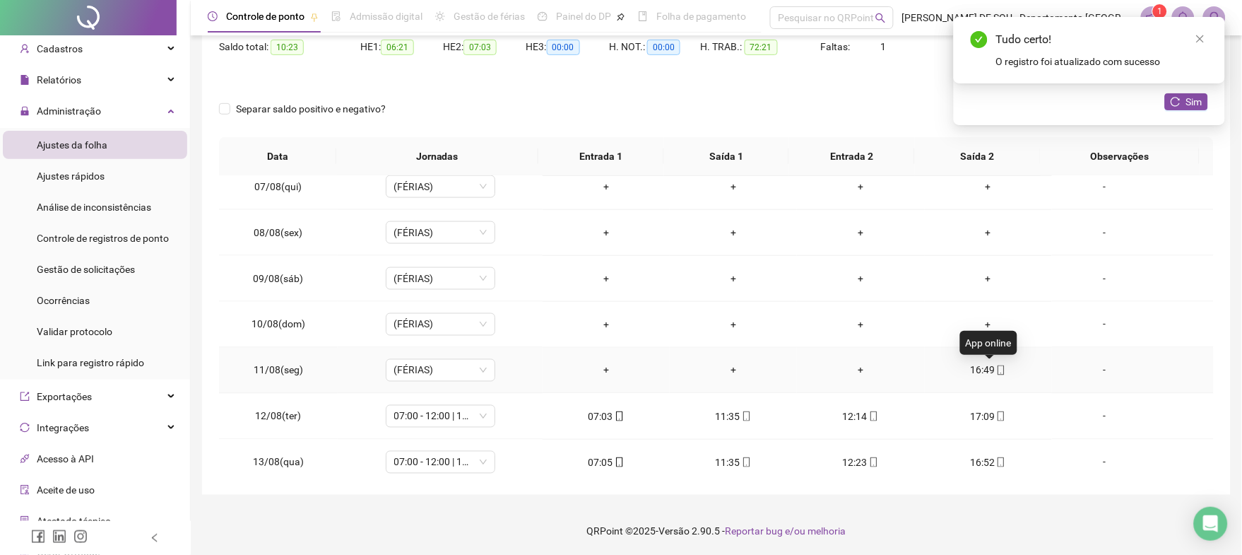
click at [996, 371] on icon "mobile" at bounding box center [1001, 370] width 10 height 10
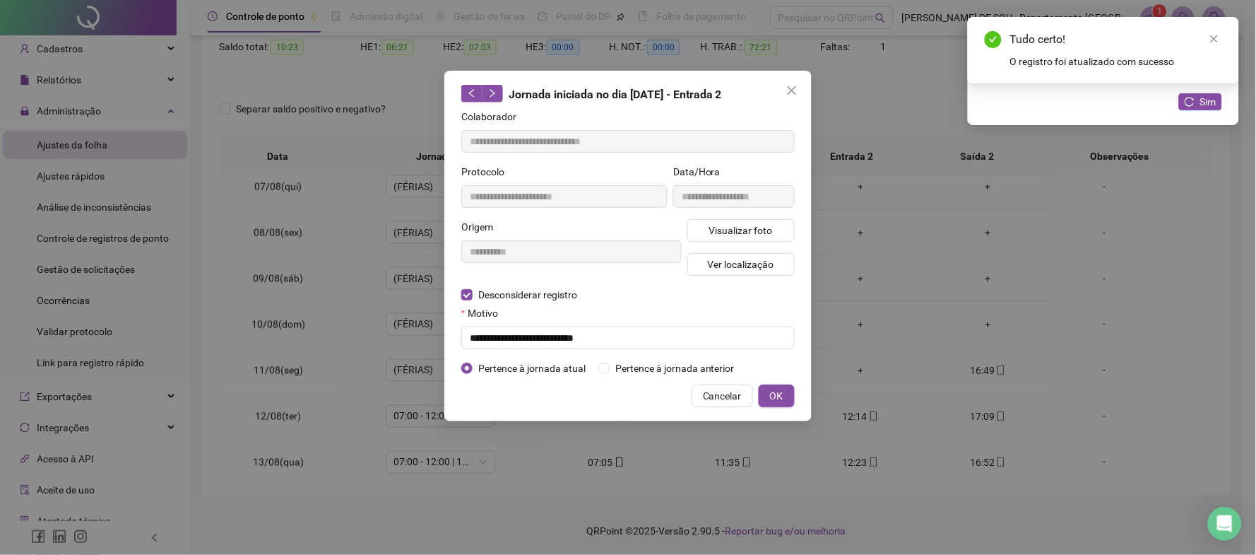
type input "**********"
click at [485, 337] on input "text" at bounding box center [627, 337] width 333 height 23
paste input "**********"
type input "**********"
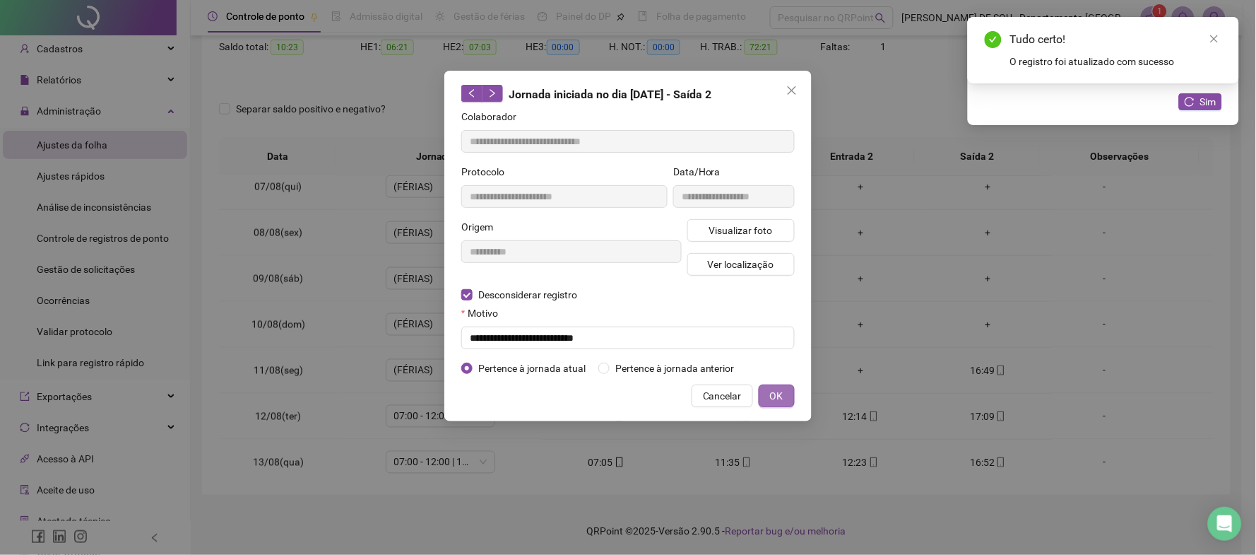
click at [770, 397] on span "OK" at bounding box center [776, 396] width 13 height 16
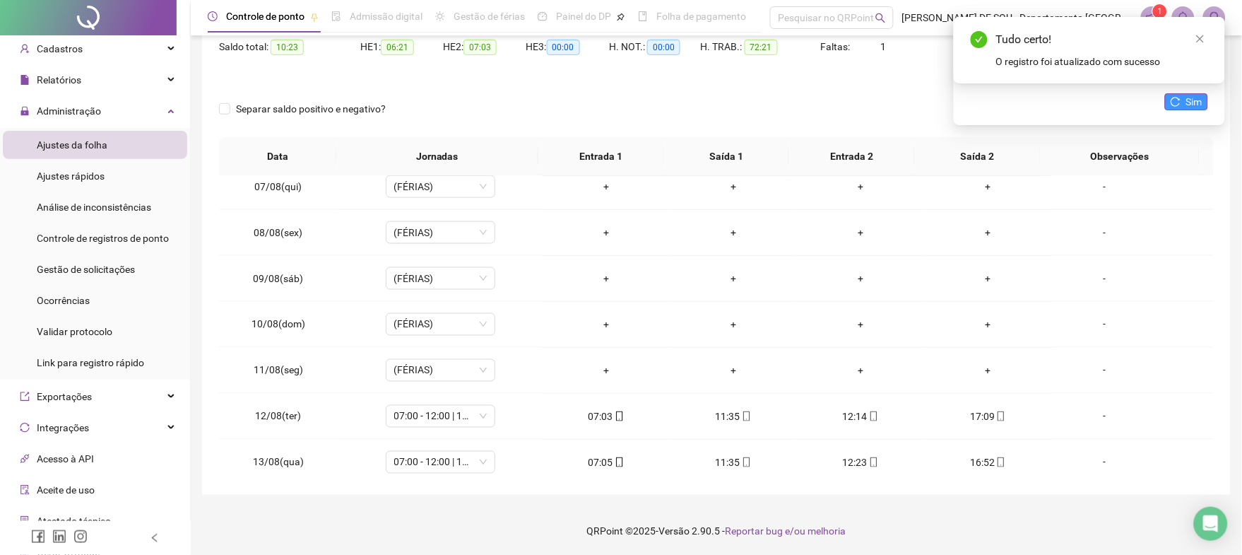
click at [1191, 102] on span "Sim" at bounding box center [1194, 102] width 16 height 16
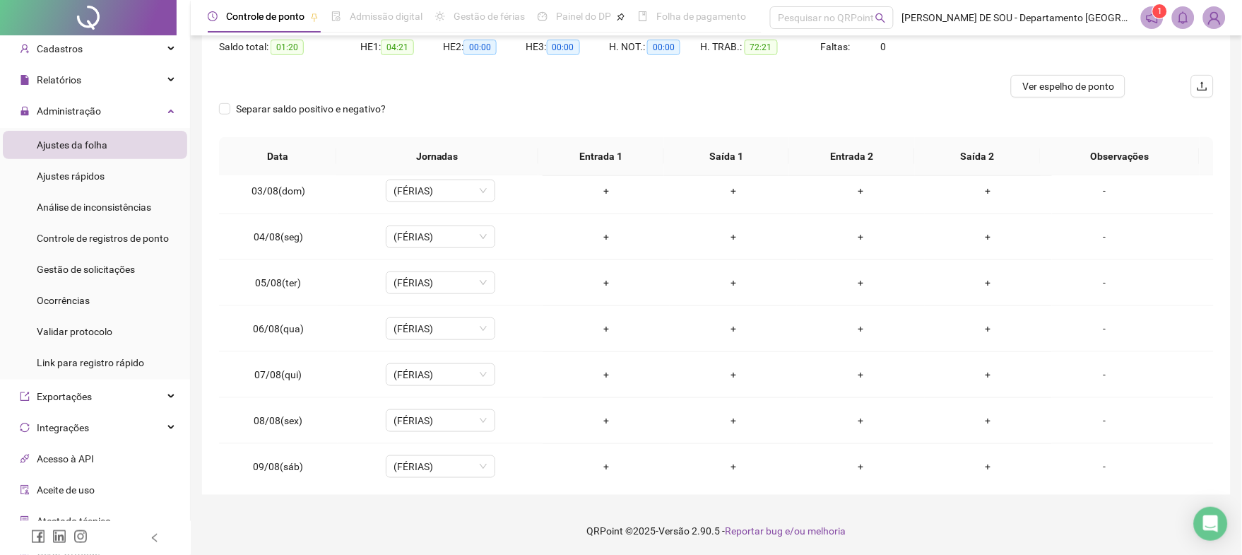
scroll to position [0, 0]
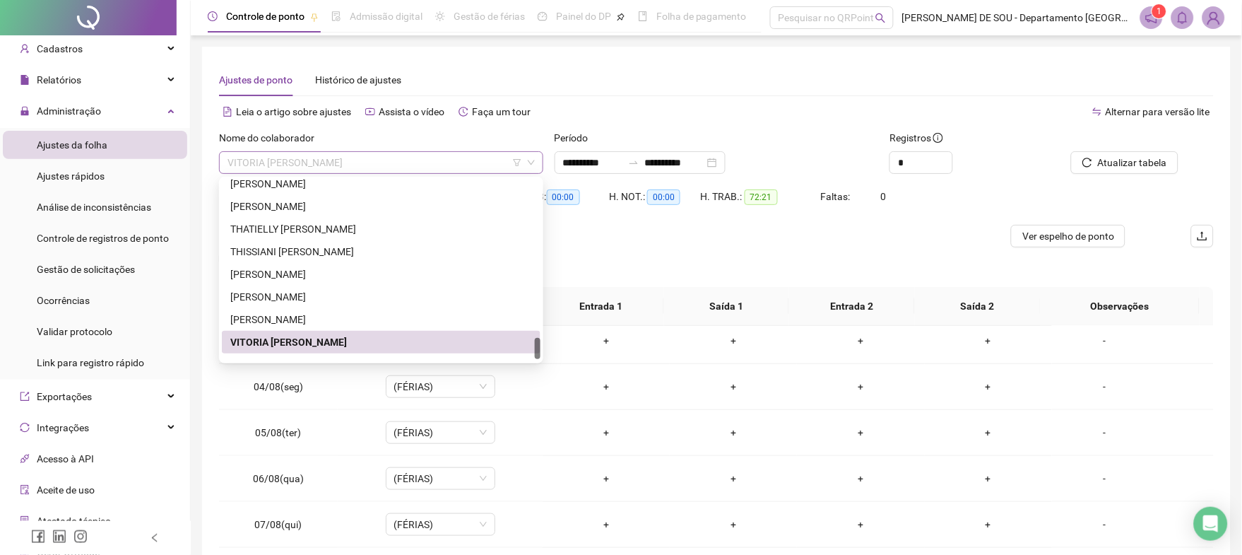
click at [382, 165] on span "VITORIA [PERSON_NAME]" at bounding box center [381, 162] width 307 height 21
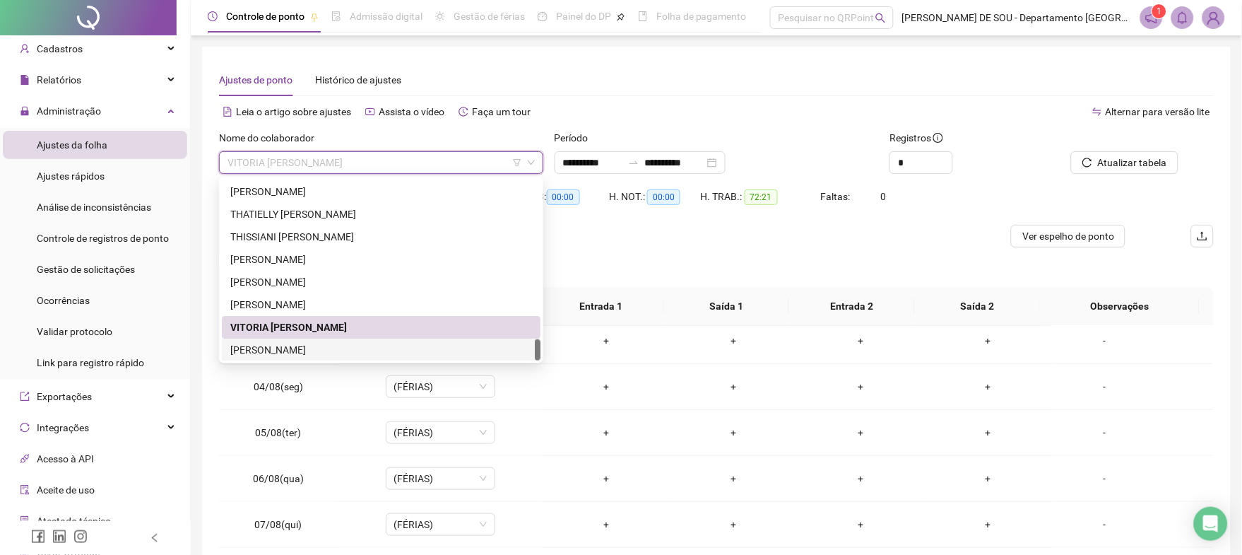
click at [285, 345] on div "[PERSON_NAME]" at bounding box center [381, 350] width 302 height 16
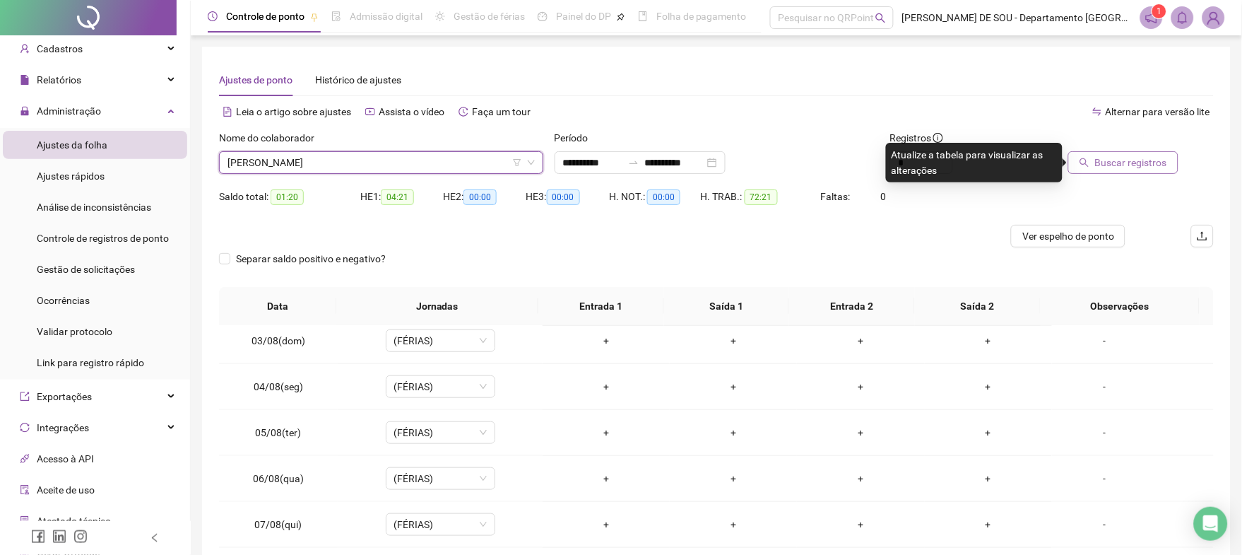
click at [1135, 158] on span "Buscar registros" at bounding box center [1131, 163] width 72 height 16
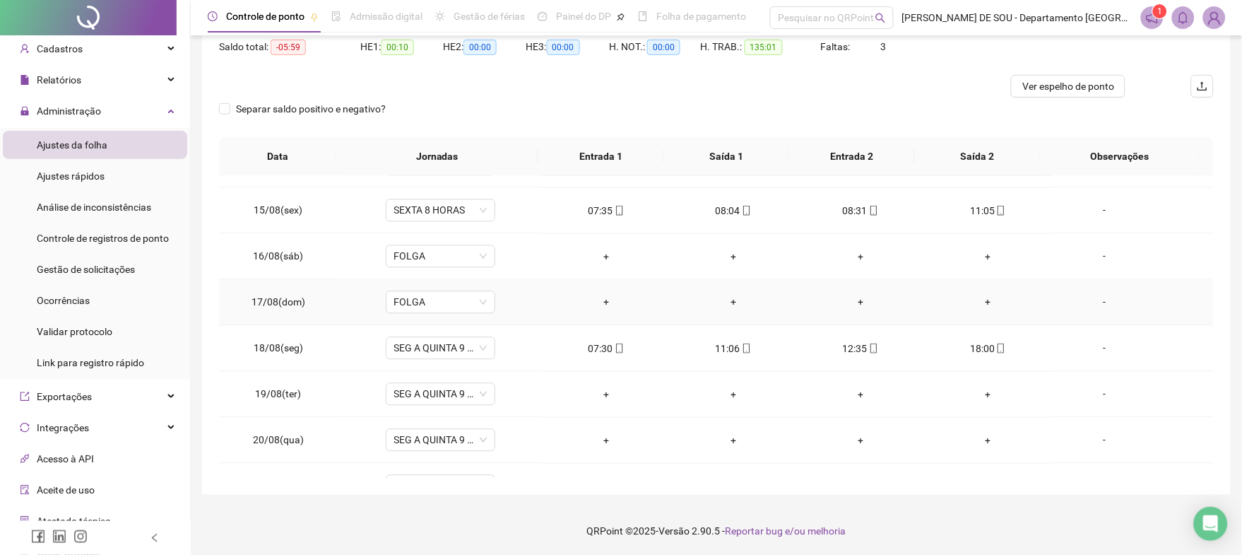
scroll to position [940, 0]
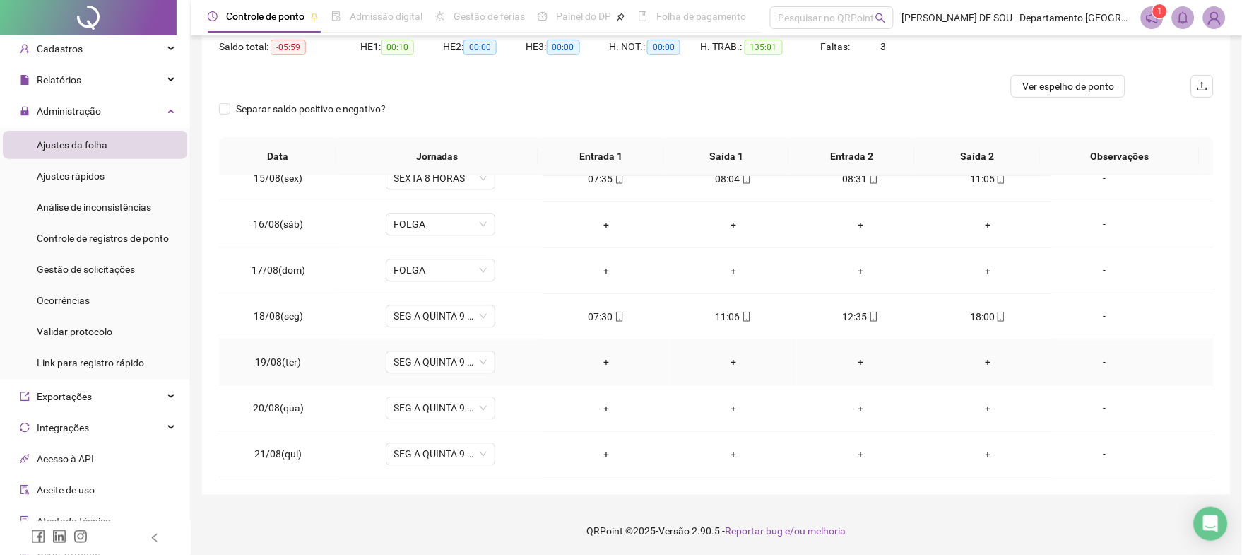
click at [1091, 360] on div "-" at bounding box center [1104, 363] width 83 height 16
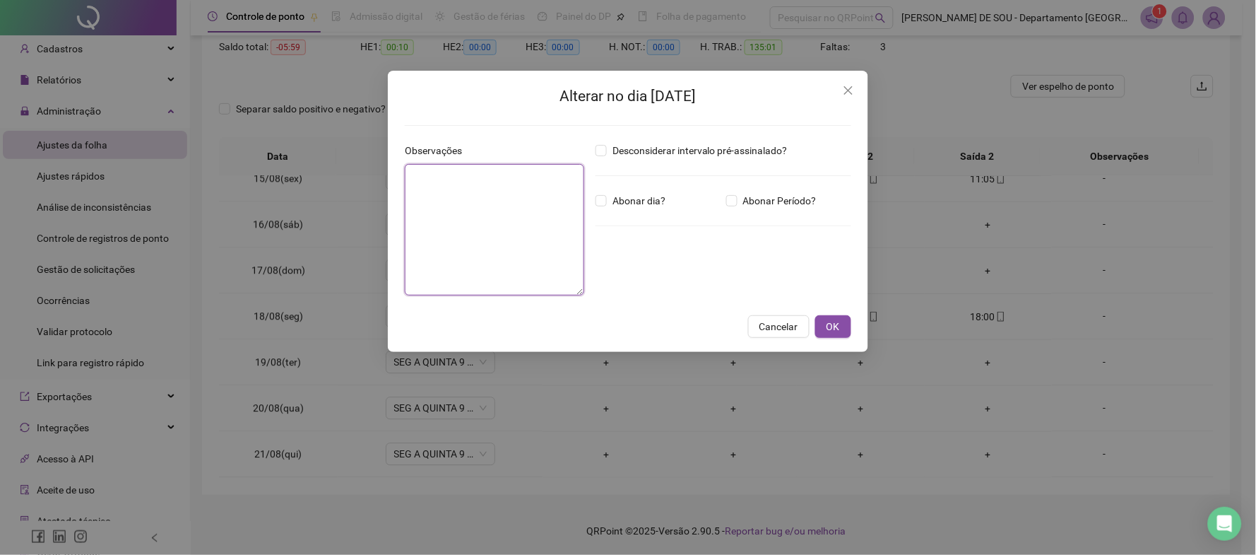
click at [471, 186] on textarea at bounding box center [494, 229] width 179 height 131
type textarea "**********"
drag, startPoint x: 451, startPoint y: 191, endPoint x: 384, endPoint y: 191, distance: 67.1
click at [384, 191] on div "**********" at bounding box center [628, 277] width 1256 height 555
click at [834, 322] on span "OK" at bounding box center [833, 327] width 13 height 16
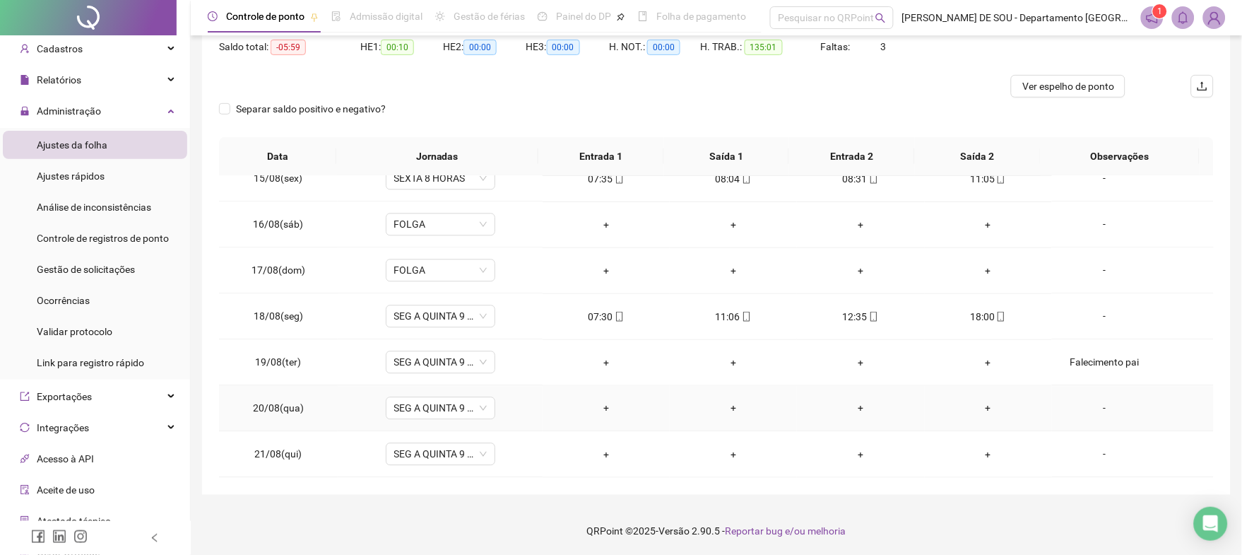
click at [1090, 406] on div "-" at bounding box center [1104, 409] width 83 height 16
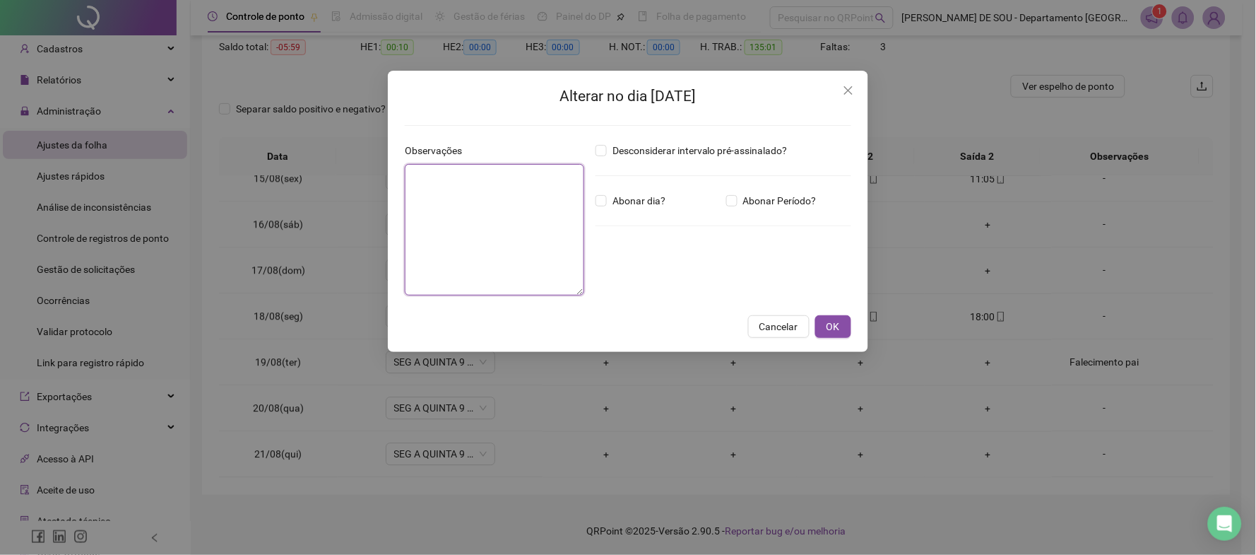
click at [443, 179] on textarea at bounding box center [494, 229] width 179 height 131
paste textarea "**********"
type textarea "**********"
click at [828, 323] on span "OK" at bounding box center [833, 327] width 13 height 16
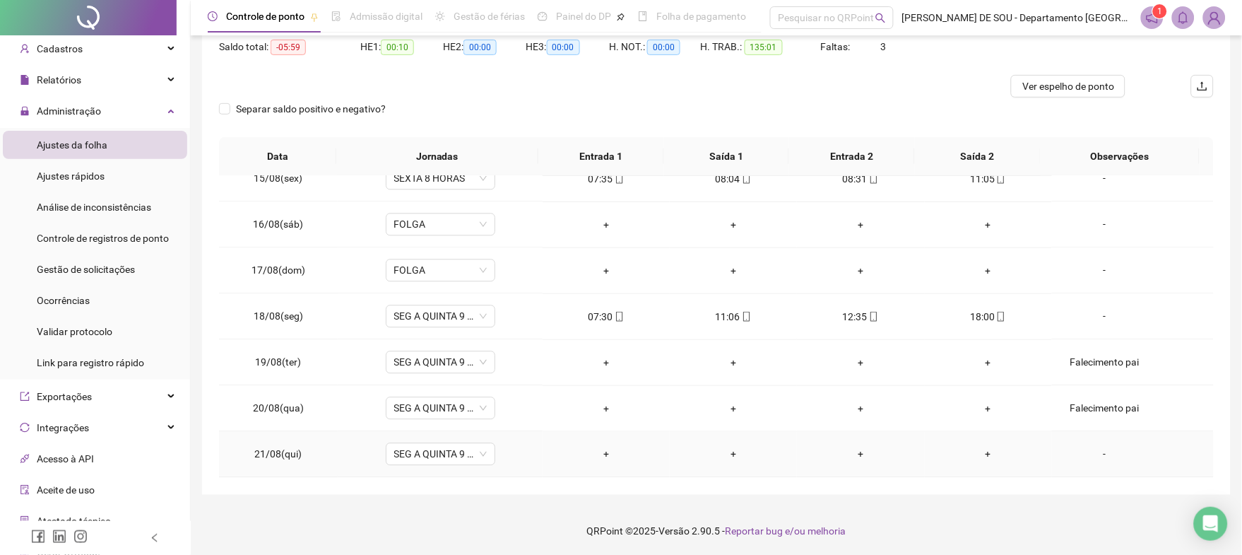
click at [1096, 450] on div "-" at bounding box center [1104, 455] width 83 height 16
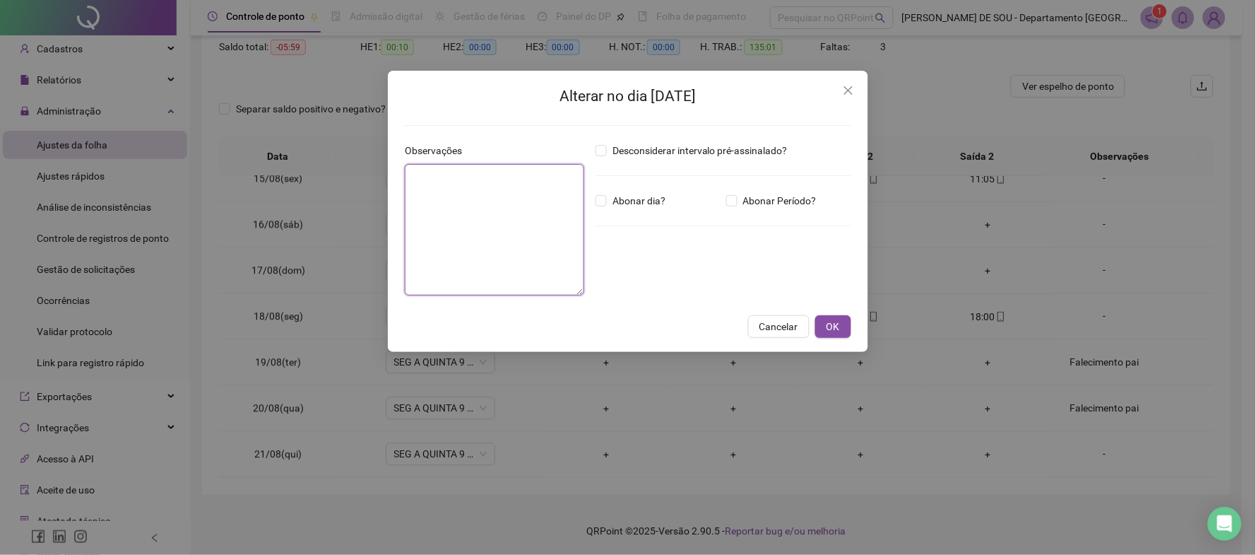
click at [437, 177] on textarea at bounding box center [494, 229] width 179 height 131
paste textarea "**********"
type textarea "**********"
click at [835, 330] on span "OK" at bounding box center [833, 327] width 13 height 16
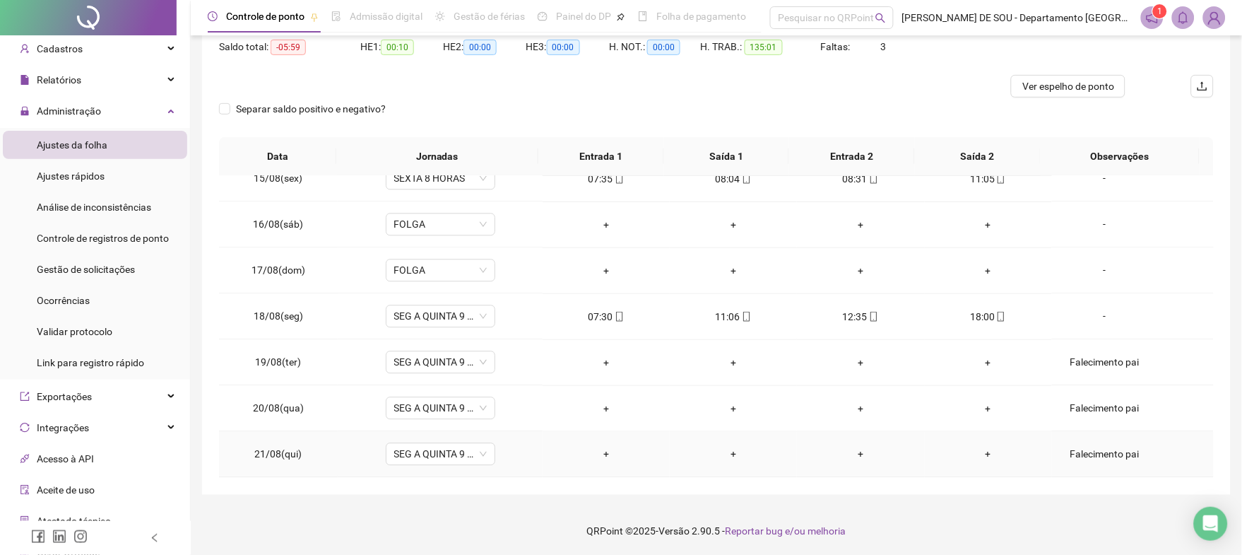
click at [1100, 450] on div "Falecimento pai" at bounding box center [1104, 455] width 83 height 16
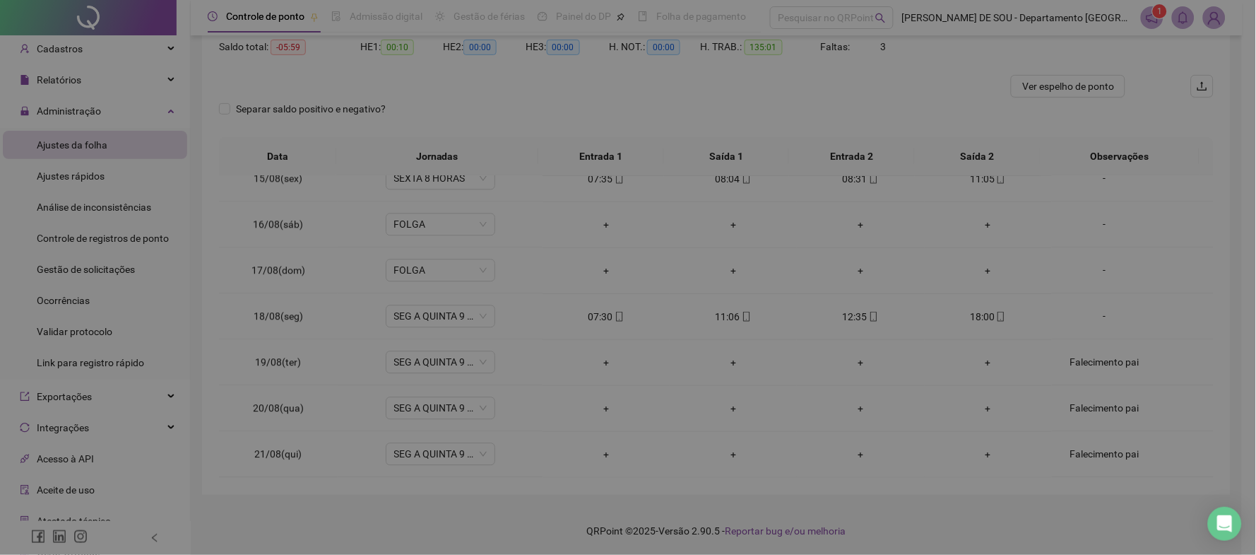
type textarea "**********"
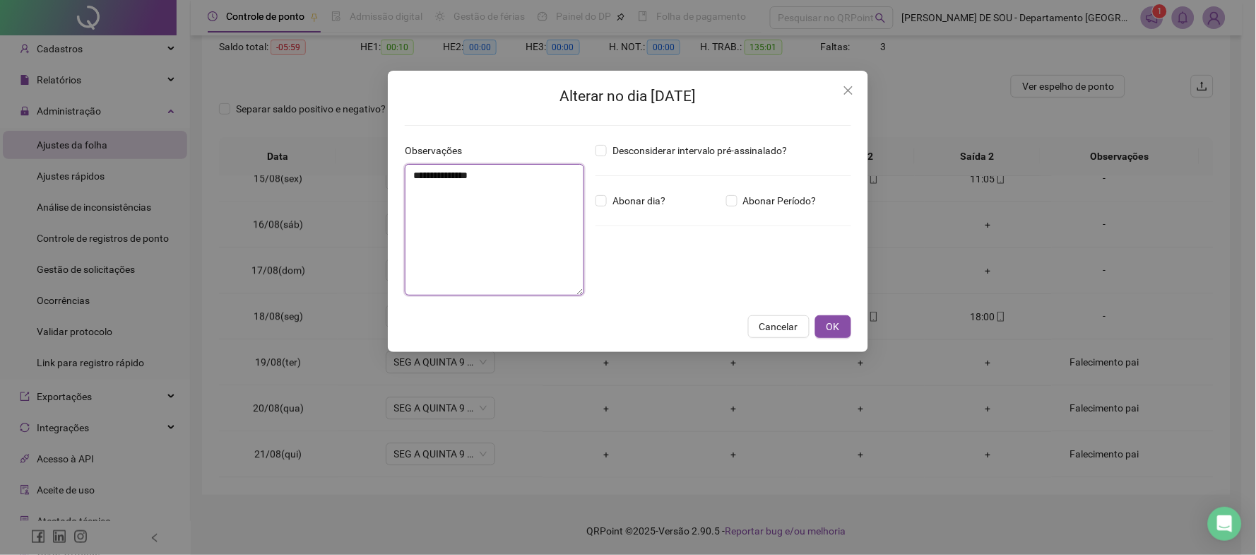
drag, startPoint x: 504, startPoint y: 173, endPoint x: 348, endPoint y: 173, distance: 156.1
click at [348, 173] on div "**********" at bounding box center [628, 277] width 1256 height 555
click at [834, 323] on span "OK" at bounding box center [833, 327] width 13 height 16
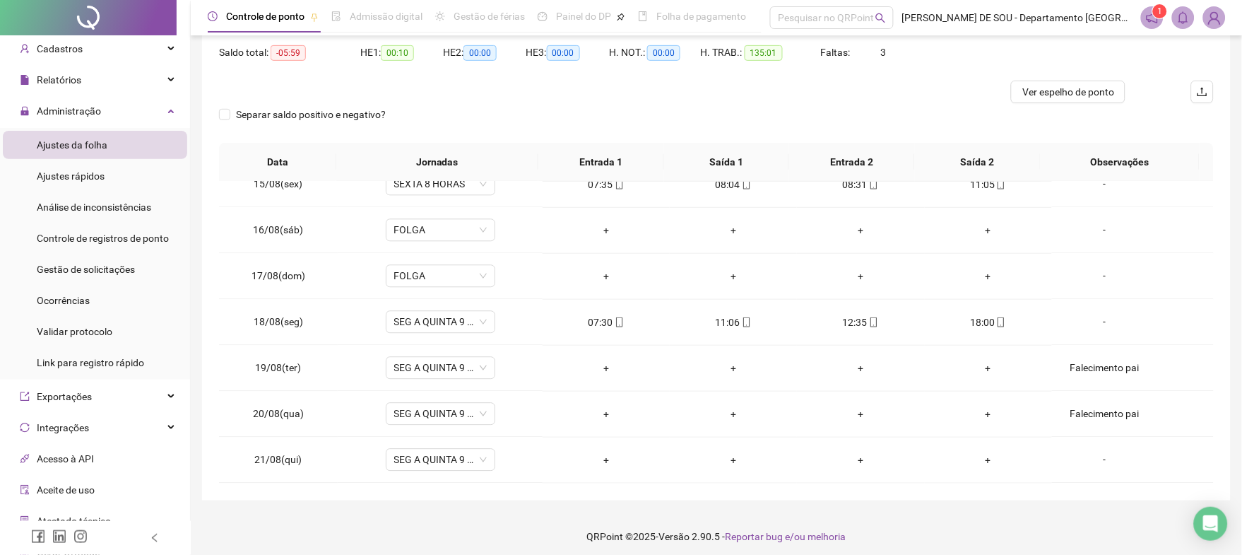
scroll to position [0, 0]
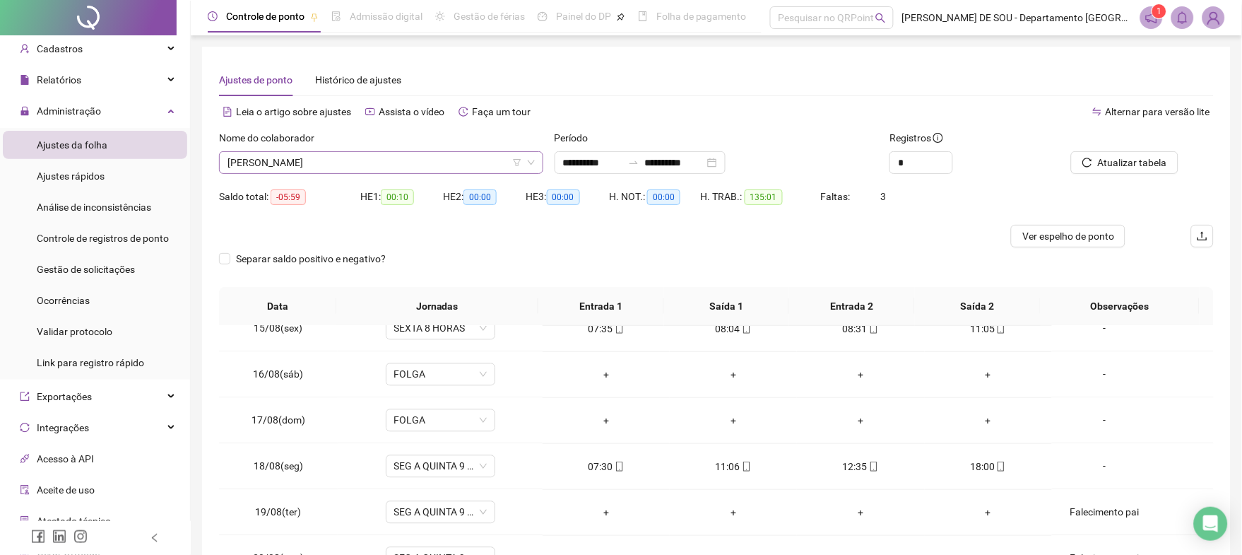
click at [362, 163] on span "[PERSON_NAME]" at bounding box center [381, 162] width 307 height 21
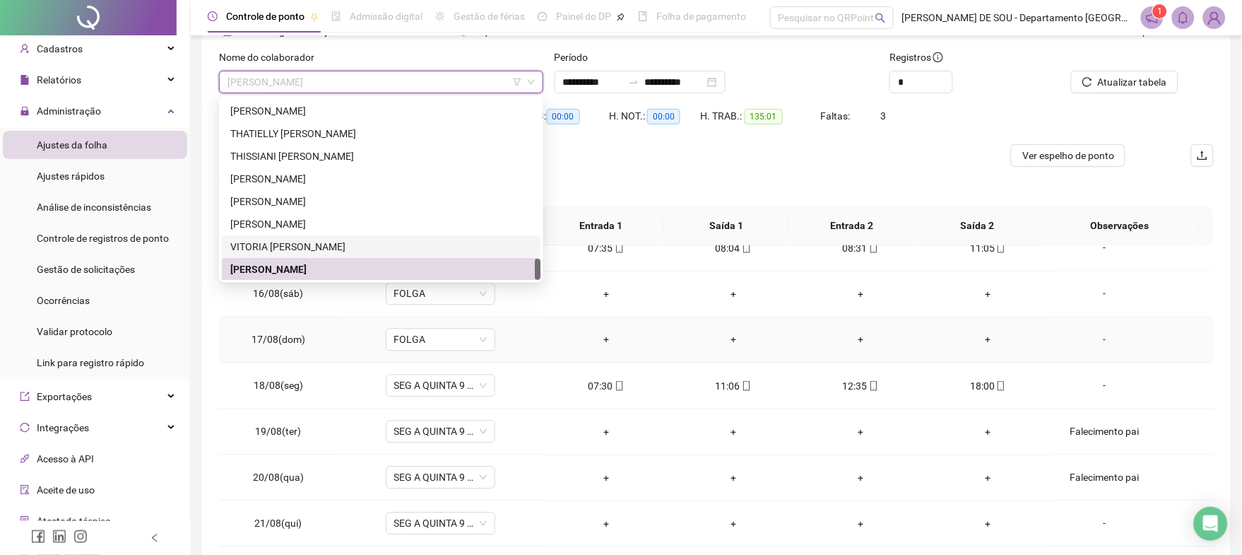
scroll to position [150, 0]
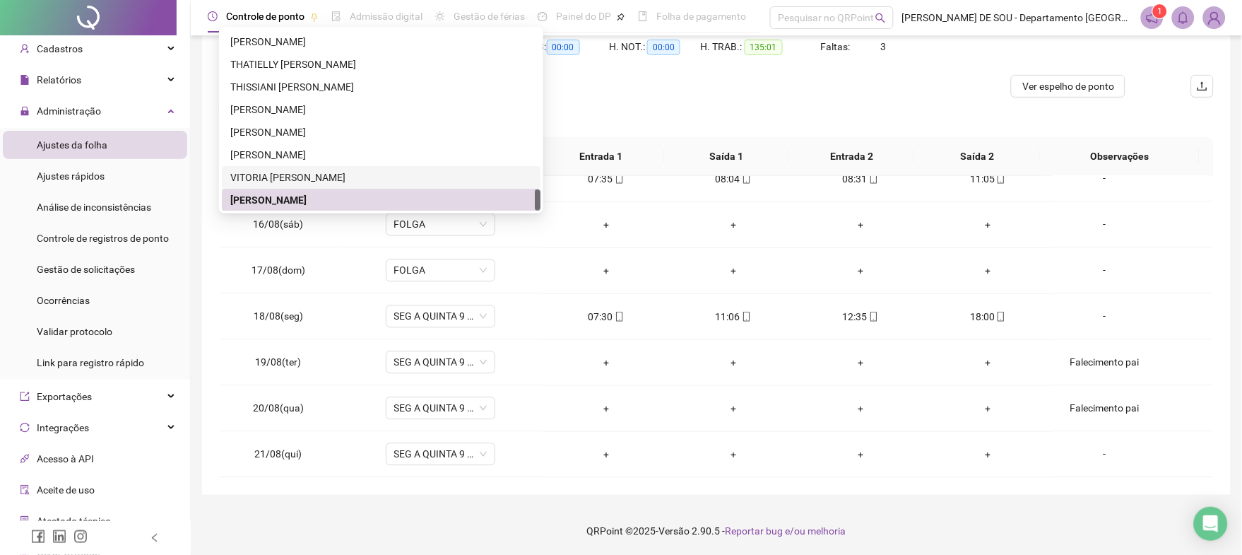
click at [289, 174] on div "VITORIA [PERSON_NAME]" at bounding box center [381, 178] width 302 height 16
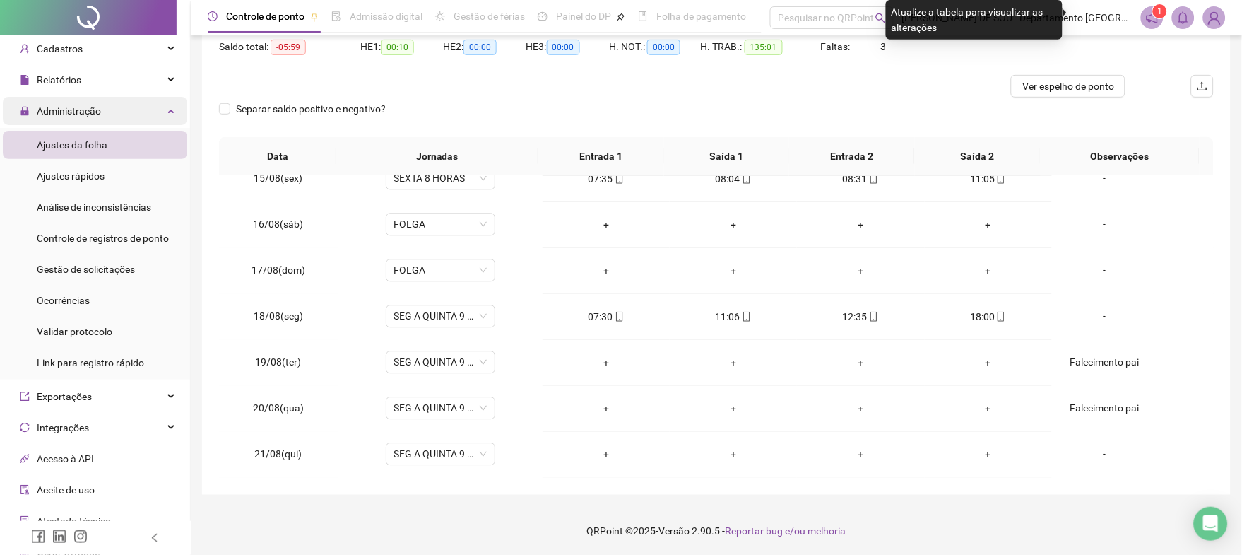
click at [70, 105] on span "Administração" at bounding box center [69, 110] width 64 height 11
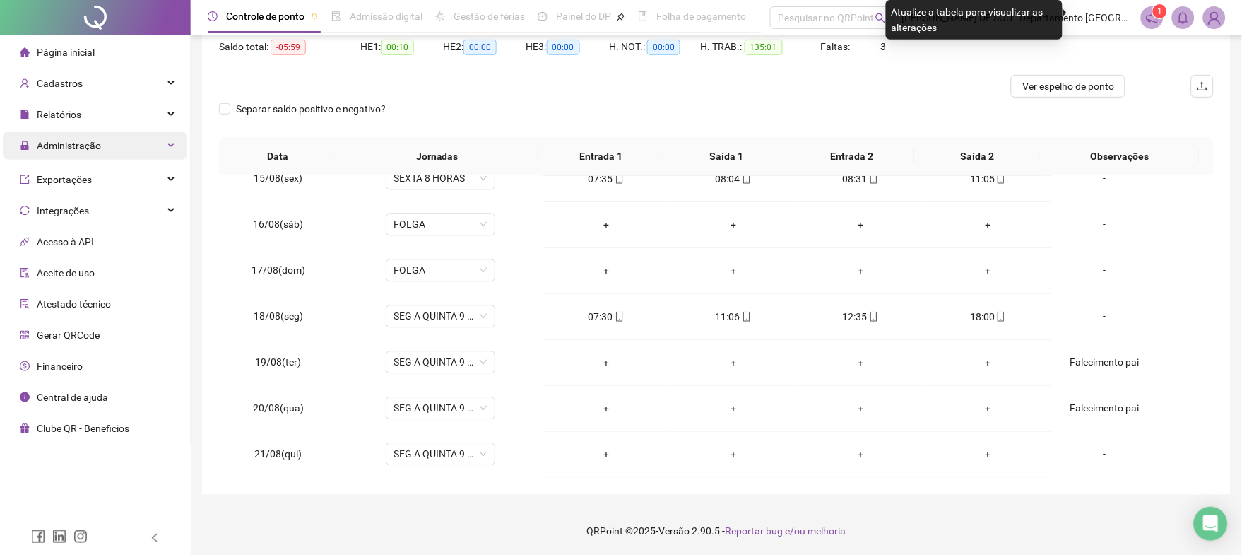
scroll to position [0, 0]
click at [70, 105] on span "Relatórios" at bounding box center [50, 114] width 61 height 28
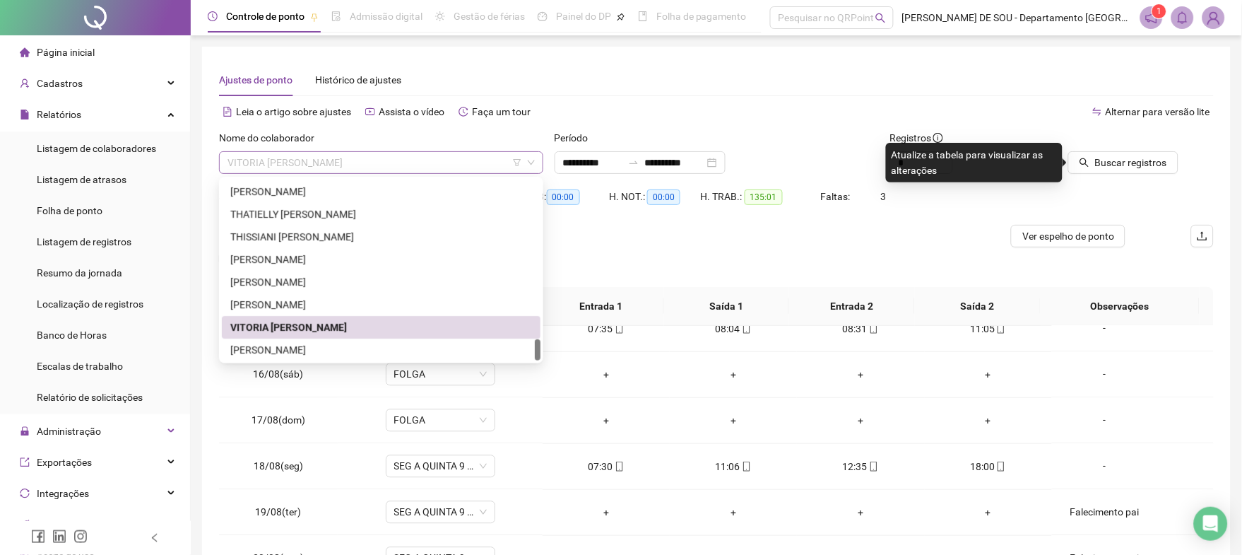
click at [391, 156] on span "VITORIA [PERSON_NAME]" at bounding box center [381, 162] width 307 height 21
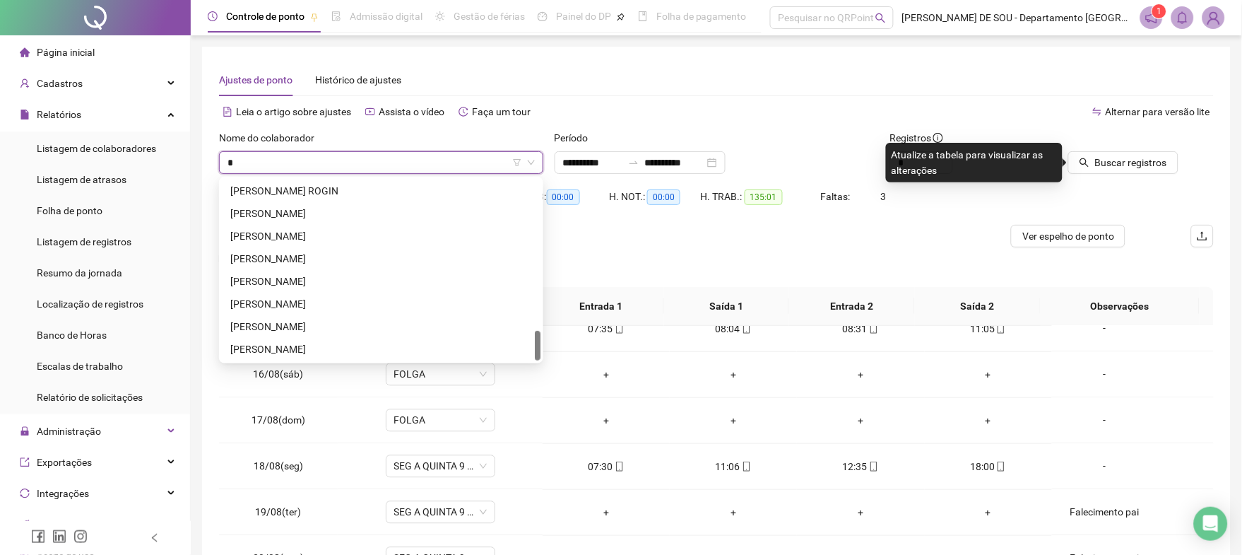
type input "**"
click at [287, 235] on div "DENILDA STAUFER" at bounding box center [381, 237] width 302 height 16
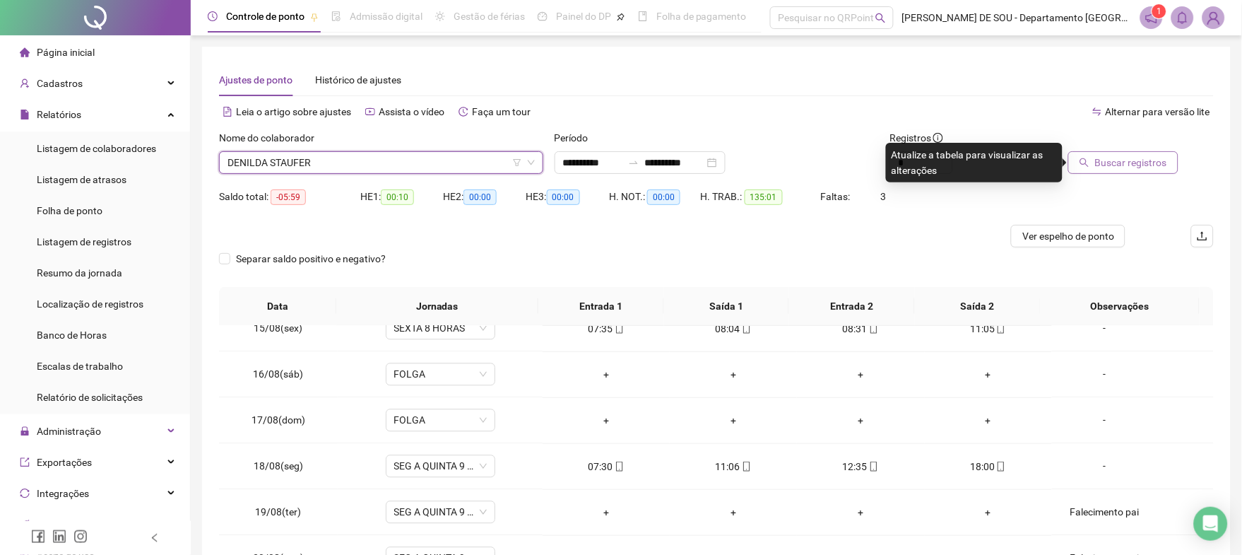
click at [1113, 160] on span "Buscar registros" at bounding box center [1131, 163] width 72 height 16
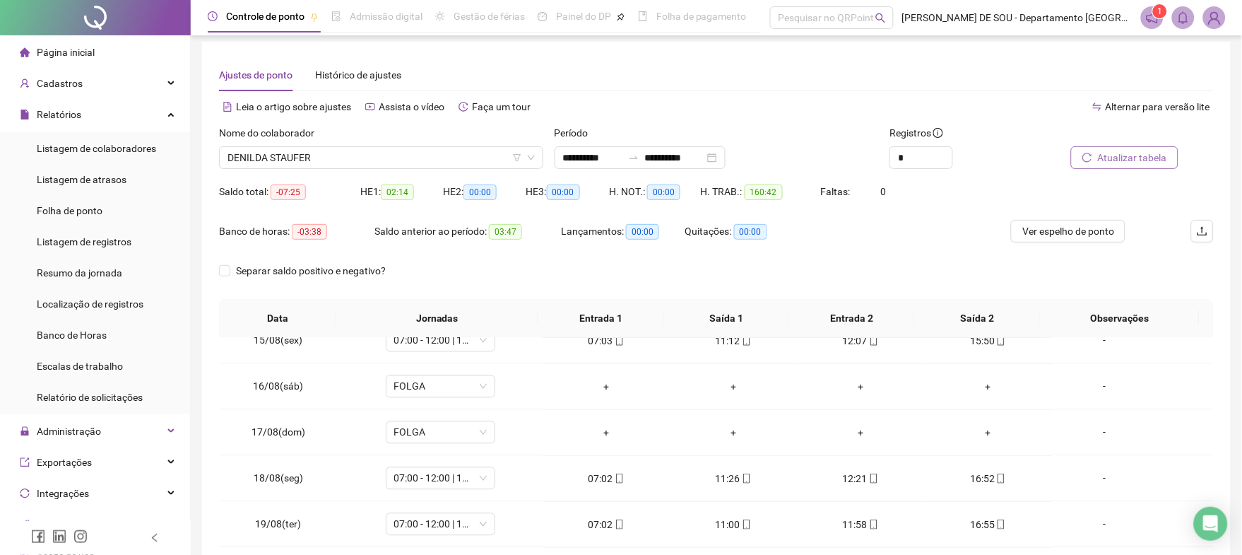
scroll to position [0, 0]
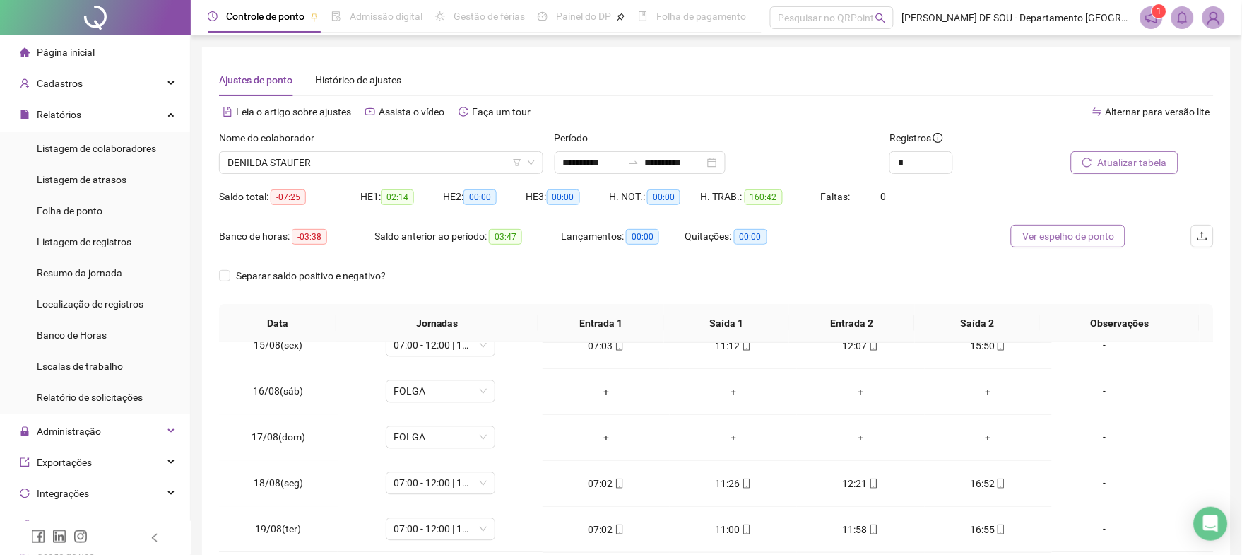
click at [1058, 233] on span "Ver espelho de ponto" at bounding box center [1068, 236] width 92 height 16
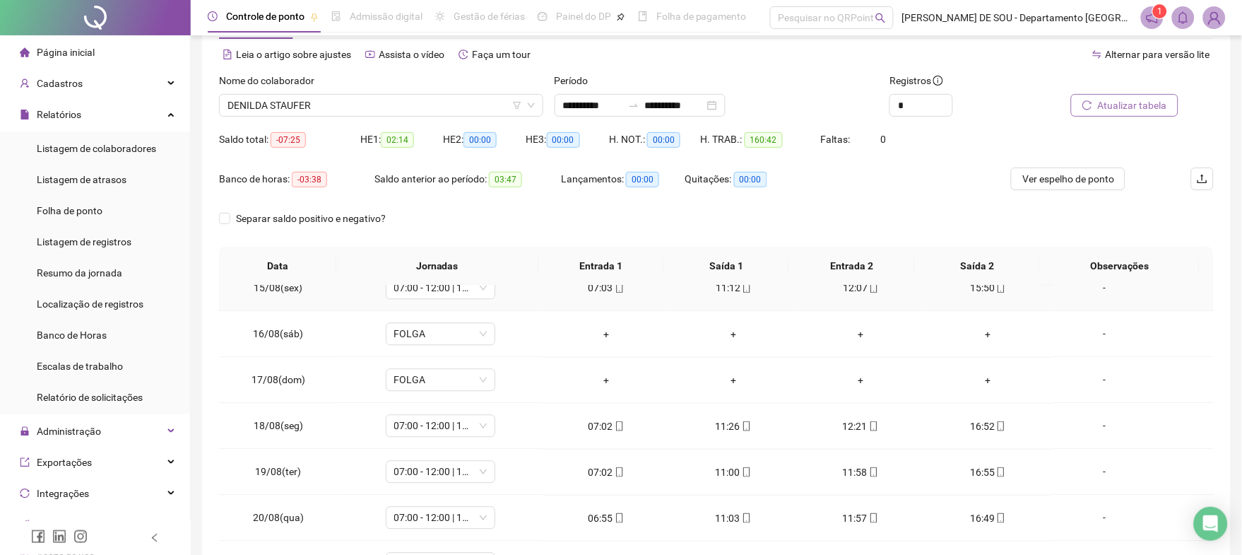
scroll to position [167, 0]
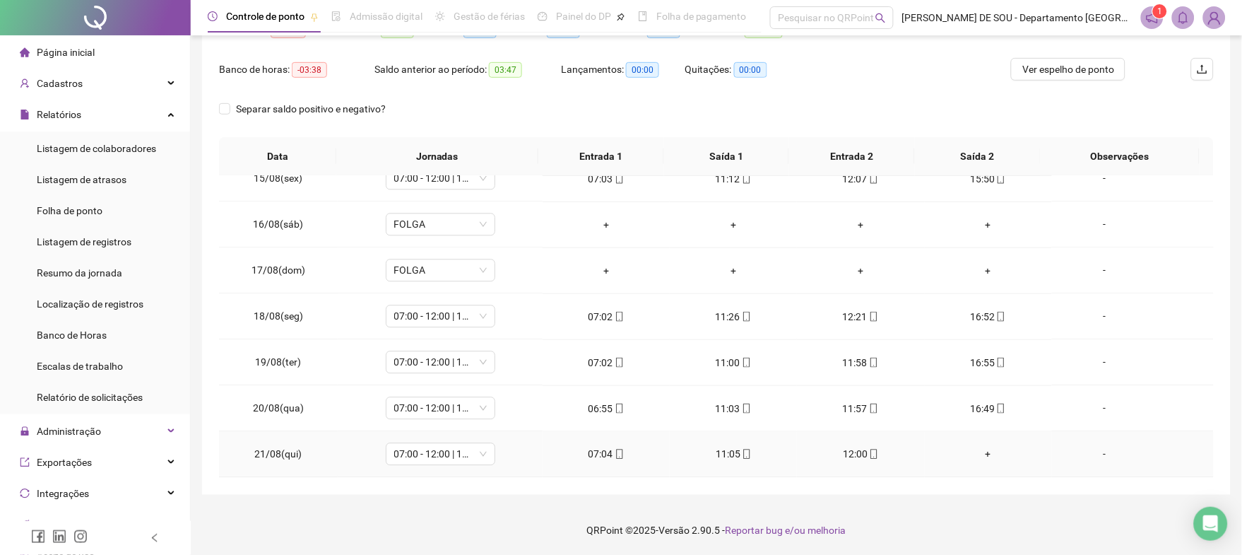
click at [978, 449] on div "+" at bounding box center [988, 455] width 105 height 16
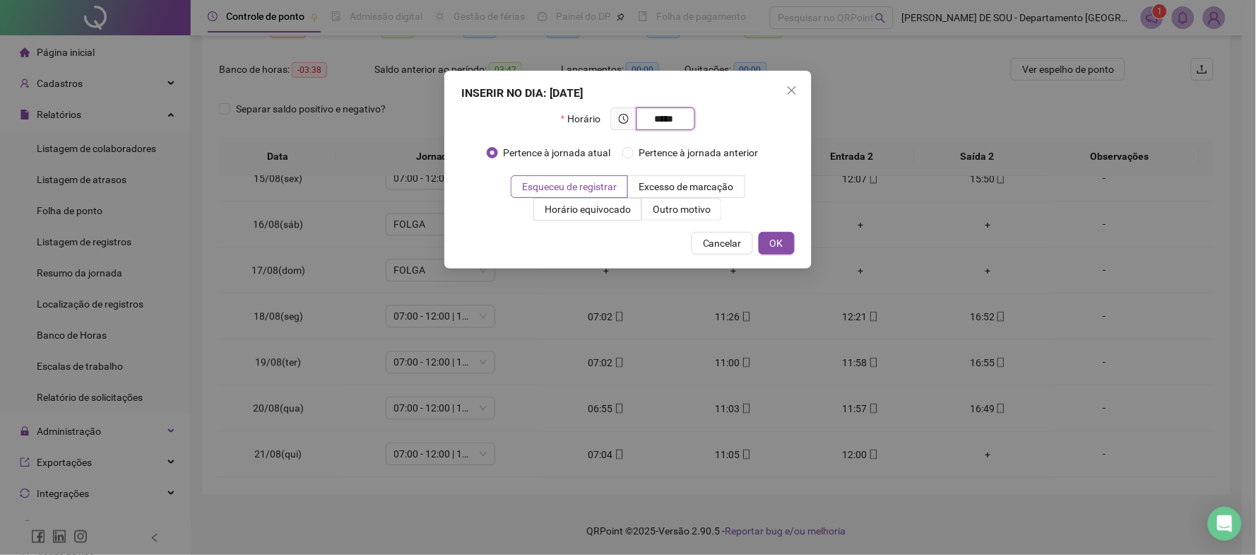
type input "*****"
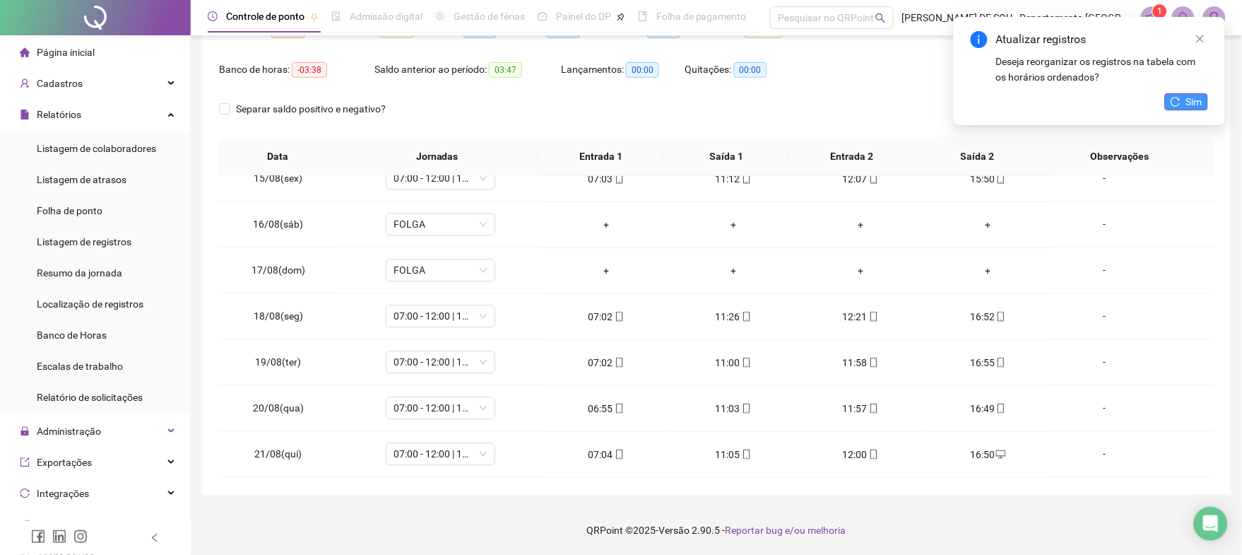
click at [1204, 97] on button "Sim" at bounding box center [1186, 101] width 43 height 17
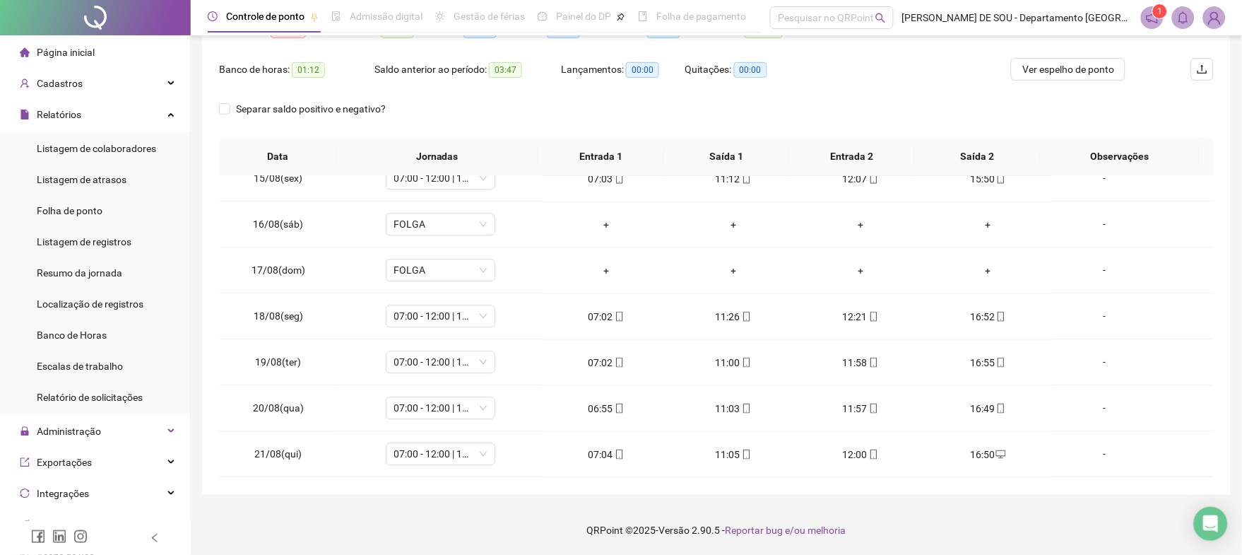
click at [1075, 71] on span "Ver espelho de ponto" at bounding box center [1068, 69] width 92 height 16
click at [1073, 66] on span "Ver espelho de ponto" at bounding box center [1068, 69] width 92 height 16
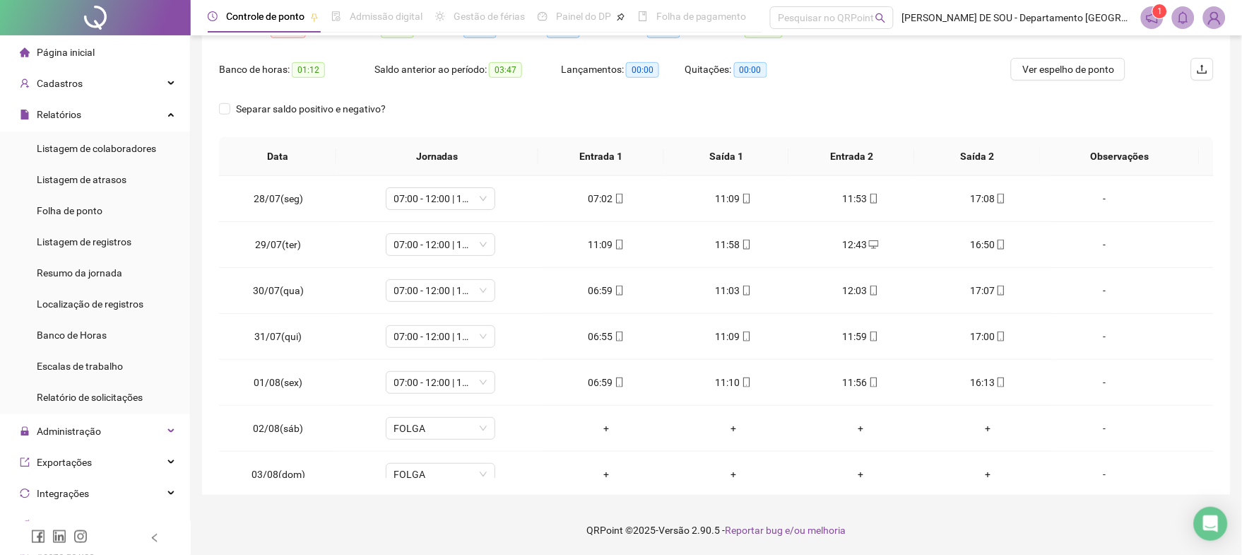
scroll to position [0, 0]
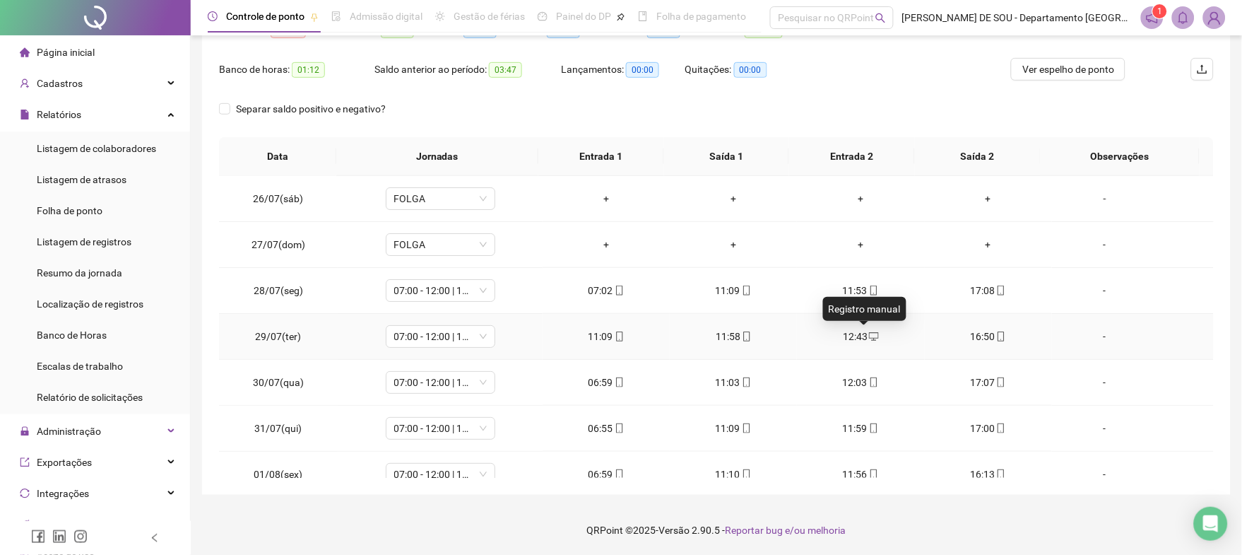
click at [869, 336] on icon "desktop" at bounding box center [874, 336] width 10 height 10
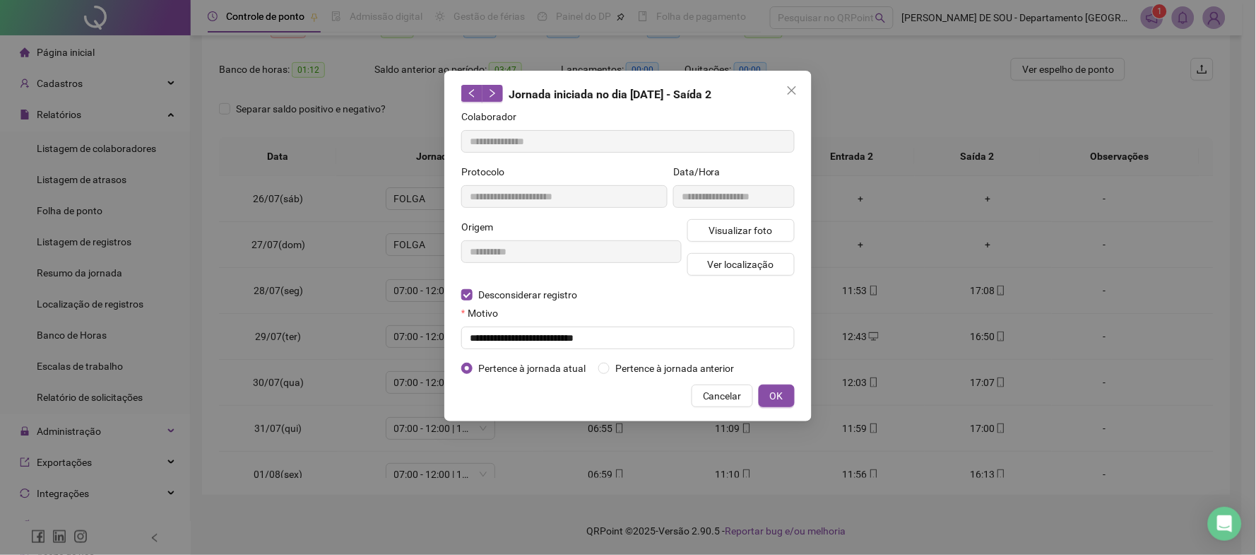
type input "**********"
click at [483, 339] on input "text" at bounding box center [627, 337] width 333 height 23
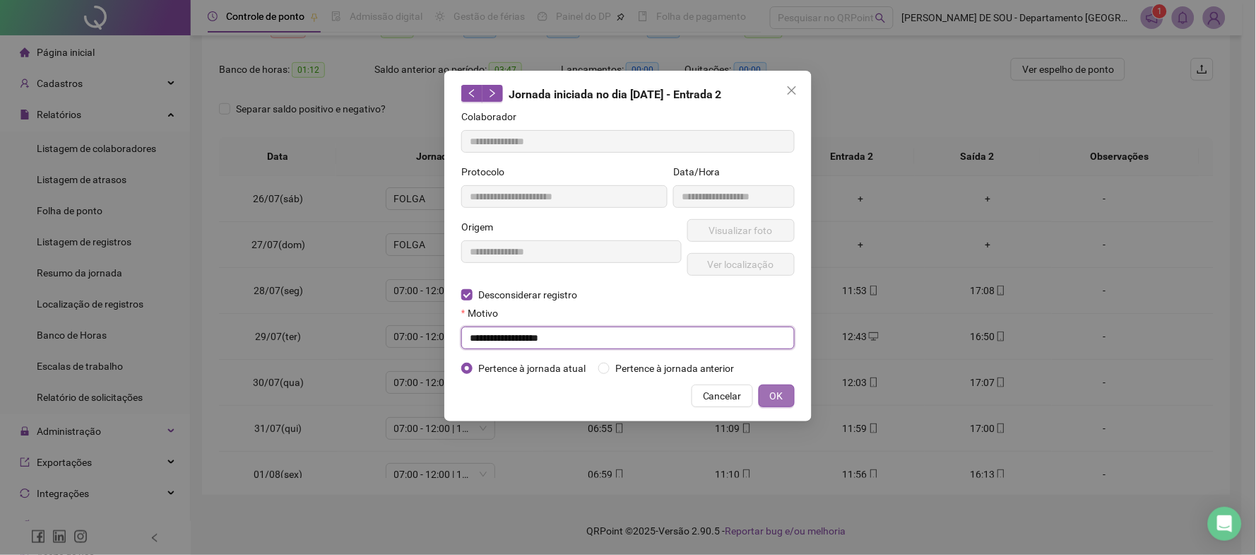
type input "**********"
click at [778, 398] on span "OK" at bounding box center [776, 396] width 13 height 16
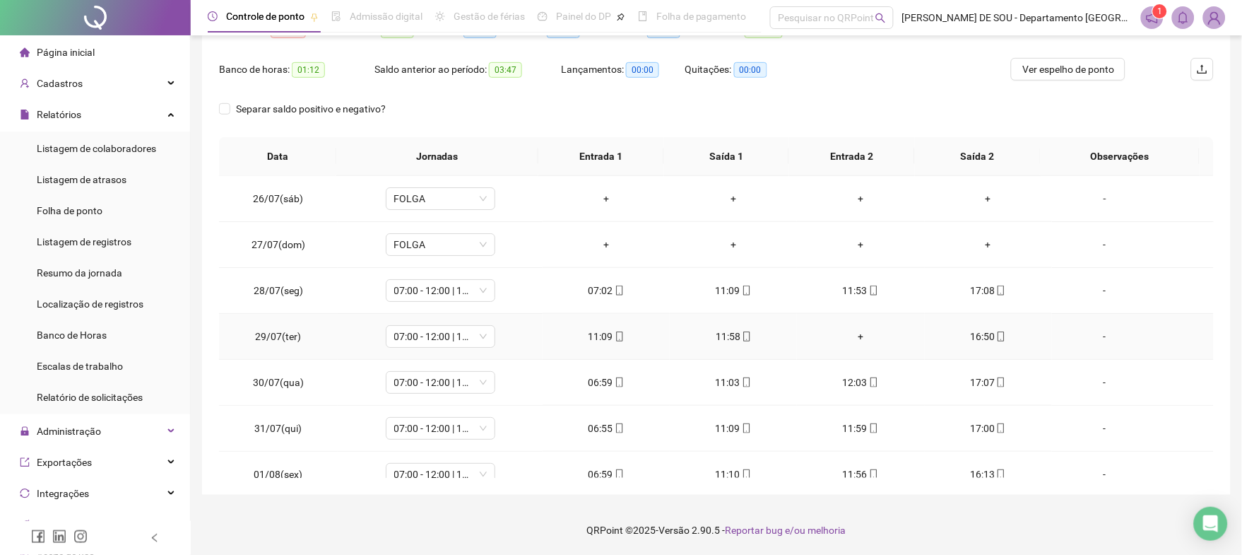
click at [851, 333] on div "+" at bounding box center [860, 337] width 105 height 16
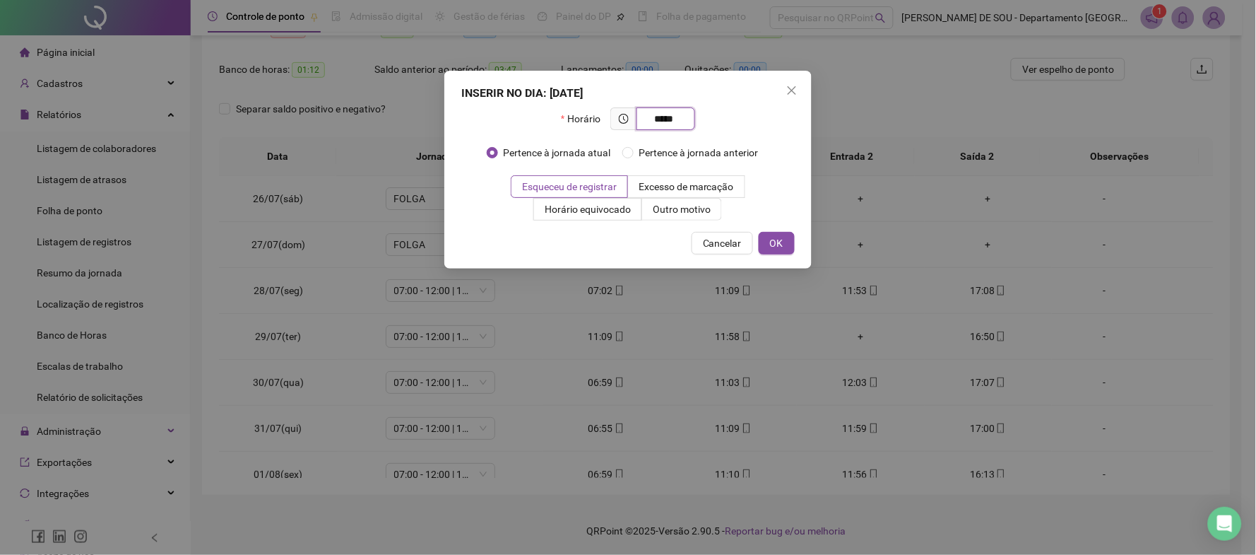
type input "*****"
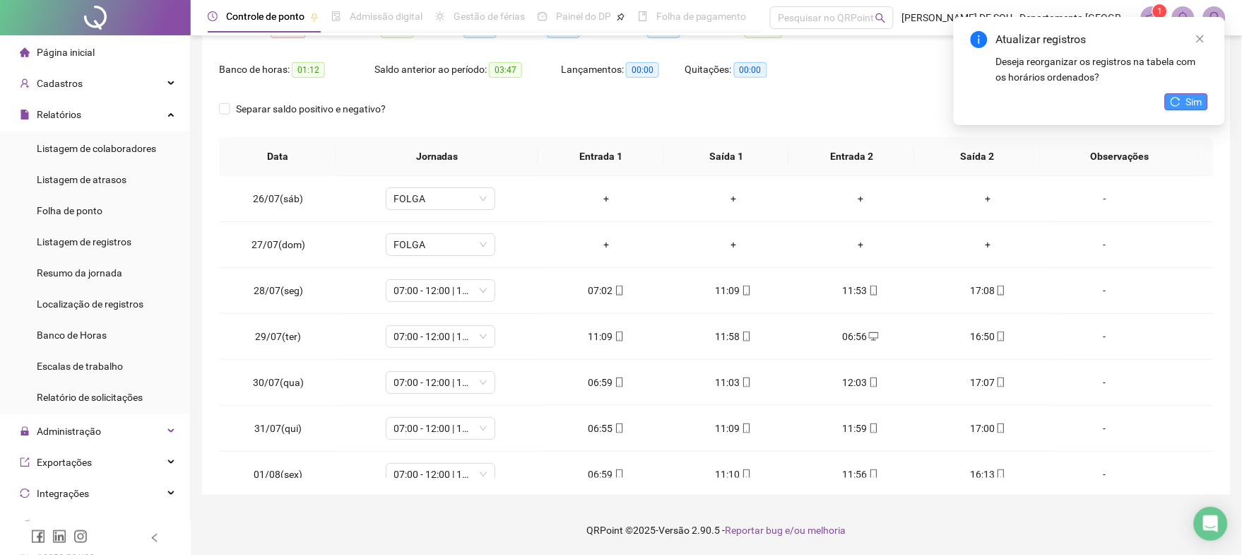
click at [1197, 100] on span "Sim" at bounding box center [1194, 102] width 16 height 16
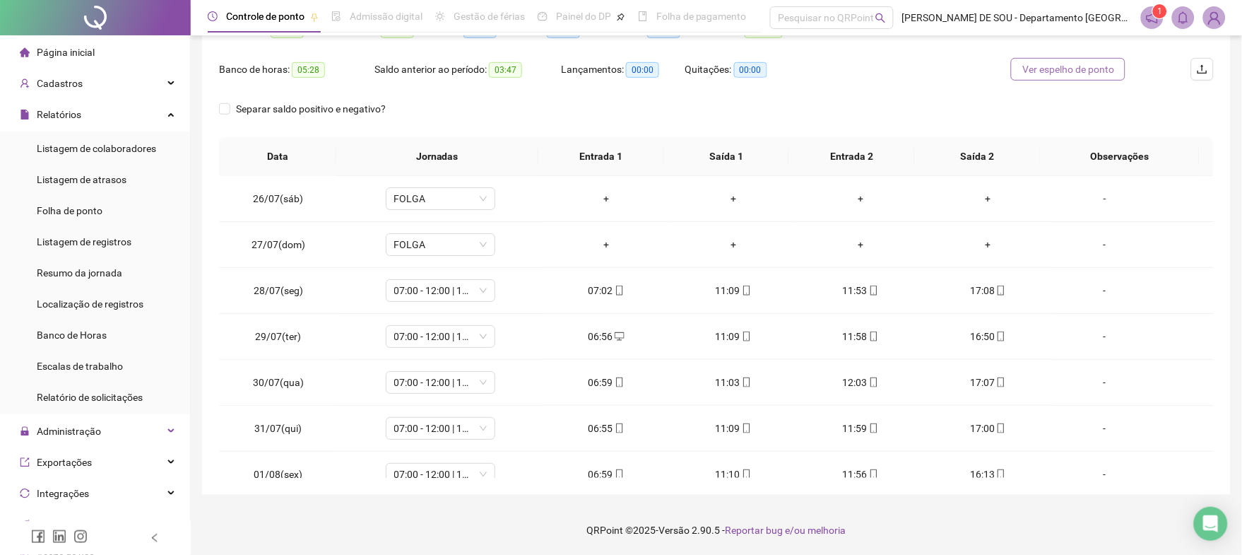
click at [1072, 73] on span "Ver espelho de ponto" at bounding box center [1068, 69] width 92 height 16
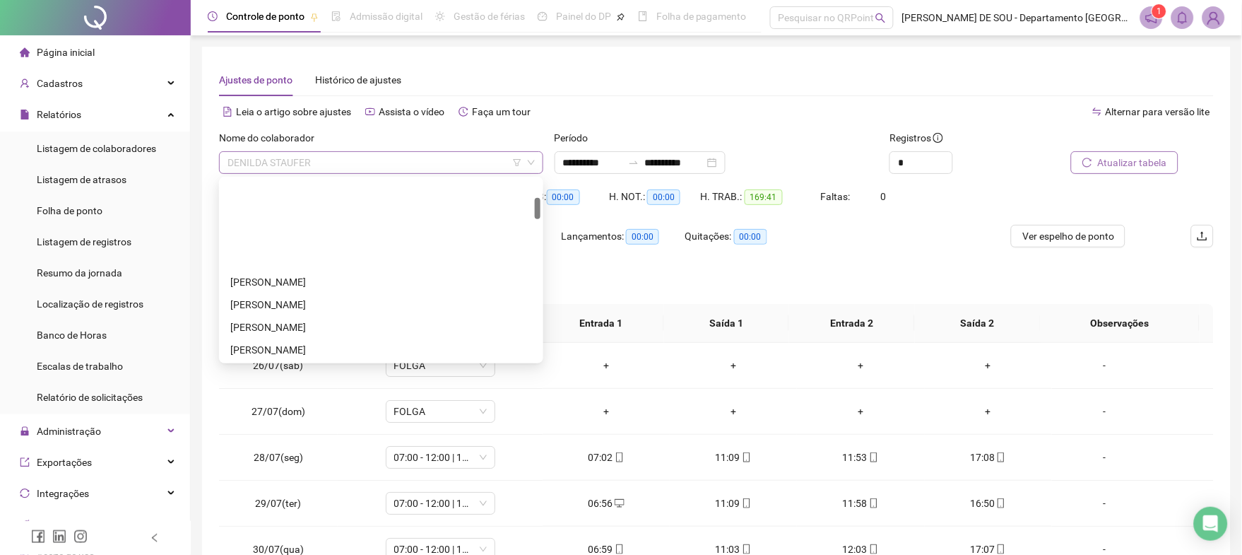
click at [396, 161] on span "DENILDA STAUFER" at bounding box center [381, 162] width 307 height 21
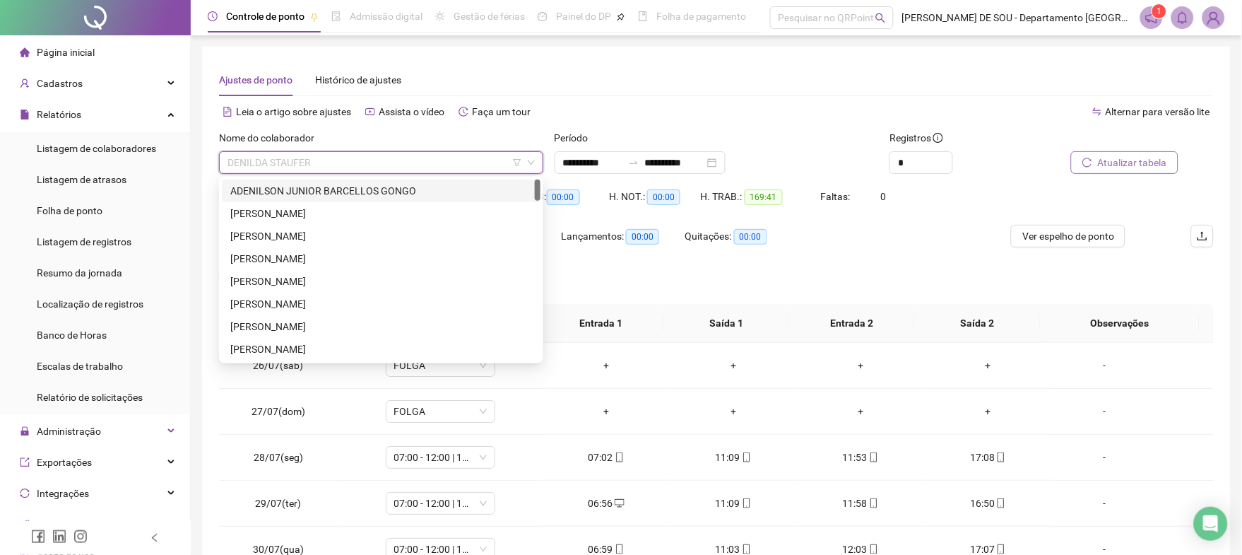
click at [319, 190] on div "ADENILSON JUNIOR BARCELLOS GONGO" at bounding box center [381, 191] width 302 height 16
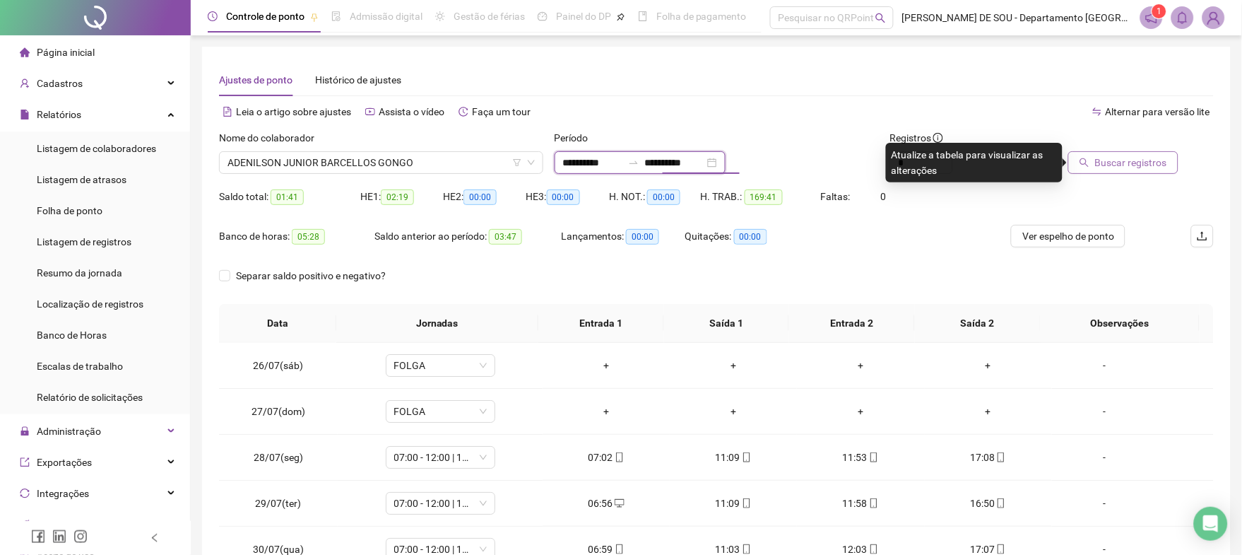
drag, startPoint x: 715, startPoint y: 160, endPoint x: 632, endPoint y: 158, distance: 82.7
click at [634, 160] on div "**********" at bounding box center [640, 162] width 171 height 23
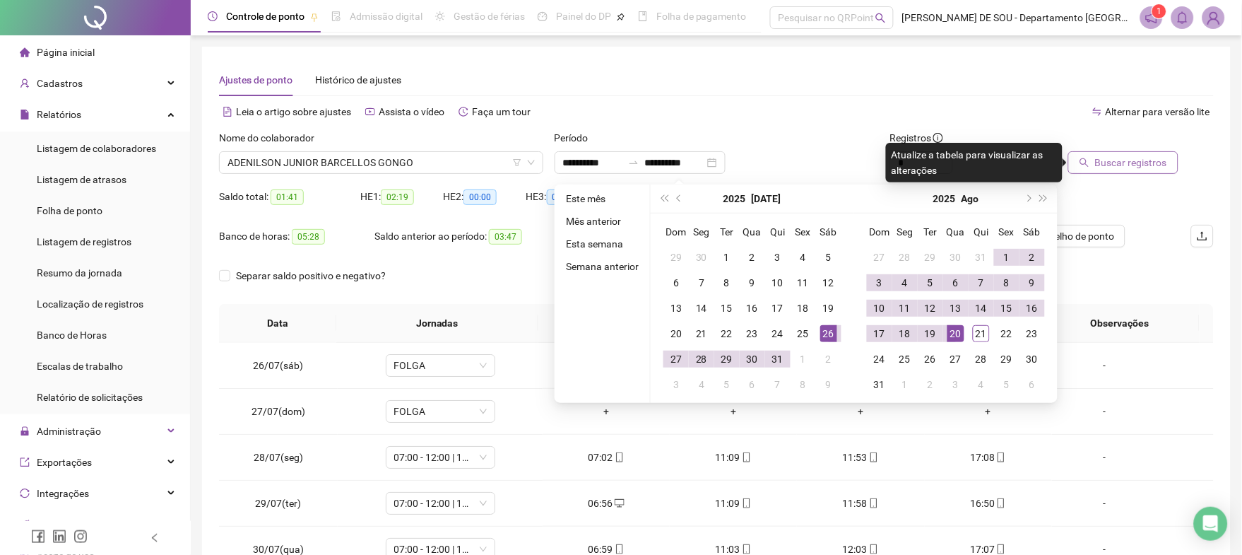
click at [1152, 155] on span "Buscar registros" at bounding box center [1131, 163] width 72 height 16
type input "**********"
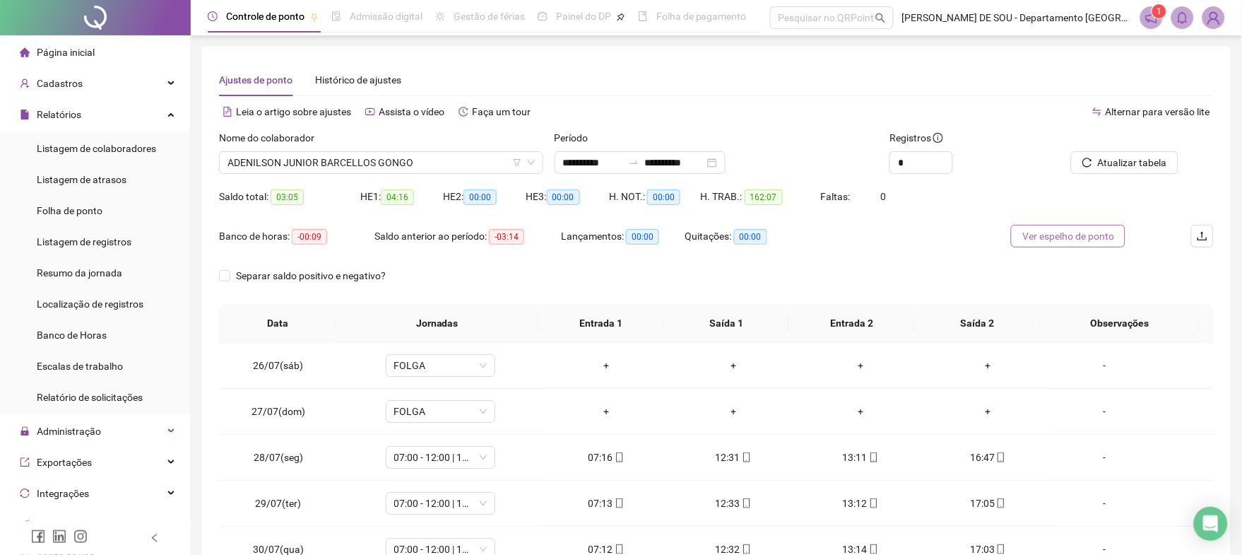
click at [1057, 235] on span "Ver espelho de ponto" at bounding box center [1068, 236] width 92 height 16
click at [457, 167] on span "ADENILSON JUNIOR BARCELLOS GONGO" at bounding box center [381, 162] width 307 height 21
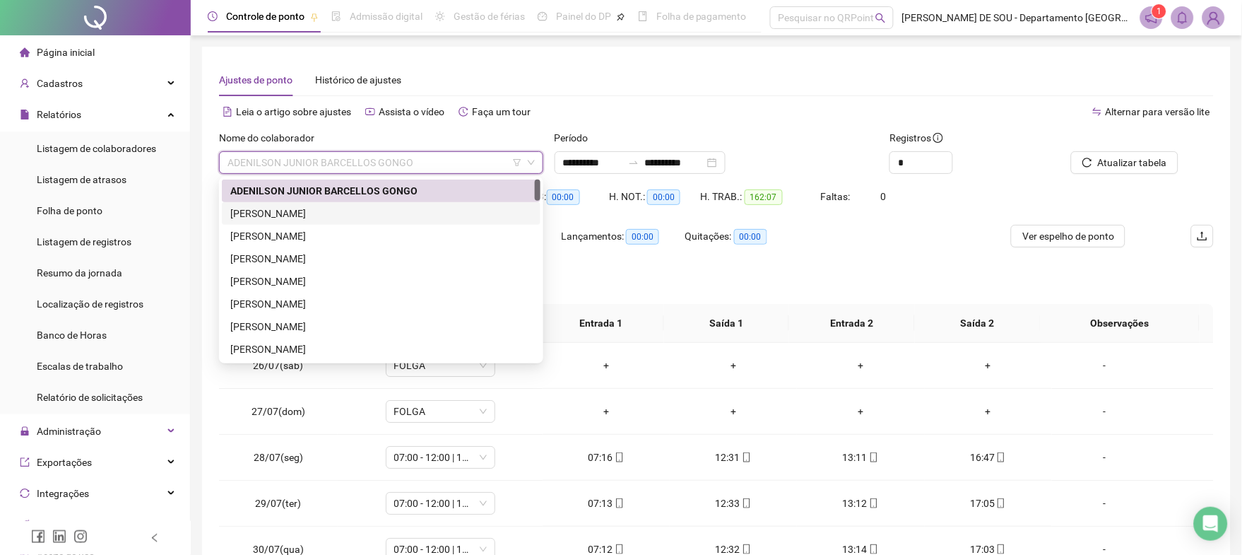
click at [374, 211] on div "[PERSON_NAME]" at bounding box center [381, 214] width 302 height 16
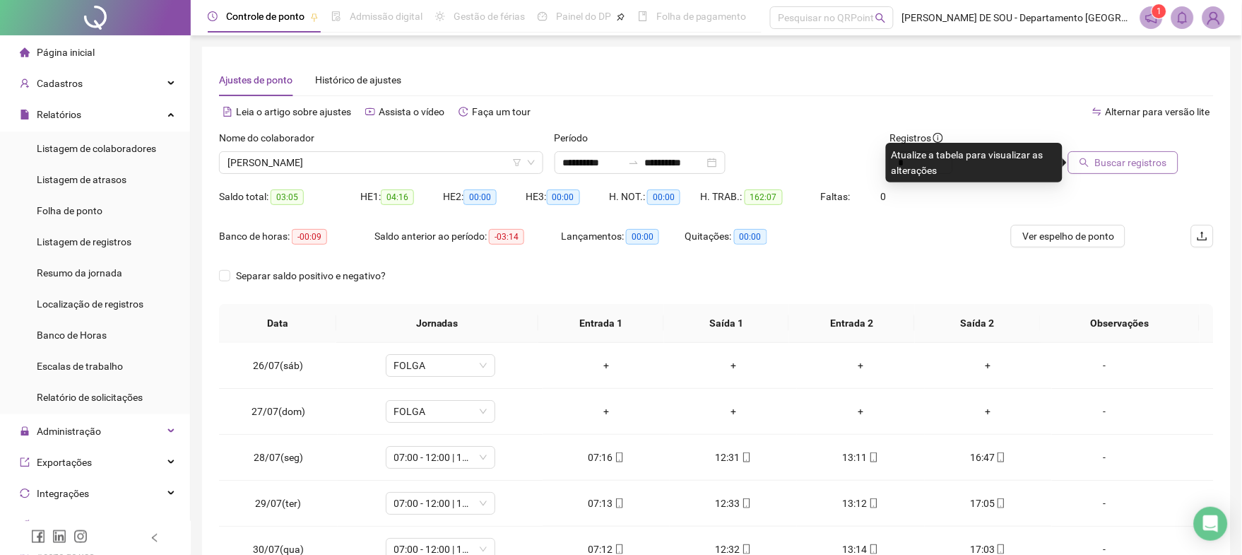
click at [1111, 162] on span "Buscar registros" at bounding box center [1131, 163] width 72 height 16
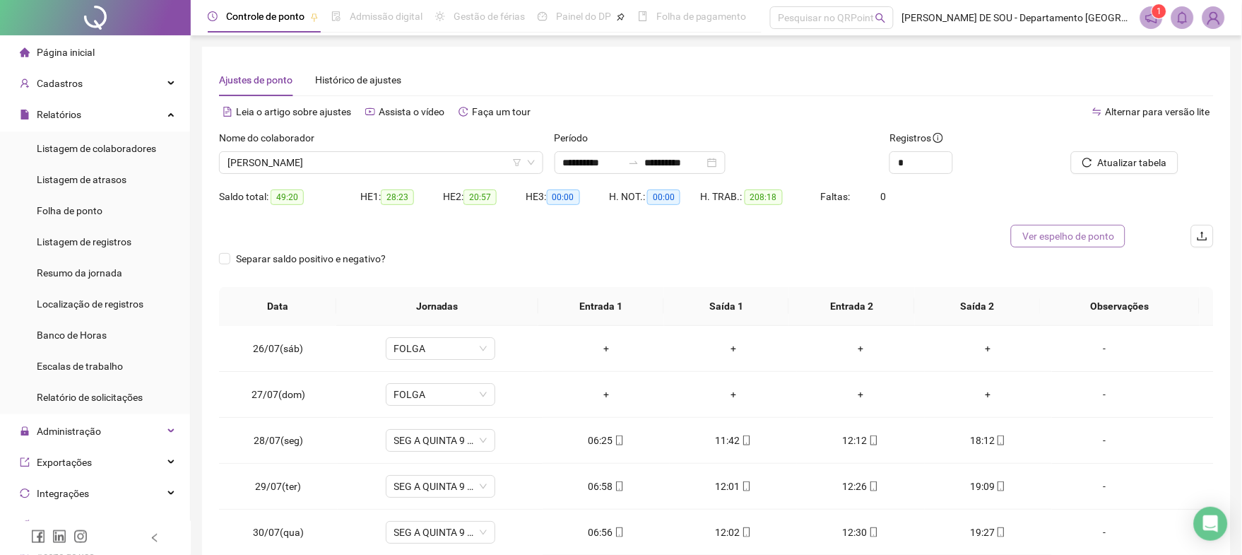
click at [1051, 235] on span "Ver espelho de ponto" at bounding box center [1068, 236] width 92 height 16
click at [404, 152] on span "[PERSON_NAME]" at bounding box center [381, 162] width 307 height 21
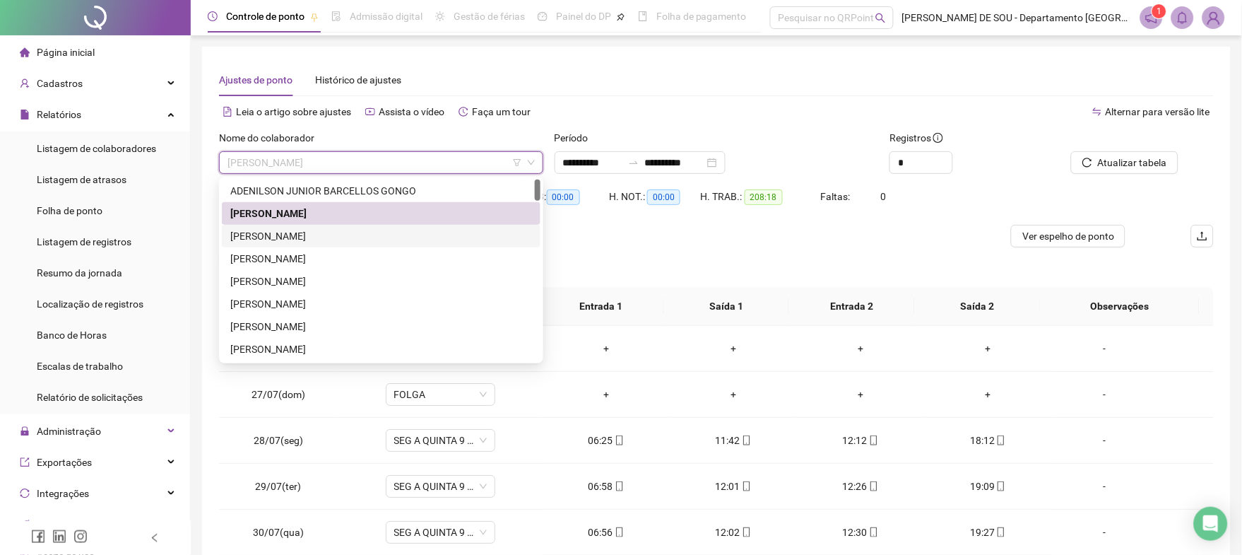
click at [311, 235] on div "[PERSON_NAME]" at bounding box center [381, 236] width 302 height 16
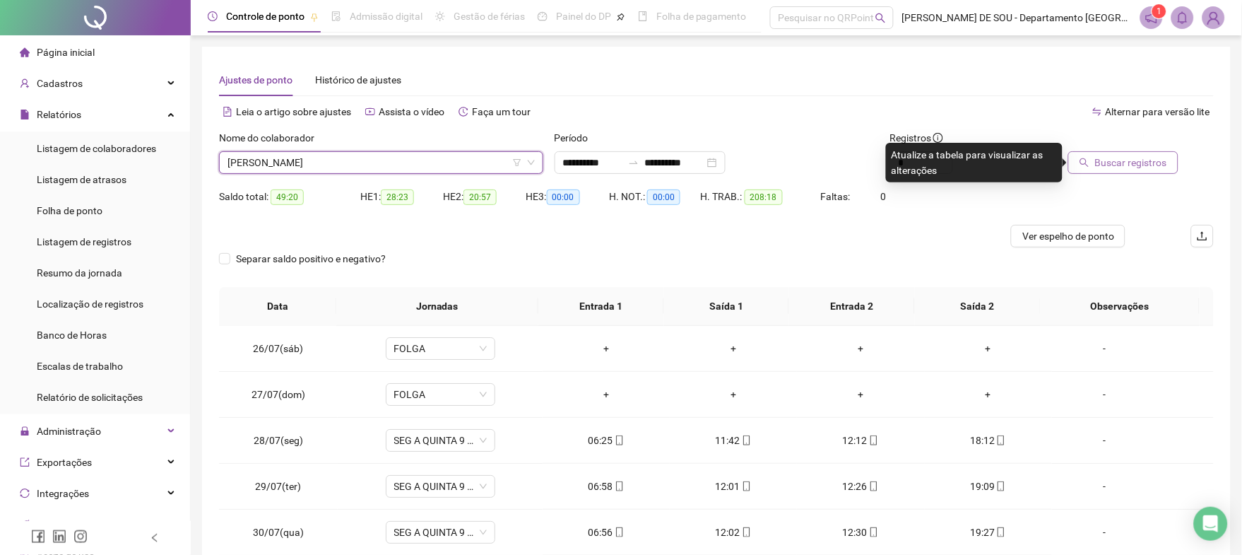
click at [1128, 163] on span "Buscar registros" at bounding box center [1131, 163] width 72 height 16
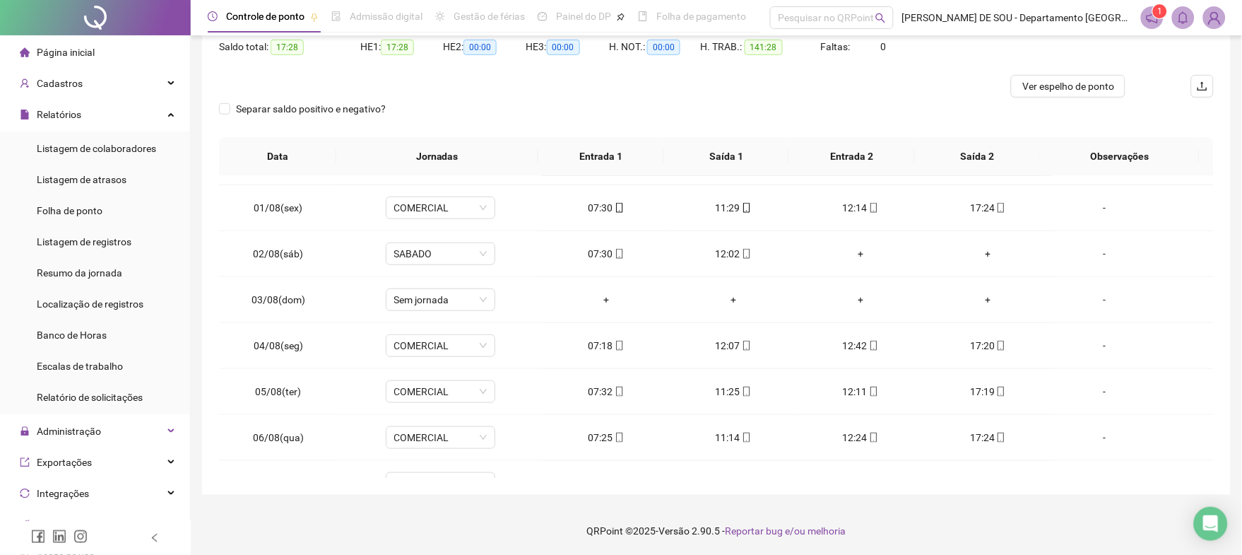
scroll to position [282, 0]
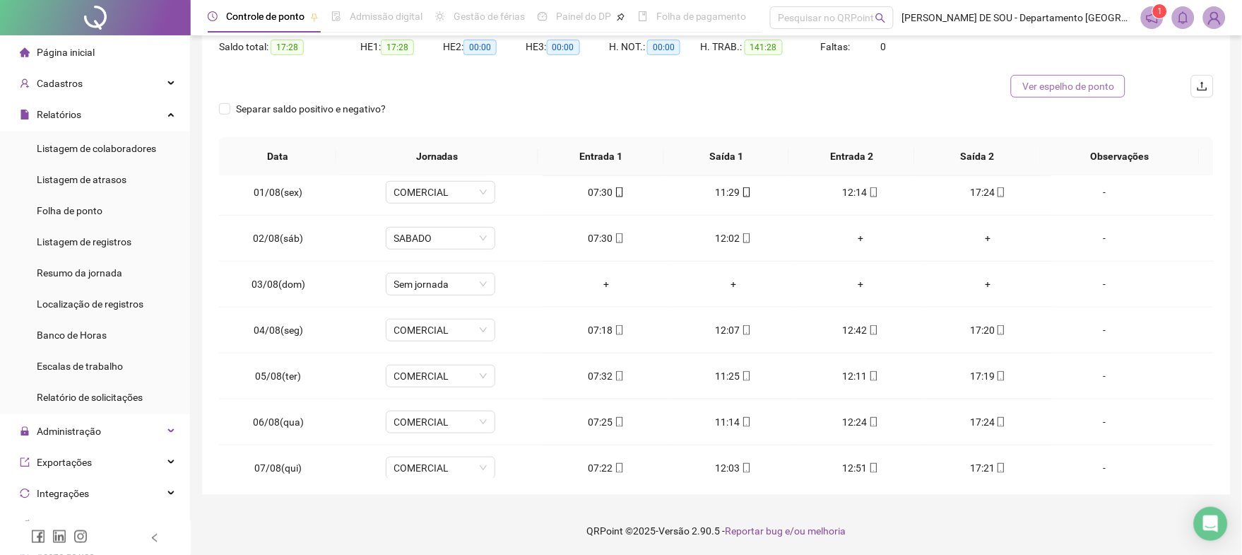
click at [1072, 85] on span "Ver espelho de ponto" at bounding box center [1068, 86] width 92 height 16
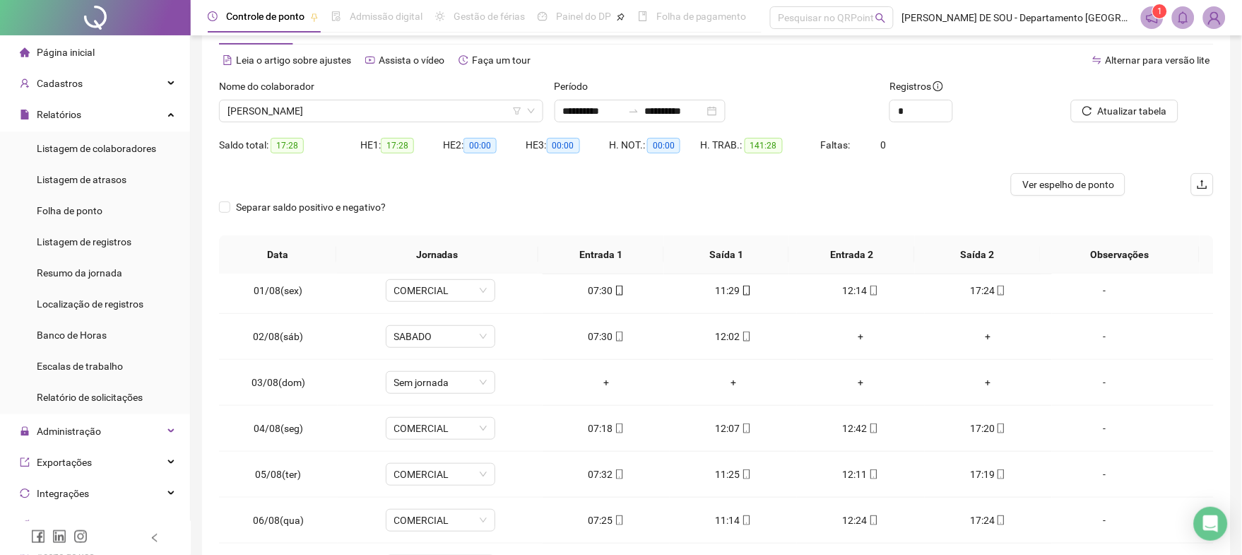
scroll to position [0, 0]
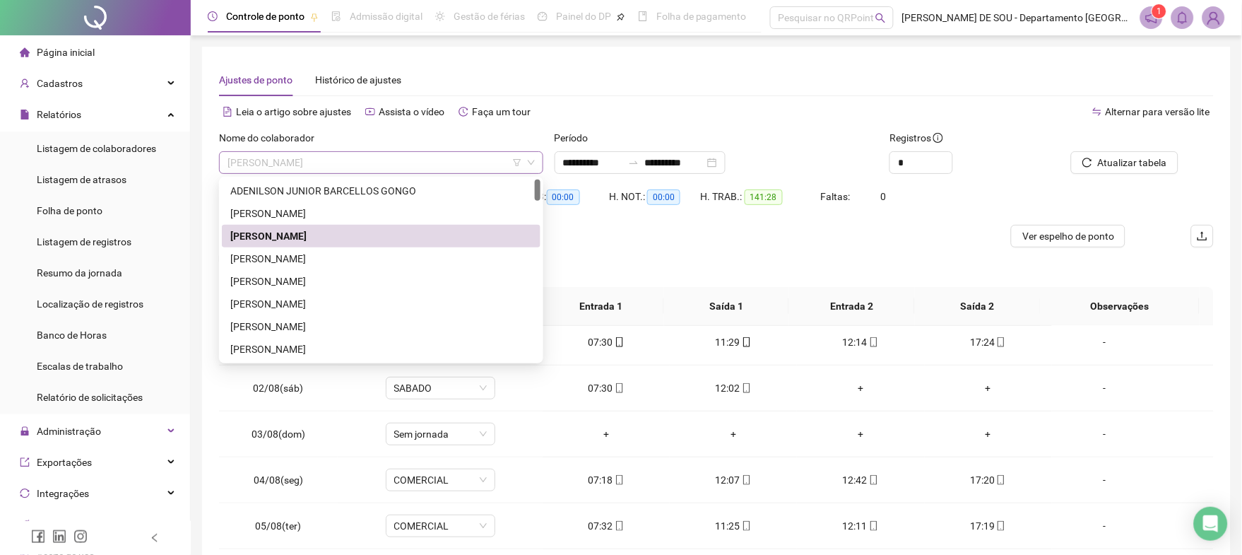
click at [390, 161] on span "[PERSON_NAME]" at bounding box center [381, 162] width 307 height 21
click at [276, 257] on div "[PERSON_NAME]" at bounding box center [381, 259] width 302 height 16
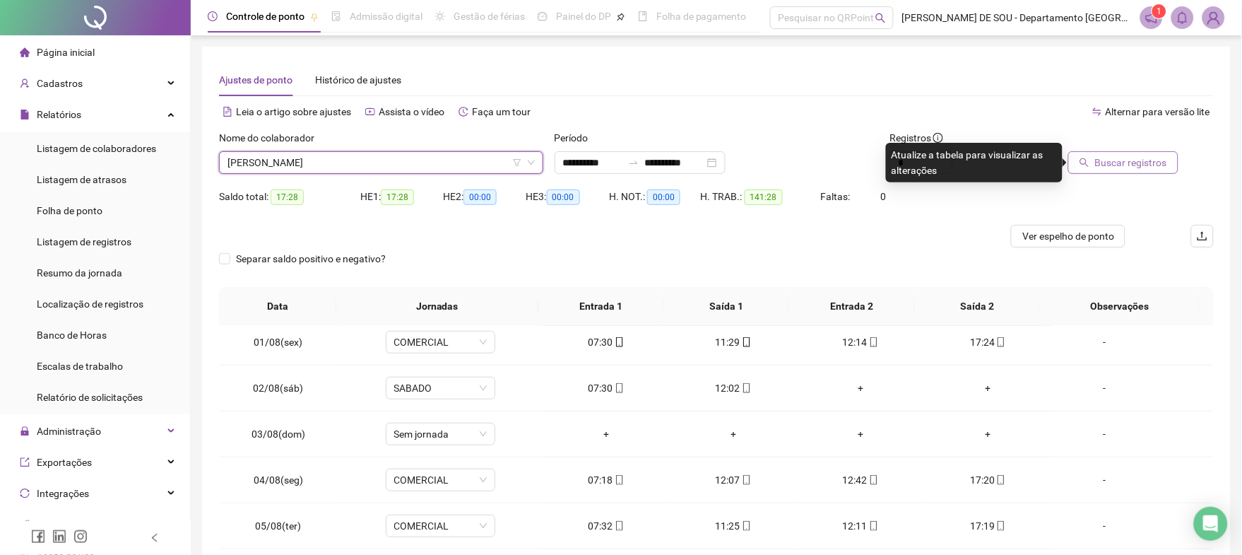
click at [1146, 159] on span "Buscar registros" at bounding box center [1131, 163] width 72 height 16
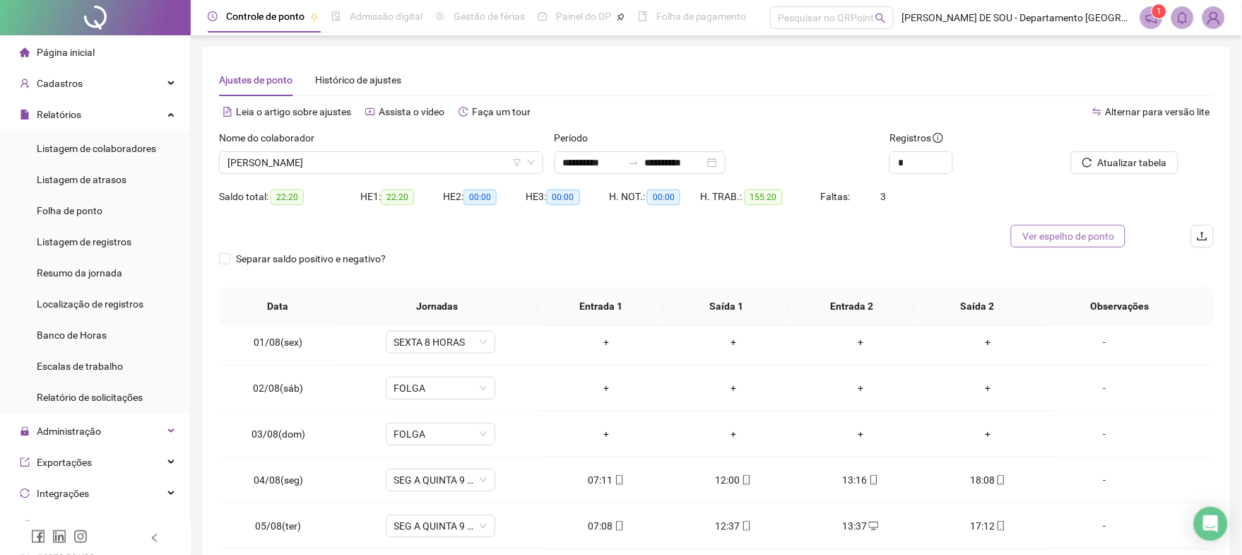
click at [1073, 240] on span "Ver espelho de ponto" at bounding box center [1068, 236] width 92 height 16
click at [68, 84] on span "Cadastros" at bounding box center [60, 83] width 46 height 11
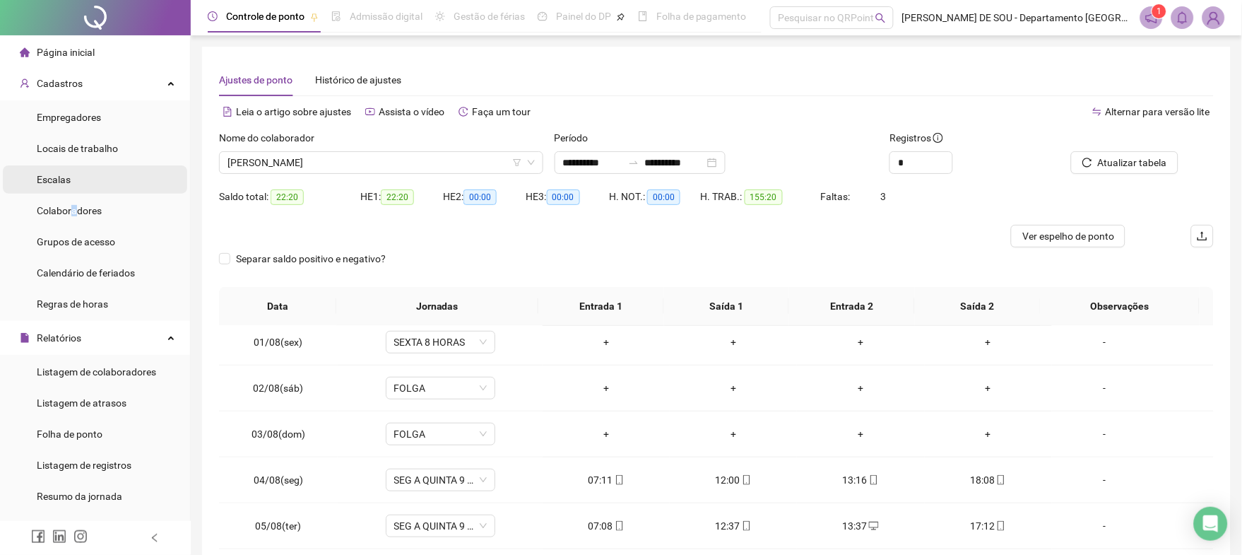
drag, startPoint x: 73, startPoint y: 211, endPoint x: 117, endPoint y: 184, distance: 51.4
click at [72, 211] on span "Colaboradores" at bounding box center [69, 210] width 65 height 11
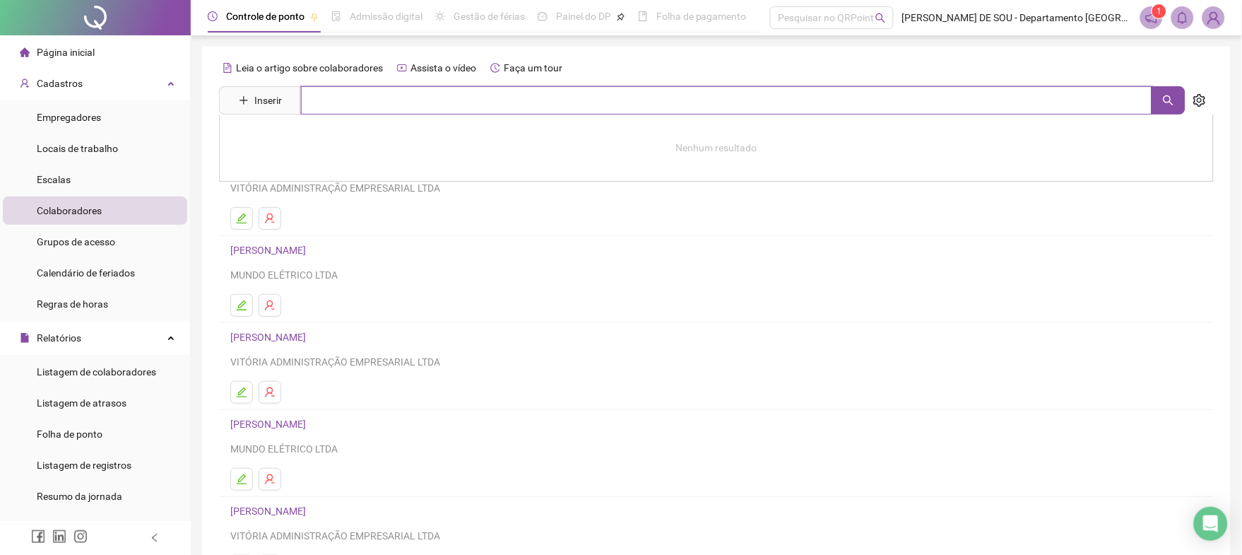
click at [316, 100] on input "text" at bounding box center [726, 100] width 851 height 28
type input "*****"
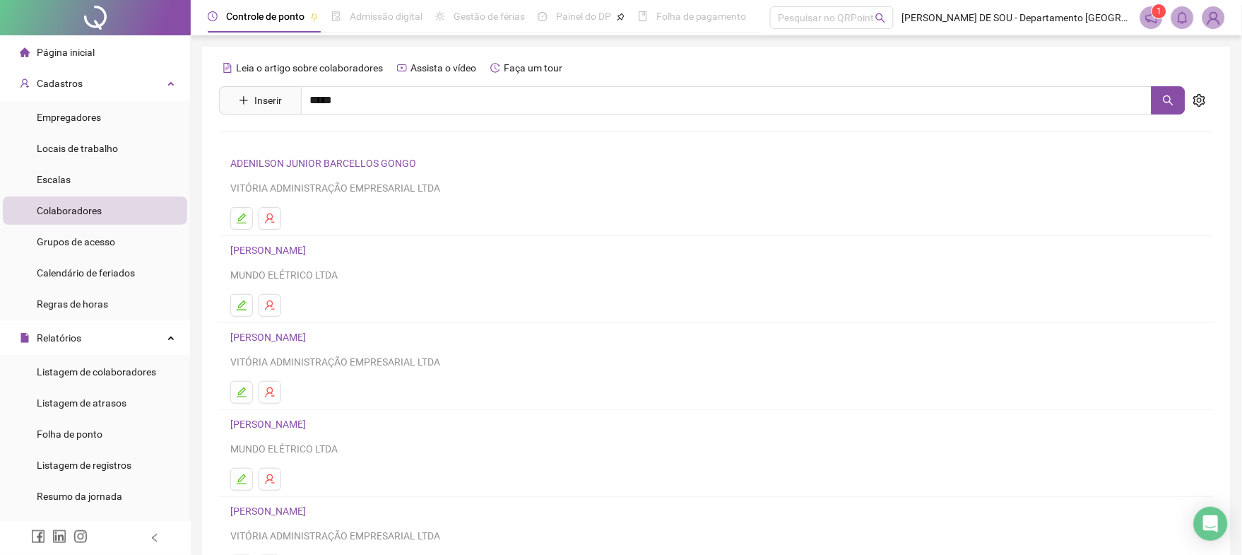
click at [301, 169] on link "[PERSON_NAME] Inativo" at bounding box center [305, 172] width 121 height 11
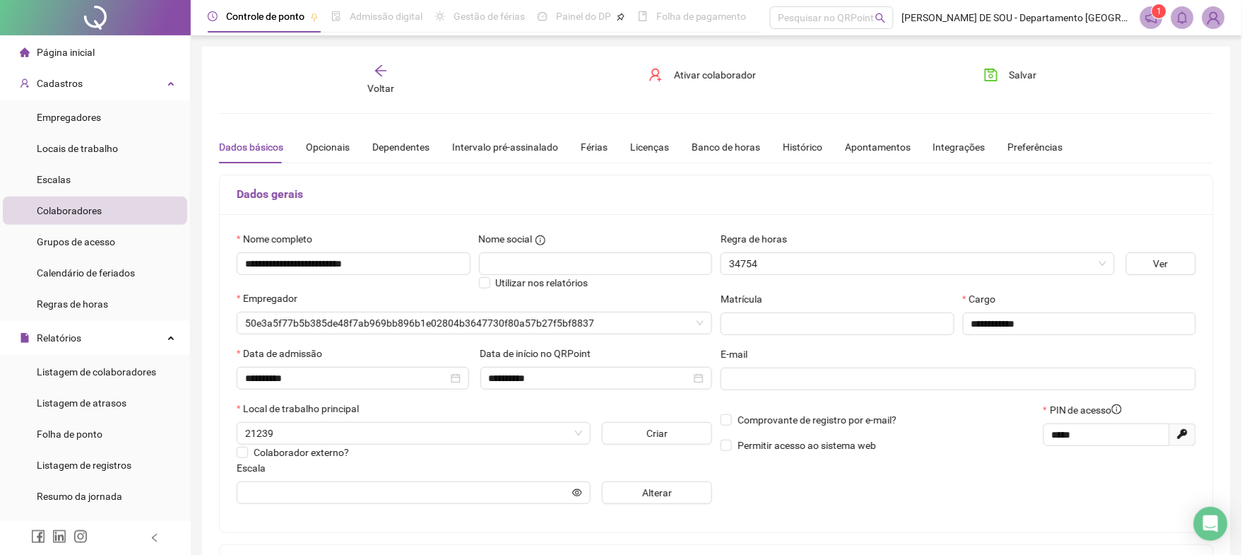
type input "*********"
click at [382, 72] on icon "arrow-left" at bounding box center [381, 71] width 14 height 14
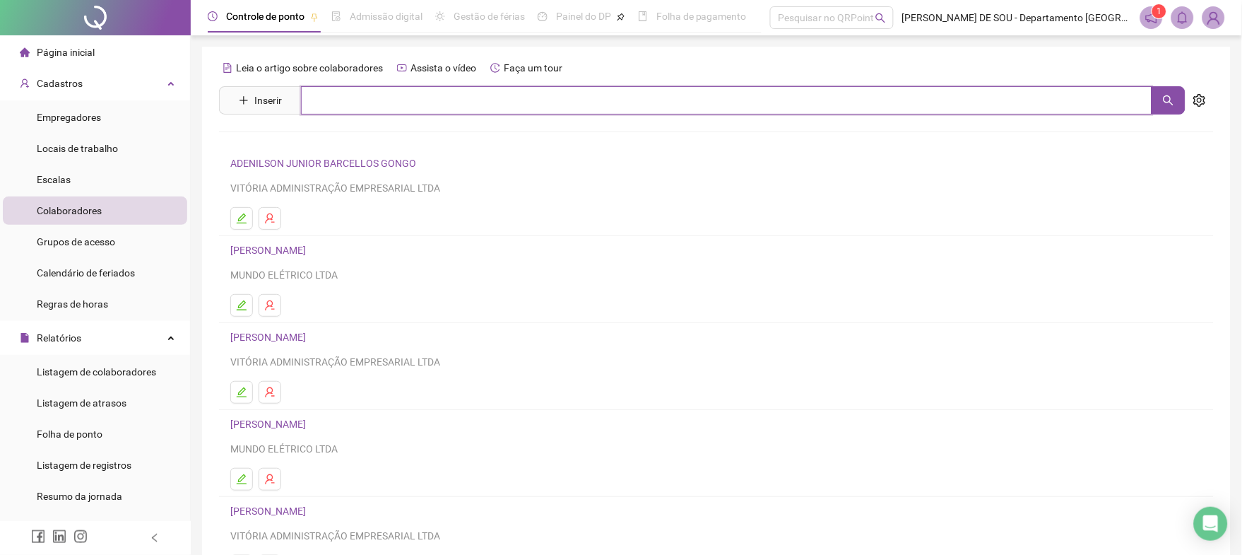
click at [312, 98] on input "text" at bounding box center [726, 100] width 851 height 28
type input "****"
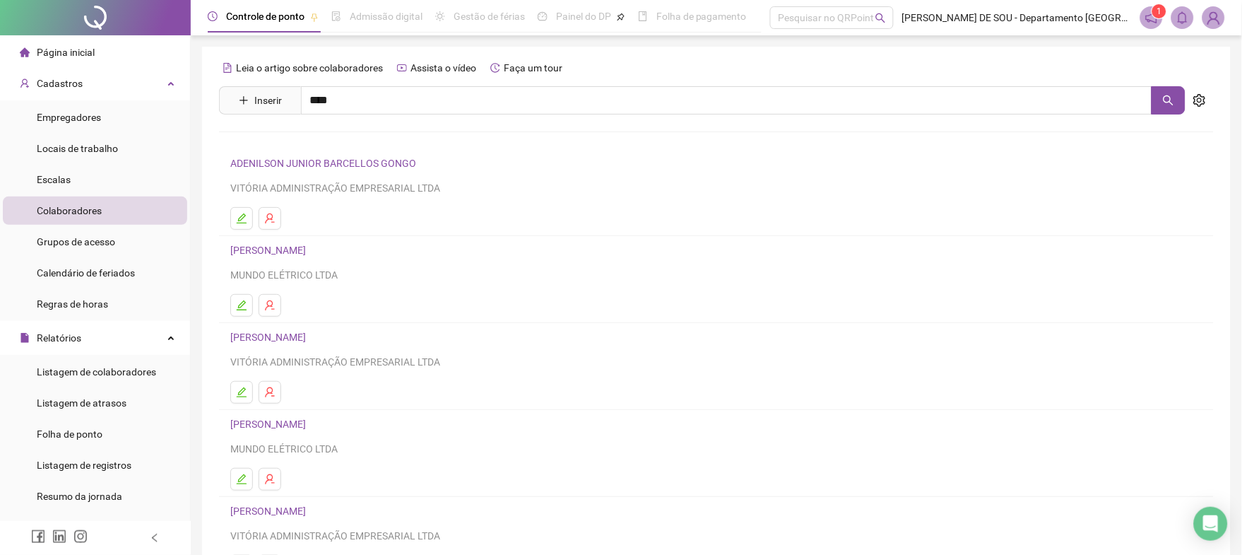
click at [299, 141] on link "[PERSON_NAME] Inativo" at bounding box center [305, 141] width 121 height 11
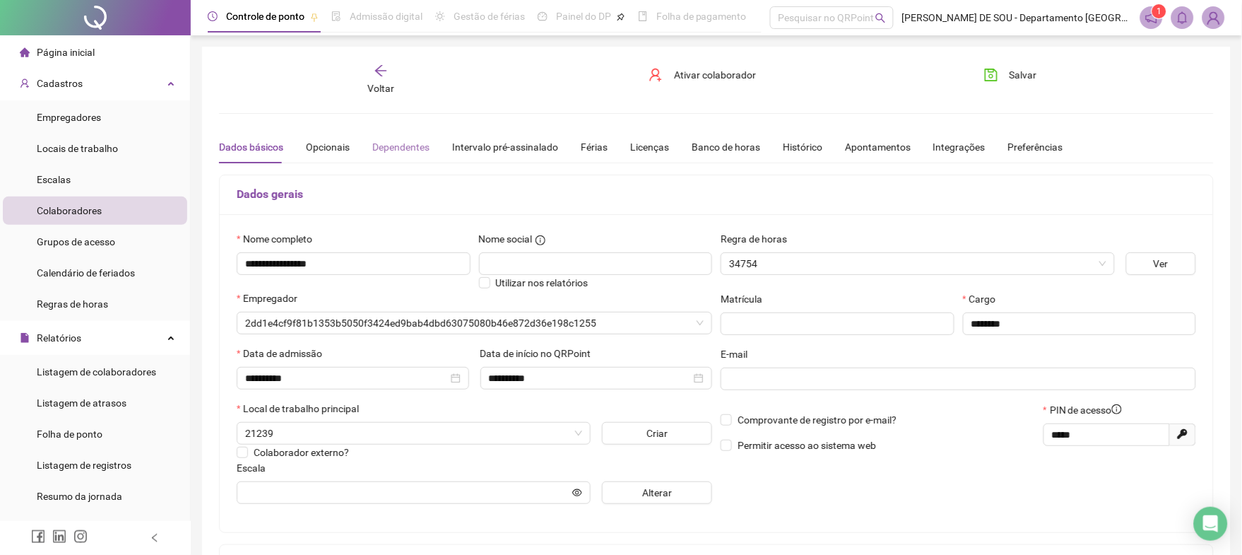
type input "*********"
click at [377, 69] on icon "arrow-left" at bounding box center [381, 71] width 14 height 14
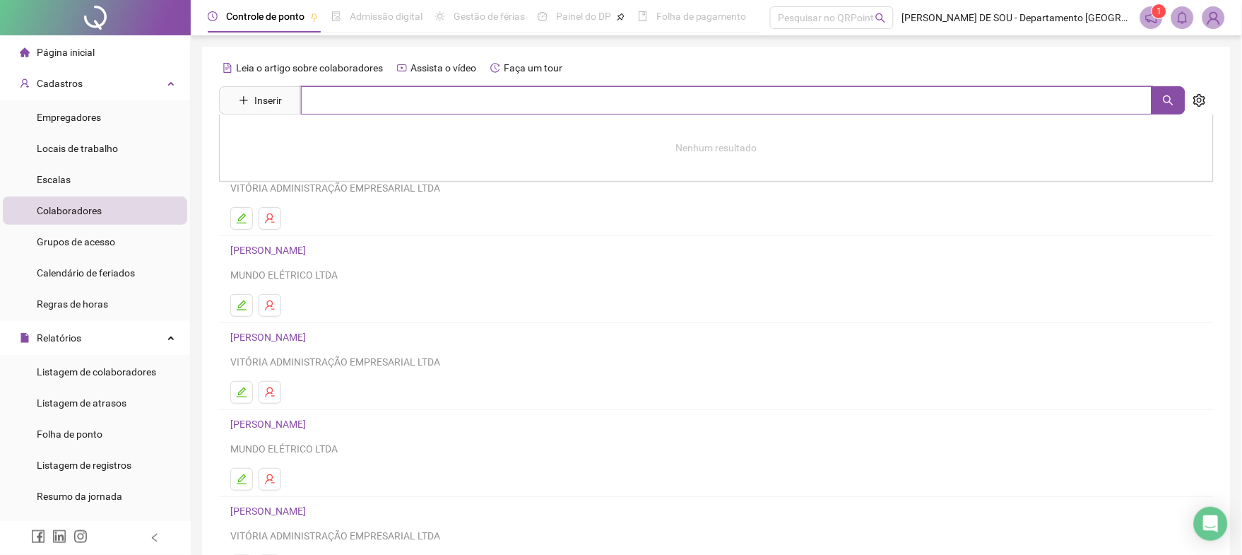
click at [314, 101] on input "text" at bounding box center [726, 100] width 851 height 28
drag, startPoint x: 354, startPoint y: 99, endPoint x: 268, endPoint y: 107, distance: 86.6
click at [268, 107] on span "Inserir *******" at bounding box center [702, 100] width 967 height 28
type input "********"
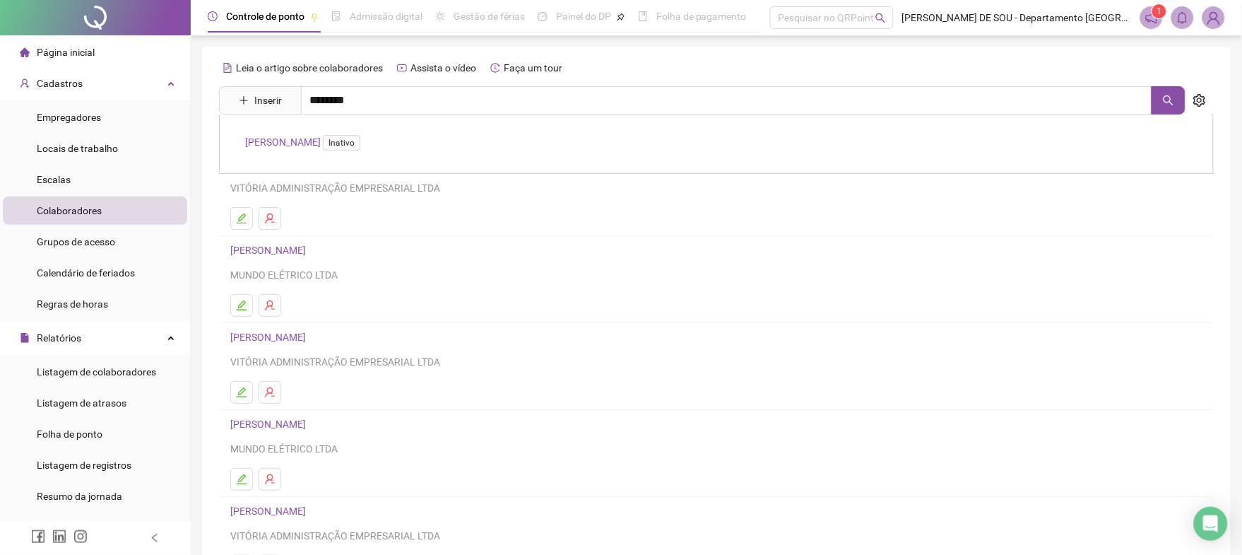
click at [287, 139] on link "[PERSON_NAME] DO NASCIMENTO Inativo" at bounding box center [305, 141] width 121 height 11
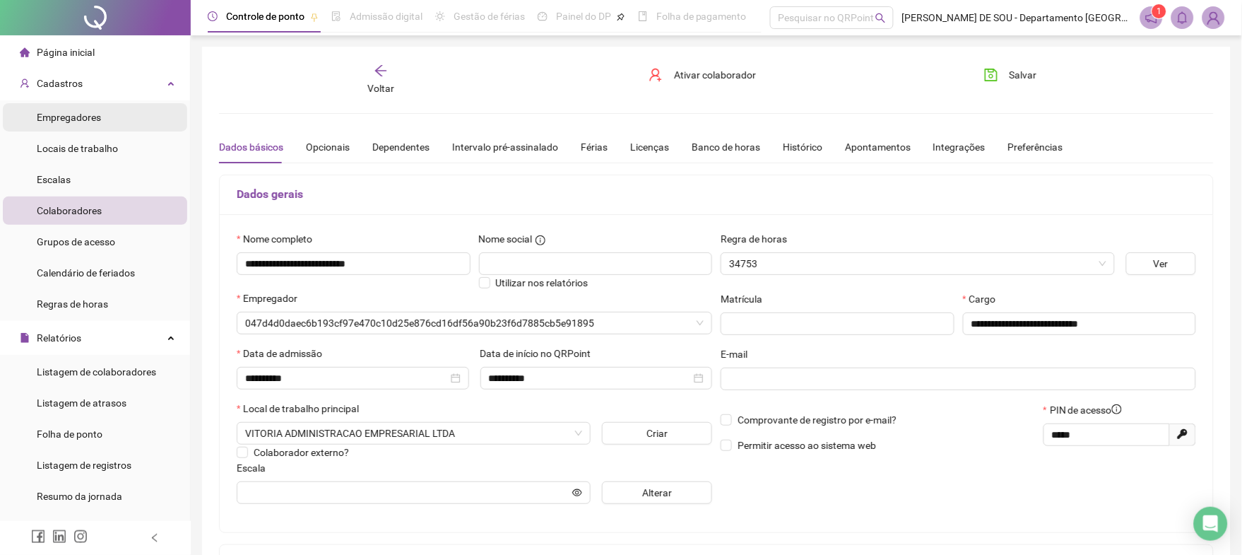
type input "**********"
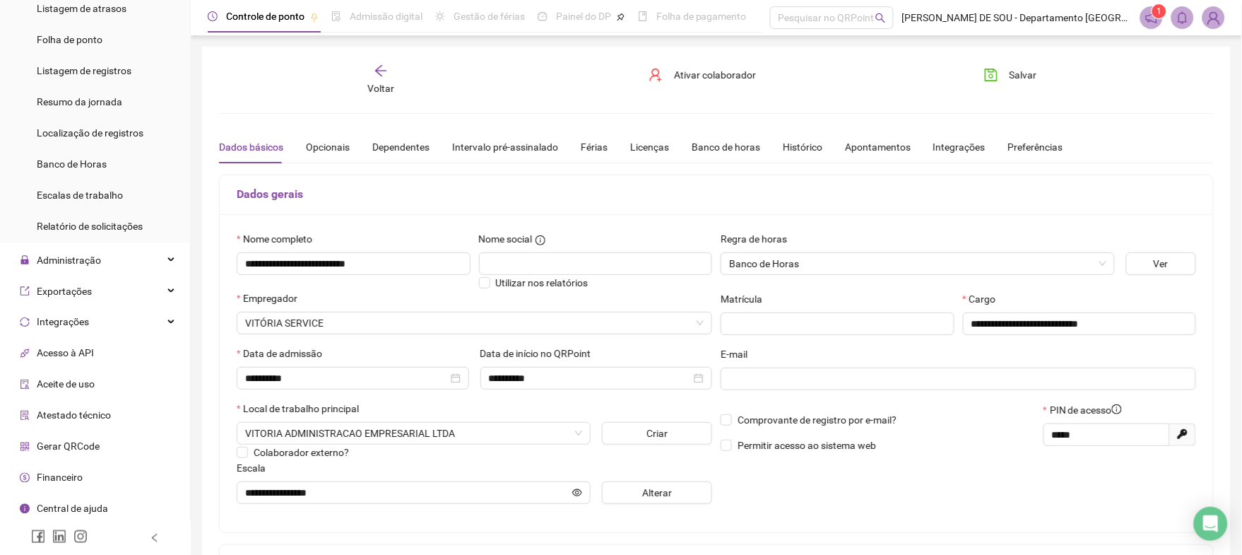
scroll to position [396, 0]
click at [48, 259] on span "Administração" at bounding box center [69, 258] width 64 height 11
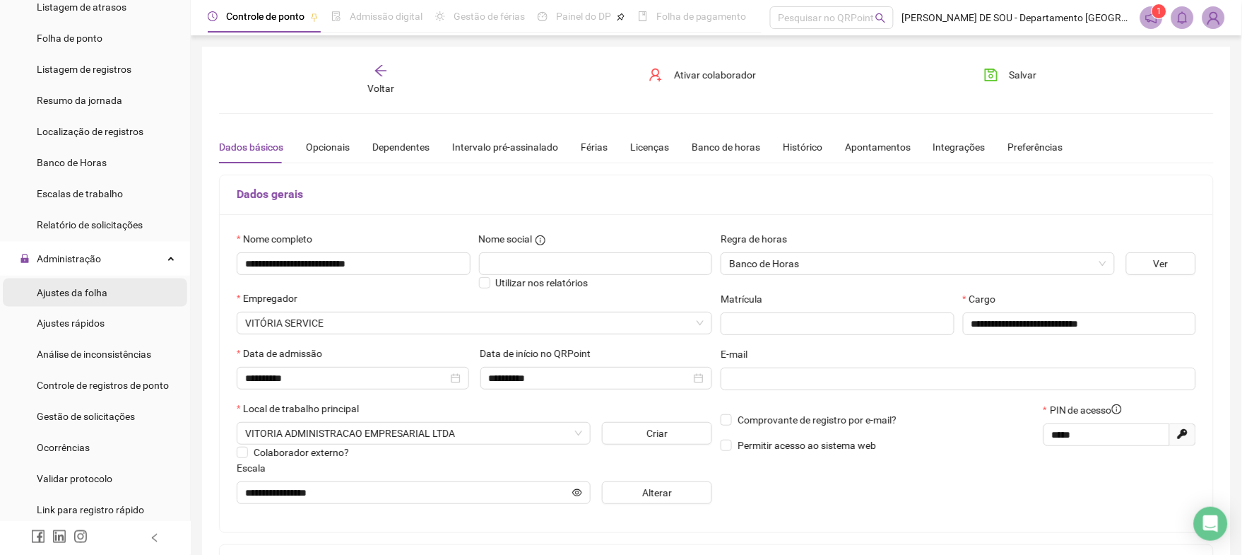
click at [63, 292] on span "Ajustes da folha" at bounding box center [72, 292] width 71 height 11
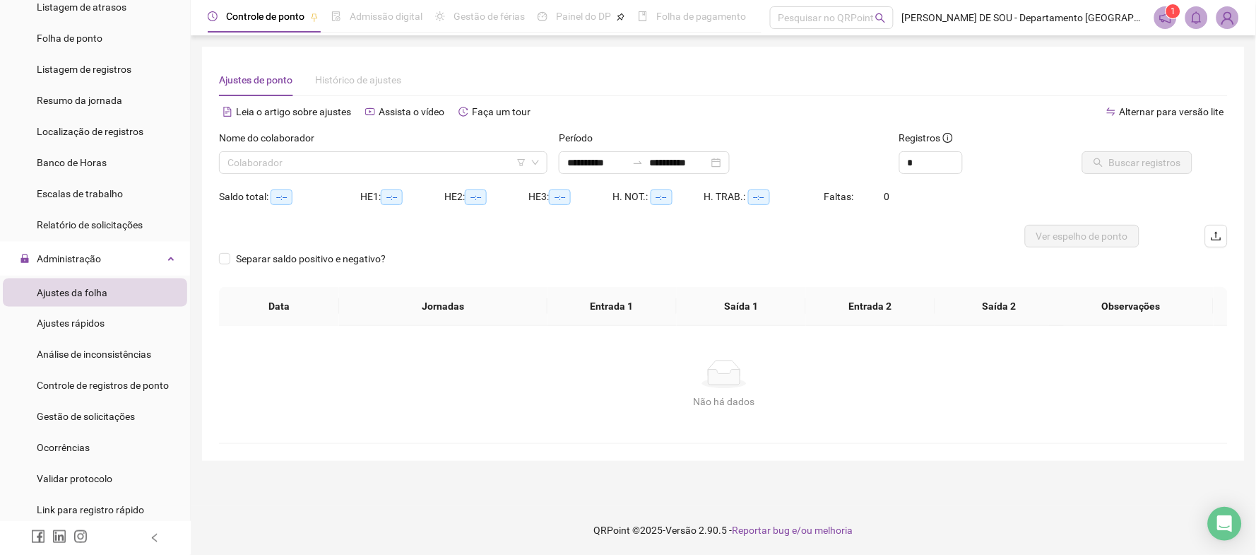
type input "**********"
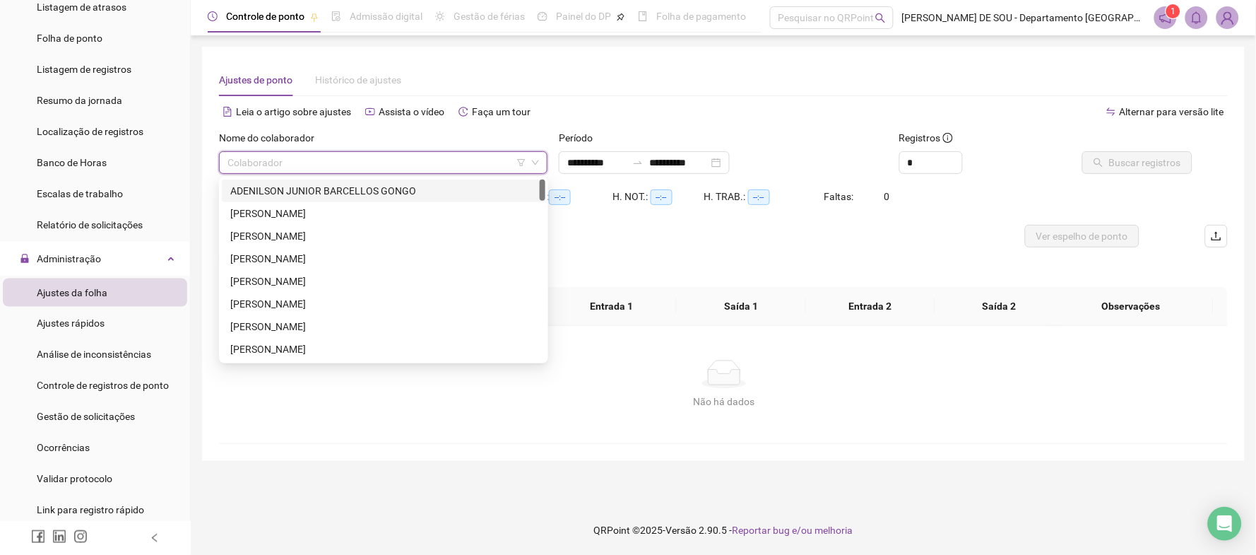
click at [249, 165] on input "search" at bounding box center [377, 162] width 299 height 21
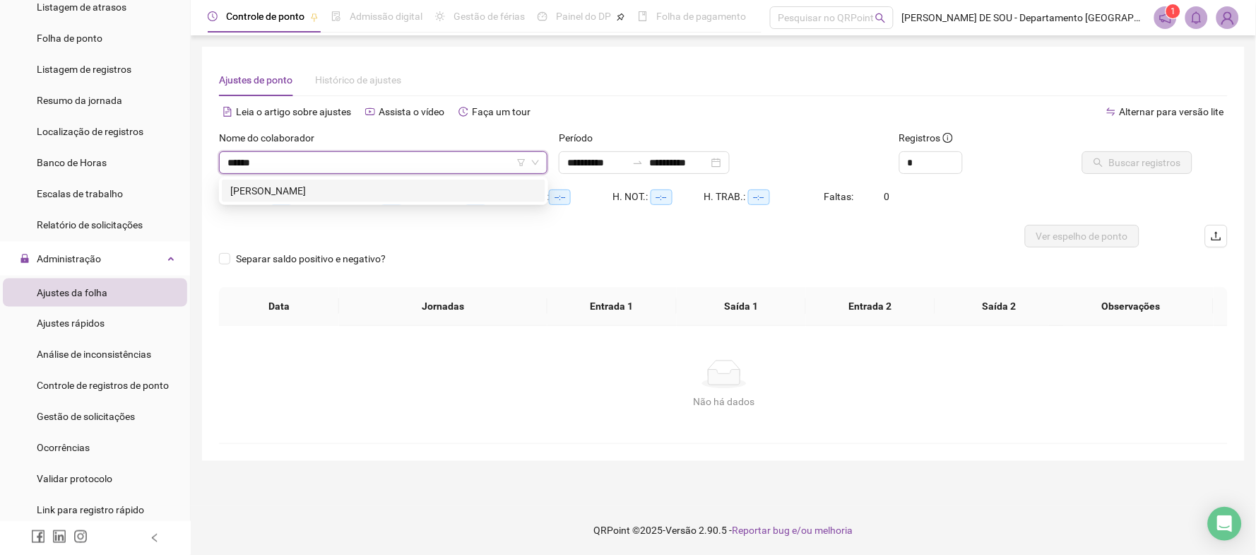
type input "*******"
click at [298, 189] on div "[PERSON_NAME]" at bounding box center [383, 191] width 307 height 16
click at [1128, 163] on span "Buscar registros" at bounding box center [1145, 163] width 72 height 16
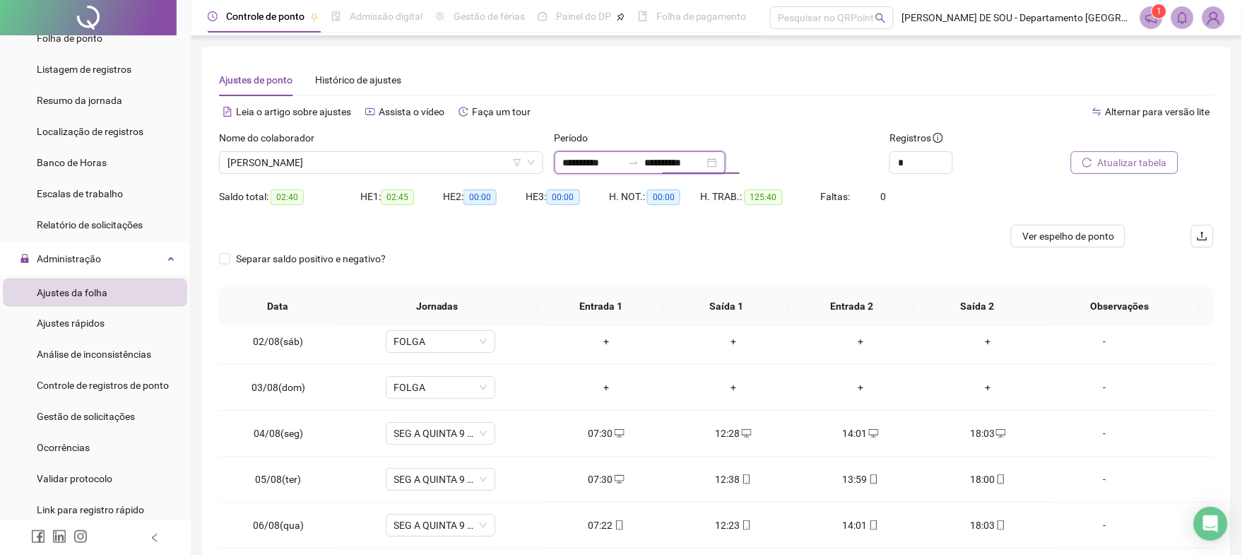
drag, startPoint x: 721, startPoint y: 160, endPoint x: 575, endPoint y: 153, distance: 145.8
click at [575, 153] on div "**********" at bounding box center [640, 162] width 171 height 23
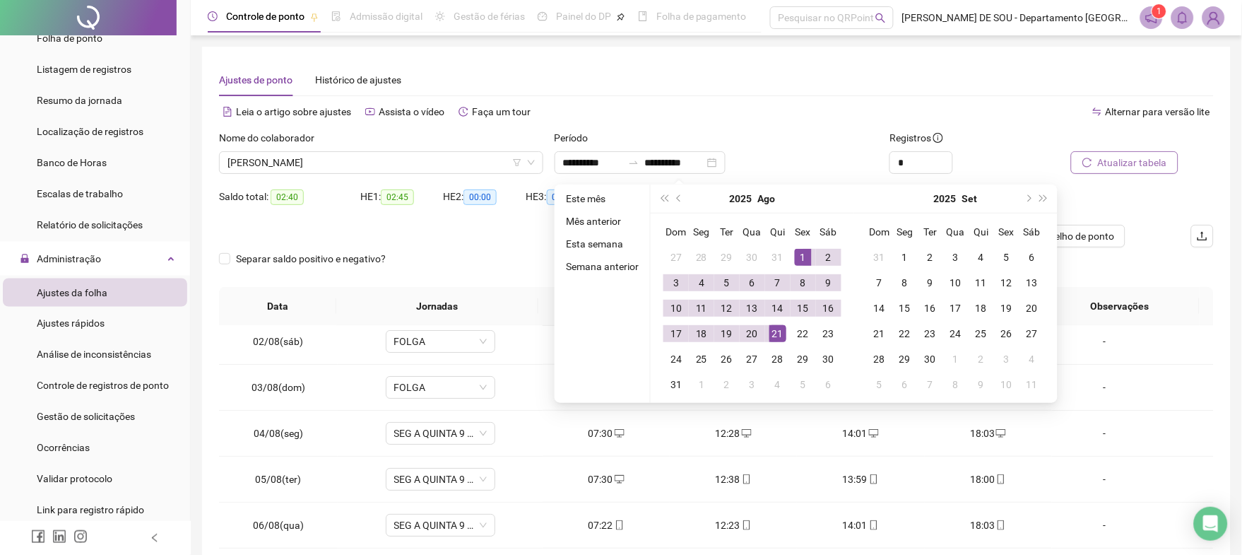
type input "**********"
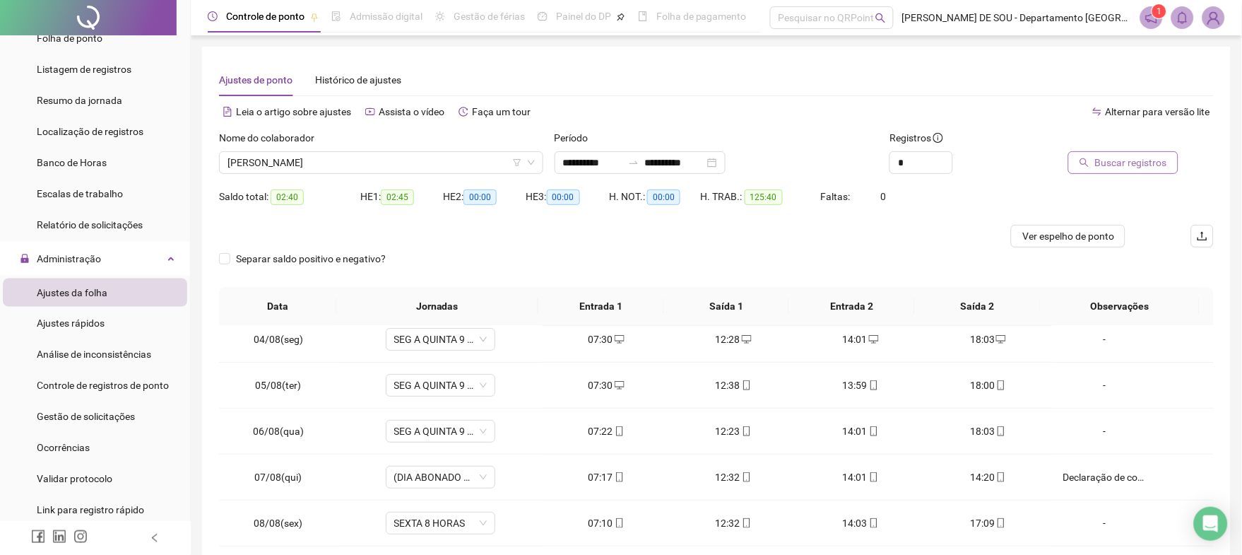
click at [1115, 163] on span "Buscar registros" at bounding box center [1131, 163] width 72 height 16
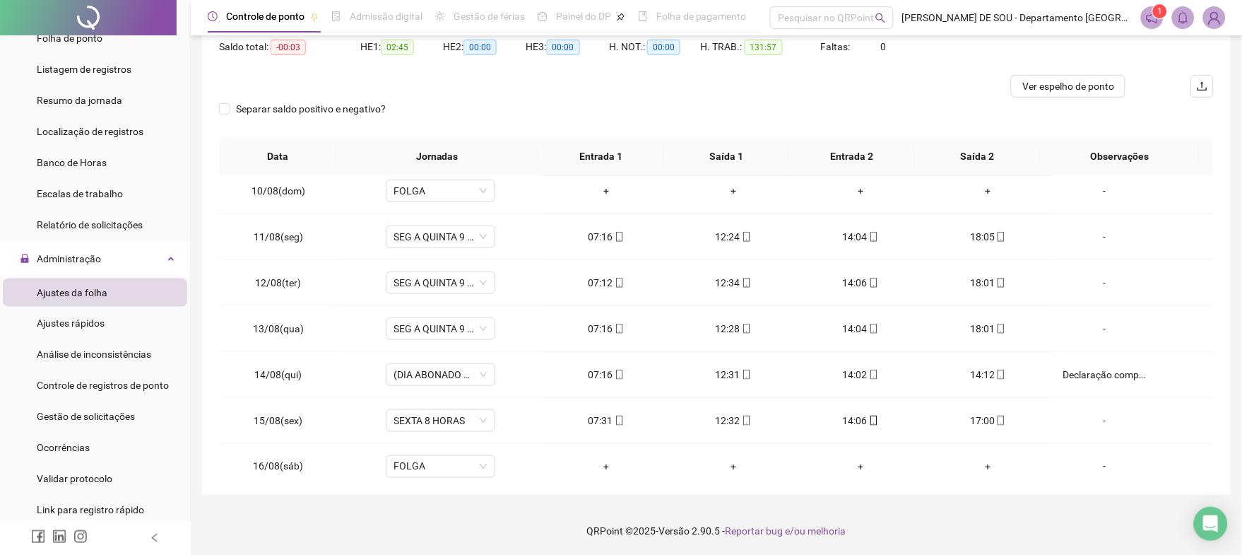
scroll to position [663, 0]
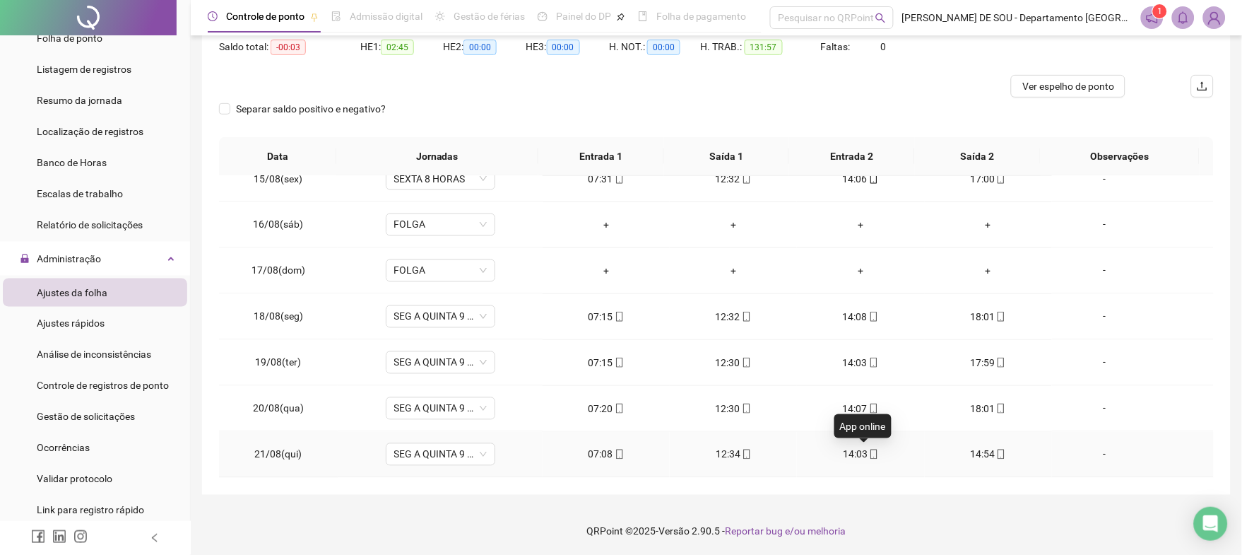
click at [869, 451] on icon "mobile" at bounding box center [874, 454] width 10 height 10
type input "**********"
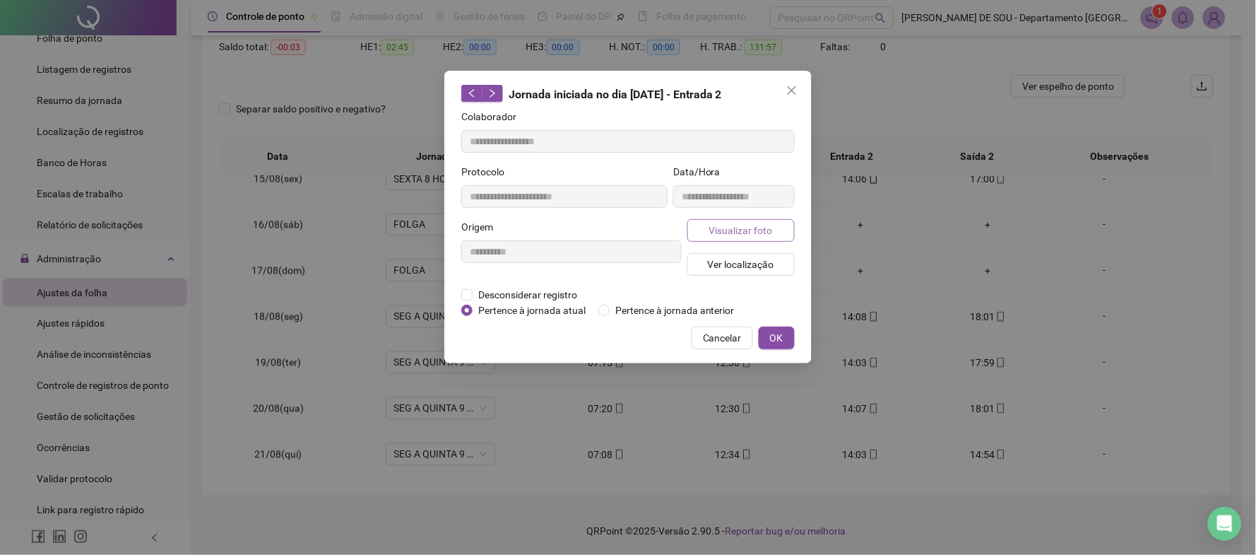
click at [735, 236] on span "Visualizar foto" at bounding box center [741, 231] width 64 height 16
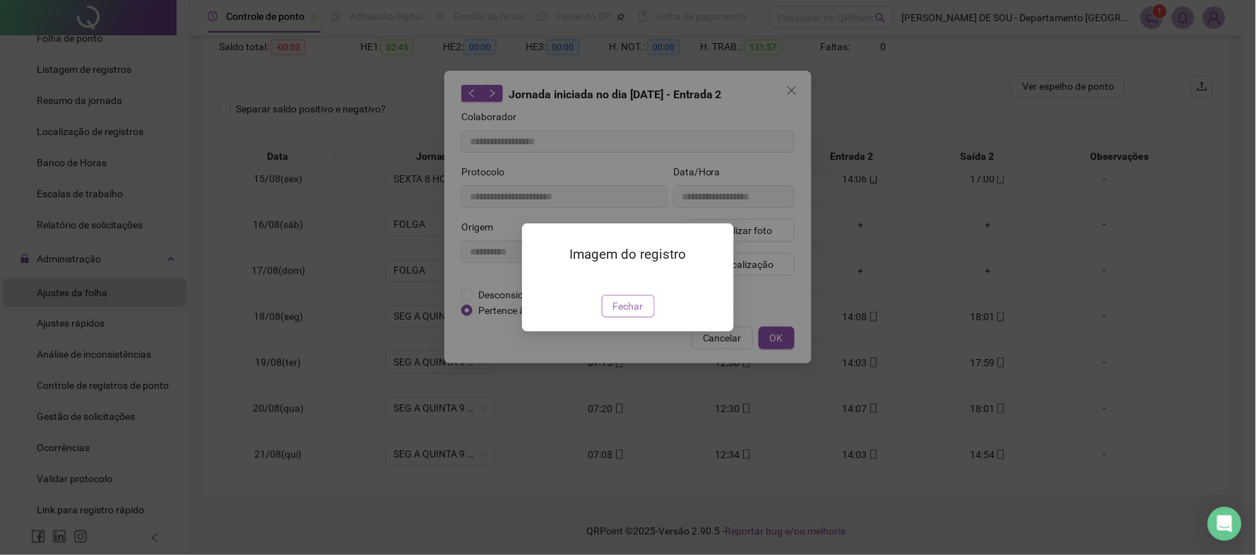
click at [625, 314] on span "Fechar" at bounding box center [628, 306] width 30 height 16
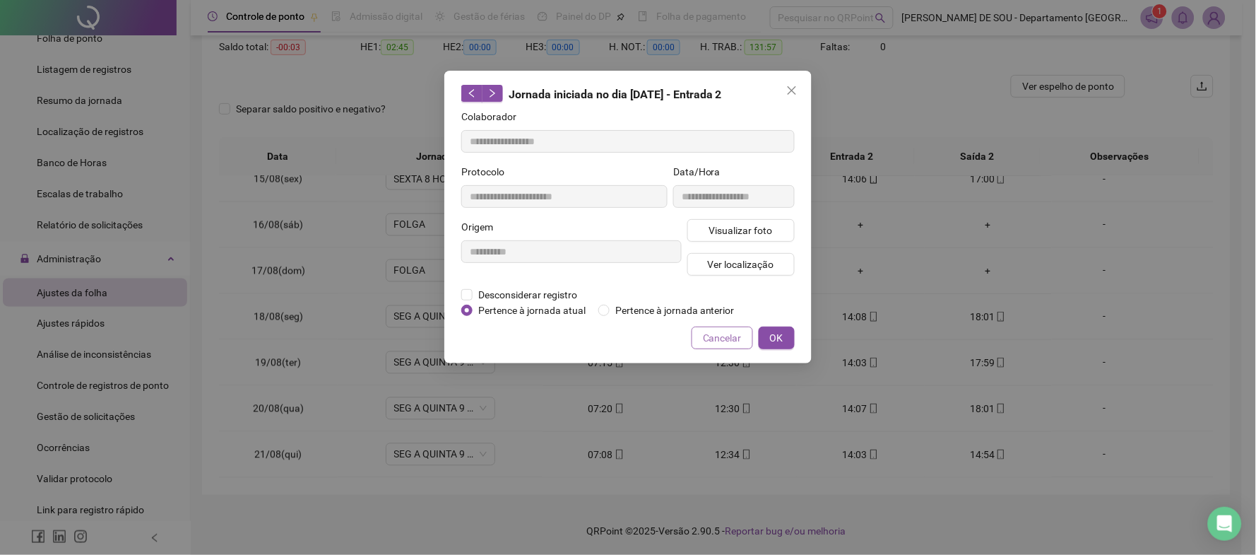
click at [721, 336] on span "Cancelar" at bounding box center [722, 338] width 39 height 16
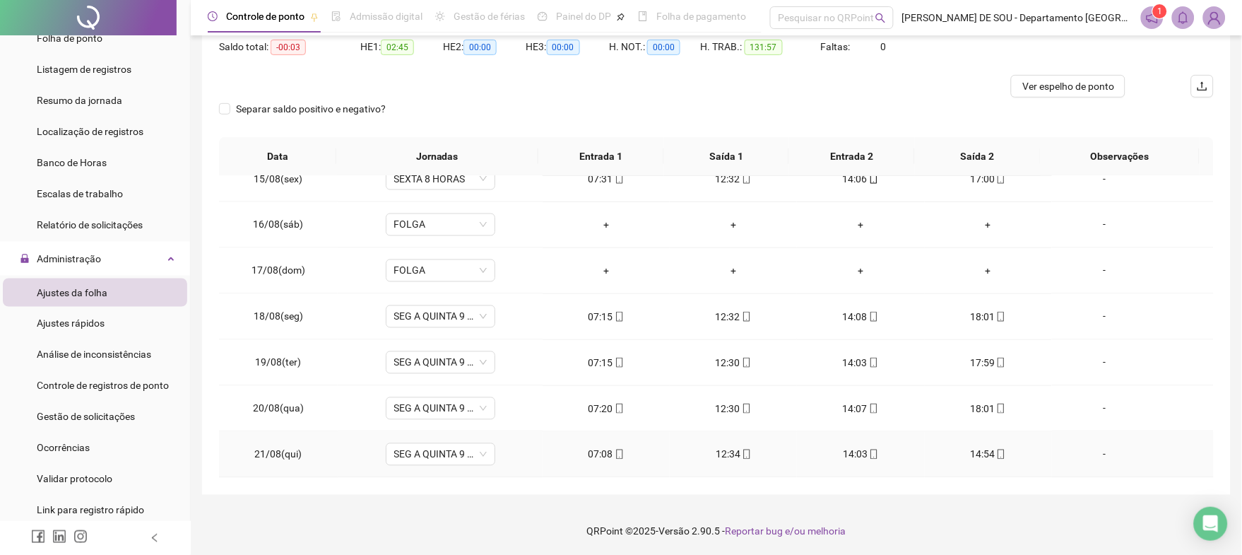
click at [1092, 454] on div "-" at bounding box center [1104, 455] width 83 height 16
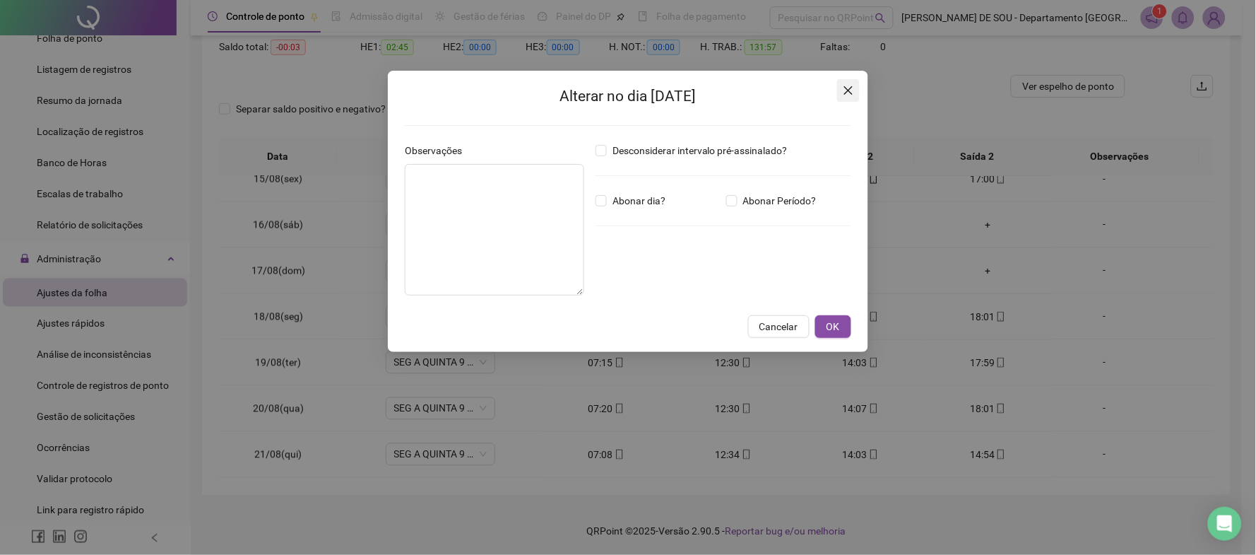
click at [849, 85] on icon "close" at bounding box center [848, 90] width 11 height 11
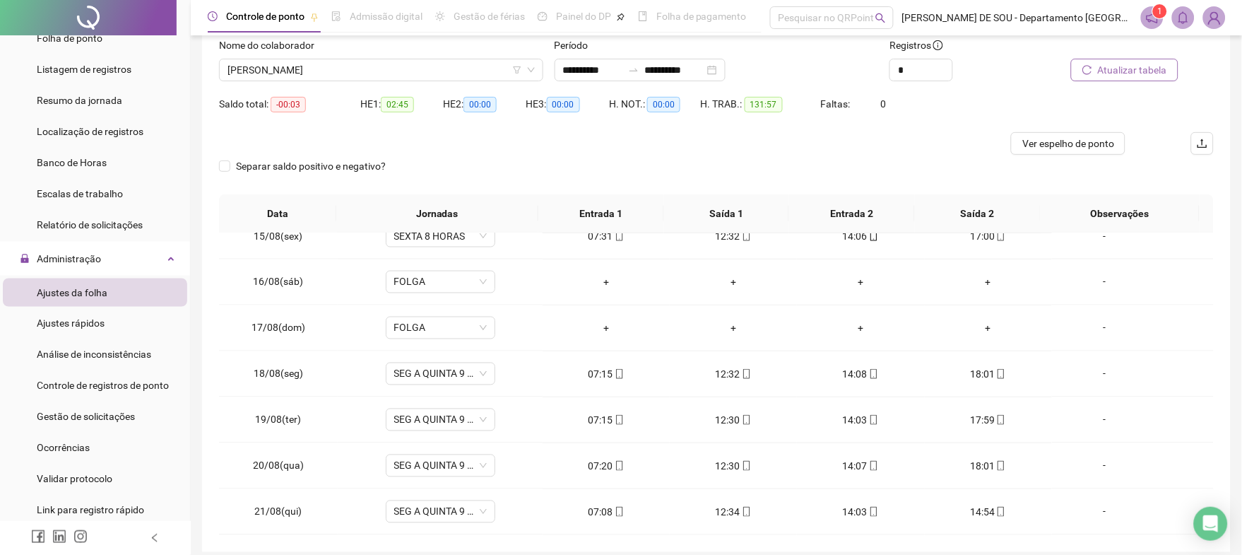
scroll to position [0, 0]
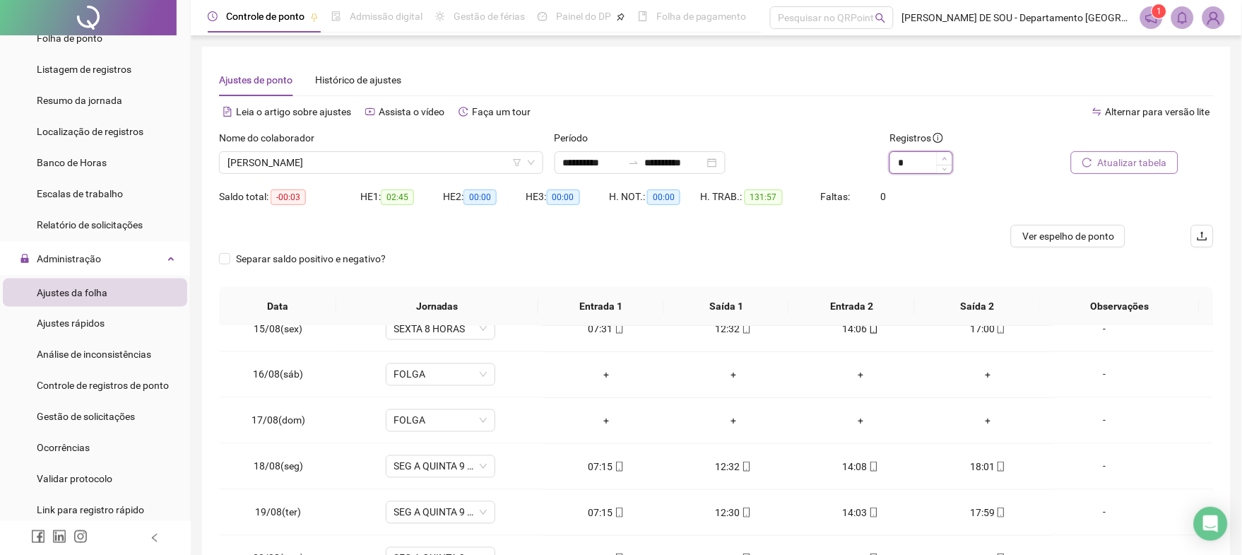
click at [944, 154] on span "Increase Value" at bounding box center [945, 158] width 16 height 13
type input "*"
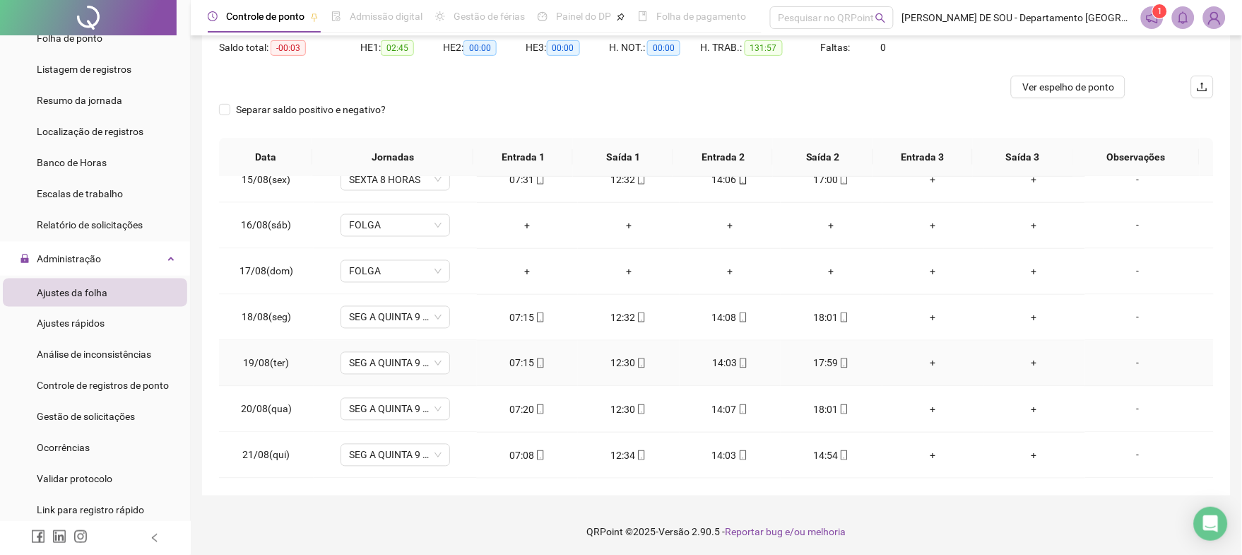
scroll to position [150, 0]
click at [923, 452] on div "+" at bounding box center [933, 455] width 78 height 16
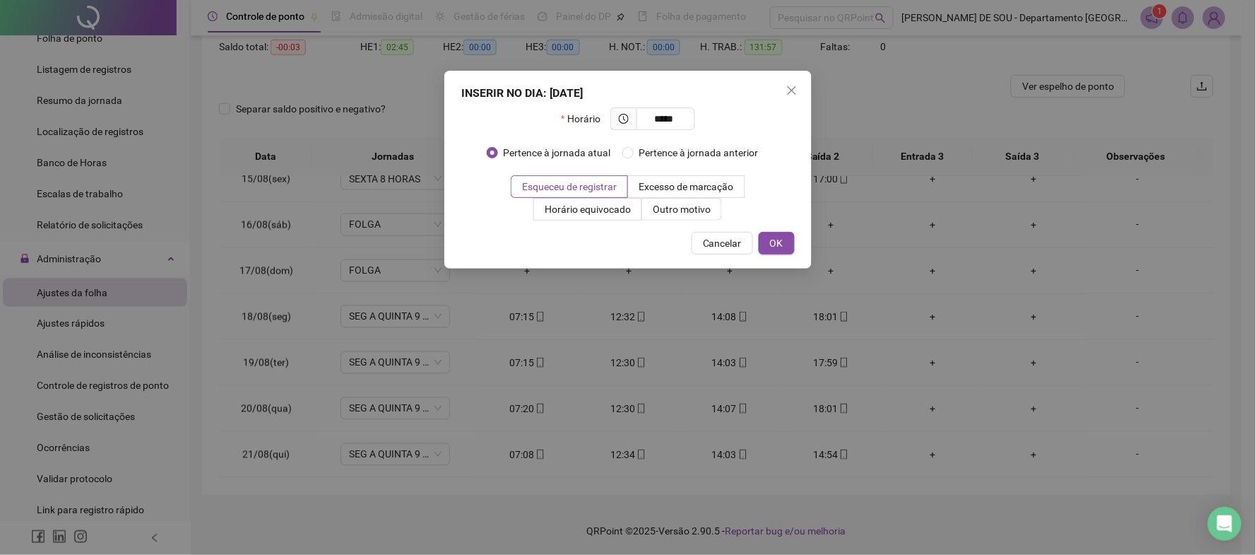
type input "*****"
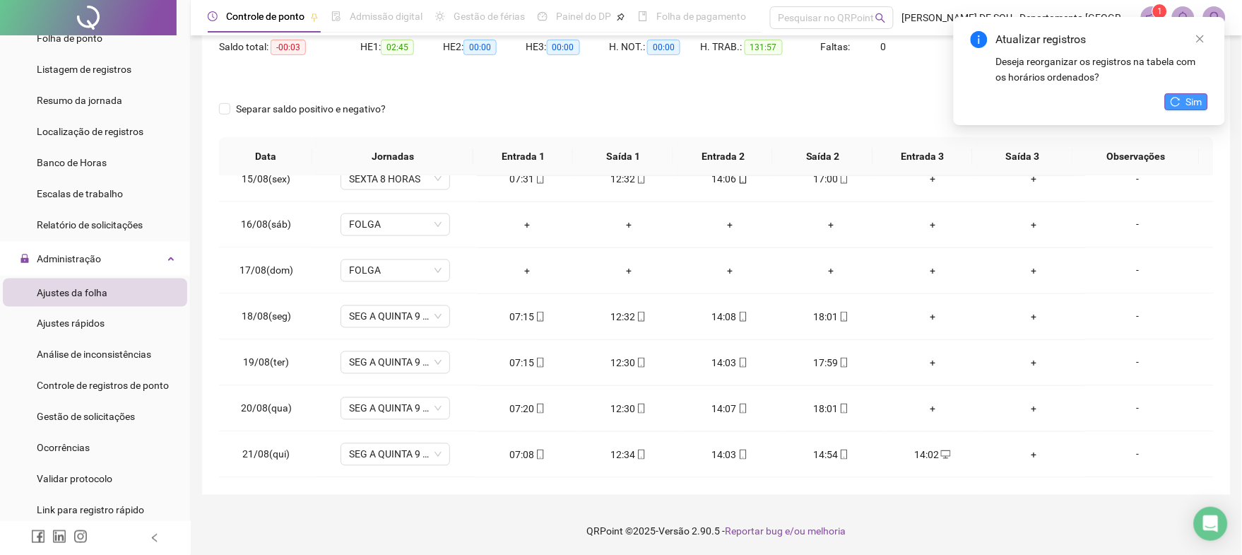
click at [1193, 98] on span "Sim" at bounding box center [1194, 102] width 16 height 16
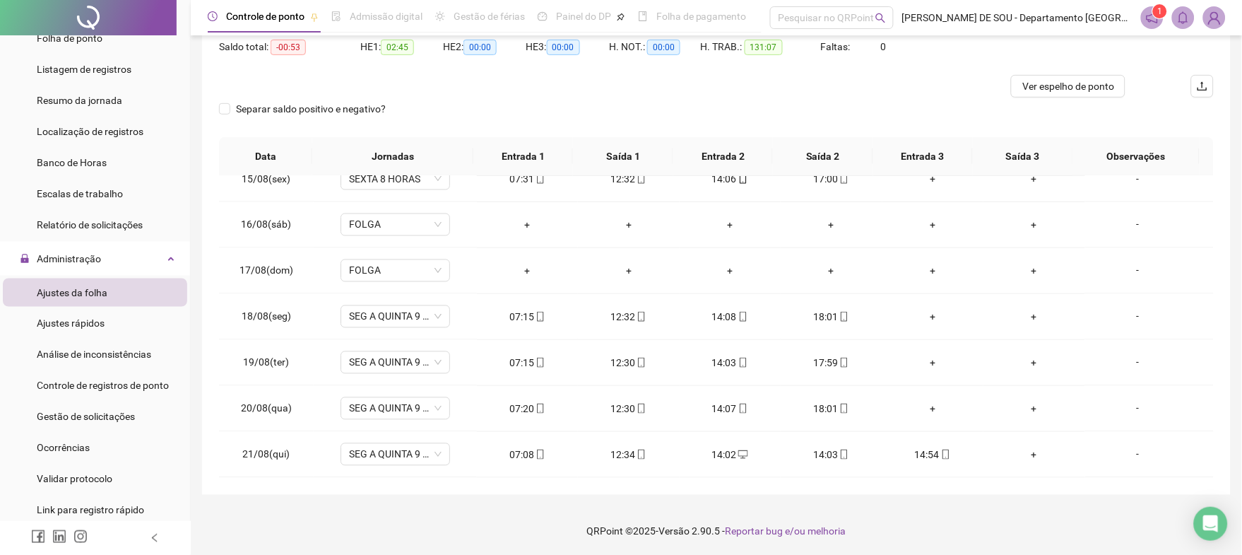
drag, startPoint x: 1070, startPoint y: 81, endPoint x: 1076, endPoint y: 73, distance: 10.0
click at [1075, 76] on button "Ver espelho de ponto" at bounding box center [1068, 86] width 114 height 23
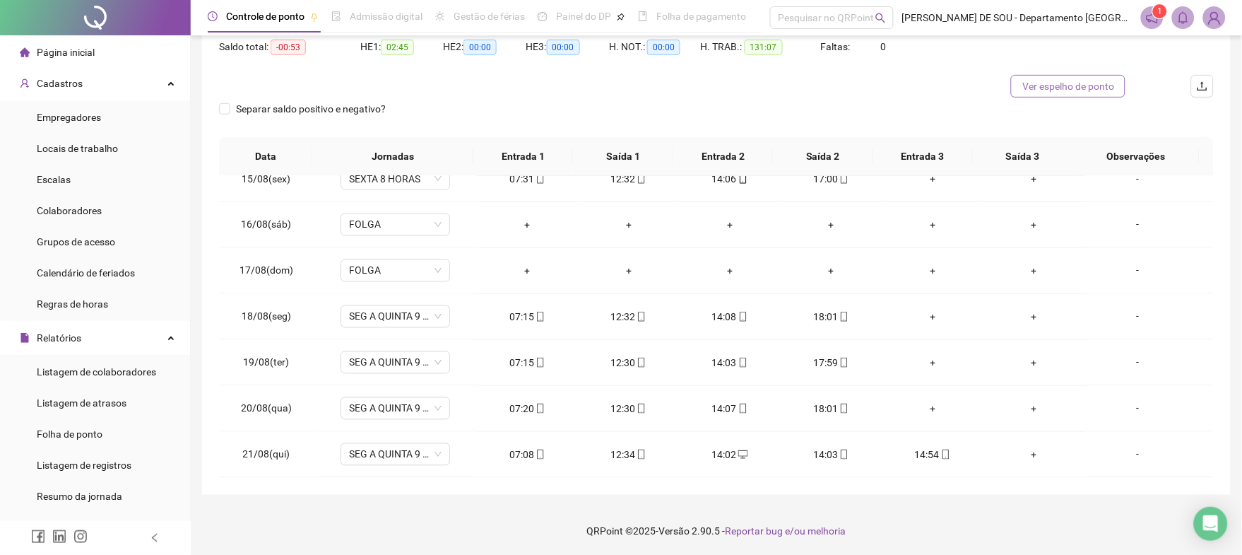
click at [1055, 85] on span "Ver espelho de ponto" at bounding box center [1068, 86] width 92 height 16
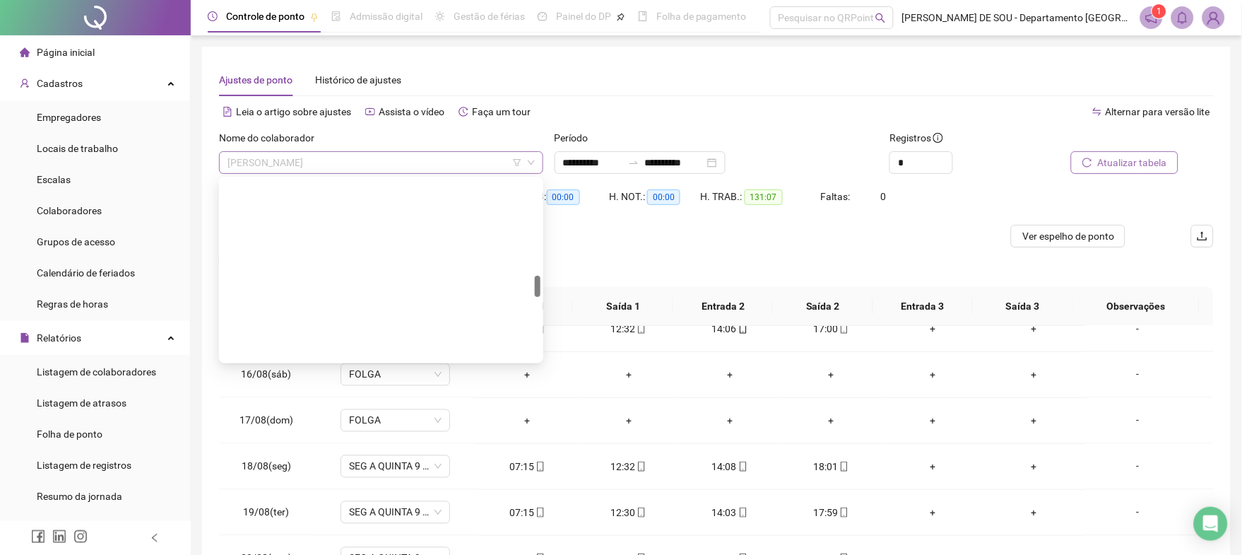
scroll to position [814, 0]
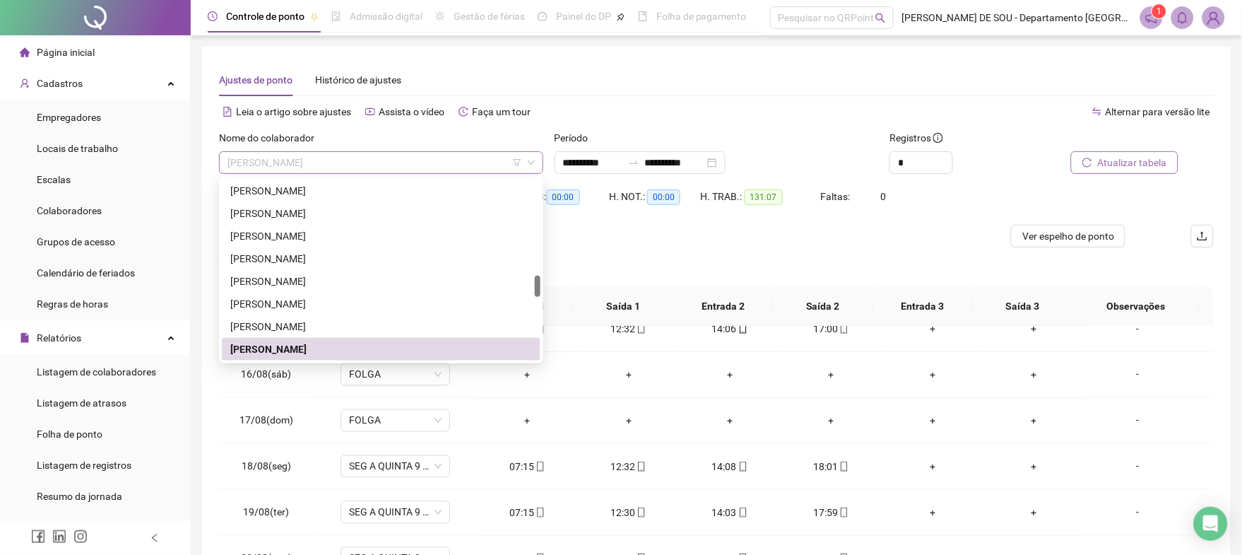
click at [343, 163] on span "[PERSON_NAME]" at bounding box center [381, 162] width 307 height 21
click at [288, 319] on div "[PERSON_NAME]" at bounding box center [381, 327] width 302 height 16
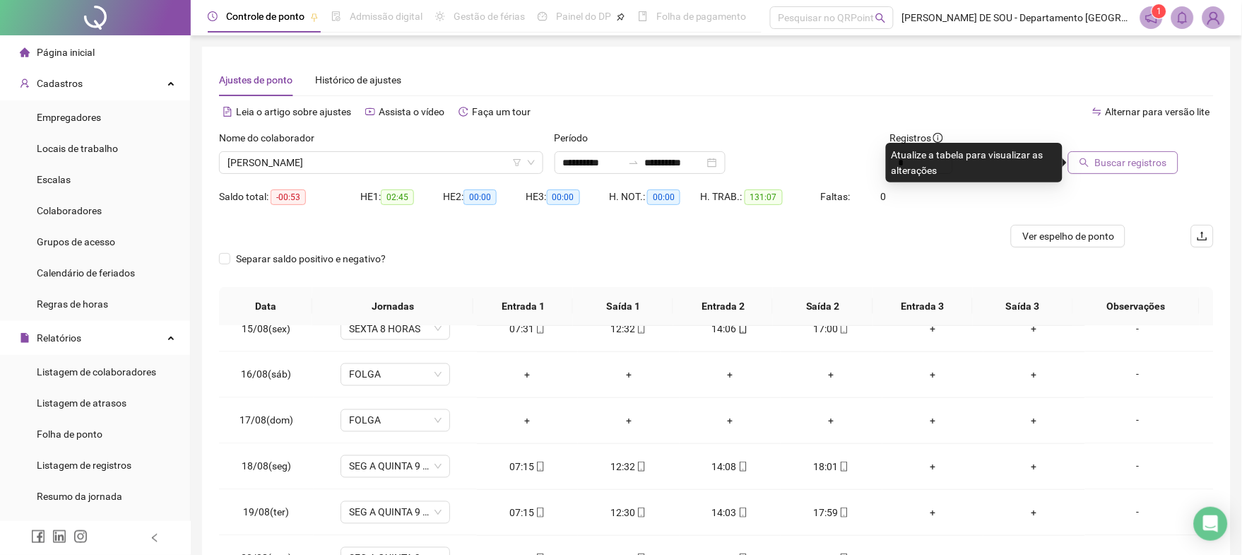
click at [1127, 163] on span "Buscar registros" at bounding box center [1131, 163] width 72 height 16
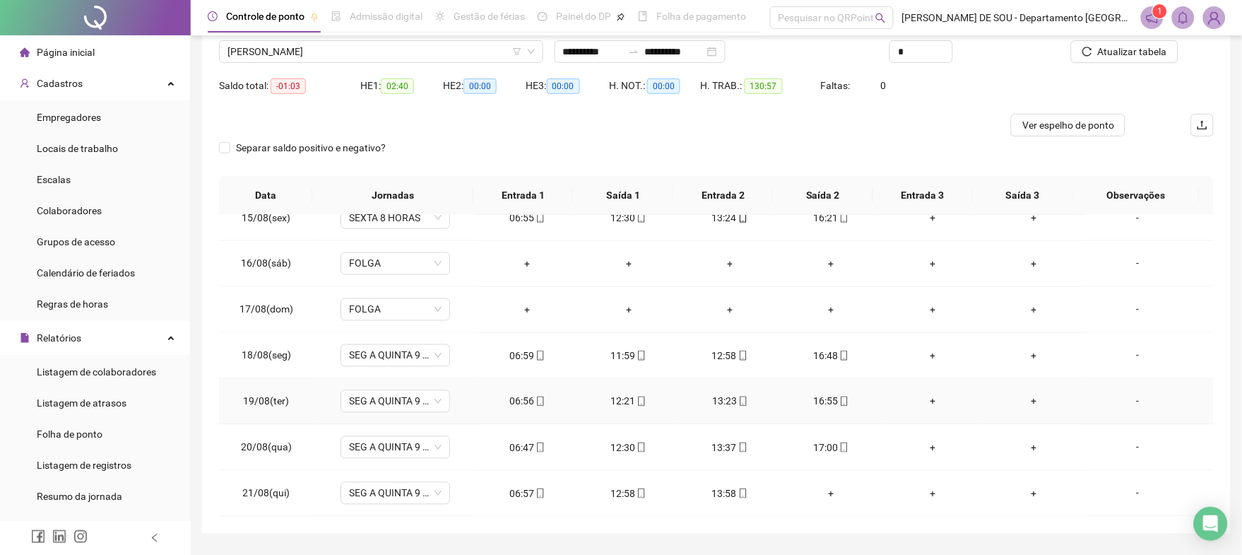
scroll to position [150, 0]
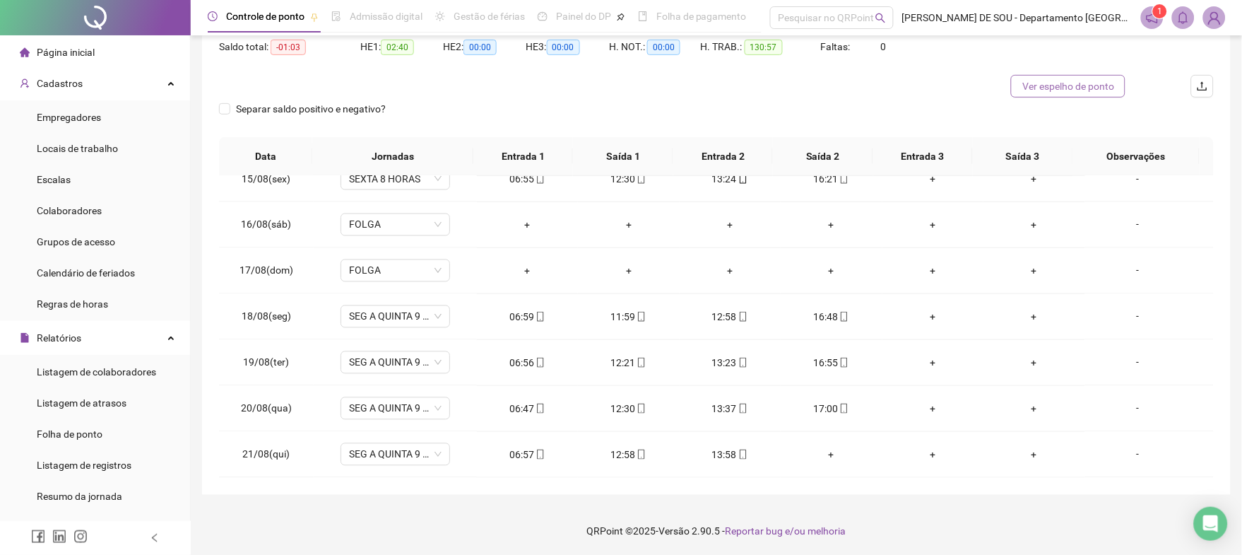
click at [1086, 91] on span "Ver espelho de ponto" at bounding box center [1068, 86] width 92 height 16
